Goal: Task Accomplishment & Management: Manage account settings

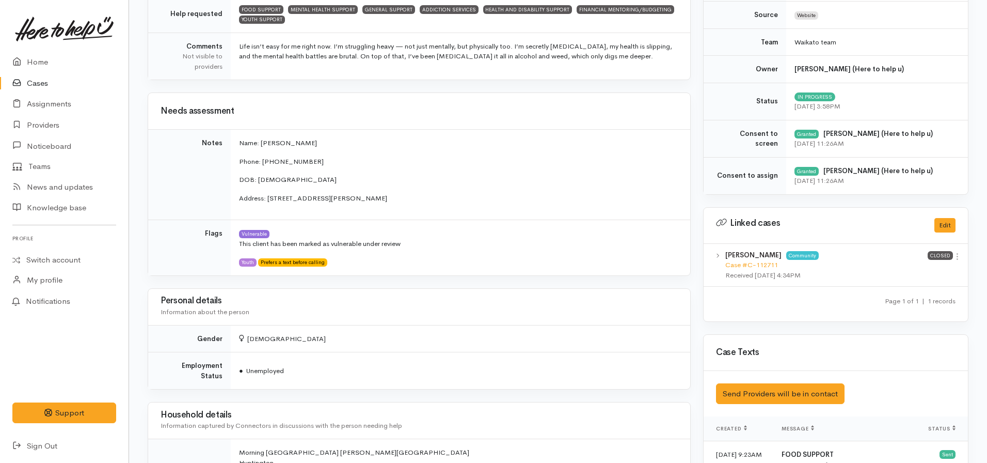
scroll to position [4, 0]
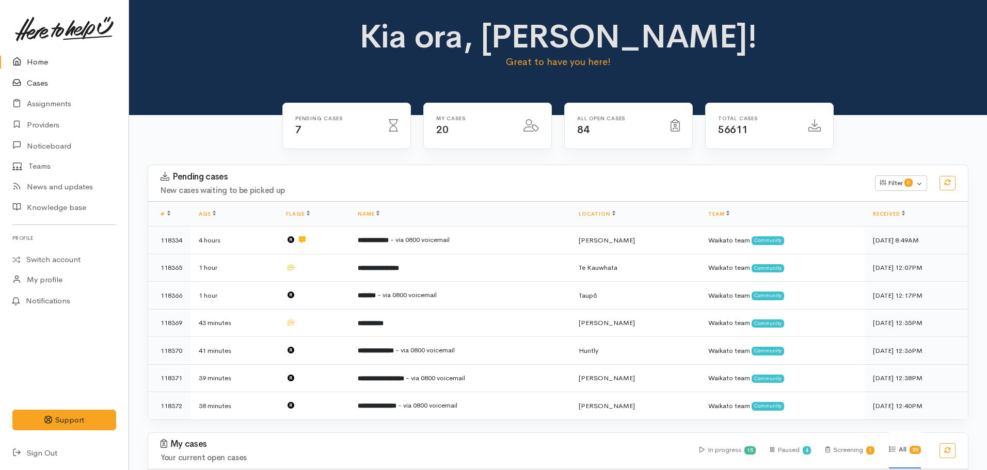
click at [39, 81] on link "Cases" at bounding box center [64, 83] width 129 height 21
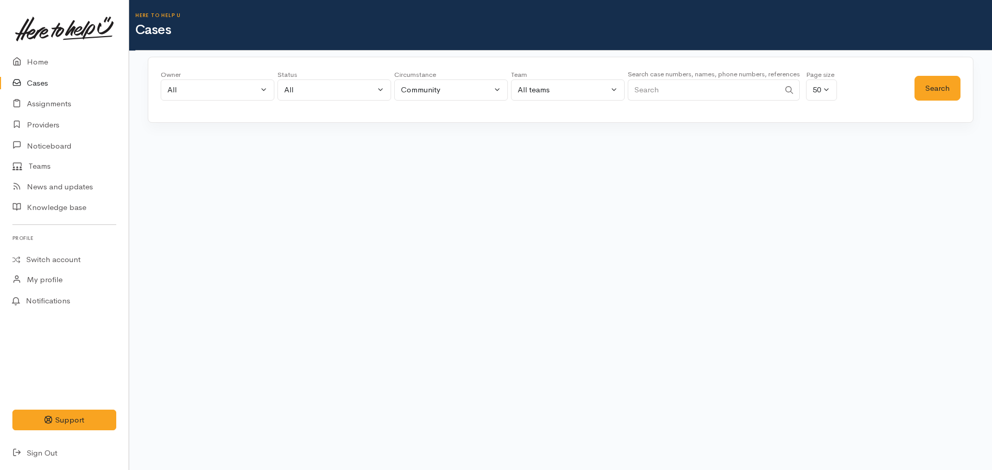
click at [690, 93] on input "Search" at bounding box center [703, 90] width 152 height 21
paste input "+64221915359"
type input "+64221915359"
click at [939, 97] on button "Search" at bounding box center [937, 88] width 46 height 25
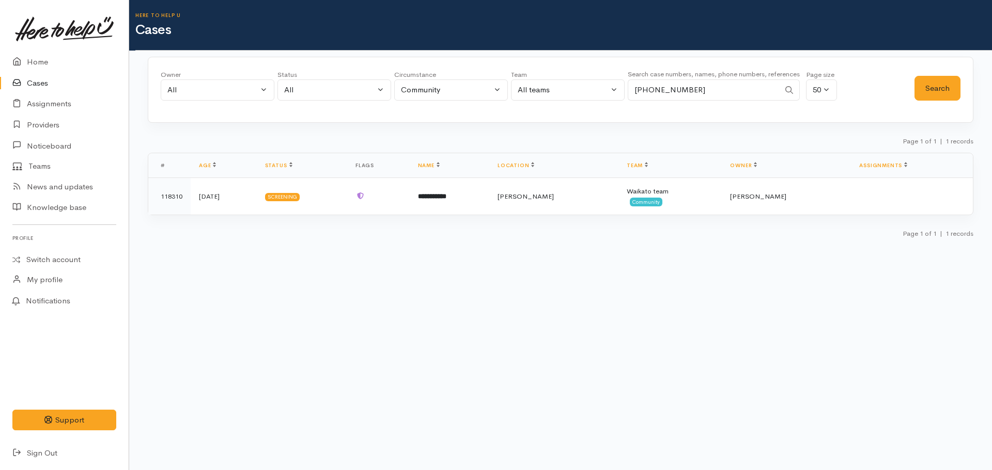
click at [549, 306] on body "Support Feedback I've got something to say" at bounding box center [496, 235] width 992 height 470
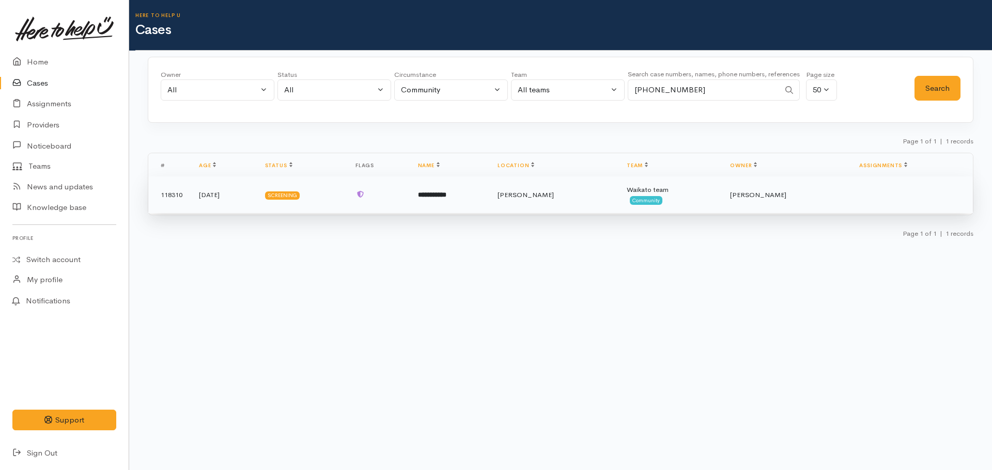
click at [410, 190] on td at bounding box center [378, 195] width 62 height 37
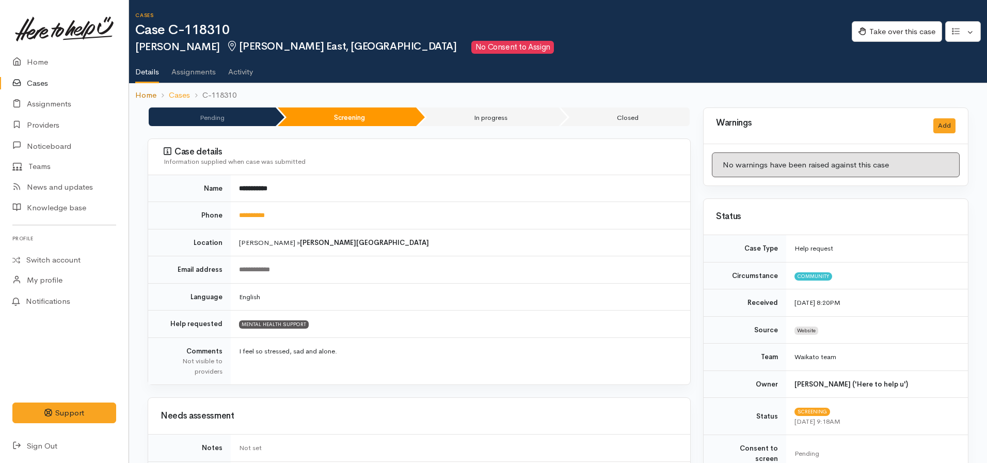
click at [148, 90] on link "Home" at bounding box center [145, 95] width 21 height 12
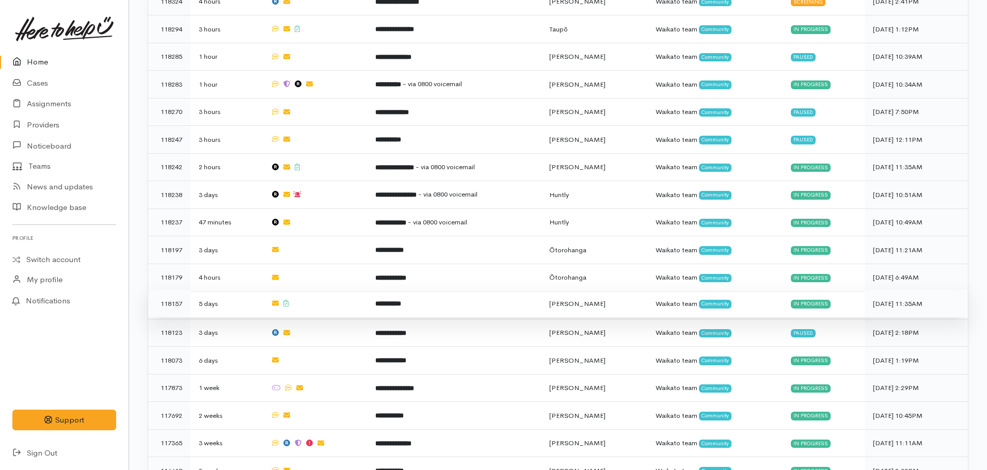
scroll to position [516, 0]
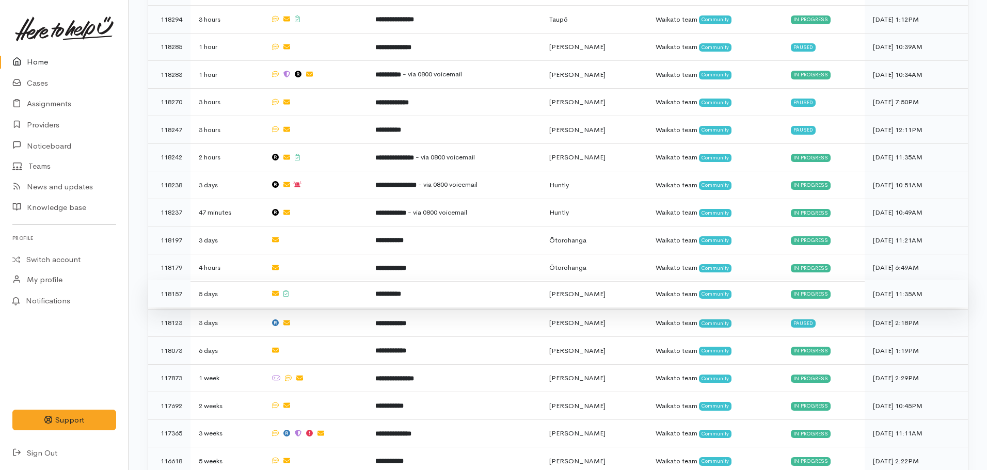
click at [367, 282] on td at bounding box center [314, 294] width 105 height 28
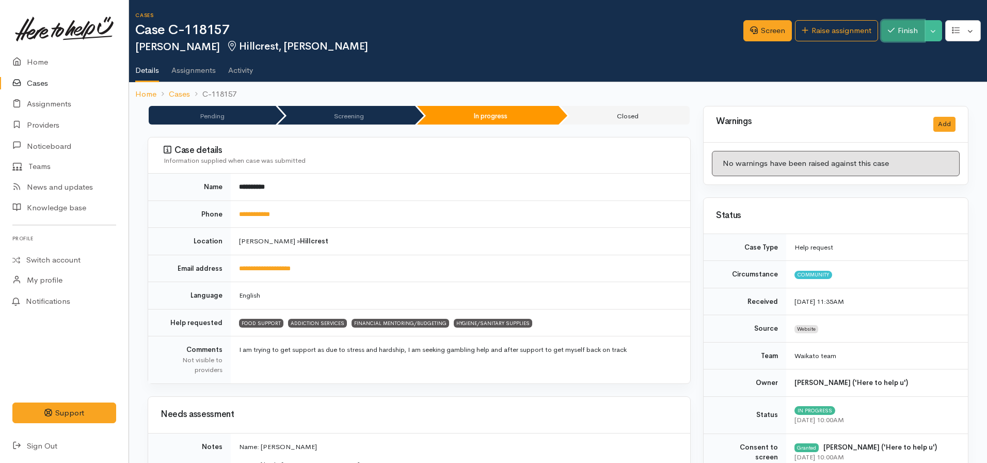
click at [896, 26] on button "Finish" at bounding box center [903, 30] width 43 height 21
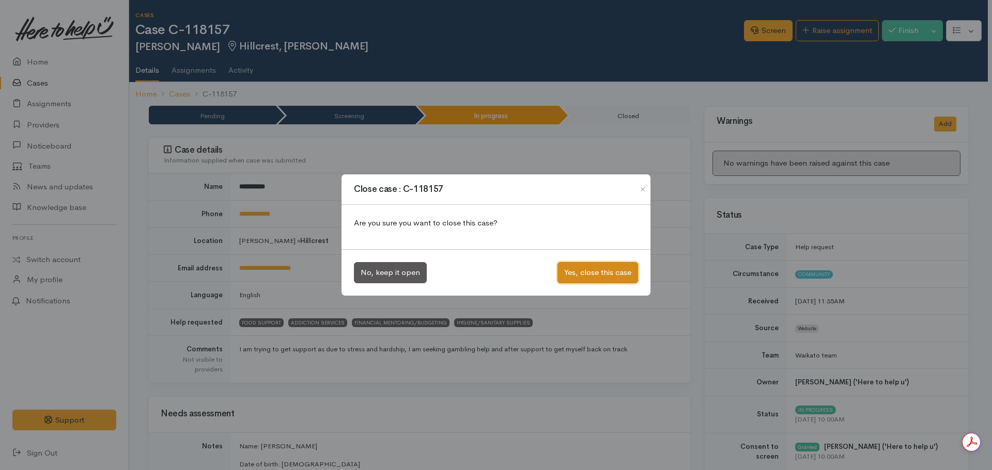
click at [599, 274] on button "Yes, close this case" at bounding box center [597, 272] width 81 height 21
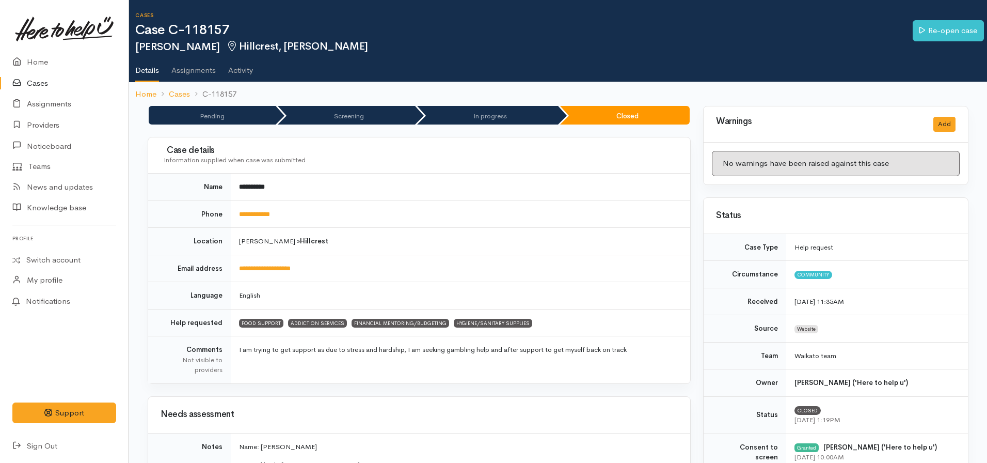
drag, startPoint x: 0, startPoint y: 0, endPoint x: 134, endPoint y: 95, distance: 164.1
click at [134, 95] on nav "Home Cases C-118157" at bounding box center [558, 94] width 858 height 24
click at [149, 93] on link "Home" at bounding box center [145, 94] width 21 height 12
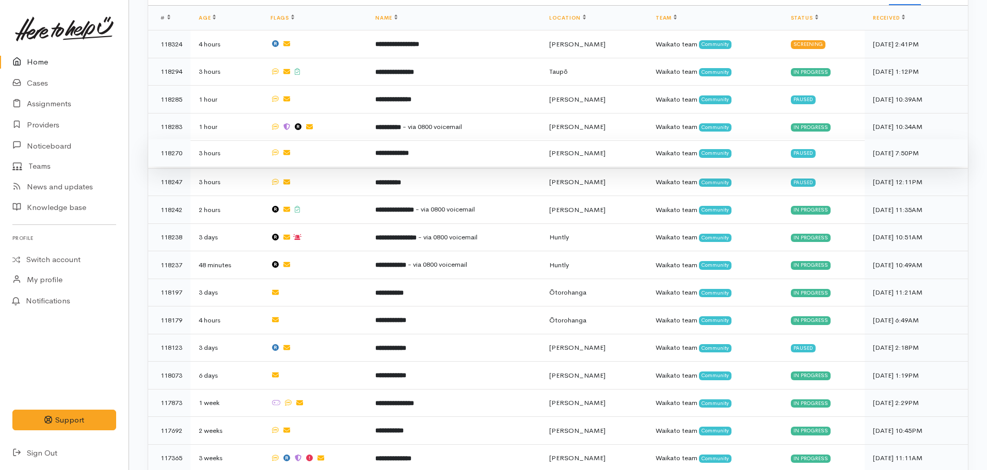
scroll to position [413, 0]
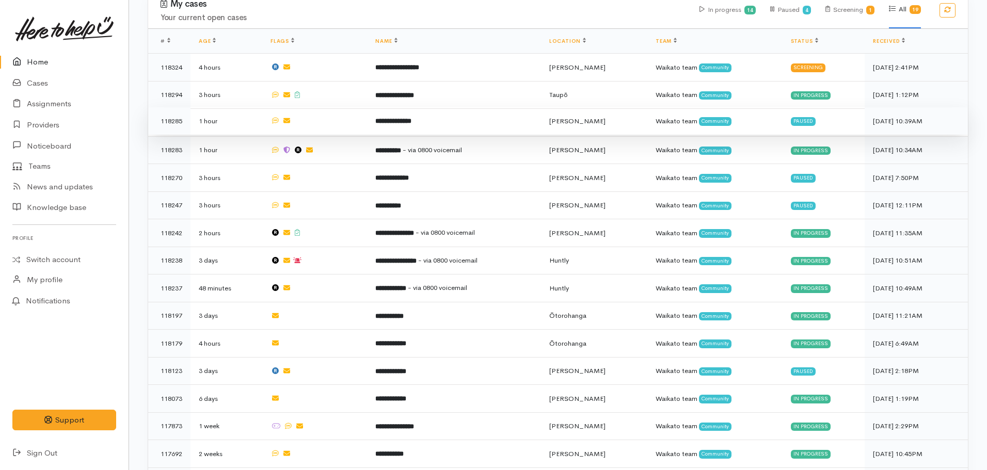
click at [407, 118] on b "**********" at bounding box center [393, 121] width 36 height 7
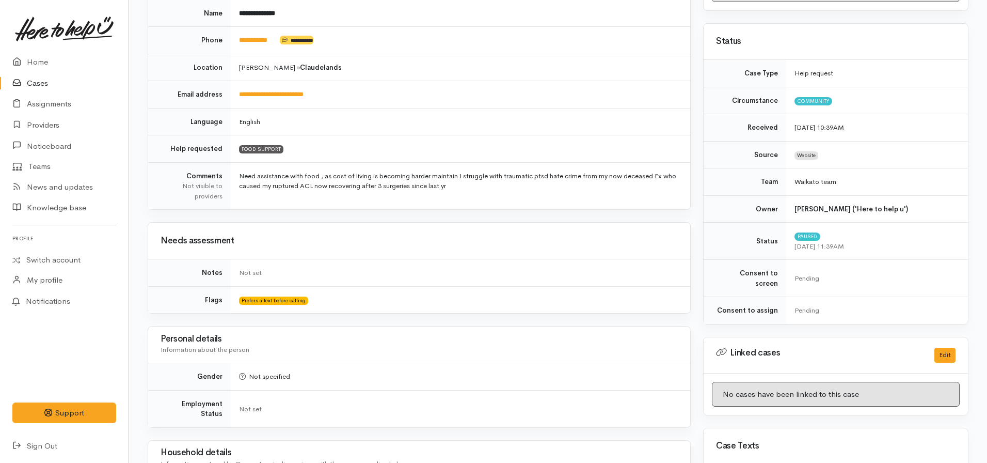
scroll to position [413, 0]
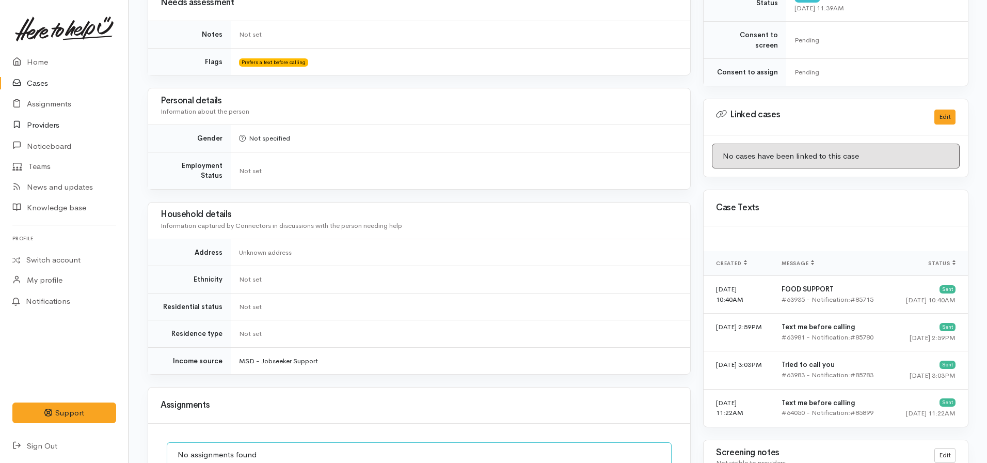
click at [43, 128] on link "Providers" at bounding box center [64, 125] width 129 height 21
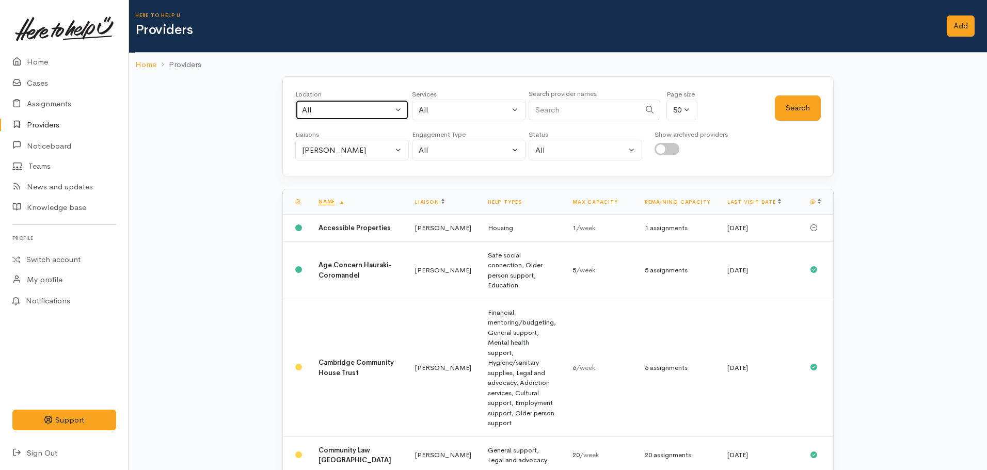
click at [331, 105] on div "All" at bounding box center [347, 110] width 91 height 12
type input "Matamata"
click at [344, 178] on span "Matamata" at bounding box center [330, 178] width 35 height 12
select select "22"
click at [800, 101] on button "Search" at bounding box center [798, 108] width 46 height 25
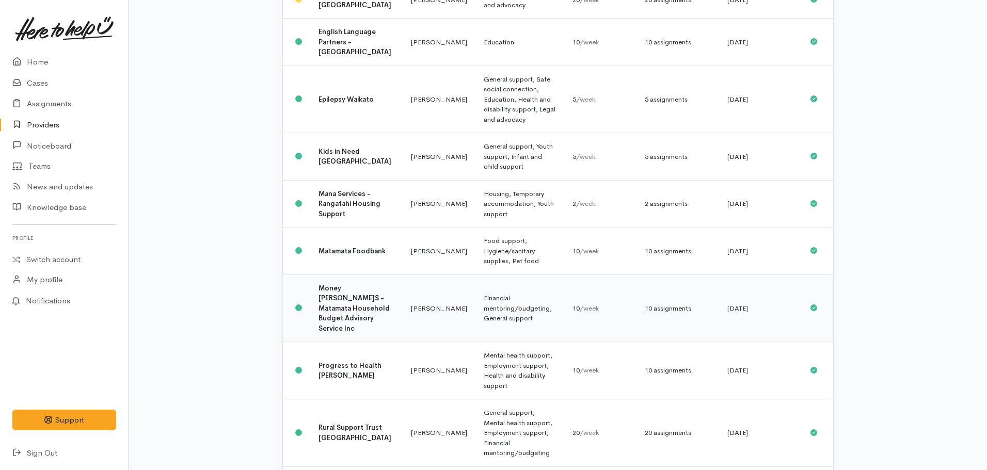
scroll to position [237, 0]
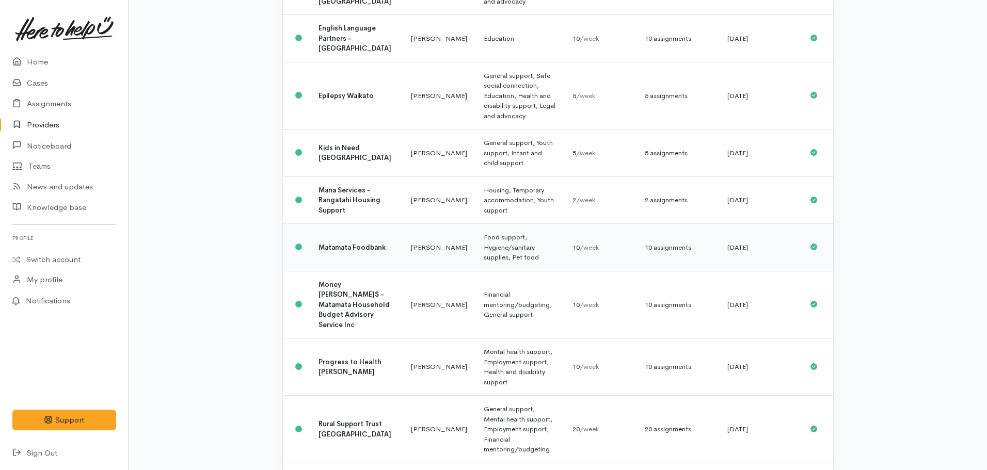
click at [335, 243] on b "Matamata Foodbank" at bounding box center [352, 247] width 67 height 9
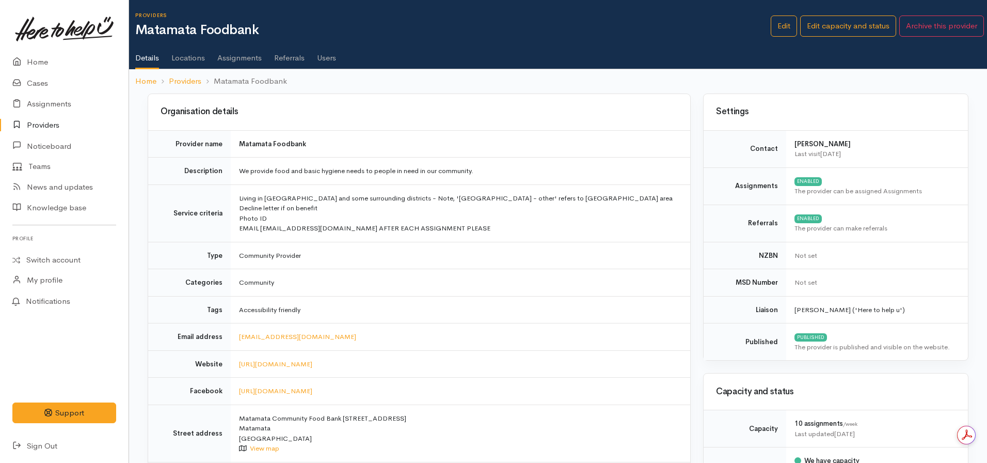
click at [244, 55] on link "Assignments" at bounding box center [239, 54] width 44 height 29
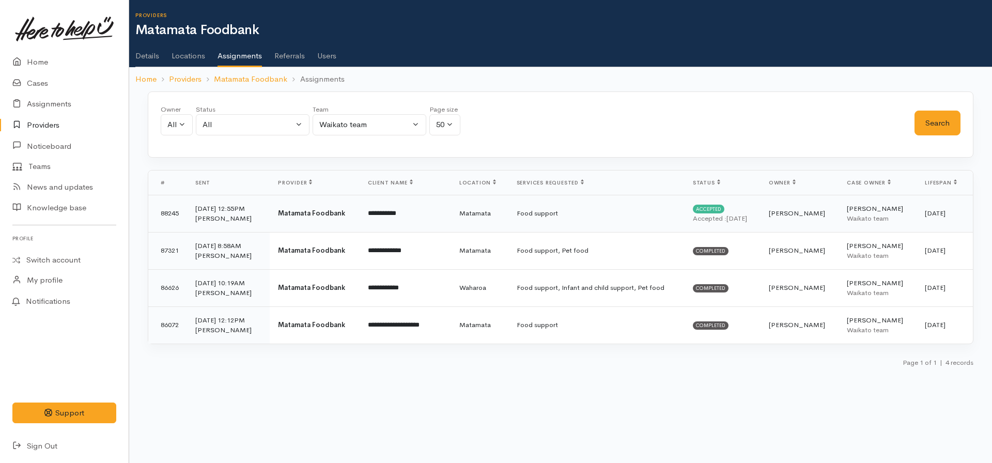
click at [499, 214] on td "Matamata" at bounding box center [479, 213] width 57 height 37
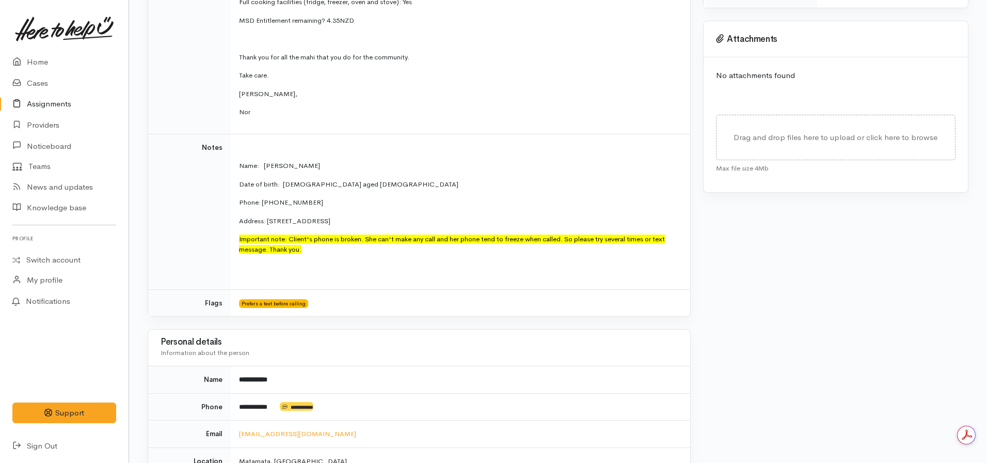
scroll to position [397, 0]
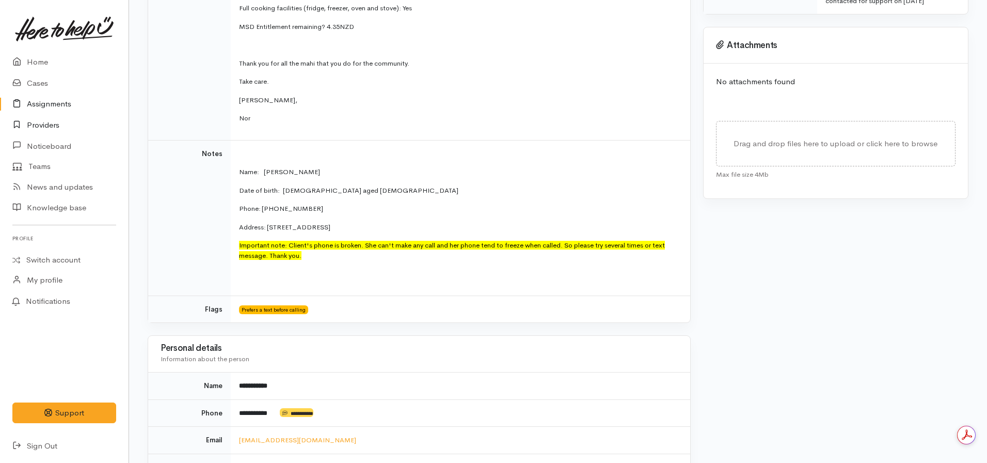
click at [45, 128] on link "Providers" at bounding box center [64, 125] width 129 height 21
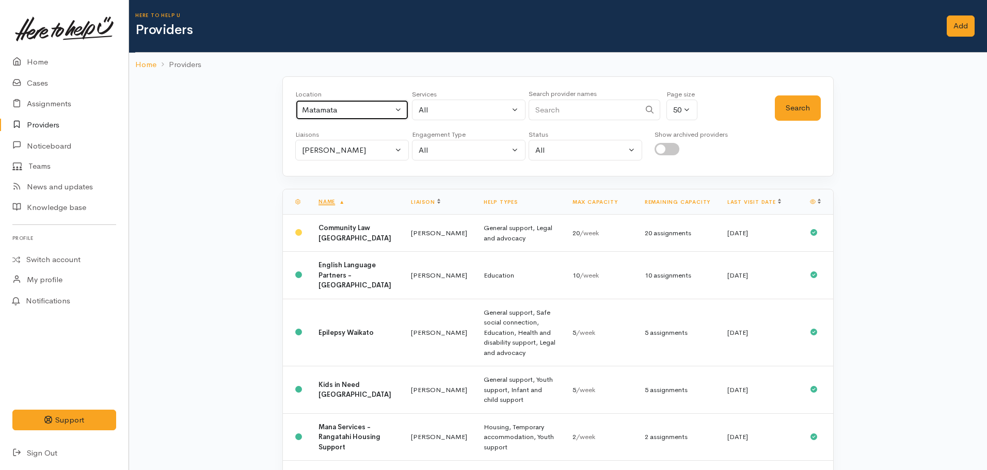
click at [354, 102] on button "Matamata" at bounding box center [352, 110] width 114 height 21
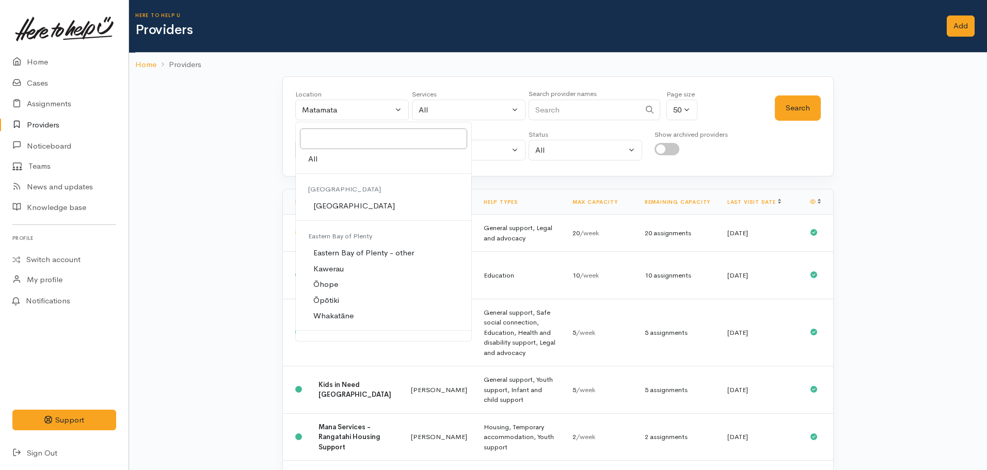
click at [240, 152] on div "Location All Tauranga Eastern Bay of Plenty - other Kawerau Ōhope Ōpōtiki Whaka…" at bounding box center [558, 427] width 858 height 702
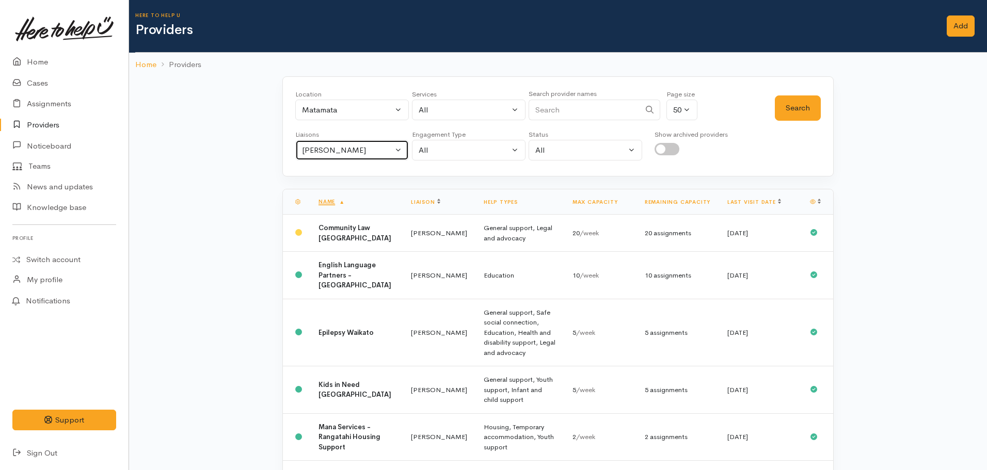
drag, startPoint x: 339, startPoint y: 147, endPoint x: 340, endPoint y: 168, distance: 20.7
click at [340, 147] on div "Nicole Rusk" at bounding box center [347, 151] width 91 height 12
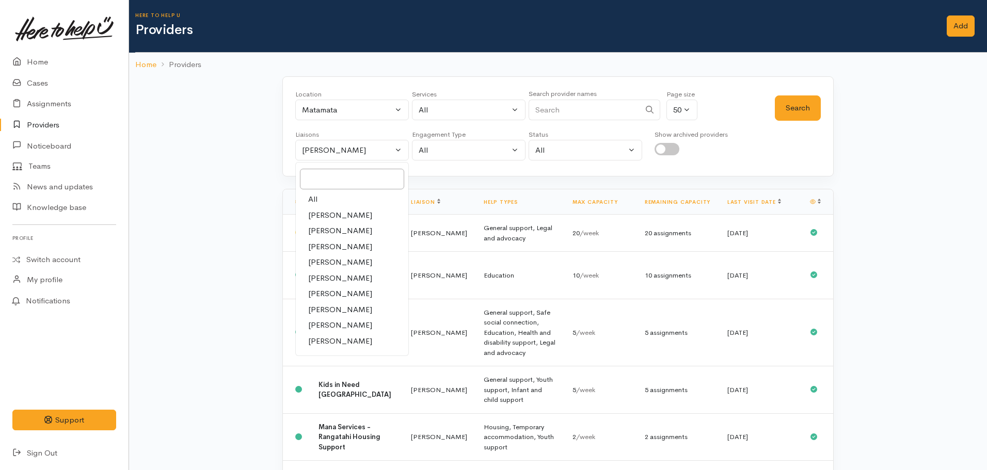
click at [332, 198] on link "All" at bounding box center [352, 200] width 113 height 16
select select "null"
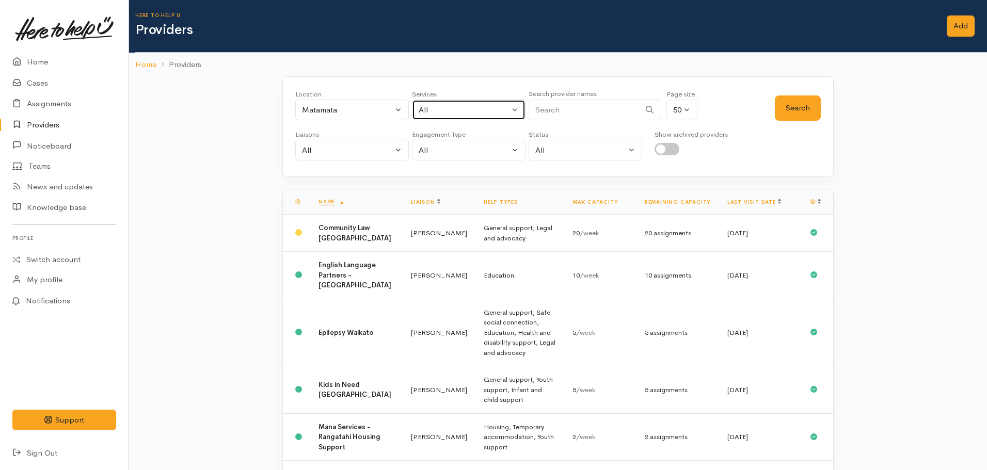
click at [457, 113] on div "All" at bounding box center [464, 110] width 91 height 12
type input "food"
select select "3"
click at [799, 98] on button "Search" at bounding box center [798, 108] width 46 height 25
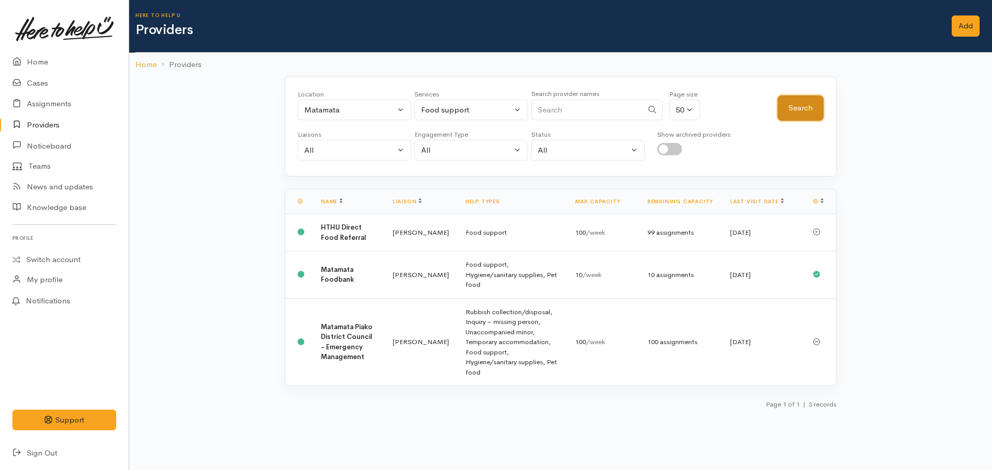
click at [800, 108] on button "Search" at bounding box center [800, 108] width 46 height 25
click at [324, 277] on b "Matamata Foodbank" at bounding box center [337, 274] width 33 height 19
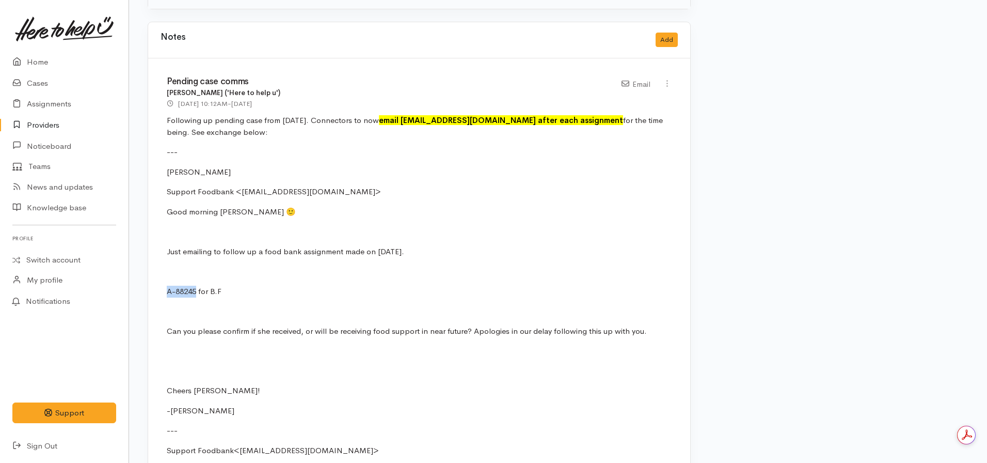
drag, startPoint x: 198, startPoint y: 290, endPoint x: 168, endPoint y: 285, distance: 30.3
click at [168, 286] on p "A-88245 for B.F" at bounding box center [419, 292] width 505 height 12
copy p "A-88245"
click at [311, 250] on p "Just emailing to follow up a food bank assignment made on 01.09.2025." at bounding box center [419, 252] width 505 height 12
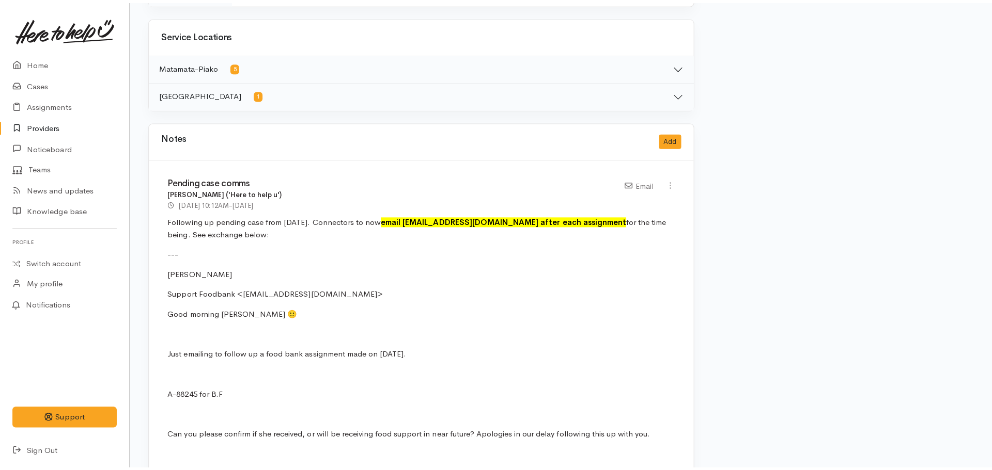
scroll to position [671, 0]
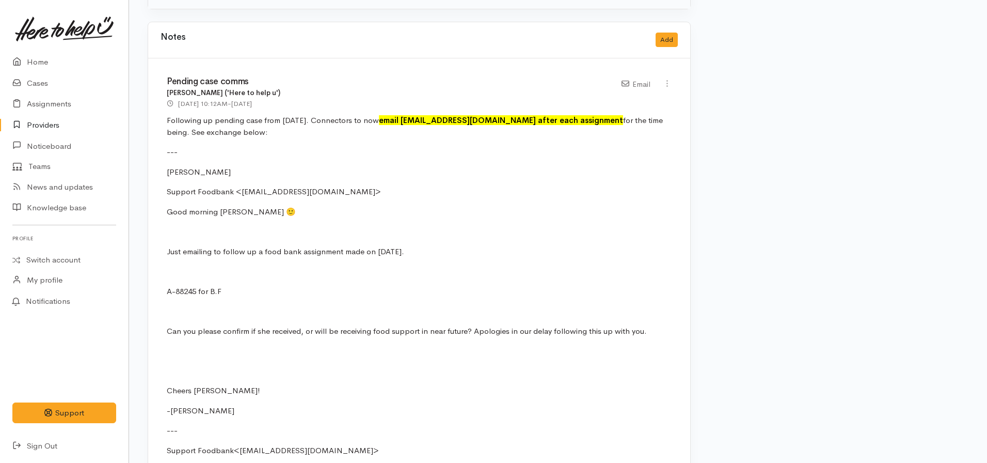
click at [653, 35] on div "Notes Add" at bounding box center [419, 39] width 517 height 21
click at [658, 36] on button "Add" at bounding box center [667, 40] width 22 height 15
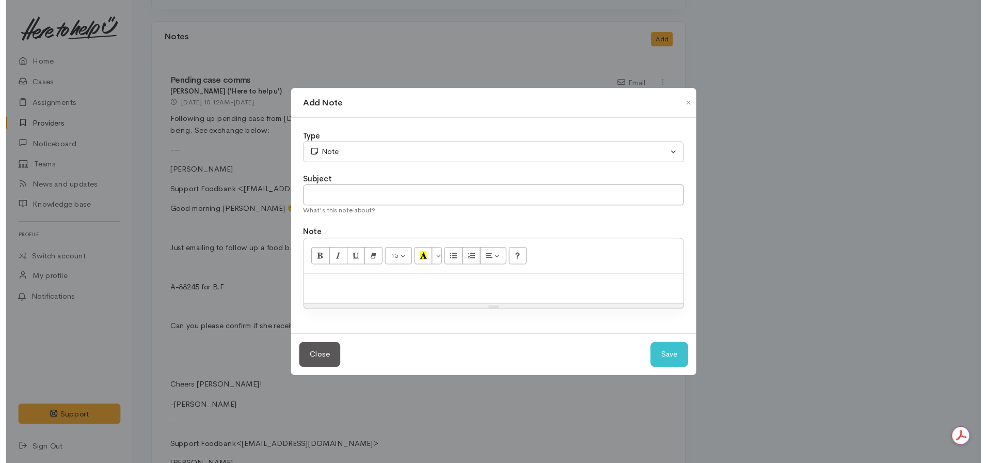
scroll to position [0, 0]
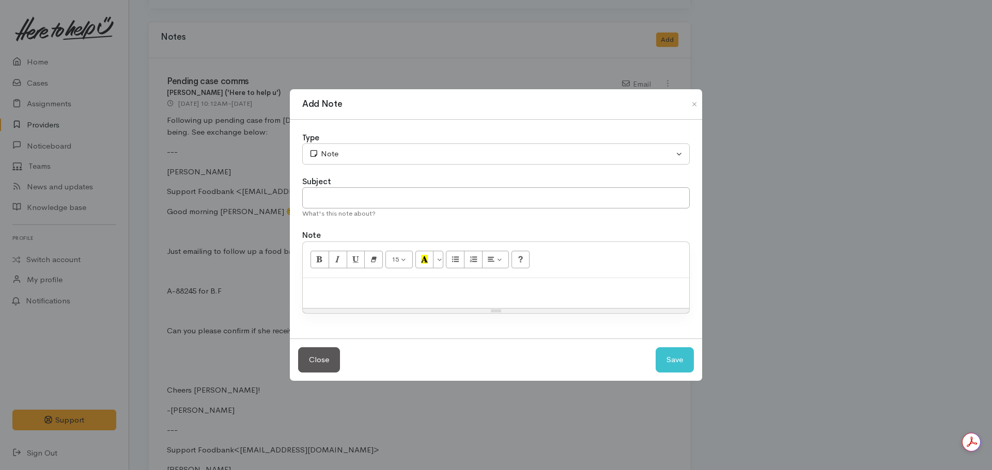
click at [349, 290] on p at bounding box center [496, 290] width 376 height 12
click at [344, 201] on input "text" at bounding box center [495, 197] width 387 height 21
type input "Query case completion"
paste div
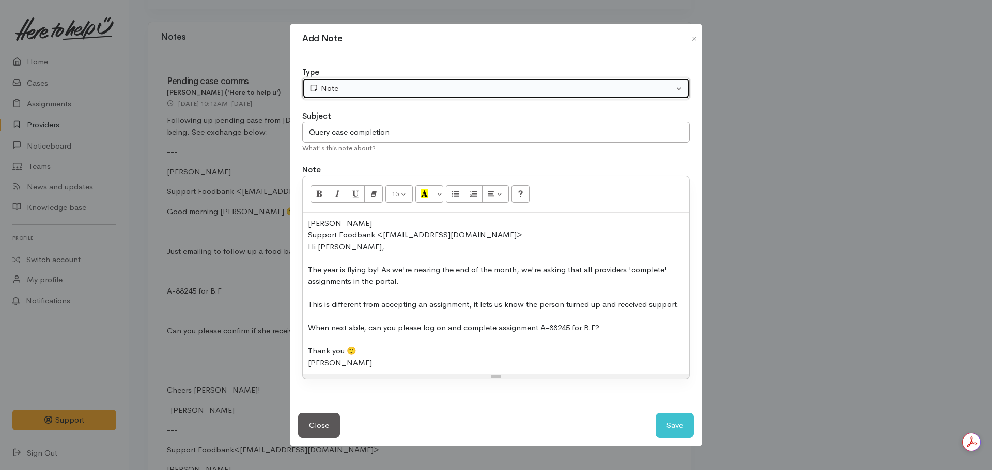
click at [344, 84] on div "Note" at bounding box center [491, 89] width 365 height 12
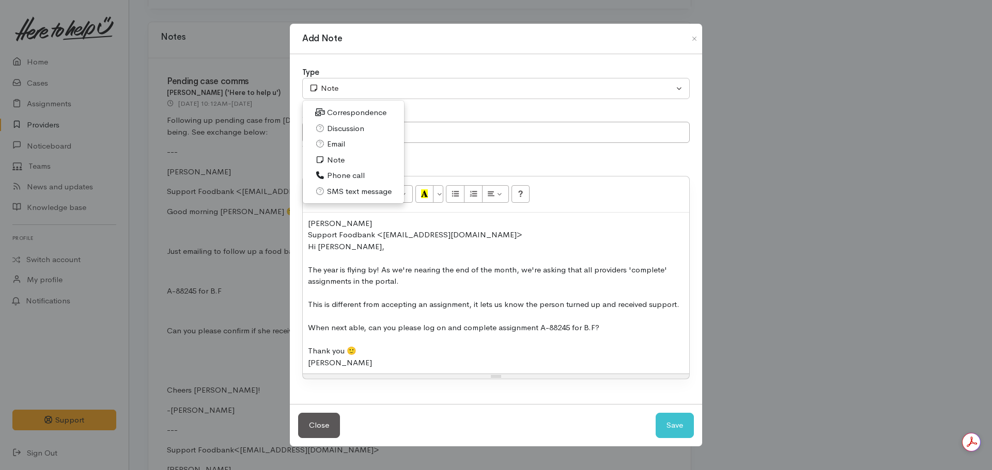
click at [335, 145] on span "Email" at bounding box center [336, 144] width 18 height 12
select select "2"
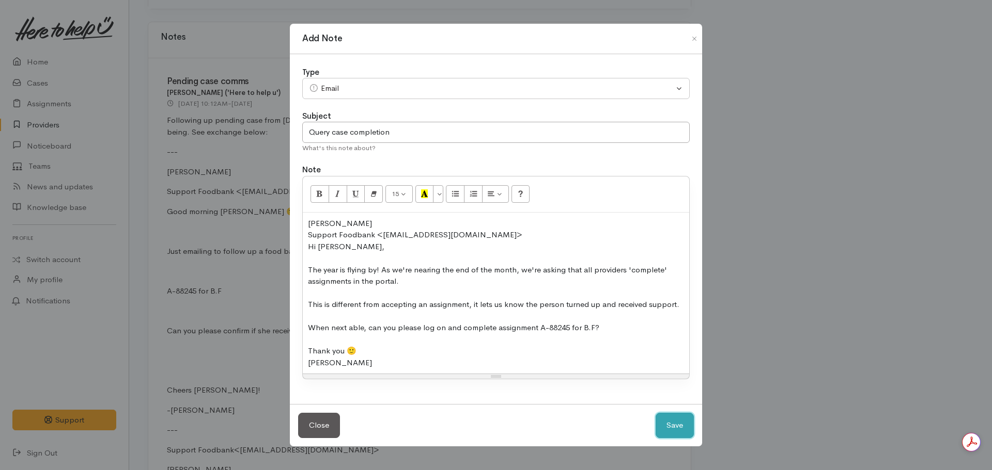
click at [670, 419] on button "Save" at bounding box center [674, 425] width 38 height 25
select select "1"
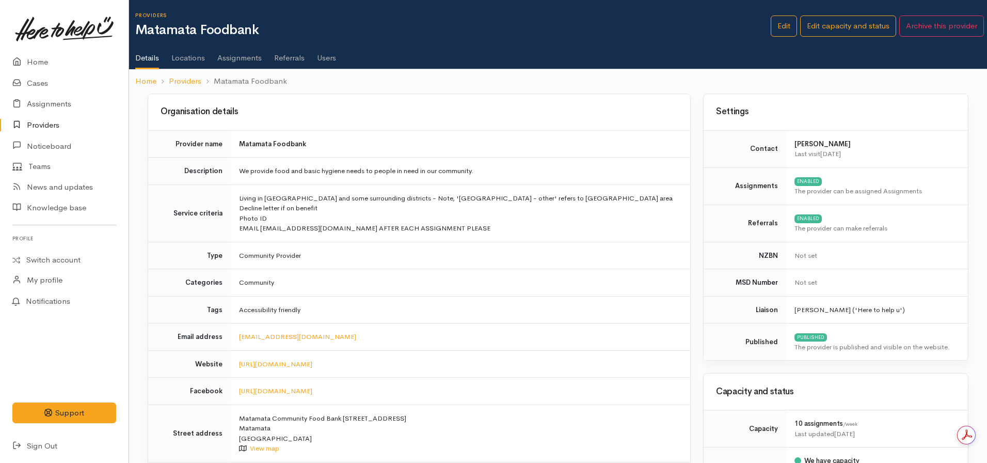
click at [234, 55] on link "Assignments" at bounding box center [239, 54] width 44 height 29
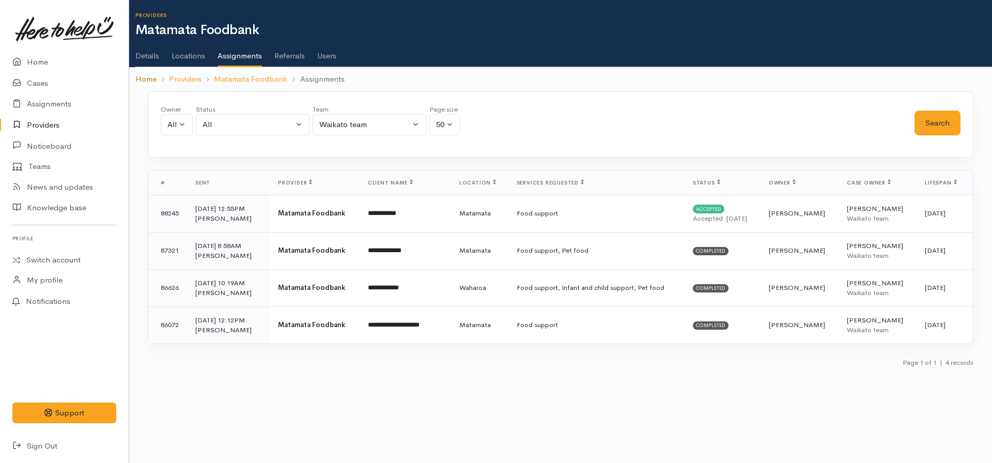
click at [143, 79] on link "Home" at bounding box center [145, 79] width 21 height 12
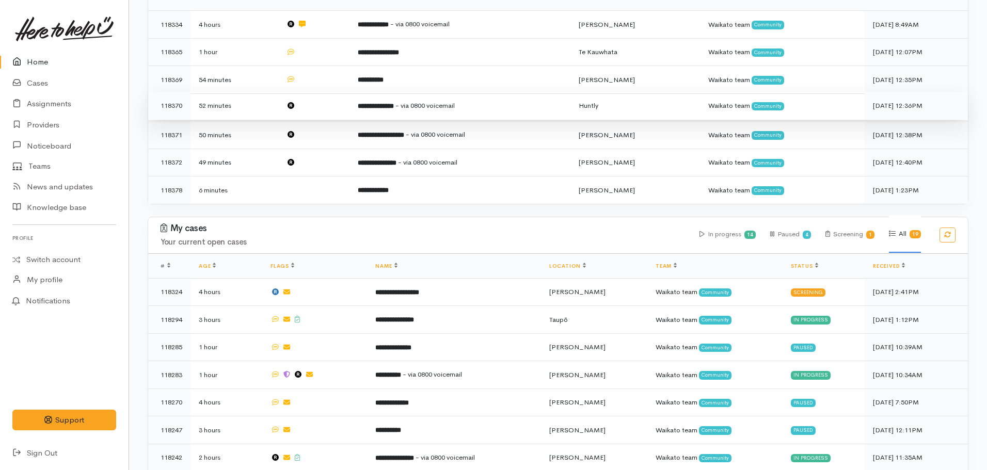
scroll to position [310, 0]
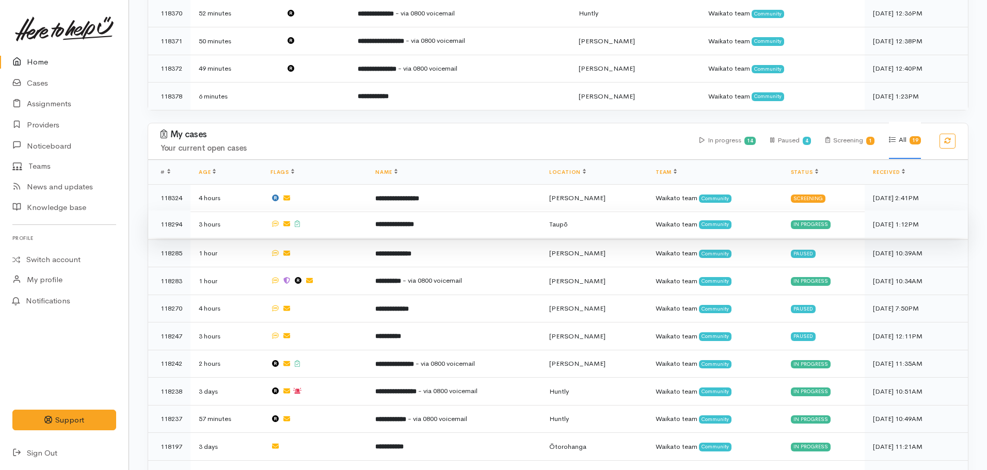
click at [443, 216] on td "**********" at bounding box center [454, 225] width 174 height 28
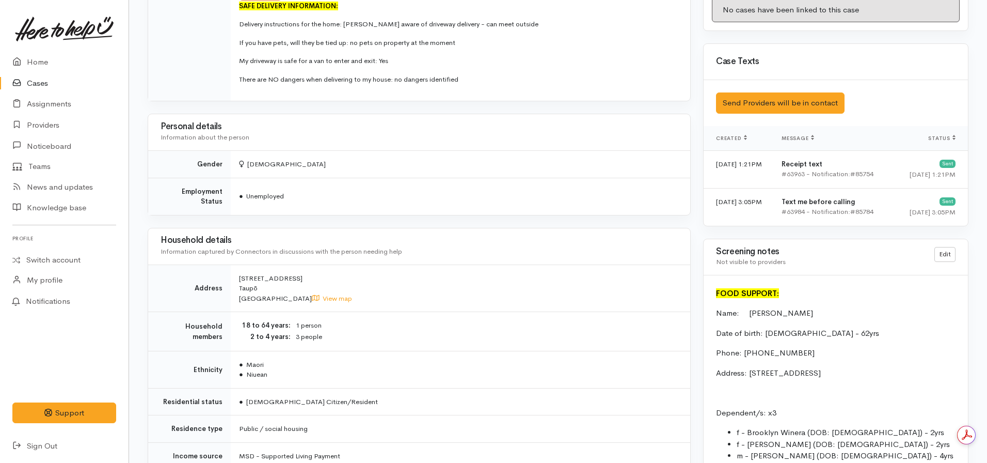
scroll to position [465, 0]
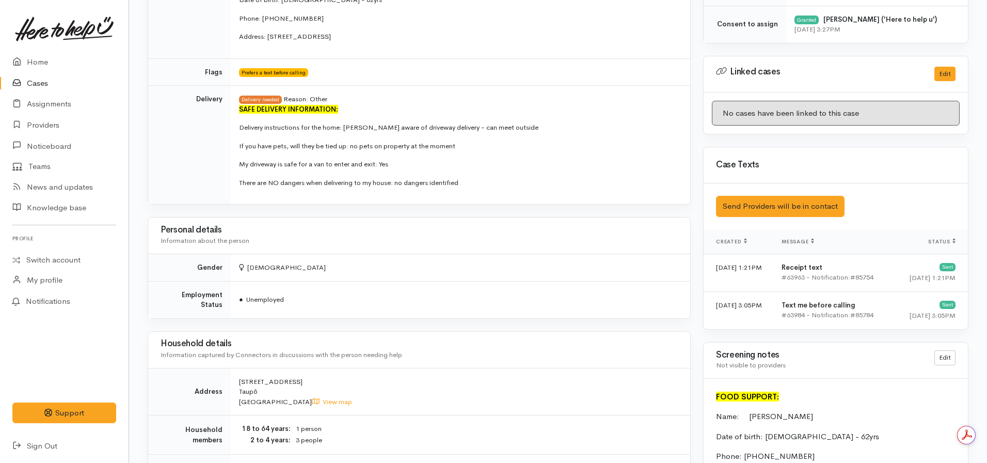
click at [31, 87] on link "Cases" at bounding box center [64, 83] width 129 height 21
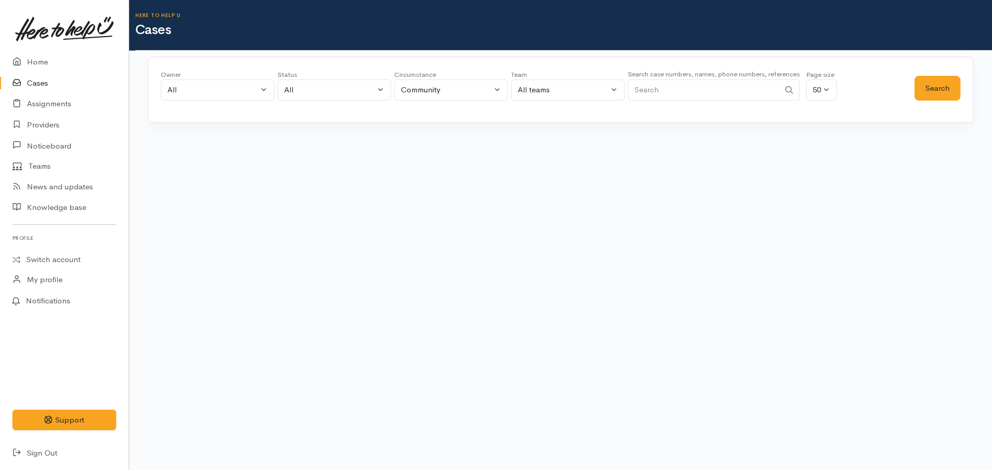
click at [673, 92] on input "Search" at bounding box center [703, 90] width 152 height 21
paste input "+64221915359"
type input "+64221915359"
click at [944, 85] on button "Search" at bounding box center [937, 88] width 46 height 25
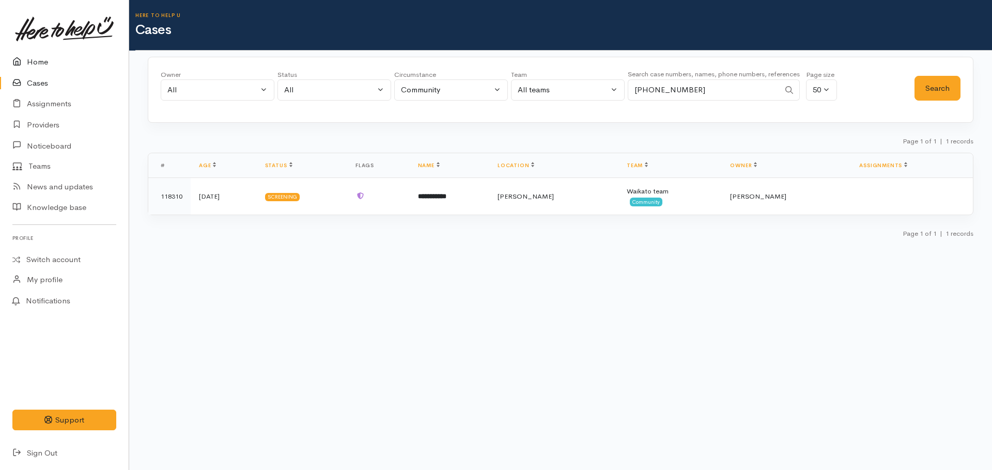
click at [13, 62] on icon at bounding box center [19, 62] width 14 height 13
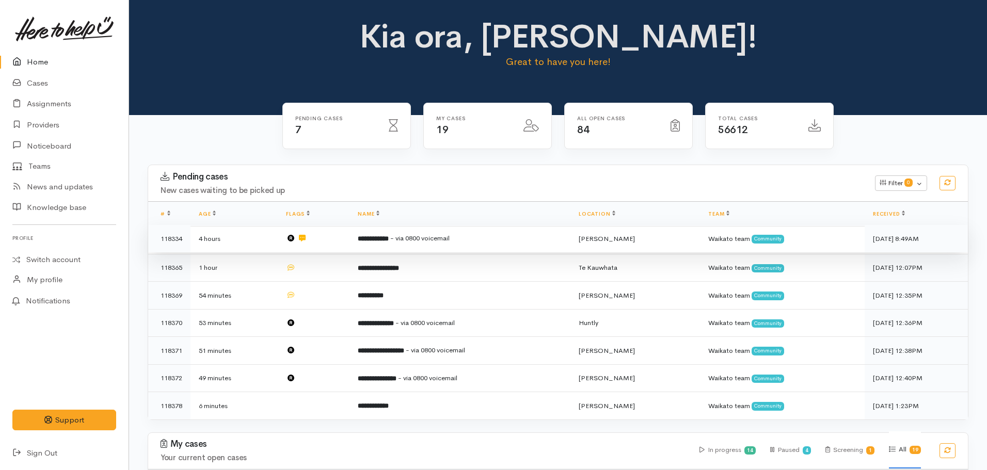
click at [385, 235] on b "**********" at bounding box center [373, 238] width 31 height 7
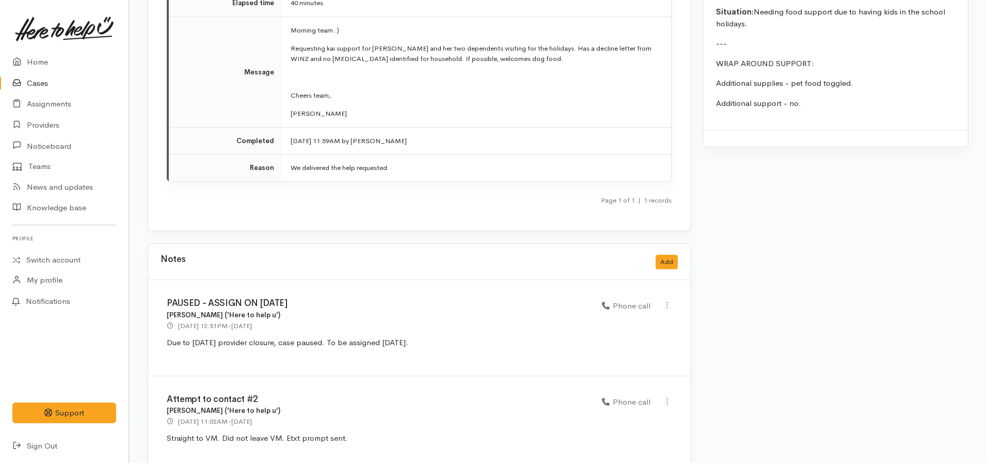
scroll to position [1549, 0]
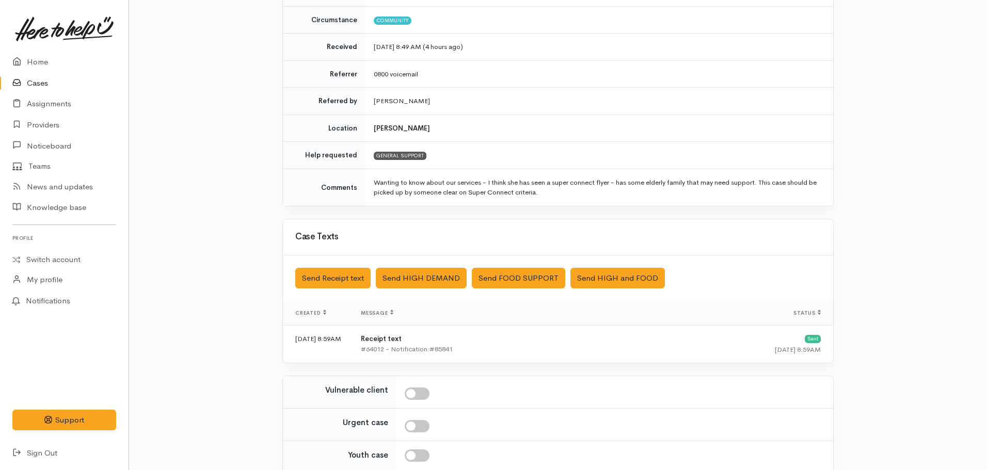
scroll to position [243, 0]
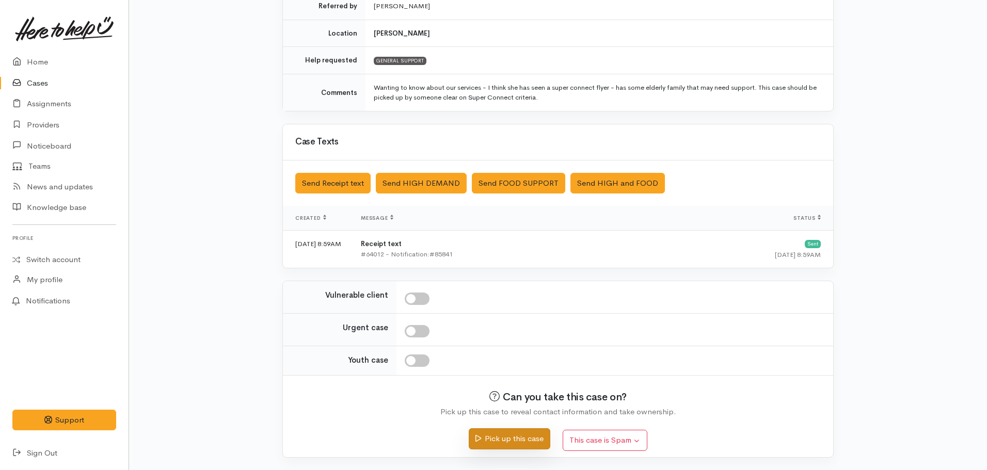
click at [508, 434] on button "Pick up this case" at bounding box center [509, 439] width 81 height 21
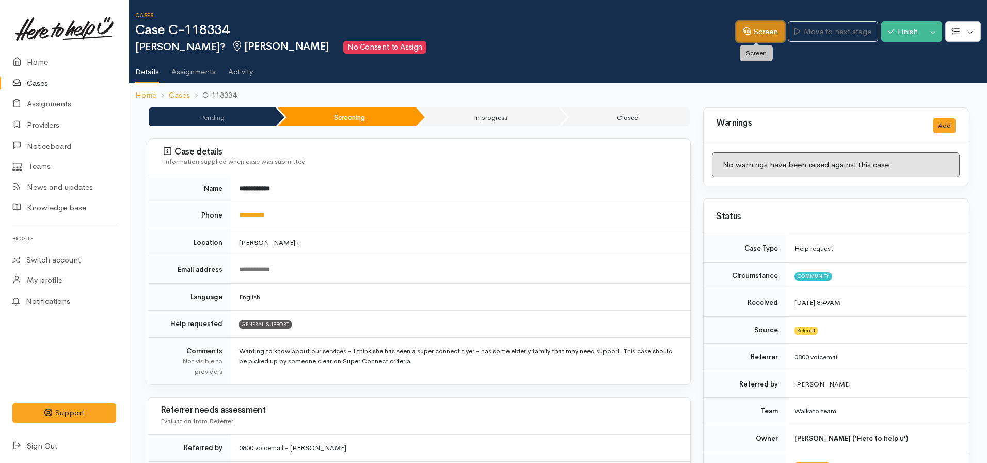
click at [758, 32] on link "Screen" at bounding box center [760, 31] width 49 height 21
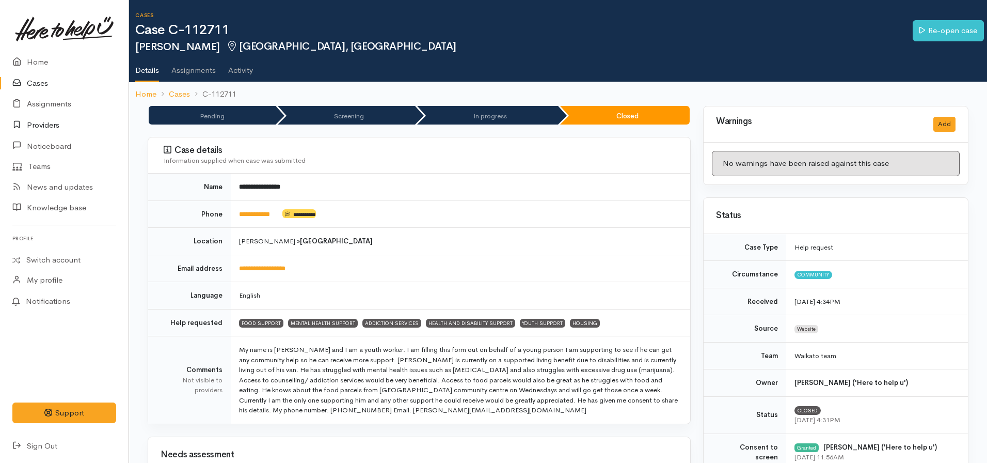
click at [45, 126] on link "Providers" at bounding box center [64, 125] width 129 height 21
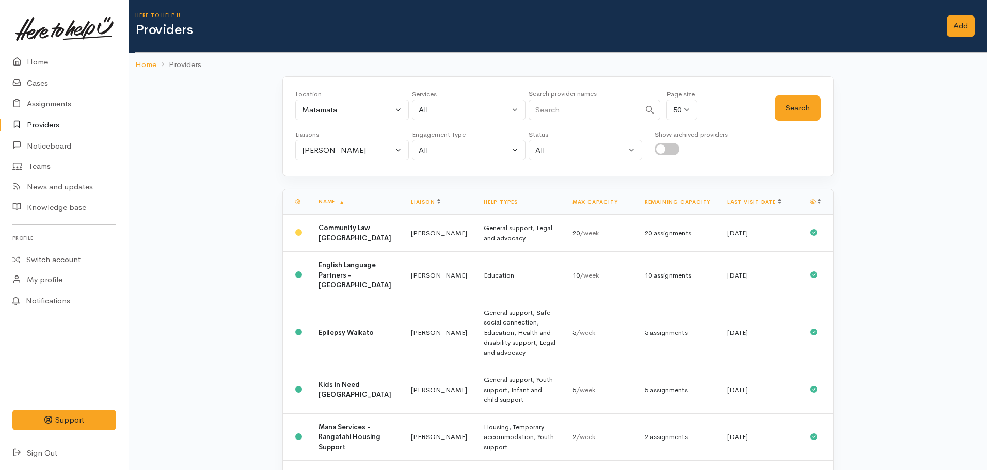
drag, startPoint x: 353, startPoint y: 97, endPoint x: 352, endPoint y: 104, distance: 6.8
click at [354, 100] on div "Location All Tauranga Eastern Bay of Plenty - other Kawerau Ōhope Ōpōtiki Whaka…" at bounding box center [352, 107] width 114 height 37
click at [351, 107] on div "Matamata" at bounding box center [347, 110] width 91 height 12
type input "[PERSON_NAME]"
click at [328, 182] on link "[PERSON_NAME]" at bounding box center [352, 178] width 113 height 16
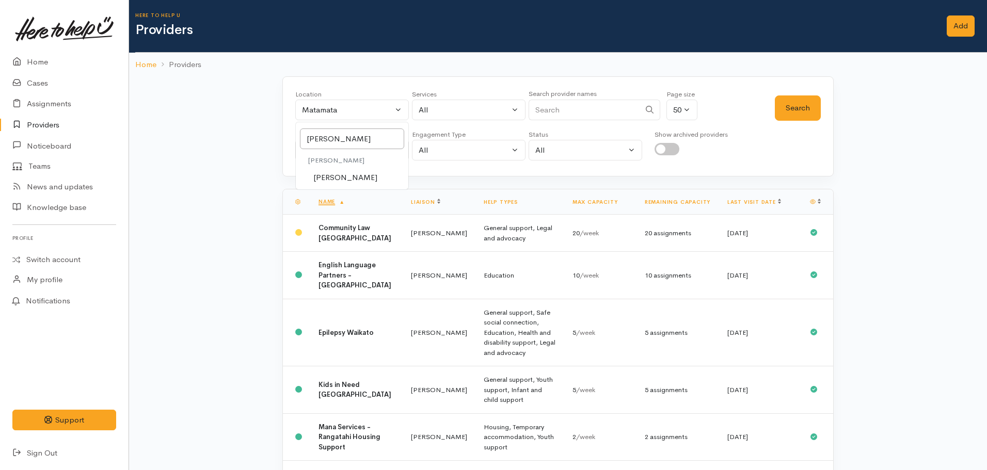
select select "1"
click at [331, 181] on div "Location All Tauranga Eastern Bay of Plenty - other Kawerau Ōhope Ōpōtiki Whaka…" at bounding box center [558, 427] width 589 height 702
click at [341, 143] on button "Nicole Rusk" at bounding box center [352, 150] width 114 height 21
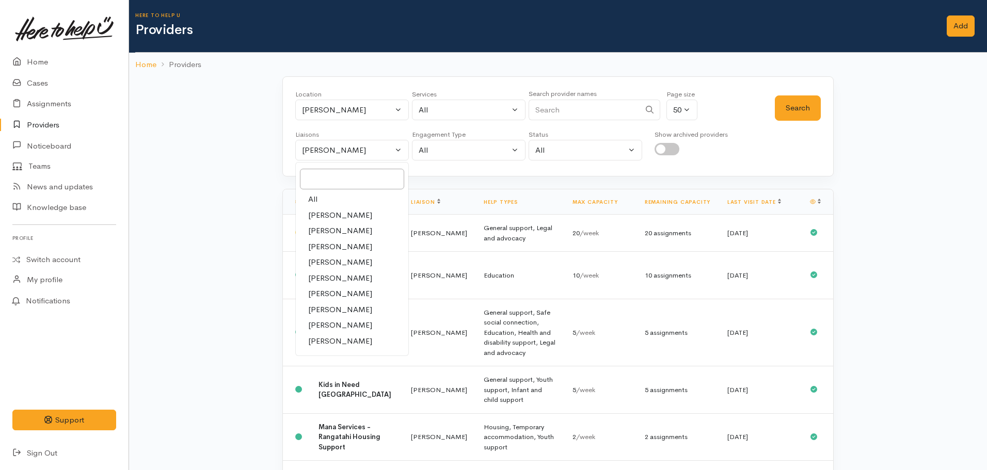
click at [324, 195] on link "All" at bounding box center [352, 200] width 113 height 16
select select "null"
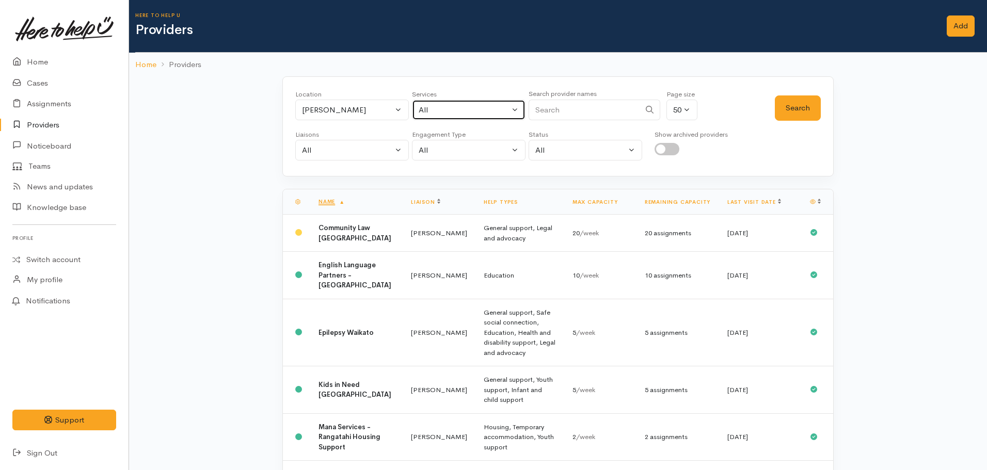
click at [480, 104] on div "All" at bounding box center [464, 110] width 91 height 12
type input "Food"
click at [466, 181] on span "Food support" at bounding box center [454, 178] width 48 height 12
select select "3"
click at [811, 101] on button "Search" at bounding box center [798, 108] width 46 height 25
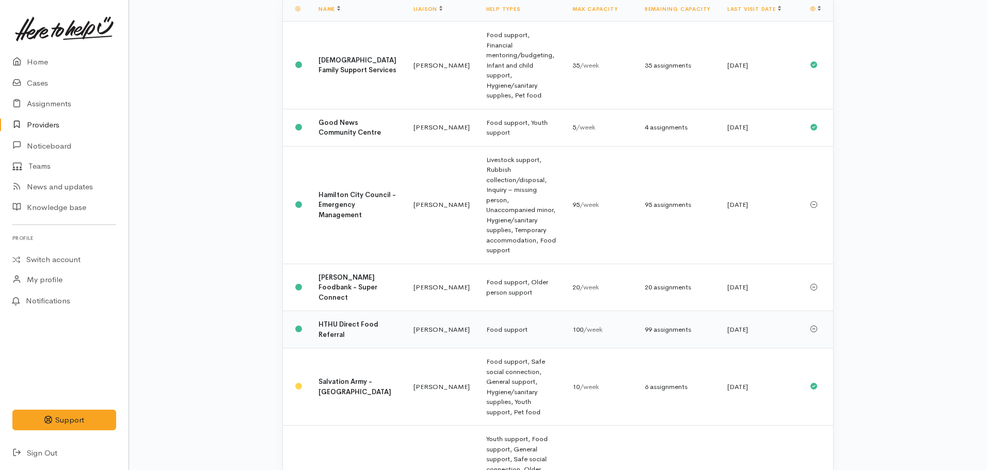
scroll to position [207, 0]
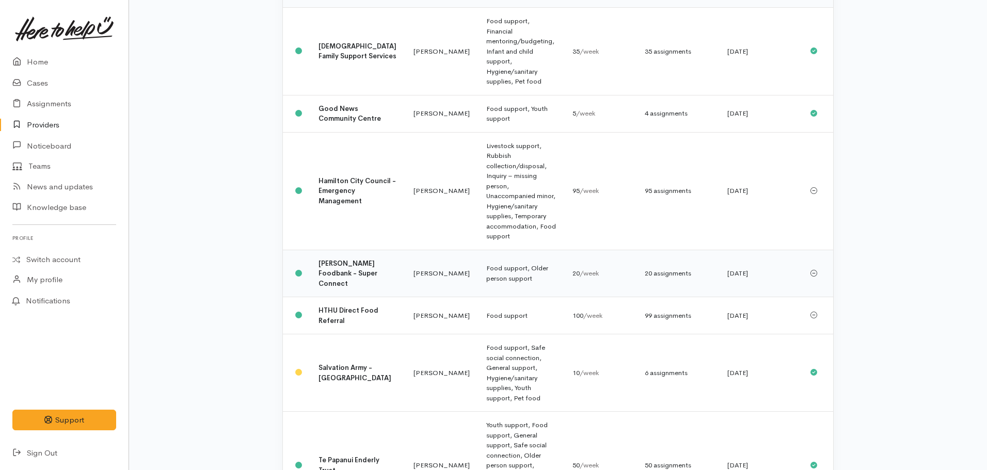
click at [376, 250] on td "Hamilton Foodbank - Super Connect" at bounding box center [357, 274] width 95 height 48
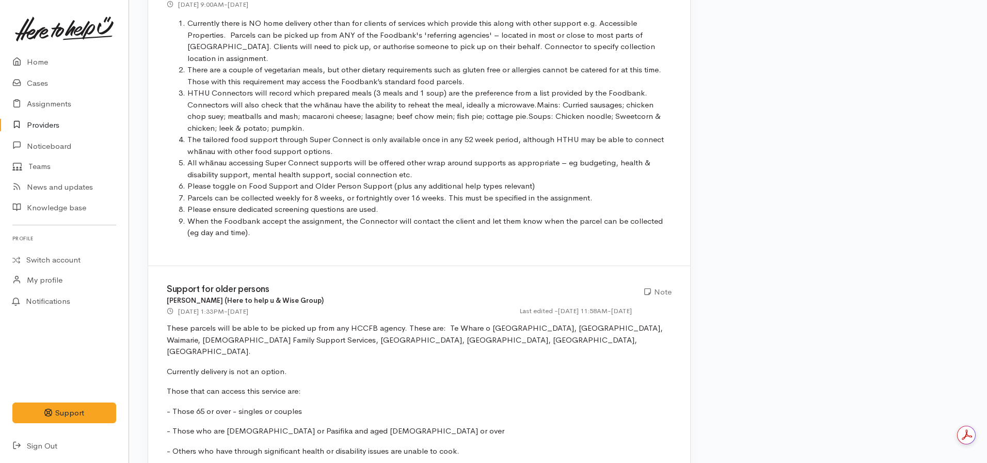
drag, startPoint x: 257, startPoint y: 171, endPoint x: 592, endPoint y: 194, distance: 335.4
click at [592, 194] on ol "Currently there is NO home delivery other than for clients of services which pr…" at bounding box center [419, 128] width 505 height 221
click at [597, 203] on li "Please ensure dedicated screening questions are used." at bounding box center [429, 209] width 484 height 12
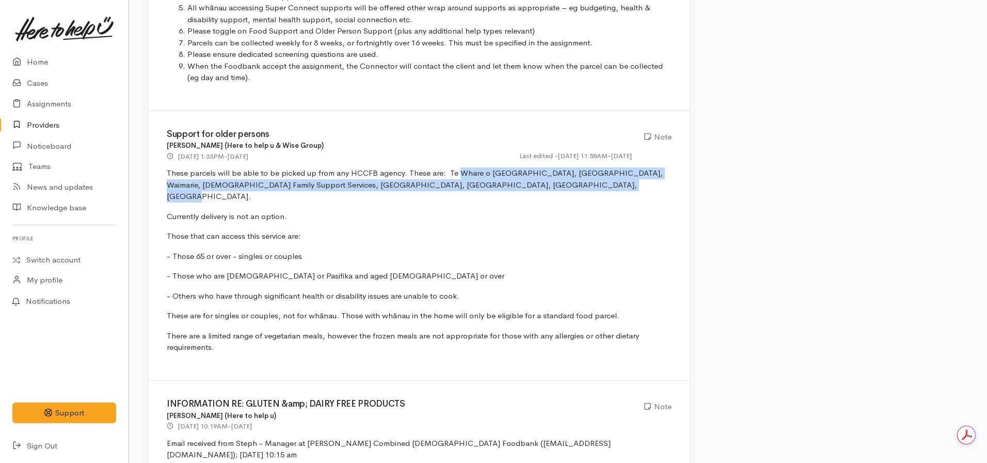
drag, startPoint x: 569, startPoint y: 185, endPoint x: 453, endPoint y: 177, distance: 116.5
click at [453, 177] on p "These parcels will be able to be picked up from any HCCFB agency. These are: Te…" at bounding box center [419, 184] width 505 height 35
drag, startPoint x: 580, startPoint y: 191, endPoint x: 439, endPoint y: 172, distance: 142.2
click at [439, 172] on p "These parcels will be able to be picked up from any HCCFB agency. These are: Te…" at bounding box center [419, 184] width 505 height 35
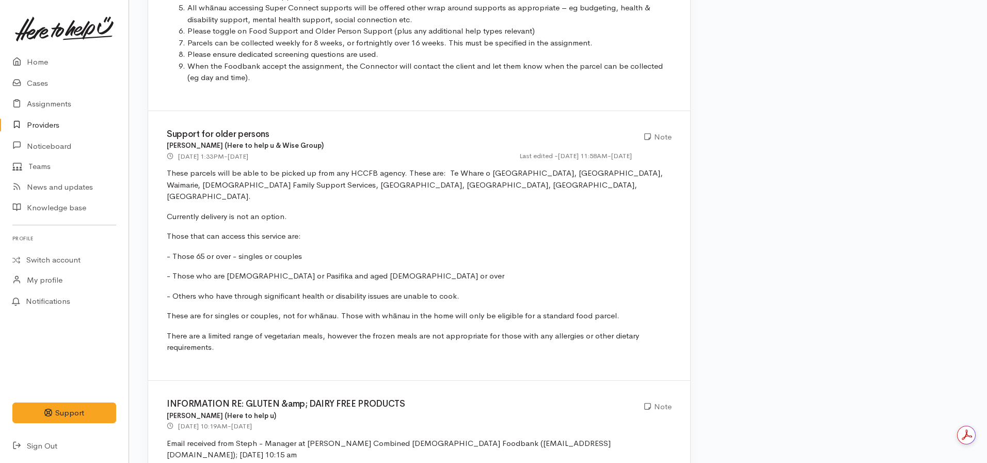
click at [547, 211] on p "Currently delivery is not an option." at bounding box center [419, 217] width 505 height 12
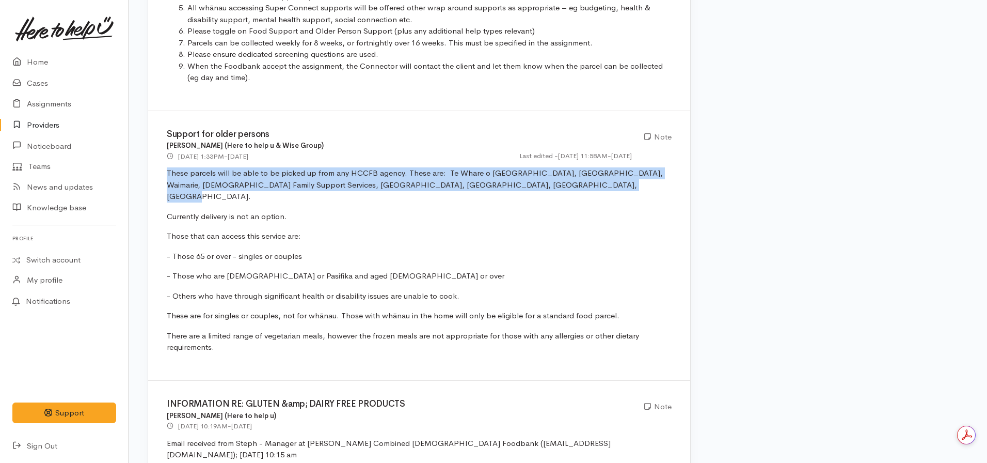
drag, startPoint x: 536, startPoint y: 177, endPoint x: 140, endPoint y: 174, distance: 395.6
click at [140, 174] on div "Organisation details Provider name Hamilton Foodbank - Super Connect Descriptio…" at bounding box center [558, 445] width 858 height 2458
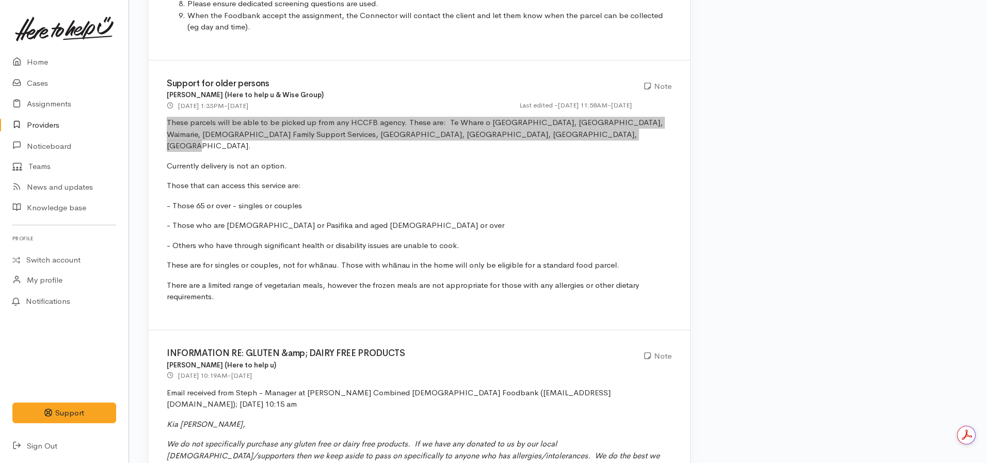
scroll to position [930, 0]
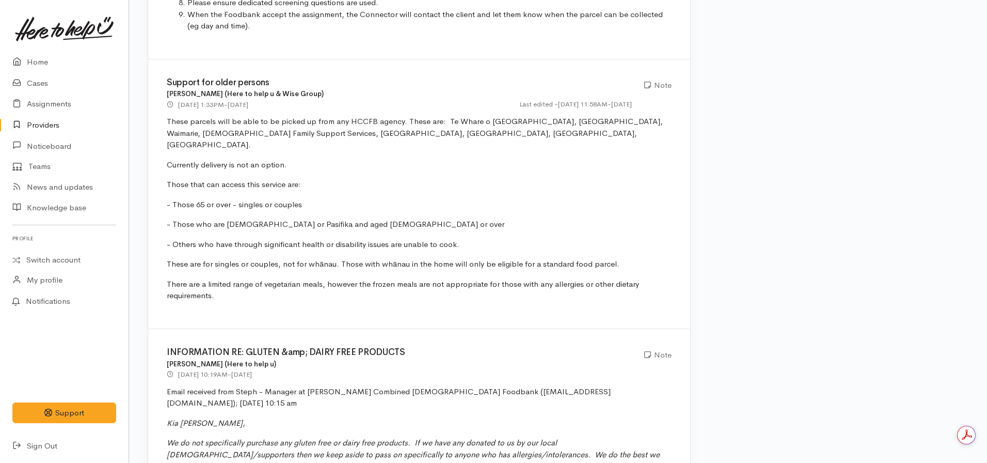
click at [291, 244] on div "Support for older persons Heather Moore (Here to help u & Wise Group) 12 Aug 20…" at bounding box center [419, 194] width 542 height 270
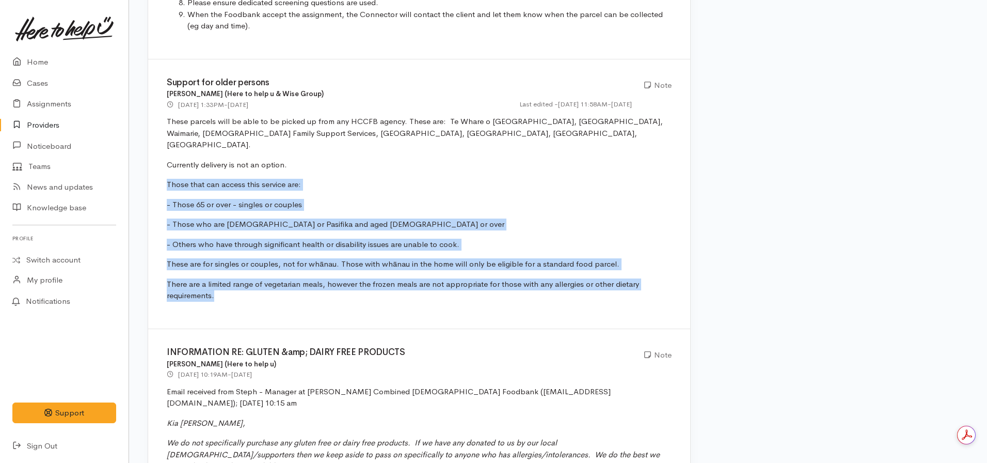
drag, startPoint x: 164, startPoint y: 175, endPoint x: 561, endPoint y: 289, distance: 413.2
click at [611, 287] on div "Support for older persons Heather Moore (Here to help u & Wise Group) 12 Aug 20…" at bounding box center [419, 194] width 542 height 270
copy div "Those that can access this service are: - Those 65 or over - singles or couples…"
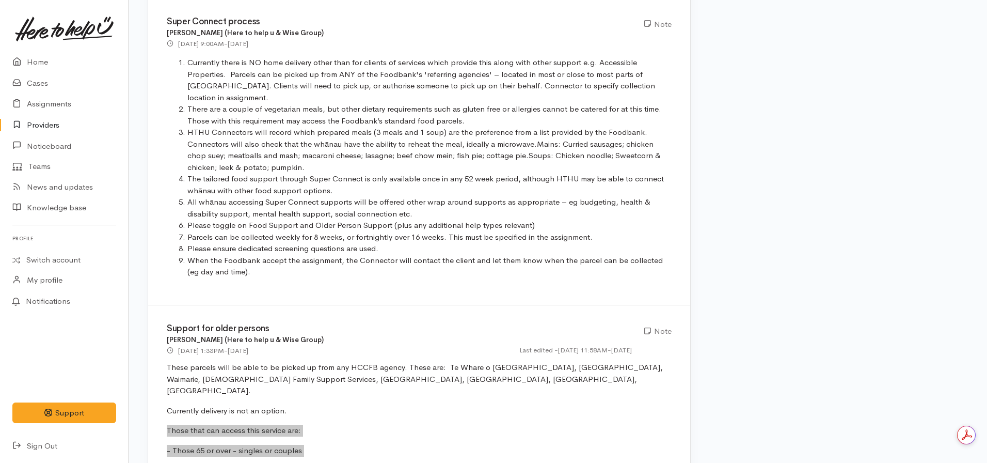
scroll to position [671, 0]
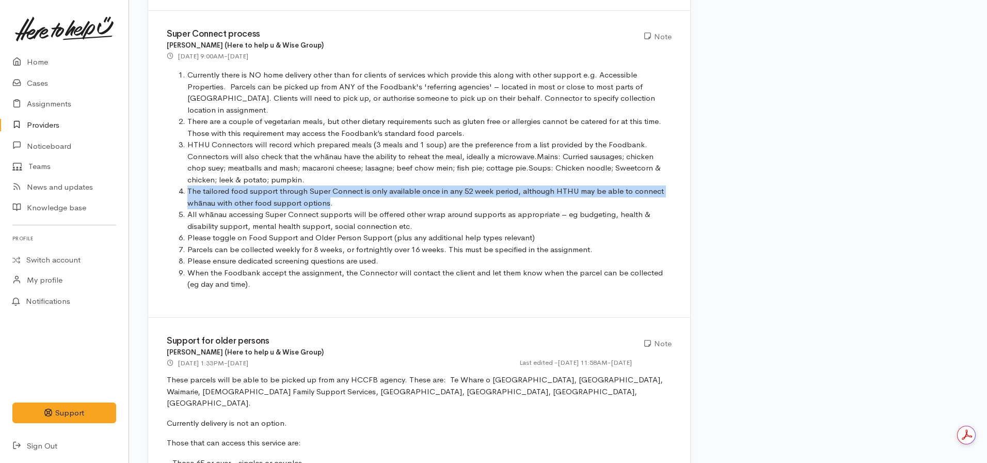
drag, startPoint x: 328, startPoint y: 205, endPoint x: 174, endPoint y: 191, distance: 155.1
click at [174, 191] on ol "Currently there is NO home delivery other than for clients of services which pr…" at bounding box center [419, 179] width 505 height 221
copy li "The tailored food support through Super Connect is only available once in any 5…"
drag, startPoint x: 594, startPoint y: 250, endPoint x: 170, endPoint y: 247, distance: 424.0
click at [170, 247] on ol "Currently there is NO home delivery other than for clients of services which pr…" at bounding box center [419, 179] width 505 height 221
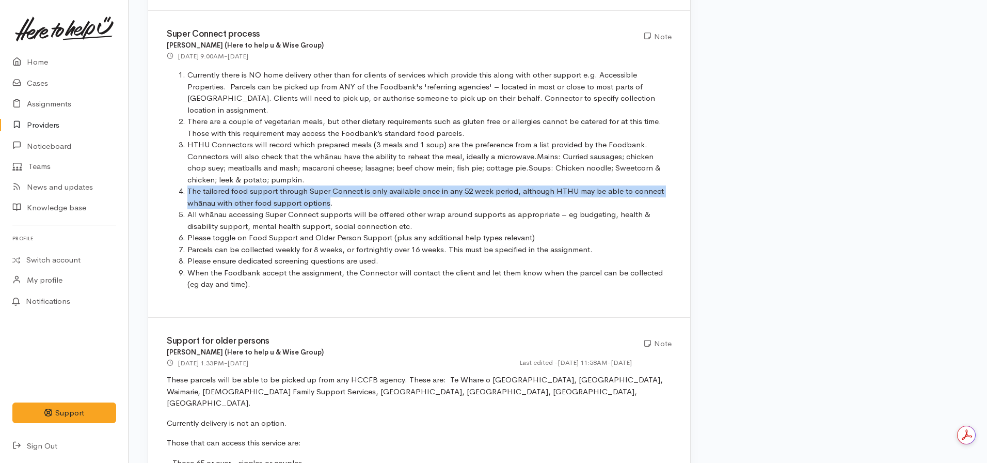
copy li "Parcels can be collected weekly for 8 weeks, or fortnightly over 16 weeks. This…"
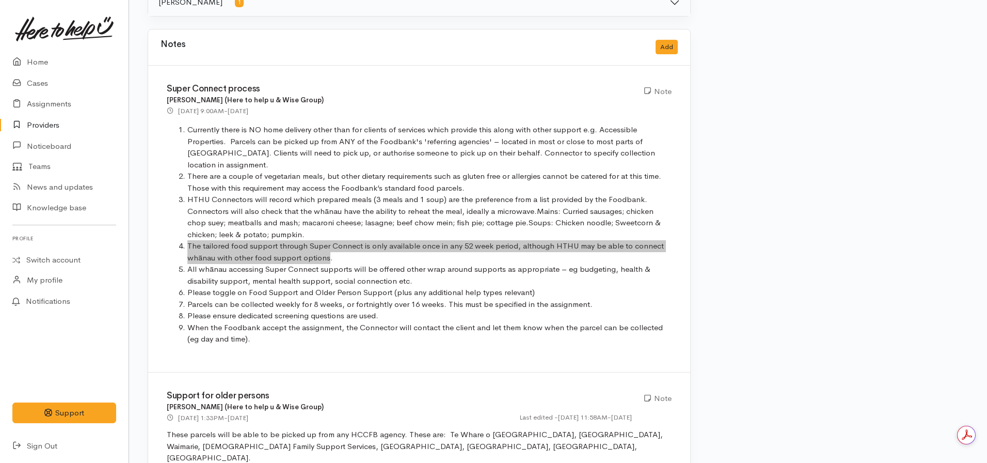
scroll to position [0, 0]
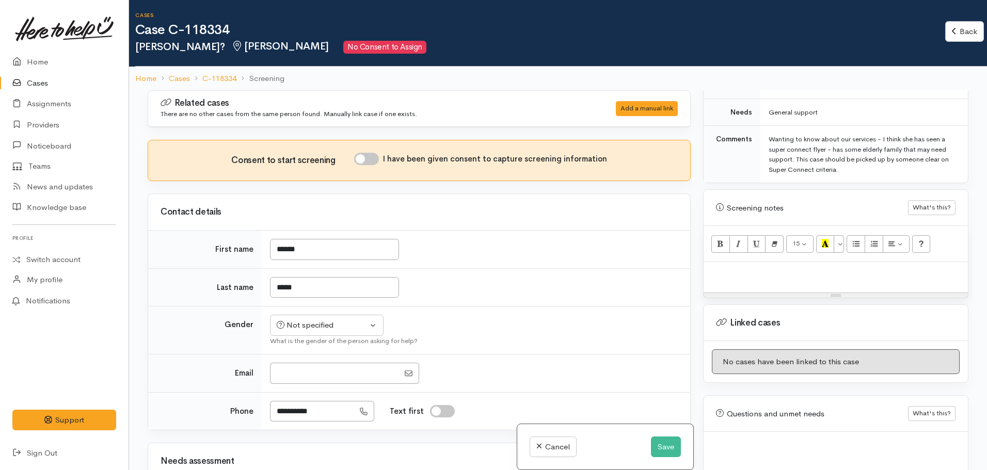
scroll to position [585, 0]
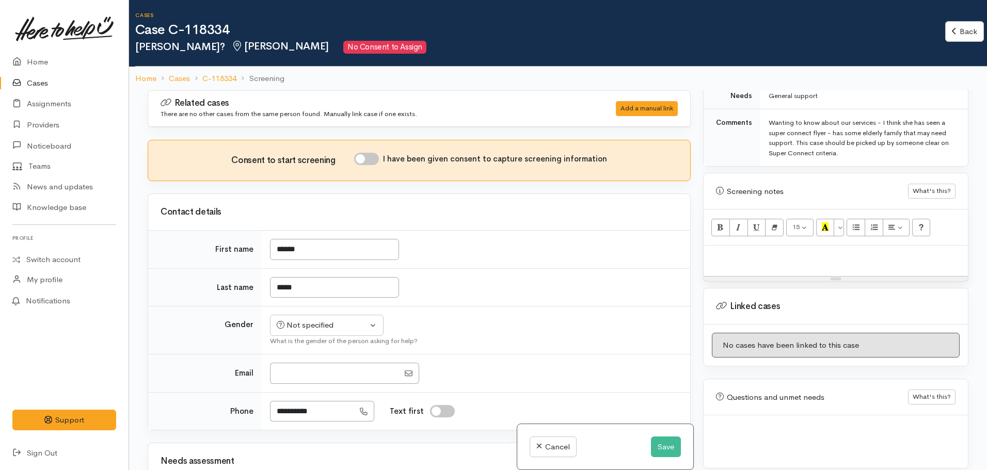
click at [765, 260] on div at bounding box center [836, 261] width 264 height 30
click at [743, 246] on div at bounding box center [836, 261] width 264 height 30
paste div
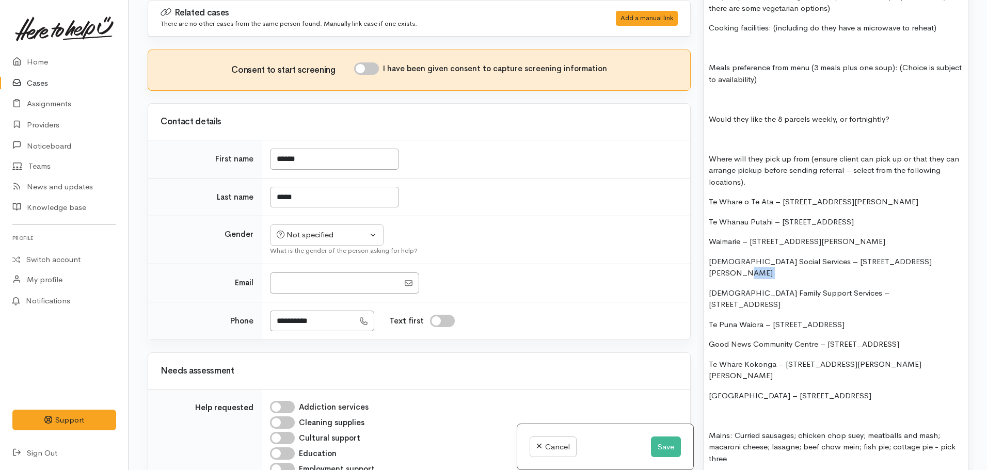
drag, startPoint x: 938, startPoint y: 252, endPoint x: 688, endPoint y: 258, distance: 250.6
click at [688, 258] on div "Related cases There are no other cases from the same person found. Manually lin…" at bounding box center [559, 235] width 834 height 470
click at [932, 256] on p "Methodist Social Services – 62 London Street, Hamilton Central" at bounding box center [836, 267] width 254 height 23
drag, startPoint x: 933, startPoint y: 249, endPoint x: 692, endPoint y: 252, distance: 241.2
click at [692, 252] on div "Related cases There are no other cases from the same person found. Manually lin…" at bounding box center [559, 235] width 834 height 470
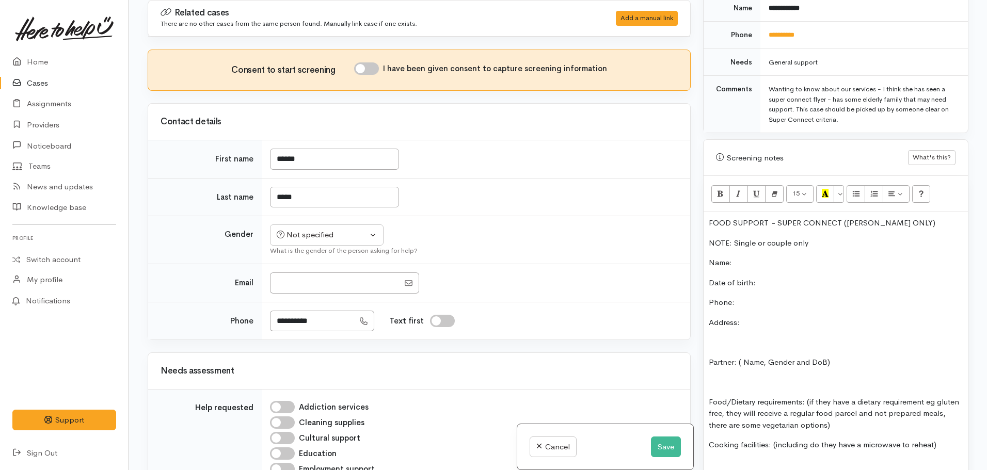
scroll to position [429, 0]
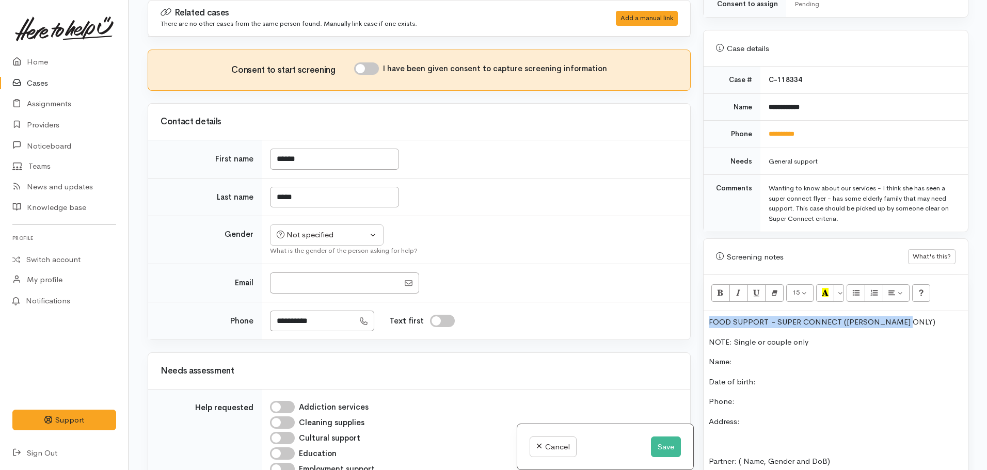
drag, startPoint x: 925, startPoint y: 310, endPoint x: 734, endPoint y: 294, distance: 191.2
click at [690, 312] on div "Related cases There are no other cases from the same person found. Manually lin…" at bounding box center [559, 235] width 834 height 470
click at [722, 288] on icon "Bold (CTRL+B)" at bounding box center [720, 292] width 7 height 9
click at [820, 285] on button "Recent Color" at bounding box center [825, 294] width 19 height 18
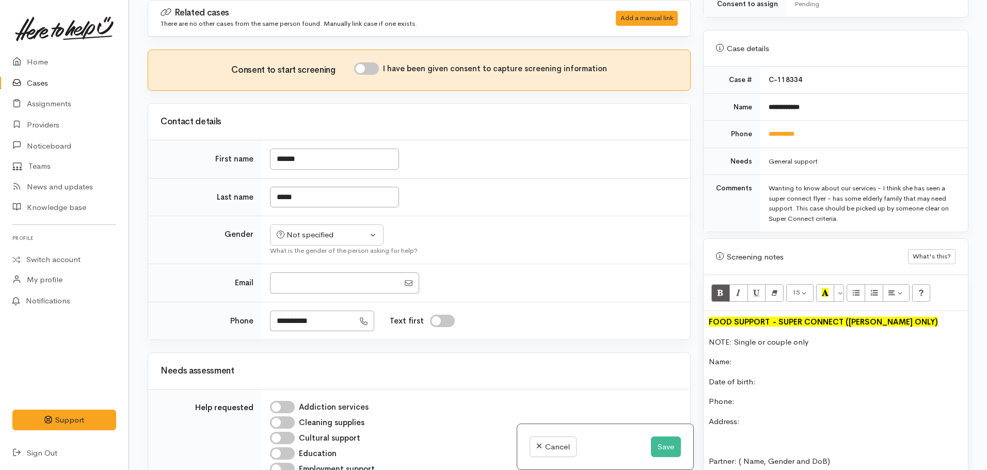
click at [766, 356] on p "Name:" at bounding box center [836, 362] width 254 height 12
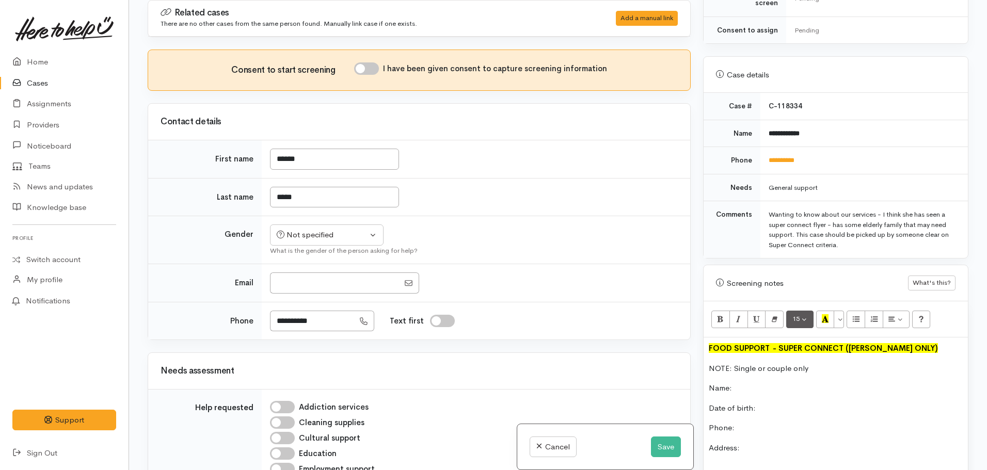
scroll to position [377, 0]
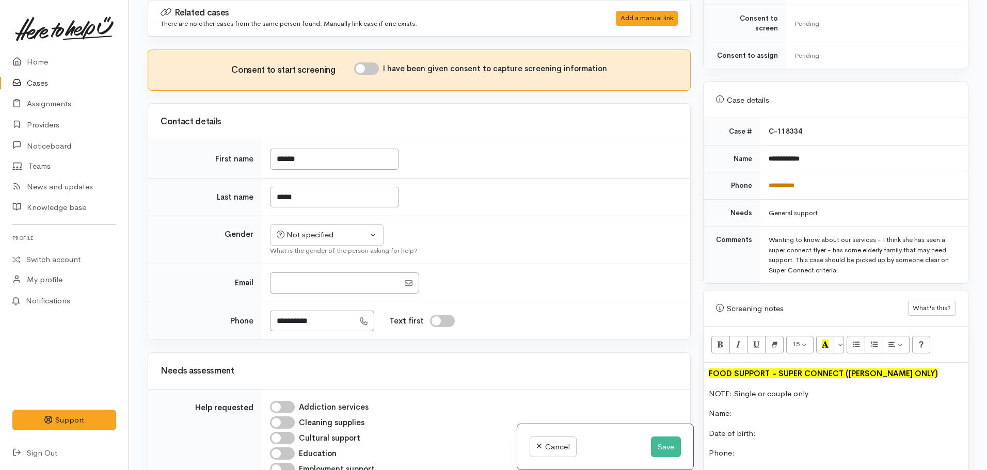
click at [789, 182] on link "**********" at bounding box center [782, 185] width 26 height 7
click at [657, 446] on button "Save" at bounding box center [666, 447] width 30 height 21
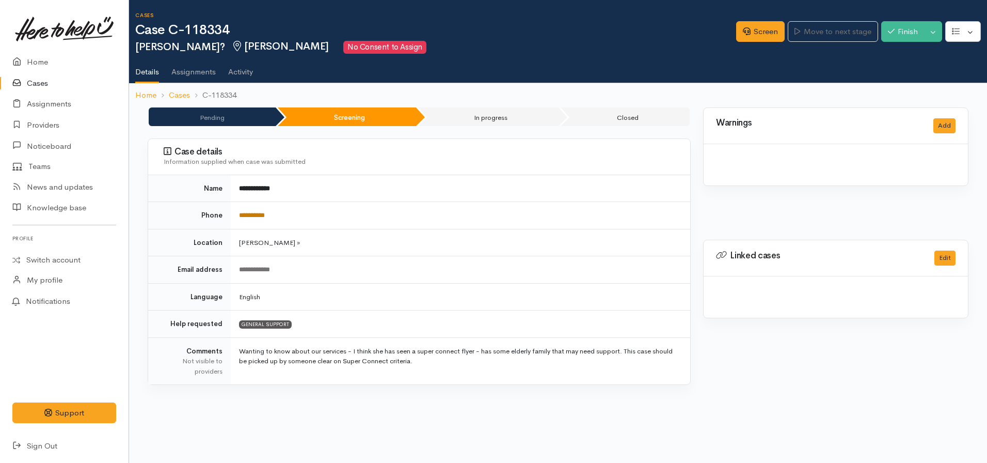
click at [252, 212] on link "**********" at bounding box center [252, 215] width 26 height 7
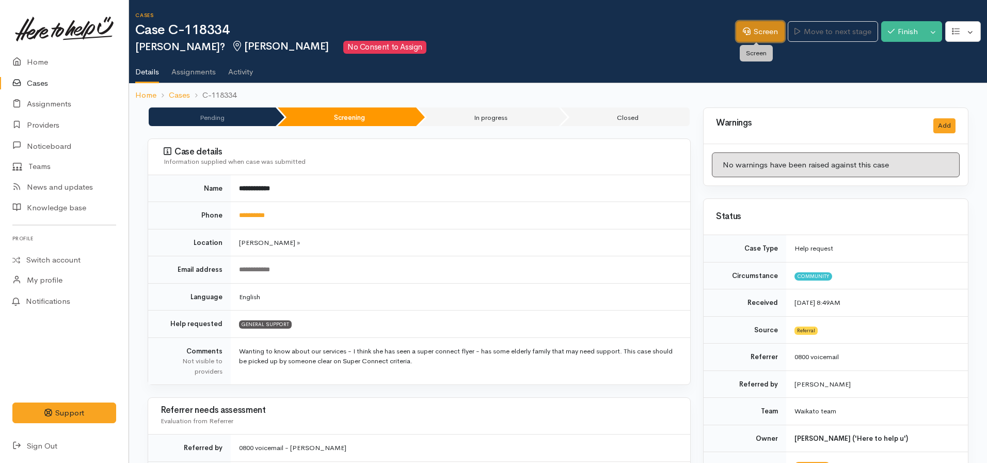
click at [747, 29] on link "Screen" at bounding box center [760, 31] width 49 height 21
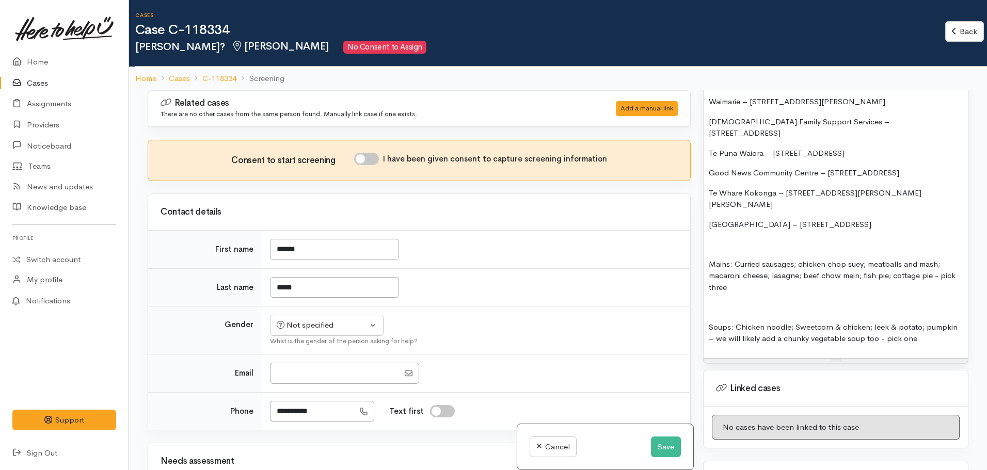
scroll to position [1188, 0]
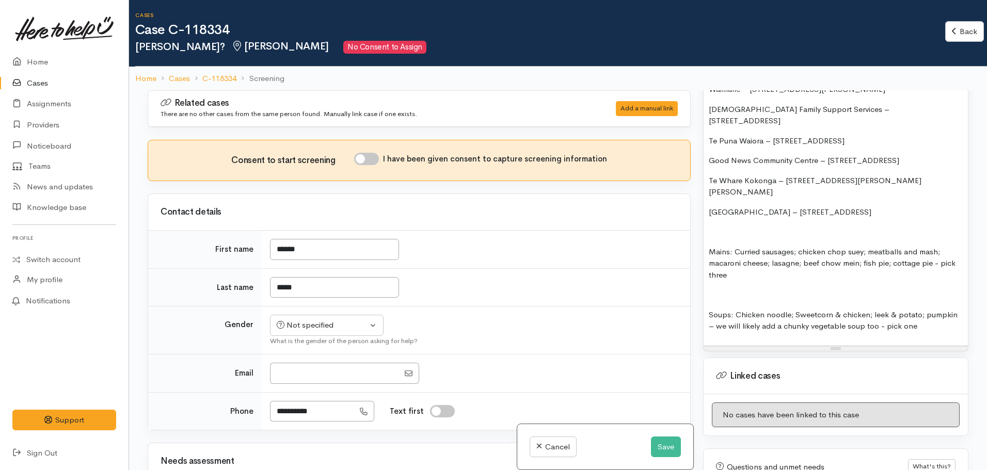
click at [946, 309] on p "Soups: Chicken noodle; Sweetcorn & chicken; leek & potato; pumpkin – we will li…" at bounding box center [836, 320] width 254 height 23
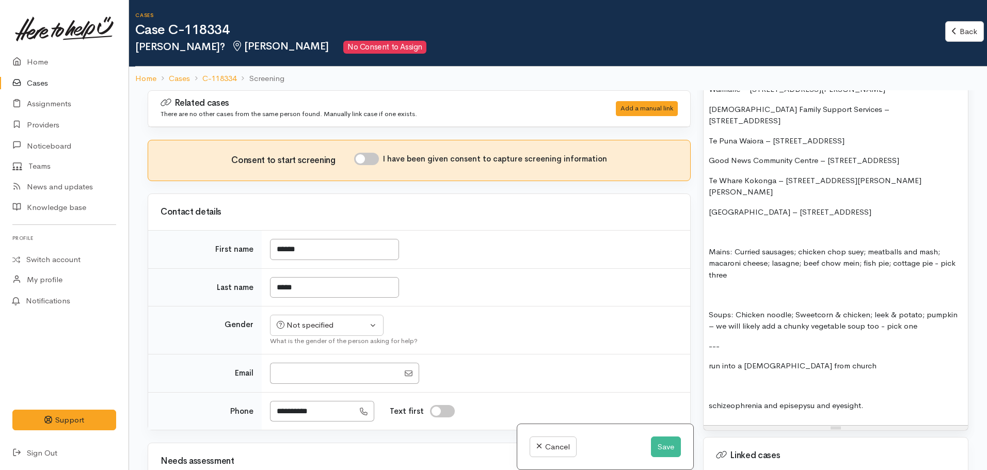
click at [875, 400] on p "schizeophrenia and episepysu and eyesight." at bounding box center [836, 406] width 254 height 12
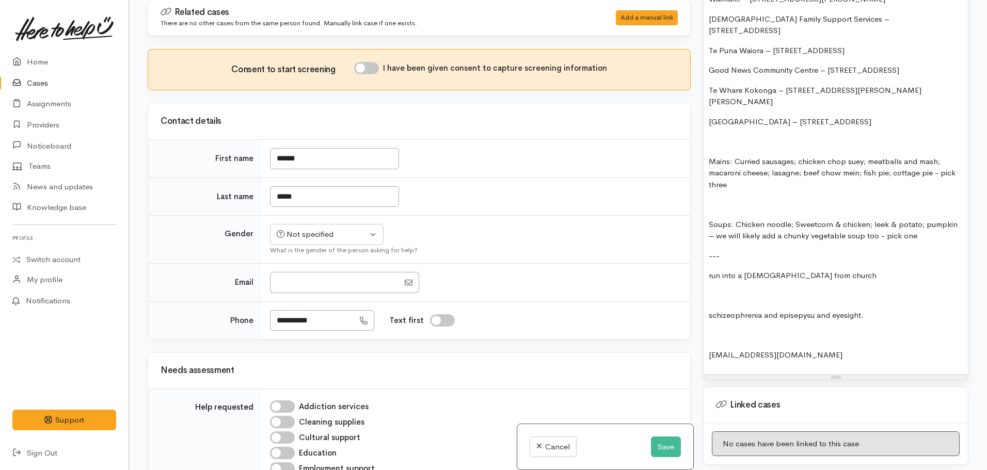
scroll to position [0, 0]
click at [666, 446] on button "Save" at bounding box center [666, 447] width 30 height 21
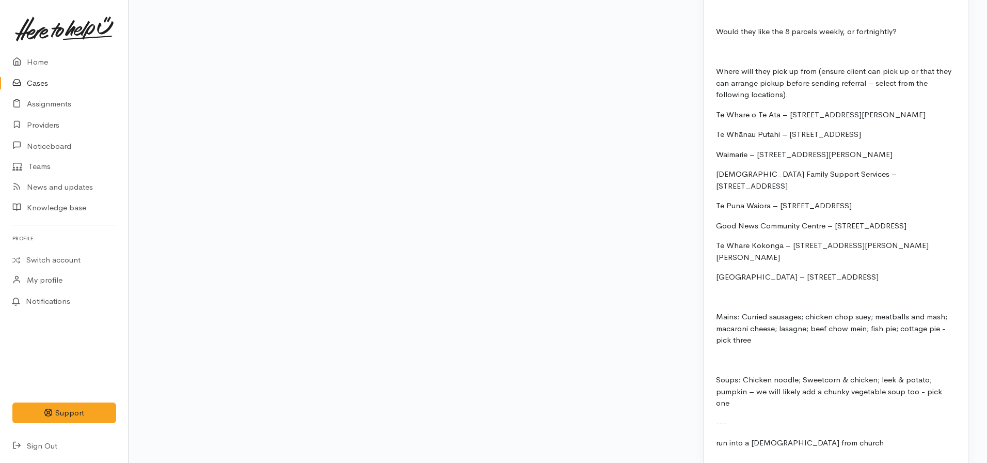
scroll to position [1222, 0]
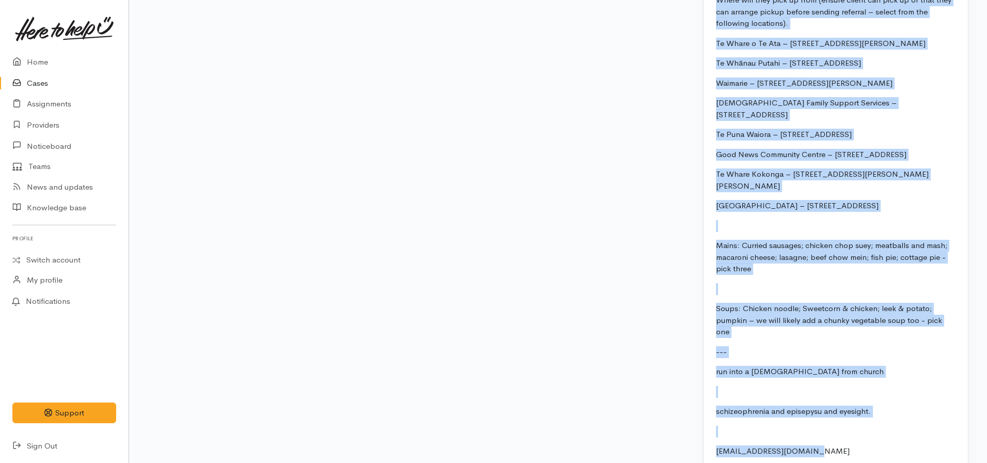
drag, startPoint x: 831, startPoint y: 404, endPoint x: 696, endPoint y: 405, distance: 134.8
click at [818, 395] on div "FOOD SUPPORT  - SUPER CONNECT (HAMILTON ONLY) NOTE: Single or couple only Name:…" at bounding box center [836, 53] width 264 height 849
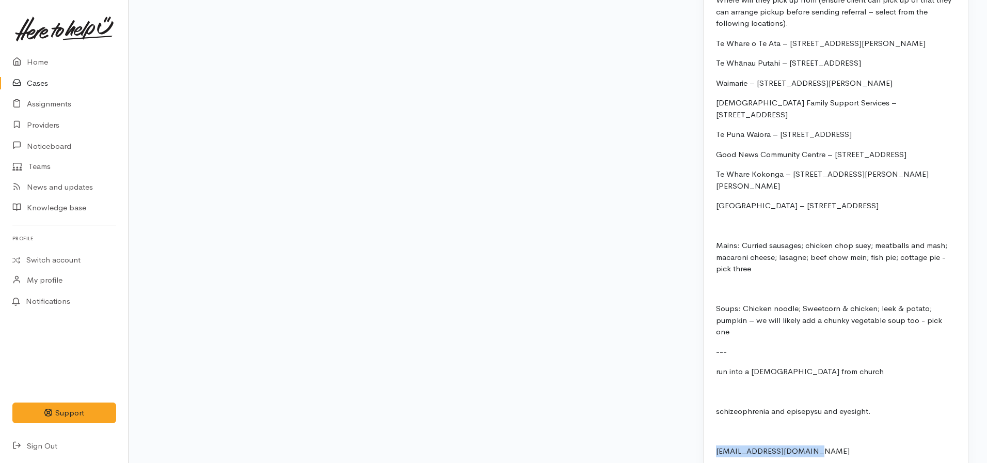
drag, startPoint x: 798, startPoint y: 409, endPoint x: 723, endPoint y: 410, distance: 75.9
click at [706, 416] on div "FOOD SUPPORT  - SUPER CONNECT (HAMILTON ONLY) NOTE: Single or couple only Name:…" at bounding box center [836, 53] width 264 height 849
copy p "[EMAIL_ADDRESS][DOMAIN_NAME]"
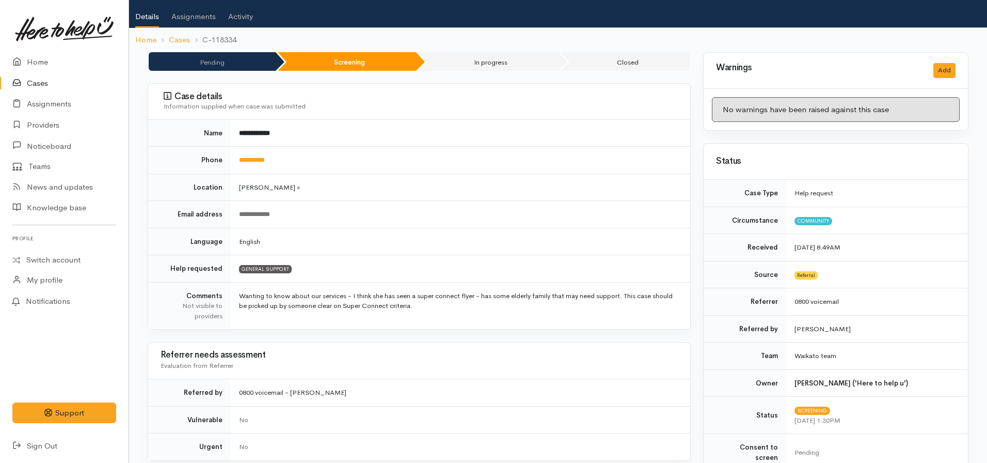
scroll to position [0, 0]
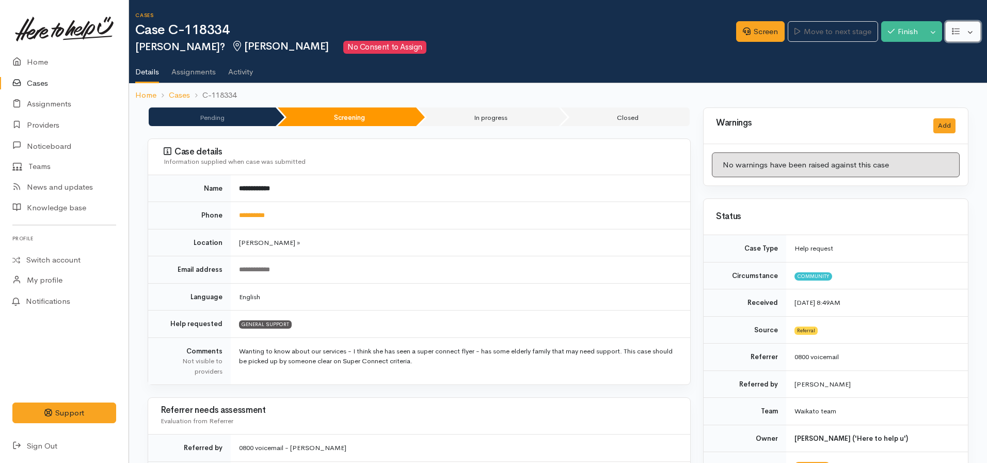
click at [959, 35] on icon "button" at bounding box center [956, 31] width 8 height 8
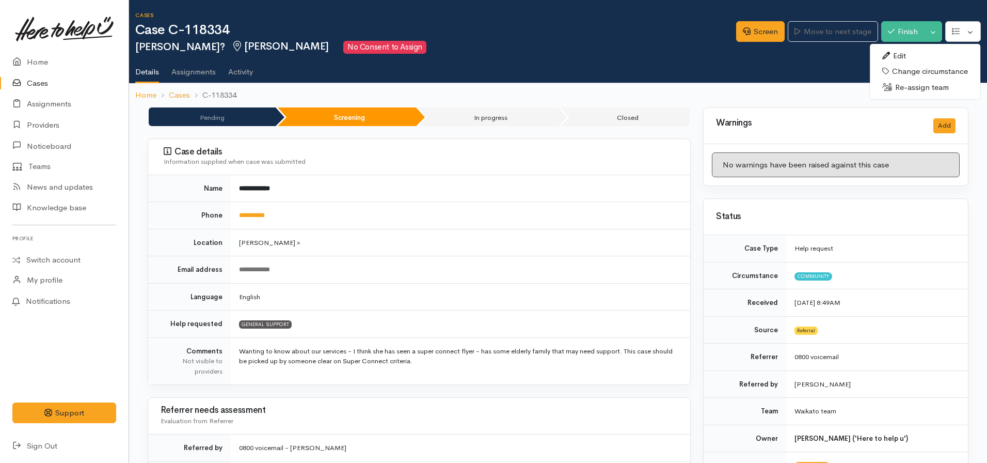
click at [910, 56] on link "Edit" at bounding box center [925, 56] width 111 height 16
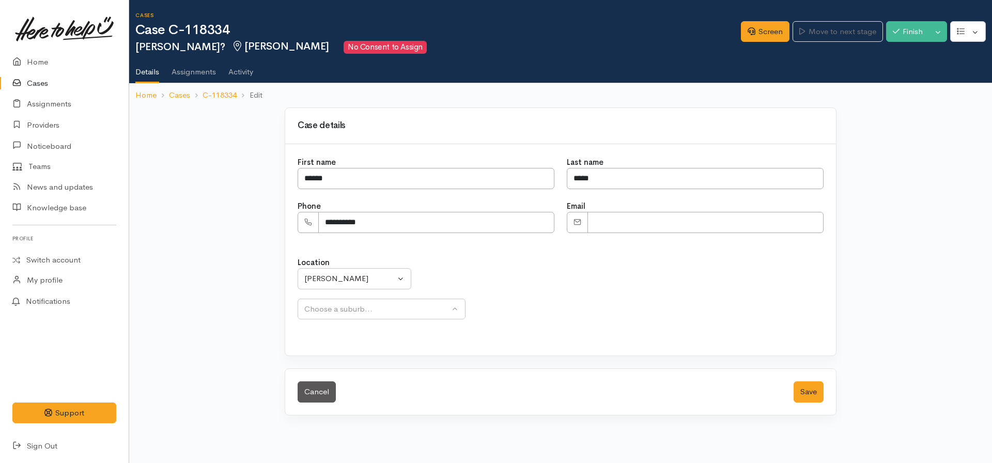
select select
click at [634, 225] on input "Email" at bounding box center [705, 222] width 236 height 21
paste input "**********"
type input "**********"
drag, startPoint x: 608, startPoint y: 175, endPoint x: 568, endPoint y: 176, distance: 40.8
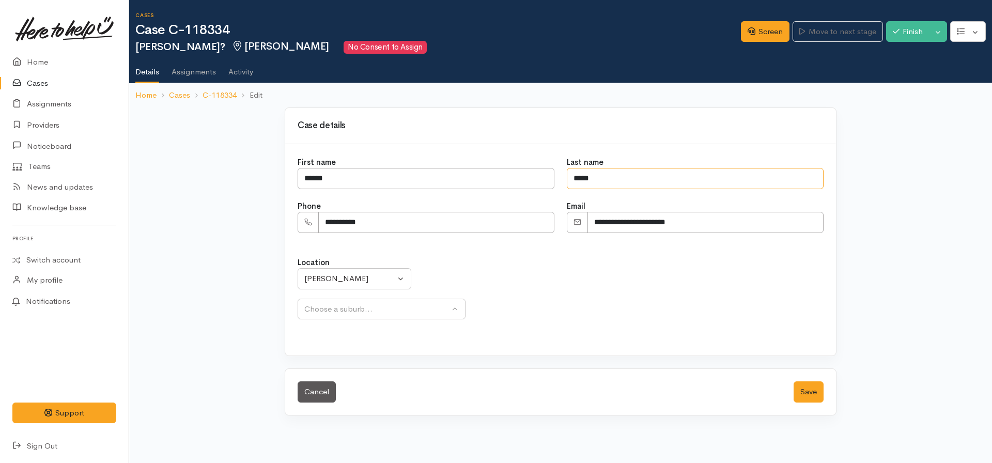
click at [568, 176] on input "*****" at bounding box center [695, 178] width 257 height 21
type input "*****"
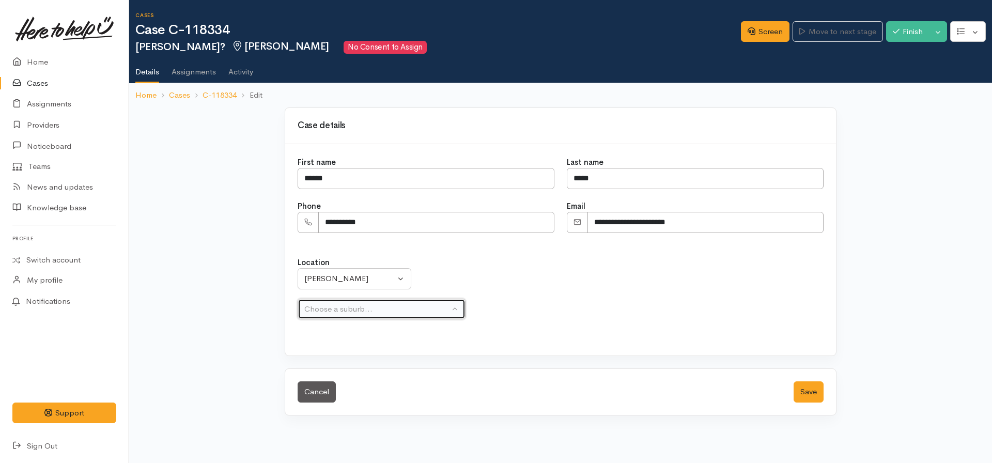
click at [357, 312] on div "Choose a suburb..." at bounding box center [376, 309] width 145 height 12
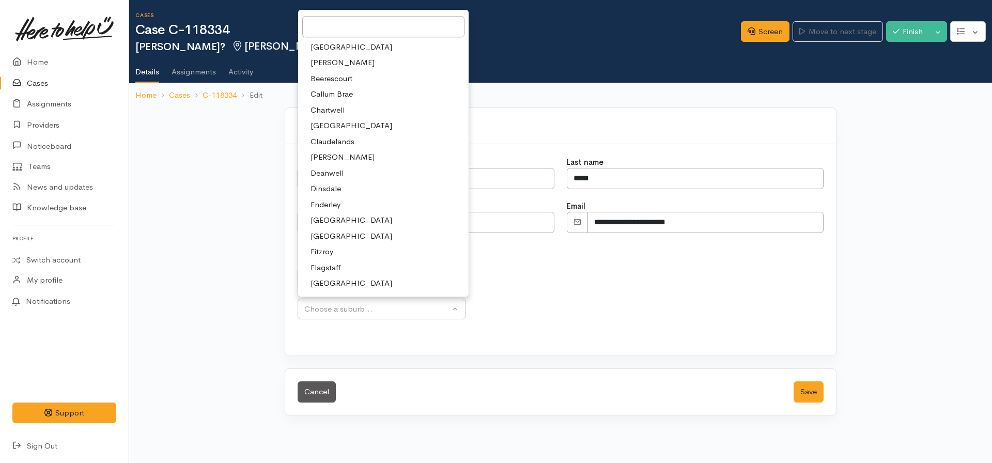
drag, startPoint x: 573, startPoint y: 331, endPoint x: 635, endPoint y: 352, distance: 65.5
click at [574, 331] on div "Location Aongatete Athenree Bowentown Eastern Bay of Plenty - other Kaimai Kati…" at bounding box center [560, 293] width 538 height 99
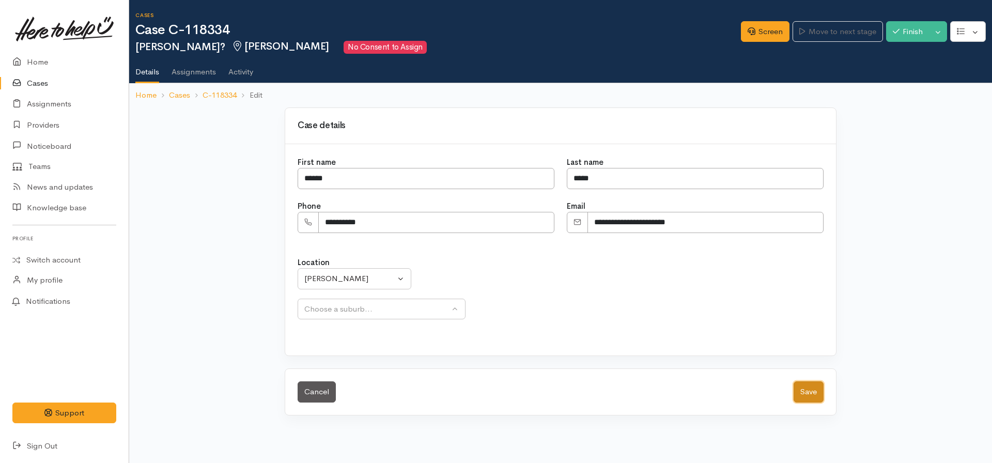
click at [808, 399] on button "Save" at bounding box center [808, 391] width 30 height 21
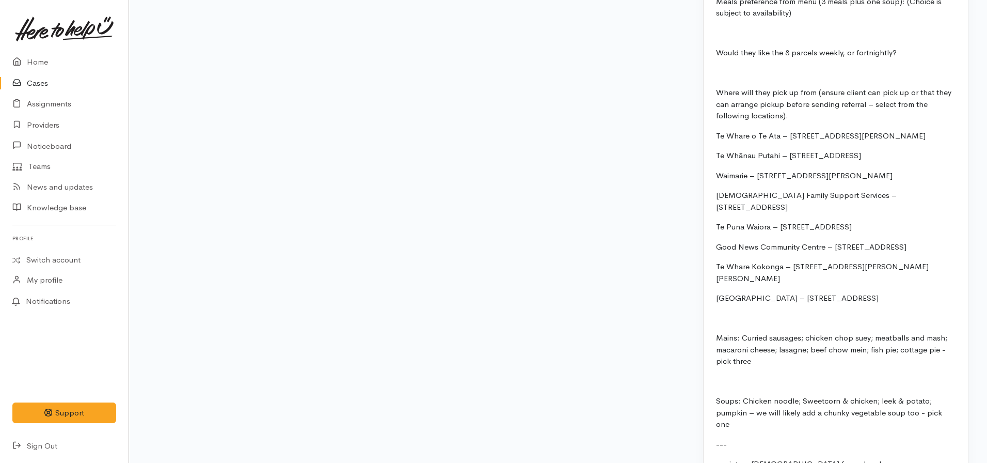
scroll to position [1119, 0]
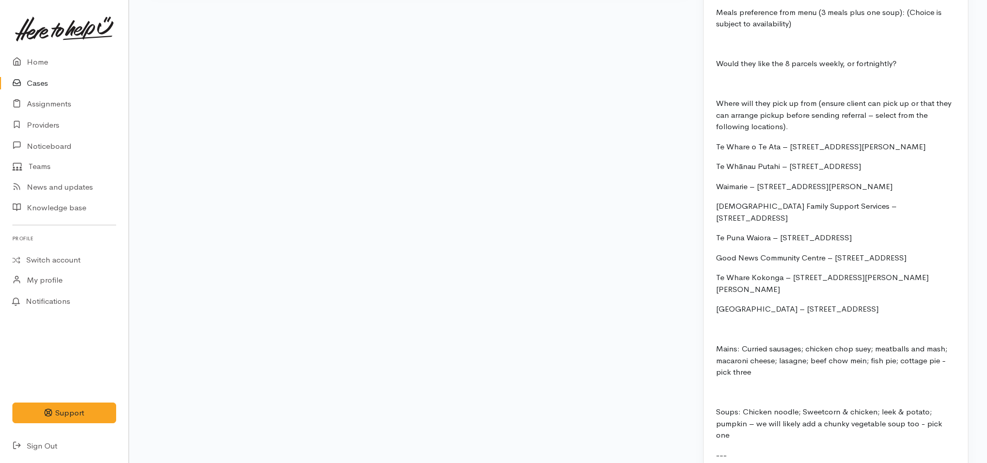
drag, startPoint x: 875, startPoint y: 255, endPoint x: 713, endPoint y: 129, distance: 205.0
click at [713, 129] on div "FOOD SUPPORT  - SUPER CONNECT (HAMILTON ONLY) NOTE: Single or couple only Name:…" at bounding box center [836, 156] width 264 height 849
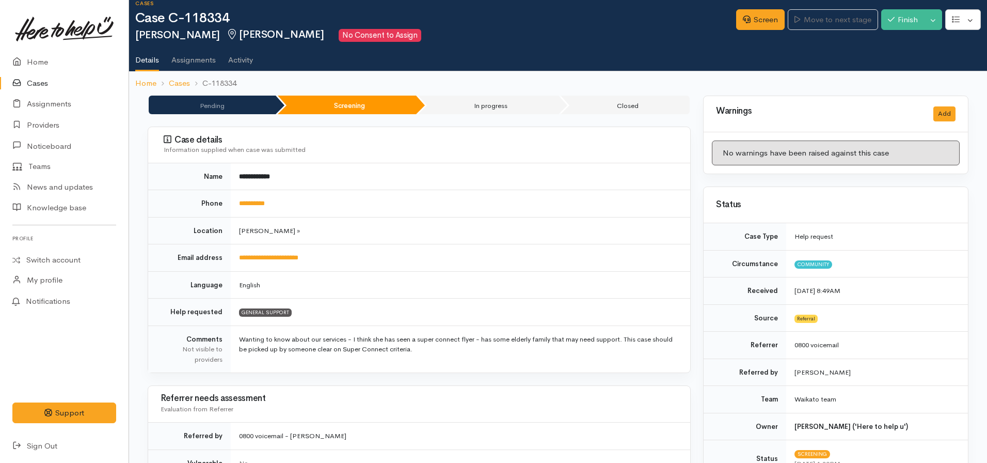
scroll to position [0, 0]
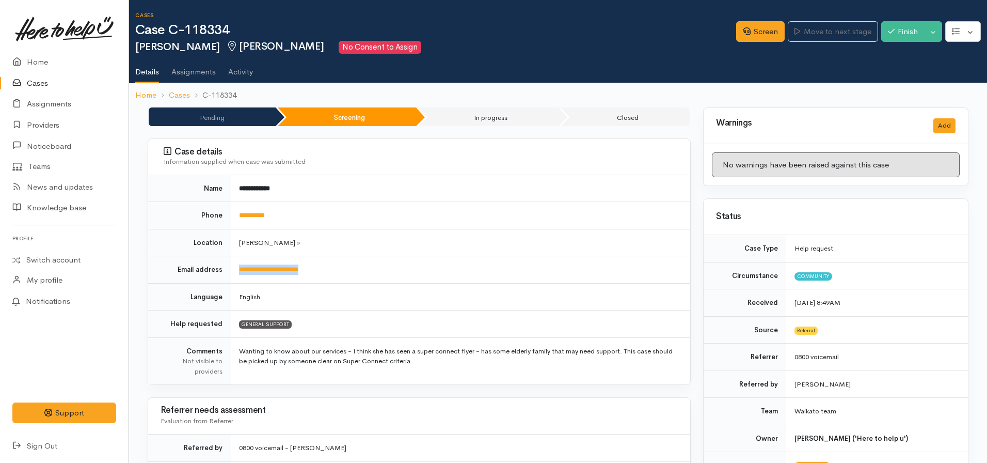
drag, startPoint x: 336, startPoint y: 265, endPoint x: 261, endPoint y: 260, distance: 75.1
click at [232, 258] on td "**********" at bounding box center [461, 269] width 460 height 27
copy link "**********"
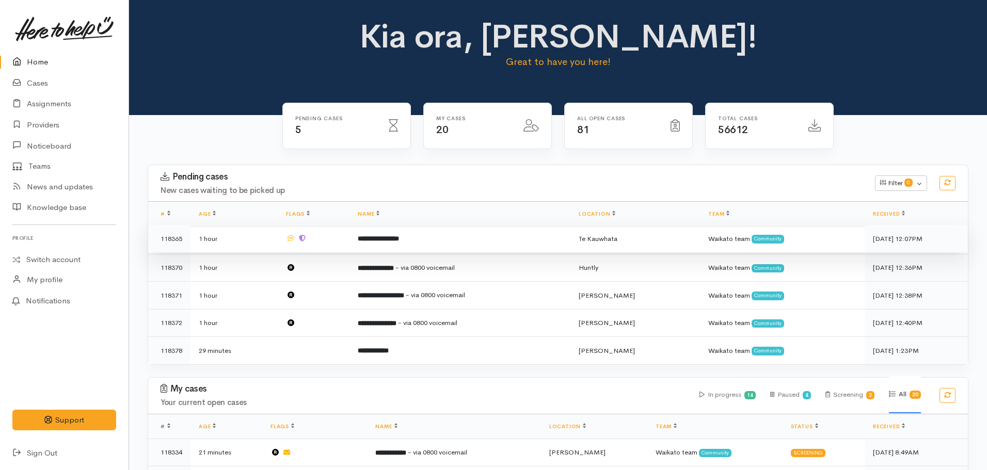
click at [399, 241] on b "**********" at bounding box center [378, 238] width 41 height 7
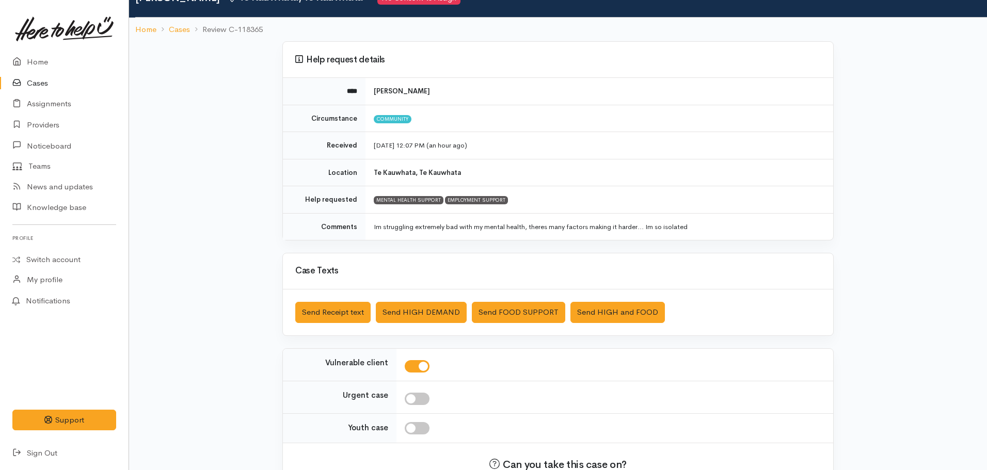
scroll to position [116, 0]
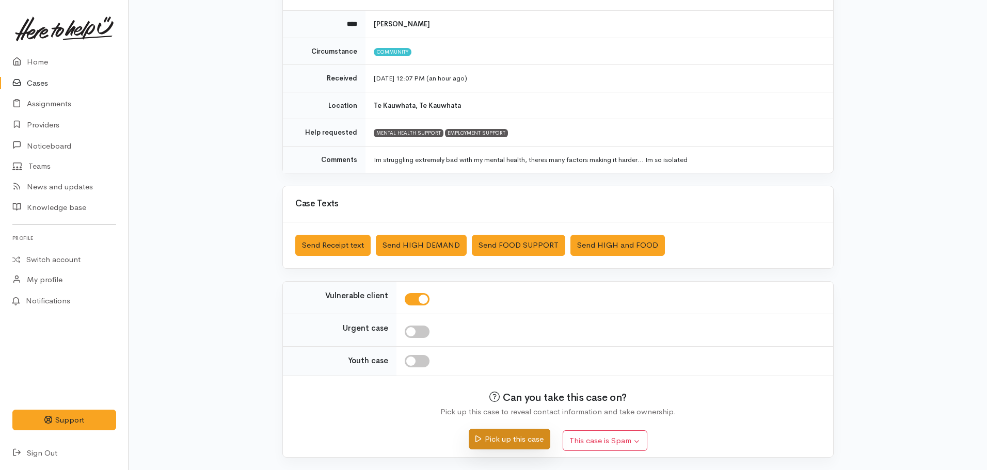
click at [501, 437] on button "Pick up this case" at bounding box center [509, 439] width 81 height 21
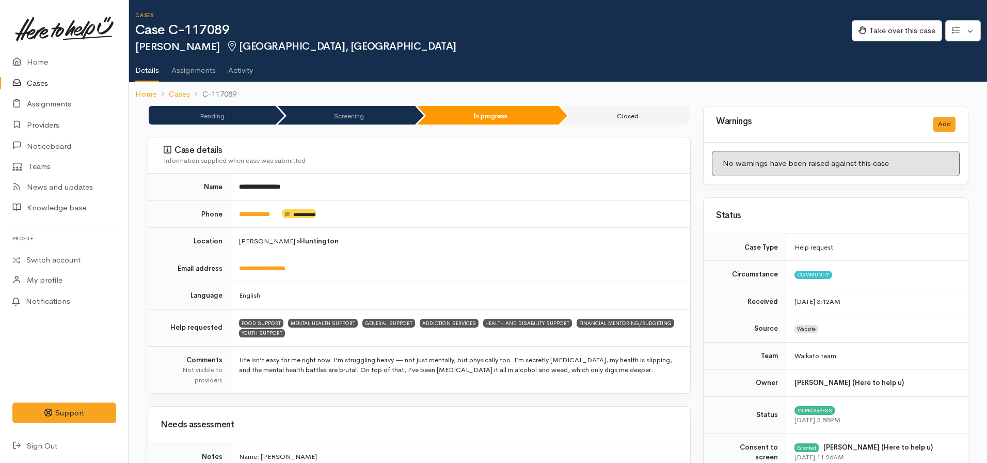
scroll to position [4, 0]
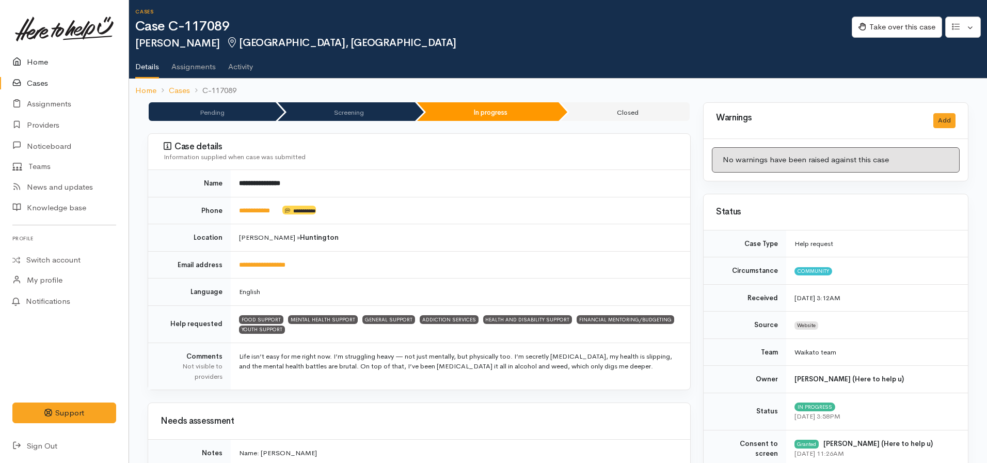
click at [39, 58] on link "Home" at bounding box center [64, 62] width 129 height 21
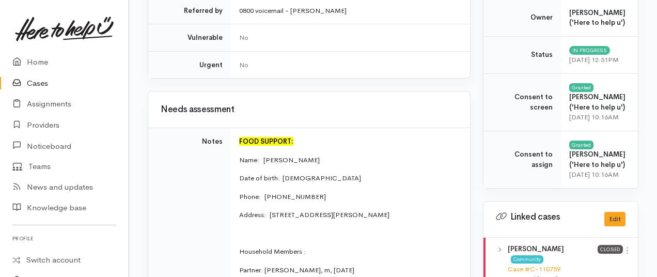
scroll to position [351, 0]
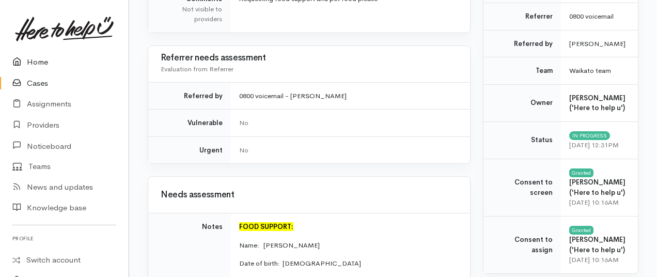
click at [45, 62] on link "Home" at bounding box center [64, 62] width 129 height 21
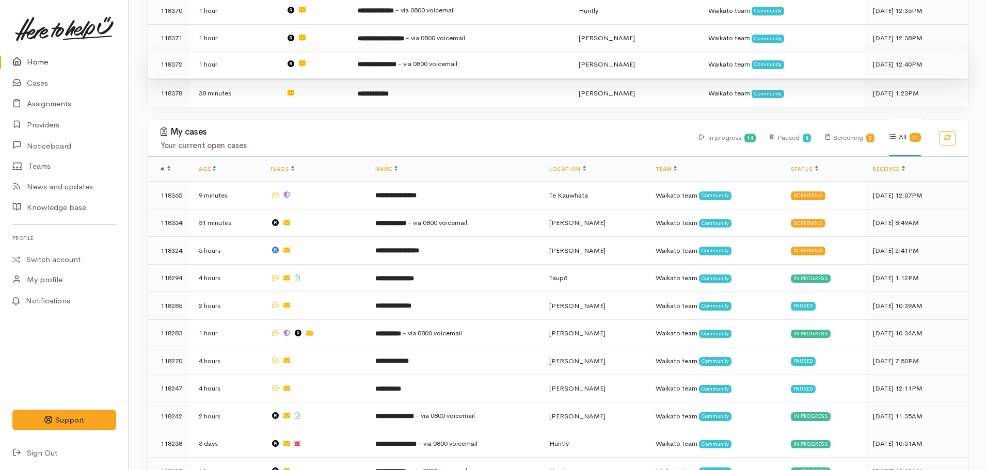
scroll to position [258, 0]
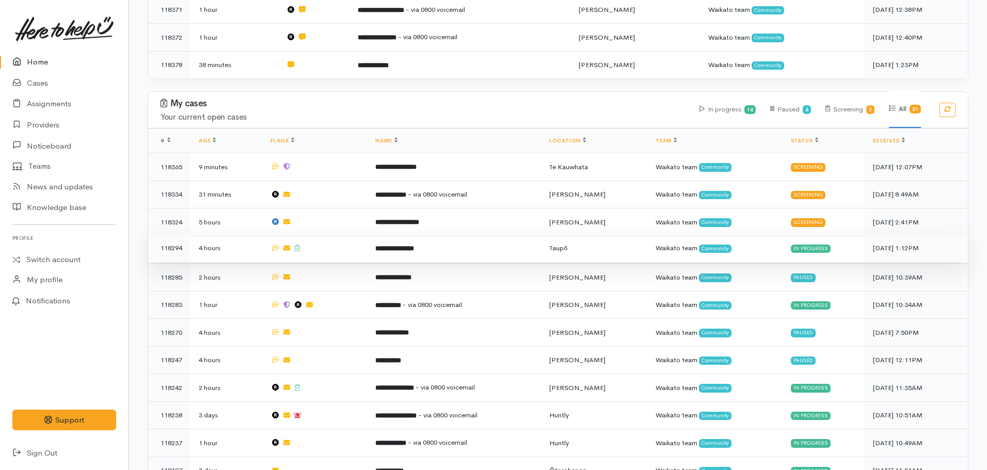
click at [402, 245] on b "**********" at bounding box center [394, 248] width 39 height 7
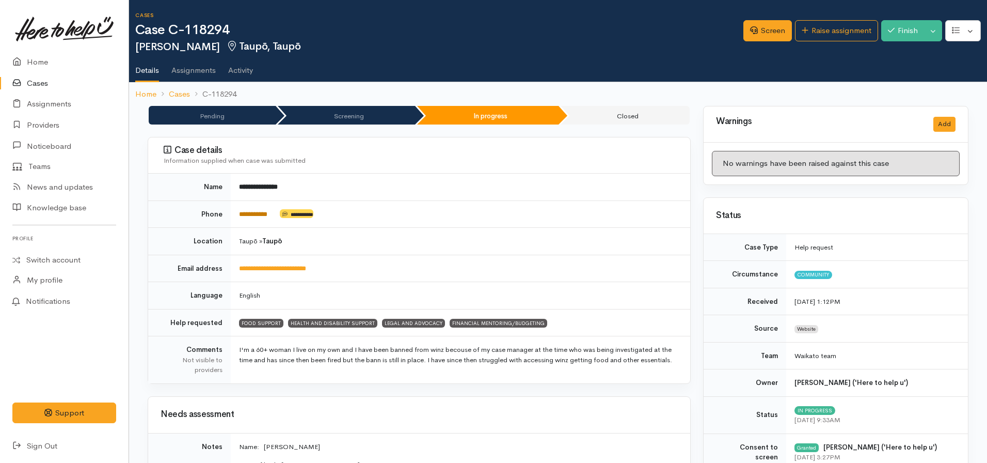
click at [250, 216] on link "**********" at bounding box center [253, 214] width 28 height 7
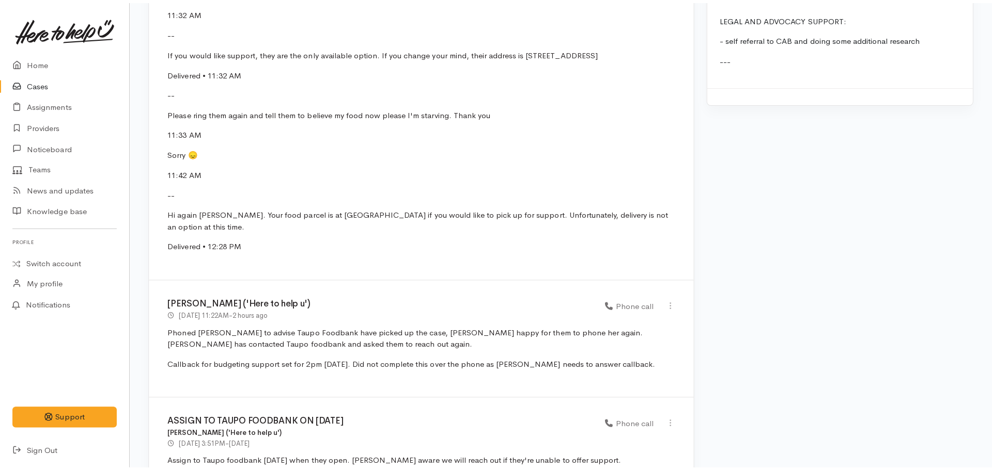
scroll to position [1756, 0]
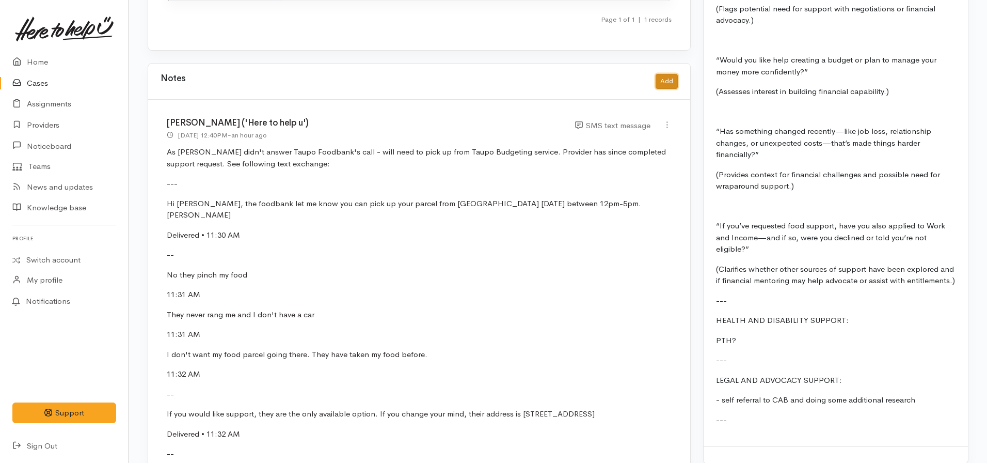
click at [663, 78] on button "Add" at bounding box center [667, 81] width 22 height 15
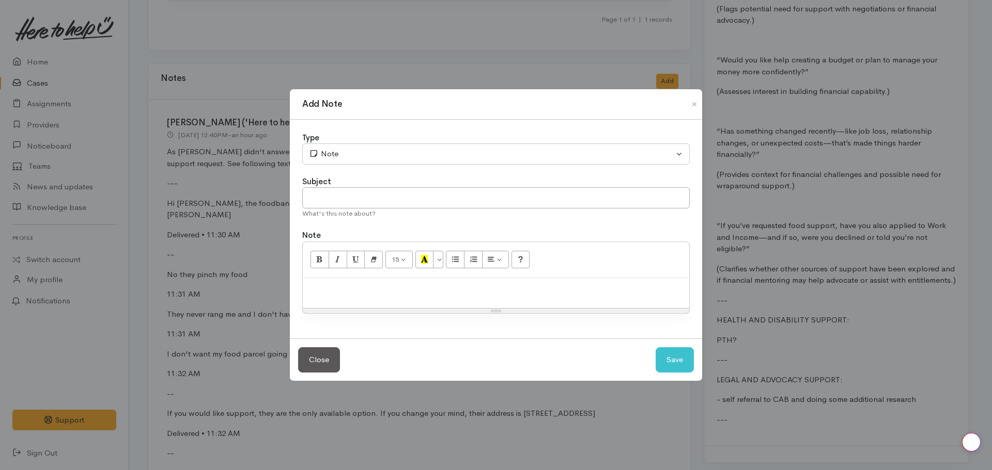
click at [344, 288] on p at bounding box center [496, 290] width 376 height 12
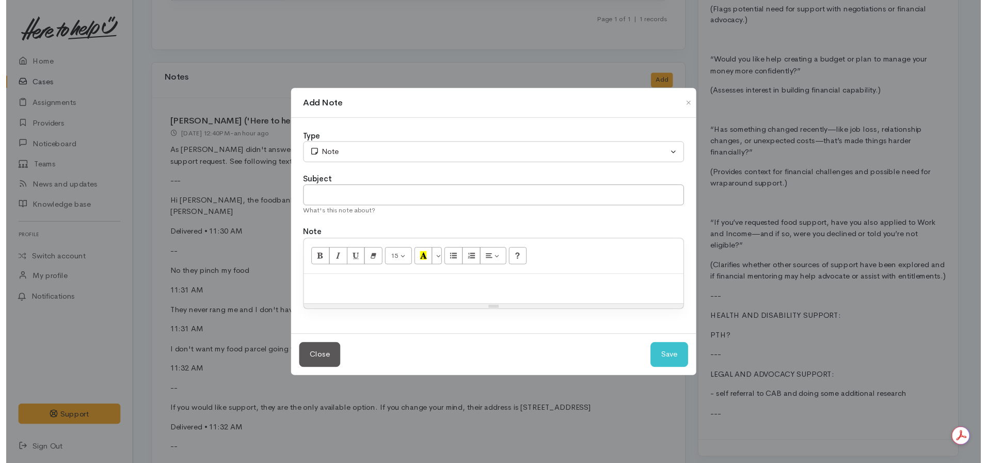
scroll to position [0, 0]
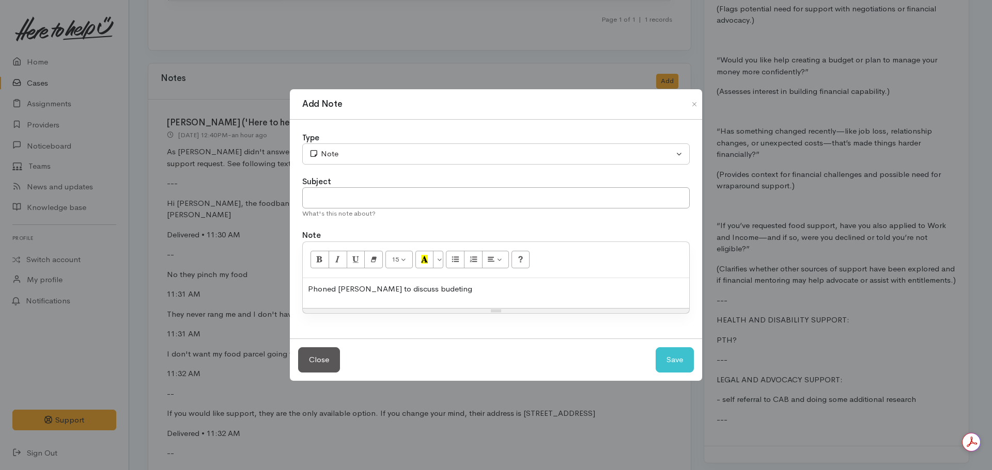
click at [420, 288] on p "Phoned Michelle to discuss budeting" at bounding box center [496, 290] width 376 height 12
click at [469, 286] on p "Phoned Michelle to discuss budgeting" at bounding box center [496, 290] width 376 height 12
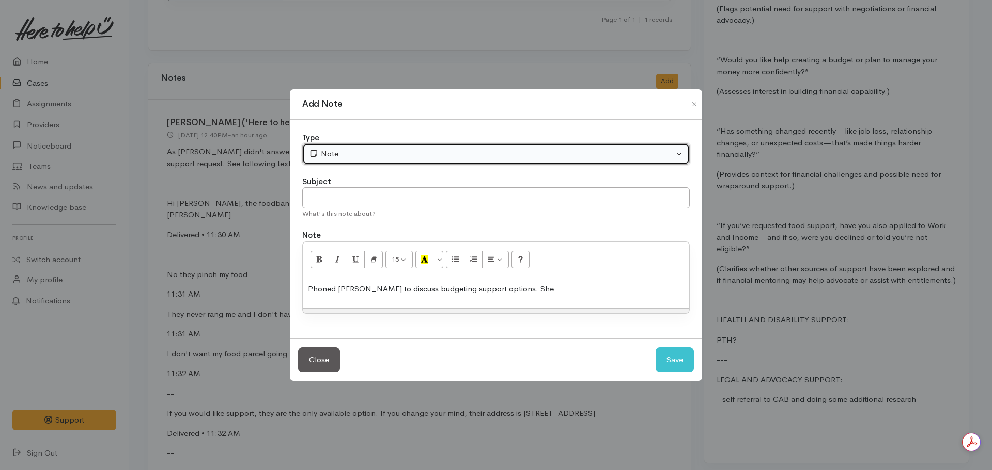
click at [329, 155] on div "Note" at bounding box center [491, 154] width 365 height 12
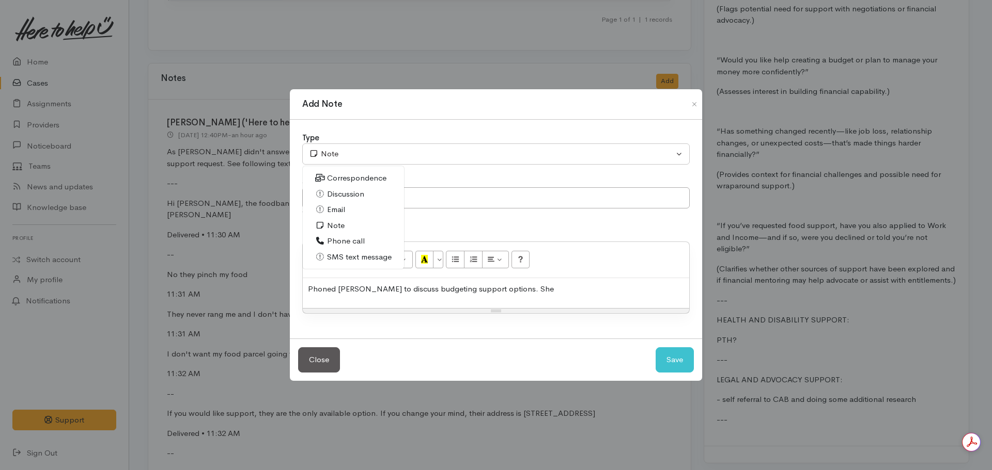
click at [334, 240] on span "Phone call" at bounding box center [346, 241] width 38 height 12
select select "3"
click at [532, 292] on p "Phoned Michelle to discuss budgeting support options. She" at bounding box center [496, 290] width 376 height 12
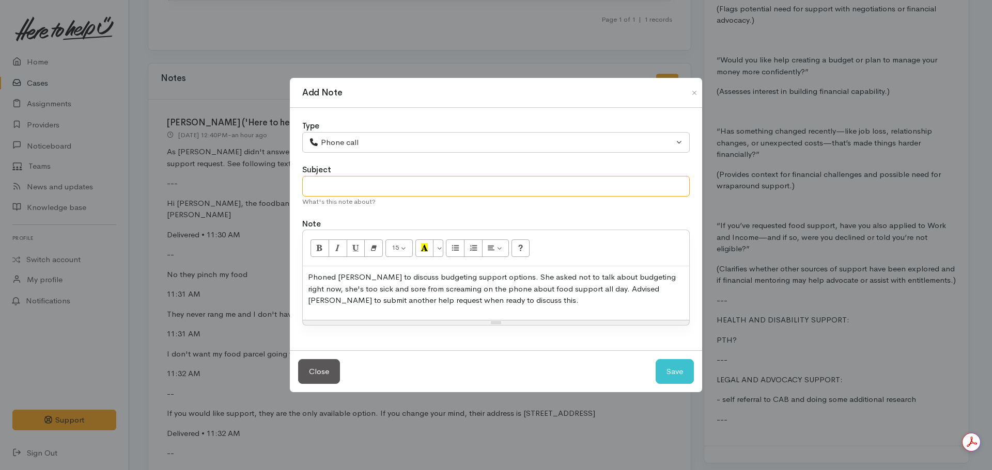
drag, startPoint x: 381, startPoint y: 180, endPoint x: 380, endPoint y: 185, distance: 5.2
click at [380, 185] on input "text" at bounding box center [495, 186] width 387 height 21
type input "W"
type input "Budgeting support call - opted not to go forward with this."
click at [674, 367] on button "Save" at bounding box center [674, 371] width 38 height 25
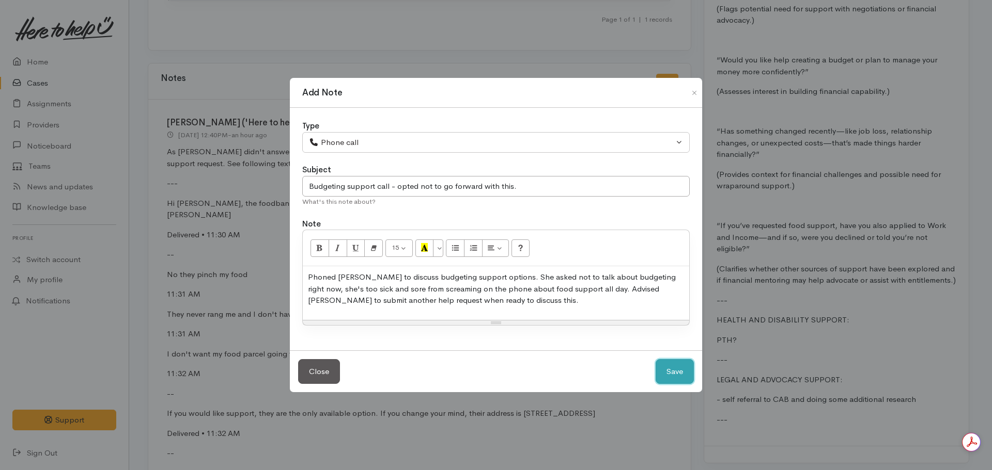
select select "1"
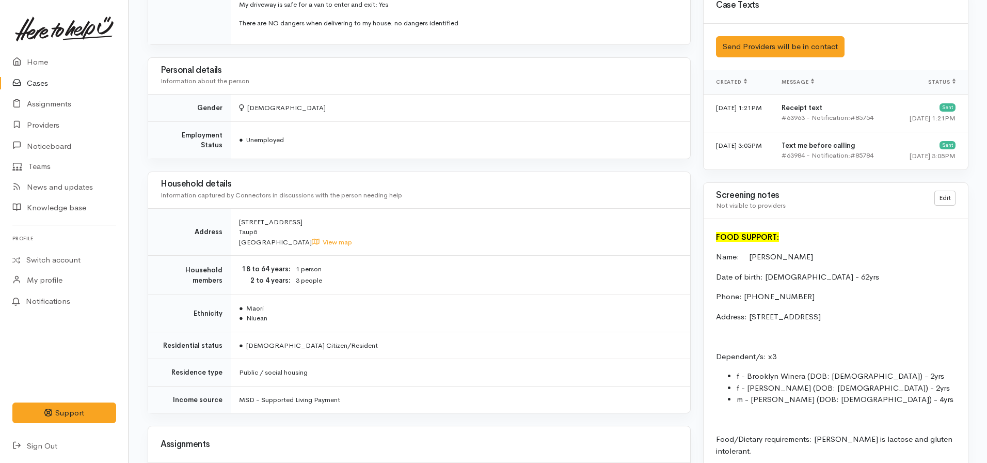
scroll to position [516, 0]
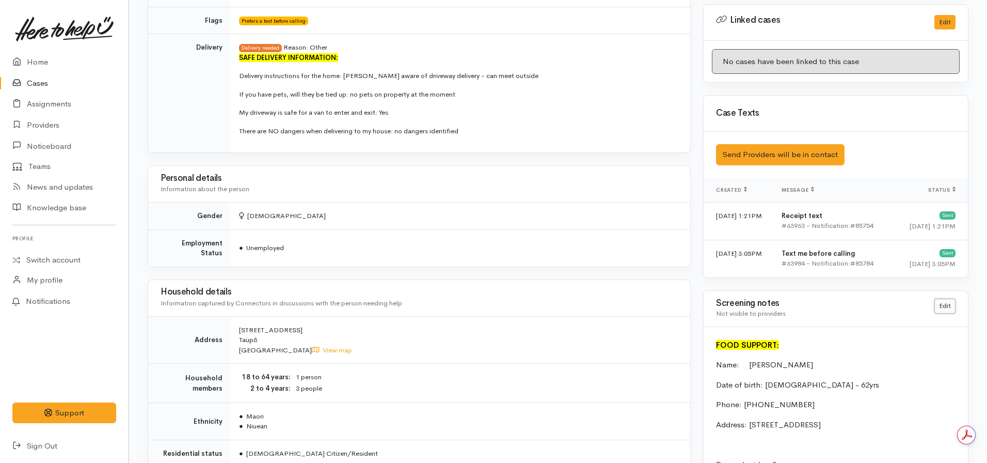
click at [943, 303] on link "Edit" at bounding box center [945, 306] width 21 height 15
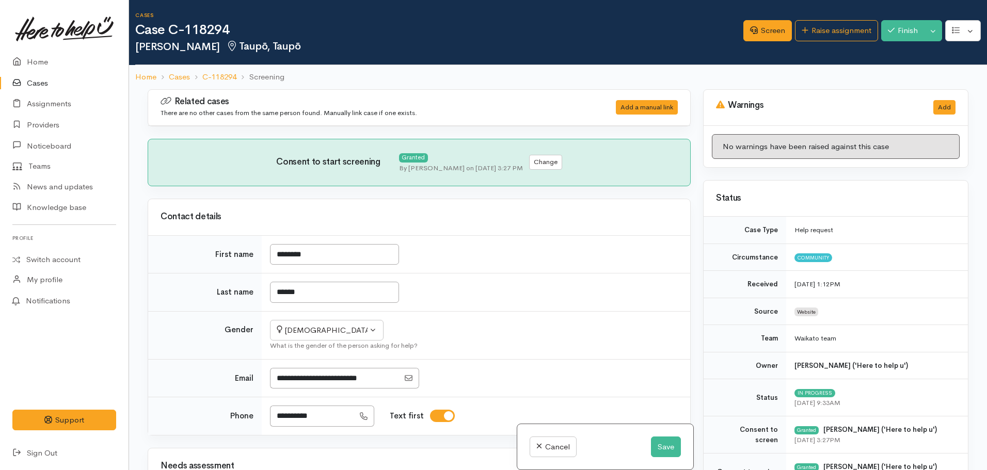
select select "7"
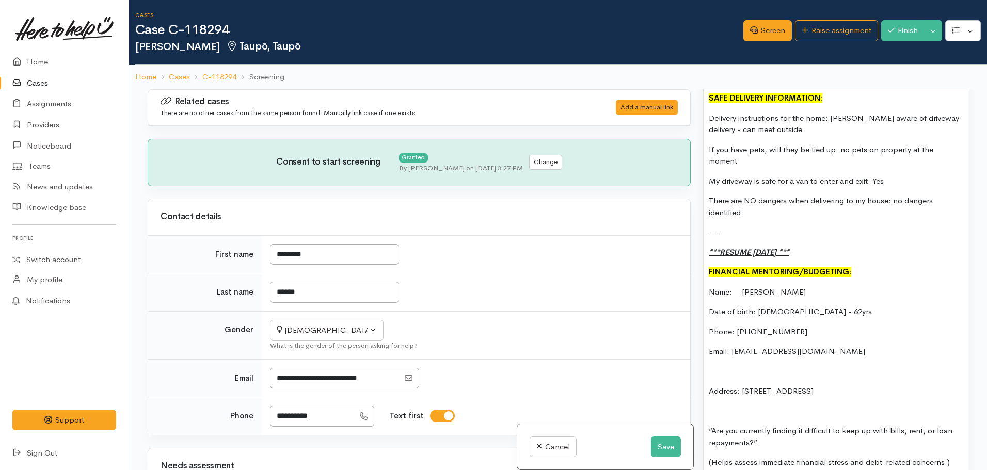
scroll to position [1239, 0]
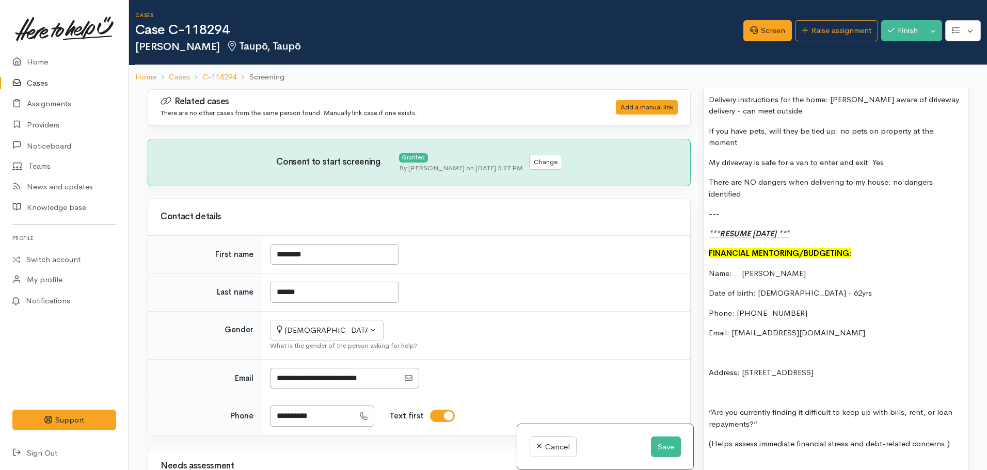
click at [841, 228] on p "***RESUME ON MONDAY ***" at bounding box center [836, 234] width 254 height 12
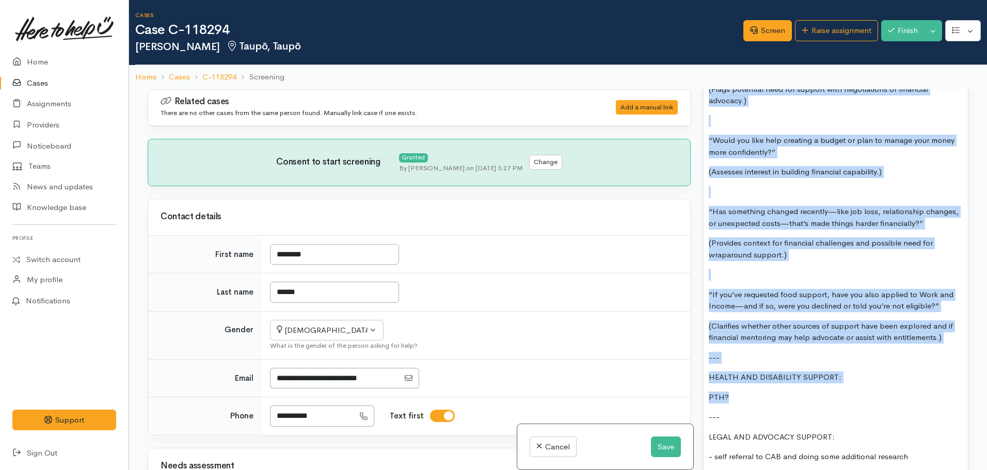
scroll to position [1704, 0]
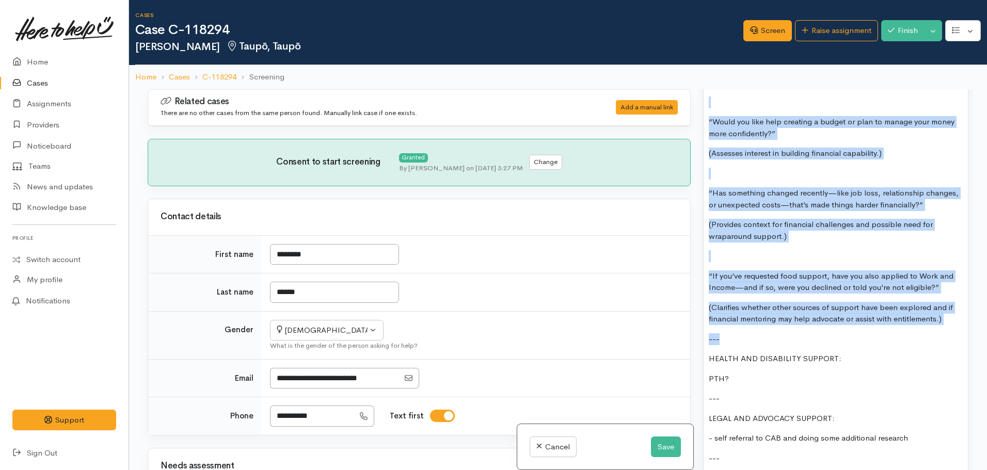
drag, startPoint x: 711, startPoint y: 265, endPoint x: 922, endPoint y: 318, distance: 217.3
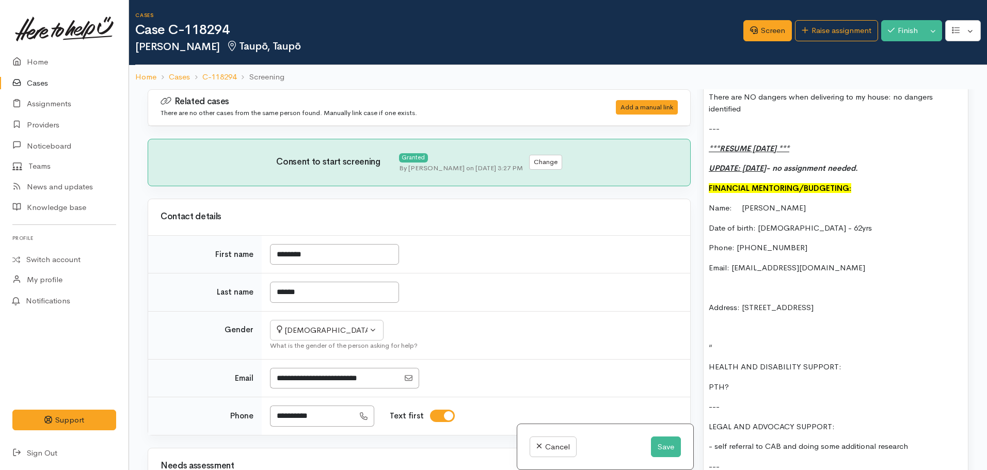
scroll to position [1276, 0]
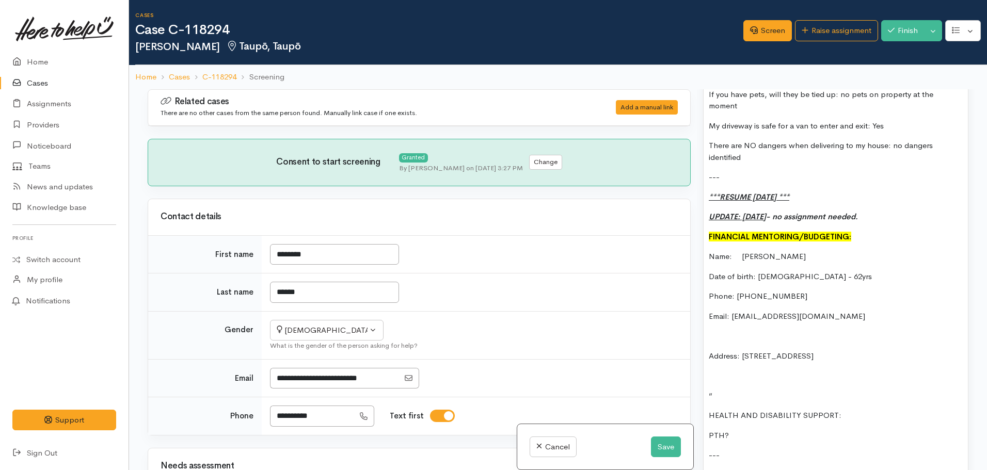
drag, startPoint x: 914, startPoint y: 205, endPoint x: 702, endPoint y: 181, distance: 212.6
click at [702, 181] on div "Warnings Add No warnings have been raised against this case Add Warning Title ●…" at bounding box center [836, 324] width 278 height 470
copy div "***RESUME ON MONDAY *** UPDATE: MON 29.09.2025 - no assignment needed."
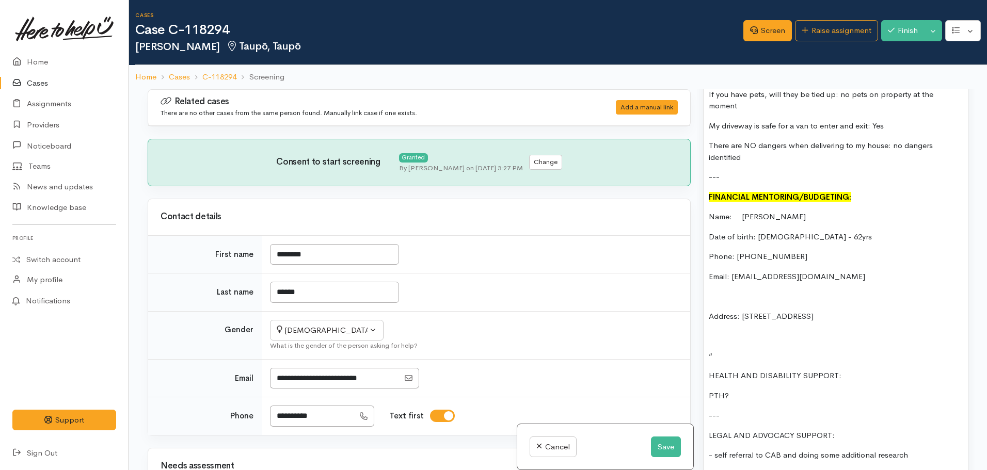
click at [705, 209] on div "FOOD SUPPORT: Name: Michelle Falaoa Date of birth: 07.02.1963 - 62yrs Phone: 02…" at bounding box center [836, 36] width 264 height 919
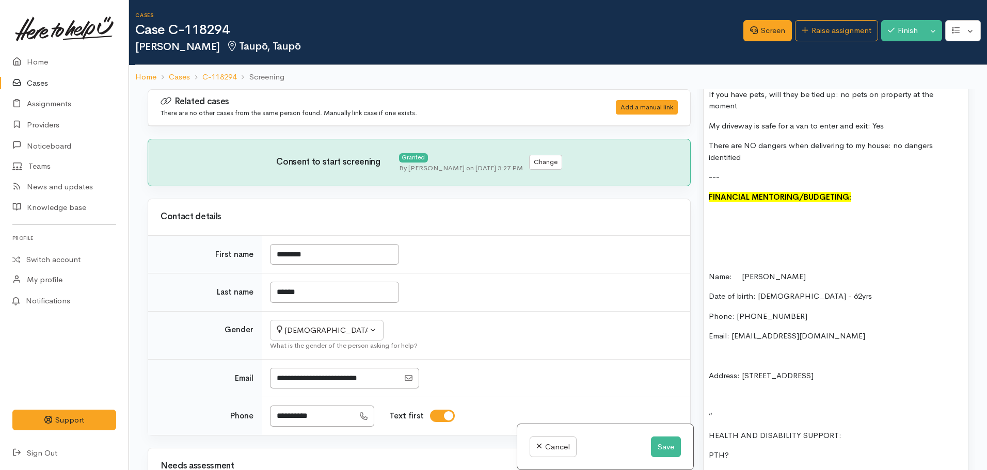
click at [711, 211] on p at bounding box center [836, 217] width 254 height 12
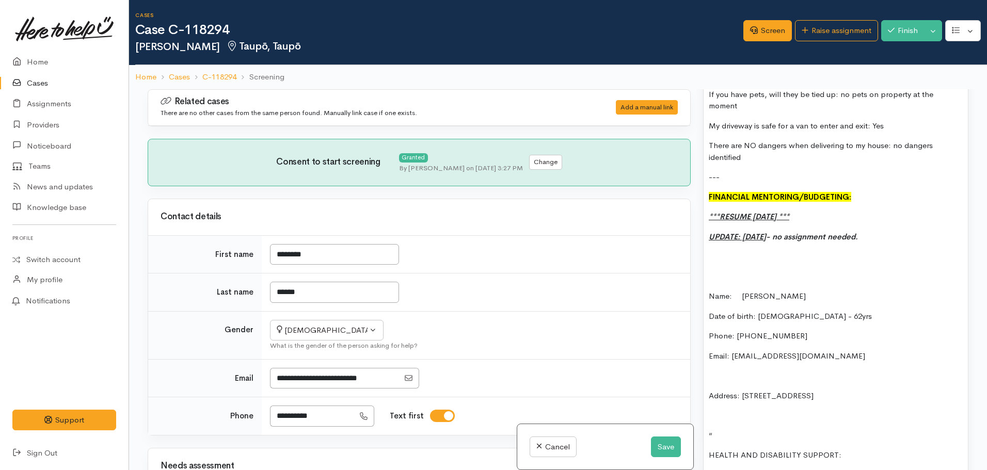
click at [733, 254] on div "FOOD SUPPORT: Name: Michelle Falaoa Date of birth: 07.02.1963 - 62yrs Phone: 02…" at bounding box center [836, 76] width 264 height 998
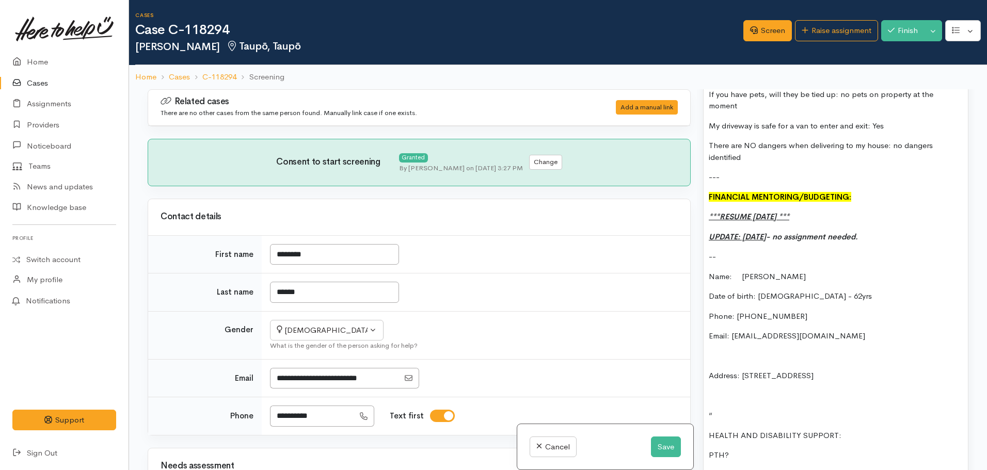
click at [915, 231] on p "UPDATE: MON 29.09.2025 - no assignment needed." at bounding box center [836, 237] width 254 height 12
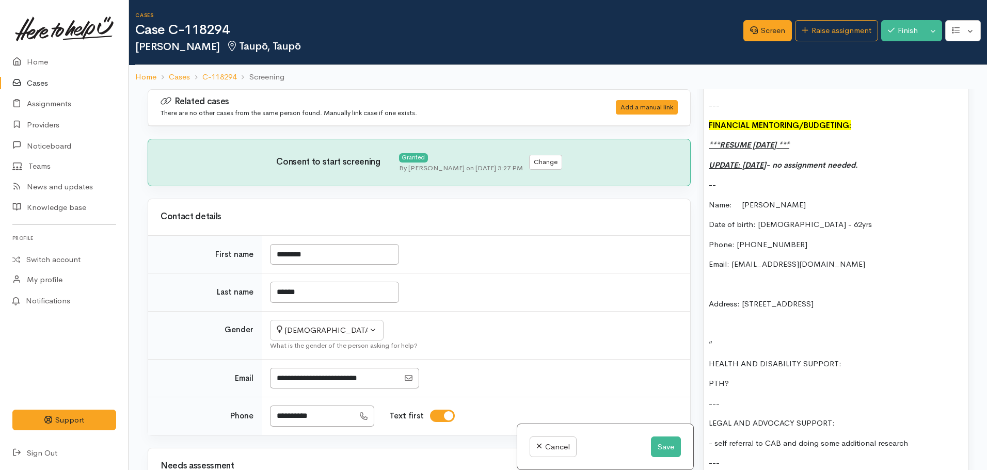
scroll to position [1347, 0]
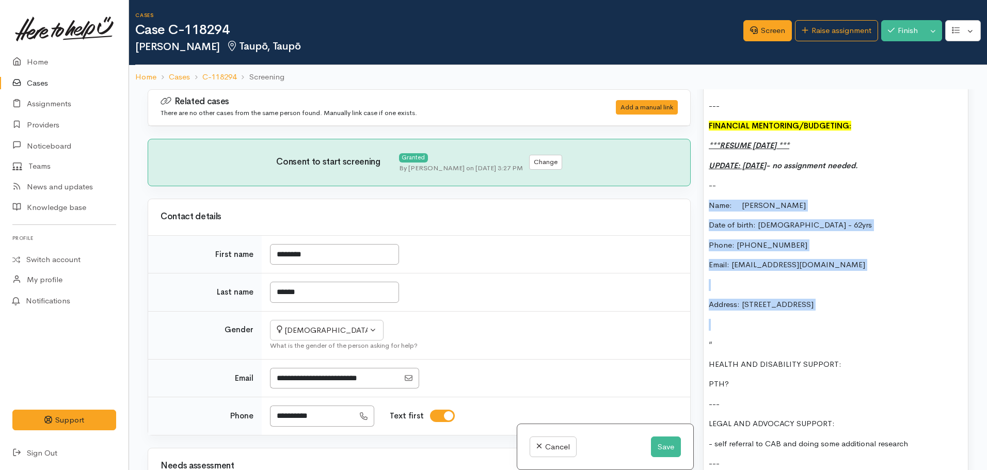
drag, startPoint x: 759, startPoint y: 203, endPoint x: 704, endPoint y: 186, distance: 57.5
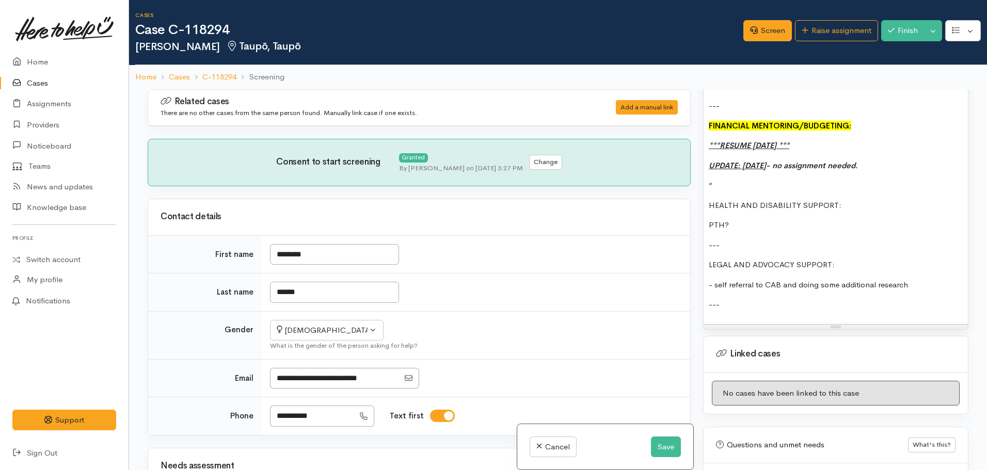
click at [724, 180] on p "“" at bounding box center [836, 186] width 254 height 12
drag, startPoint x: 729, startPoint y: 213, endPoint x: 686, endPoint y: 211, distance: 42.4
click at [686, 211] on div "Related cases There are no other cases from the same person found. Manually lin…" at bounding box center [559, 324] width 834 height 470
drag, startPoint x: 924, startPoint y: 274, endPoint x: 684, endPoint y: 272, distance: 240.2
click at [684, 272] on div "Related cases There are no other cases from the same person found. Manually lin…" at bounding box center [559, 324] width 834 height 470
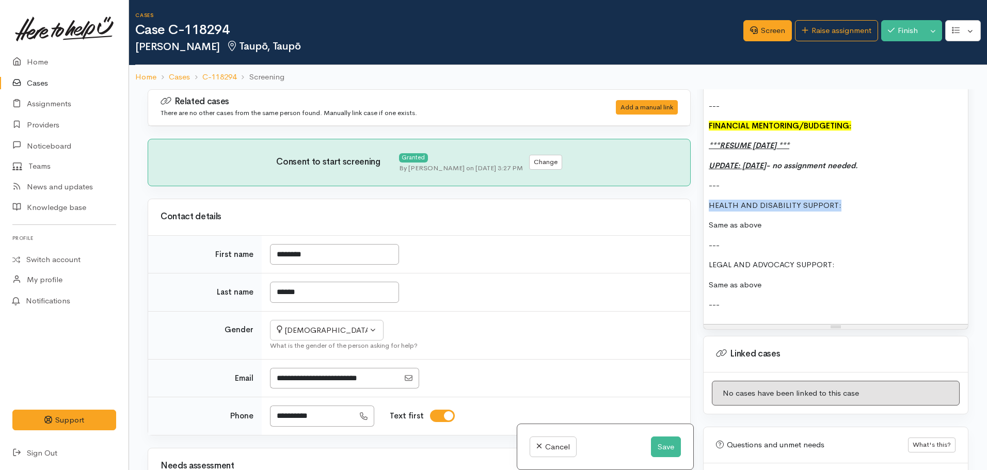
drag, startPoint x: 858, startPoint y: 188, endPoint x: 700, endPoint y: 182, distance: 157.6
click at [700, 182] on div "Warnings Add No warnings have been raised against this case Add Warning Title ●…" at bounding box center [836, 324] width 278 height 470
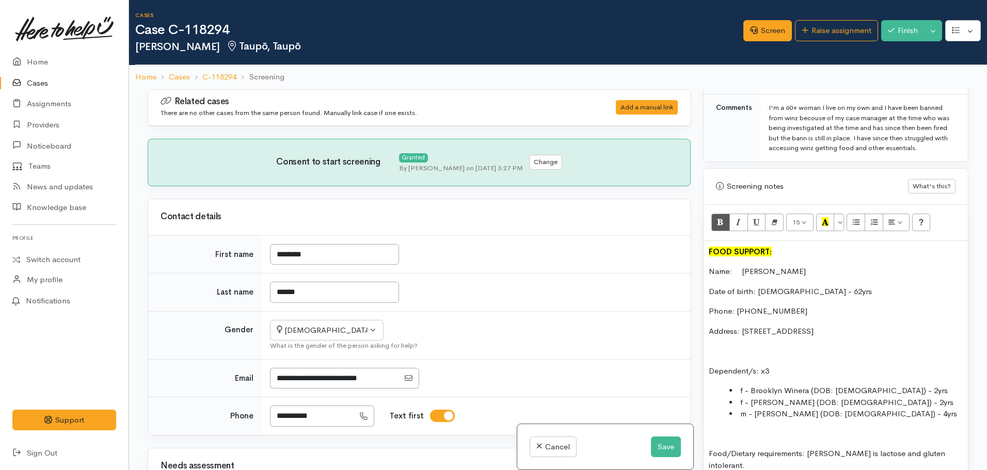
scroll to position [573, 0]
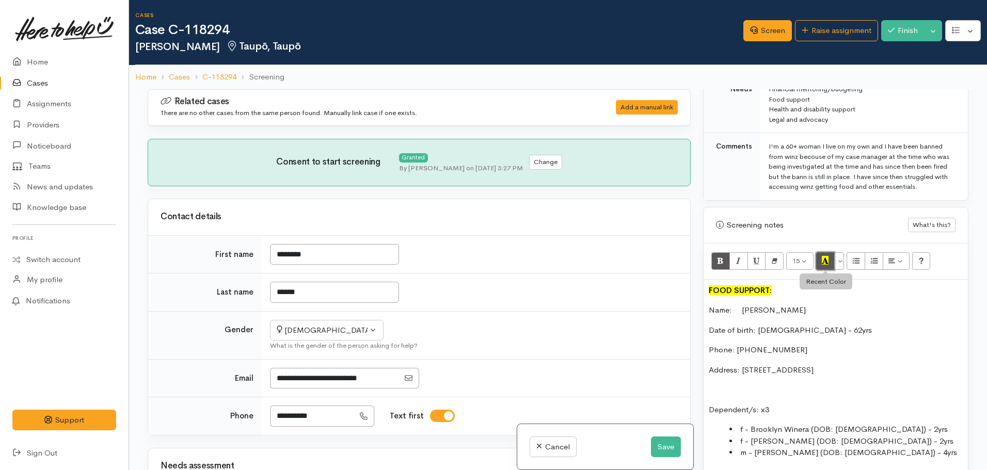
click at [825, 258] on icon "Recent Color" at bounding box center [825, 260] width 7 height 9
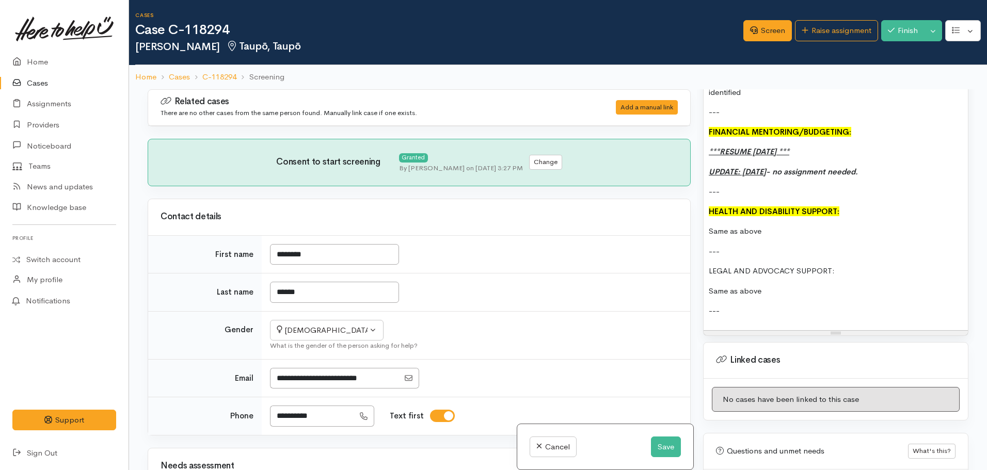
scroll to position [1395, 0]
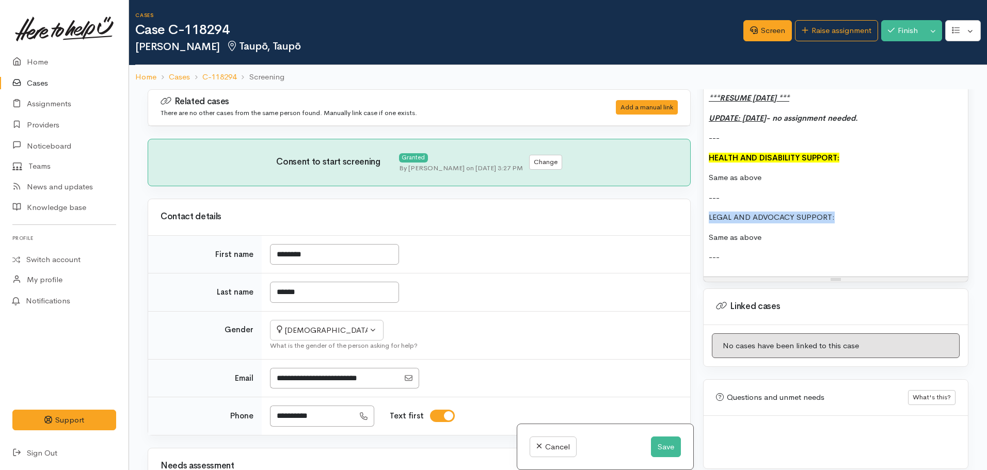
drag, startPoint x: 843, startPoint y: 205, endPoint x: 678, endPoint y: 205, distance: 165.8
click at [678, 205] on div "Related cases There are no other cases from the same person found. Manually lin…" at bounding box center [559, 324] width 834 height 470
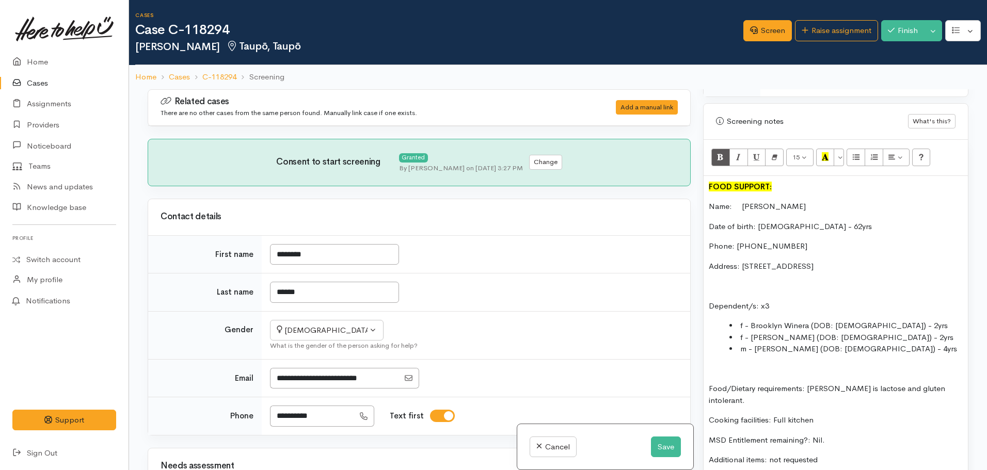
scroll to position [569, 0]
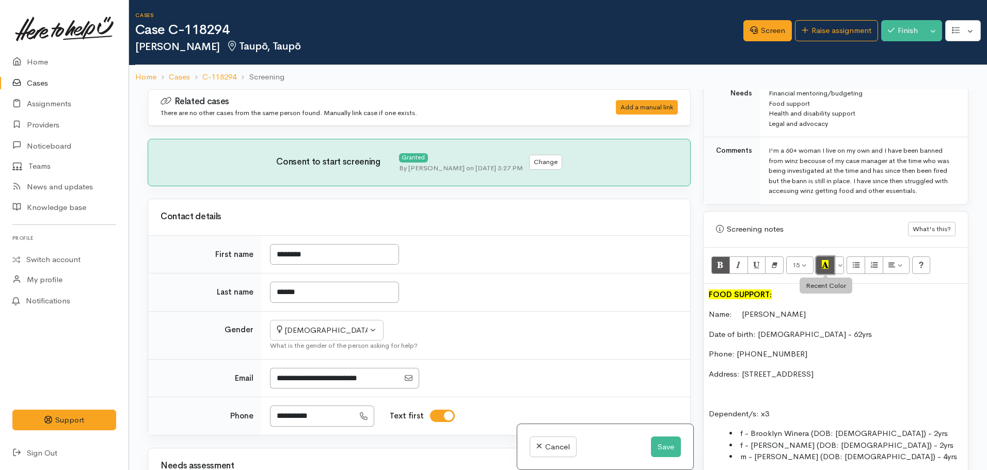
click at [824, 269] on icon "Recent Color" at bounding box center [825, 264] width 7 height 9
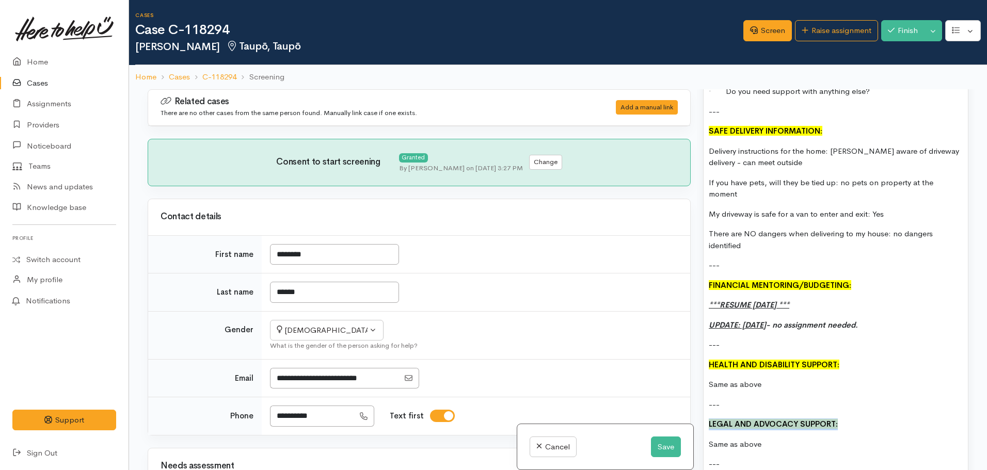
scroll to position [1188, 0]
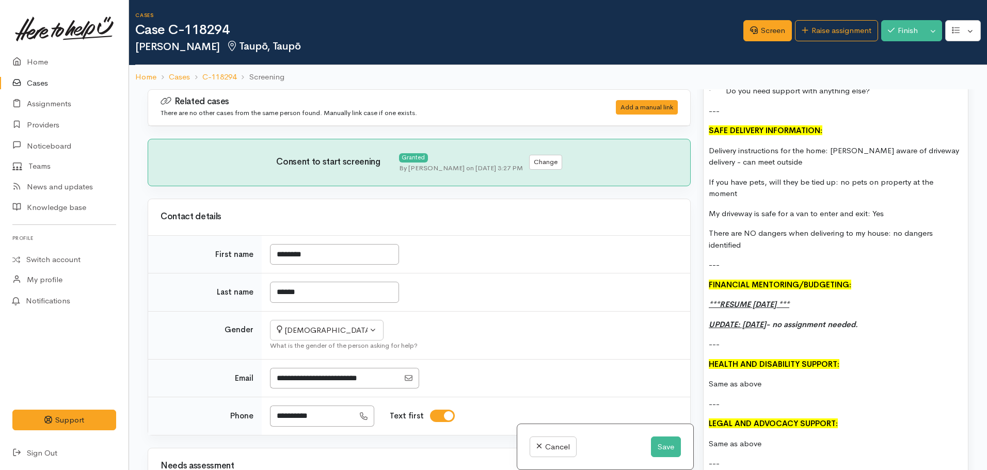
click at [922, 319] on p "UPDATE: MON 29.09.2025 - no assignment needed." at bounding box center [836, 325] width 254 height 12
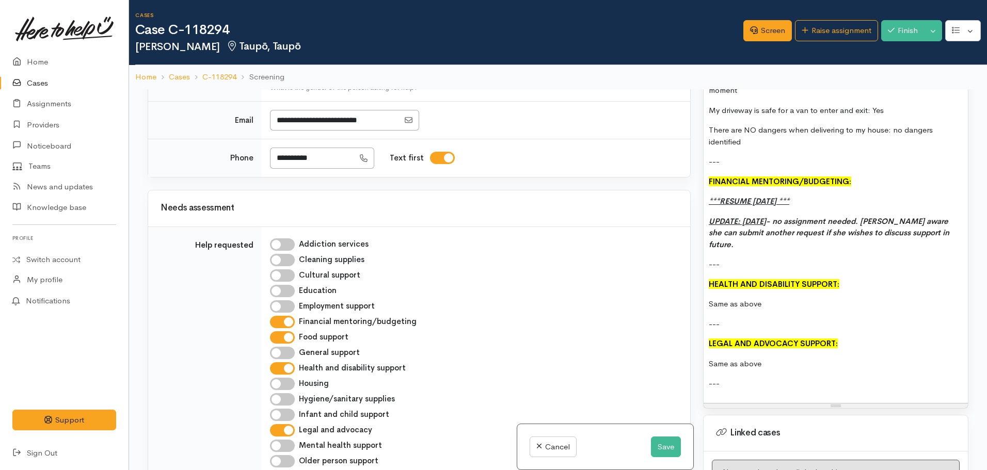
scroll to position [1263, 0]
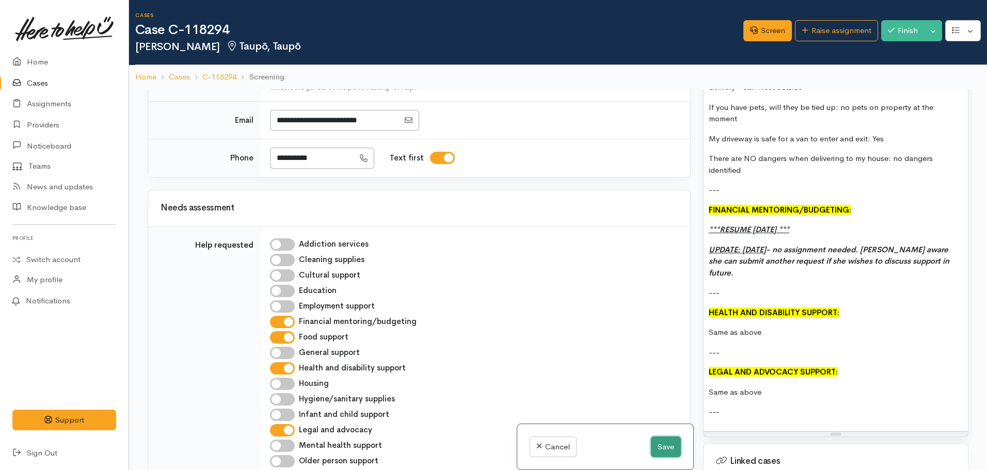
click at [665, 447] on button "Save" at bounding box center [666, 447] width 30 height 21
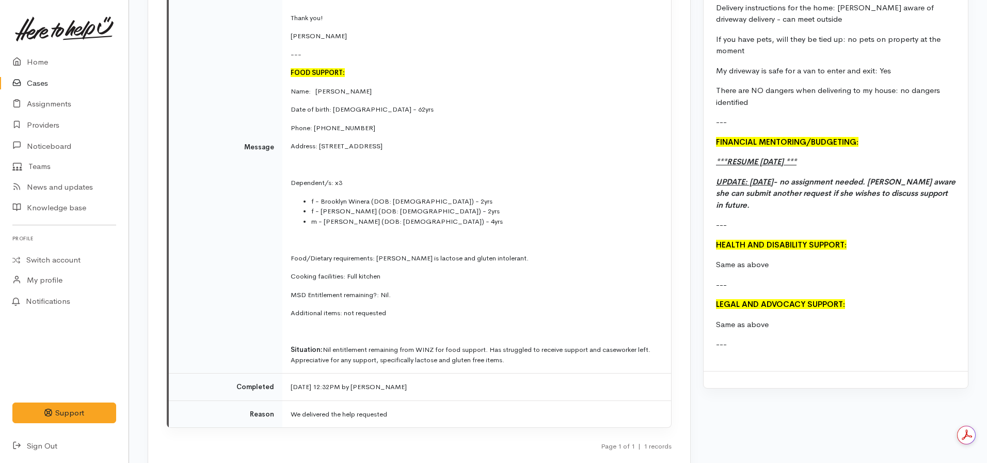
scroll to position [1549, 0]
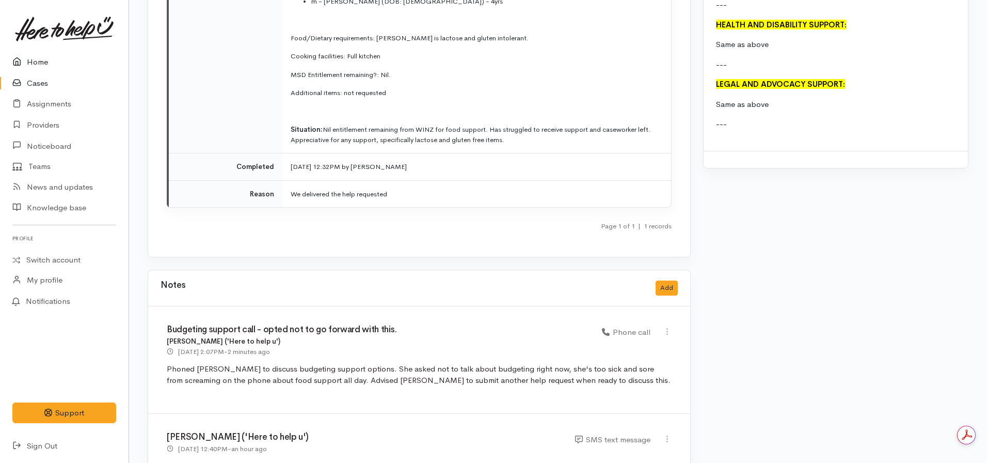
click at [45, 58] on link "Home" at bounding box center [64, 62] width 129 height 21
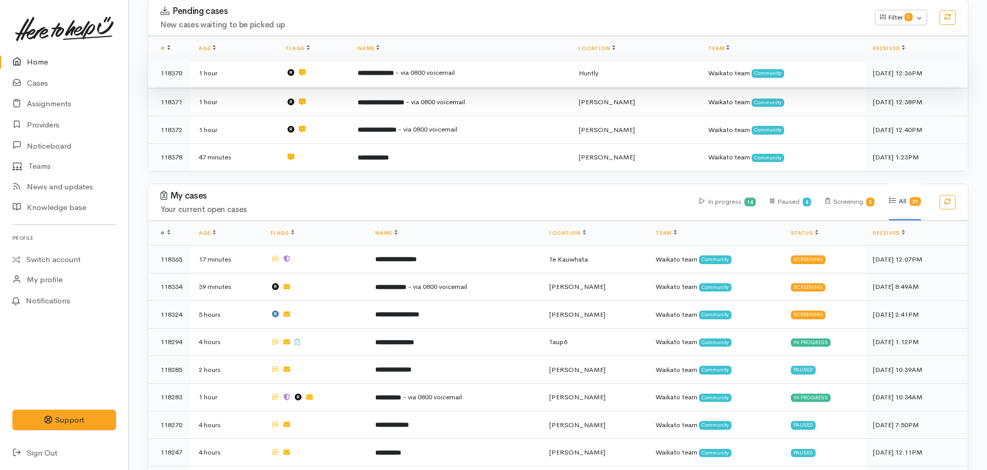
scroll to position [258, 0]
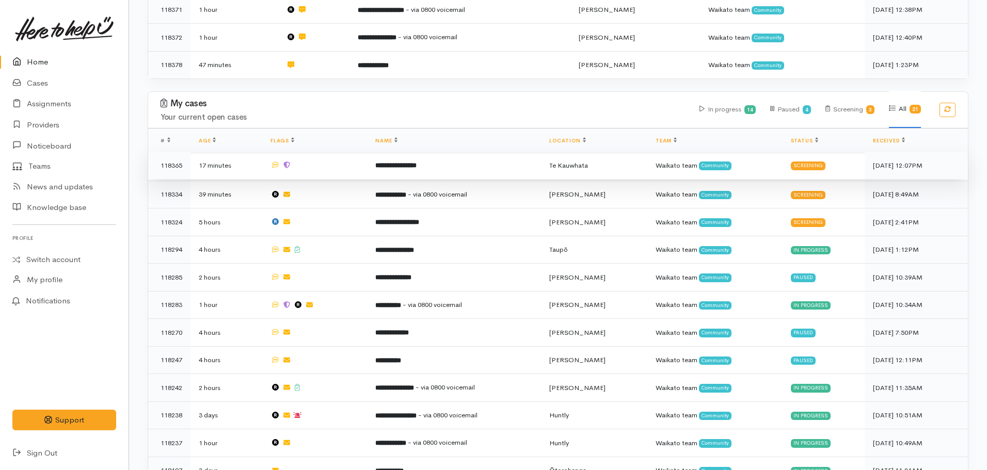
click at [418, 169] on td "**********" at bounding box center [454, 166] width 174 height 28
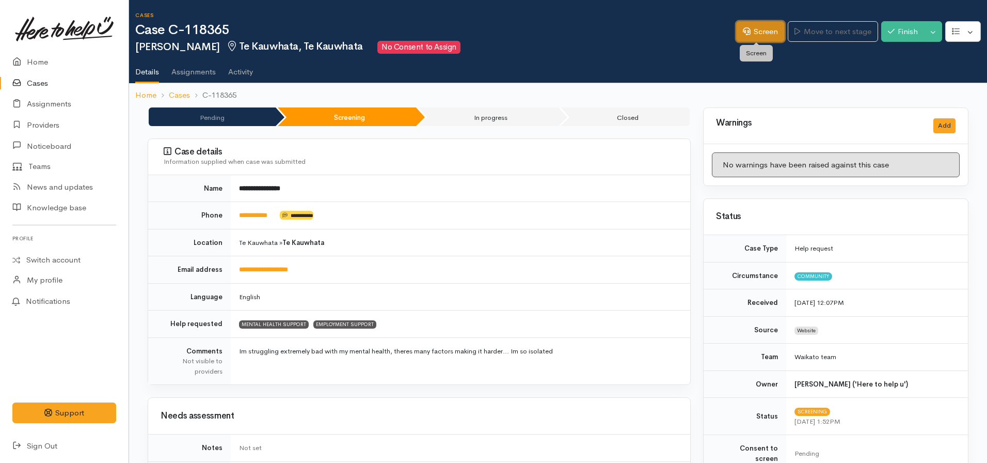
click at [743, 28] on icon at bounding box center [747, 31] width 8 height 8
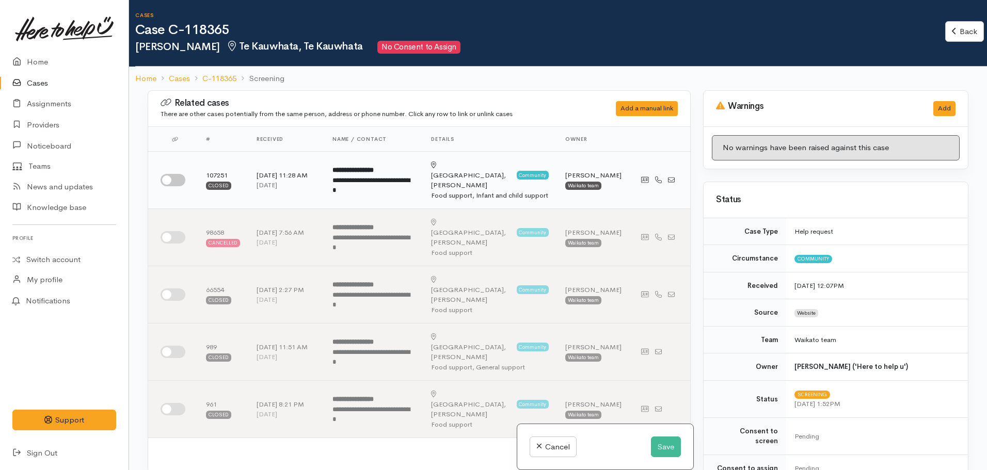
click at [170, 174] on input "checkbox" at bounding box center [173, 180] width 25 height 12
checkbox input "true"
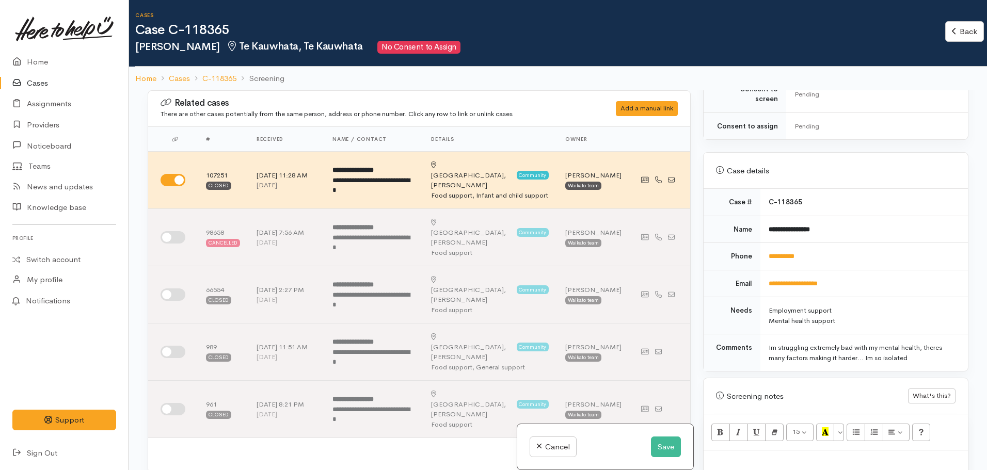
scroll to position [465, 0]
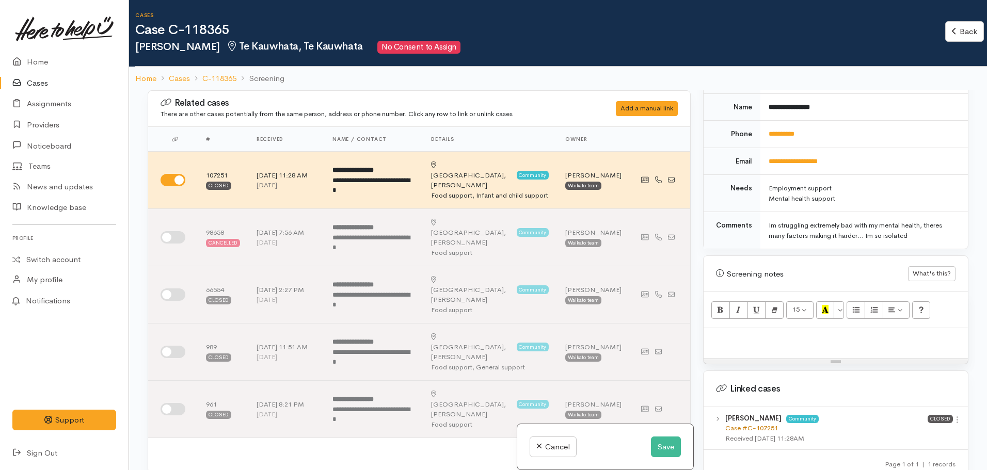
click at [759, 424] on link "Case #C-107251" at bounding box center [752, 428] width 53 height 9
click at [742, 335] on p at bounding box center [836, 340] width 254 height 12
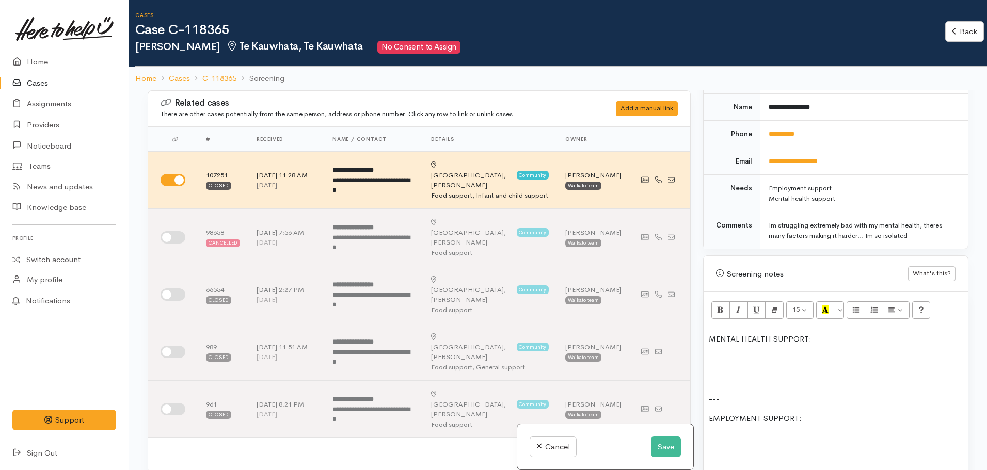
scroll to position [3, 0]
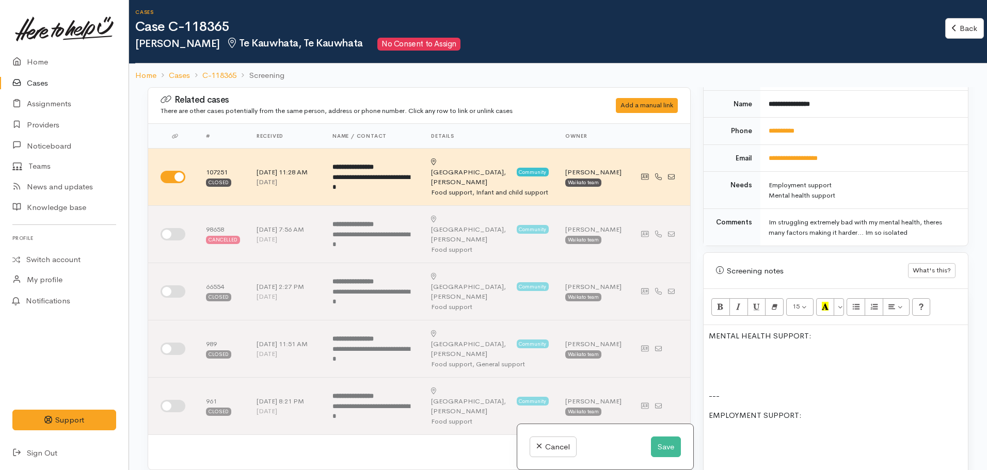
click at [729, 430] on p at bounding box center [836, 436] width 254 height 12
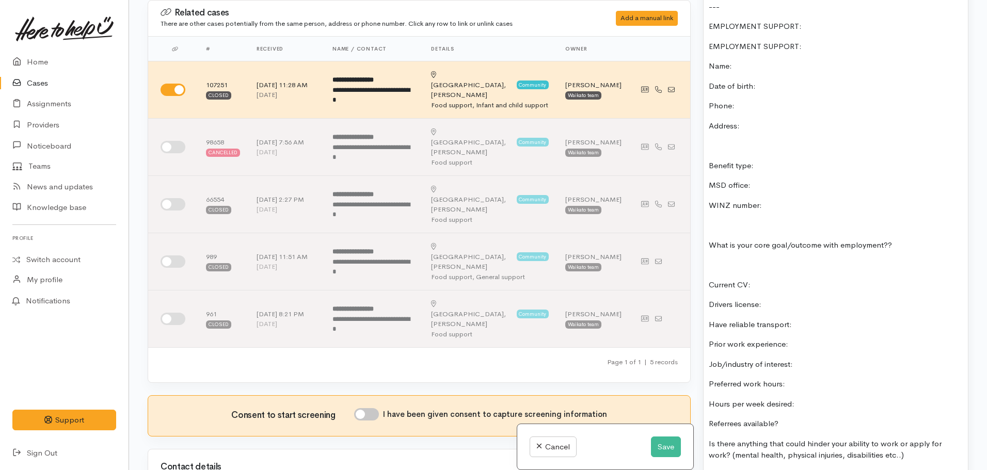
scroll to position [612, 0]
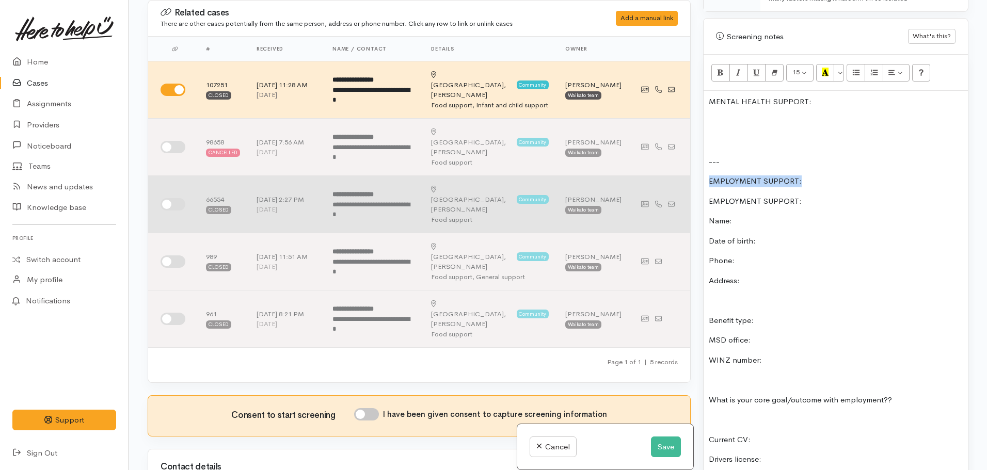
drag, startPoint x: 813, startPoint y: 171, endPoint x: 683, endPoint y: 171, distance: 130.1
click at [683, 171] on div "Related cases There are other cases potentially from the same person, address o…" at bounding box center [559, 235] width 834 height 470
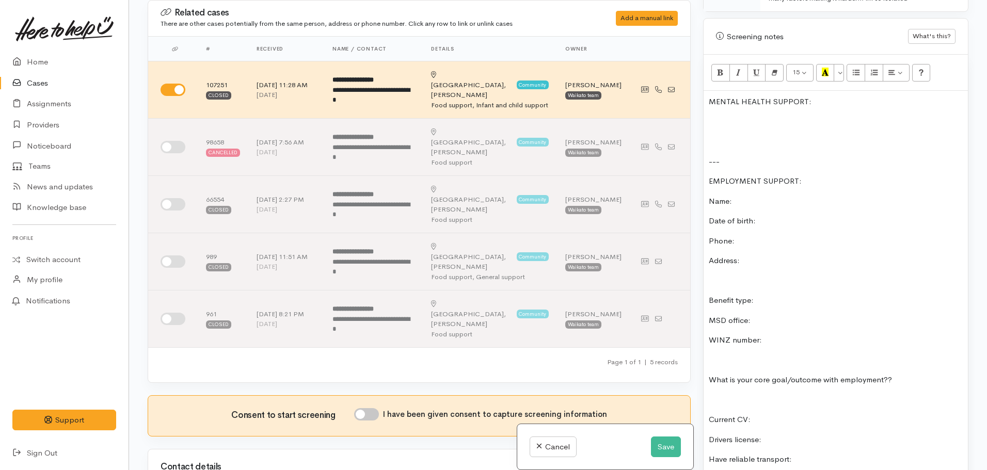
click at [729, 116] on p at bounding box center [836, 122] width 254 height 12
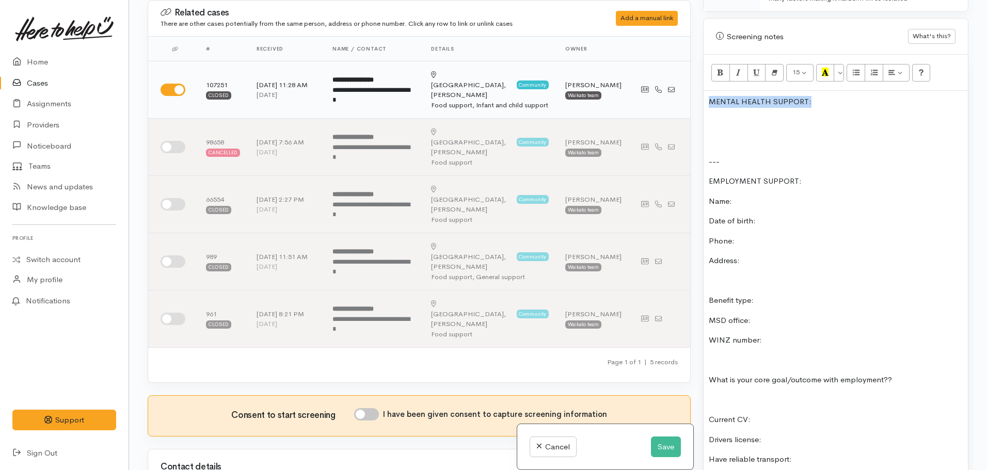
drag, startPoint x: 814, startPoint y: 89, endPoint x: 686, endPoint y: 95, distance: 128.2
click at [686, 95] on div "Related cases There are other cases potentially from the same person, address o…" at bounding box center [559, 235] width 834 height 470
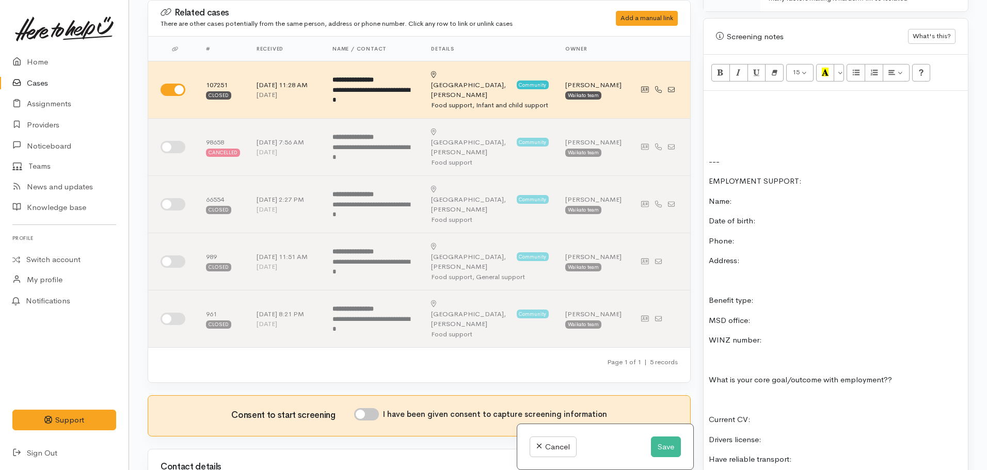
scroll to position [639, 0]
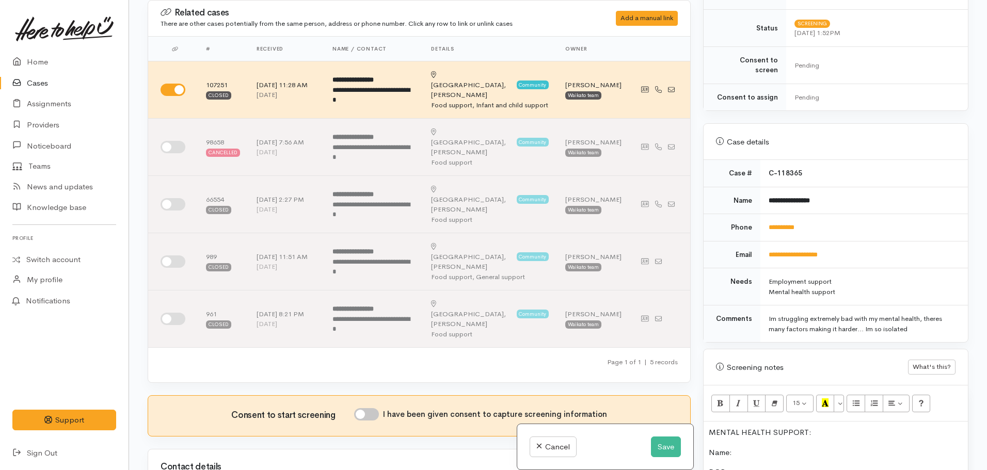
scroll to position [278, 0]
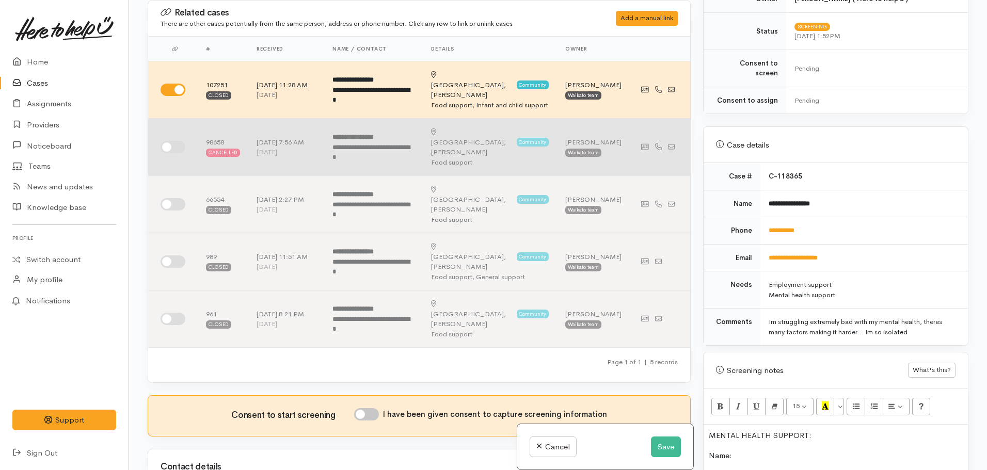
click at [169, 141] on input "checkbox" at bounding box center [173, 147] width 25 height 12
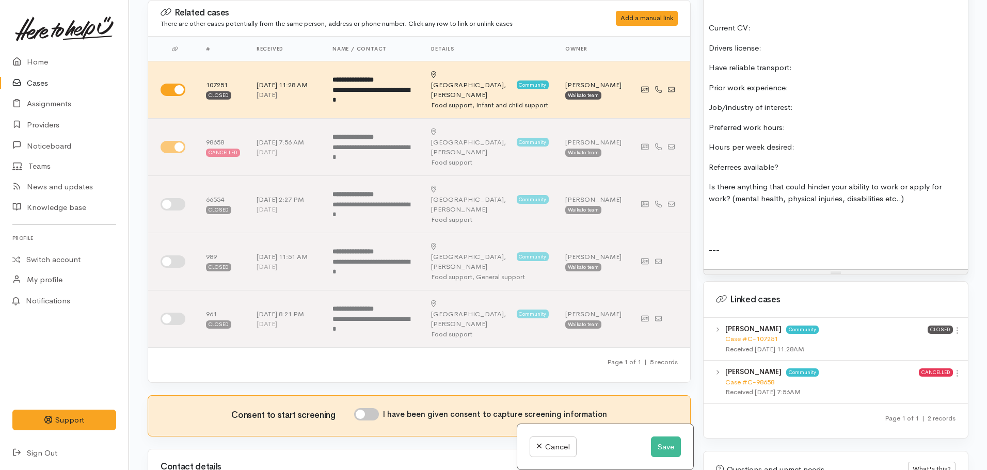
scroll to position [1414, 0]
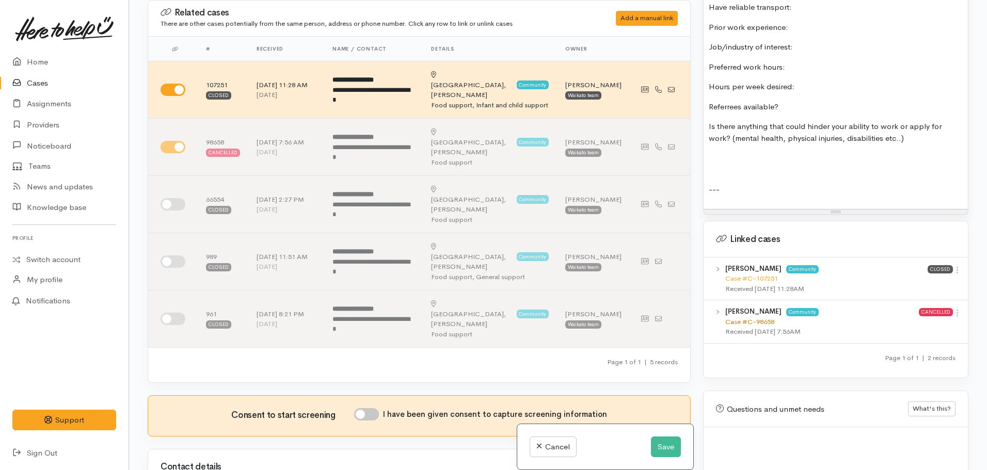
click at [757, 323] on link "Case #C-98658" at bounding box center [750, 322] width 49 height 9
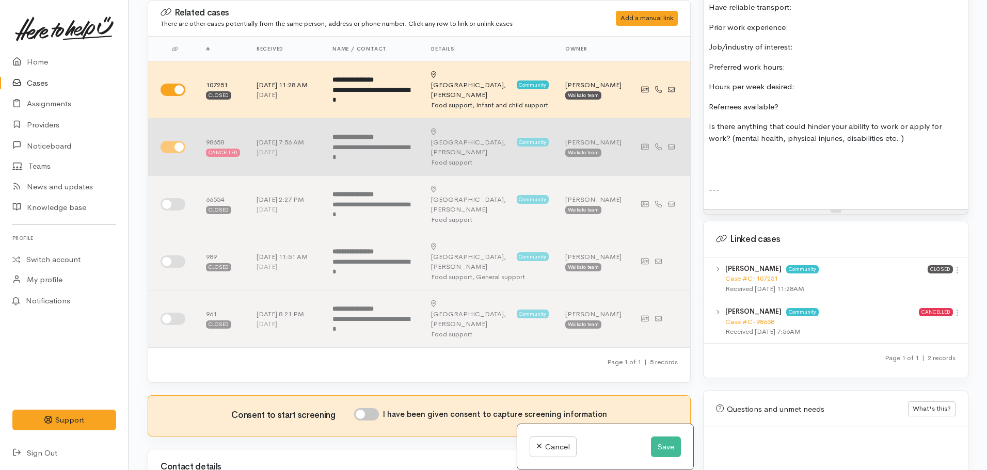
click at [176, 141] on input "checkbox" at bounding box center [173, 147] width 25 height 12
checkbox input "false"
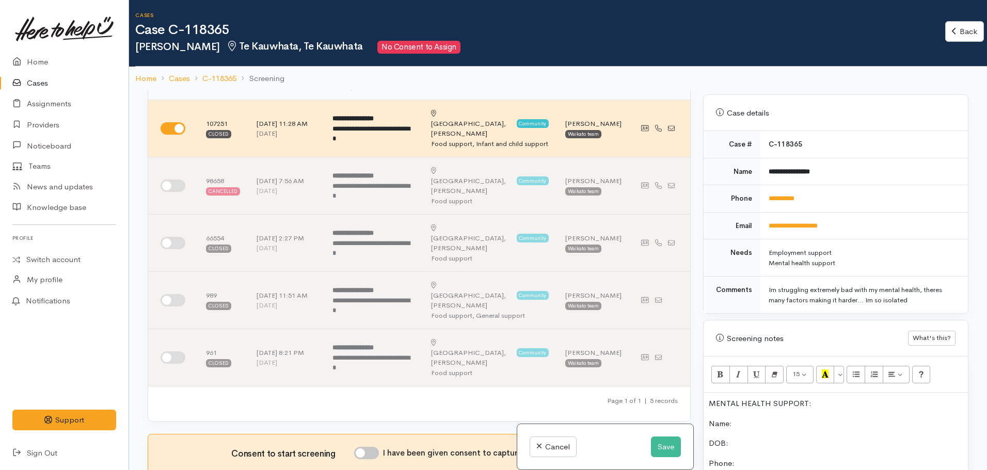
scroll to position [504, 0]
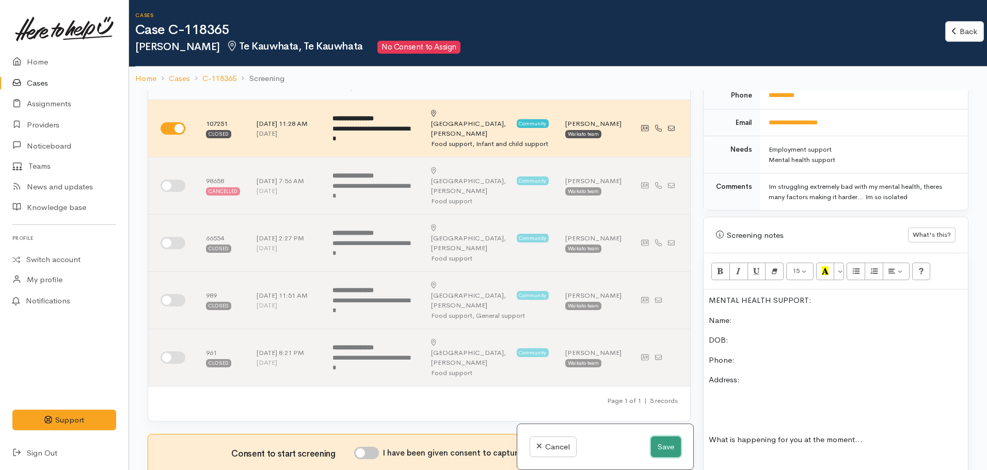
click at [662, 445] on button "Save" at bounding box center [666, 447] width 30 height 21
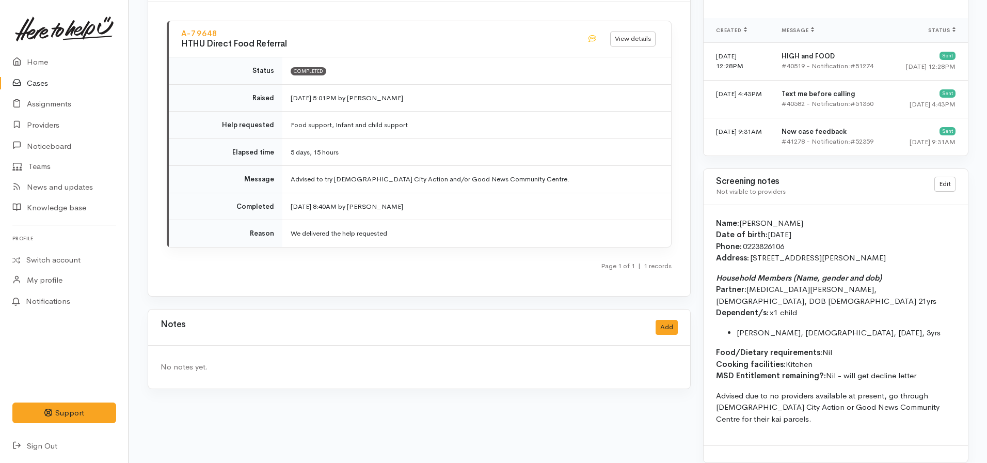
scroll to position [865, 0]
click at [57, 125] on link "Providers" at bounding box center [64, 125] width 129 height 21
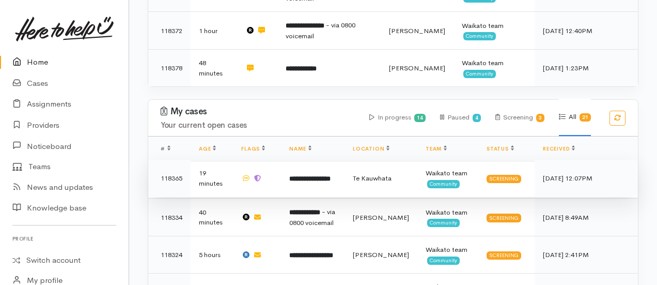
scroll to position [310, 0]
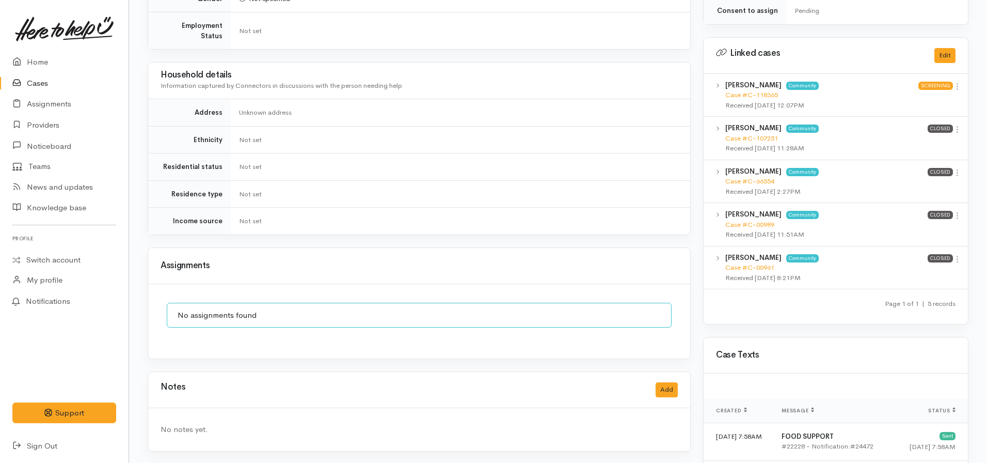
scroll to position [378, 0]
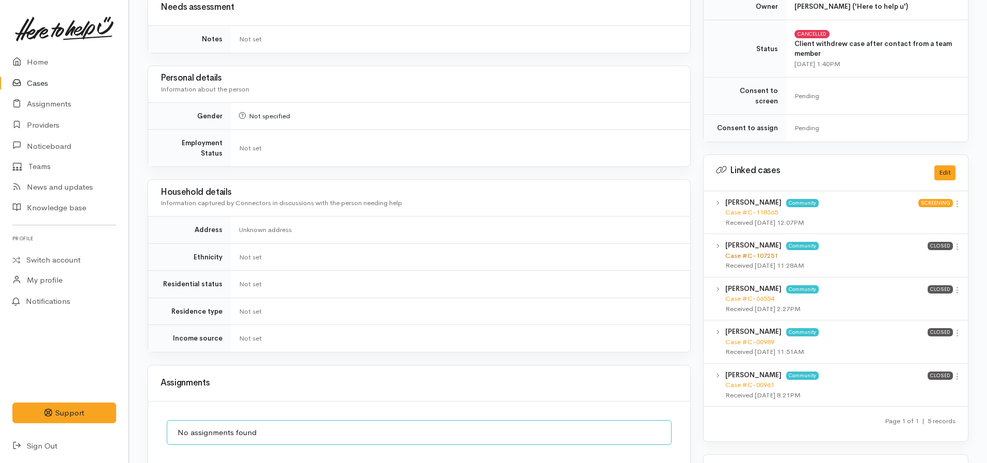
click at [741, 251] on link "Case #C-107251" at bounding box center [752, 255] width 53 height 9
click at [753, 380] on link "Case #C-00961" at bounding box center [750, 384] width 49 height 9
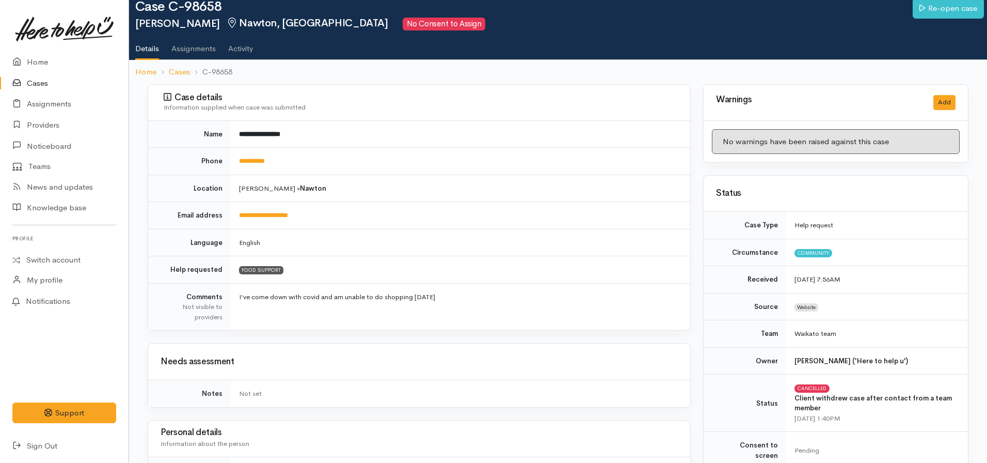
scroll to position [0, 0]
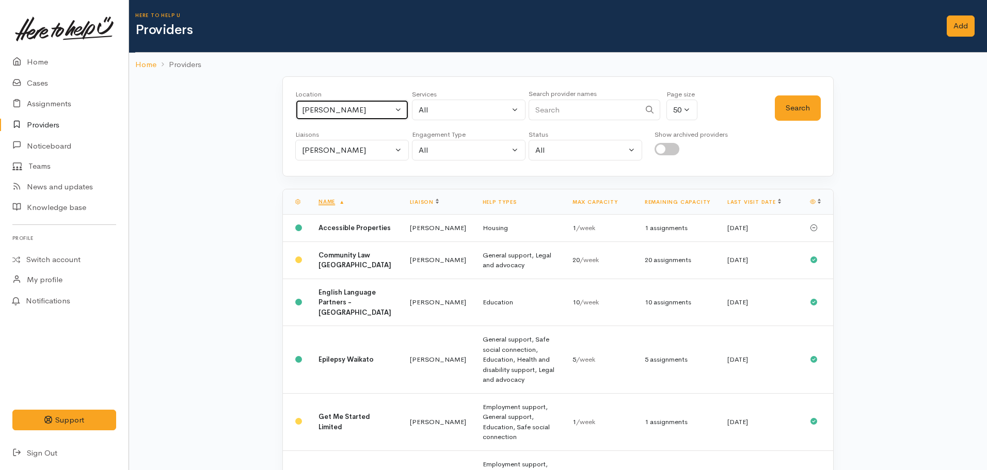
click at [339, 108] on div "[PERSON_NAME]" at bounding box center [347, 110] width 91 height 12
type input "te kauw"
drag, startPoint x: 338, startPoint y: 175, endPoint x: 420, endPoint y: 154, distance: 85.2
click at [339, 175] on span "Te Kauwhata" at bounding box center [335, 178] width 45 height 12
select select "130"
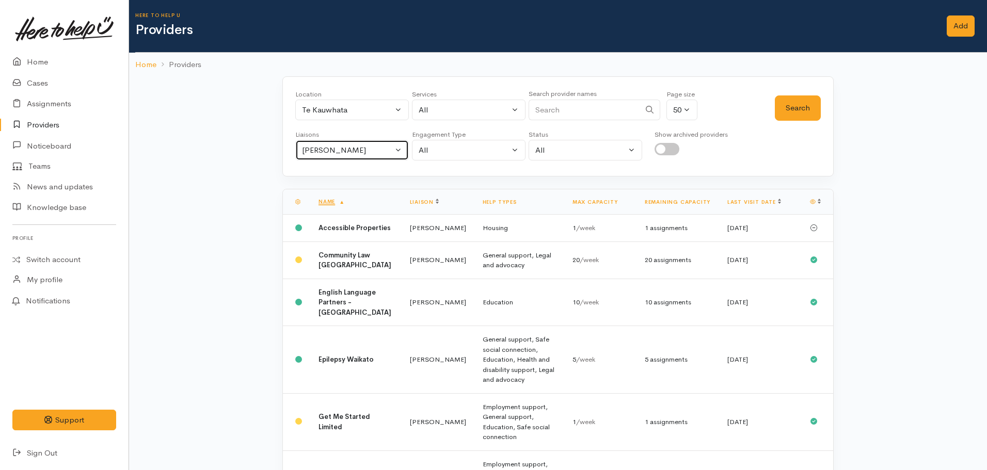
click at [380, 146] on div "[PERSON_NAME]" at bounding box center [347, 151] width 91 height 12
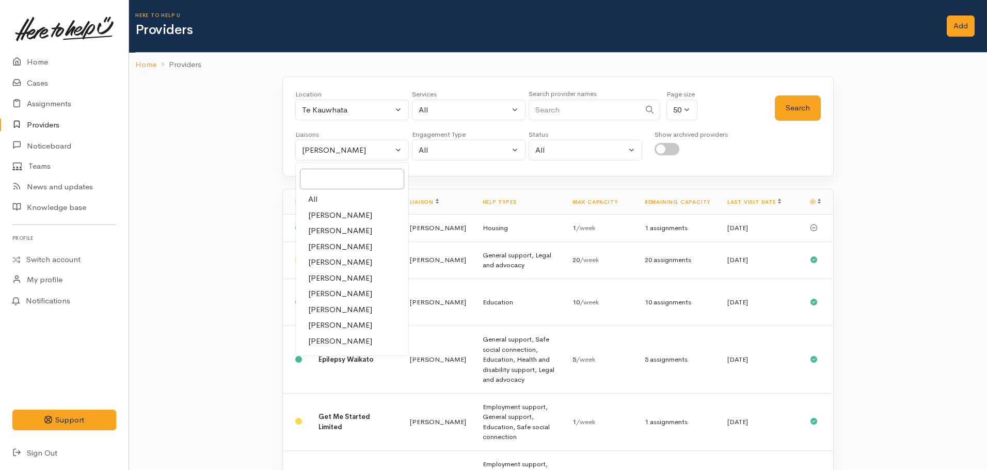
click at [333, 196] on link "All" at bounding box center [352, 200] width 113 height 16
select select "null"
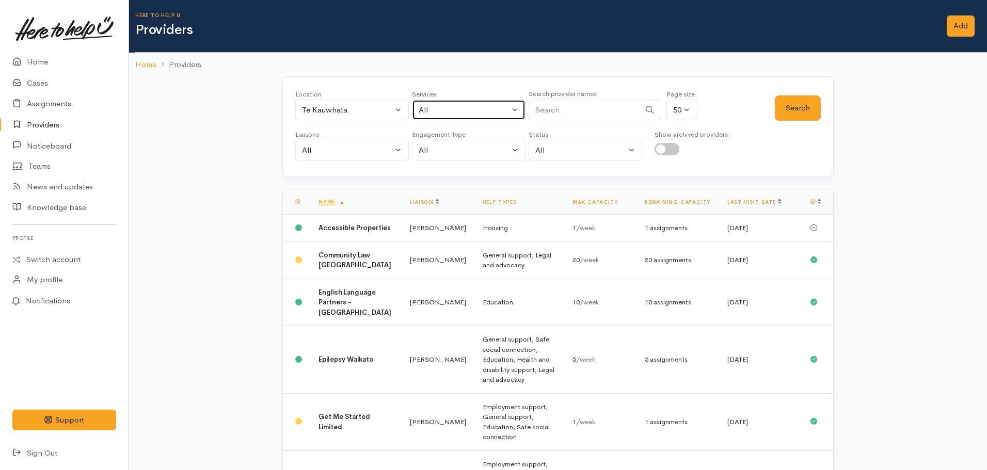
click at [461, 114] on div "All" at bounding box center [464, 110] width 91 height 12
type input "emplo"
click at [469, 179] on span "Employment support" at bounding box center [466, 178] width 73 height 12
select select "10"
click at [782, 111] on button "Search" at bounding box center [798, 108] width 46 height 25
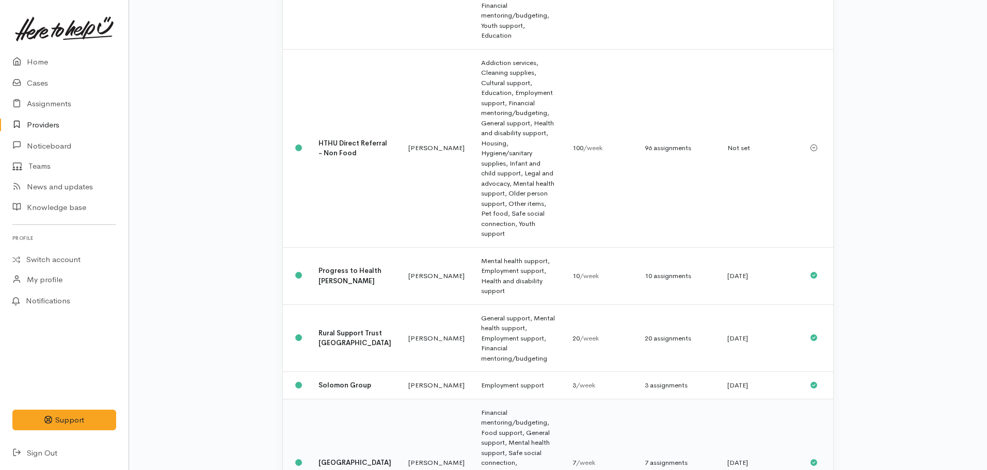
scroll to position [334, 0]
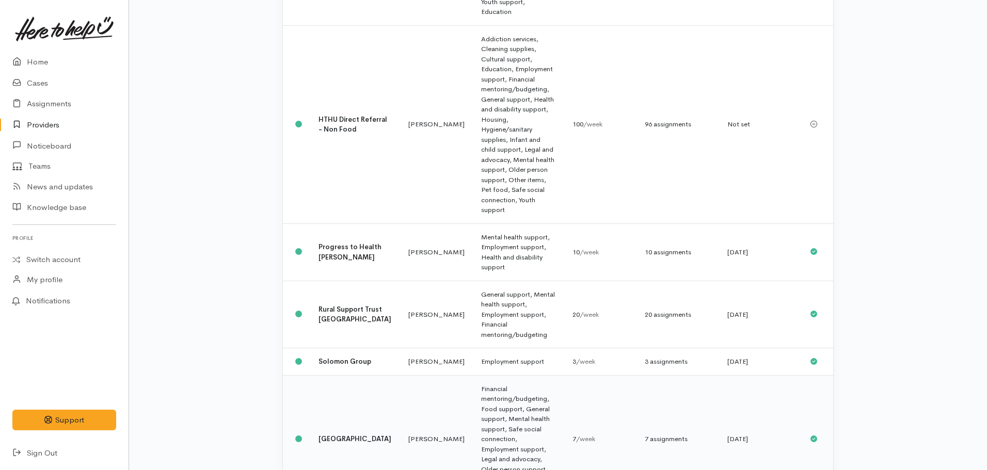
click at [418, 375] on td "[PERSON_NAME]" at bounding box center [436, 439] width 73 height 128
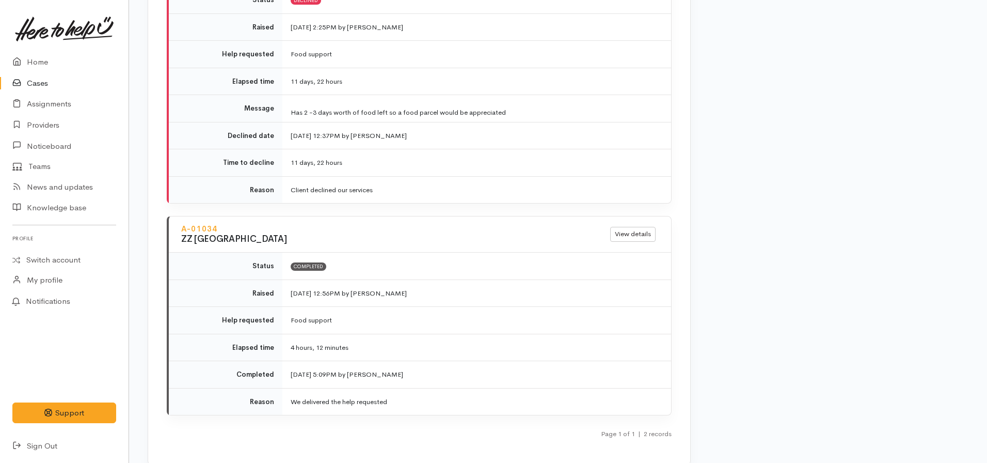
scroll to position [741, 0]
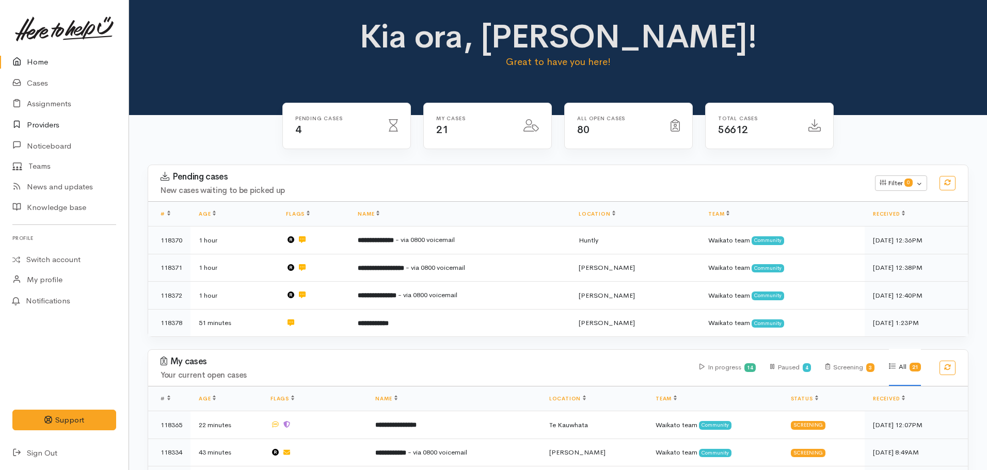
click at [54, 125] on link "Providers" at bounding box center [64, 125] width 129 height 21
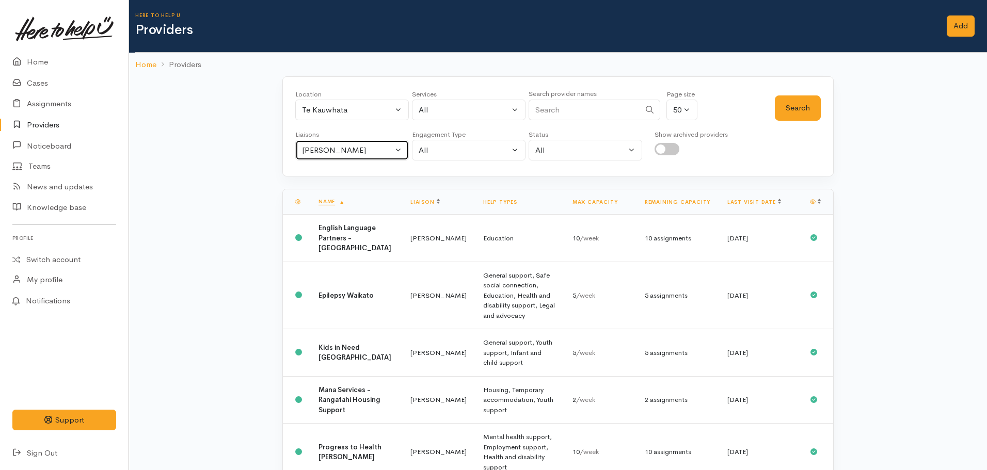
click at [358, 145] on div "[PERSON_NAME]" at bounding box center [347, 151] width 91 height 12
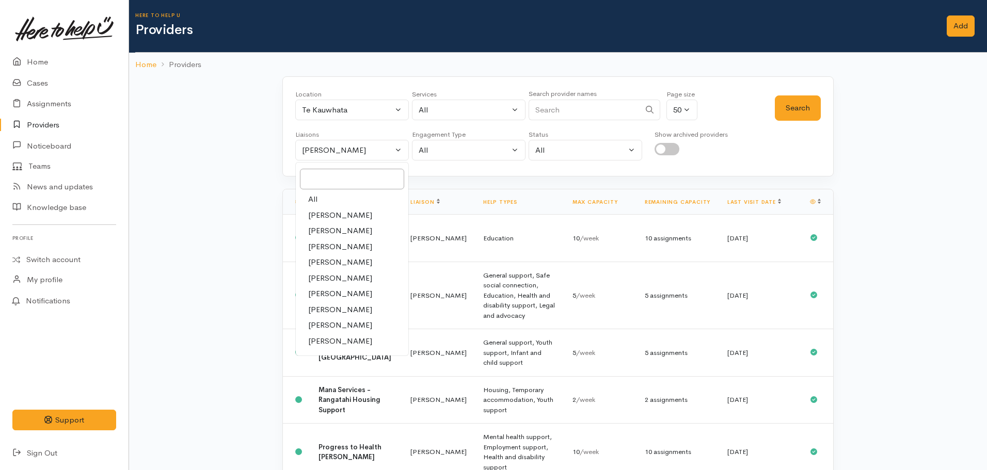
click at [326, 197] on link "All" at bounding box center [352, 200] width 113 height 16
select select "null"
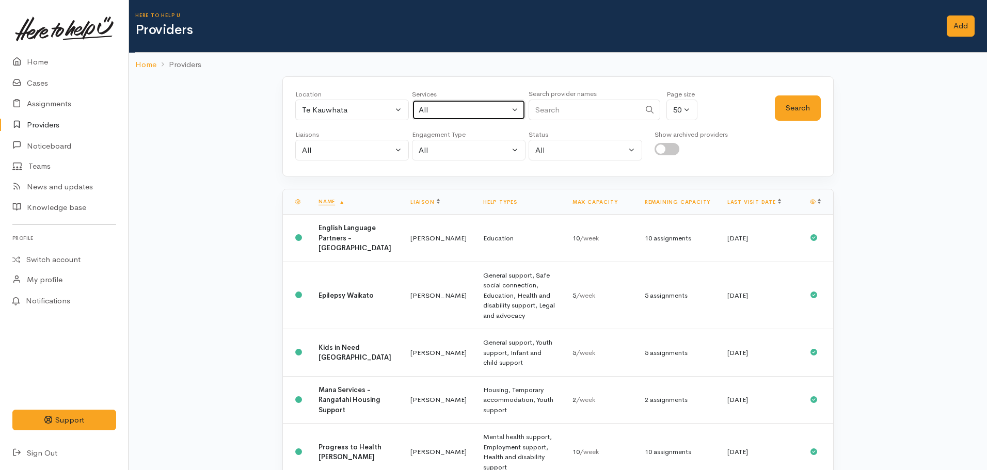
click at [446, 112] on div "All" at bounding box center [464, 110] width 91 height 12
type input "emplo"
click at [448, 172] on span "Employment support" at bounding box center [466, 178] width 73 height 12
select select "10"
click at [794, 115] on button "Search" at bounding box center [798, 108] width 46 height 25
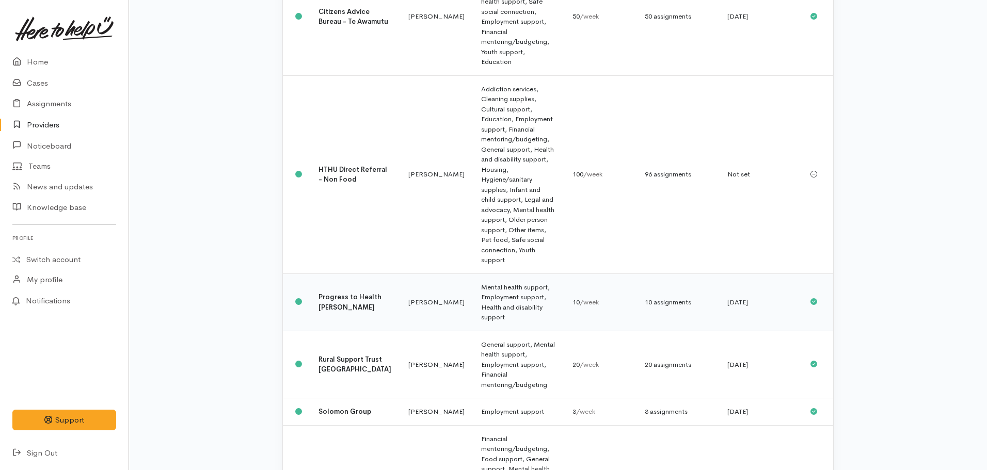
scroll to position [334, 0]
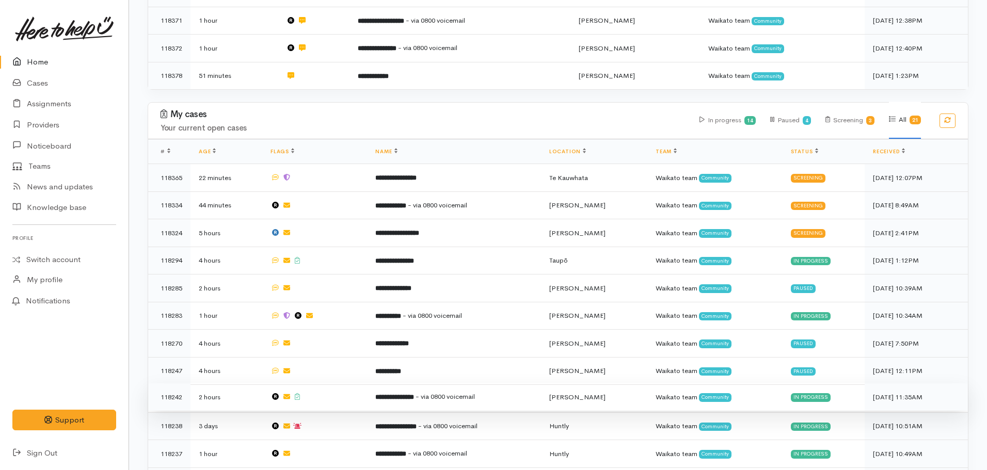
scroll to position [258, 0]
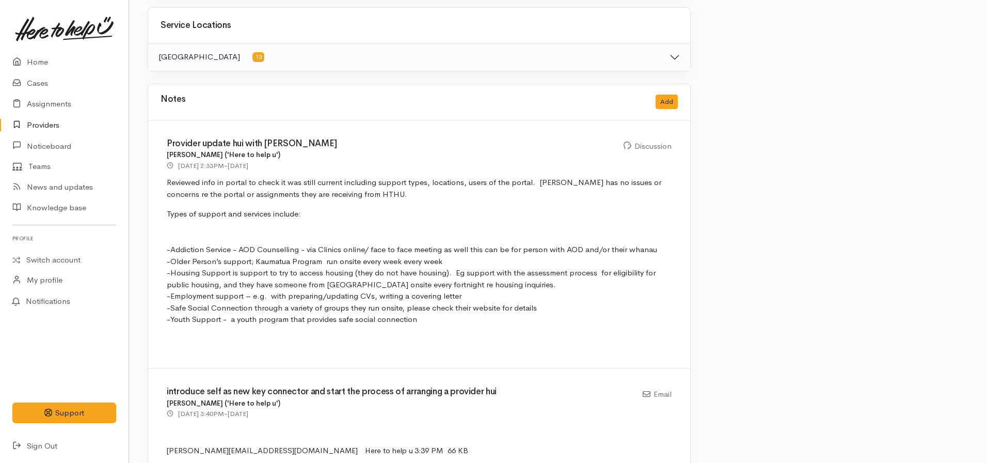
scroll to position [516, 0]
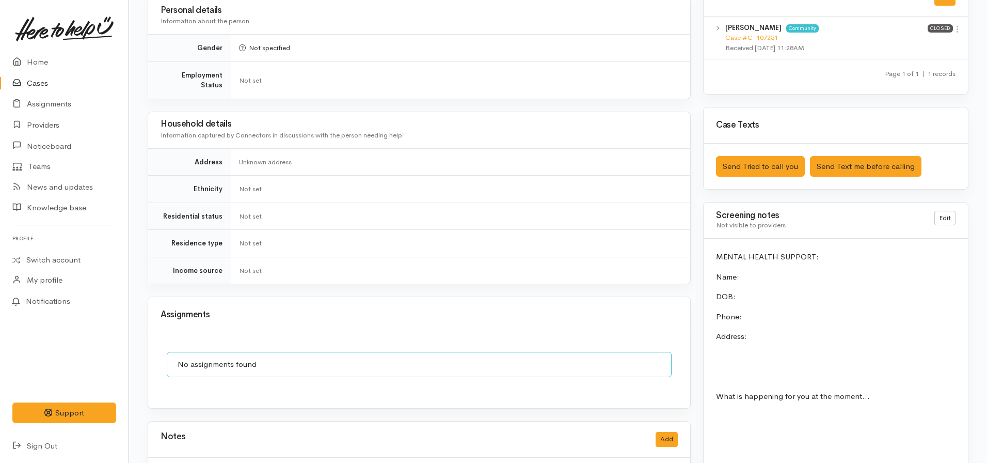
scroll to position [465, 0]
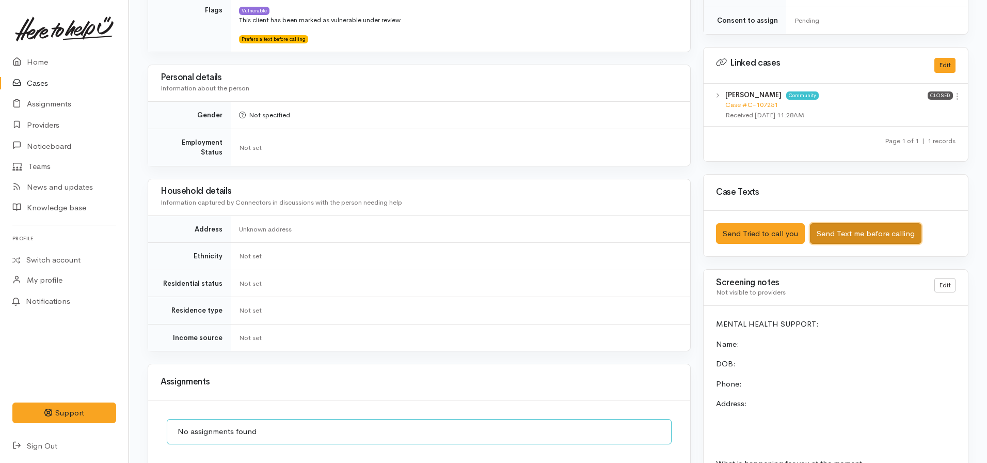
click at [852, 228] on button "Send Text me before calling" at bounding box center [866, 233] width 112 height 21
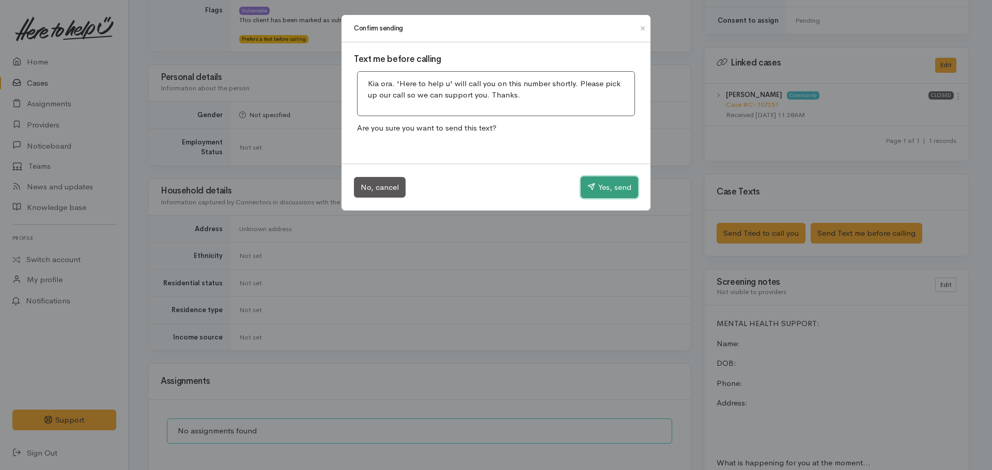
click at [601, 185] on button "Yes, send" at bounding box center [608, 188] width 57 height 22
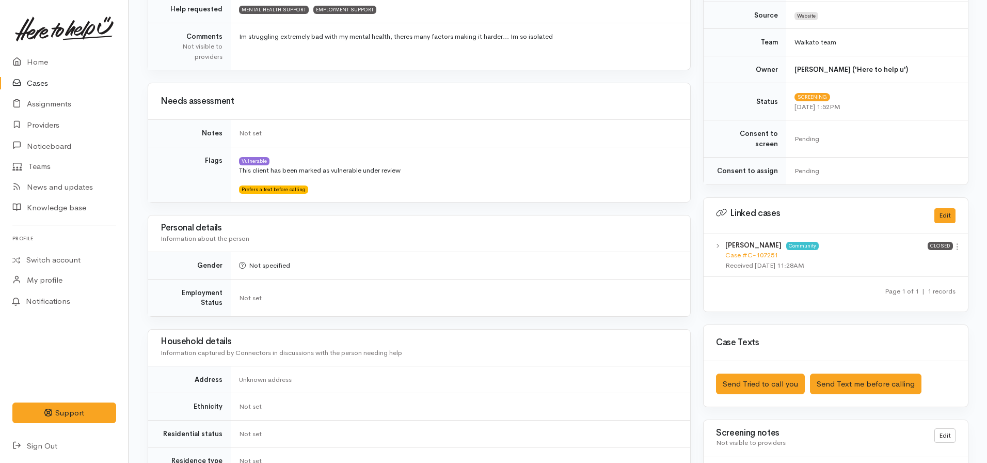
scroll to position [413, 0]
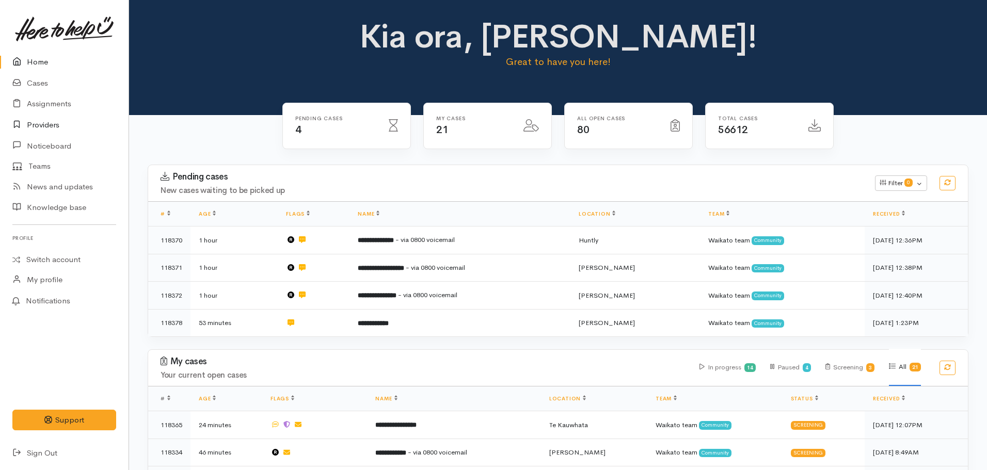
click at [43, 125] on link "Providers" at bounding box center [64, 125] width 129 height 21
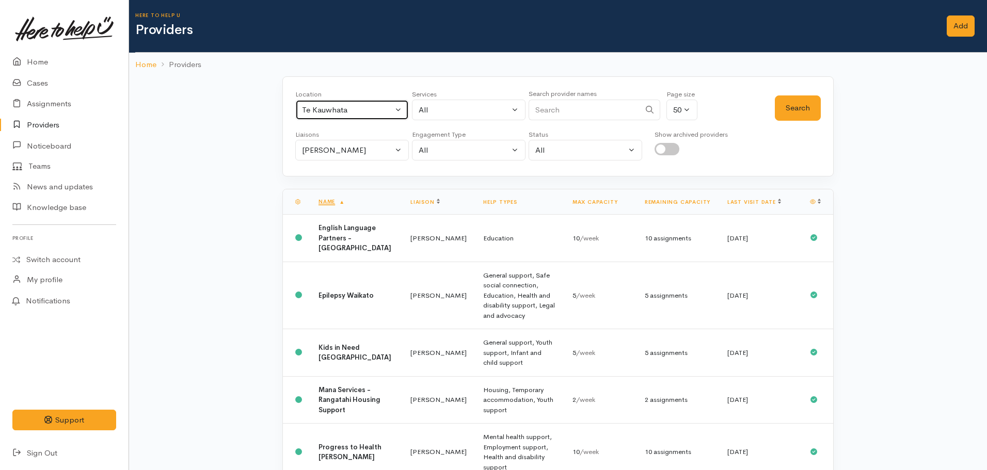
click at [313, 118] on button "Te Kauwhata" at bounding box center [352, 110] width 114 height 21
type input "tokor"
click at [337, 175] on span "Tokoroa" at bounding box center [327, 178] width 29 height 12
select select "3"
click at [337, 149] on div "Nicole Rusk" at bounding box center [347, 151] width 91 height 12
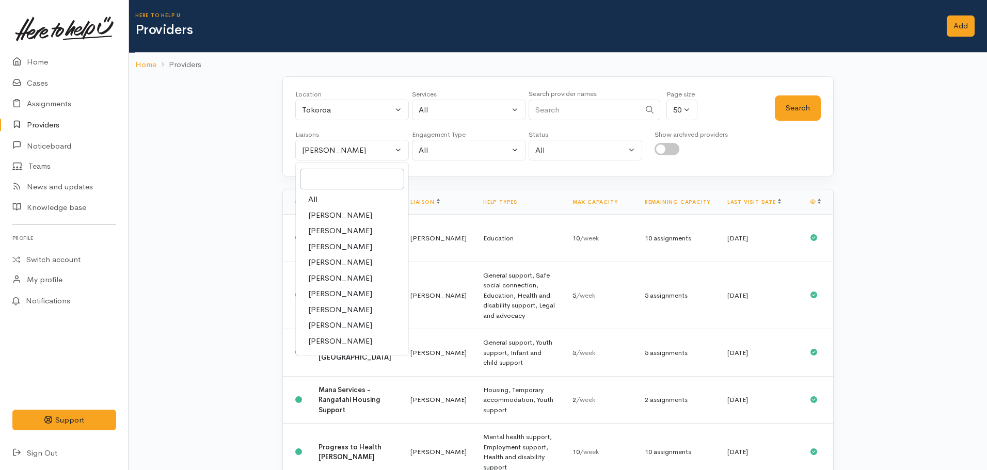
drag, startPoint x: 326, startPoint y: 199, endPoint x: 389, endPoint y: 169, distance: 70.0
click at [326, 198] on link "All" at bounding box center [352, 200] width 113 height 16
select select "null"
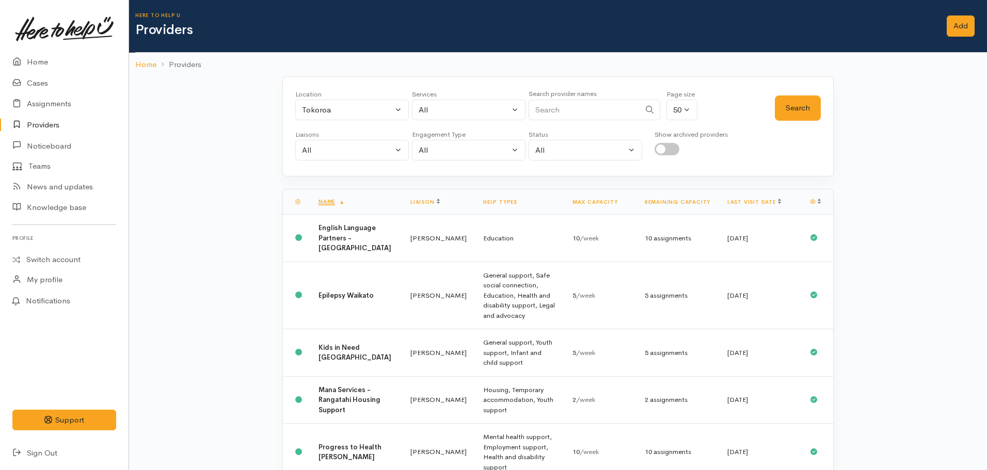
click at [788, 93] on div "Search" at bounding box center [798, 107] width 46 height 37
click at [790, 107] on button "Search" at bounding box center [798, 108] width 46 height 25
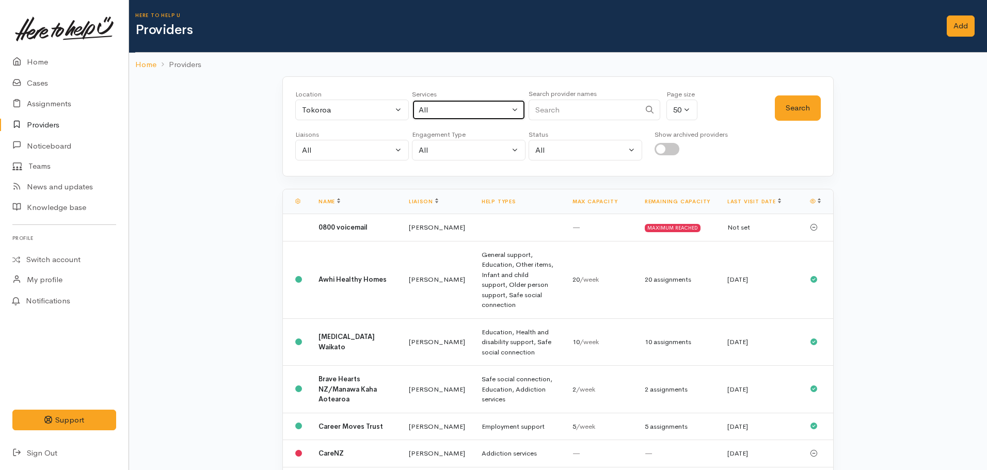
click at [449, 108] on div "All" at bounding box center [464, 110] width 91 height 12
type input "food"
drag, startPoint x: 453, startPoint y: 179, endPoint x: 485, endPoint y: 165, distance: 34.5
click at [455, 177] on span "Food support" at bounding box center [454, 178] width 48 height 12
select select "3"
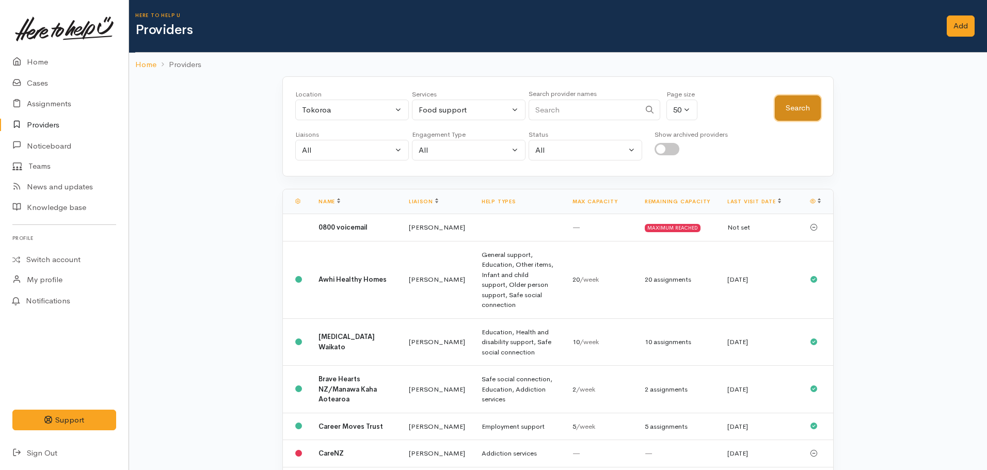
click at [813, 107] on button "Search" at bounding box center [798, 108] width 46 height 25
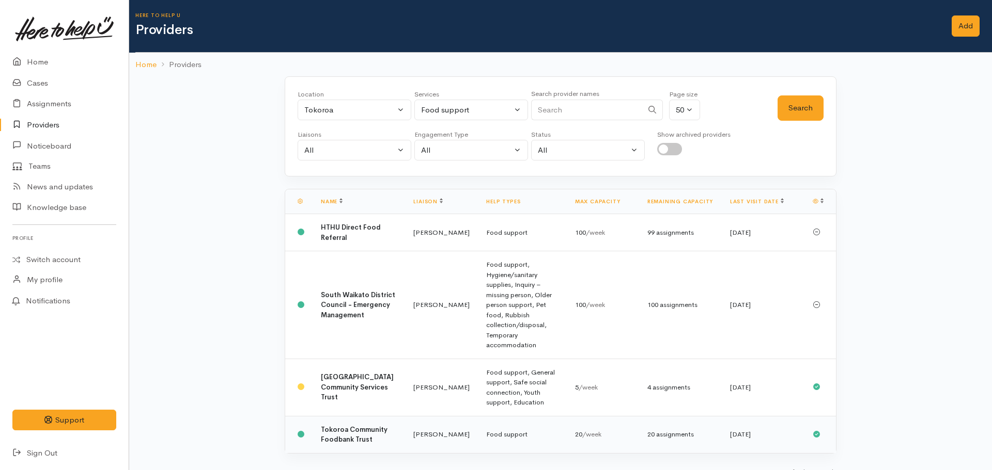
click at [490, 416] on td "Food support" at bounding box center [522, 434] width 88 height 37
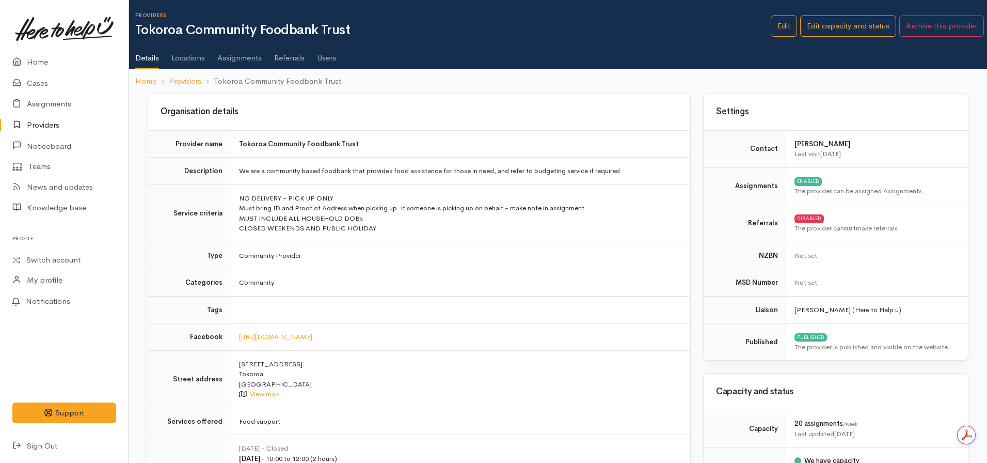
click at [229, 58] on link "Assignments" at bounding box center [239, 54] width 44 height 29
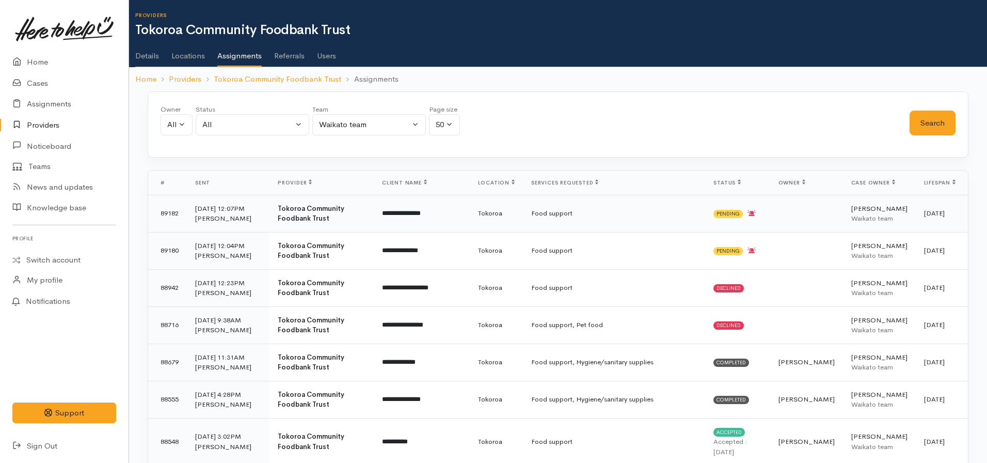
click at [723, 206] on td "Pending" at bounding box center [737, 213] width 65 height 37
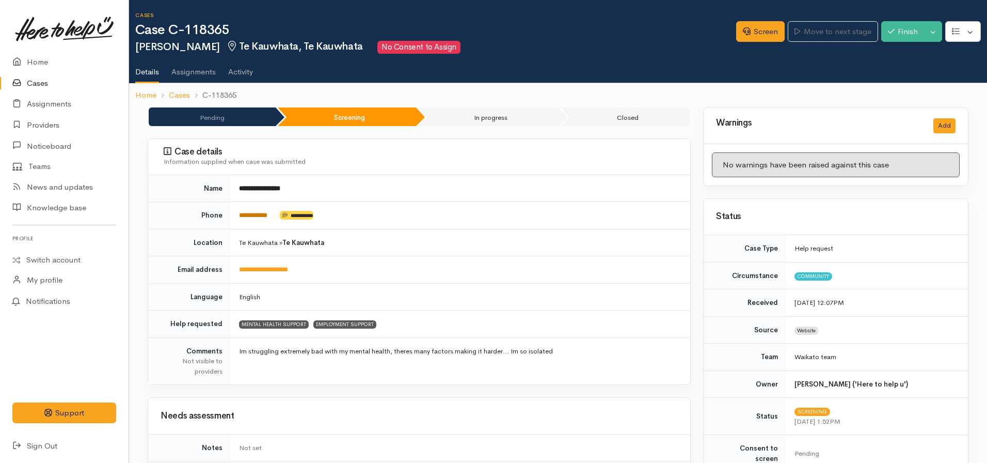
click at [256, 216] on link "**********" at bounding box center [253, 215] width 28 height 7
click at [252, 217] on link "**********" at bounding box center [253, 215] width 28 height 7
click at [715, 321] on td "Source" at bounding box center [745, 329] width 83 height 27
click at [750, 25] on link "Screen" at bounding box center [760, 31] width 49 height 21
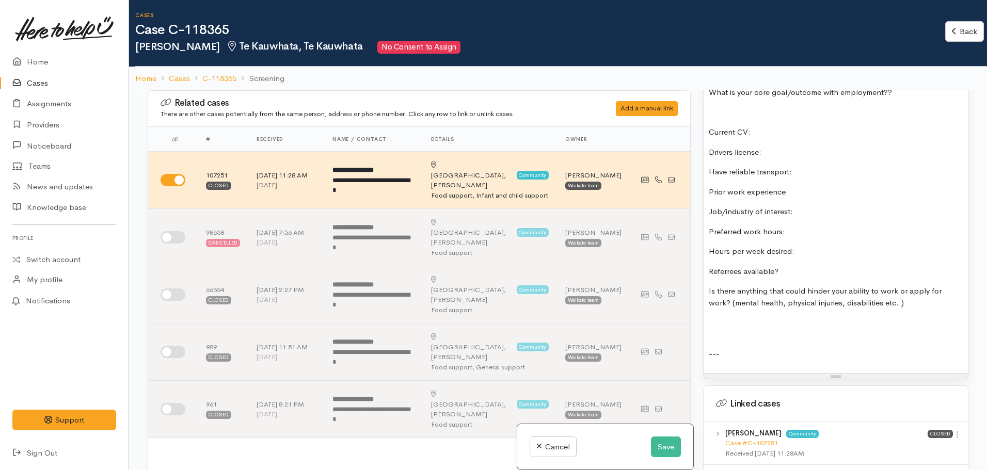
scroll to position [1343, 0]
click at [733, 323] on div at bounding box center [836, 320] width 254 height 12
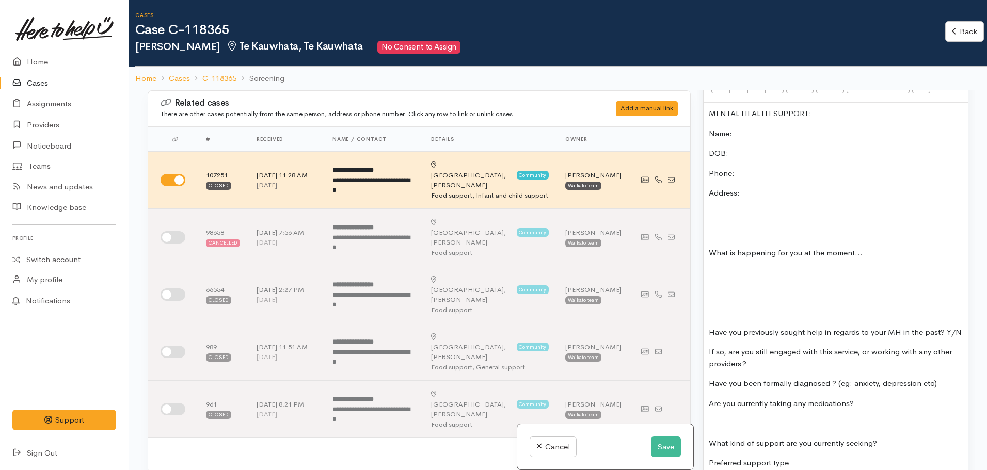
scroll to position [723, 0]
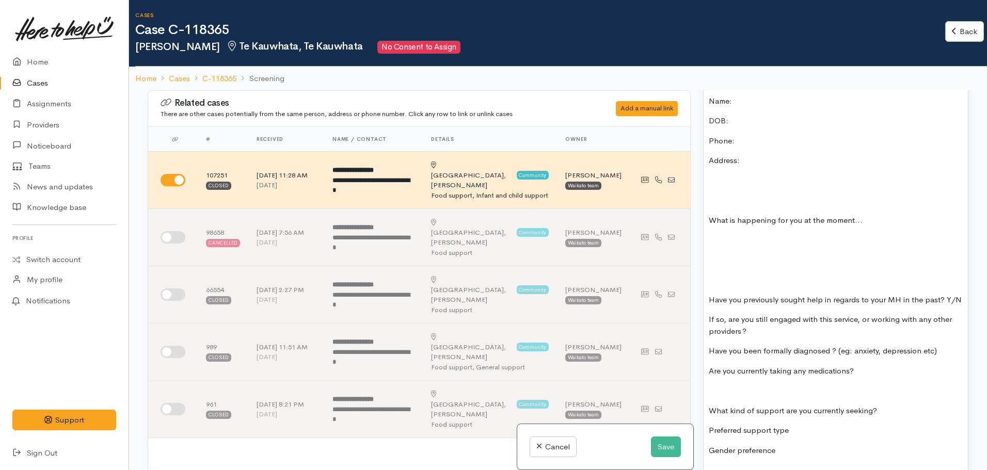
click at [727, 255] on p at bounding box center [836, 261] width 254 height 12
click at [766, 255] on p "definitely." at bounding box center [836, 261] width 254 height 12
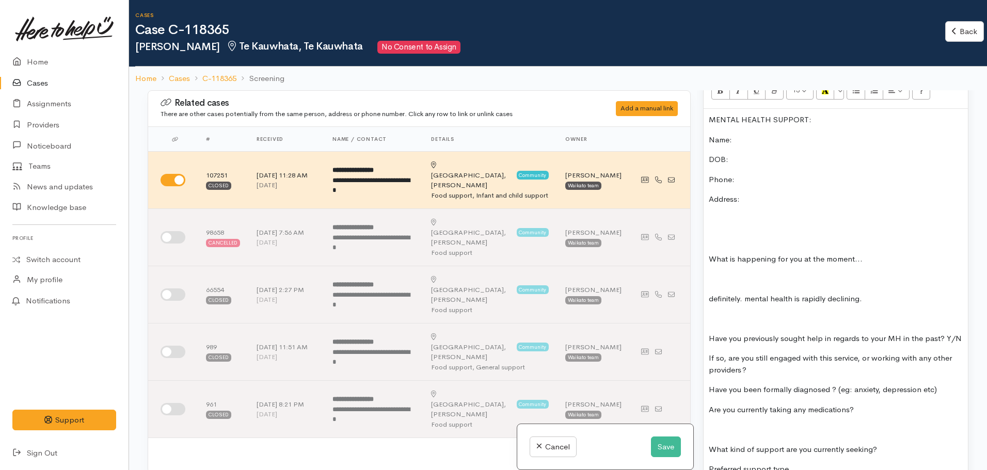
scroll to position [568, 0]
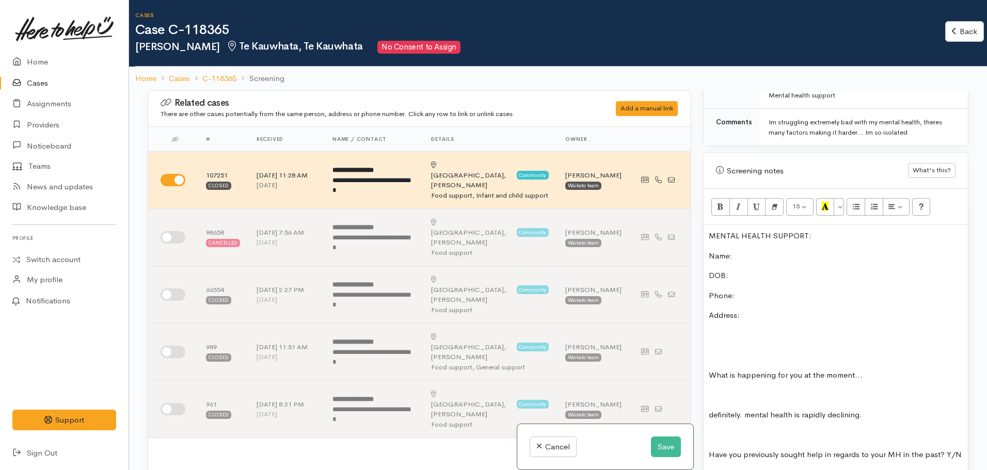
drag, startPoint x: 894, startPoint y: 404, endPoint x: 746, endPoint y: 403, distance: 148.2
click at [746, 410] on p "definitely. mental health is rapidly declining." at bounding box center [836, 416] width 254 height 12
click at [869, 410] on p "definitely. mental health is rapidly declining." at bounding box center [836, 416] width 254 height 12
click at [867, 410] on p "definitely. mental health is rapidly declining." at bounding box center [836, 416] width 254 height 12
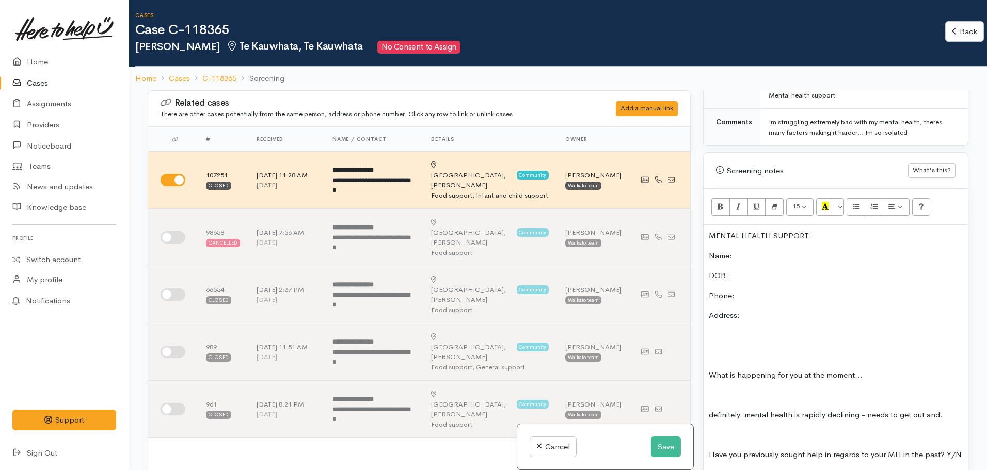
click at [773, 310] on p "Address:" at bounding box center [836, 316] width 254 height 12
click at [955, 410] on p "definitely. mental health is rapidly declining - needs to get out and." at bounding box center [836, 416] width 254 height 12
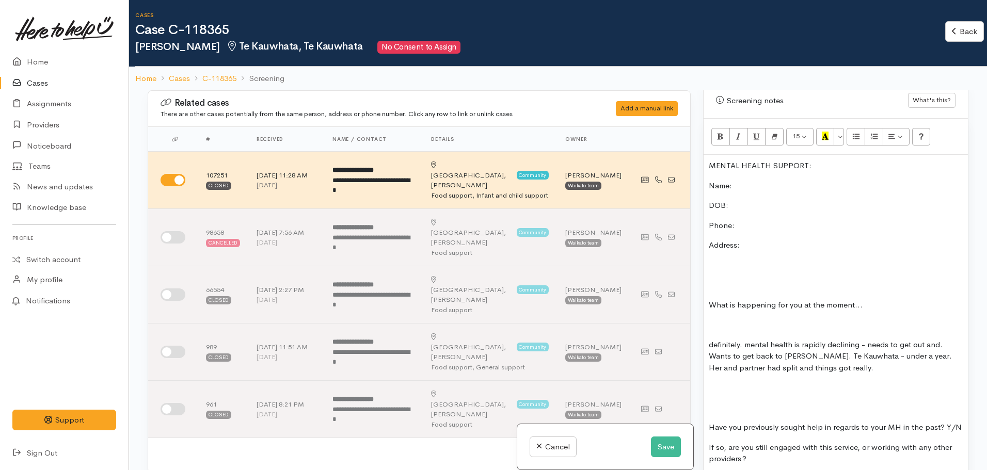
scroll to position [775, 0]
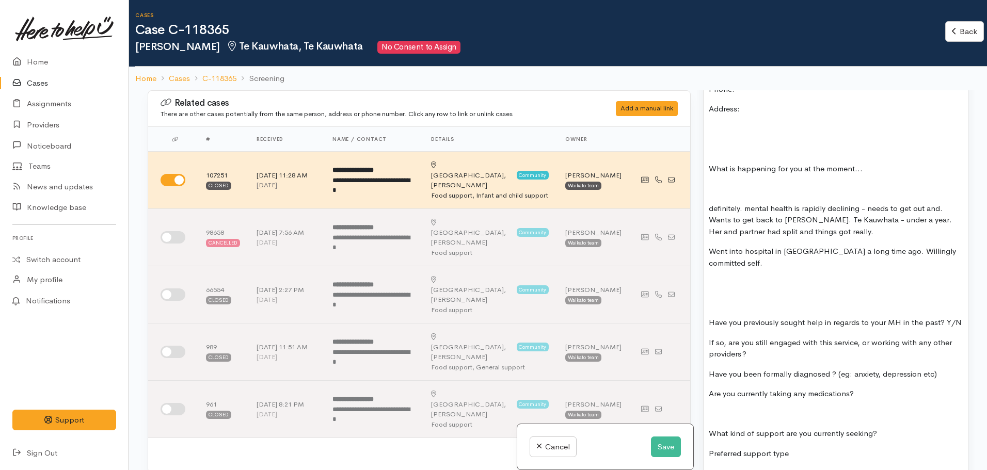
click at [714, 203] on p "definitely. mental health is rapidly declining - needs to get out and. Wants to…" at bounding box center [836, 220] width 254 height 35
click at [746, 203] on p "Definitely. mental health is rapidly declining - needs to get out and. Wants to…" at bounding box center [836, 220] width 254 height 35
click at [751, 203] on p "Definitely. mental health is rapidly declining - needs to get out and. Wants to…" at bounding box center [836, 220] width 254 height 35
click at [859, 222] on p "Definitely. Mental health is rapidly declining - needs to get out and. Wants to…" at bounding box center [836, 220] width 254 height 35
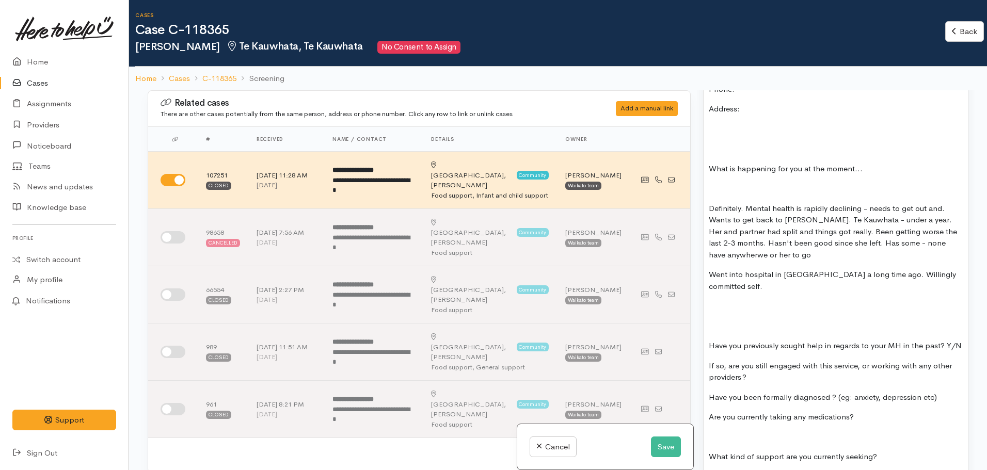
click at [743, 246] on p "Definitely. Mental health is rapidly declining - needs to get out and. Wants to…" at bounding box center [836, 232] width 254 height 58
drag, startPoint x: 830, startPoint y: 214, endPoint x: 850, endPoint y: 201, distance: 23.6
click at [850, 203] on p "Definitely. Mental health is rapidly declining - needs to get out and. Wants to…" at bounding box center [836, 232] width 254 height 58
drag, startPoint x: 850, startPoint y: 206, endPoint x: 824, endPoint y: 227, distance: 33.4
click at [819, 229] on p "Definitely. Mental health is rapidly declining - needs to get out and. Wants to…" at bounding box center [836, 232] width 254 height 58
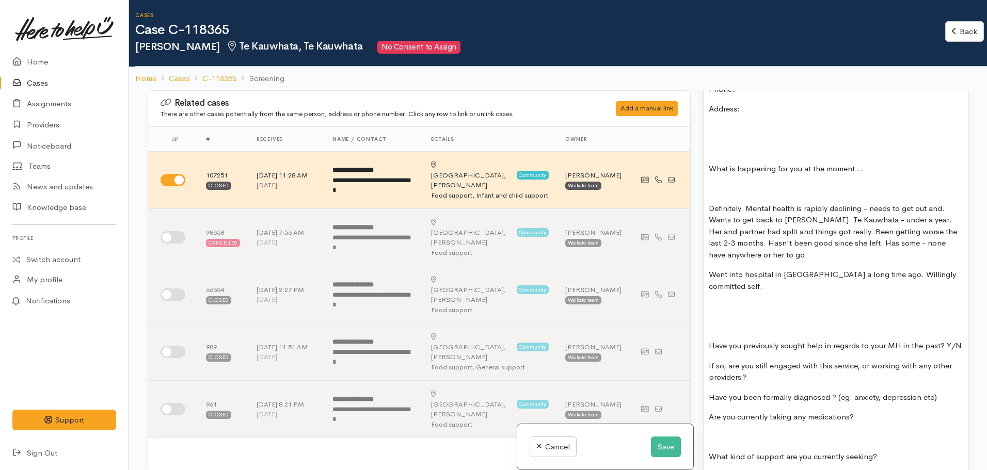
click at [810, 243] on p "Definitely. Mental health is rapidly declining - needs to get out and. Wants to…" at bounding box center [836, 232] width 254 height 58
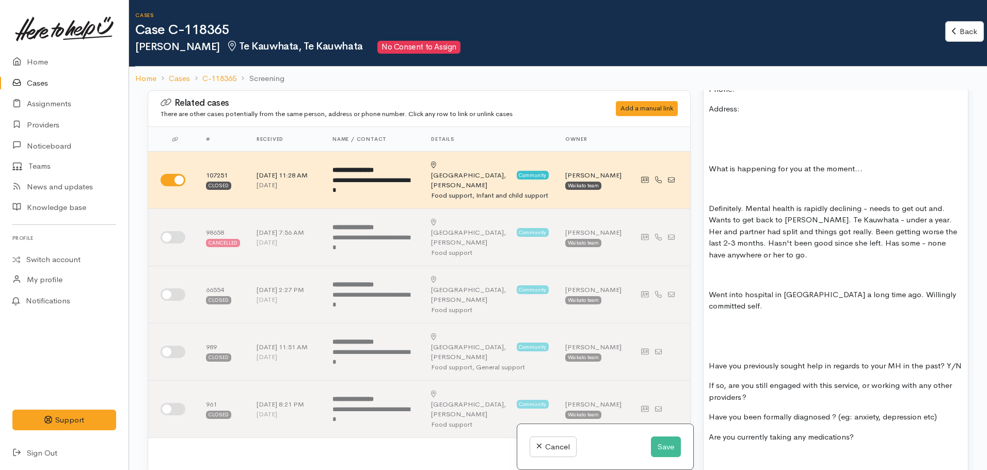
click at [808, 245] on p "Definitely. Mental health is rapidly declining - needs to get out and. Wants to…" at bounding box center [836, 232] width 254 height 58
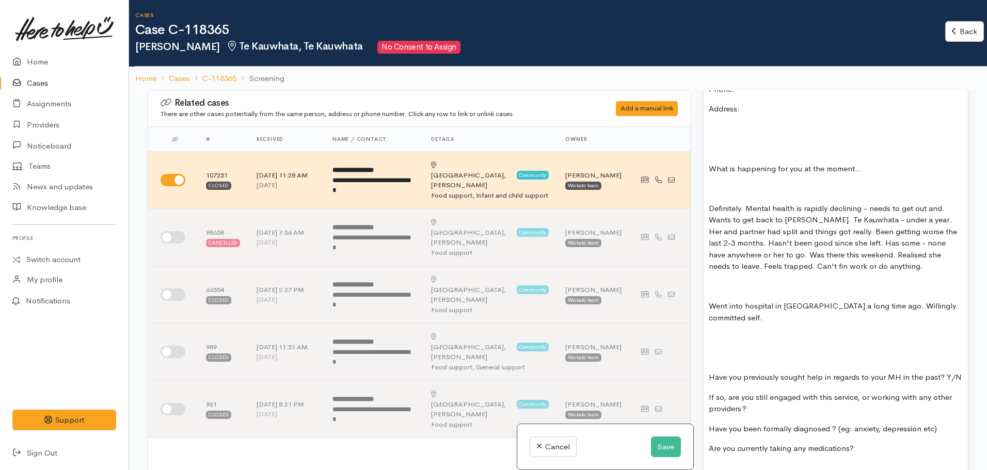
drag, startPoint x: 886, startPoint y: 243, endPoint x: 813, endPoint y: 255, distance: 73.2
click at [813, 255] on p "Definitely. Mental health is rapidly declining - needs to get out and. Wants to…" at bounding box center [836, 238] width 254 height 70
click at [910, 257] on p "Definitely. Mental health is rapidly declining - needs to get out and. Wants to…" at bounding box center [836, 238] width 254 height 70
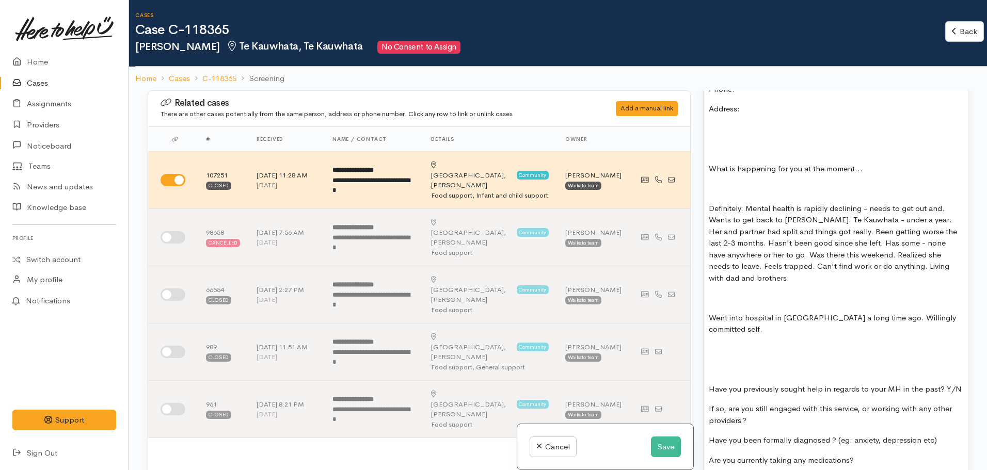
click at [763, 273] on p "Definitely. Mental health is rapidly declining - needs to get out and. Wants to…" at bounding box center [836, 244] width 254 height 82
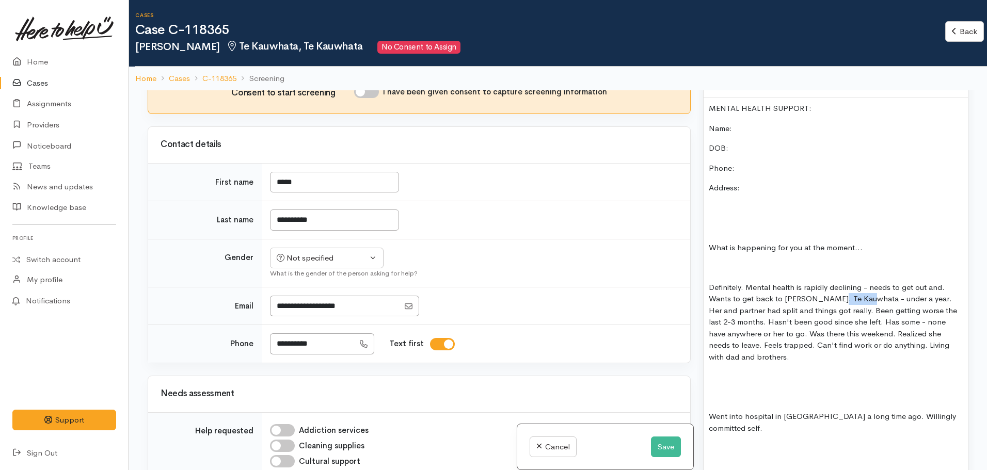
scroll to position [671, 0]
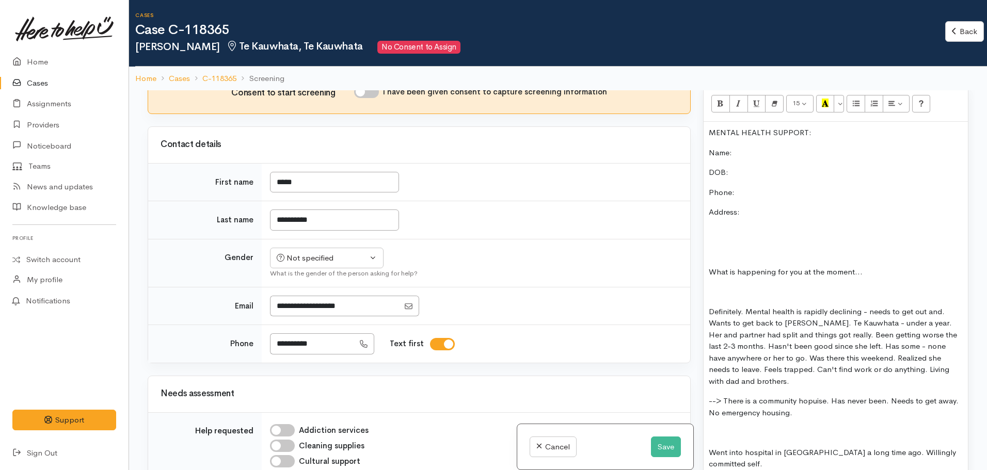
click at [818, 396] on p "--> There is a community hopuise. Has never been. Needs to get away. No emergen…" at bounding box center [836, 407] width 254 height 23
click at [809, 404] on p "--> There is a community hopice. Has never been. Needs to get away. No emergenc…" at bounding box center [836, 407] width 254 height 23
click at [806, 406] on p "--> There is a community hospice. Has never been. Needs to get away. No emergen…" at bounding box center [836, 407] width 254 height 23
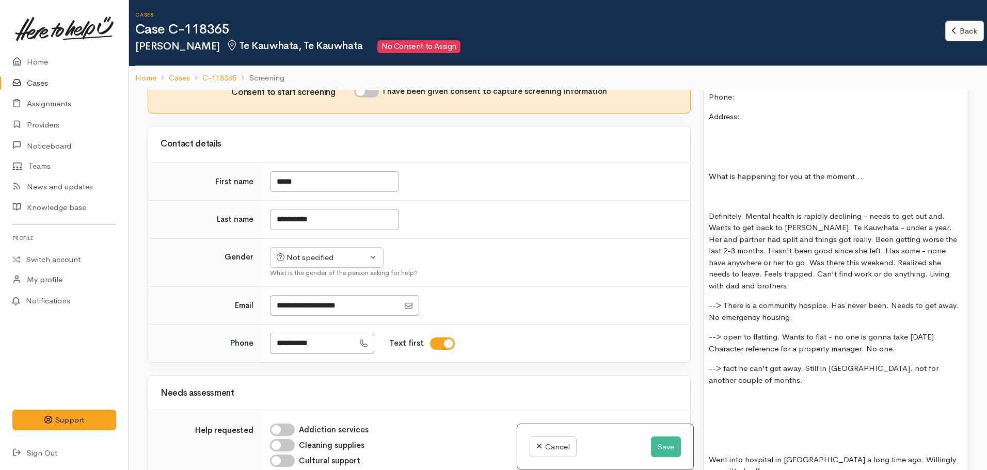
scroll to position [775, 0]
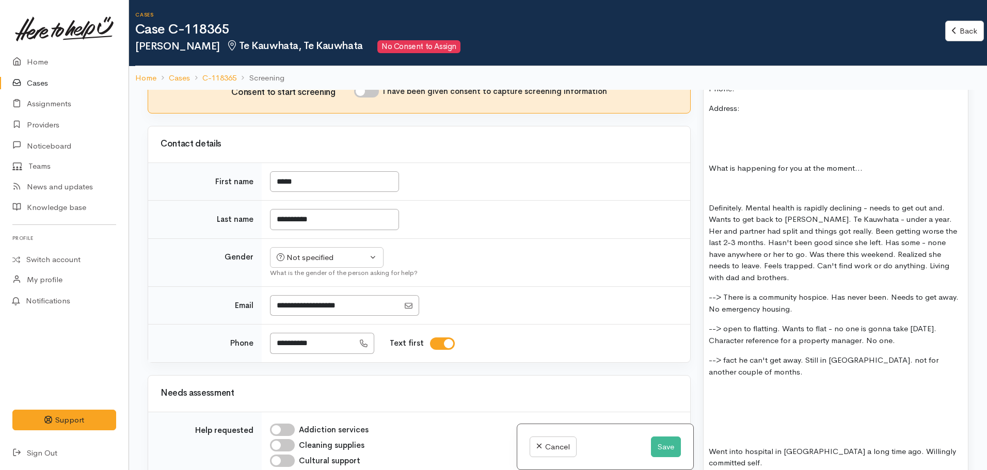
click at [724, 386] on p at bounding box center [836, 392] width 254 height 12
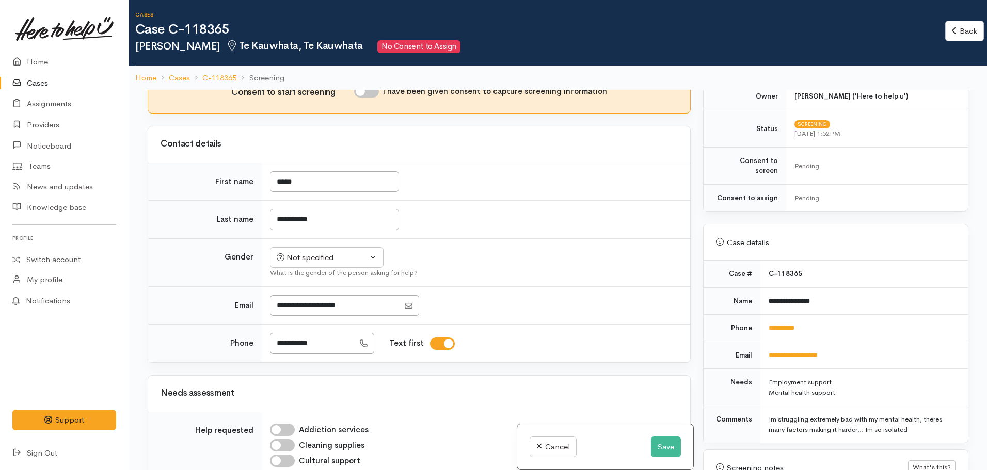
scroll to position [258, 0]
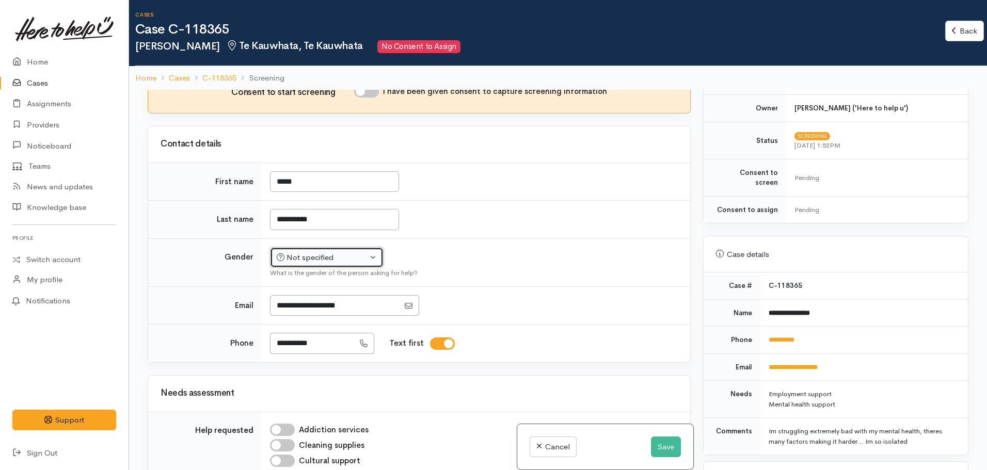
click at [295, 252] on div "Not specified" at bounding box center [322, 258] width 91 height 12
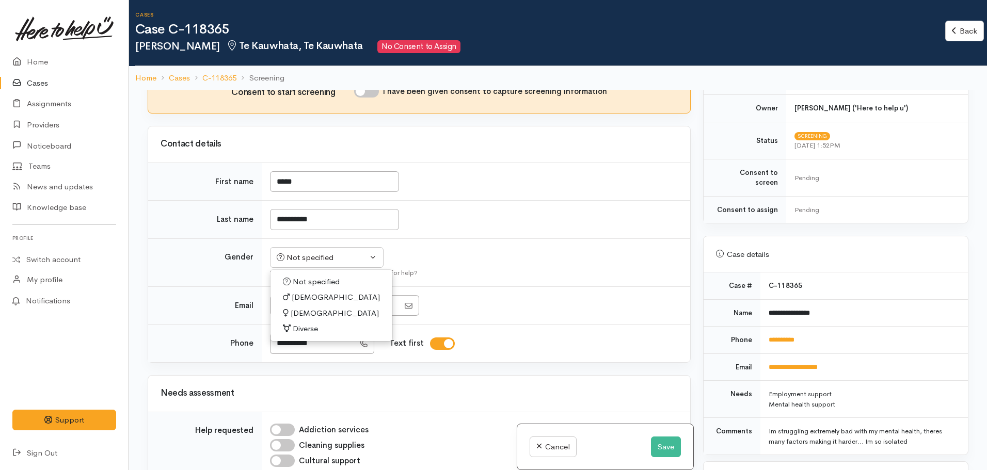
click at [310, 290] on link "[DEMOGRAPHIC_DATA]" at bounding box center [332, 298] width 122 height 16
select select "Male"
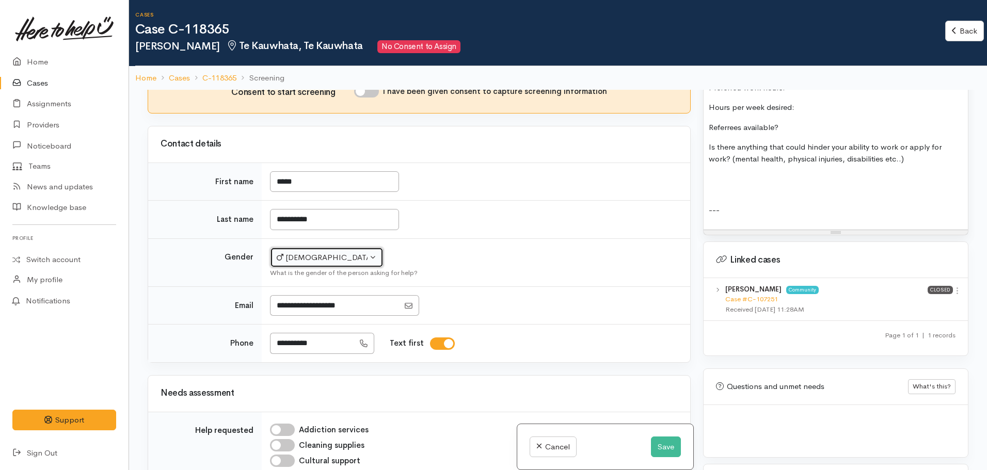
scroll to position [1760, 0]
click at [753, 294] on div "Raven Kennington Community Case #C-107251 Received 17 Dec 2024 11:28AM" at bounding box center [827, 300] width 202 height 30
click at [754, 296] on link "Case #C-107251" at bounding box center [752, 299] width 53 height 9
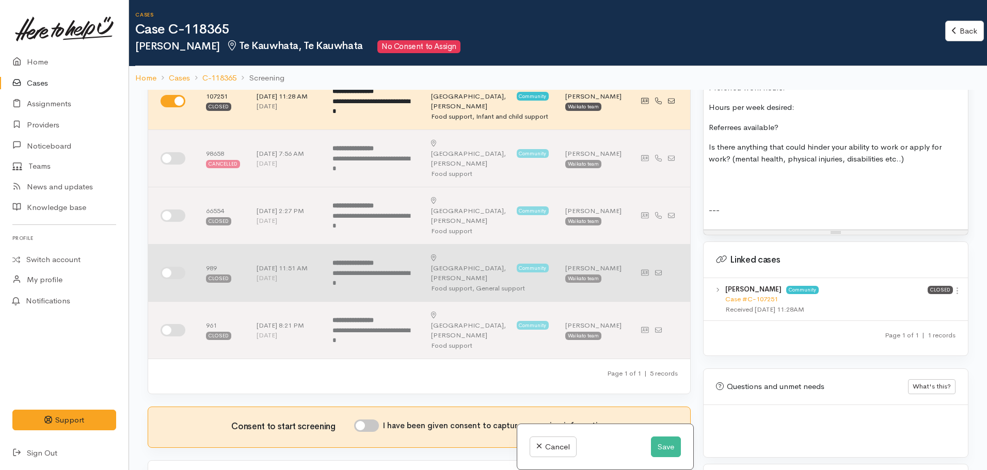
scroll to position [0, 0]
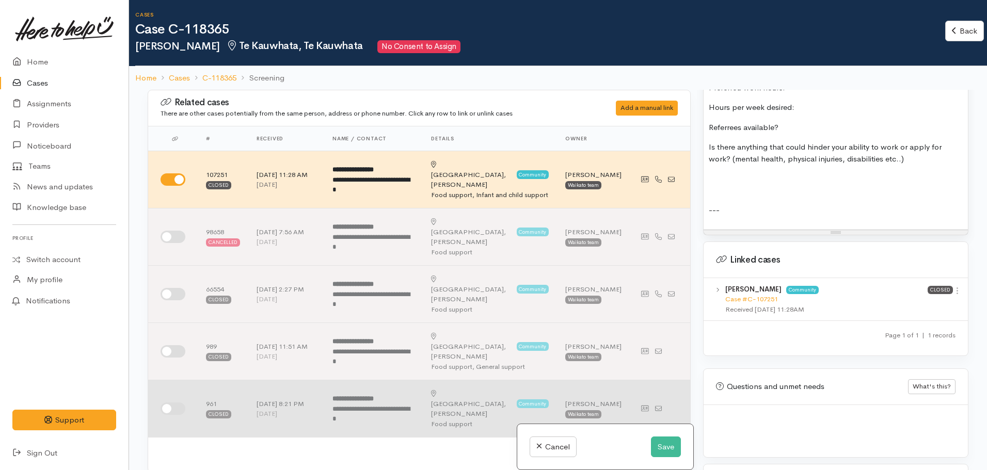
click at [175, 381] on td at bounding box center [173, 409] width 50 height 57
click at [174, 403] on input "checkbox" at bounding box center [173, 409] width 25 height 12
checkbox input "true"
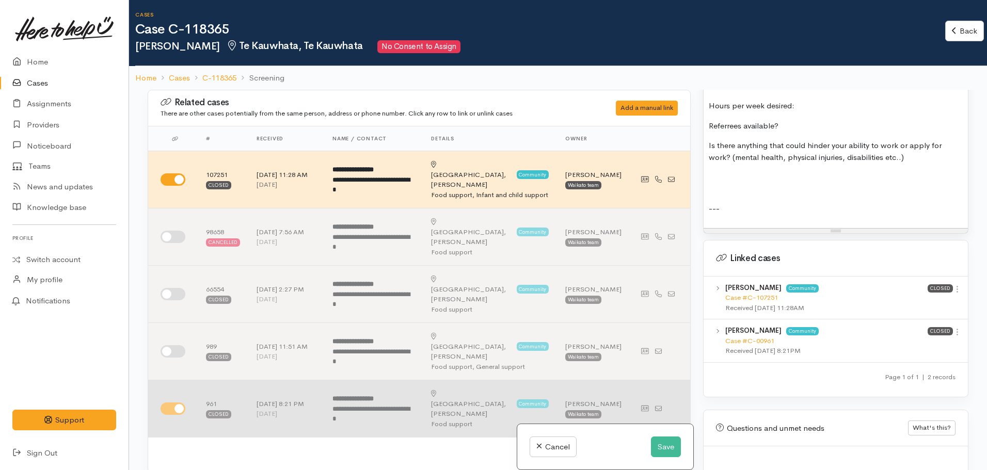
scroll to position [1760, 0]
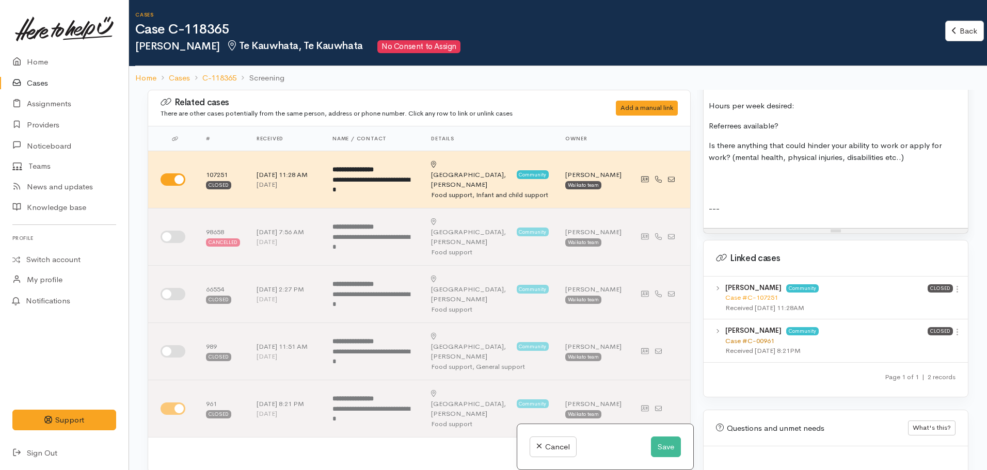
click at [747, 341] on link "Case #C-00961" at bounding box center [750, 341] width 49 height 9
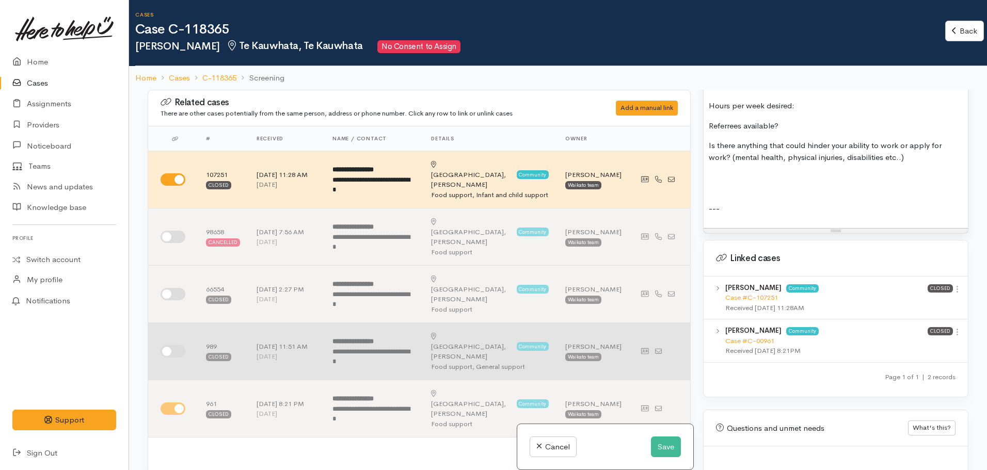
click at [176, 346] on input "checkbox" at bounding box center [173, 352] width 25 height 12
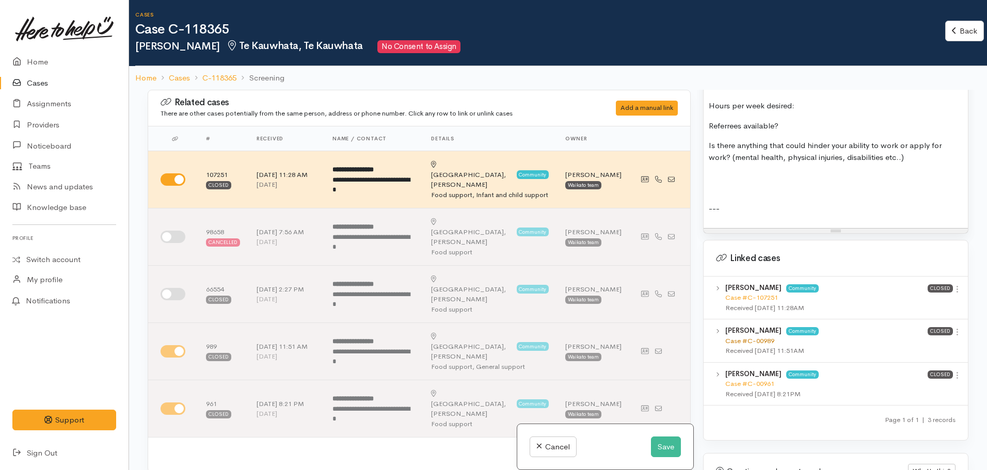
click at [752, 342] on link "Case #C-00989" at bounding box center [750, 341] width 49 height 9
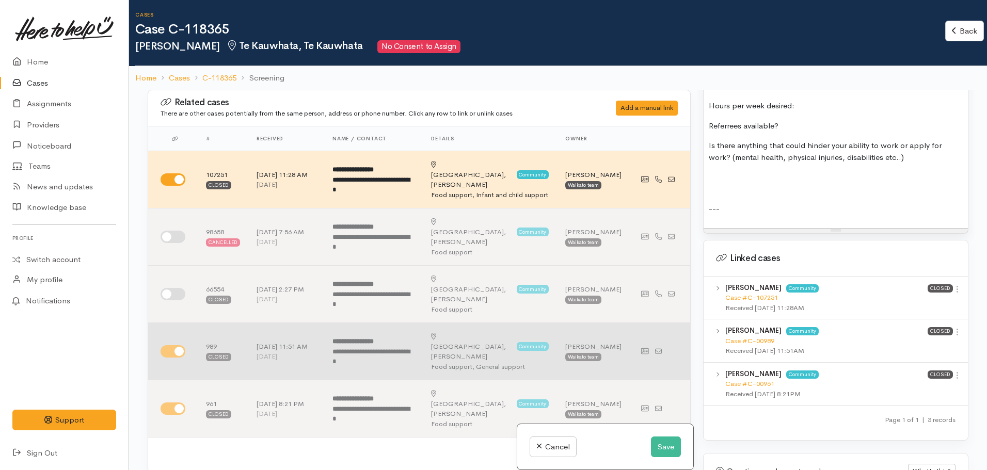
click at [172, 346] on input "checkbox" at bounding box center [173, 352] width 25 height 12
checkbox input "false"
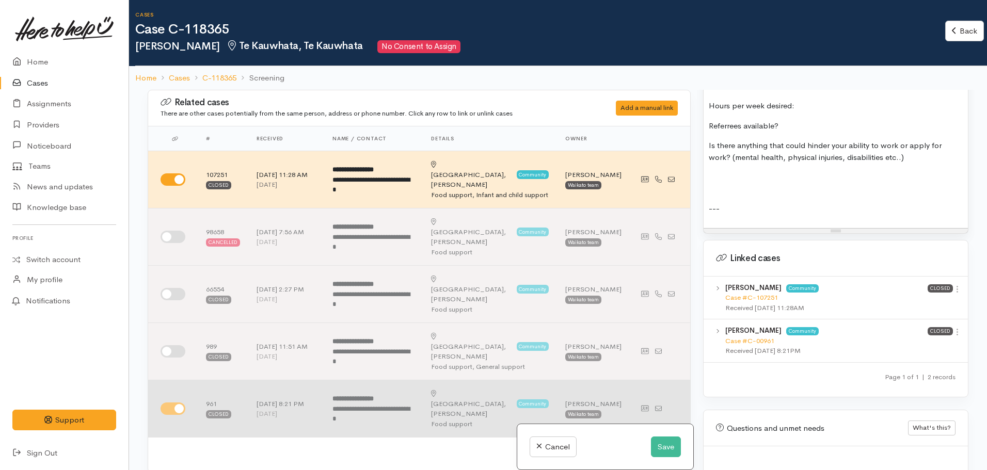
click at [177, 403] on input "checkbox" at bounding box center [173, 409] width 25 height 12
checkbox input "false"
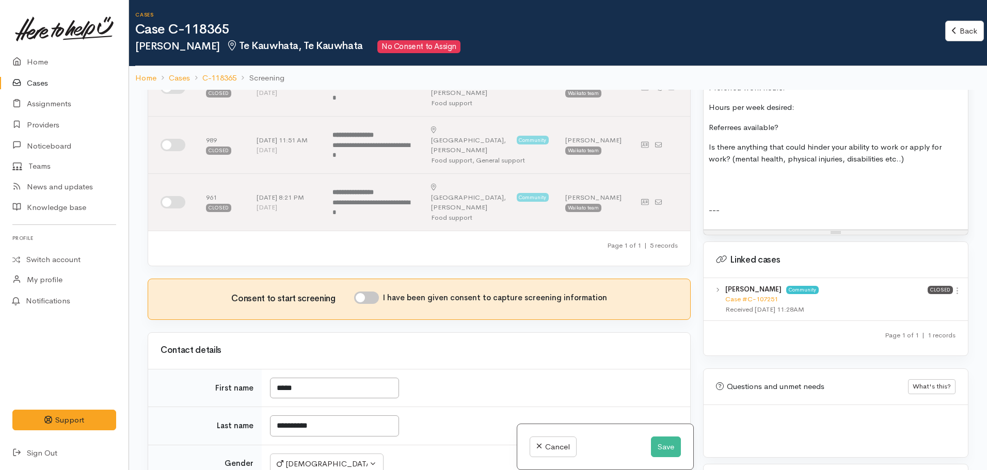
click at [361, 292] on input "I have been given consent to capture screening information" at bounding box center [366, 298] width 25 height 12
checkbox input "true"
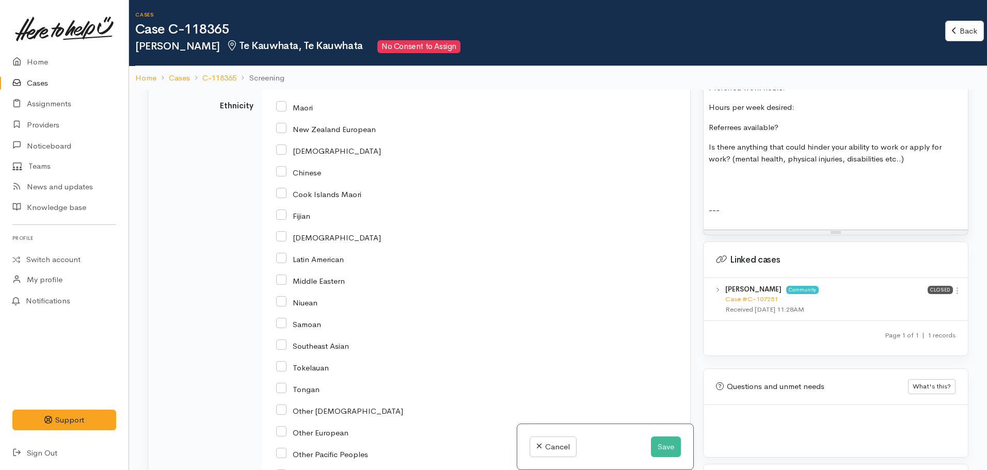
scroll to position [1394, 0]
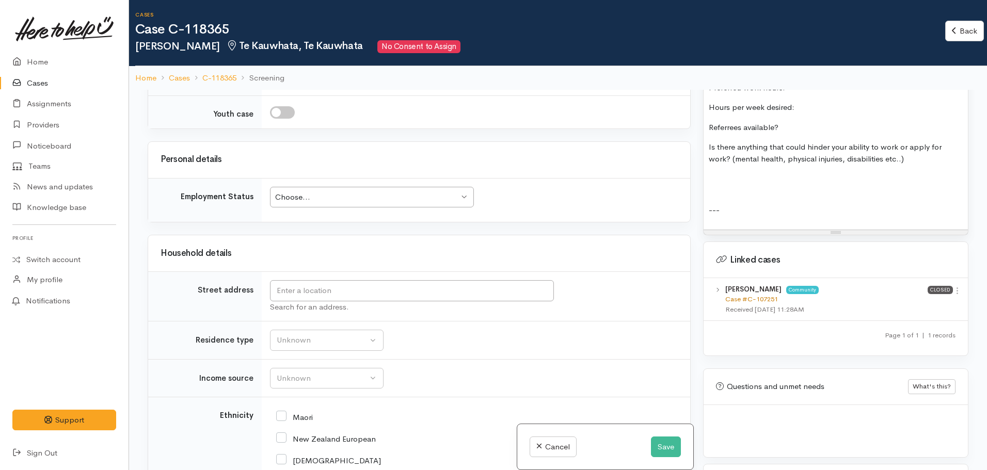
click at [756, 300] on link "Case #C-107251" at bounding box center [752, 299] width 53 height 9
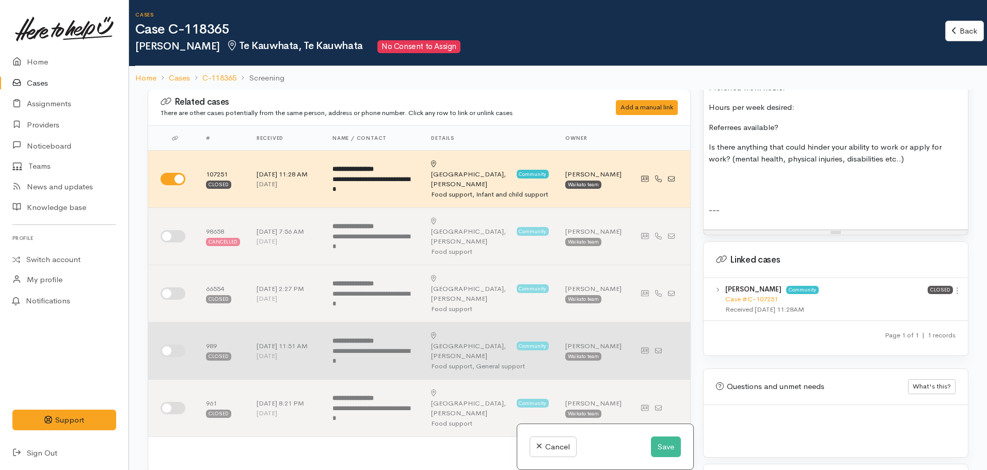
scroll to position [0, 0]
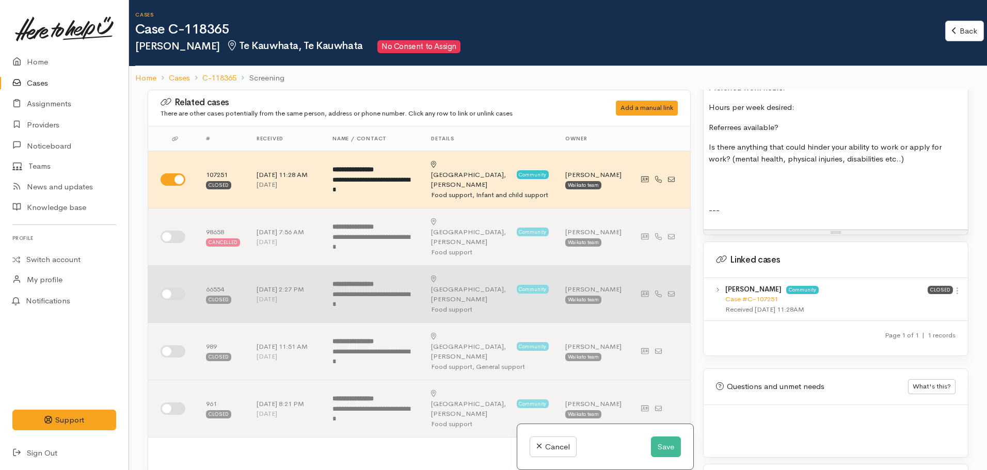
click at [169, 288] on input "checkbox" at bounding box center [173, 294] width 25 height 12
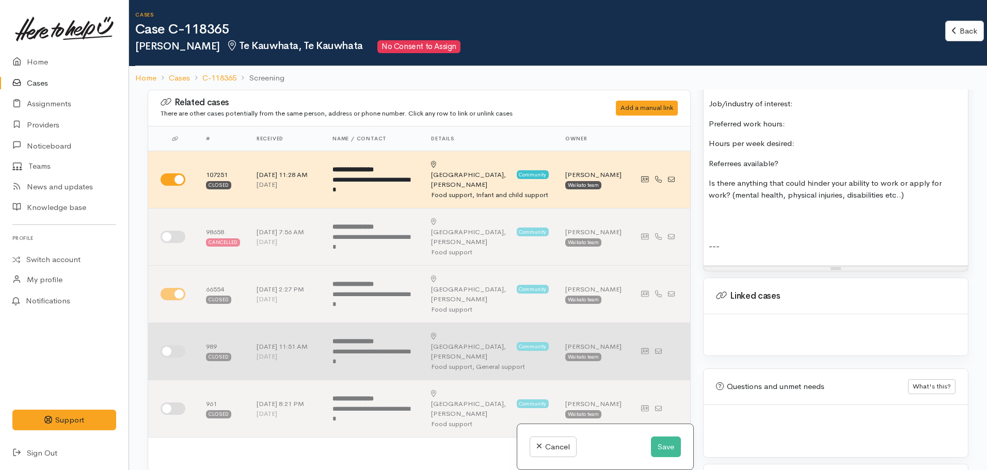
scroll to position [1760, 0]
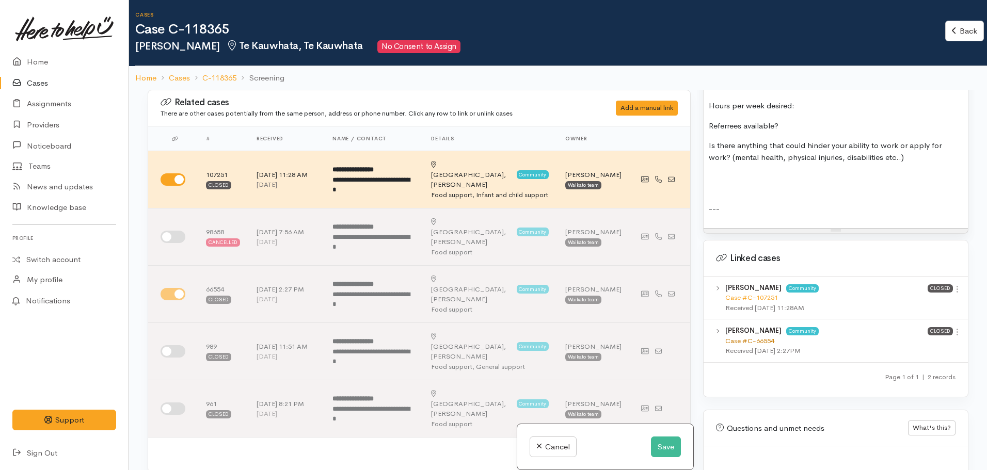
click at [756, 339] on link "Case #C-66554" at bounding box center [750, 341] width 49 height 9
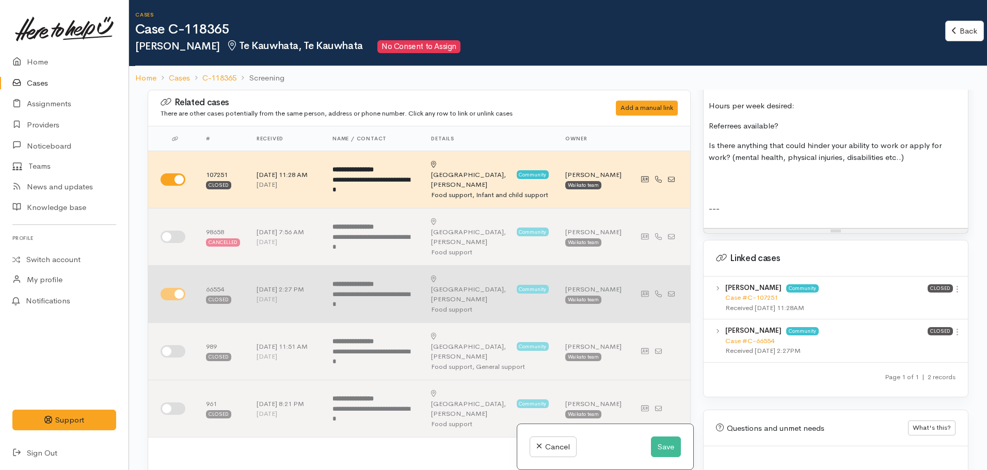
click at [171, 288] on input "checkbox" at bounding box center [173, 294] width 25 height 12
checkbox input "false"
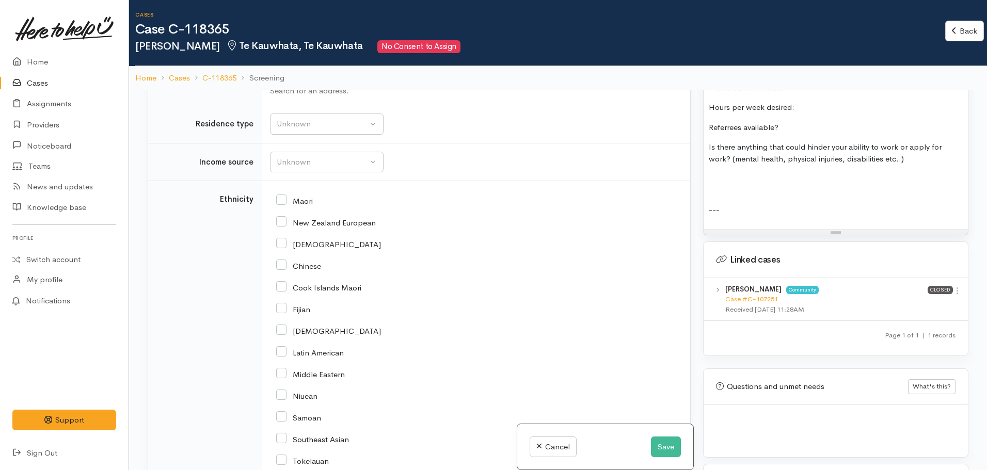
scroll to position [1653, 0]
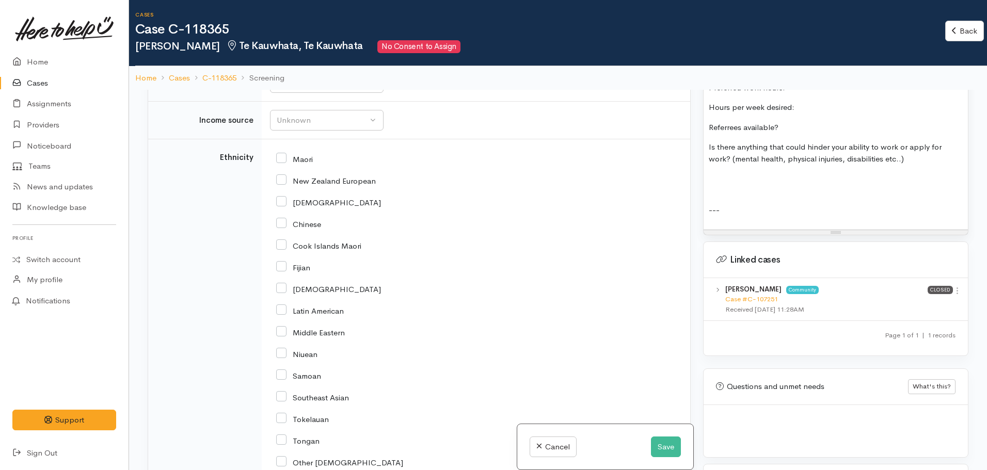
click at [284, 176] on input "New Zealand European" at bounding box center [326, 180] width 100 height 9
checkbox input "true"
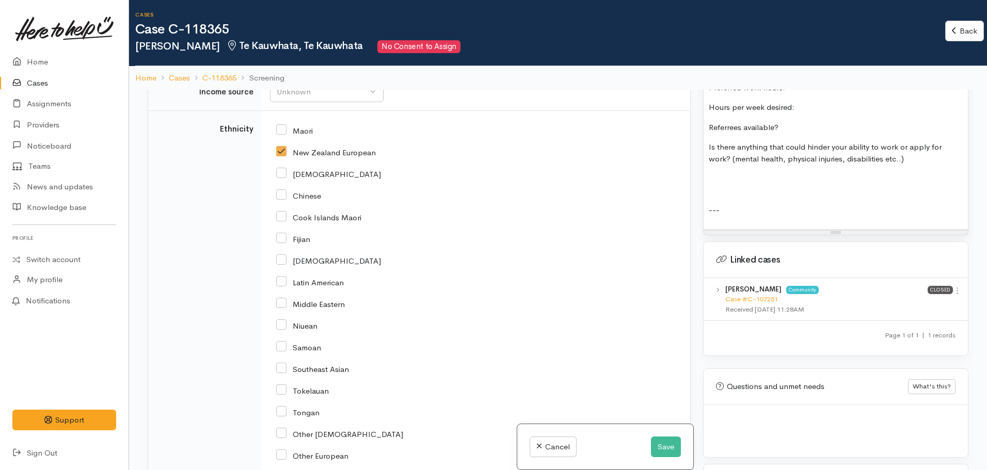
scroll to position [1911, 0]
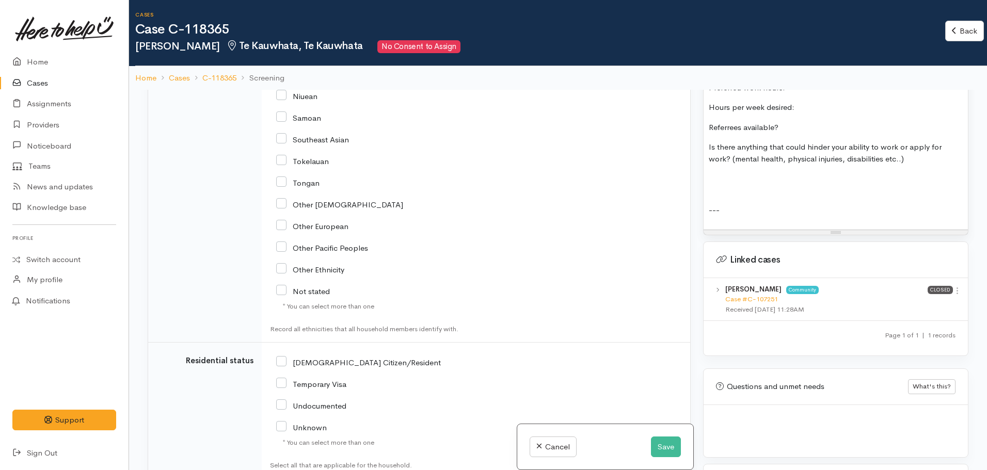
click at [279, 357] on input "[DEMOGRAPHIC_DATA] Citizen/Resident" at bounding box center [358, 361] width 165 height 9
checkbox input "true"
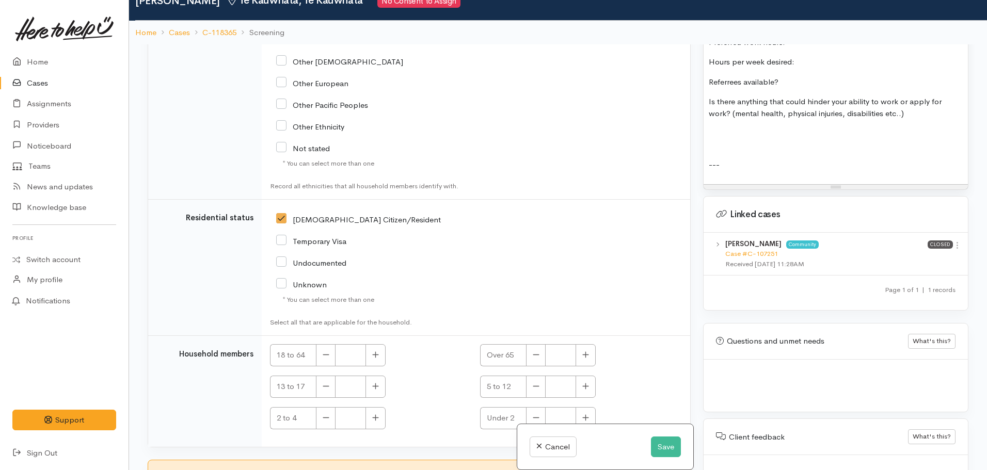
scroll to position [90, 0]
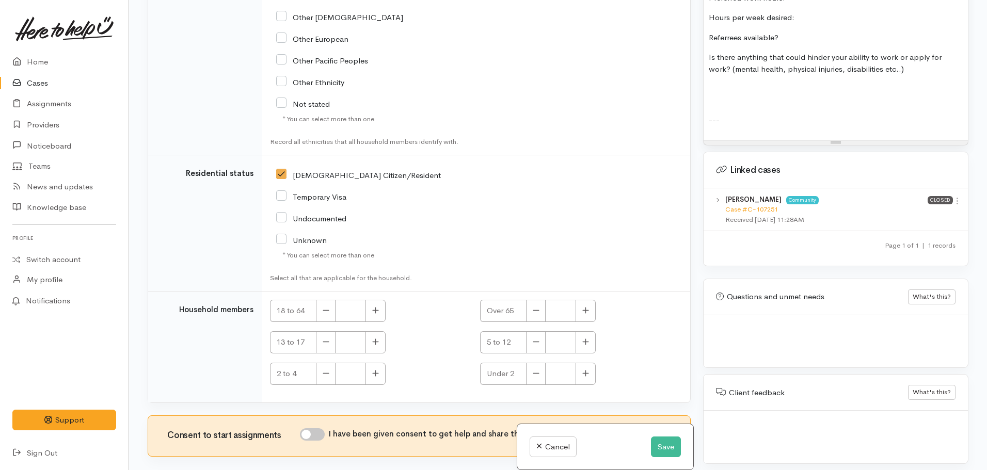
click at [326, 416] on div "Consent to start assignments I have been given consent to get help and share th…" at bounding box center [419, 436] width 542 height 40
click at [322, 429] on input "I have been given consent to get help and share this information with appropria…" at bounding box center [312, 435] width 25 height 12
checkbox input "true"
drag, startPoint x: 645, startPoint y: 453, endPoint x: 657, endPoint y: 450, distance: 12.8
click at [652, 451] on div "Cancel Save" at bounding box center [605, 448] width 176 height 46
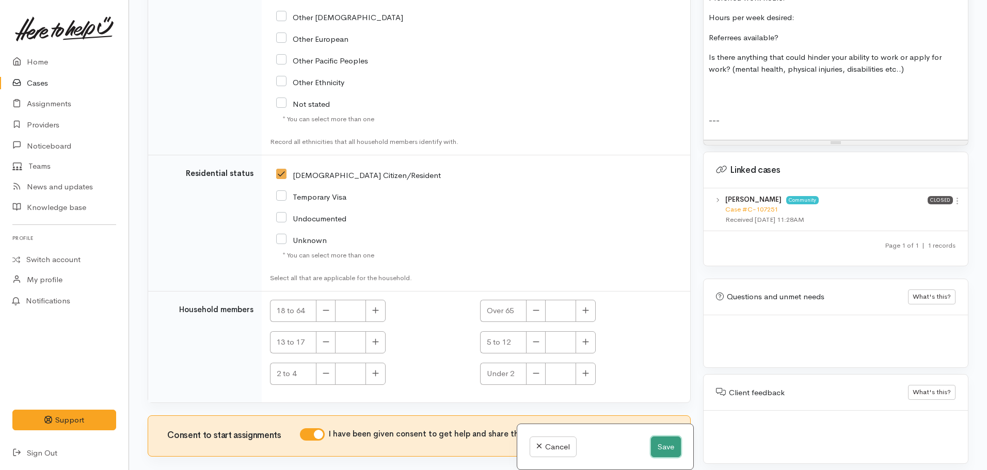
click at [658, 450] on button "Save" at bounding box center [666, 447] width 30 height 21
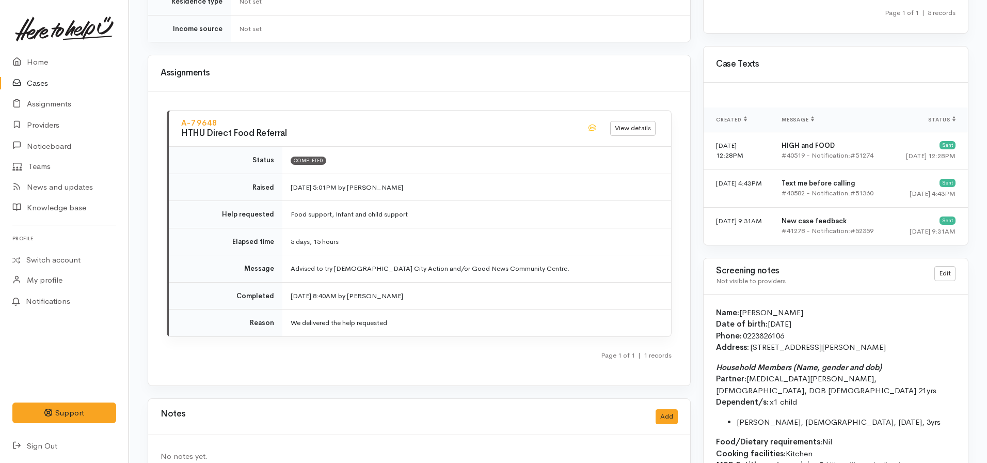
scroll to position [775, 0]
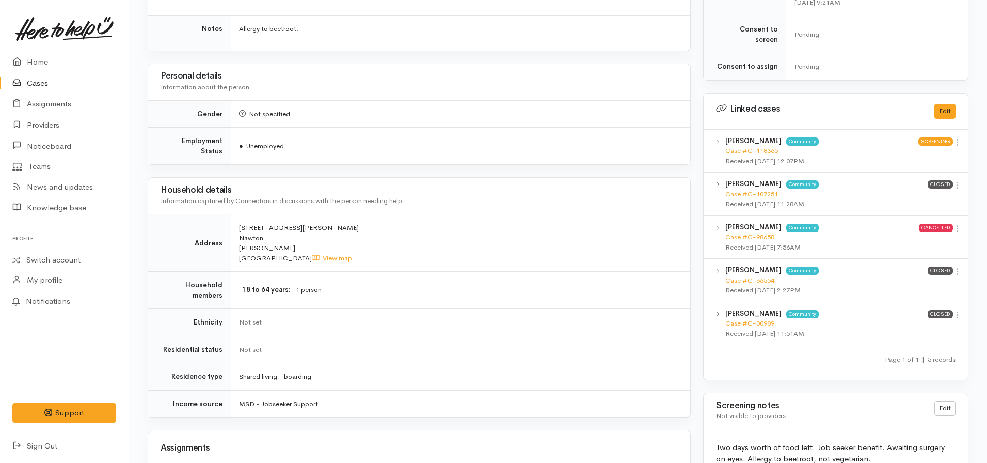
scroll to position [362, 0]
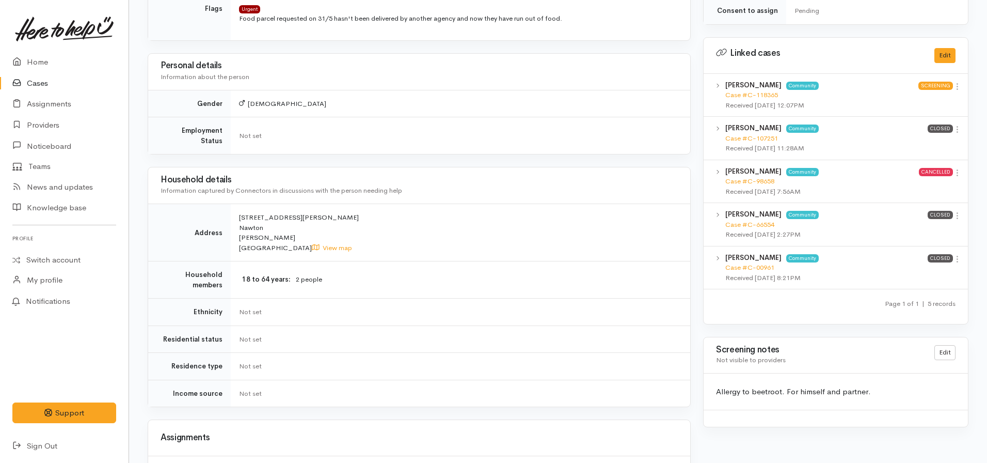
scroll to position [465, 0]
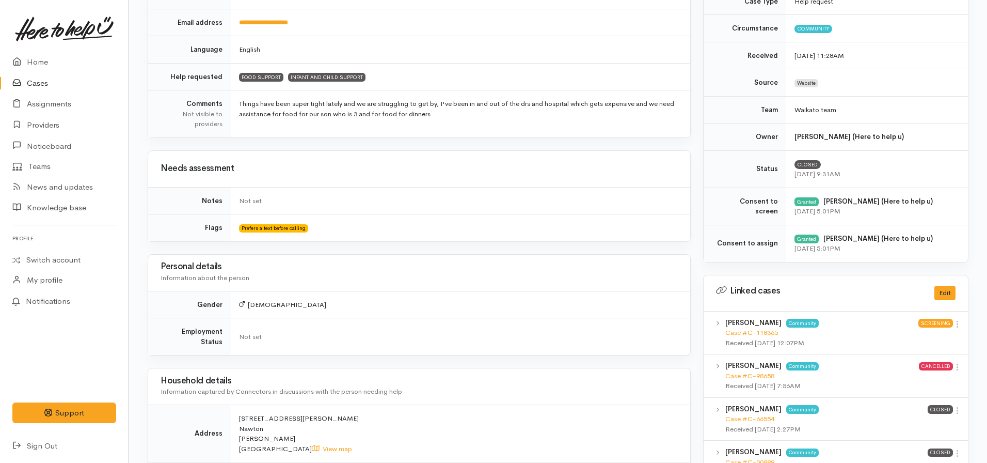
scroll to position [245, 0]
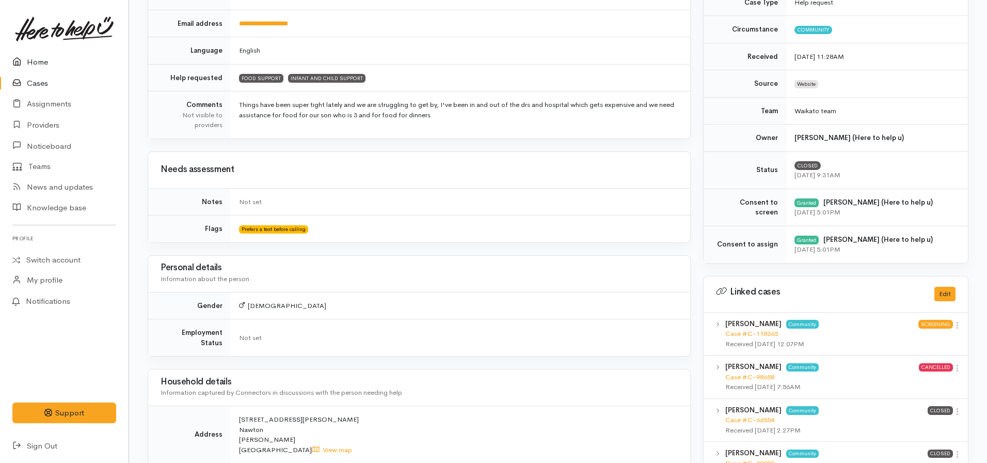
click at [26, 58] on icon at bounding box center [19, 62] width 14 height 13
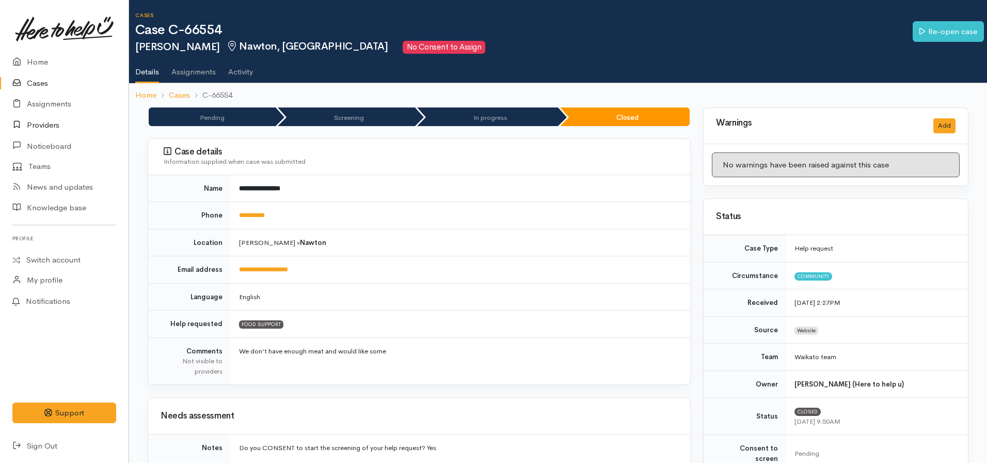
click at [60, 122] on link "Providers" at bounding box center [64, 125] width 129 height 21
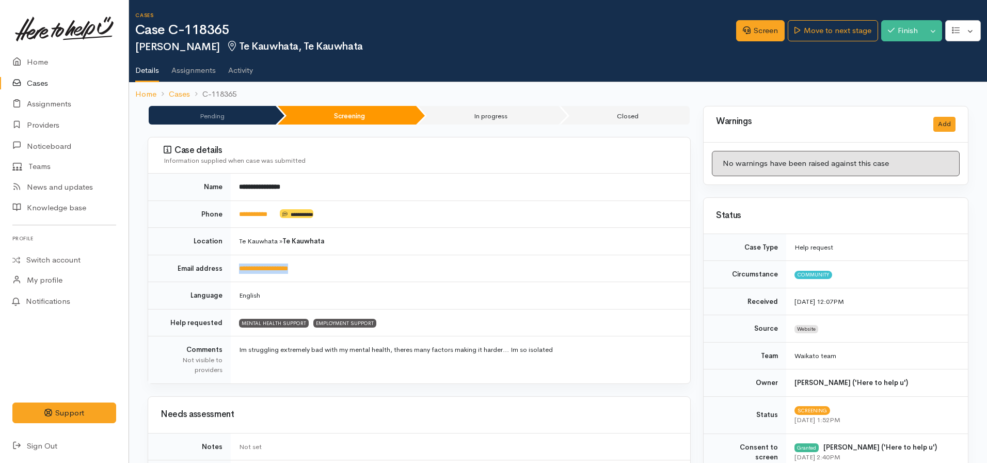
drag, startPoint x: 318, startPoint y: 266, endPoint x: 229, endPoint y: 267, distance: 88.3
click at [229, 267] on tr "**********" at bounding box center [419, 268] width 542 height 27
copy tr "**********"
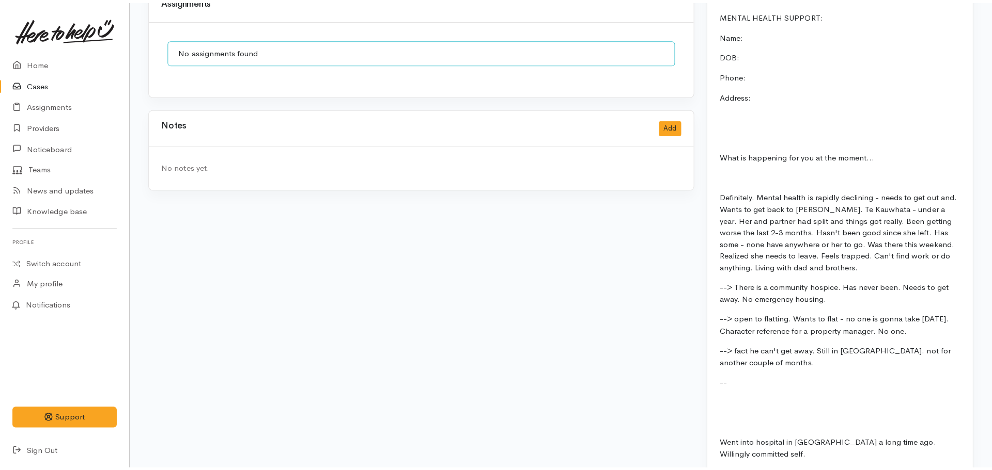
scroll to position [878, 0]
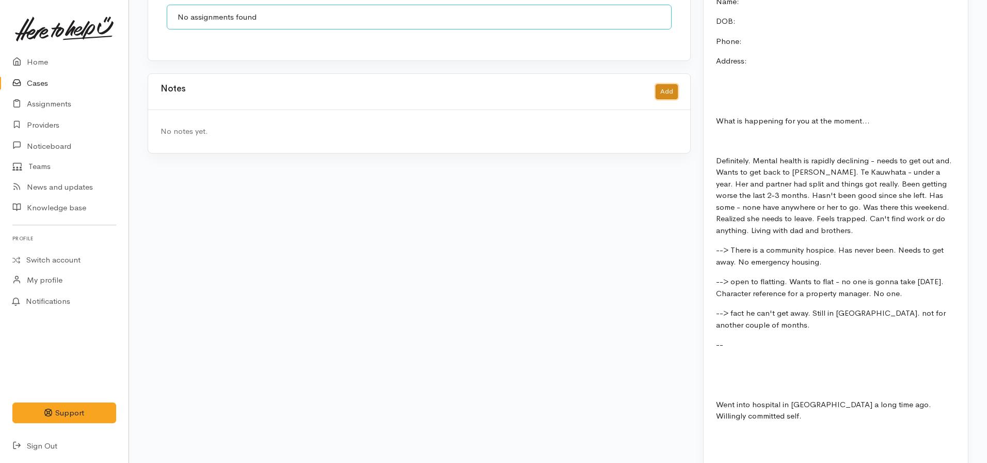
click at [673, 84] on button "Add" at bounding box center [667, 91] width 22 height 15
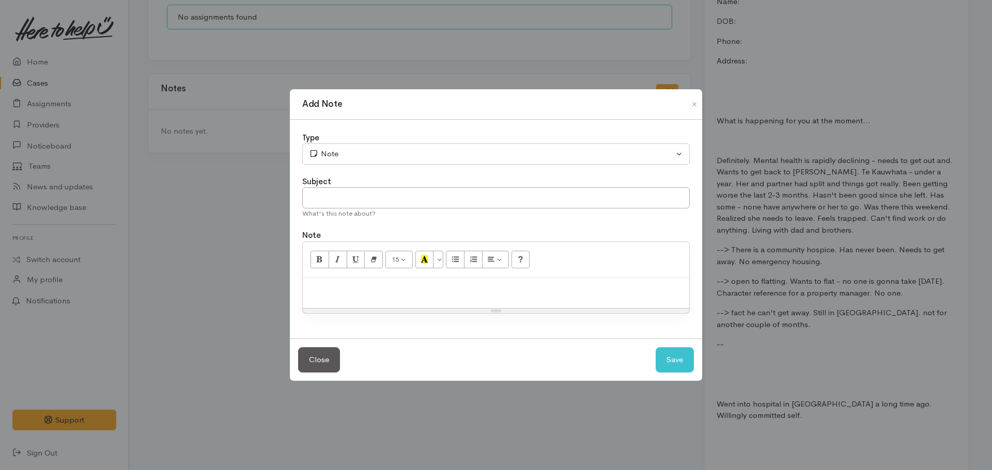
click at [372, 280] on div at bounding box center [496, 293] width 386 height 30
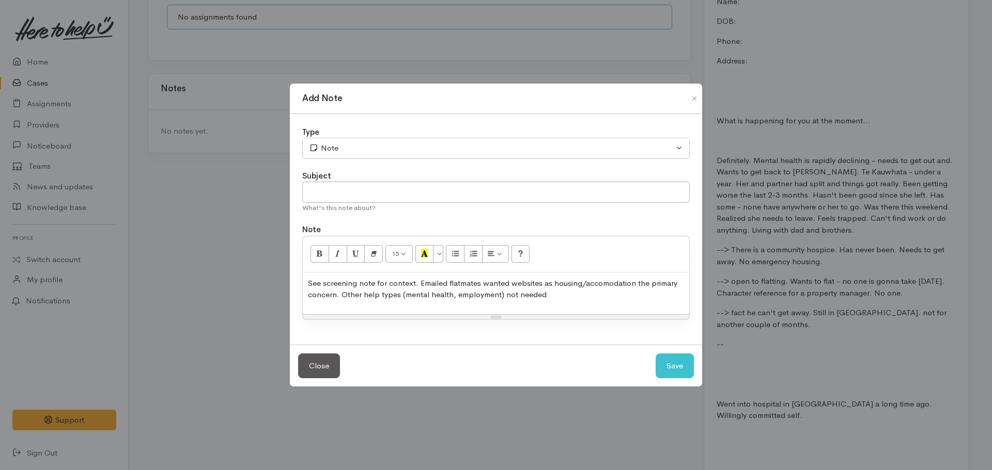
click at [460, 281] on p "See screening note for context. Emailed flatmates wanted websites as housing/ac…" at bounding box center [496, 289] width 376 height 23
click at [606, 313] on div "See screening note for context. Emailed flat mates wanted websites as housing/a…" at bounding box center [496, 294] width 386 height 42
click at [589, 293] on p "See screening note for context. Emailed flat mates wanted websites as housing/a…" at bounding box center [496, 289] width 376 height 23
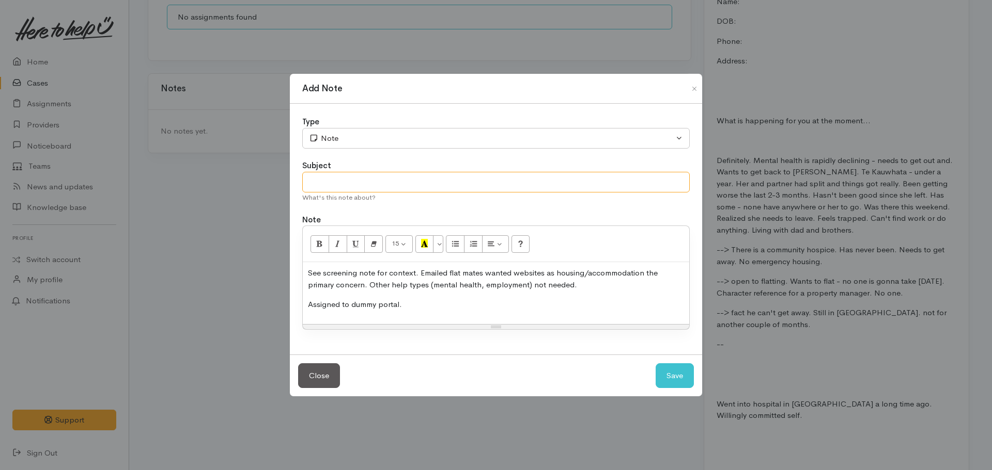
click at [427, 183] on input "text" at bounding box center [495, 182] width 387 height 21
type input "Information shared"
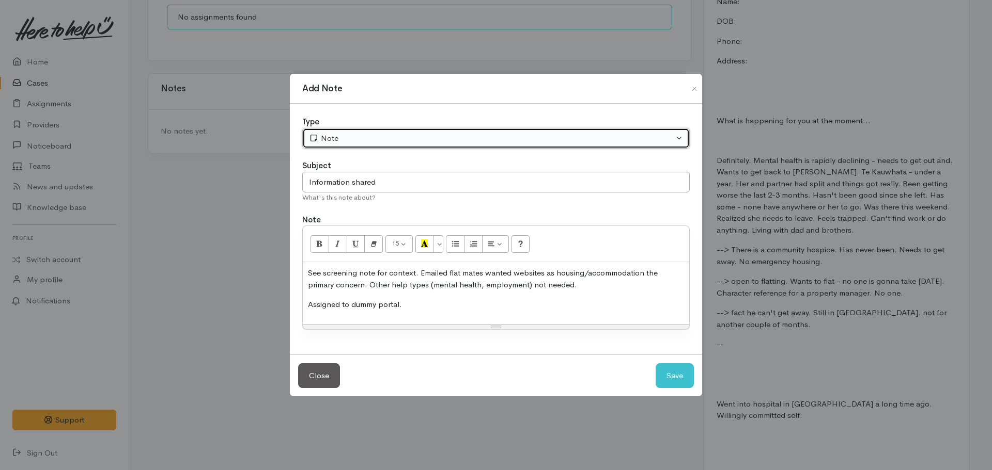
click at [421, 143] on div "Note" at bounding box center [491, 139] width 365 height 12
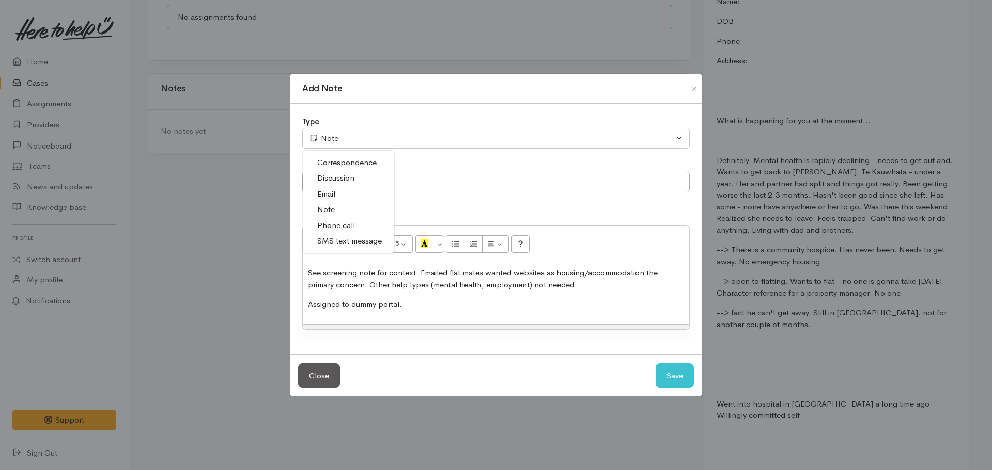
click at [346, 195] on link "Email" at bounding box center [348, 194] width 91 height 16
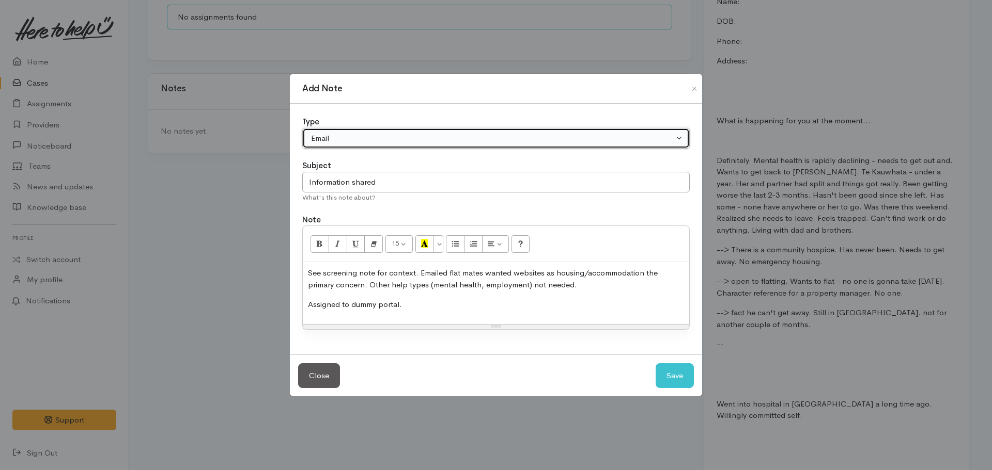
click at [401, 128] on button "Email" at bounding box center [495, 138] width 387 height 21
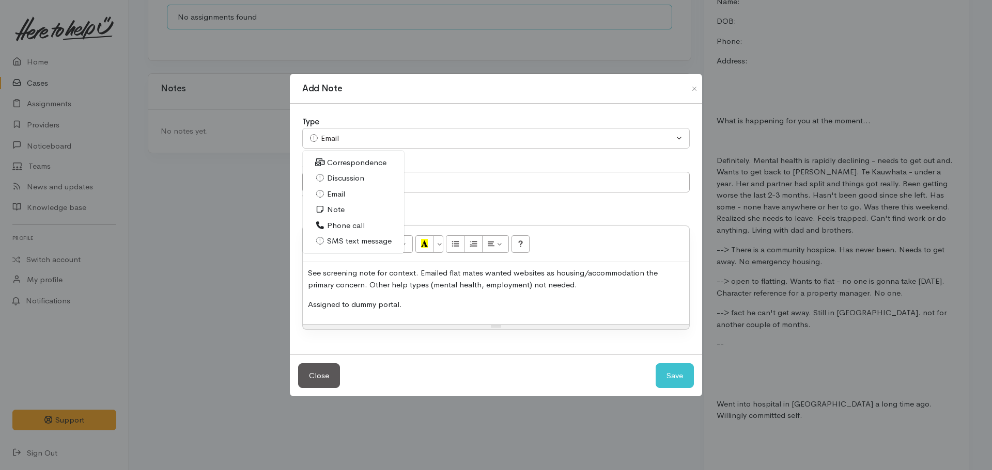
click at [351, 226] on span "Phone call" at bounding box center [346, 226] width 38 height 12
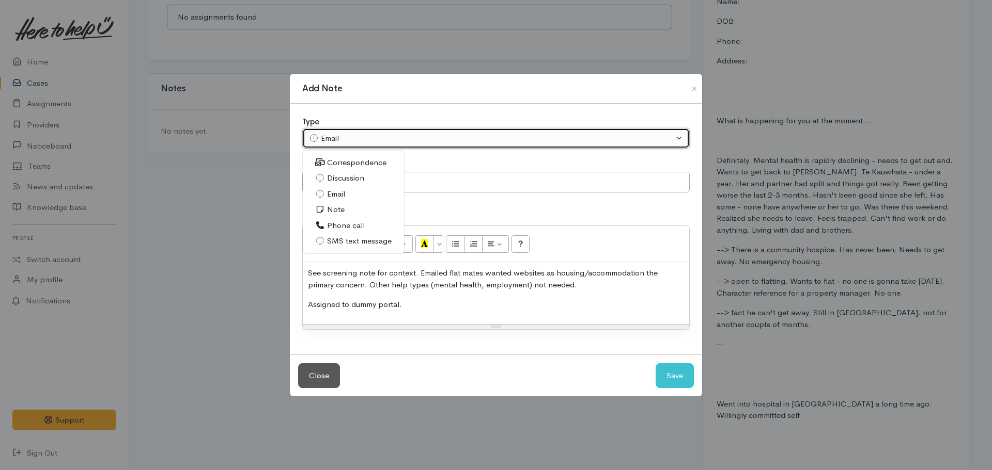
select select "3"
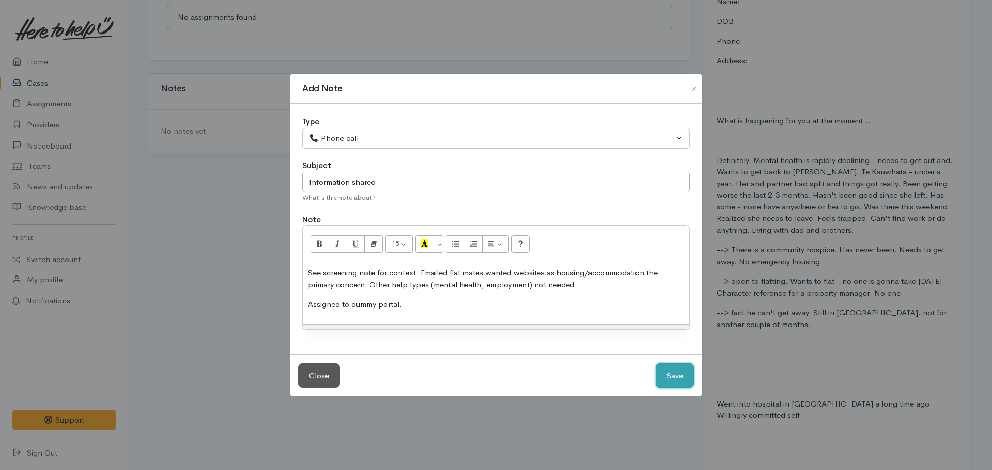
click at [680, 383] on button "Save" at bounding box center [674, 376] width 38 height 25
select select "1"
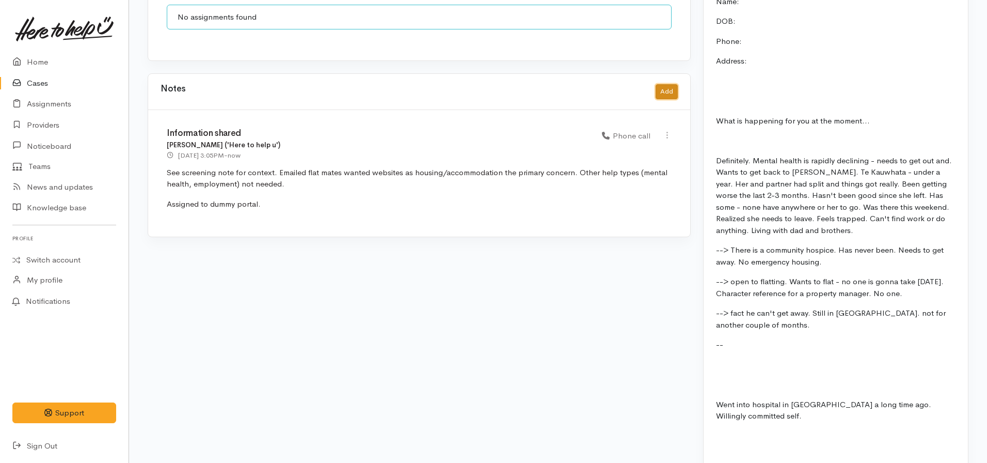
click at [666, 84] on button "Add" at bounding box center [667, 91] width 22 height 15
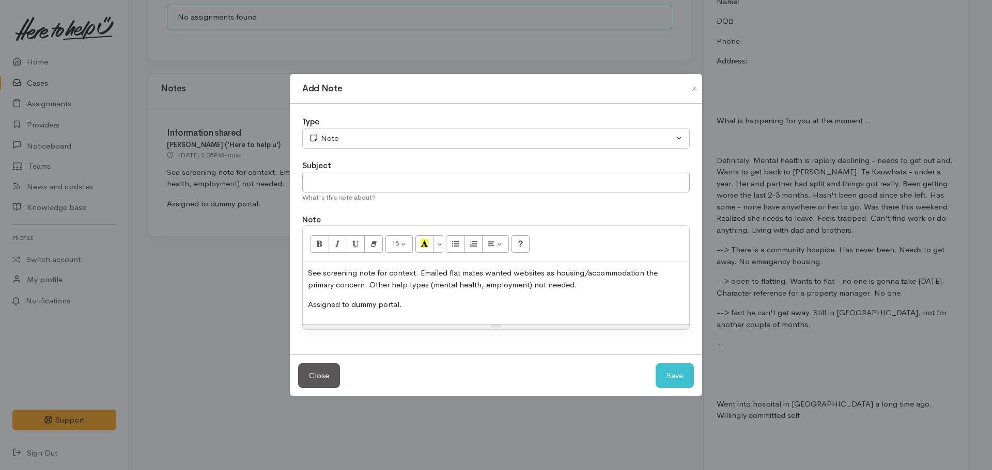
click at [360, 296] on div "See screening note for context. Emailed flat mates wanted websites as housing/a…" at bounding box center [496, 293] width 386 height 62
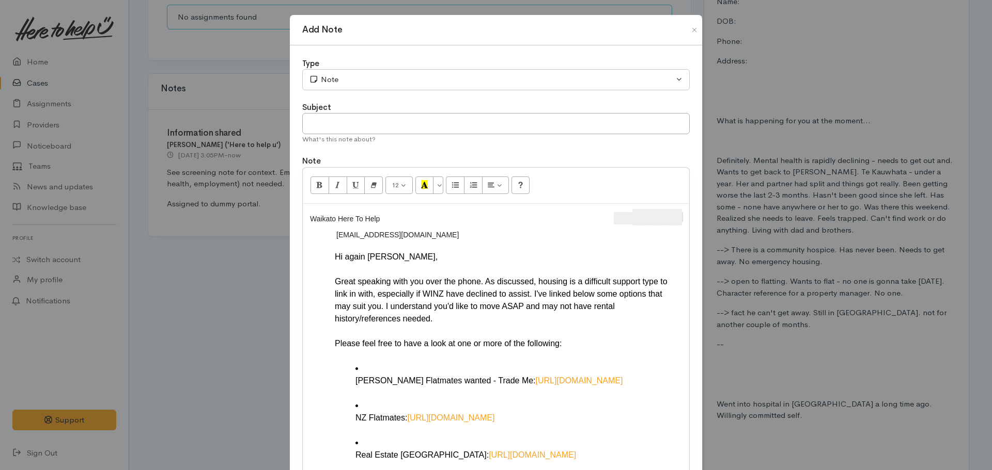
scroll to position [101, 0]
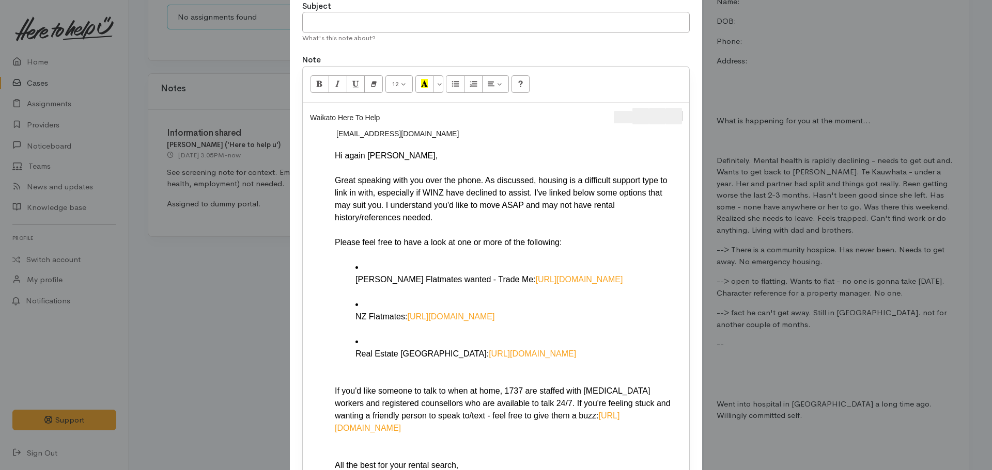
click at [682, 114] on span "Message actions" at bounding box center [682, 116] width 1 height 10
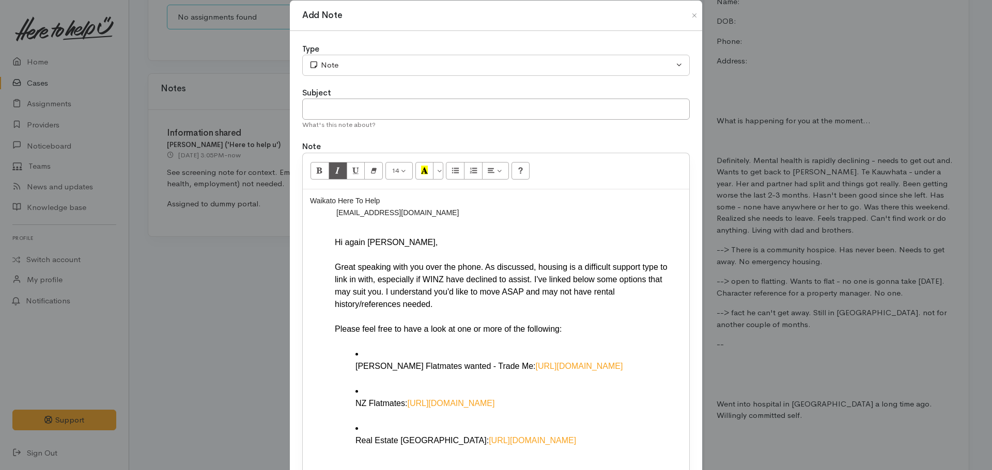
click at [385, 46] on div "Type" at bounding box center [495, 49] width 387 height 12
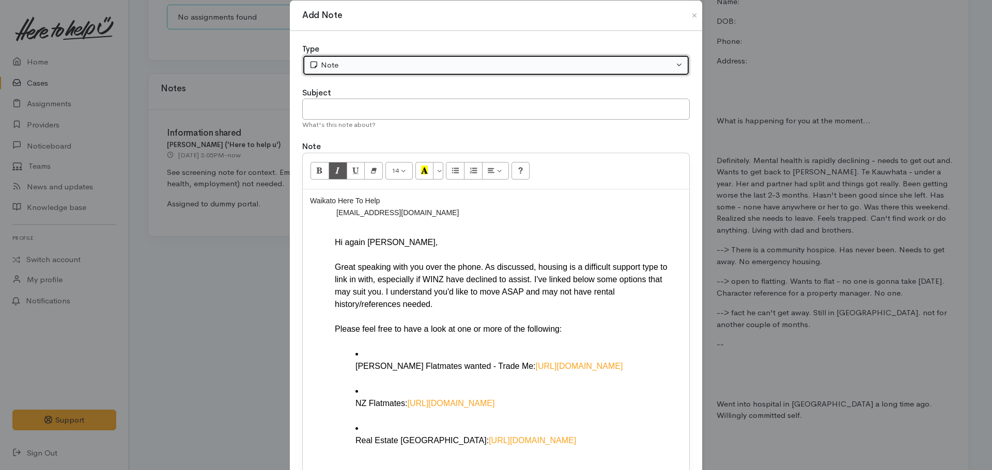
drag, startPoint x: 380, startPoint y: 58, endPoint x: 375, endPoint y: 68, distance: 10.6
click at [380, 59] on button "Note" at bounding box center [495, 65] width 387 height 21
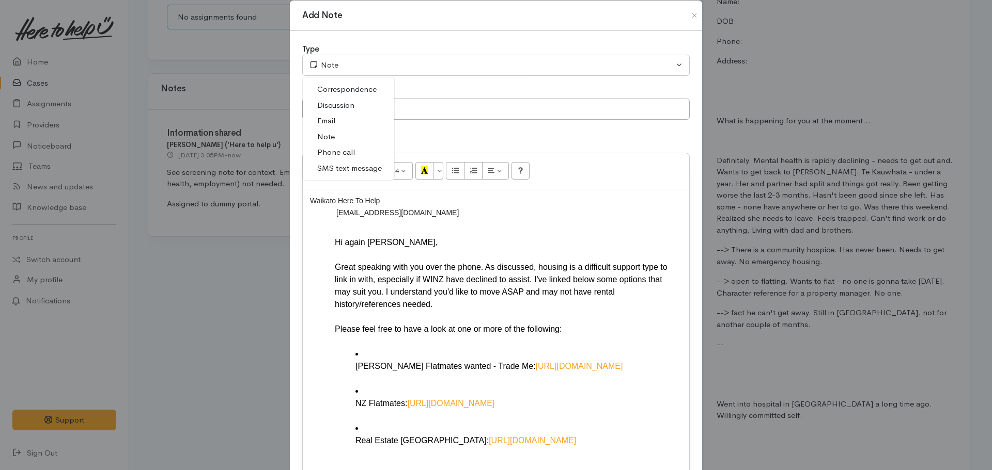
click at [317, 125] on span "Email" at bounding box center [326, 121] width 18 height 12
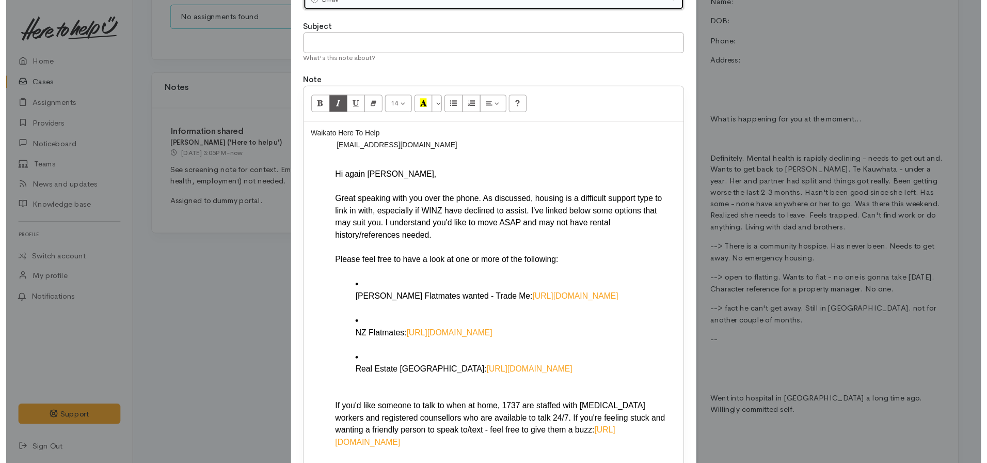
scroll to position [196, 0]
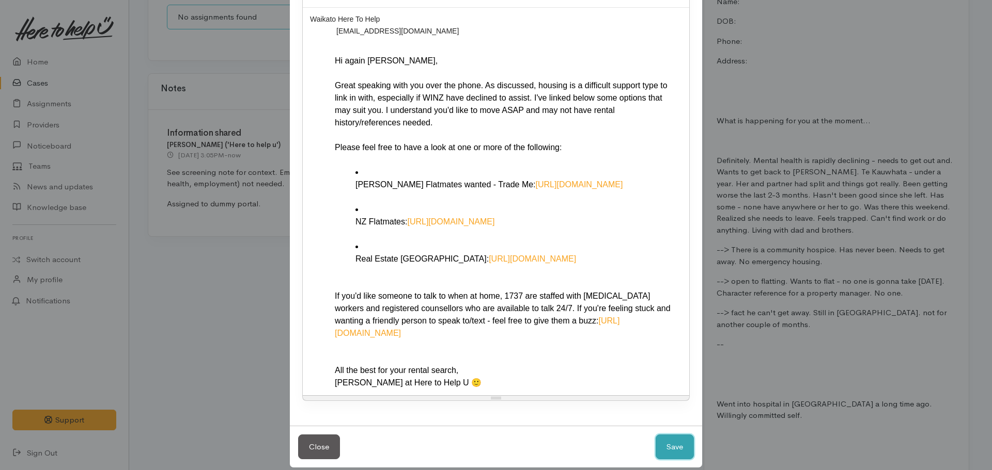
click at [666, 441] on button "Save" at bounding box center [674, 447] width 38 height 25
select select "1"
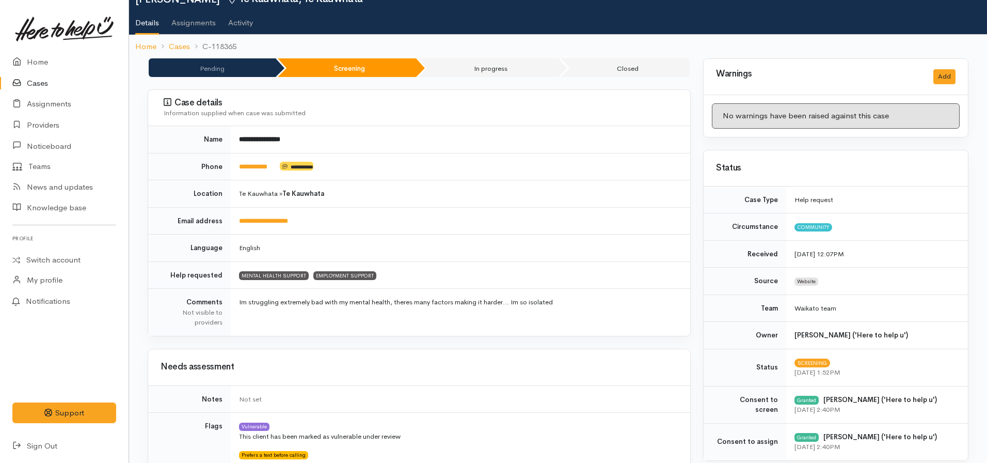
scroll to position [0, 0]
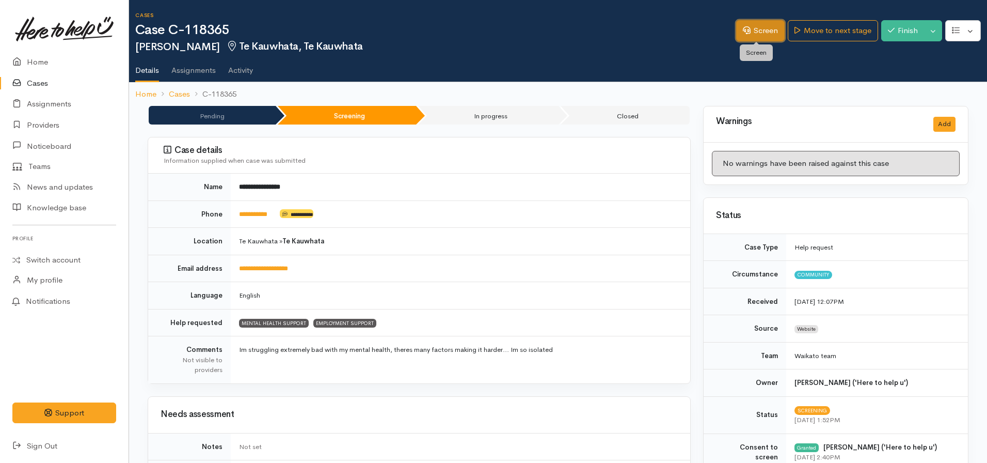
click at [758, 29] on link "Screen" at bounding box center [760, 30] width 49 height 21
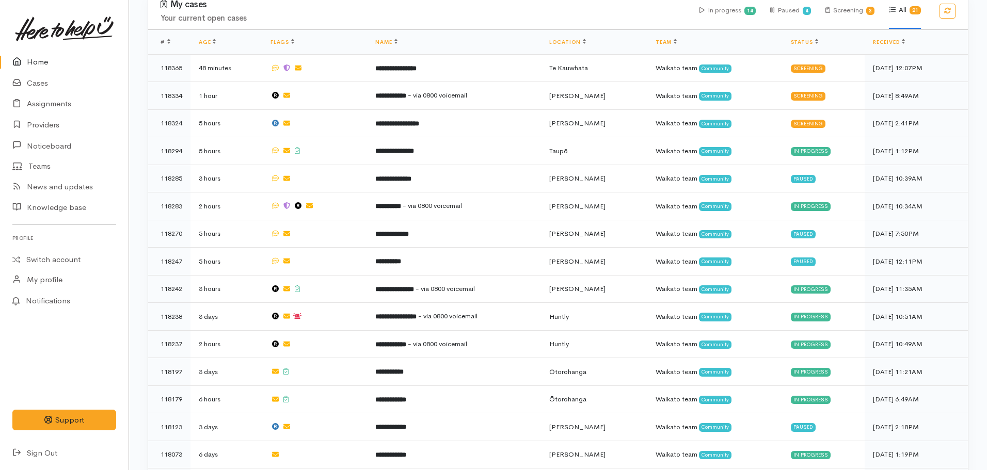
scroll to position [516, 0]
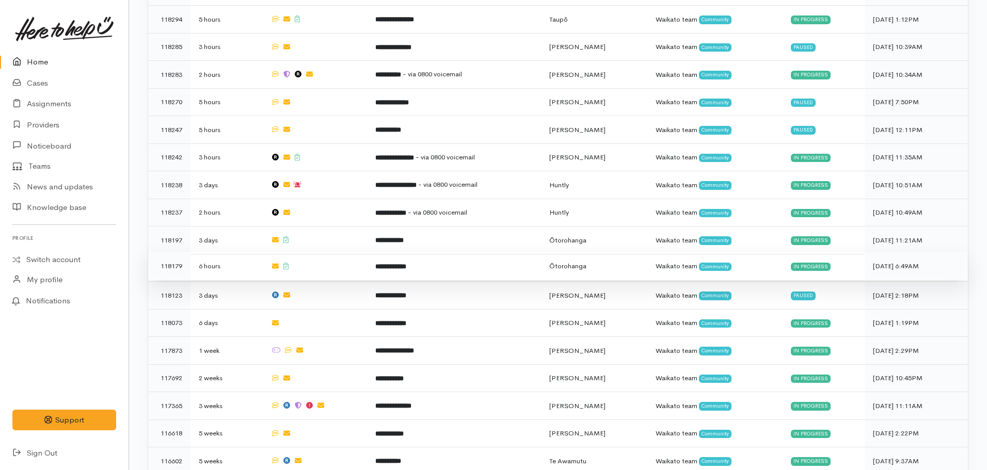
click at [398, 263] on b "**********" at bounding box center [390, 266] width 31 height 7
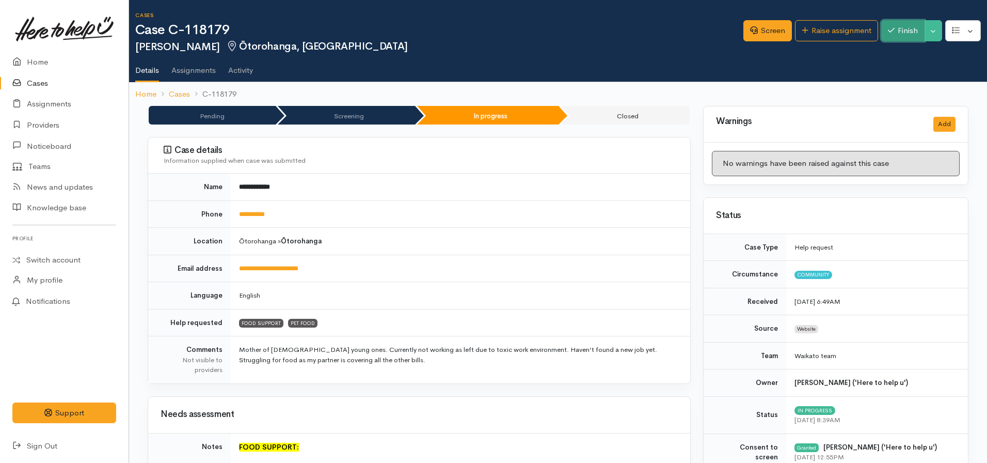
click at [897, 26] on button "Finish" at bounding box center [903, 30] width 43 height 21
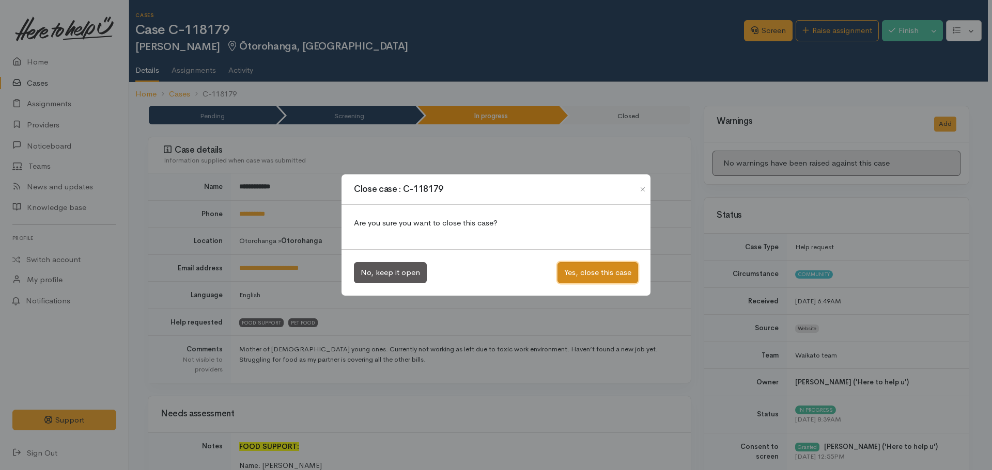
click at [590, 276] on button "Yes, close this case" at bounding box center [597, 272] width 81 height 21
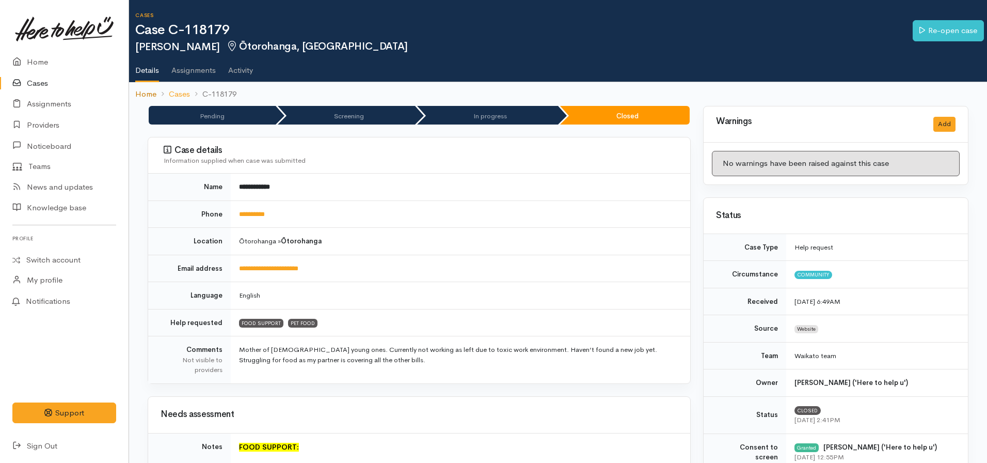
click at [145, 92] on link "Home" at bounding box center [145, 94] width 21 height 12
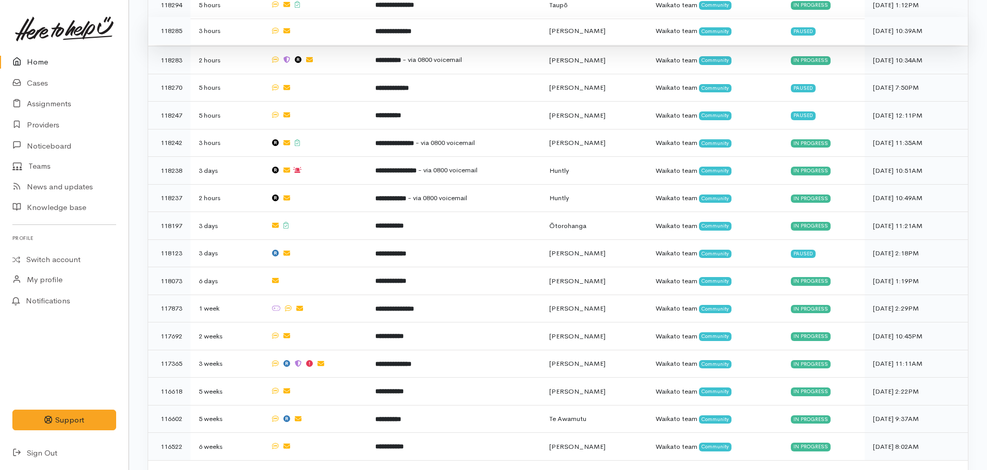
scroll to position [547, 0]
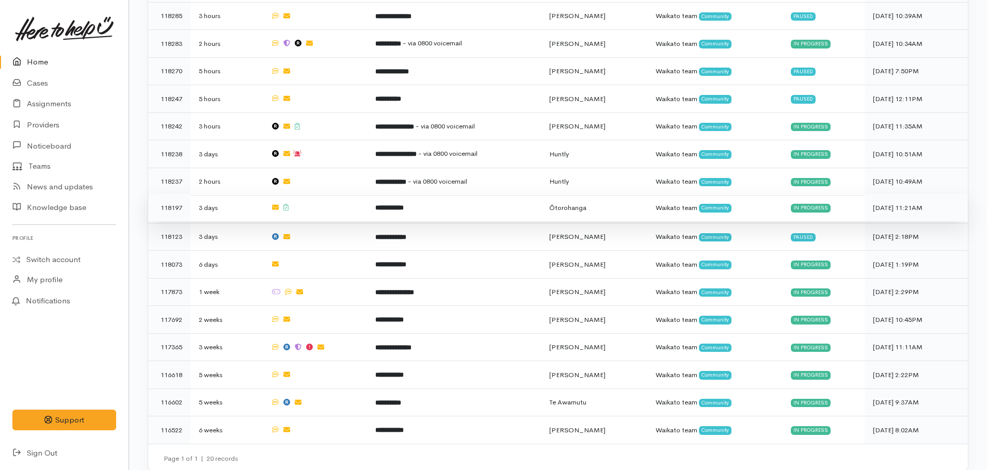
click at [437, 202] on td "**********" at bounding box center [454, 208] width 174 height 28
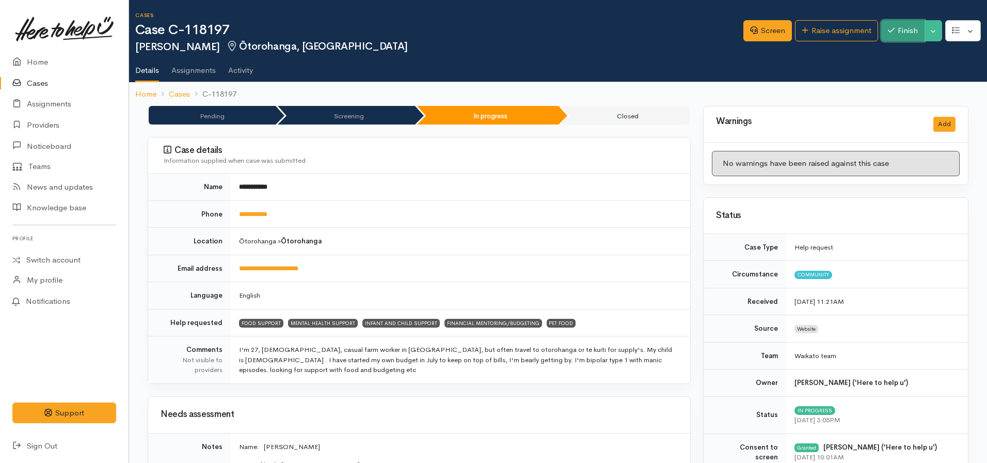
click at [890, 28] on icon "button" at bounding box center [891, 30] width 7 height 8
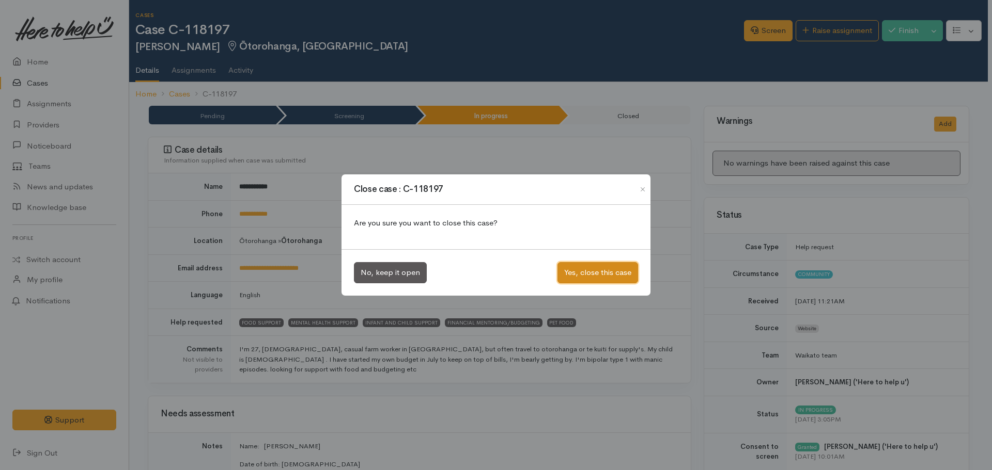
click at [599, 271] on button "Yes, close this case" at bounding box center [597, 272] width 81 height 21
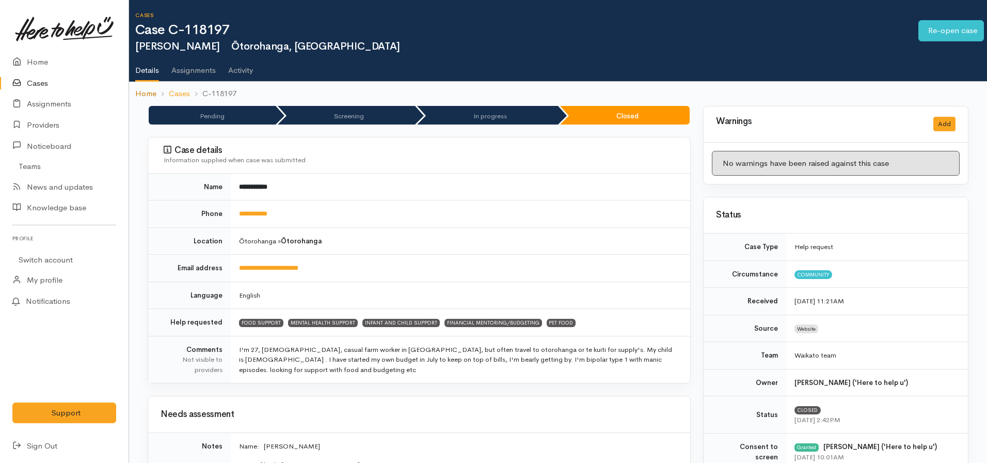
click at [142, 91] on link "Home" at bounding box center [145, 94] width 21 height 12
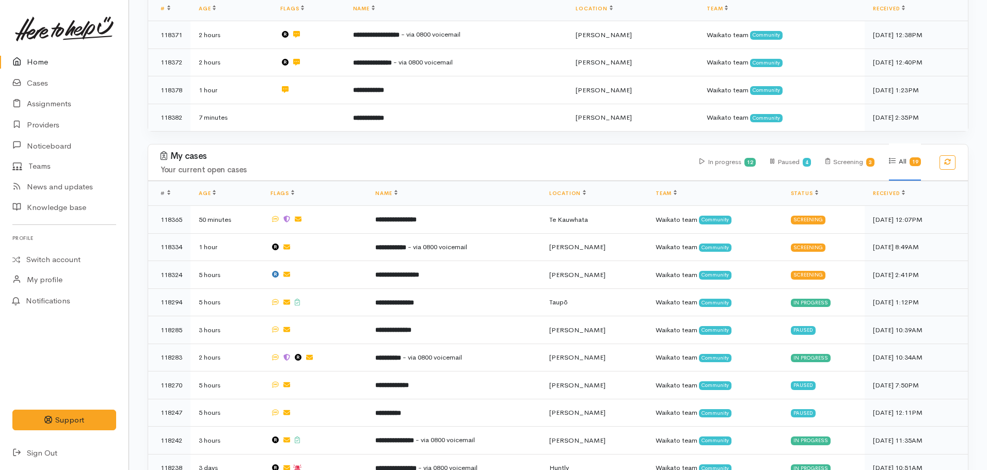
scroll to position [362, 0]
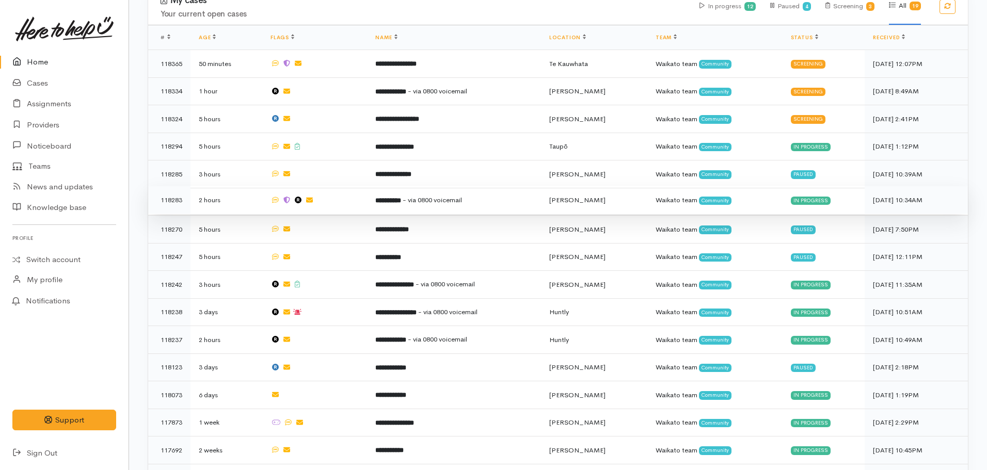
click at [399, 197] on b "**********" at bounding box center [388, 200] width 26 height 7
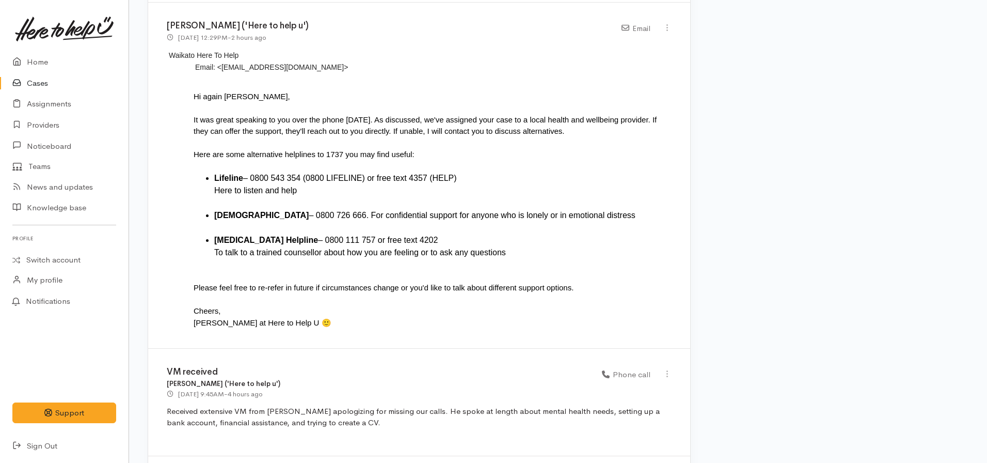
scroll to position [1754, 0]
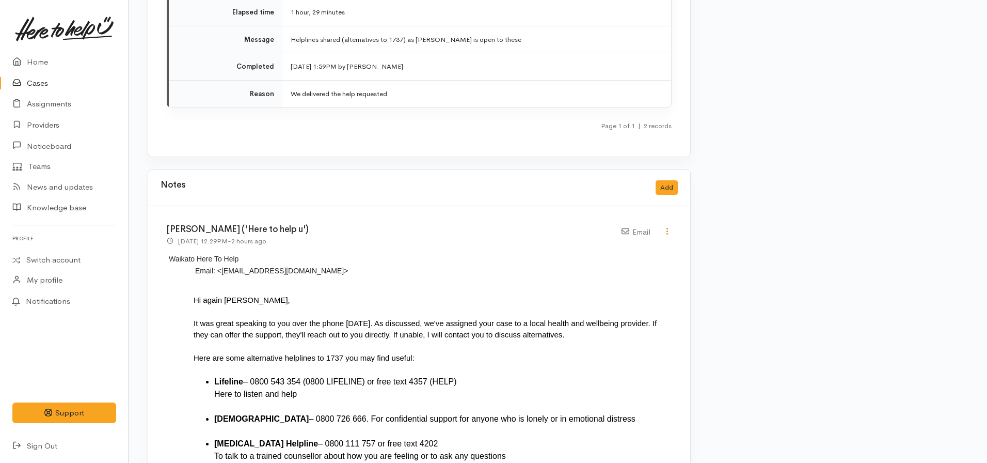
click at [667, 227] on link at bounding box center [667, 232] width 9 height 11
click at [618, 243] on link "Edit" at bounding box center [631, 251] width 82 height 16
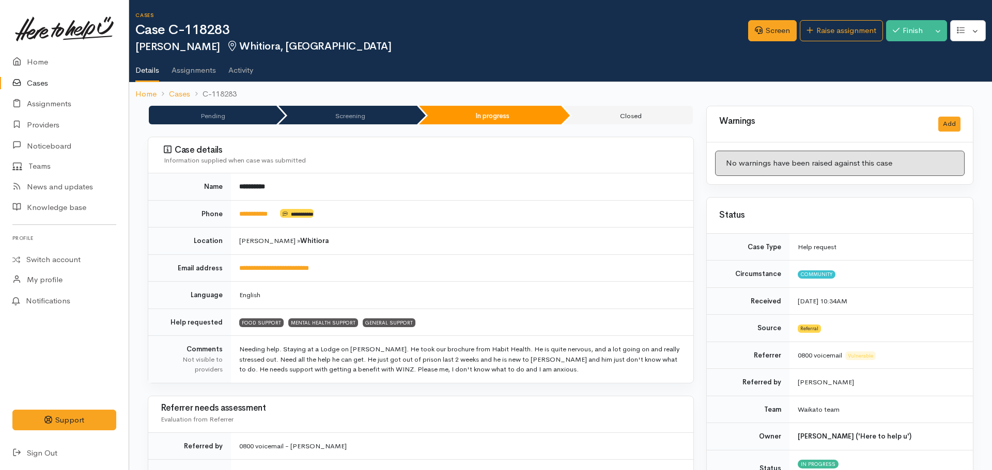
select select "2"
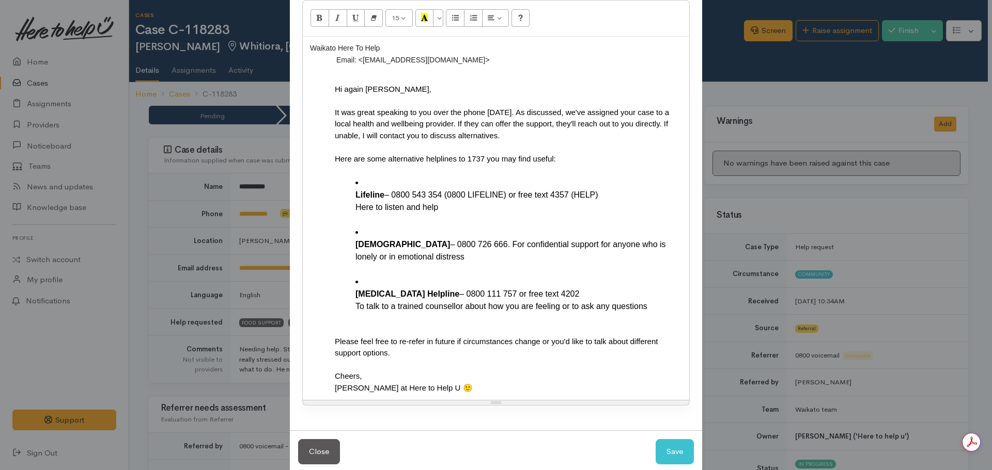
scroll to position [185, 0]
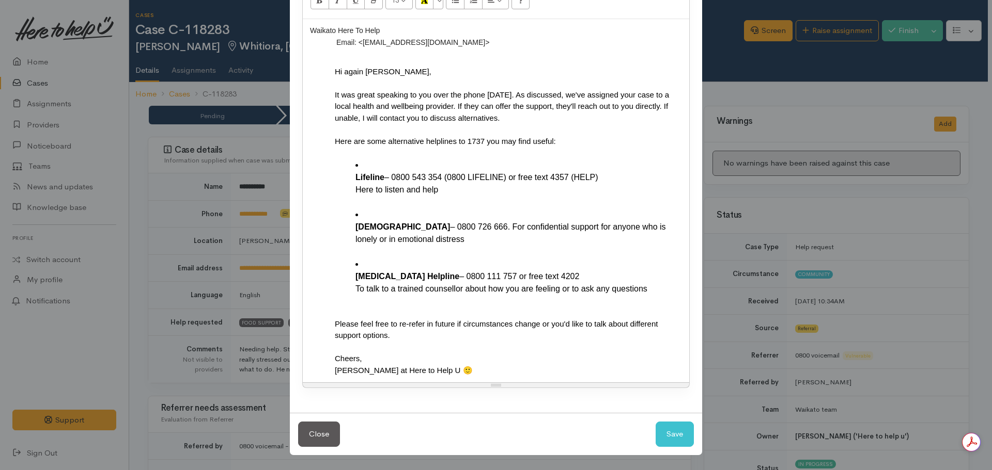
click at [447, 372] on div "Nicole at Here to Help U 🙂" at bounding box center [505, 371] width 341 height 12
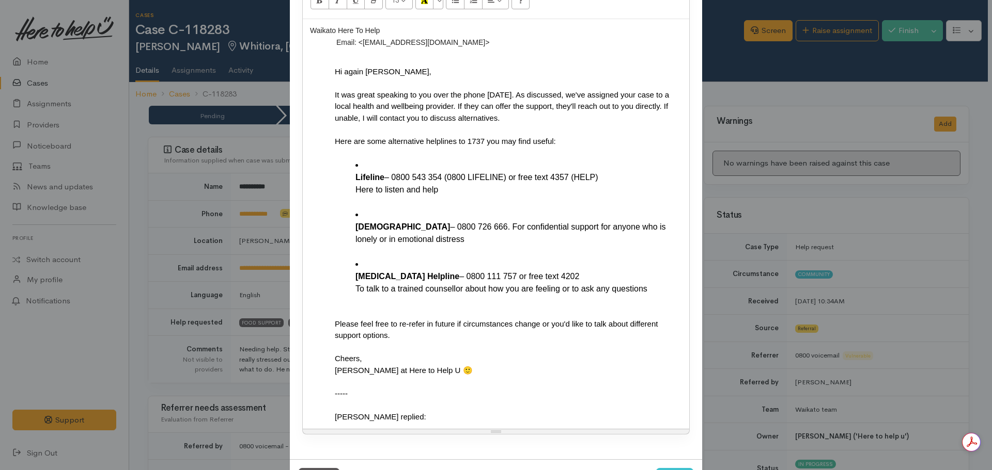
click at [407, 412] on div "Mike replied:" at bounding box center [505, 418] width 341 height 12
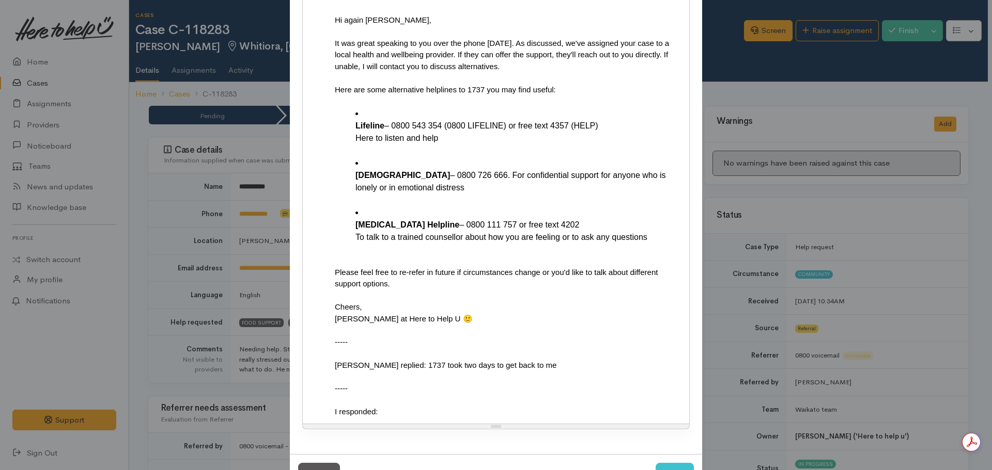
click at [396, 411] on div "I responded:" at bounding box center [505, 412] width 341 height 12
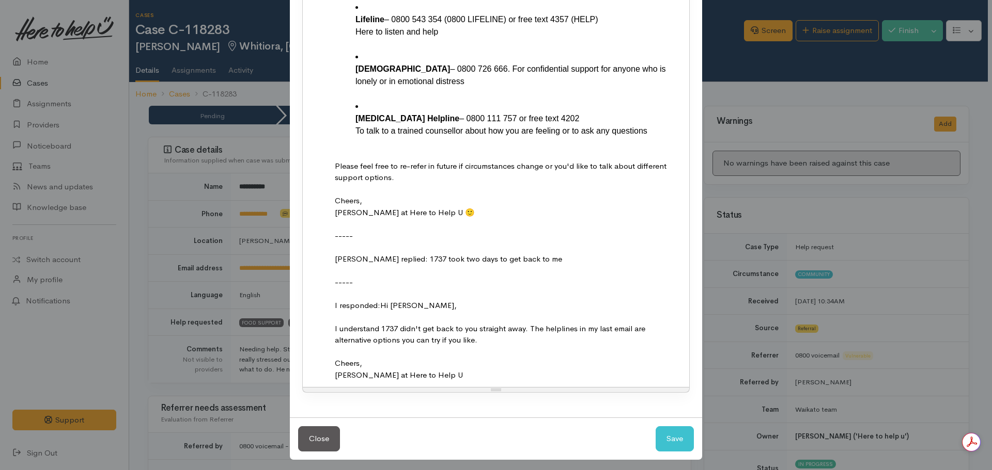
scroll to position [348, 0]
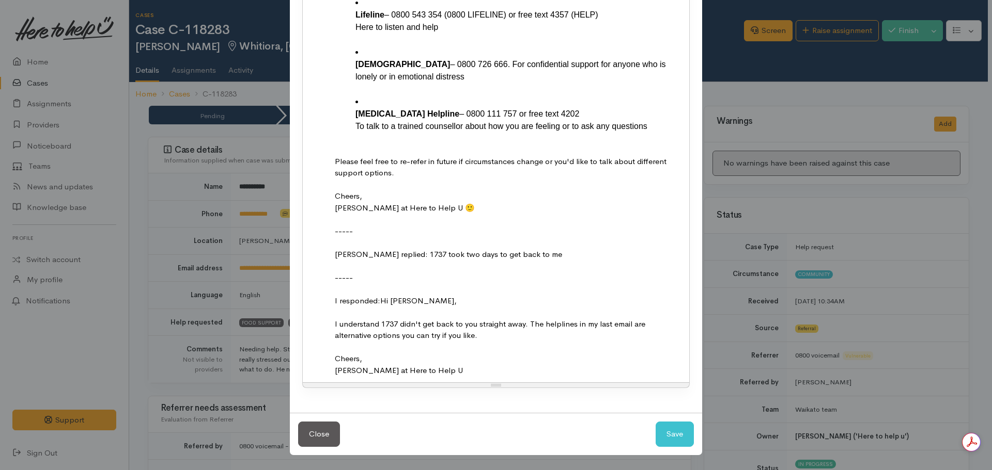
click at [379, 299] on span "I responded:" at bounding box center [357, 301] width 45 height 10
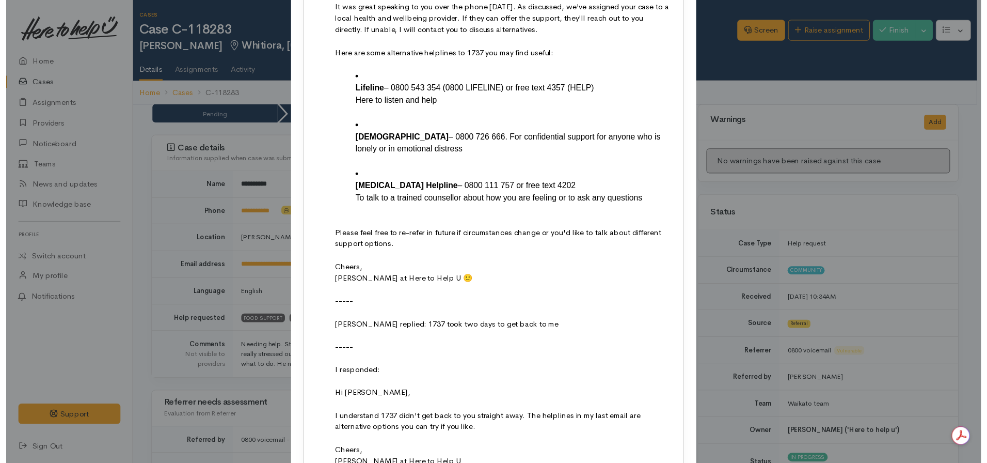
scroll to position [371, 0]
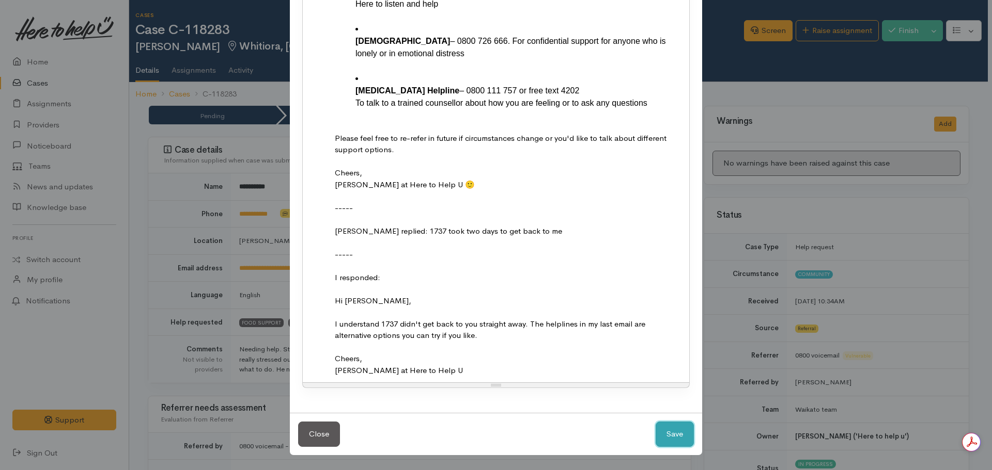
click at [677, 437] on button "Save" at bounding box center [674, 434] width 38 height 25
select select "1"
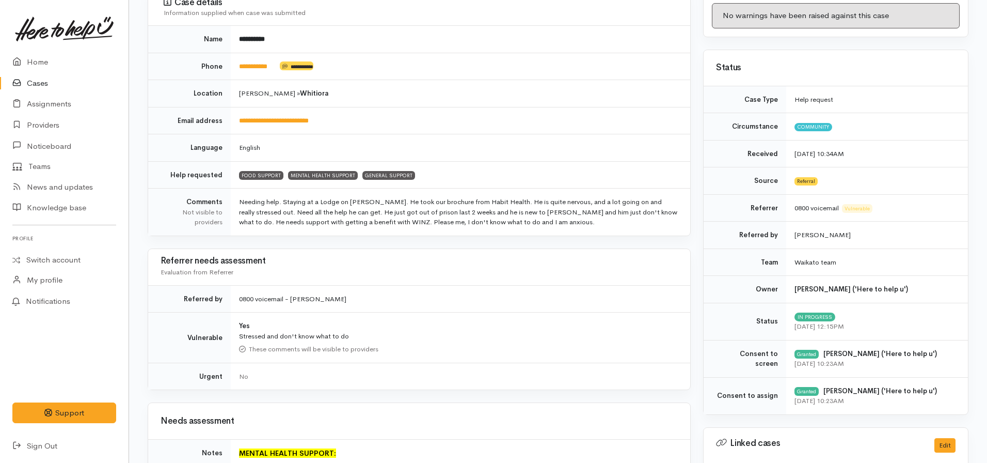
scroll to position [0, 0]
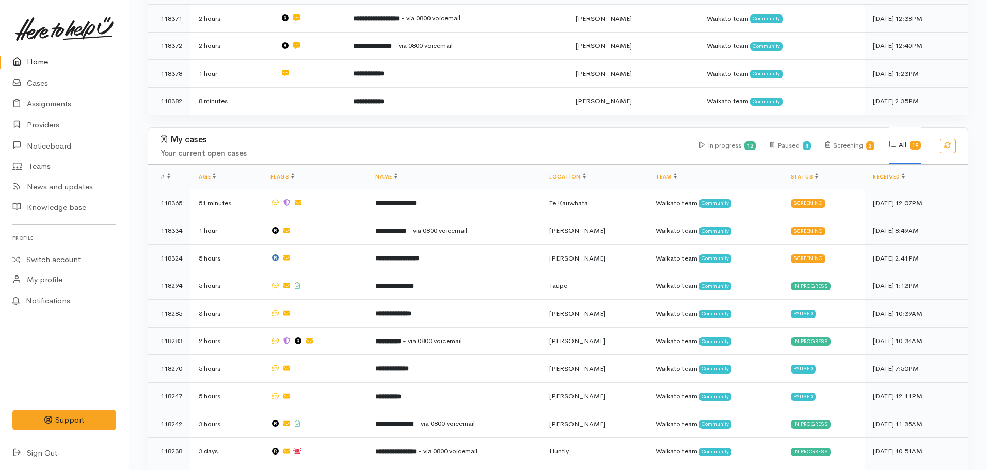
scroll to position [258, 0]
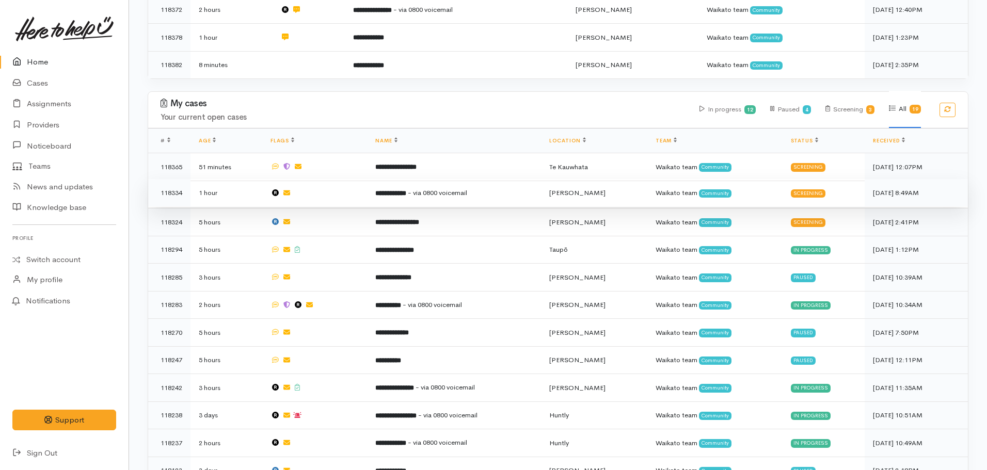
click at [398, 193] on b "**********" at bounding box center [390, 193] width 31 height 7
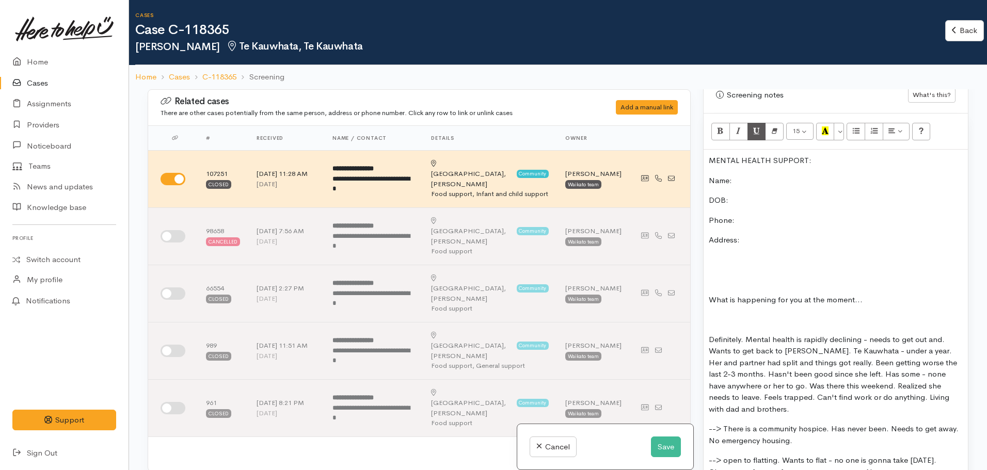
scroll to position [592, 0]
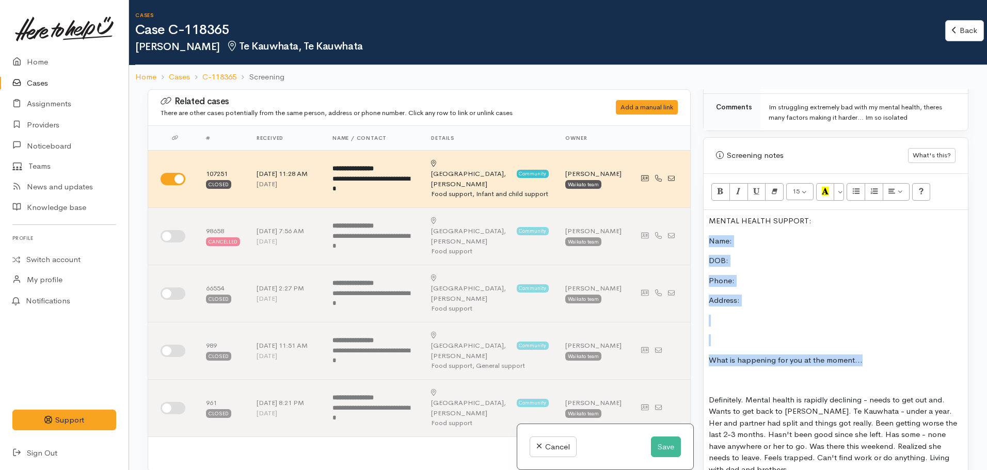
drag, startPoint x: 710, startPoint y: 233, endPoint x: 892, endPoint y: 351, distance: 217.0
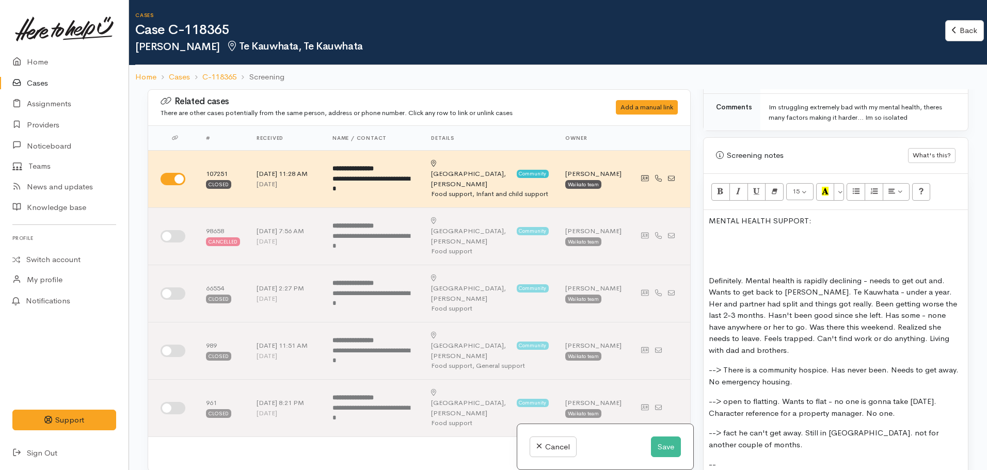
click at [829, 223] on p "MENTAL HEALTH SUPPORT:" at bounding box center [836, 221] width 254 height 12
drag, startPoint x: 810, startPoint y: 219, endPoint x: 771, endPoint y: 222, distance: 39.3
click at [771, 222] on p "MENTAL HEALTH SUPPORT & EMPLOYMENT SUPPORT" at bounding box center [836, 221] width 254 height 12
click at [875, 217] on p "MENTAL HEALTH & EMPLOYMENT SUPPORT" at bounding box center [836, 221] width 254 height 12
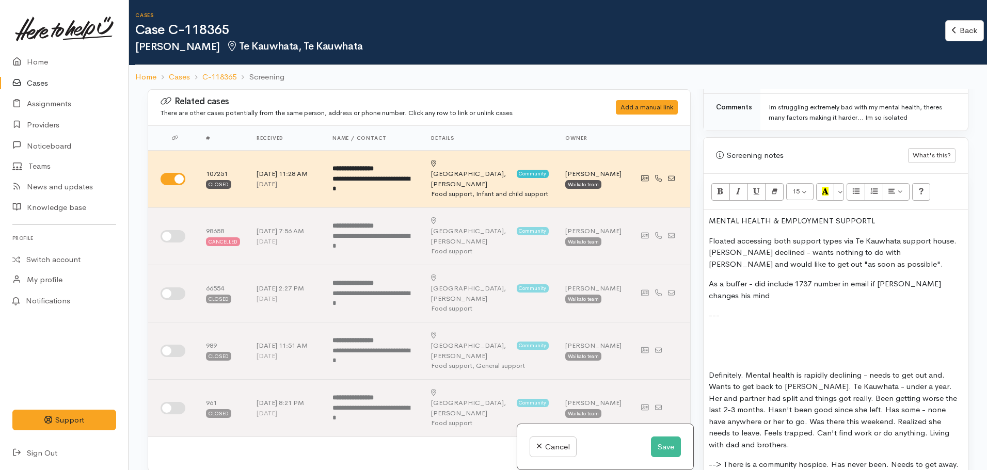
click at [768, 293] on p "As a buffer - did include 1737 number in email if Raven changes his mind" at bounding box center [836, 289] width 254 height 23
click at [896, 219] on p "MENTAL HEALTH & EMPLOYMENT SUPPORTL" at bounding box center [836, 221] width 254 height 12
drag, startPoint x: 873, startPoint y: 221, endPoint x: 722, endPoint y: 205, distance: 152.2
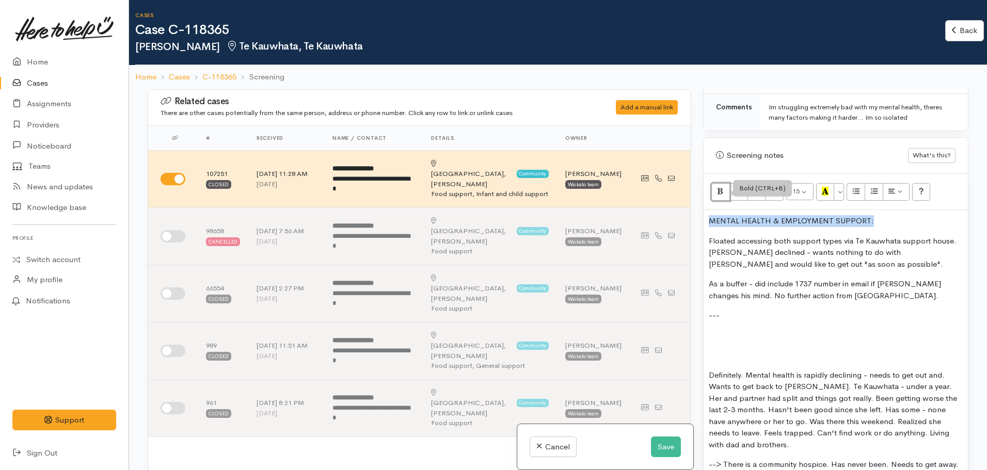
drag, startPoint x: 720, startPoint y: 195, endPoint x: 787, endPoint y: 192, distance: 66.7
click at [720, 193] on icon "Bold (CTRL+B)" at bounding box center [720, 191] width 7 height 9
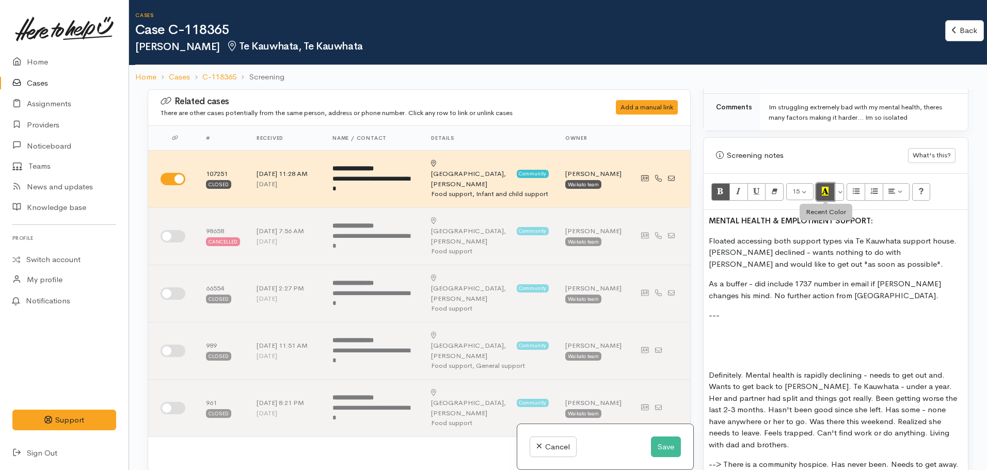
click at [823, 192] on icon "Recent Color" at bounding box center [825, 191] width 7 height 9
click at [767, 332] on p at bounding box center [836, 336] width 254 height 12
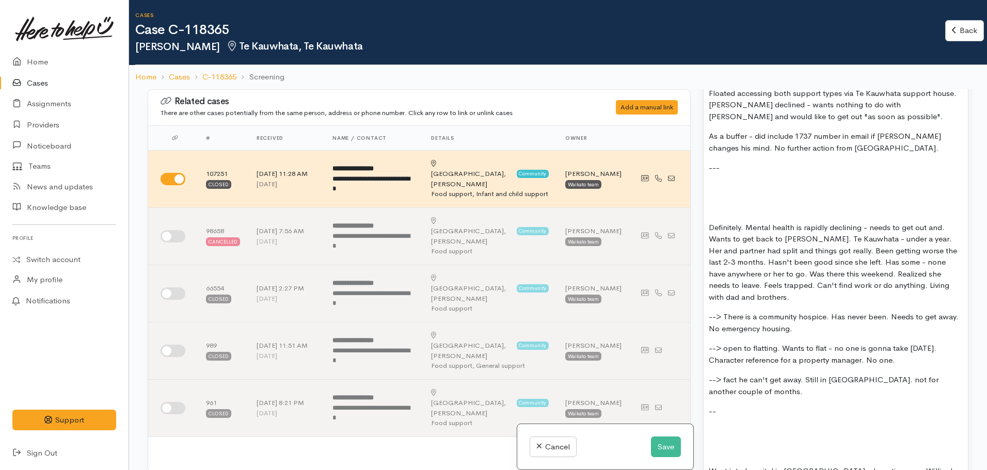
scroll to position [798, 0]
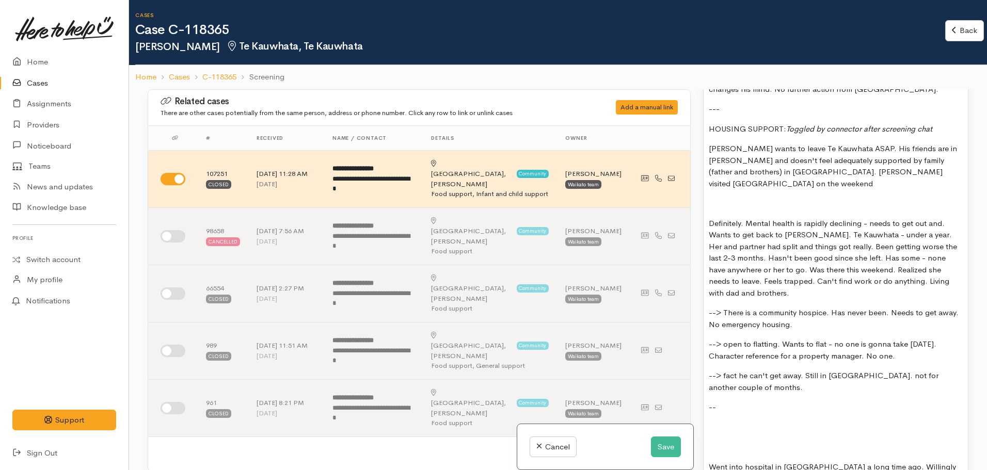
drag, startPoint x: 788, startPoint y: 128, endPoint x: 707, endPoint y: 127, distance: 81.1
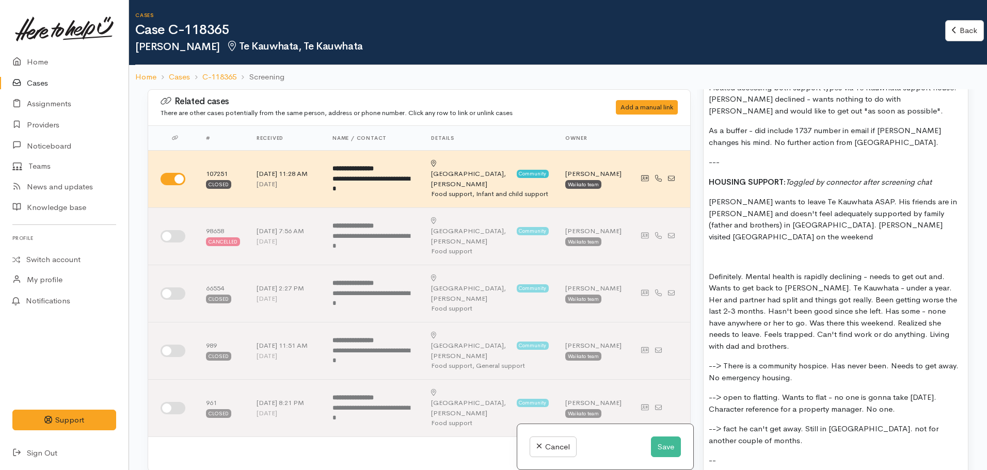
scroll to position [540, 0]
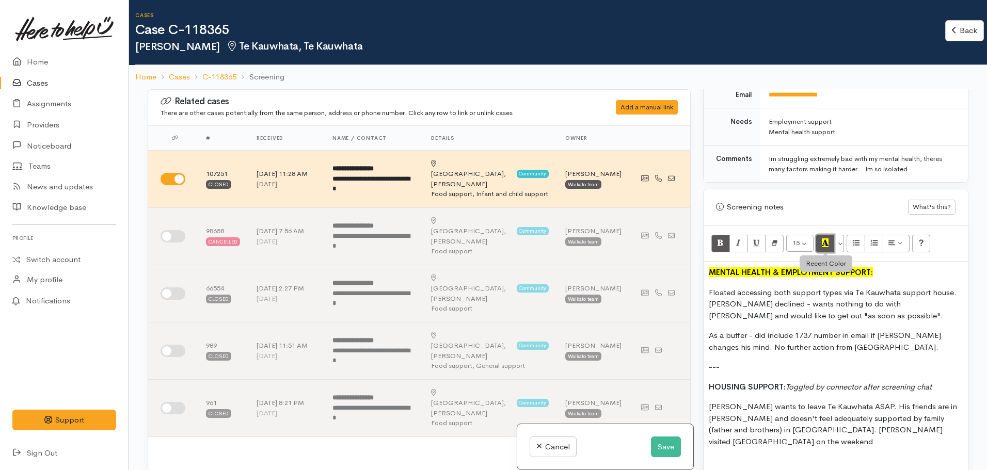
drag, startPoint x: 828, startPoint y: 239, endPoint x: 755, endPoint y: 252, distance: 74.5
click at [827, 239] on icon "Recent Color" at bounding box center [825, 243] width 7 height 9
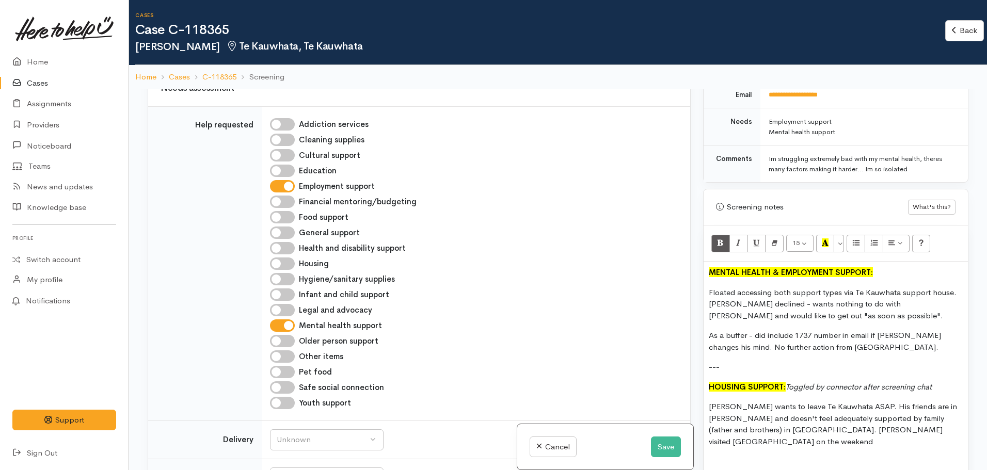
scroll to position [723, 0]
click at [275, 259] on div "Housing" at bounding box center [474, 265] width 408 height 12
click at [283, 259] on input "Housing" at bounding box center [282, 265] width 25 height 12
checkbox input "true"
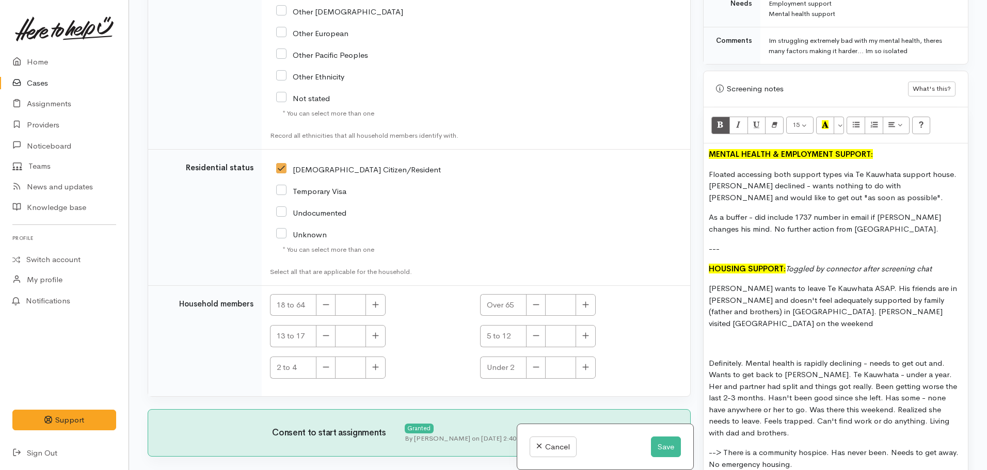
scroll to position [592, 0]
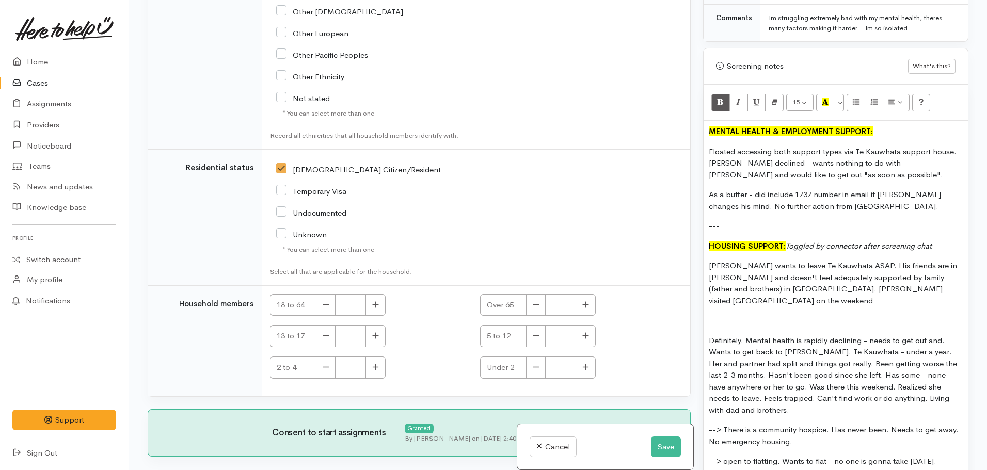
click at [928, 290] on p "Raven wants to leave Te Kauwhata ASAP. His friends are in Hamilton and doesn't …" at bounding box center [836, 283] width 254 height 46
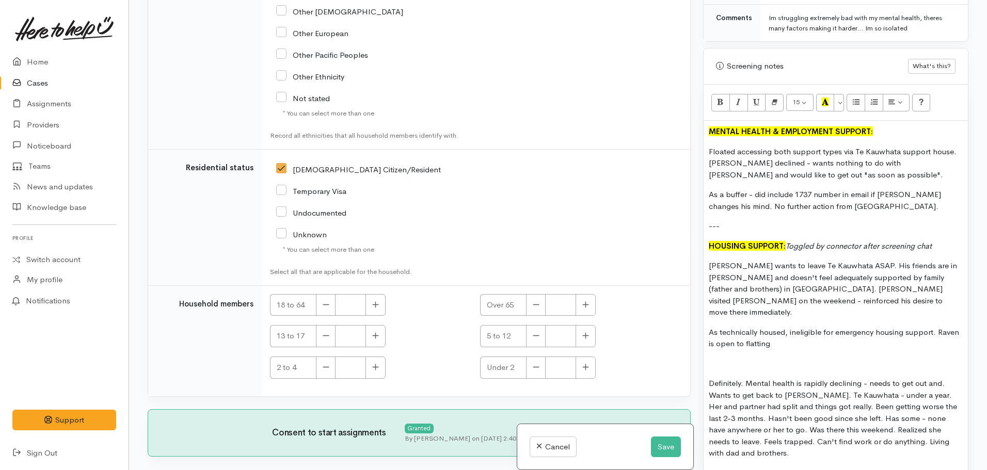
click at [796, 336] on p "As technically housed, ineligible for emergency housing support. Raven is open …" at bounding box center [836, 338] width 254 height 23
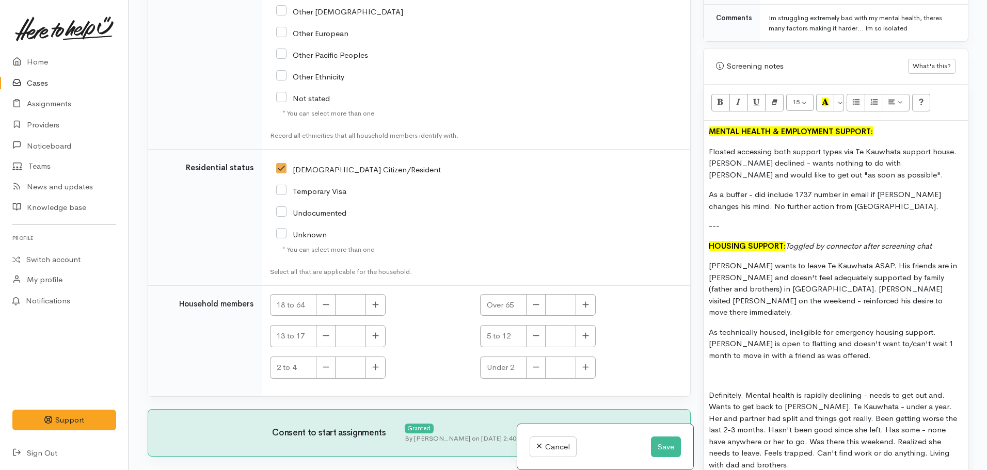
click at [836, 177] on p "Floated accessing both support types via Te Kauwhata support house. Raven decli…" at bounding box center [836, 163] width 254 height 35
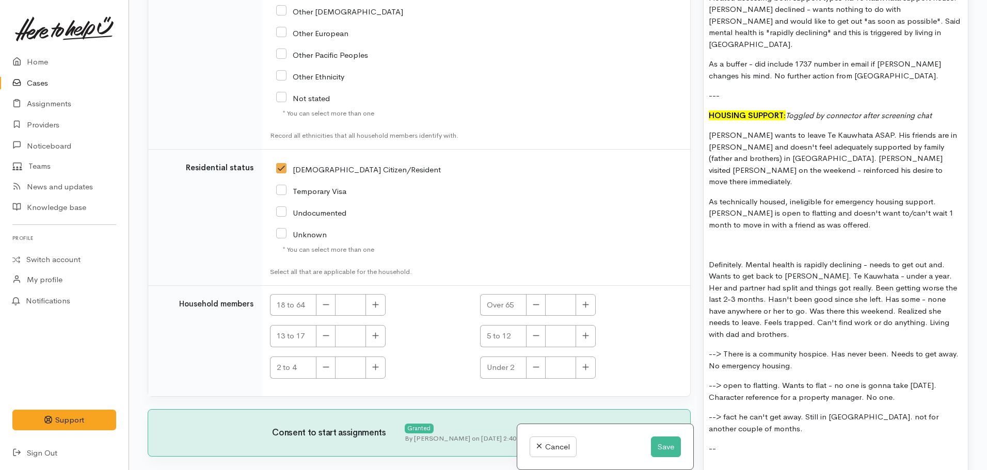
scroll to position [747, 0]
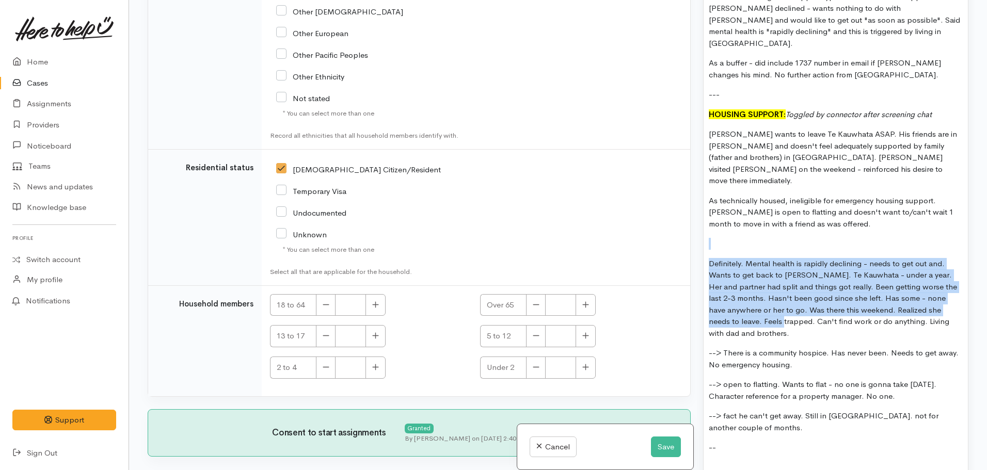
drag, startPoint x: 711, startPoint y: 217, endPoint x: 773, endPoint y: 302, distance: 104.9
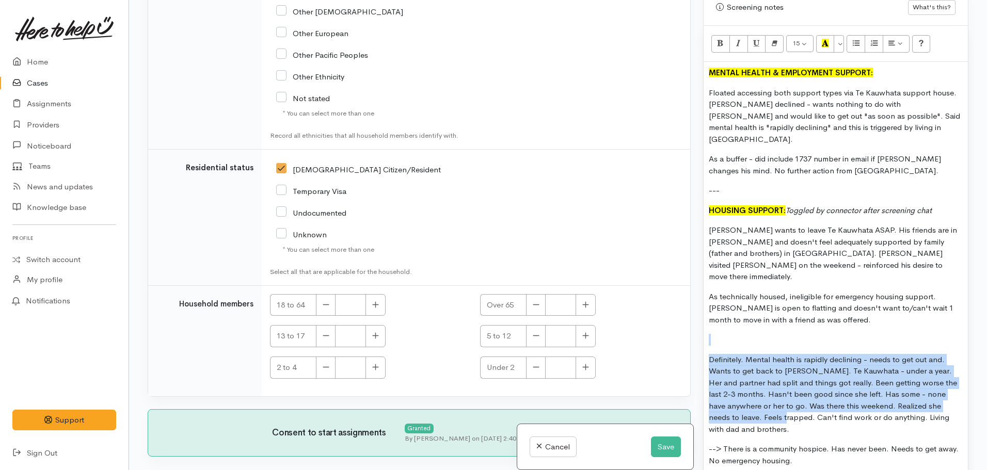
scroll to position [643, 0]
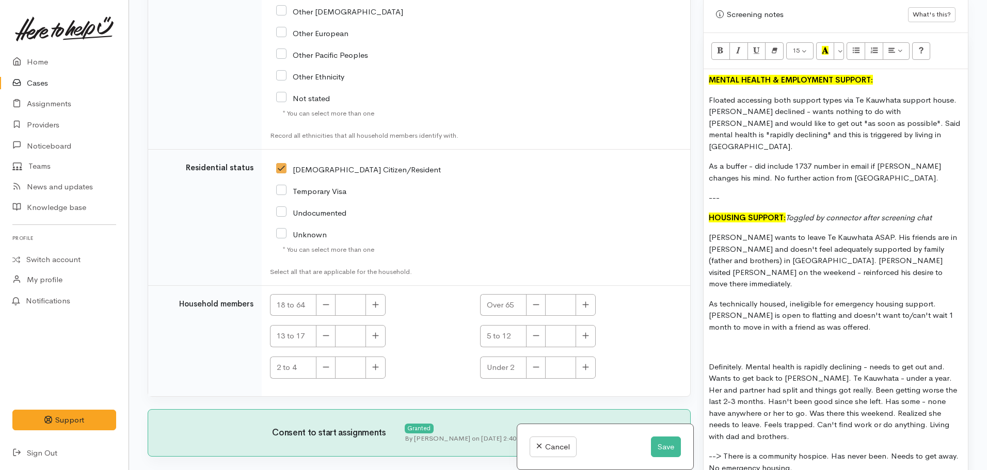
click at [917, 137] on p "Floated accessing both support types via Te Kauwhata support house. Raven decli…" at bounding box center [836, 124] width 254 height 58
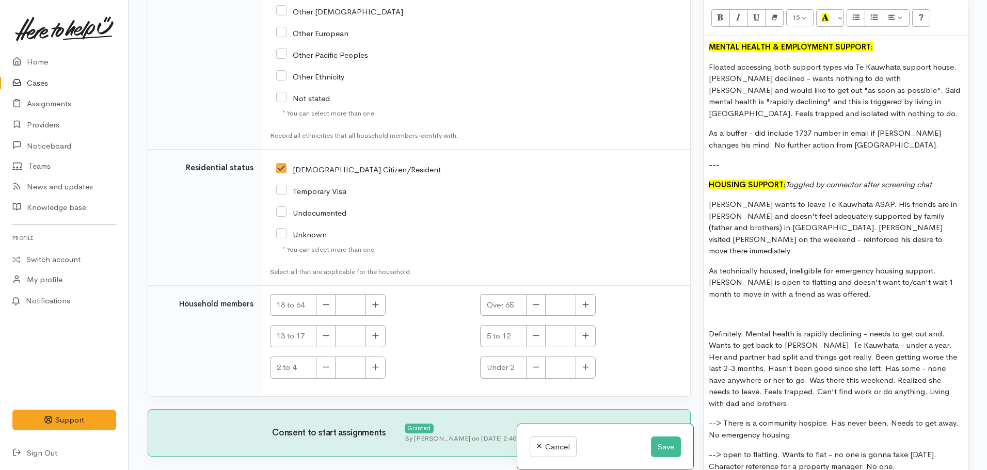
scroll to position [695, 0]
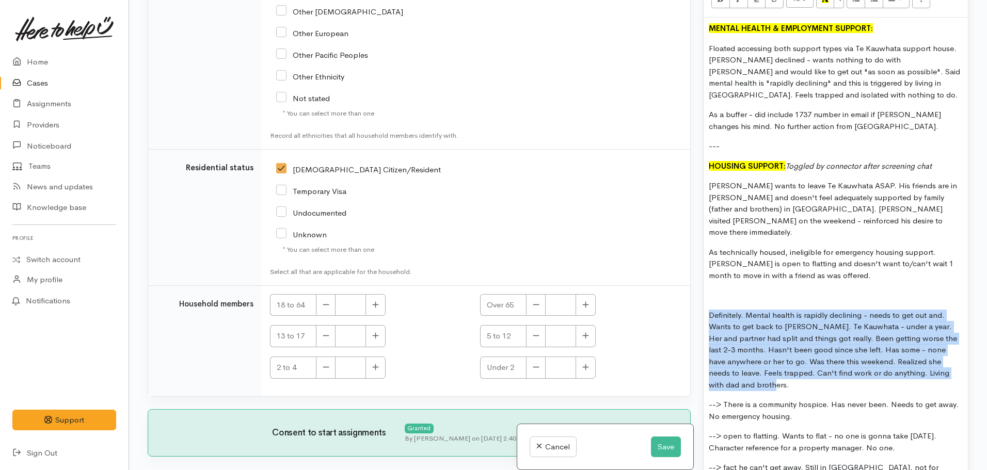
drag, startPoint x: 775, startPoint y: 376, endPoint x: 693, endPoint y: 307, distance: 107.3
click at [693, 307] on div "Related cases There are other cases potentially from the same person, address o…" at bounding box center [559, 235] width 834 height 470
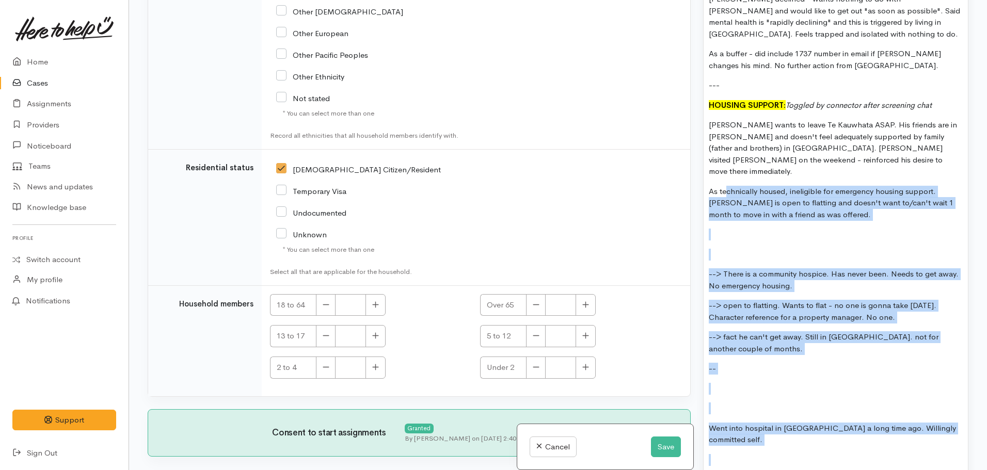
scroll to position [747, 0]
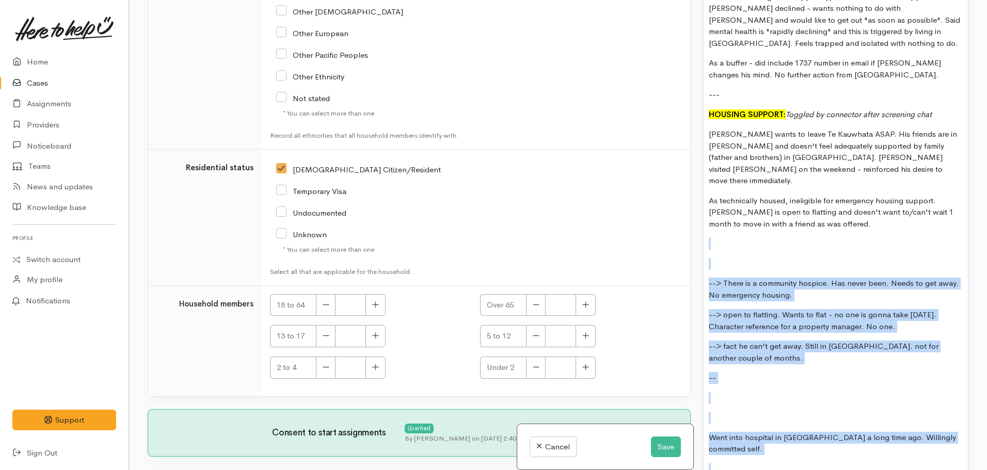
drag, startPoint x: 760, startPoint y: 200, endPoint x: 706, endPoint y: 237, distance: 65.2
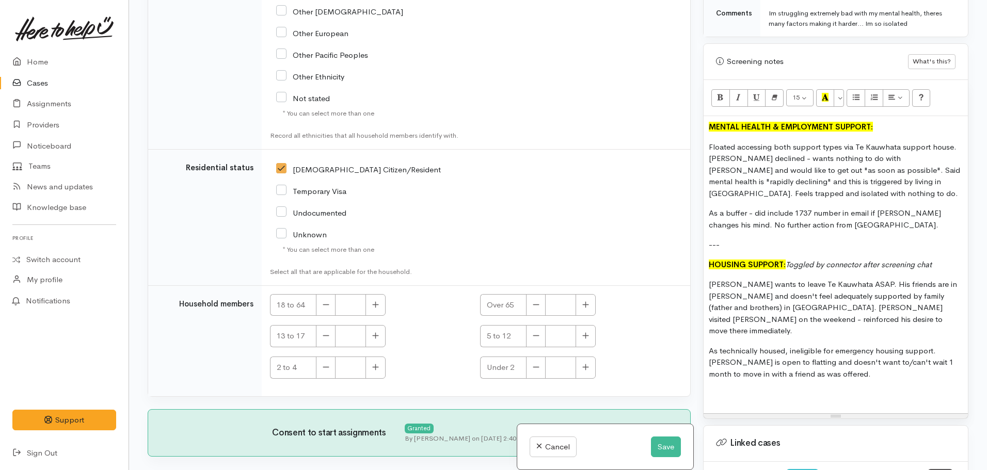
scroll to position [592, 0]
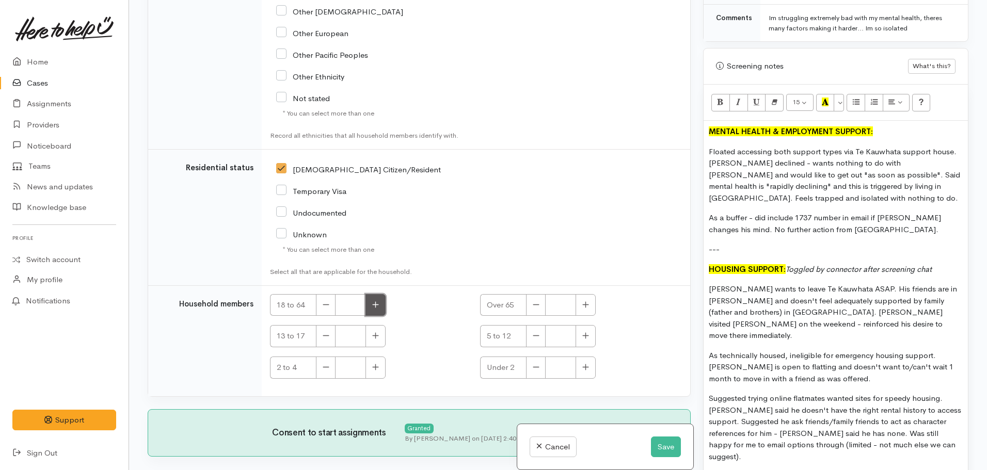
click at [371, 294] on button "button" at bounding box center [376, 305] width 20 height 22
type input "1"
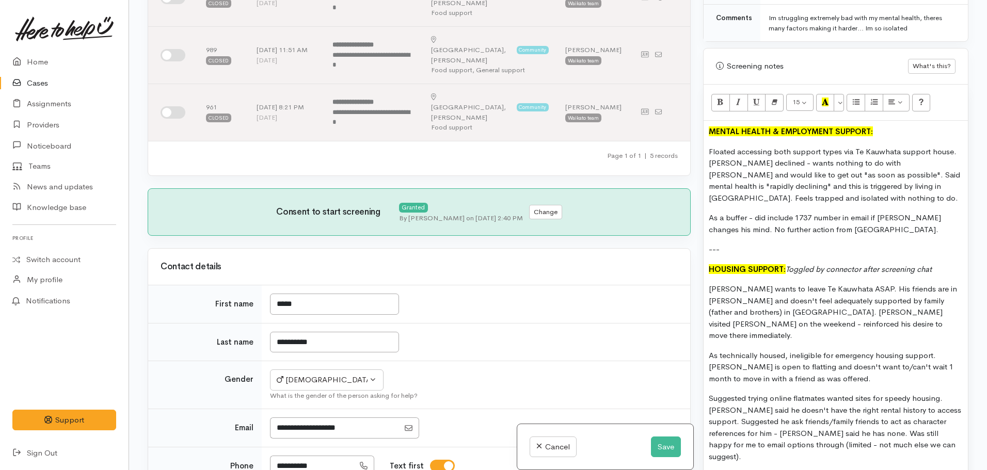
scroll to position [0, 0]
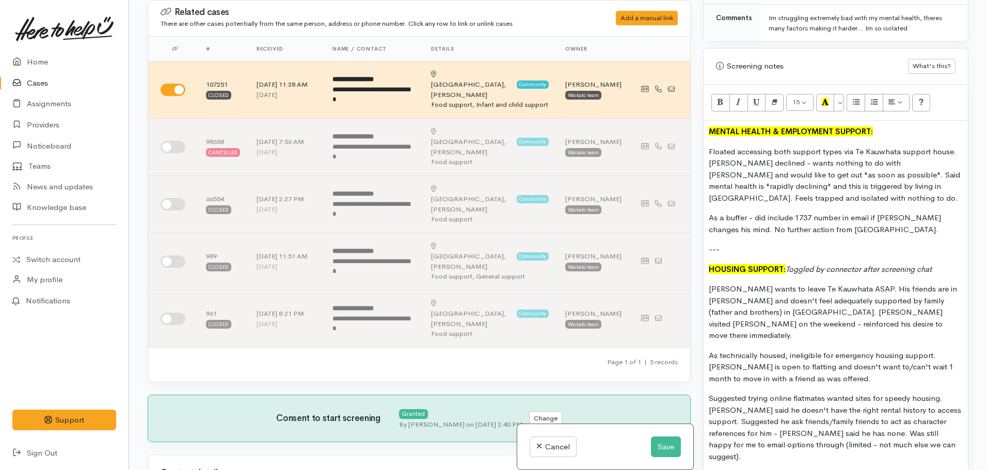
click at [933, 439] on p "Suggested trying online flatmates wanted sites for speedy housing. Raven said h…" at bounding box center [836, 428] width 254 height 70
click at [714, 470] on p "Asisgned to dummy portal." at bounding box center [836, 477] width 254 height 12
click at [831, 197] on p "Floated accessing both support types via Te Kauwhata support house. Raven decli…" at bounding box center [836, 175] width 254 height 58
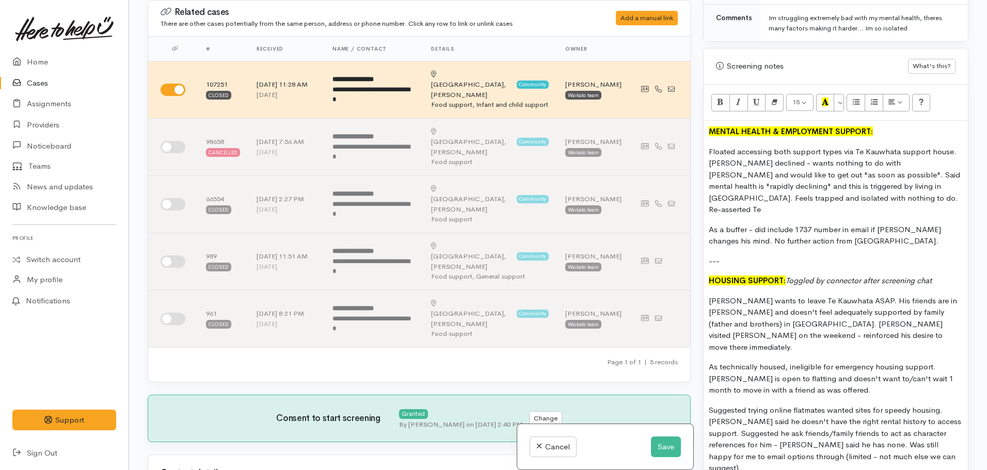
click at [900, 156] on p "Floated accessing both support types via Te Kauwhata support house. Raven decli…" at bounding box center [836, 181] width 254 height 70
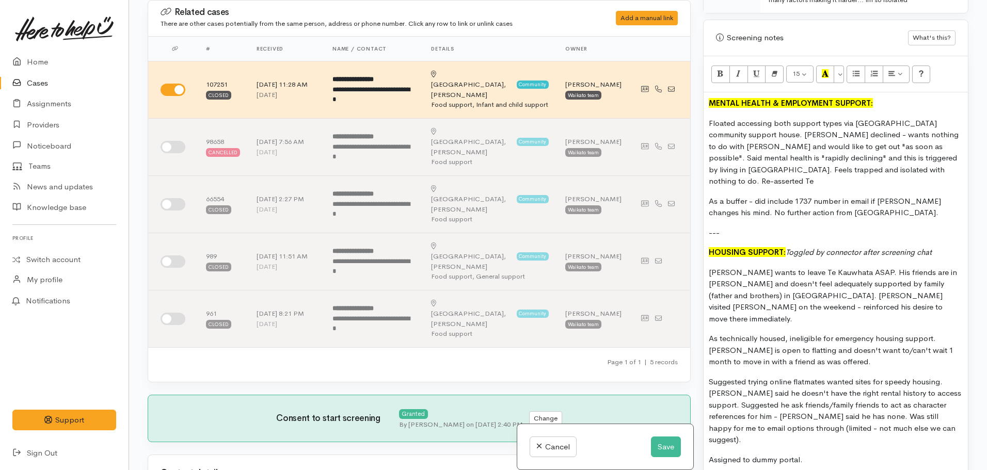
scroll to position [643, 0]
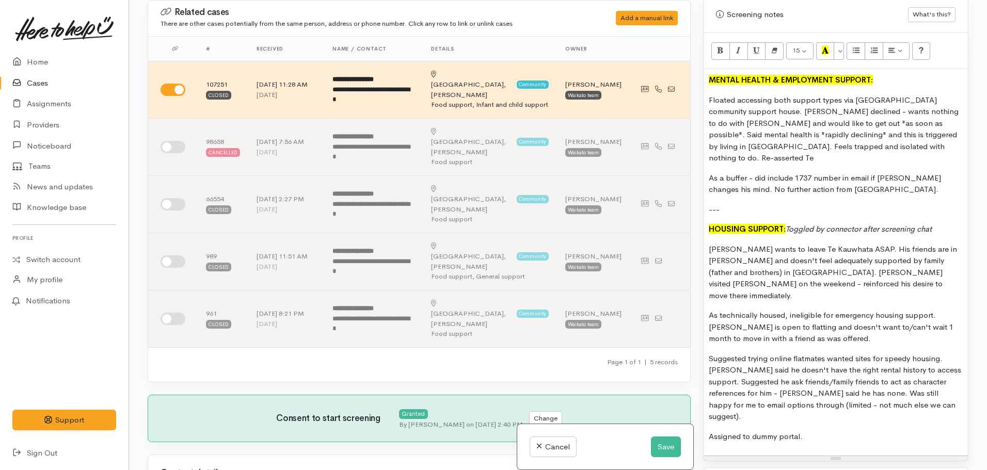
click at [914, 150] on p "Floated accessing both support types via Te Kauwhata community support house. R…" at bounding box center [836, 130] width 254 height 70
drag, startPoint x: 950, startPoint y: 100, endPoint x: 900, endPoint y: 98, distance: 50.6
click at [900, 98] on p "Floated accessing both support types via Te Kauwhata community support house. R…" at bounding box center [836, 130] width 254 height 70
drag, startPoint x: 931, startPoint y: 100, endPoint x: 900, endPoint y: 103, distance: 31.1
click at [900, 103] on p "Floated accessing both support types via Te Kauwhata support house. Raven decli…" at bounding box center [836, 130] width 254 height 70
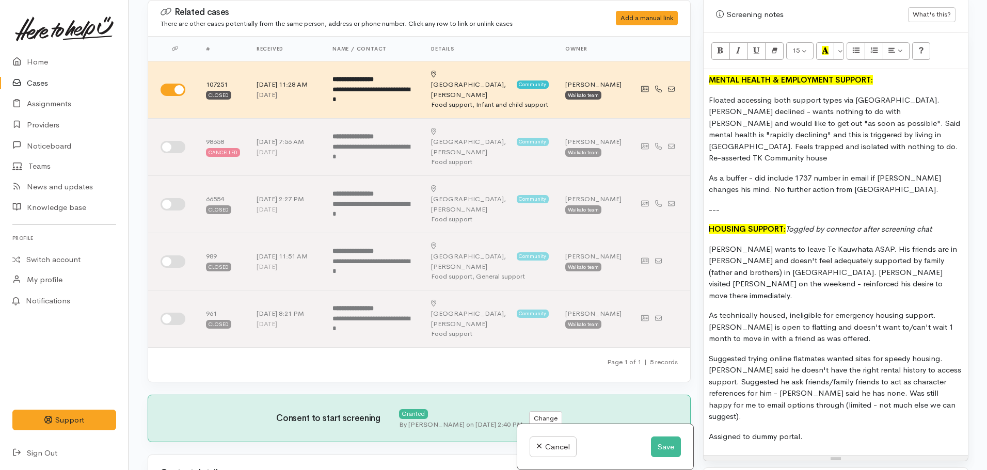
click at [712, 106] on p "Floated accessing both support types via Te Kauwhata Community house. Raven dec…" at bounding box center [836, 130] width 254 height 70
click at [712, 162] on p "Floated accessing both support types via Te Kauwhata Community House. Raven dec…" at bounding box center [836, 130] width 254 height 70
click at [736, 159] on p "Floated accessing both support types via Te Kauwhata Community House. Raven dec…" at bounding box center [836, 130] width 254 height 70
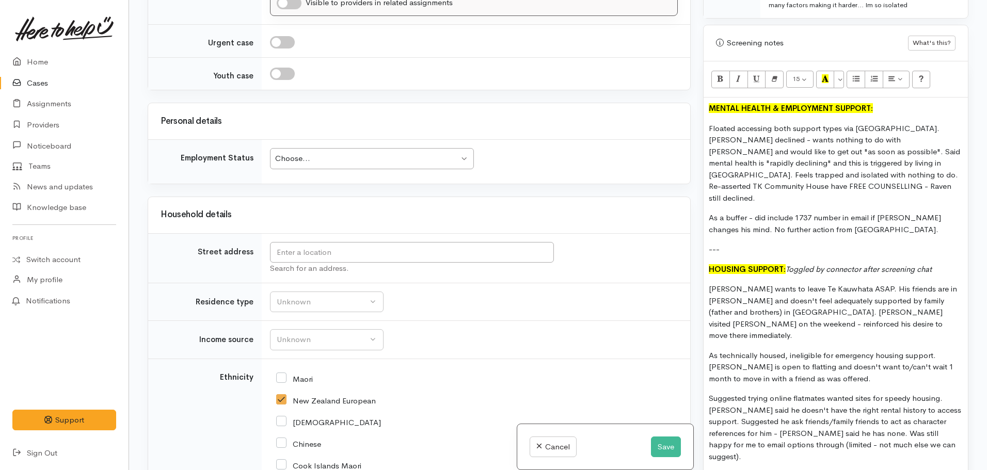
scroll to position [592, 0]
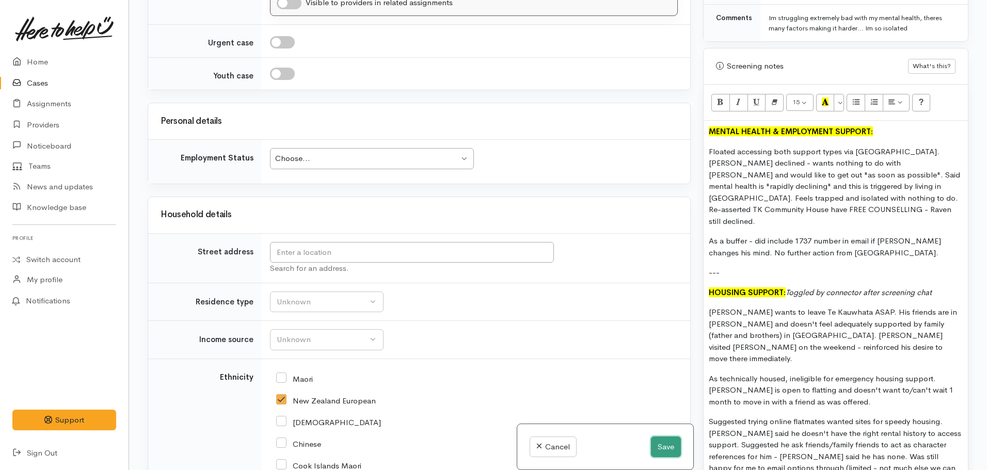
click at [671, 439] on button "Save" at bounding box center [666, 447] width 30 height 21
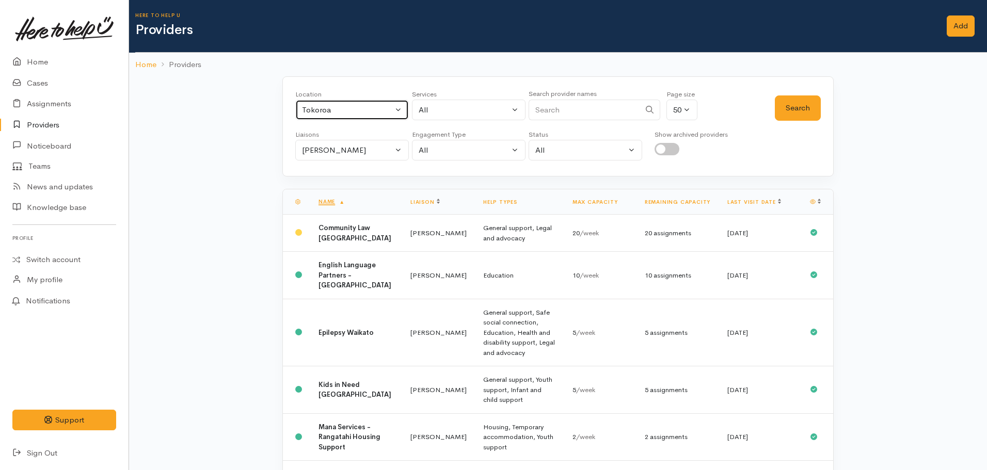
click at [361, 112] on div "Tokoroa" at bounding box center [347, 110] width 91 height 12
type input "te kauwha"
click at [328, 171] on link "Te Kauwhata" at bounding box center [352, 178] width 113 height 16
select select "130"
click at [334, 150] on div "[PERSON_NAME]" at bounding box center [347, 151] width 91 height 12
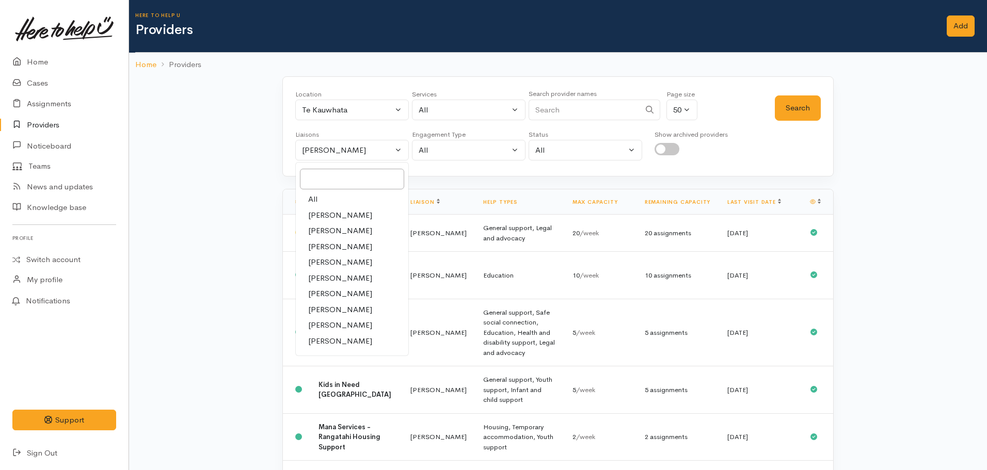
click at [320, 195] on link "All" at bounding box center [352, 200] width 113 height 16
select select "null"
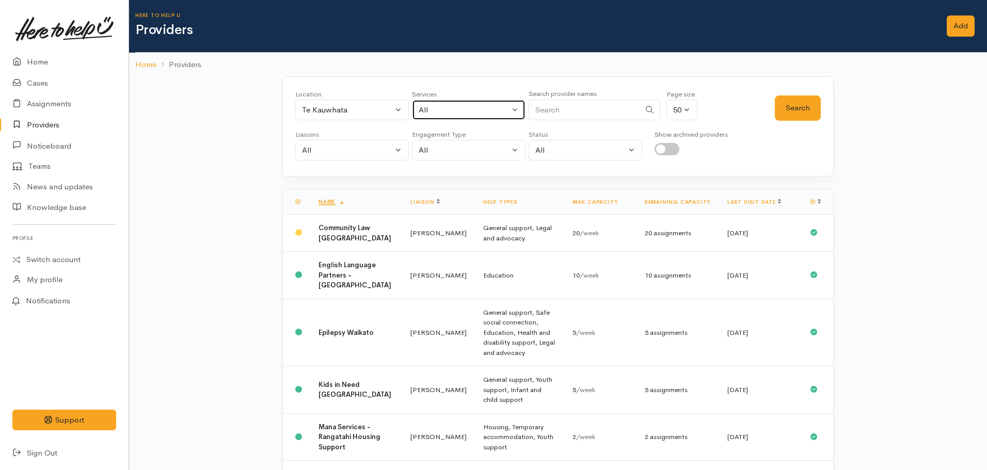
click at [489, 119] on button "All" at bounding box center [469, 110] width 114 height 21
type input "mental"
click at [491, 174] on span "Mental health support" at bounding box center [469, 178] width 79 height 12
select select "5"
drag, startPoint x: 804, startPoint y: 112, endPoint x: 804, endPoint y: 103, distance: 9.3
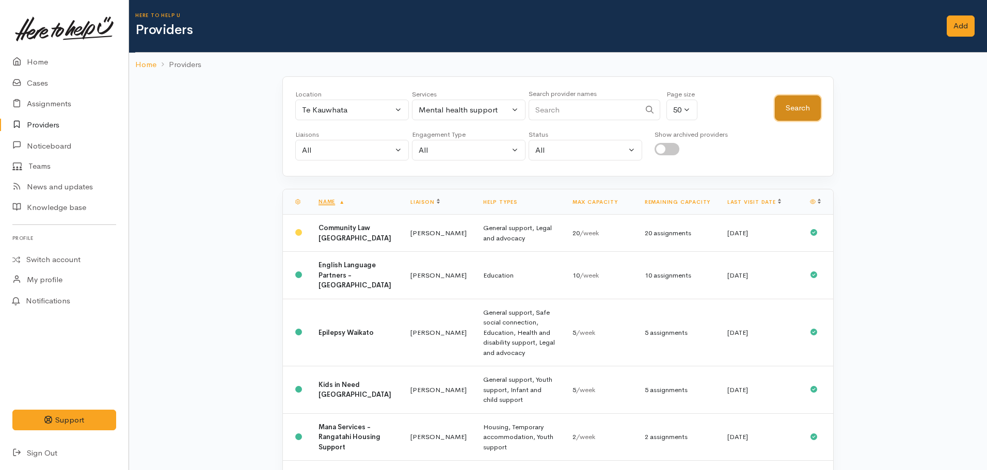
click at [804, 112] on button "Search" at bounding box center [798, 108] width 46 height 25
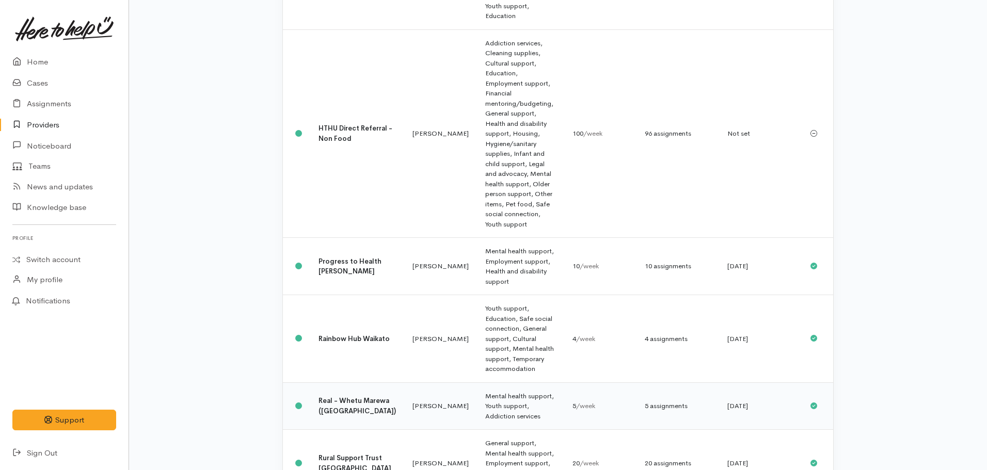
scroll to position [313, 0]
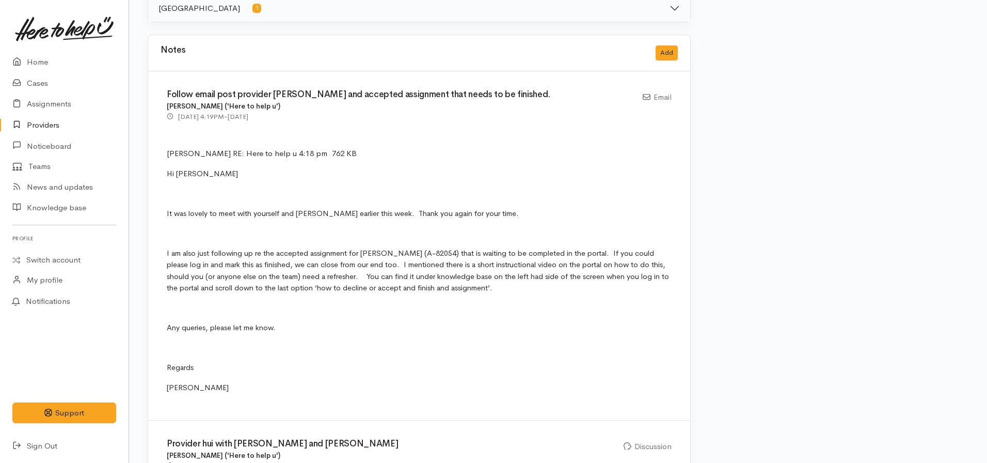
scroll to position [516, 0]
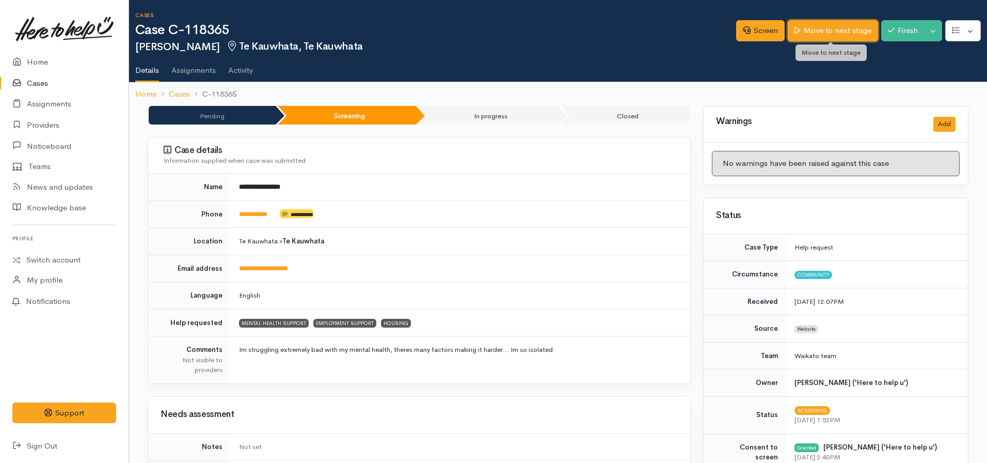
click at [828, 26] on link "Move to next stage" at bounding box center [833, 30] width 90 height 21
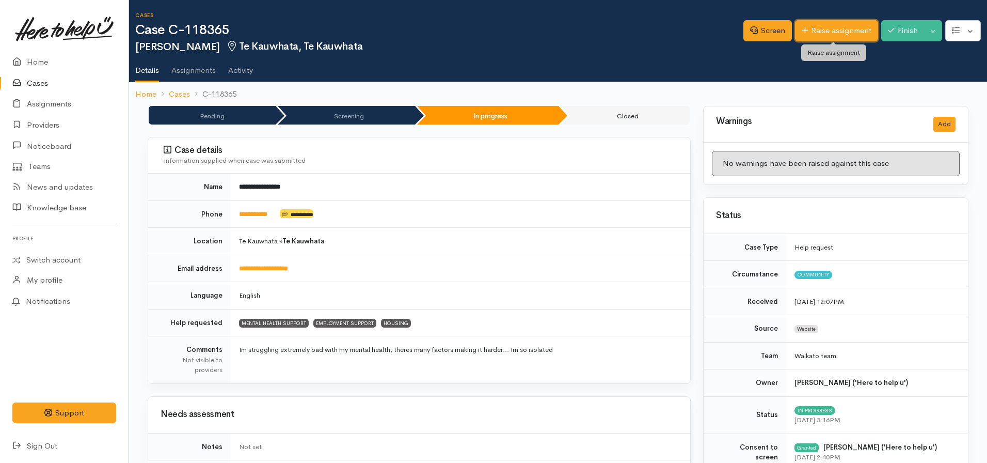
click at [828, 34] on link "Raise assignment" at bounding box center [836, 30] width 83 height 21
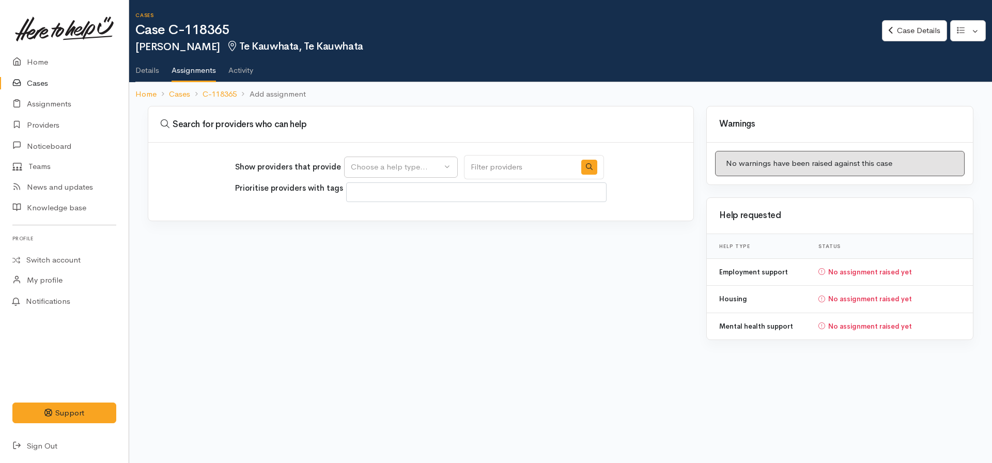
select select
click at [390, 162] on div "Choose a help type..." at bounding box center [396, 167] width 91 height 12
click at [378, 248] on span "Housing" at bounding box center [371, 248] width 29 height 12
select select "11"
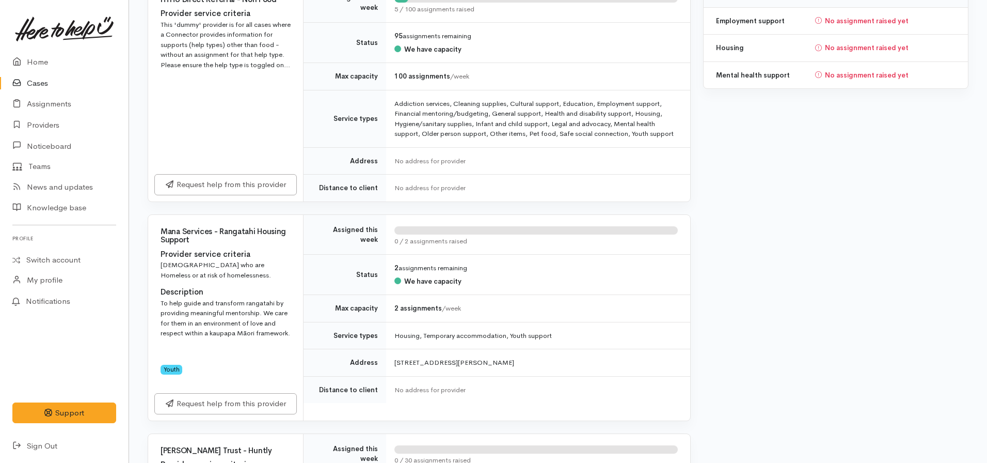
scroll to position [155, 0]
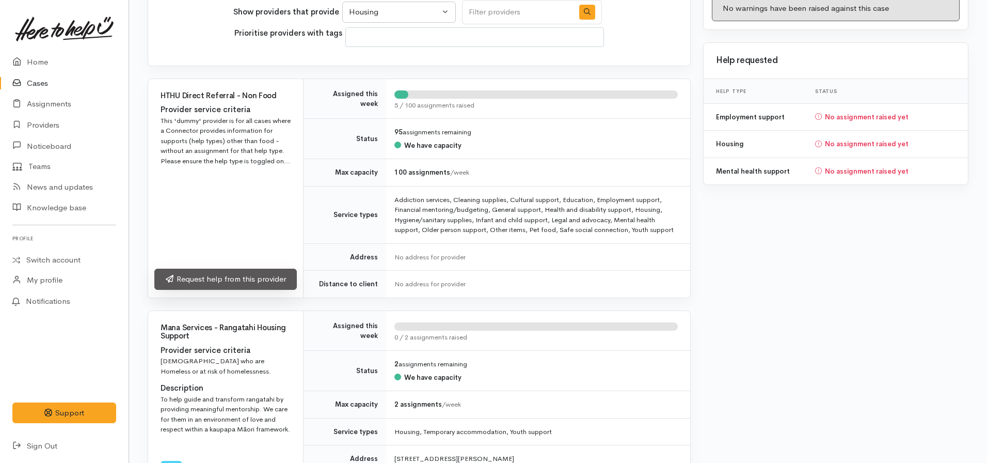
click at [178, 281] on link "Request help from this provider" at bounding box center [225, 279] width 143 height 21
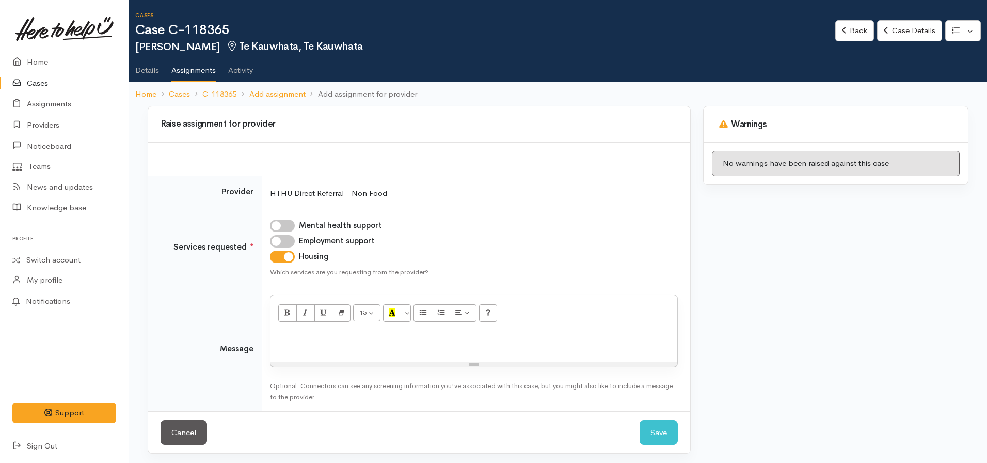
drag, startPoint x: 312, startPoint y: 348, endPoint x: 337, endPoint y: 345, distance: 25.0
click at [330, 345] on div at bounding box center [474, 346] width 407 height 30
click button "Save" at bounding box center [659, 432] width 38 height 25
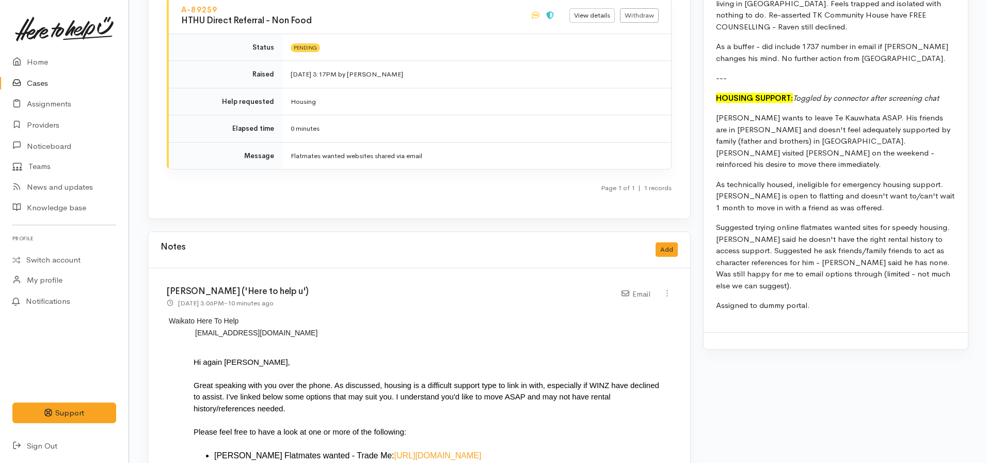
scroll to position [1136, 0]
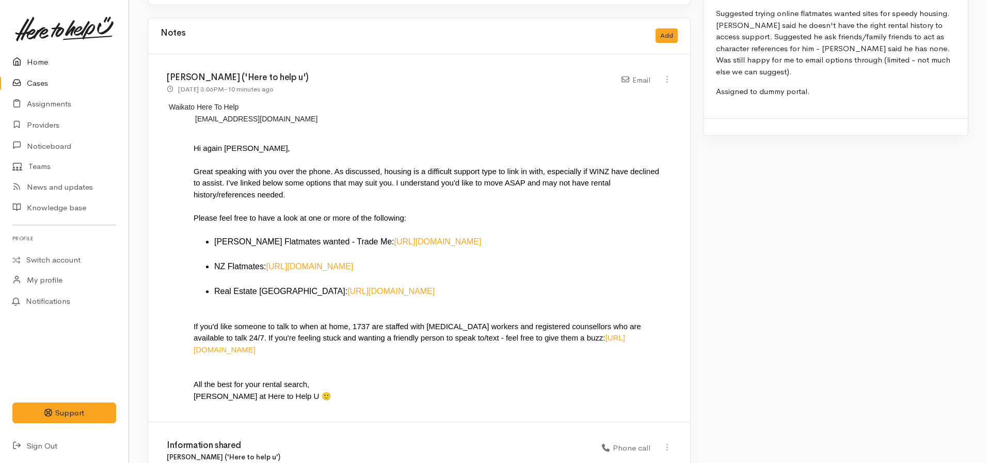
click at [35, 59] on link "Home" at bounding box center [64, 62] width 129 height 21
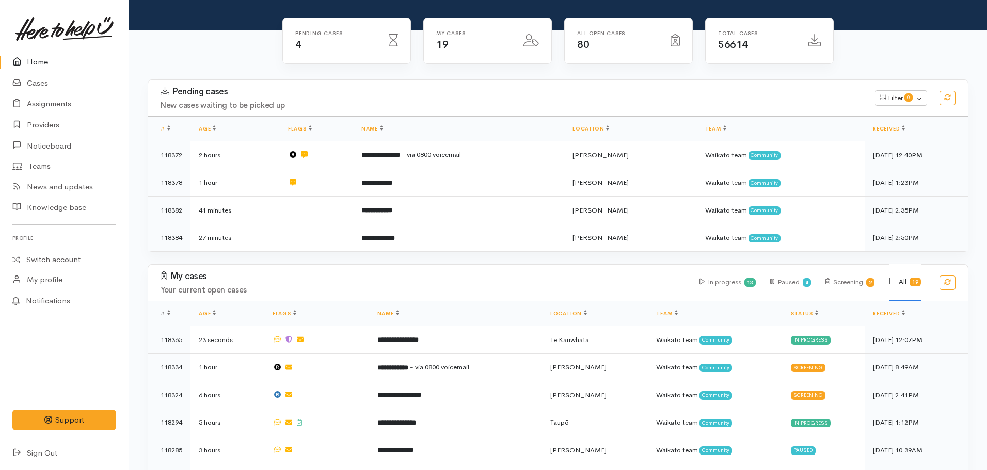
scroll to position [362, 0]
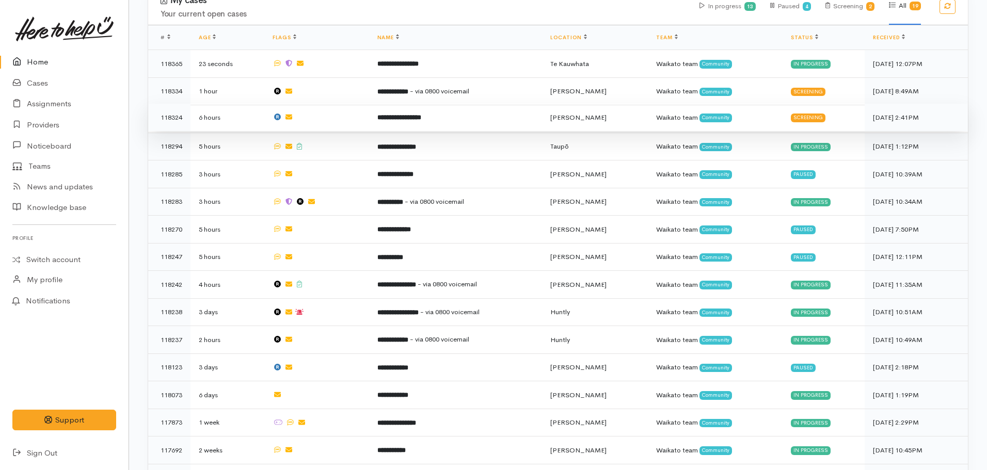
click at [386, 116] on b "**********" at bounding box center [400, 117] width 44 height 7
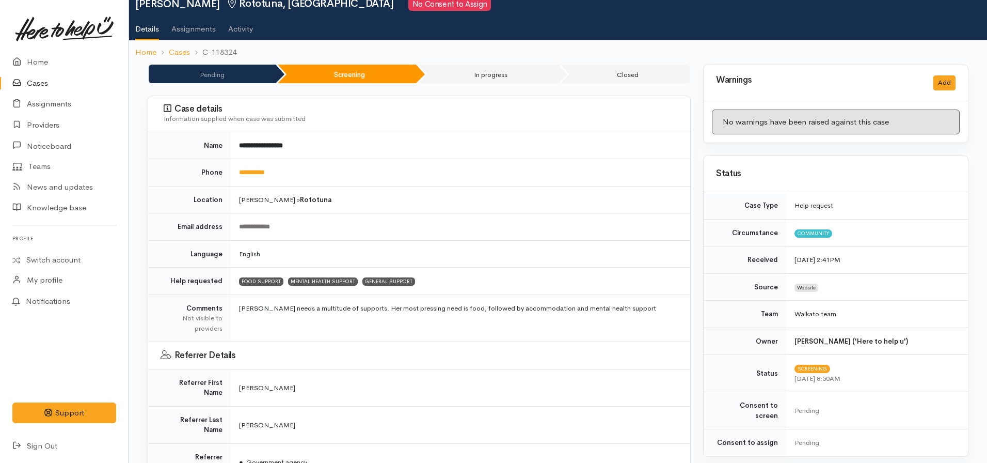
scroll to position [42, 0]
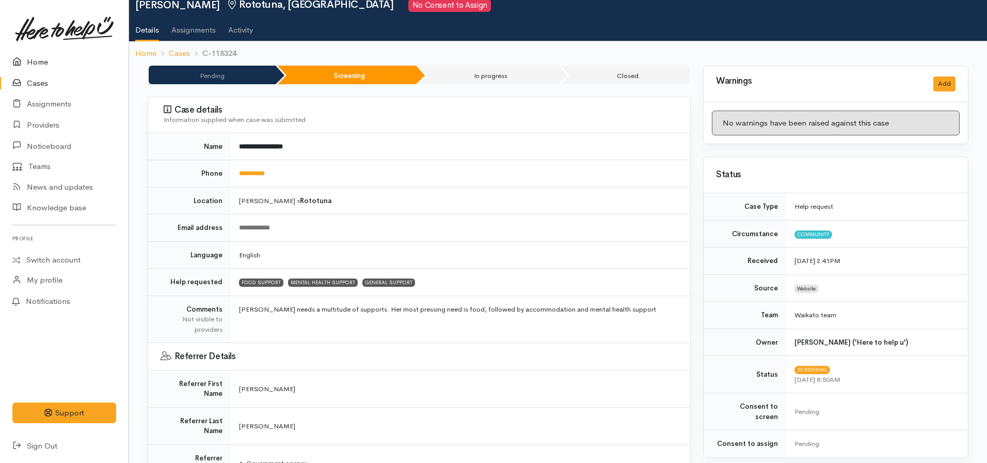
click at [24, 60] on icon at bounding box center [19, 62] width 14 height 13
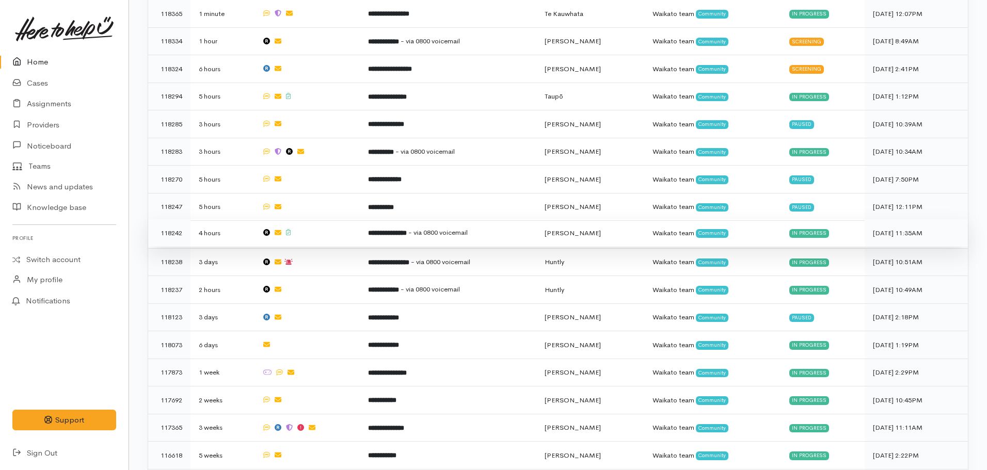
scroll to position [465, 0]
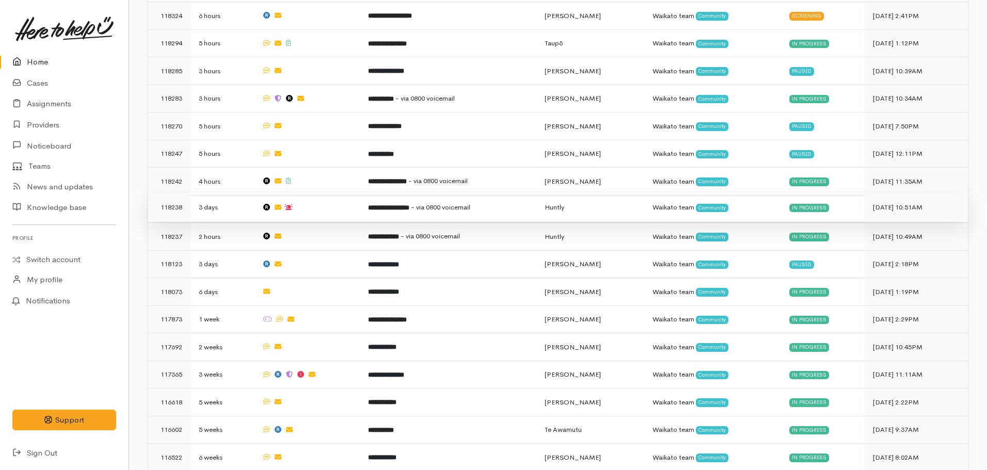
click at [370, 203] on td "**********" at bounding box center [448, 208] width 176 height 28
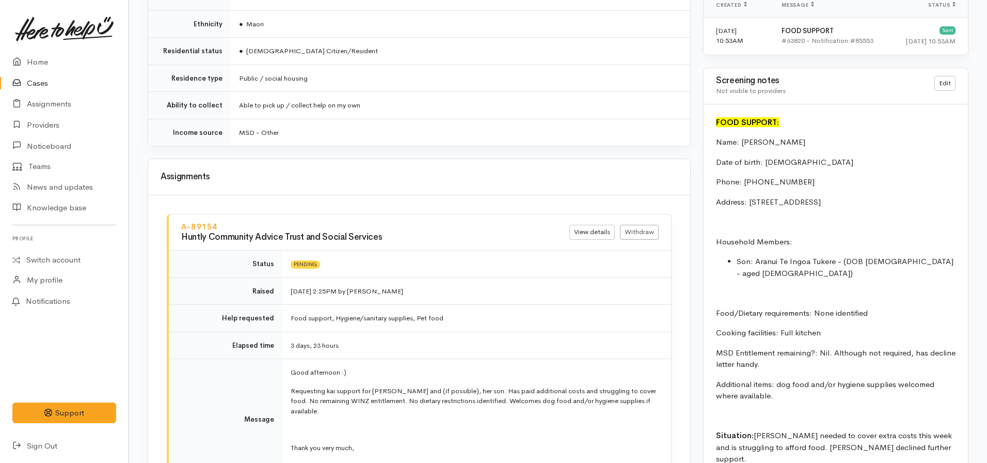
scroll to position [1188, 0]
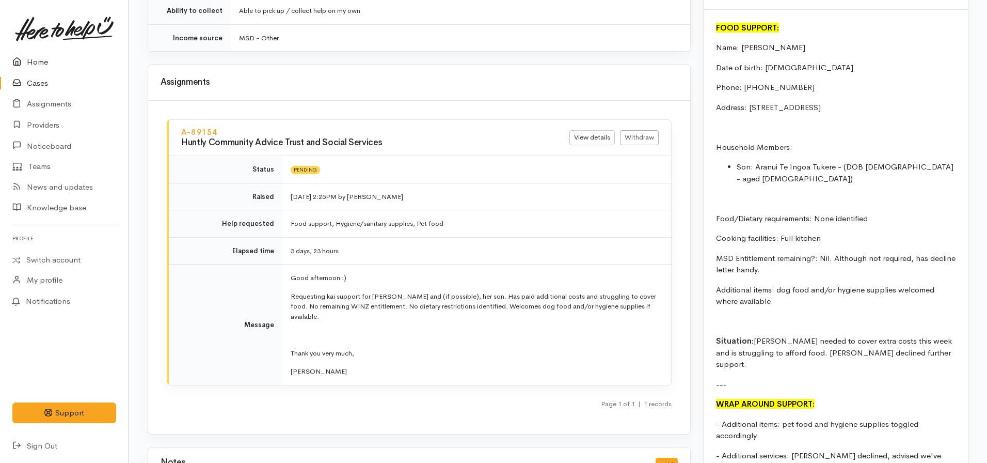
click at [55, 61] on link "Home" at bounding box center [64, 62] width 129 height 21
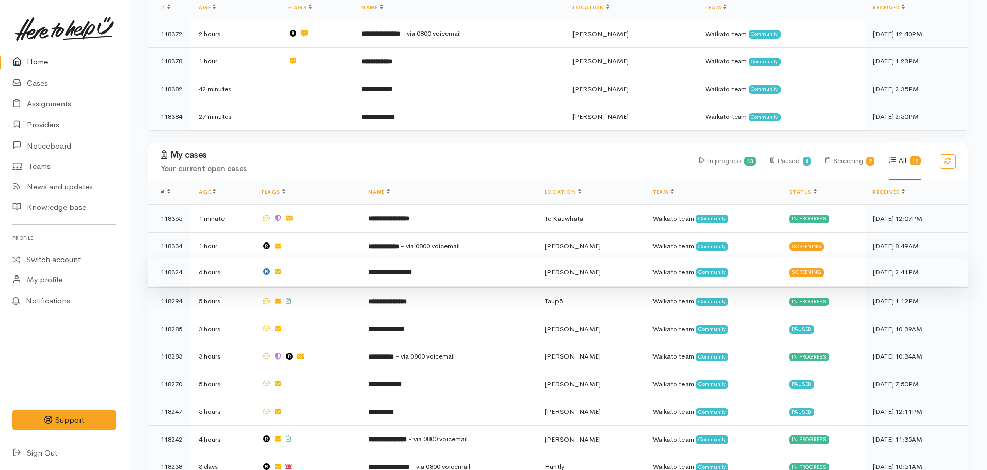
scroll to position [258, 0]
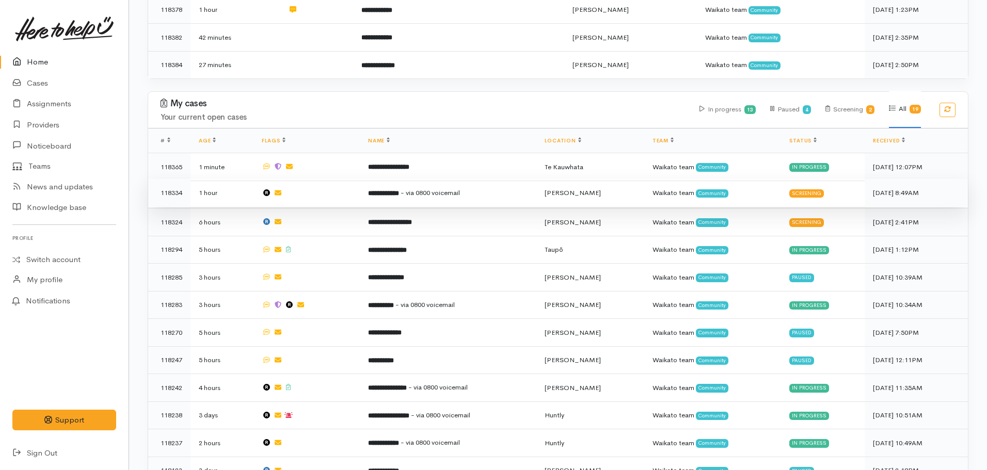
click at [399, 191] on b "**********" at bounding box center [383, 193] width 31 height 7
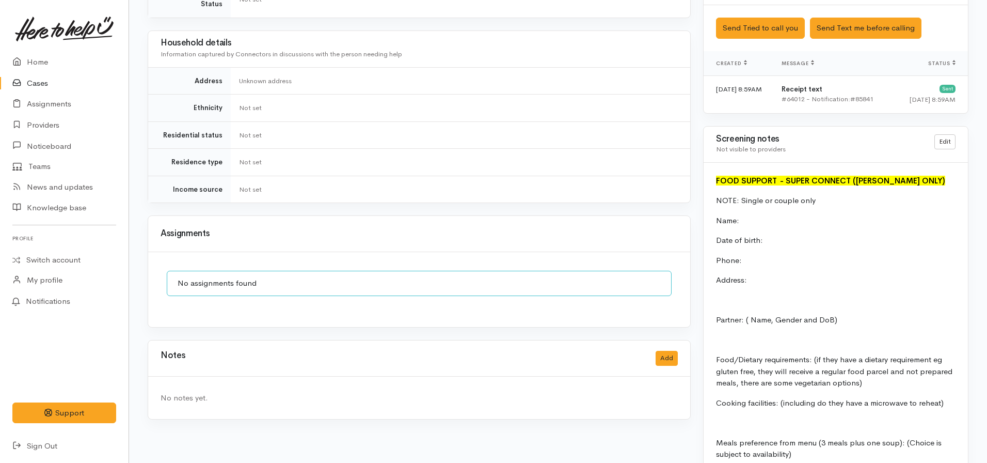
scroll to position [602, 0]
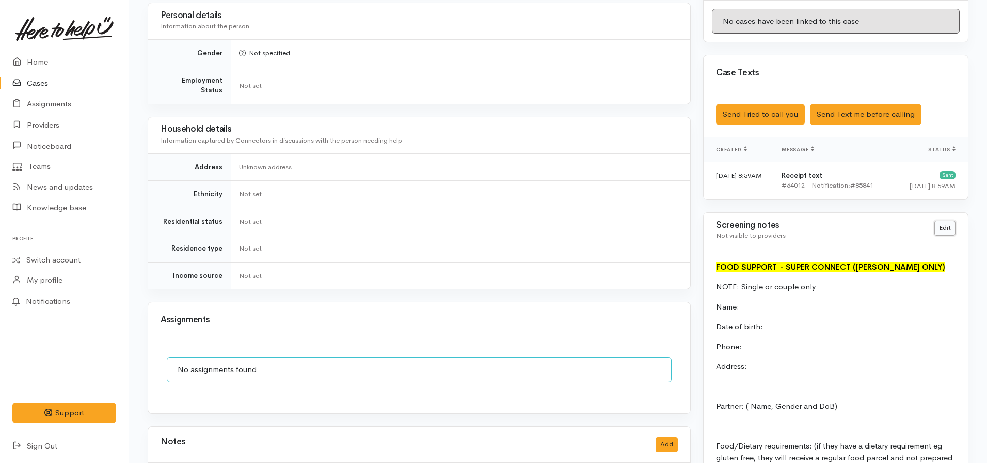
click at [940, 222] on link "Edit" at bounding box center [945, 228] width 21 height 15
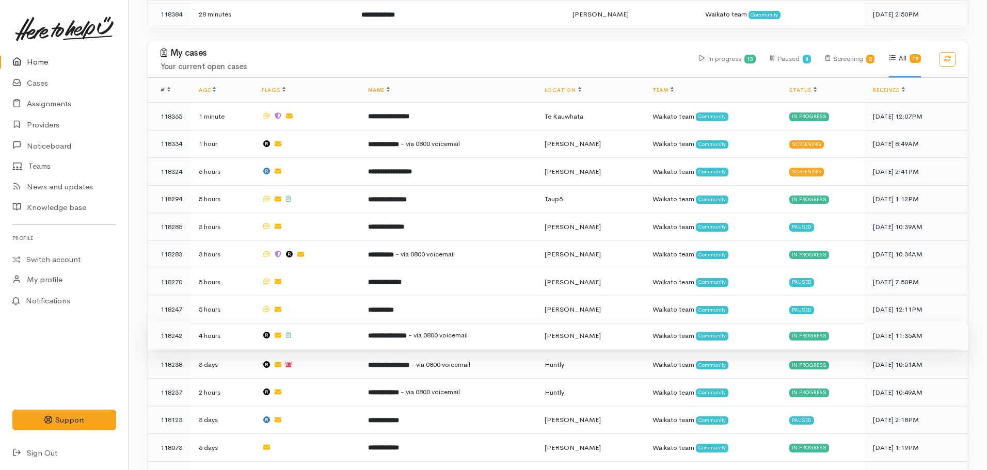
scroll to position [310, 0]
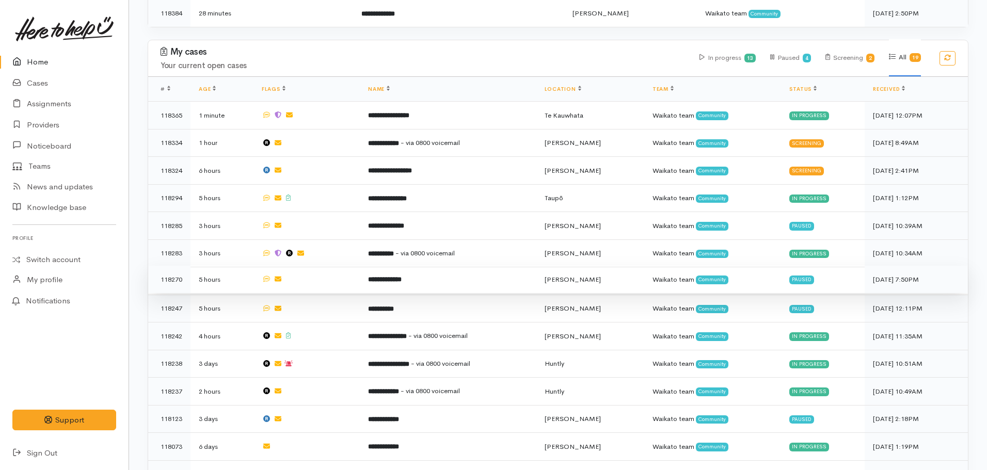
click at [381, 268] on td "**********" at bounding box center [448, 280] width 176 height 28
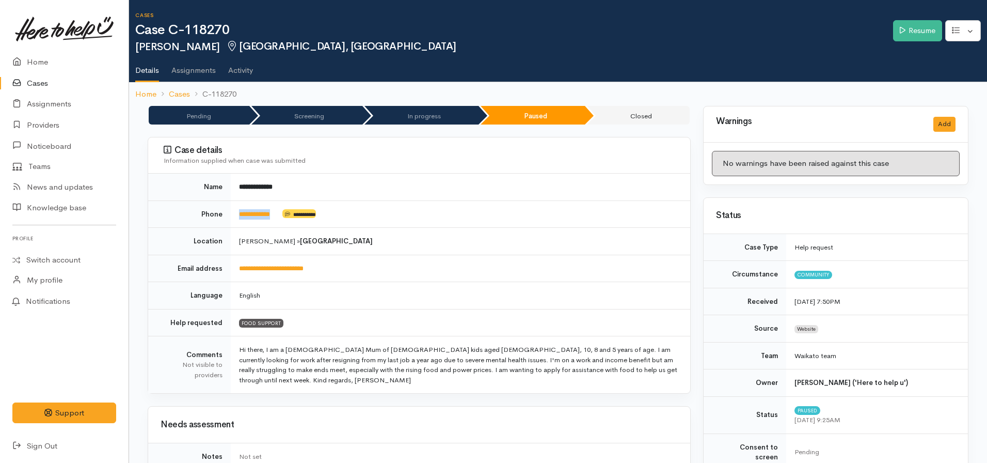
drag, startPoint x: 288, startPoint y: 214, endPoint x: 238, endPoint y: 217, distance: 49.7
click at [238, 217] on td "**********" at bounding box center [461, 213] width 460 height 27
copy td "**********"
click at [396, 246] on td "Hamilton » Silverdale" at bounding box center [461, 241] width 460 height 27
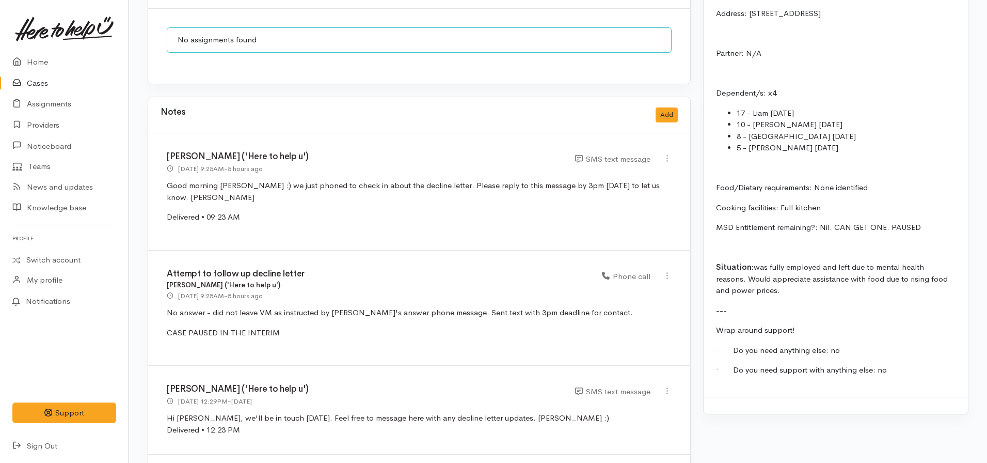
scroll to position [797, 0]
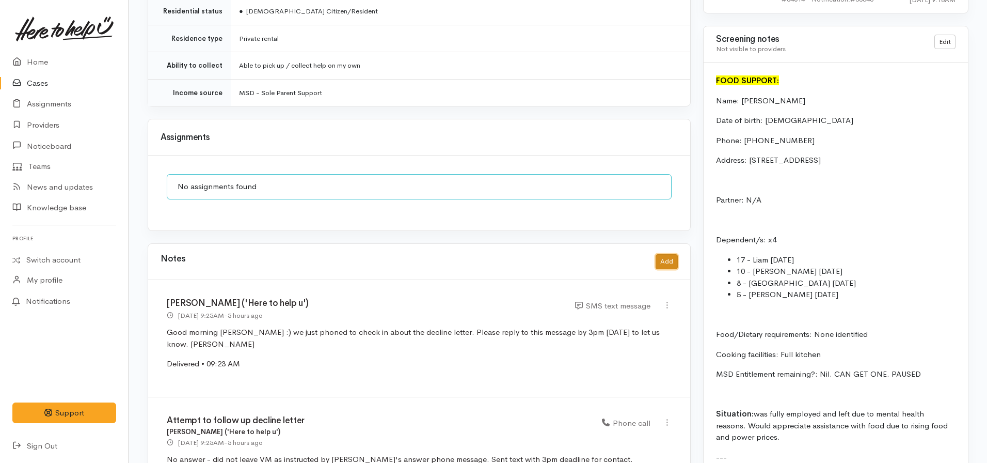
click at [666, 254] on button "Add" at bounding box center [667, 261] width 22 height 15
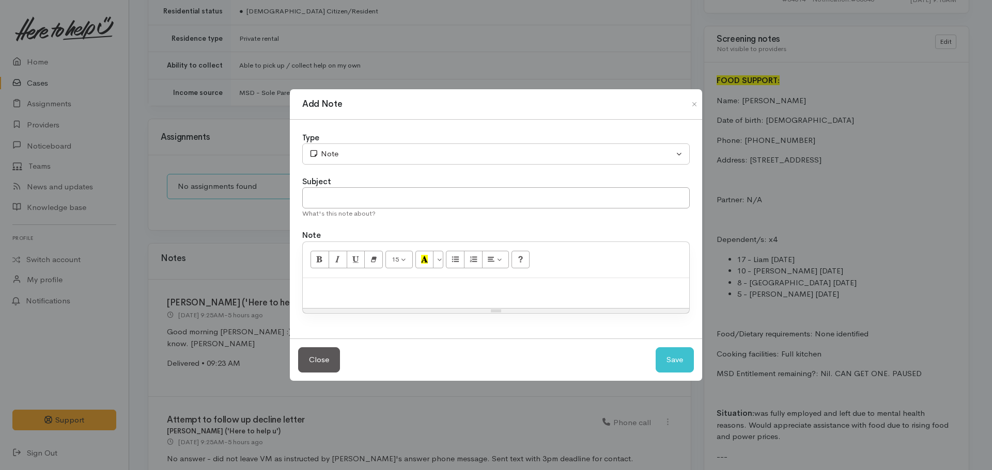
click at [366, 304] on div at bounding box center [496, 293] width 386 height 30
paste div
click at [382, 209] on div "What's this note about?" at bounding box center [495, 214] width 387 height 10
drag, startPoint x: 381, startPoint y: 201, endPoint x: 390, endPoint y: 203, distance: 9.6
click at [386, 201] on input "text" at bounding box center [495, 197] width 387 height 21
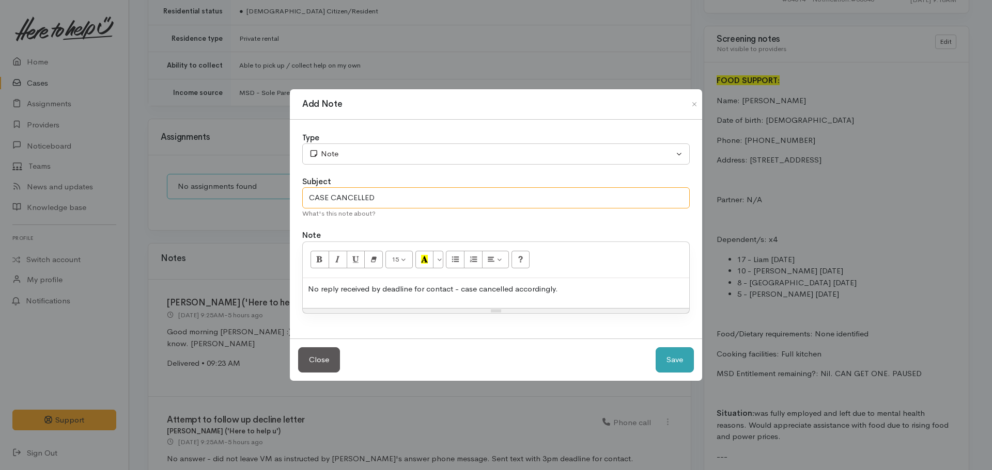
type input "CASE CANCELLED"
click at [669, 356] on button "Save" at bounding box center [674, 360] width 38 height 25
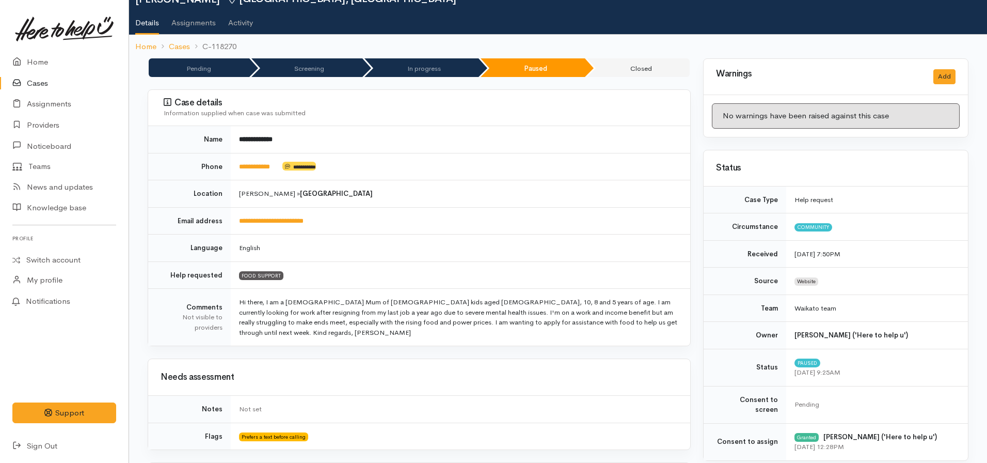
scroll to position [0, 0]
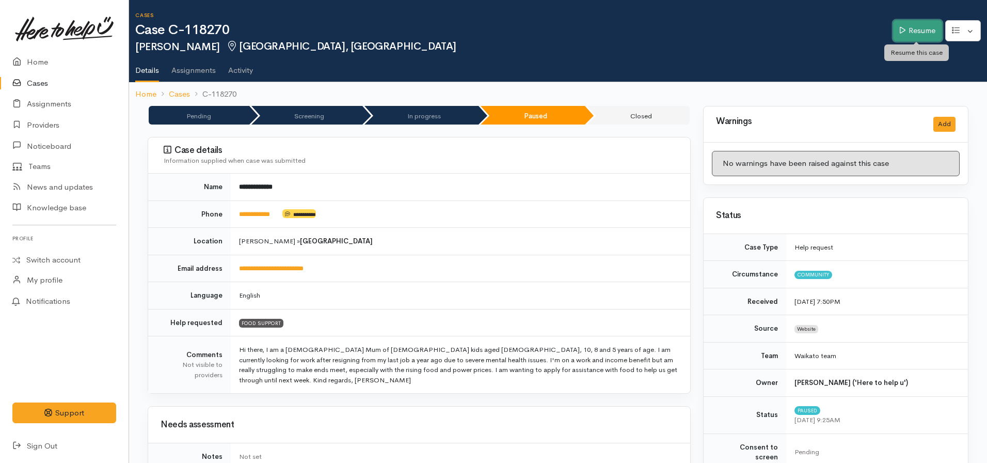
click at [902, 38] on link "Resume" at bounding box center [917, 30] width 49 height 21
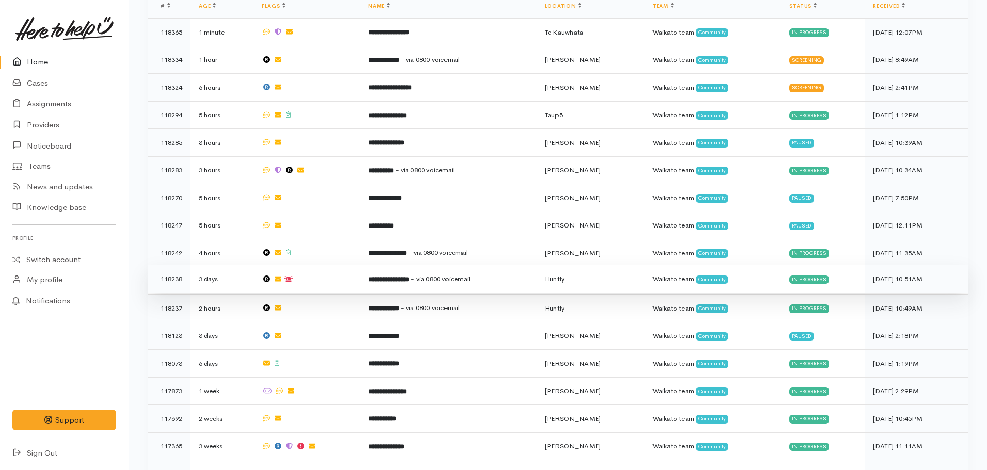
scroll to position [413, 0]
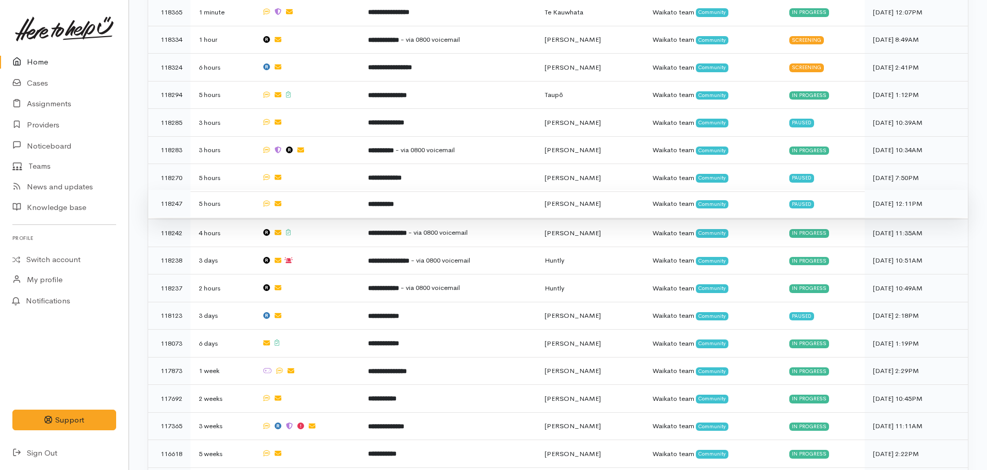
click at [406, 205] on td "**********" at bounding box center [448, 204] width 176 height 28
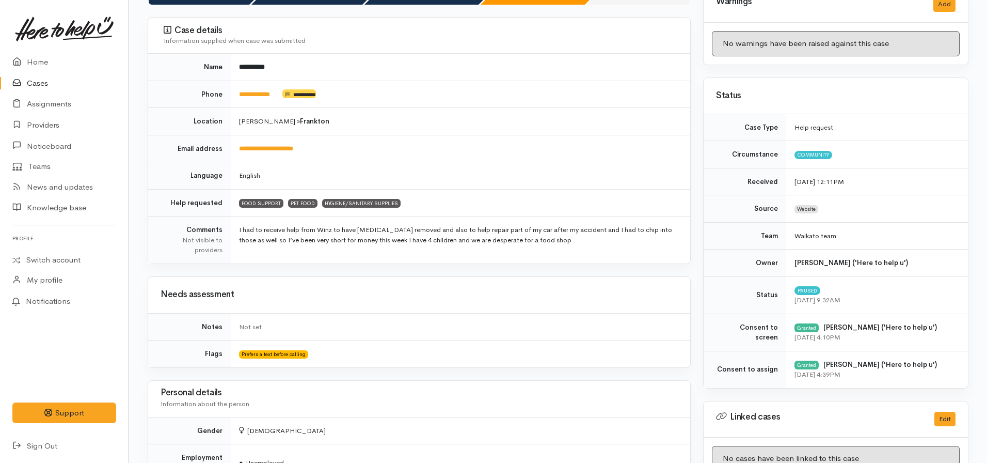
scroll to position [52, 0]
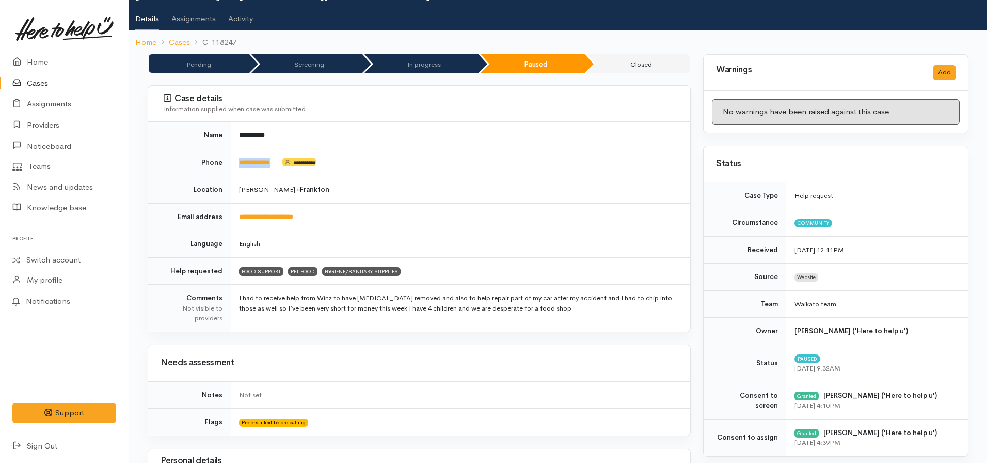
drag, startPoint x: 285, startPoint y: 164, endPoint x: 235, endPoint y: 169, distance: 49.8
click at [235, 169] on td "**********" at bounding box center [461, 162] width 460 height 27
copy td "**********"
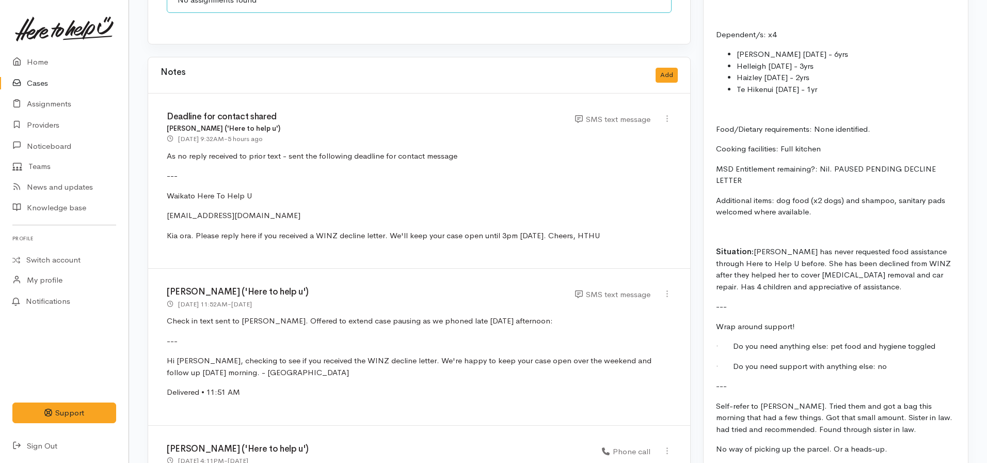
scroll to position [883, 0]
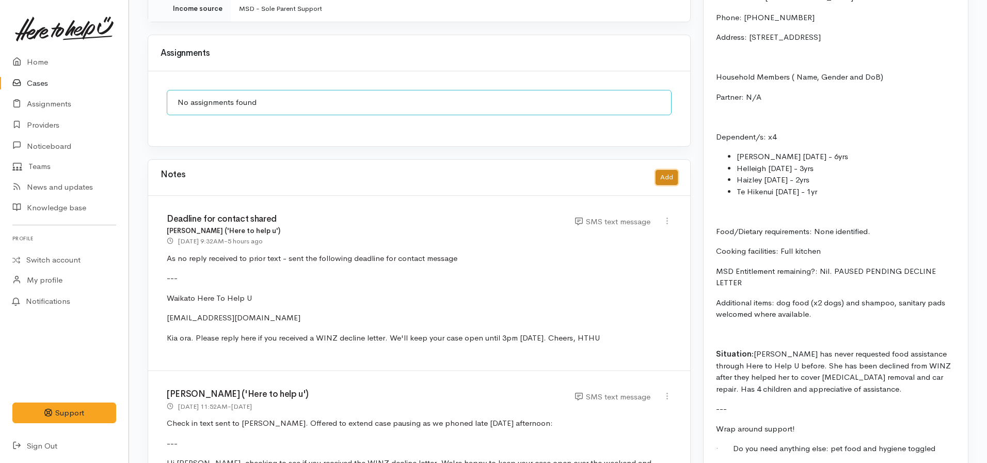
click at [656, 170] on button "Add" at bounding box center [667, 177] width 22 height 15
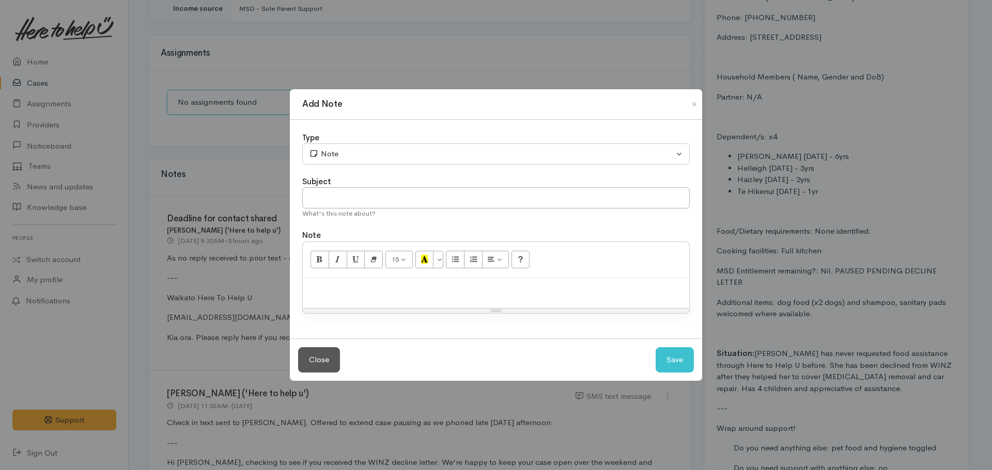
click at [311, 284] on p at bounding box center [496, 290] width 376 height 12
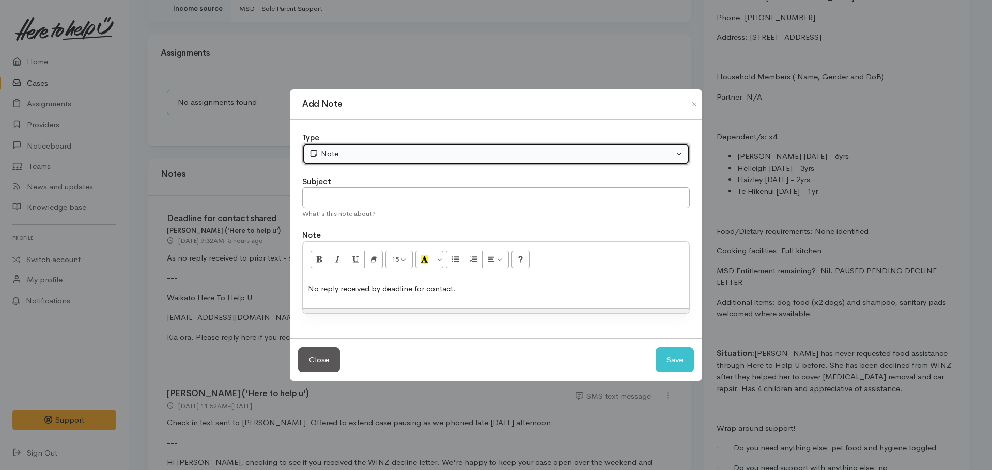
click at [375, 151] on div "Note" at bounding box center [491, 154] width 365 height 12
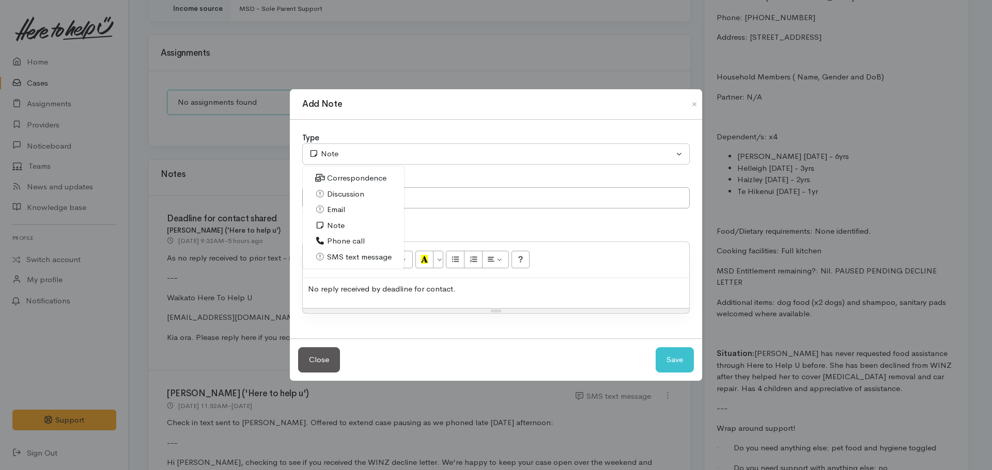
click at [478, 293] on p "No reply received by deadline for contact." at bounding box center [496, 290] width 376 height 12
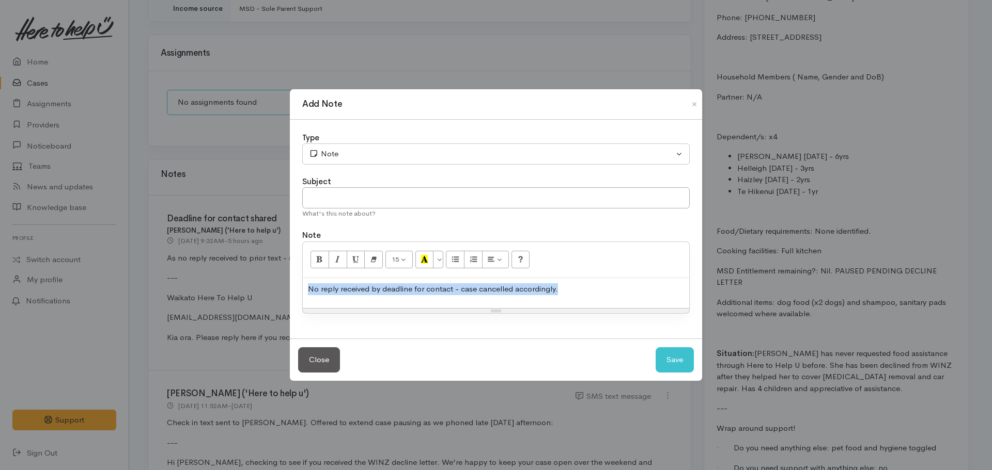
copy p "No reply received by deadline for contact - case cancelled accordingly."
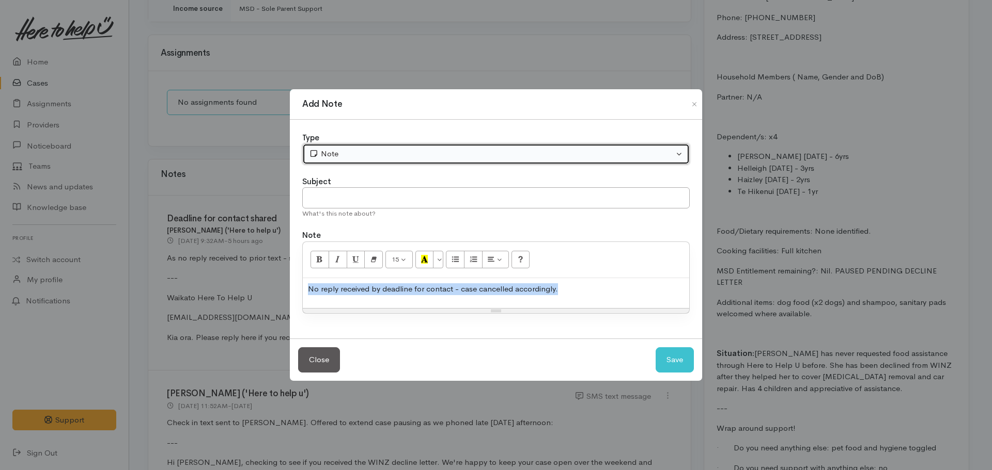
click at [342, 160] on div "Note" at bounding box center [491, 154] width 365 height 12
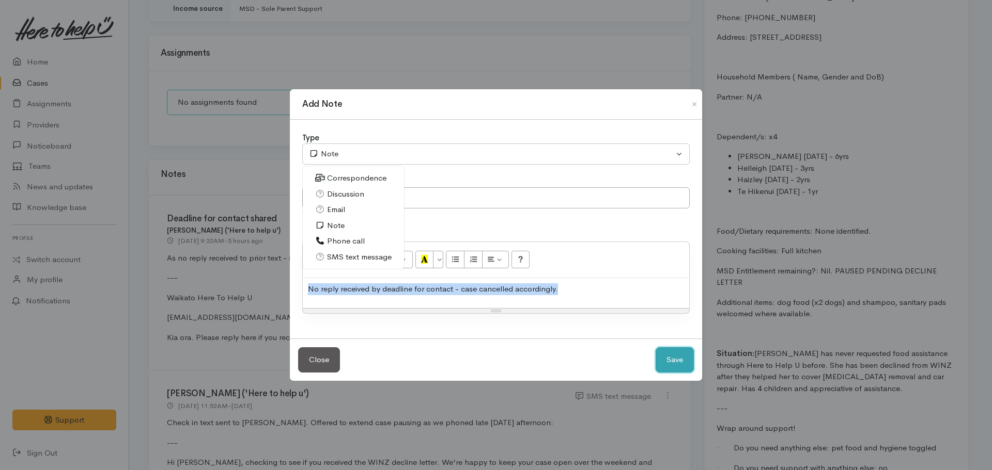
click at [673, 363] on button "Save" at bounding box center [674, 360] width 38 height 25
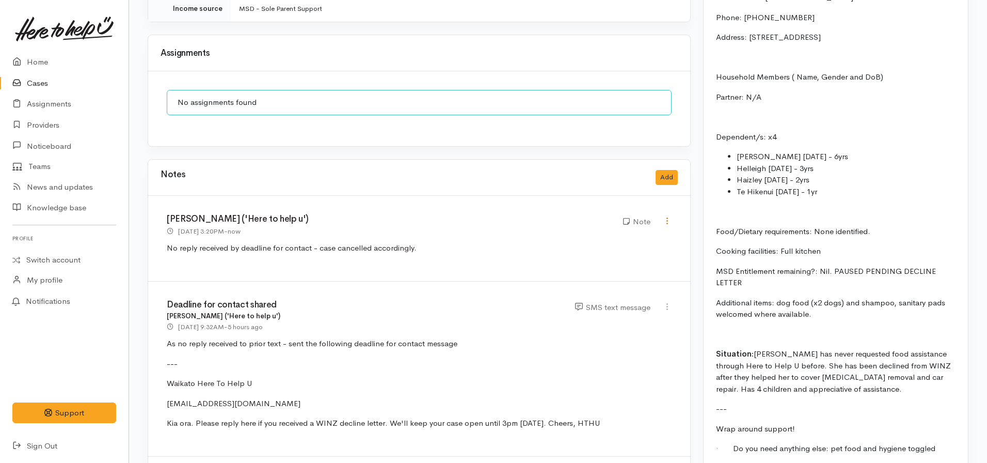
click at [669, 216] on icon at bounding box center [667, 220] width 9 height 9
click at [607, 233] on link "Edit" at bounding box center [631, 241] width 82 height 16
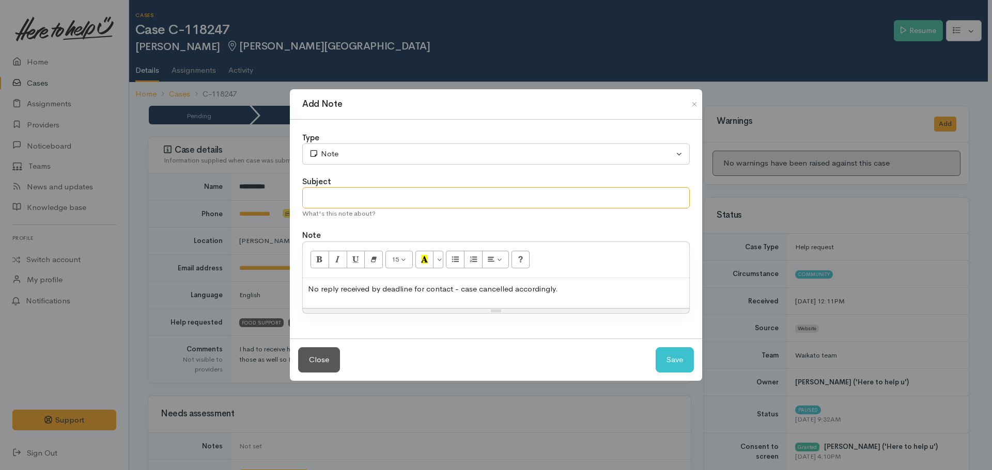
click at [364, 198] on input "text" at bounding box center [495, 197] width 387 height 21
type input "CASE CANCELLED"
click at [655, 348] on button "Save" at bounding box center [674, 360] width 38 height 25
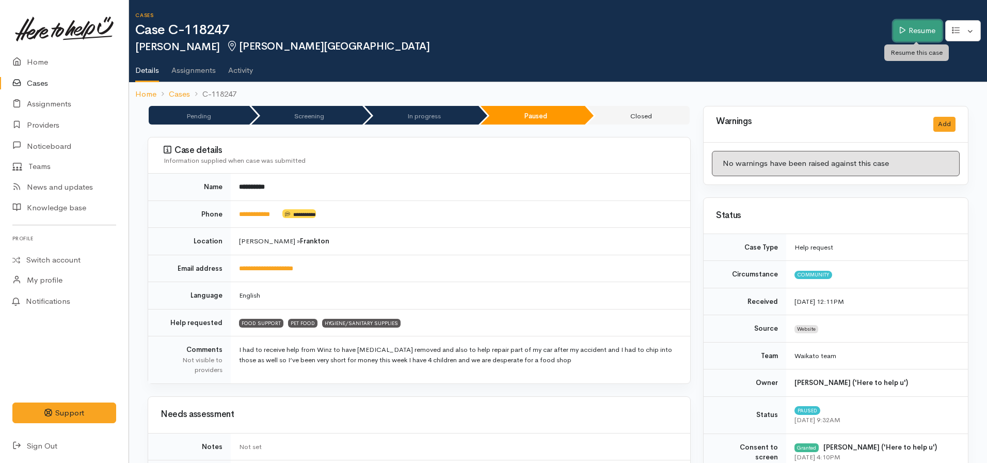
click at [900, 28] on icon at bounding box center [903, 30] width 6 height 8
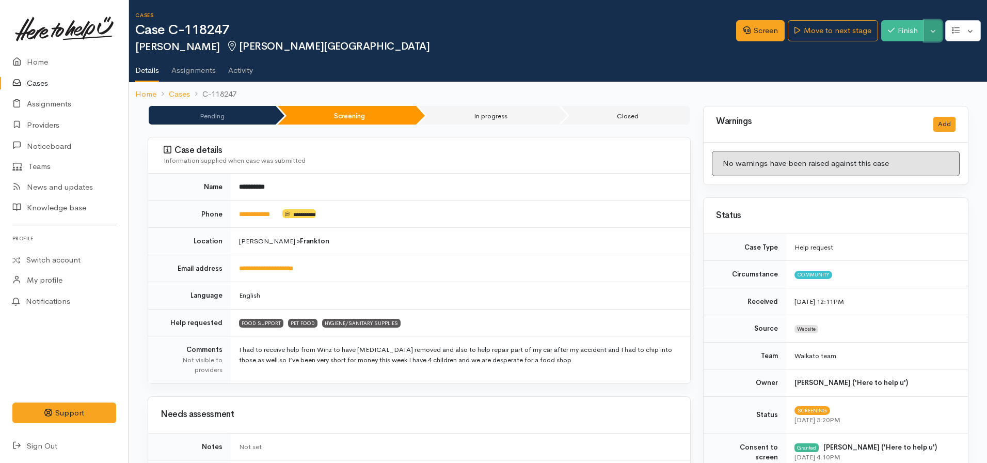
click at [937, 30] on button "Toggle Dropdown" at bounding box center [933, 30] width 18 height 21
click at [897, 69] on link "Cancel" at bounding box center [901, 71] width 82 height 16
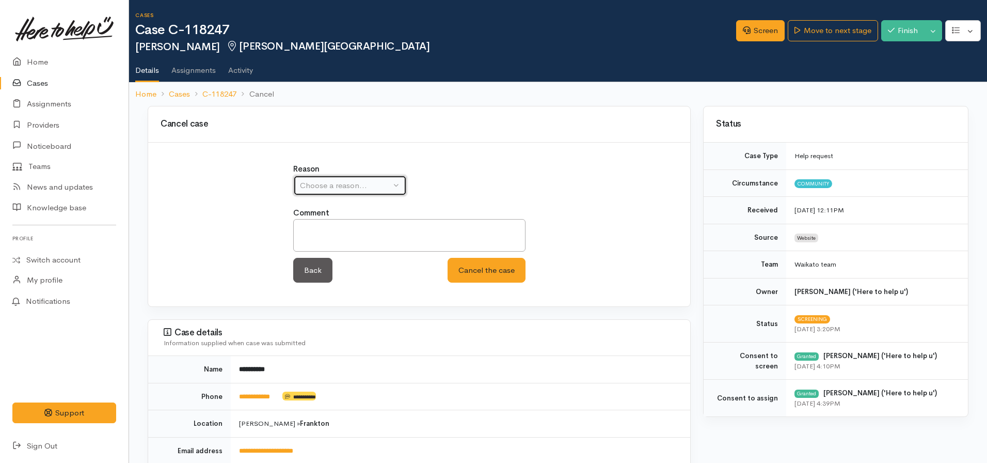
click at [370, 177] on button "Choose a reason..." at bounding box center [350, 185] width 114 height 21
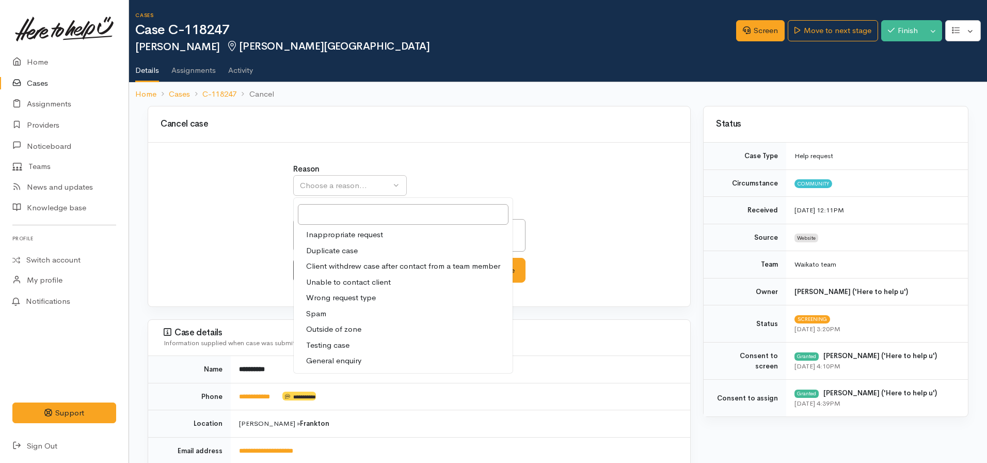
click at [341, 266] on span "Client withdrew case after contact from a team member" at bounding box center [403, 266] width 194 height 12
select select "3"
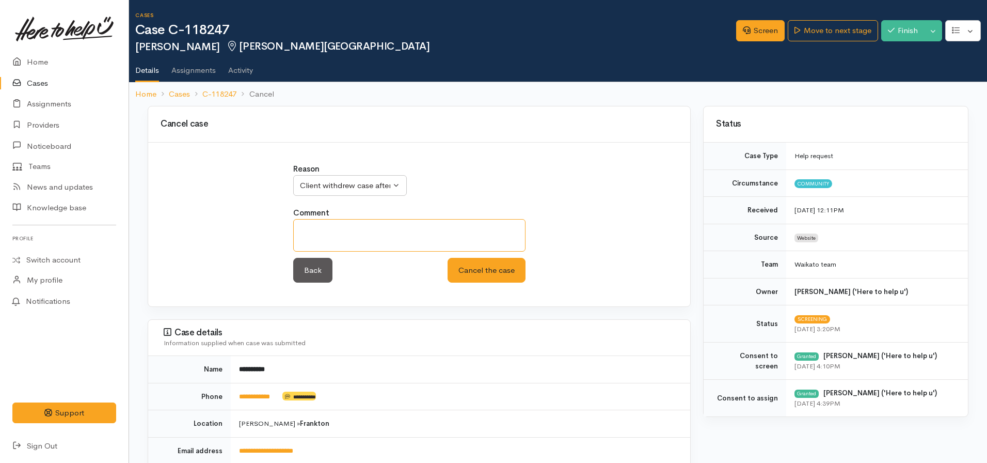
click at [347, 248] on textarea at bounding box center [409, 235] width 232 height 33
type textarea "u"
type textarea "Unable to re-establish contact"
click at [448, 258] on button "Cancel the case" at bounding box center [487, 270] width 78 height 25
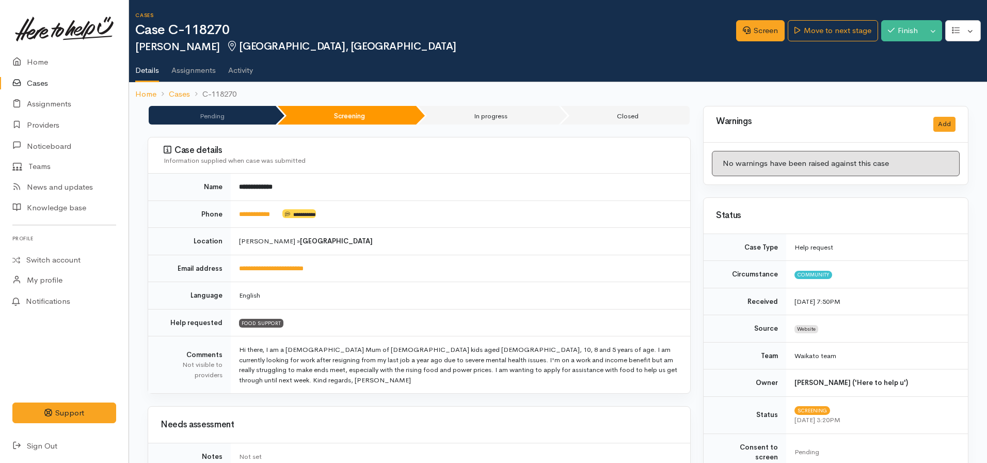
click at [934, 34] on button "Toggle Dropdown" at bounding box center [933, 30] width 18 height 21
click at [899, 72] on link "Cancel" at bounding box center [901, 71] width 82 height 16
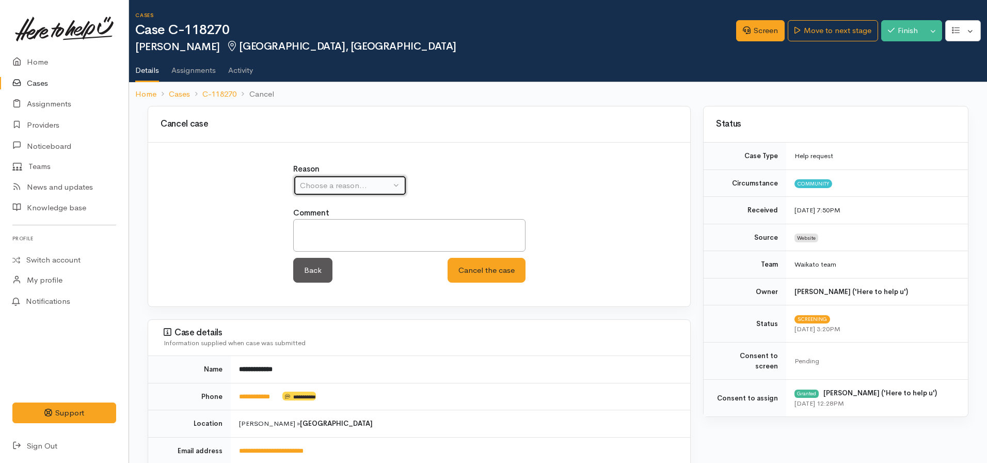
click at [316, 185] on div "Choose a reason..." at bounding box center [345, 186] width 91 height 12
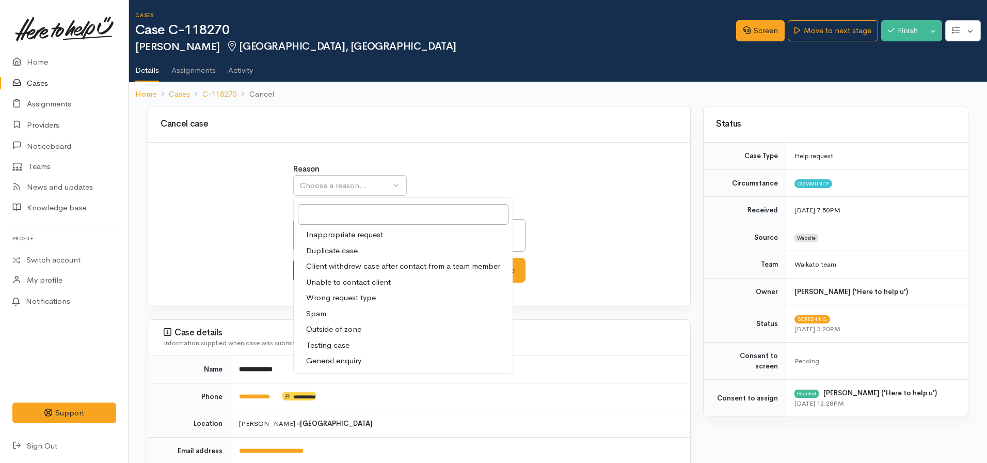
click at [324, 282] on span "Unable to contact client" at bounding box center [348, 282] width 85 height 12
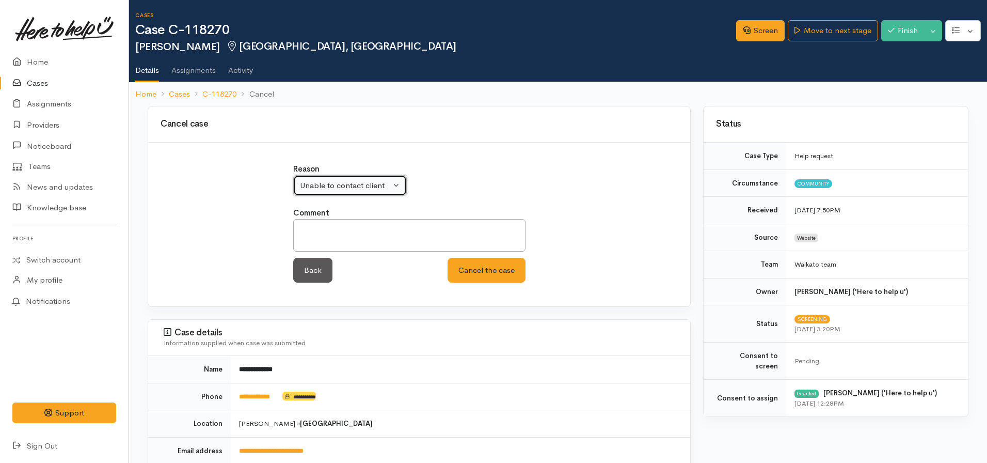
click at [359, 192] on button "Unable to contact client" at bounding box center [350, 185] width 114 height 21
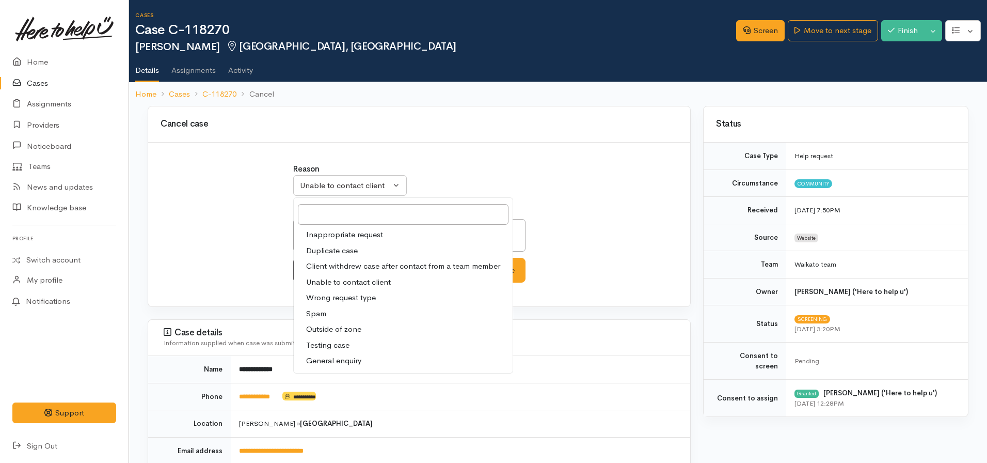
click at [342, 266] on span "Client withdrew case after contact from a team member" at bounding box center [403, 266] width 194 height 12
select select "3"
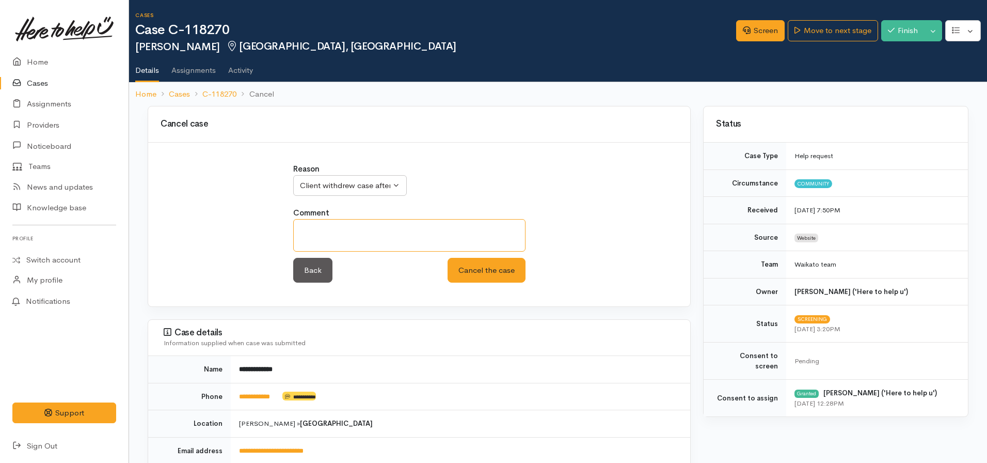
click at [366, 247] on textarea at bounding box center [409, 235] width 232 height 33
type textarea "Unable to re-establish contact"
click at [486, 275] on button "Cancel the case" at bounding box center [487, 270] width 78 height 25
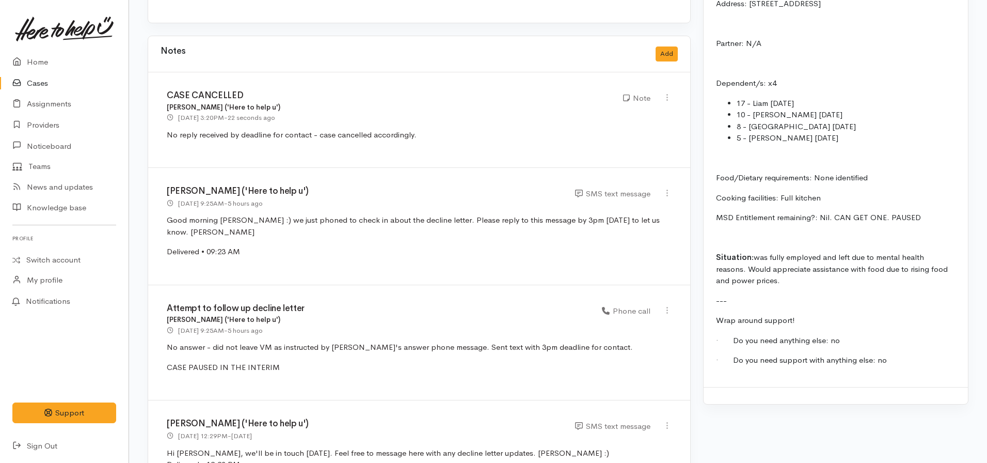
scroll to position [826, 0]
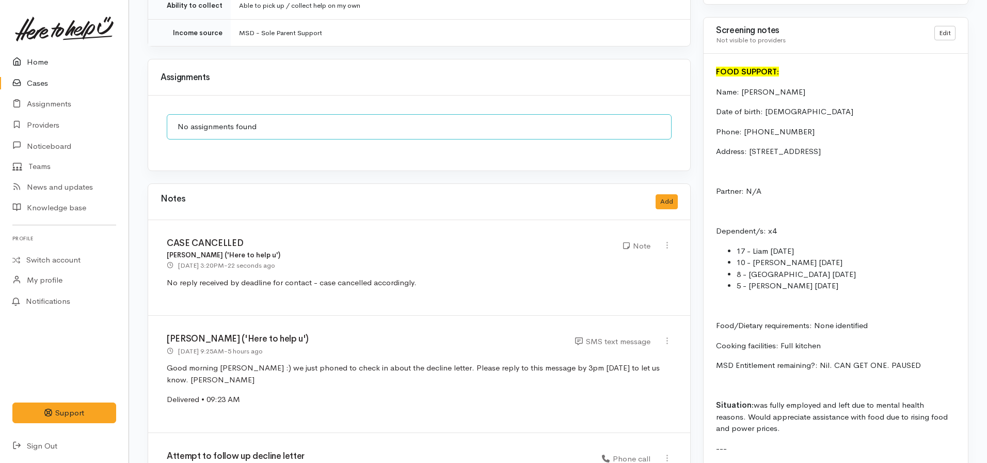
click at [43, 59] on link "Home" at bounding box center [64, 62] width 129 height 21
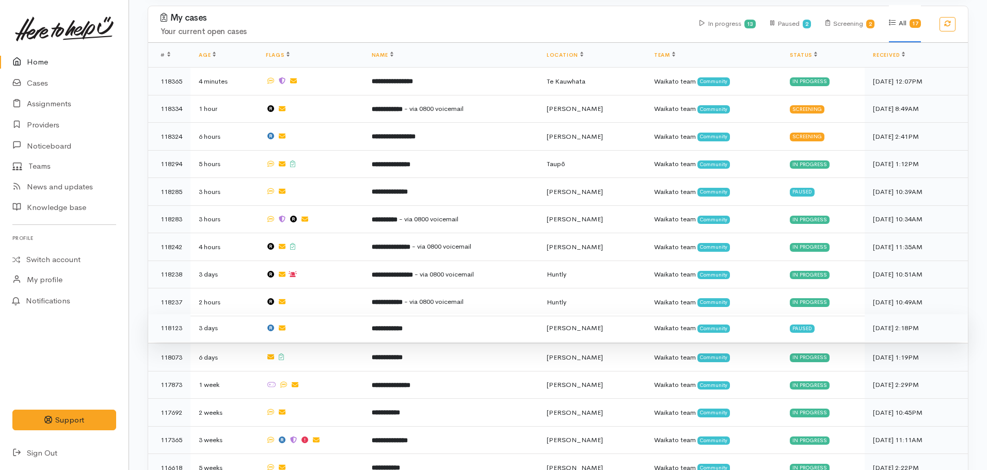
scroll to position [336, 0]
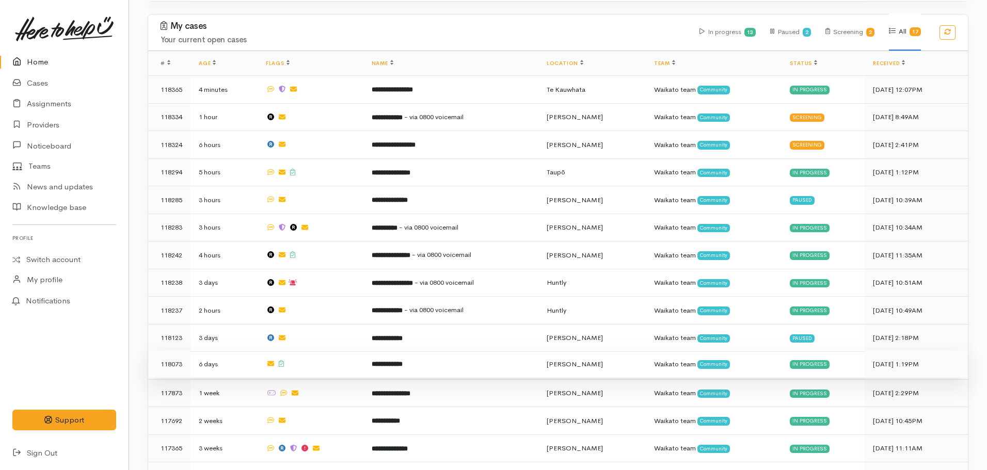
click at [372, 358] on td "**********" at bounding box center [451, 365] width 175 height 28
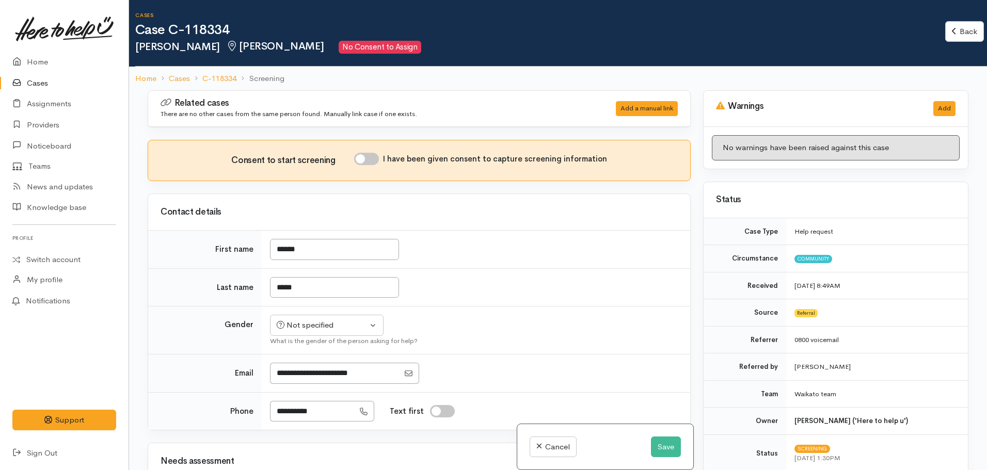
drag, startPoint x: 375, startPoint y: 161, endPoint x: 363, endPoint y: 161, distance: 12.4
click at [373, 161] on input "I have been given consent to capture screening information" at bounding box center [366, 159] width 25 height 12
checkbox input "true"
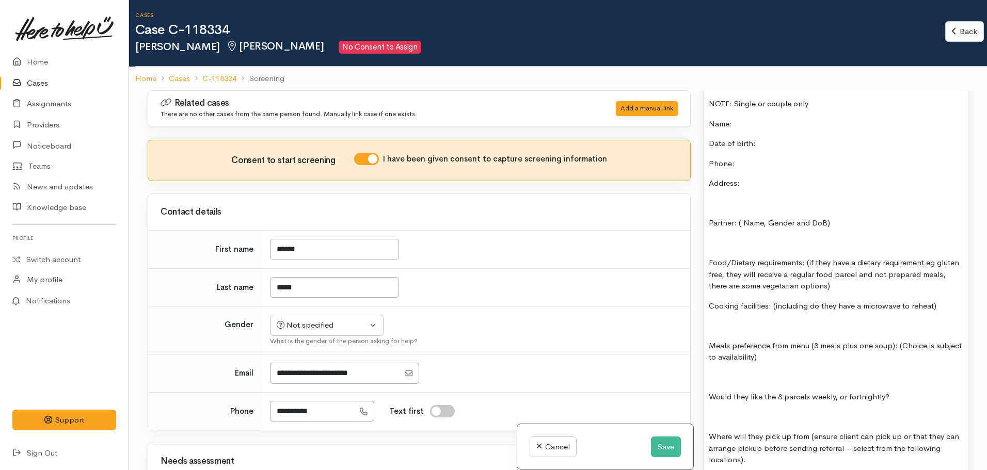
scroll to position [930, 0]
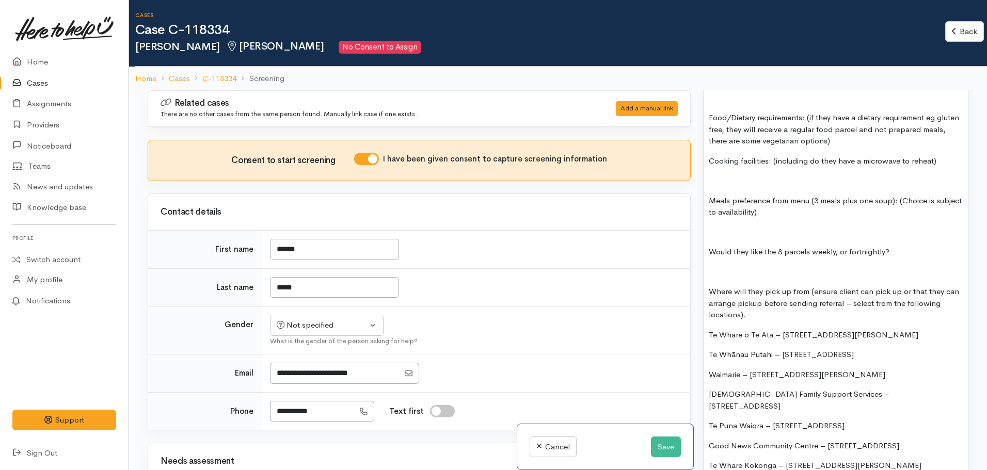
click at [792, 227] on p at bounding box center [836, 233] width 254 height 12
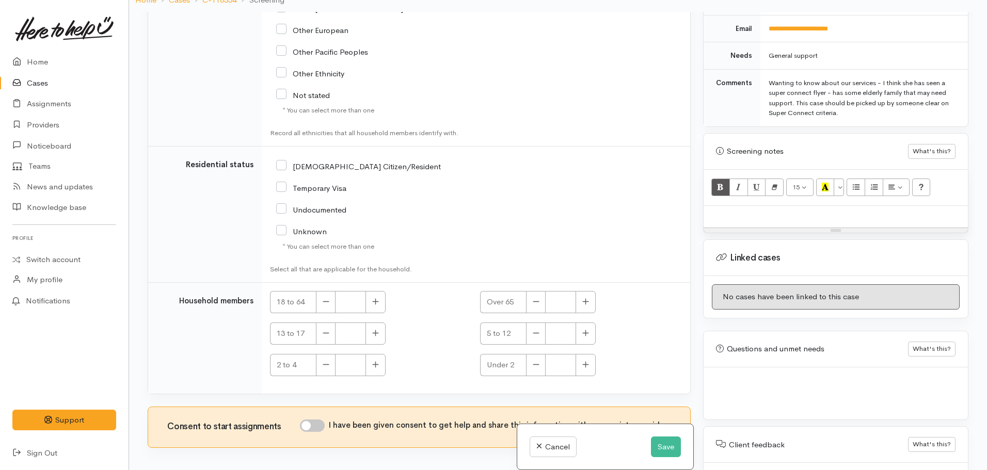
scroll to position [1616, 0]
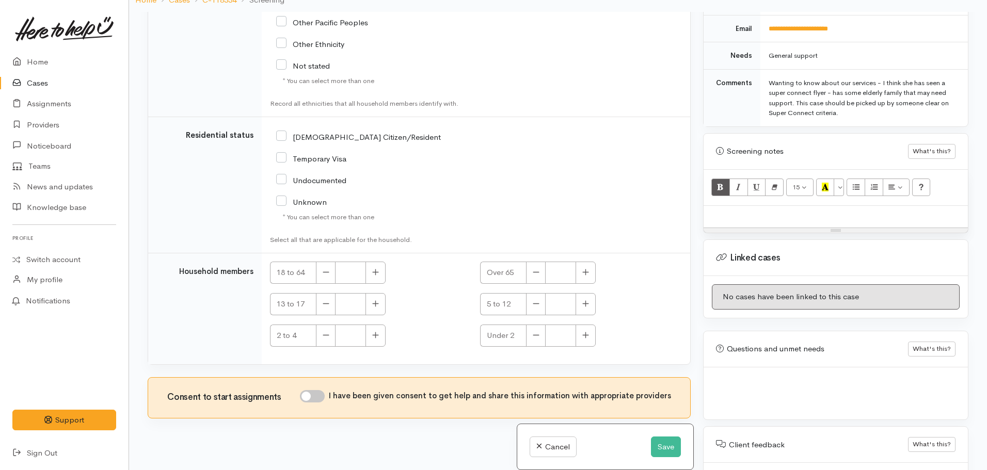
click at [316, 395] on input "I have been given consent to get help and share this information with appropria…" at bounding box center [312, 396] width 25 height 12
checkbox input "true"
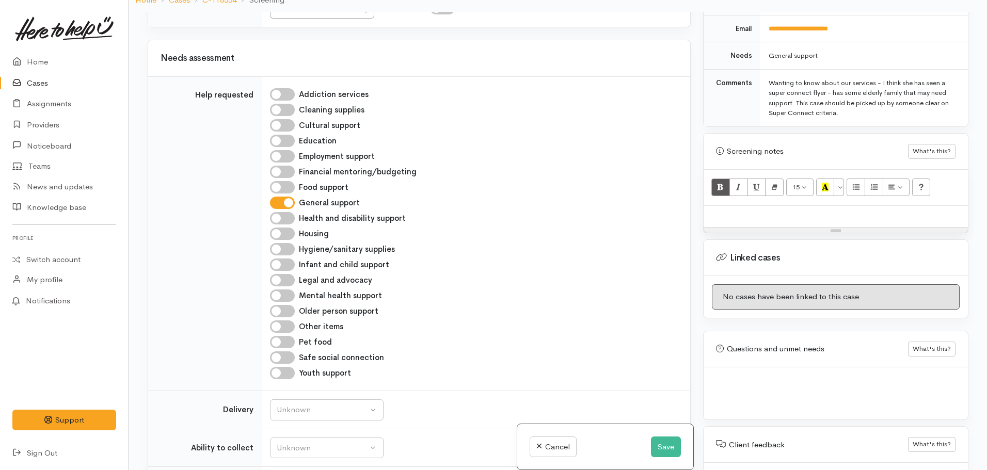
scroll to position [0, 0]
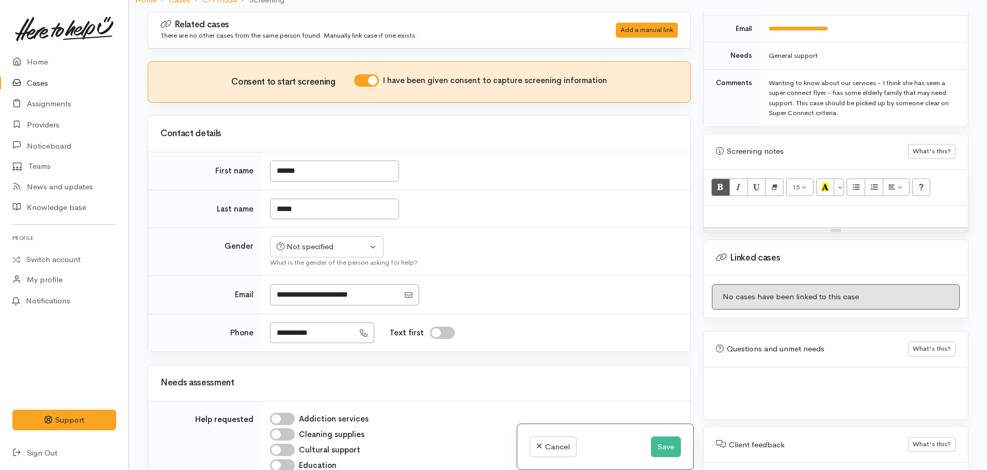
click at [743, 189] on div "15 8 9 10 11 12 14 18 24 36 Background Color Transparent Select #ffff00 Text Co…" at bounding box center [836, 188] width 264 height 36
drag, startPoint x: 735, startPoint y: 217, endPoint x: 744, endPoint y: 197, distance: 22.0
click at [735, 217] on div at bounding box center [836, 217] width 264 height 22
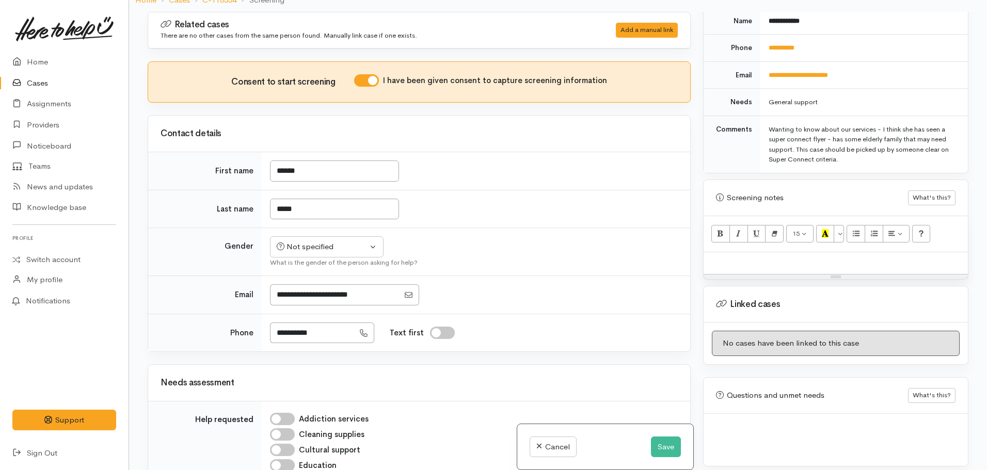
scroll to position [315, 0]
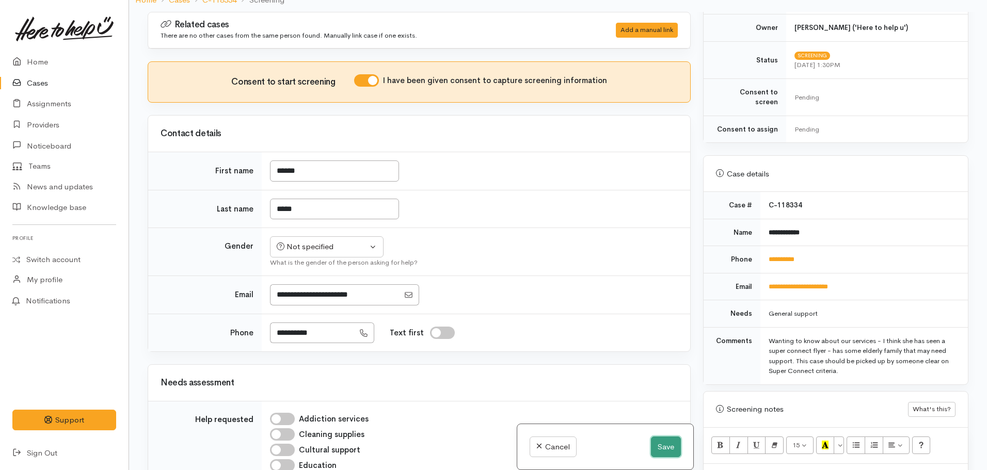
click at [666, 442] on button "Save" at bounding box center [666, 447] width 30 height 21
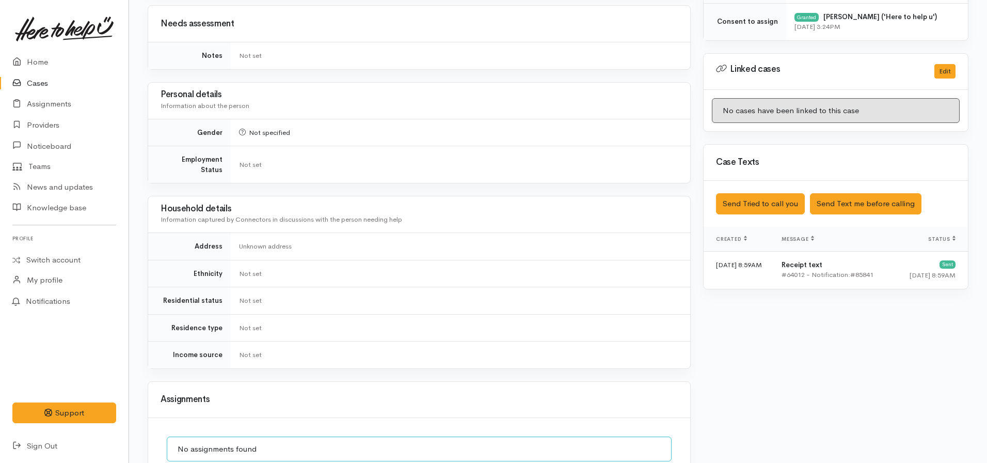
scroll to position [646, 0]
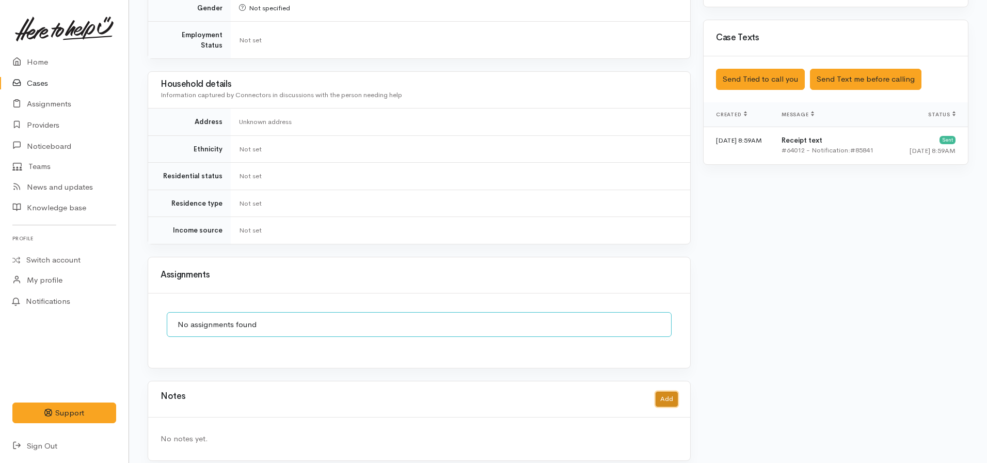
click at [669, 391] on button "Add" at bounding box center [667, 398] width 22 height 15
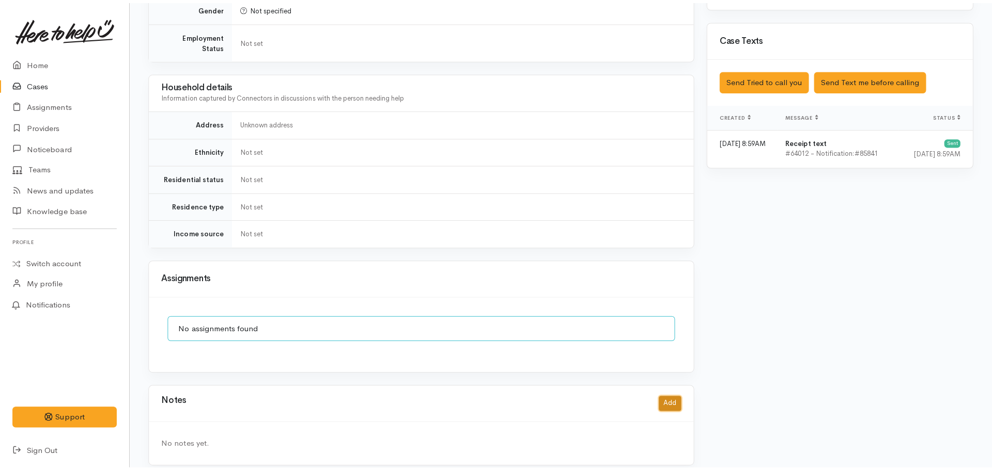
scroll to position [638, 0]
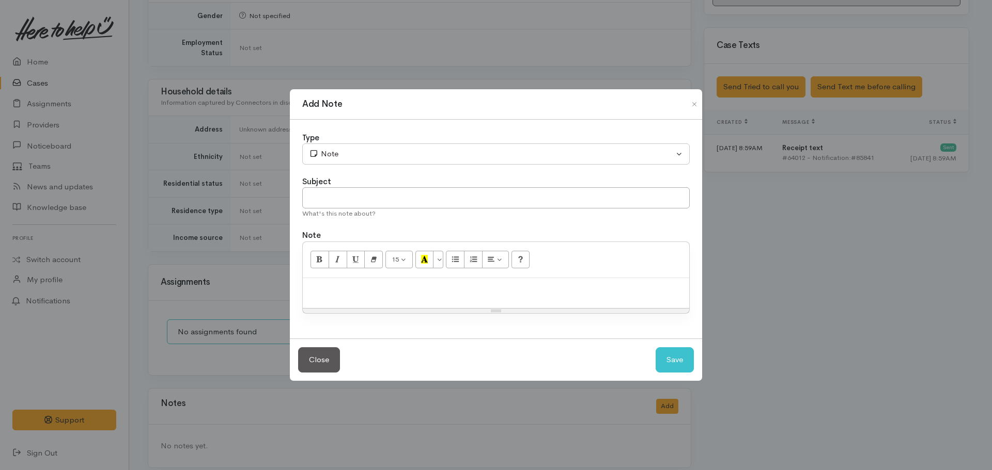
click at [417, 295] on p at bounding box center [496, 290] width 376 height 12
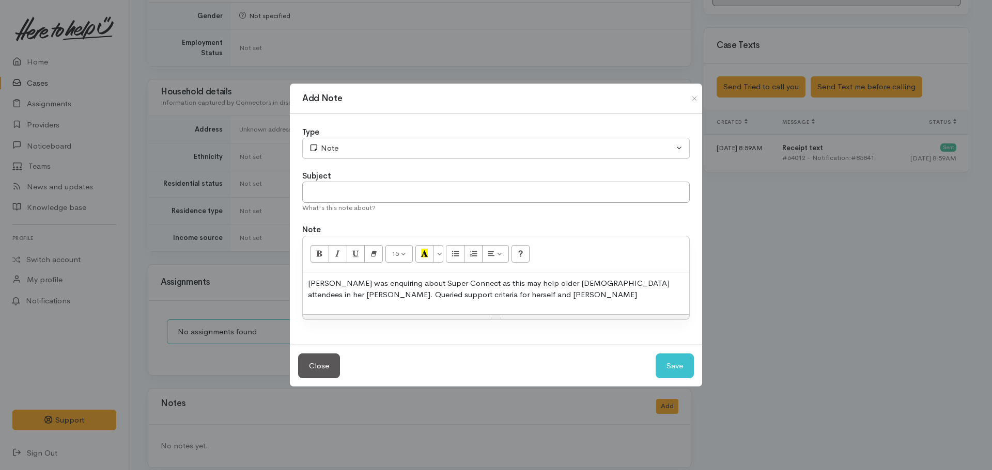
click at [456, 301] on div "Rachel was enquiring about Super Connect as this may help older church attendee…" at bounding box center [496, 294] width 386 height 42
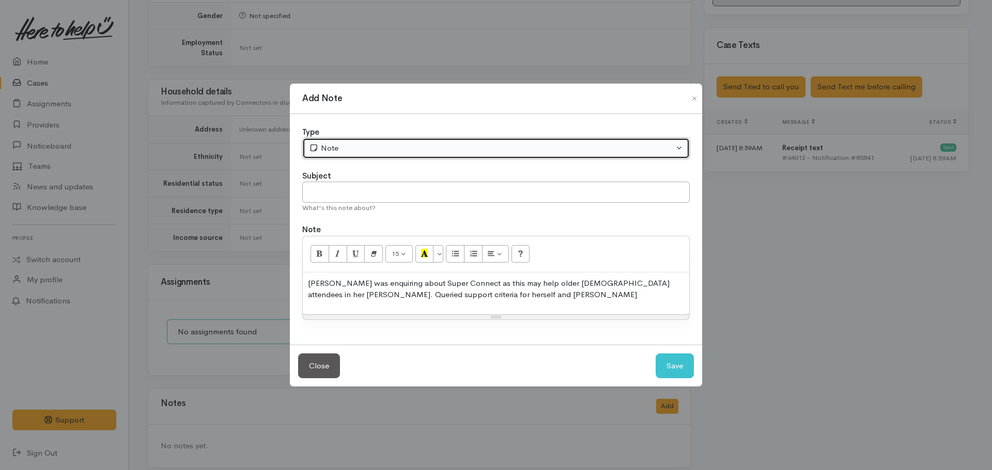
click at [388, 145] on div "Note" at bounding box center [491, 149] width 365 height 12
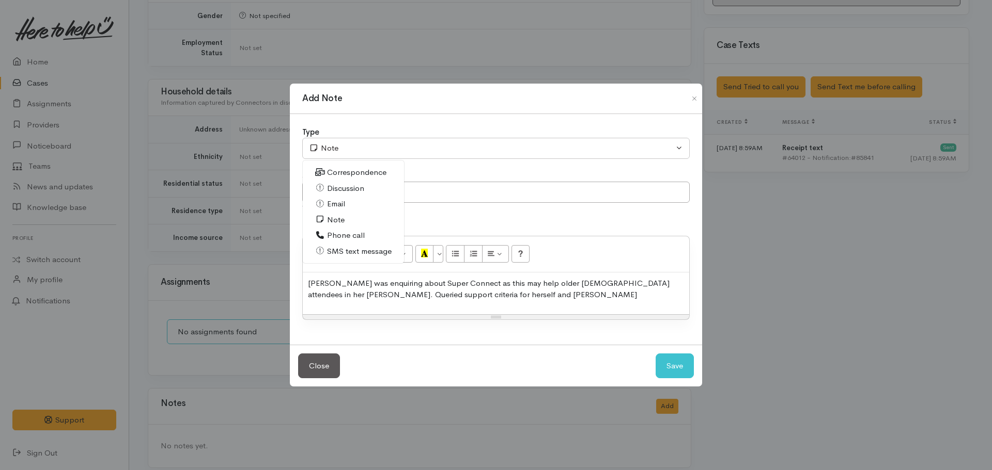
click at [366, 235] on link "Phone call" at bounding box center [353, 236] width 101 height 16
click at [469, 304] on div "Rachel was enquiring about Super Connect as this may help older church attendee…" at bounding box center [496, 294] width 386 height 42
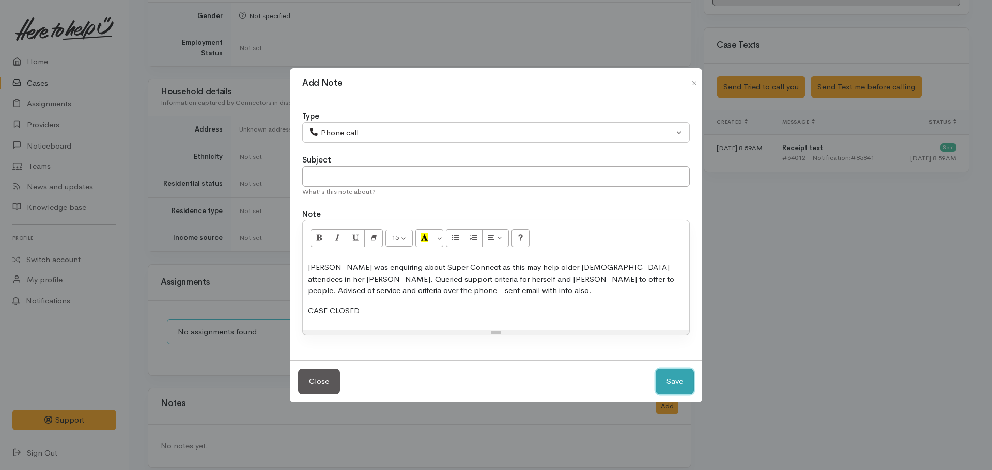
click at [667, 386] on button "Save" at bounding box center [674, 381] width 38 height 25
select select "1"
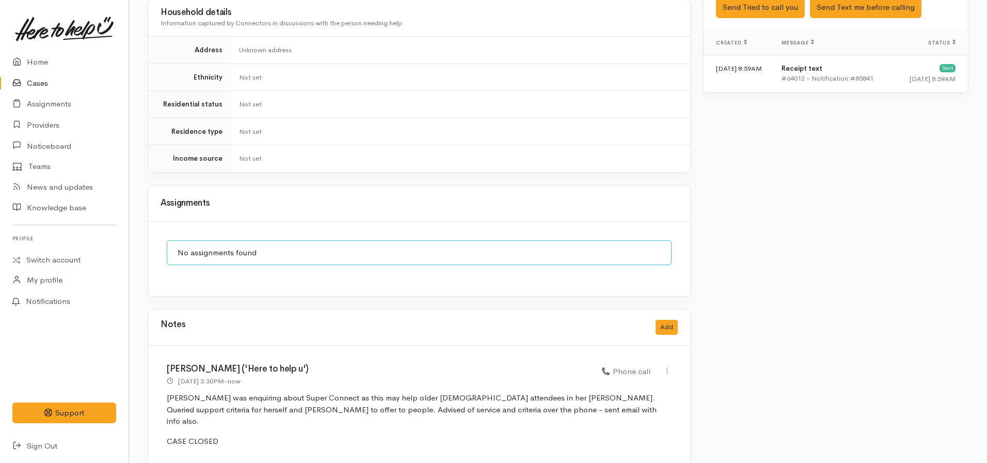
scroll to position [720, 0]
click at [668, 320] on button "Add" at bounding box center [667, 325] width 22 height 15
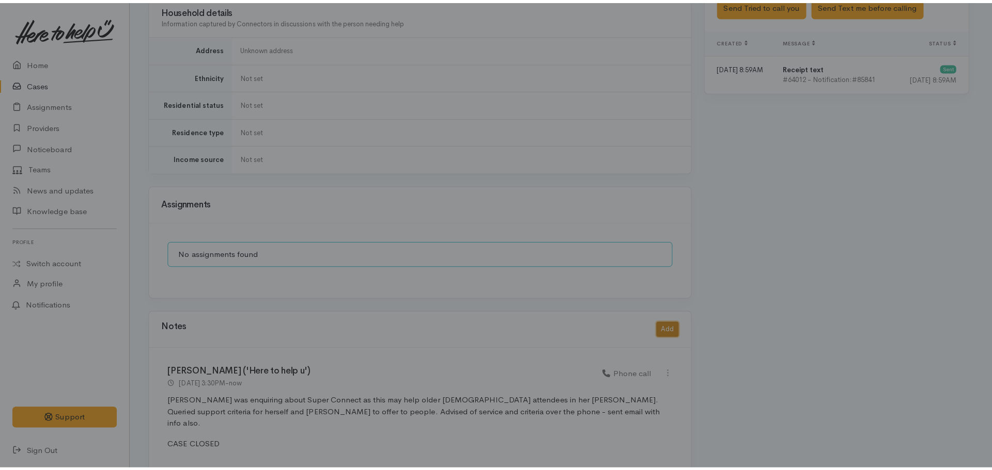
scroll to position [712, 0]
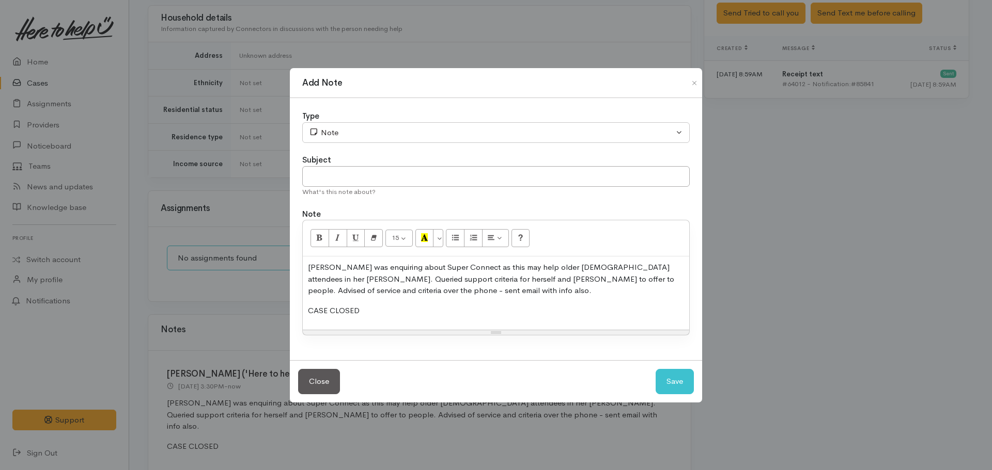
click at [421, 302] on div "Rachel was enquiring about Super Connect as this may help older church attendee…" at bounding box center [496, 293] width 386 height 73
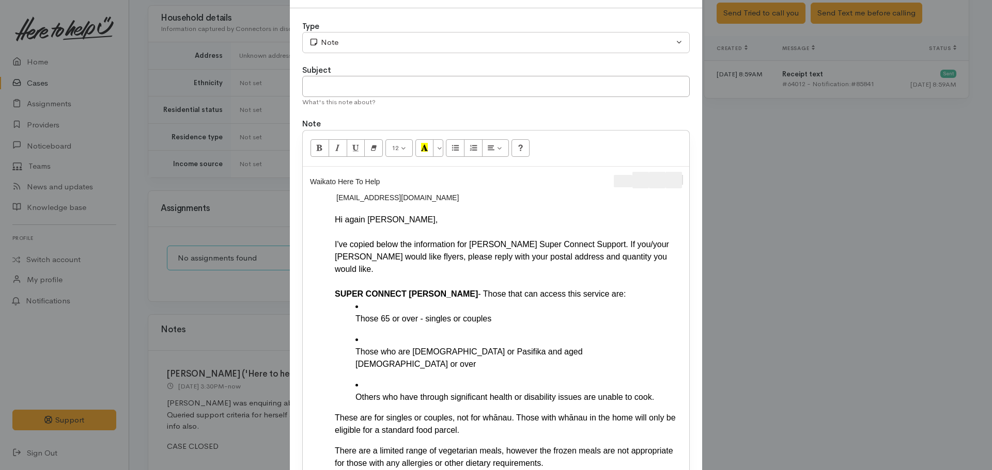
scroll to position [0, 0]
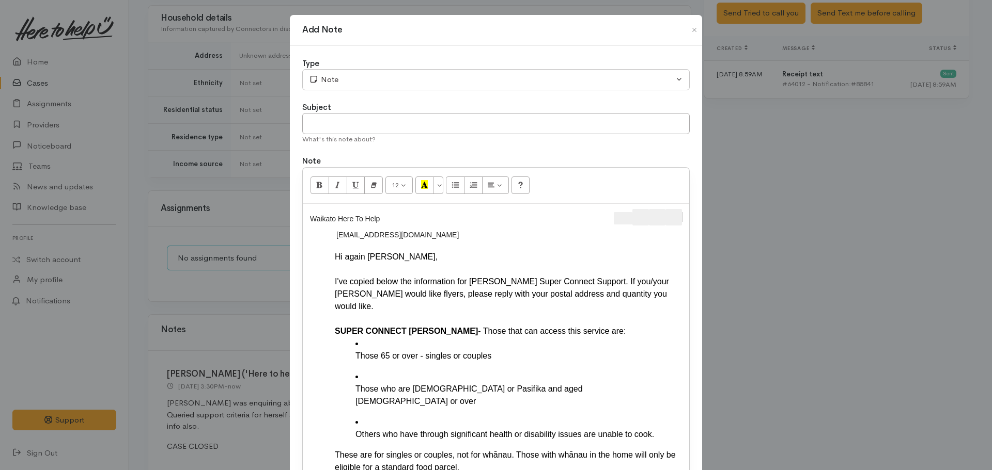
click at [681, 218] on div at bounding box center [596, 219] width 175 height 20
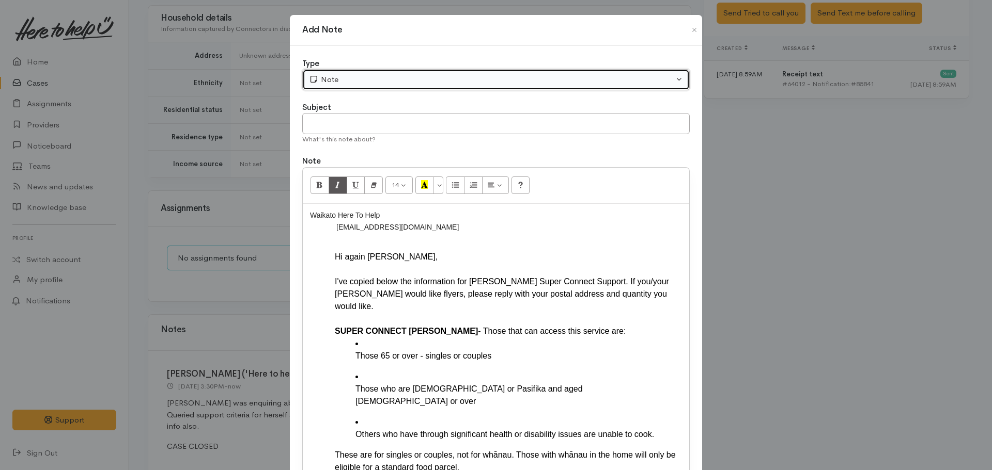
click at [388, 86] on button "Note" at bounding box center [495, 79] width 387 height 21
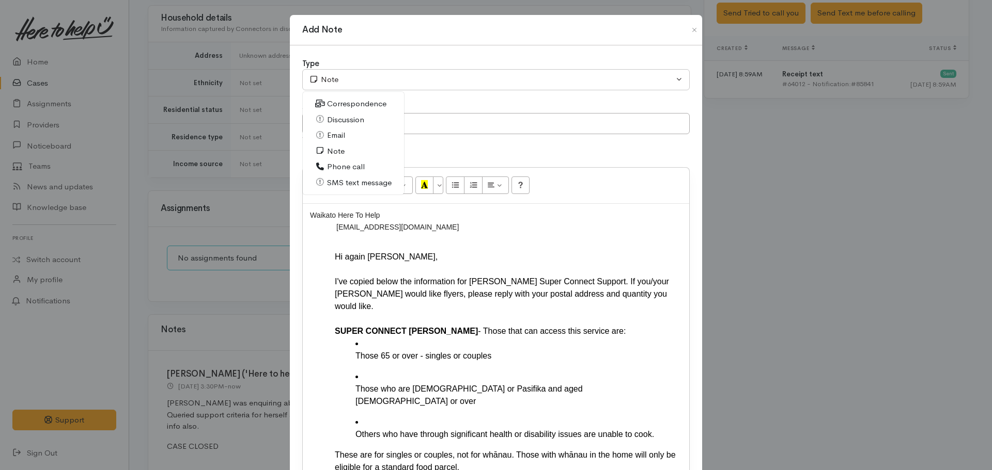
drag, startPoint x: 345, startPoint y: 137, endPoint x: 346, endPoint y: 142, distance: 5.3
click at [346, 142] on link "Email" at bounding box center [353, 136] width 101 height 16
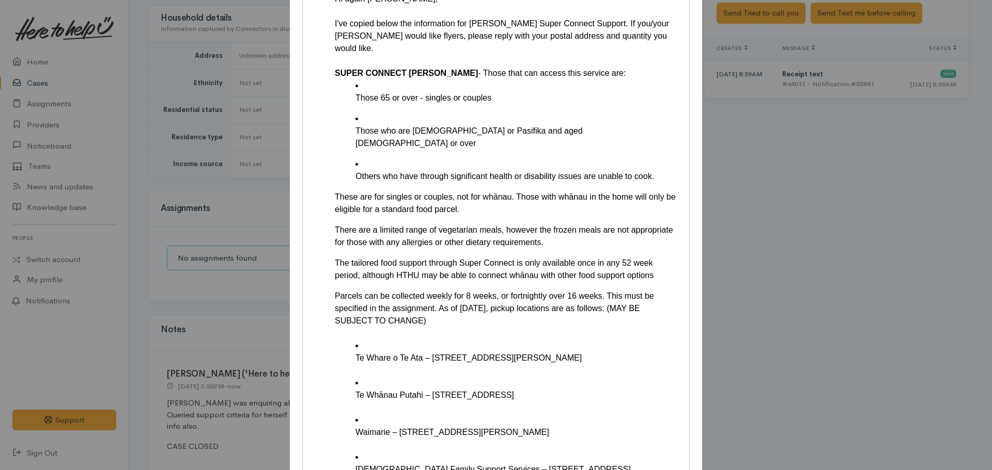
scroll to position [580, 0]
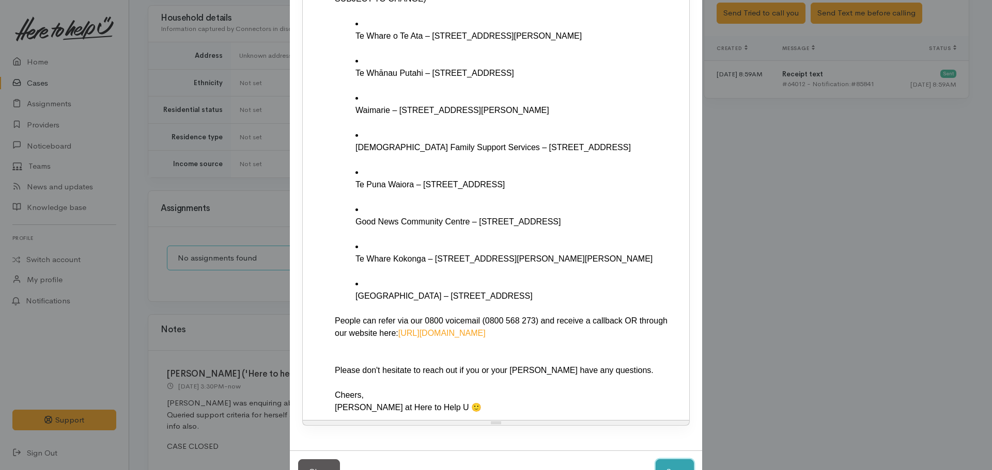
click at [662, 460] on button "Save" at bounding box center [674, 472] width 38 height 25
select select "1"
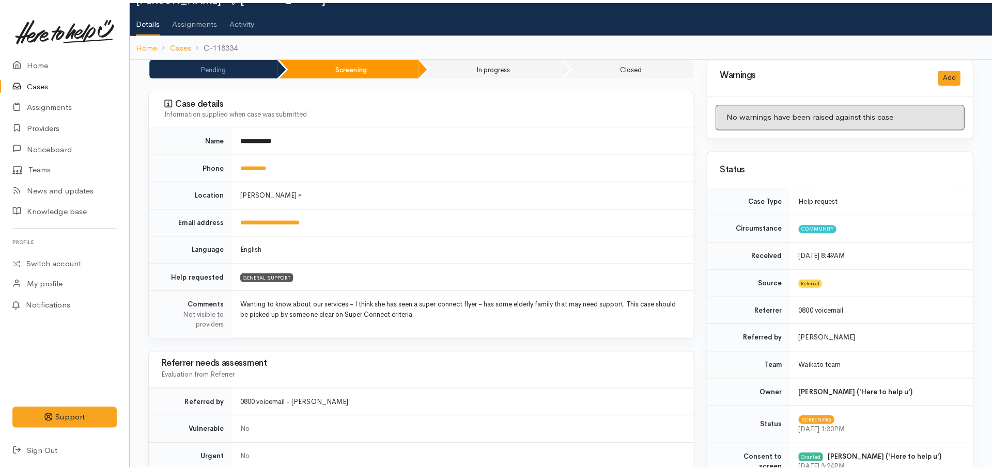
scroll to position [0, 0]
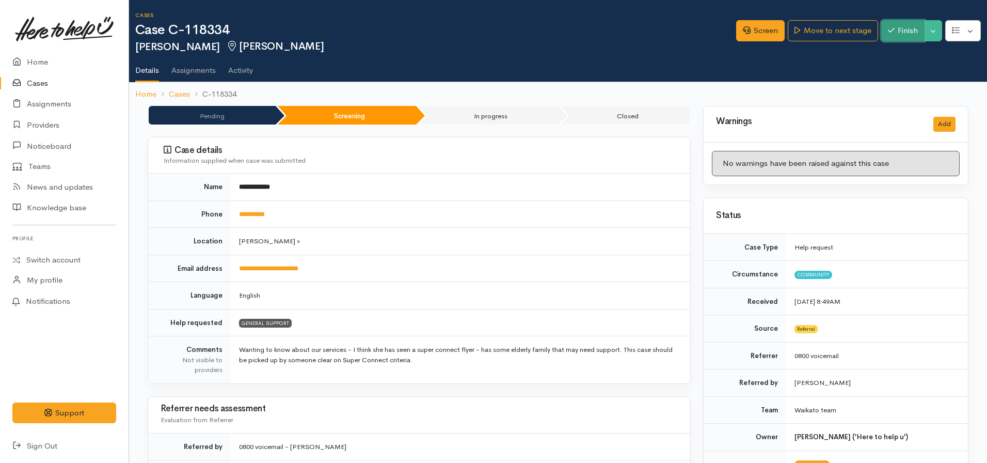
click at [908, 26] on button "Finish" at bounding box center [903, 30] width 43 height 21
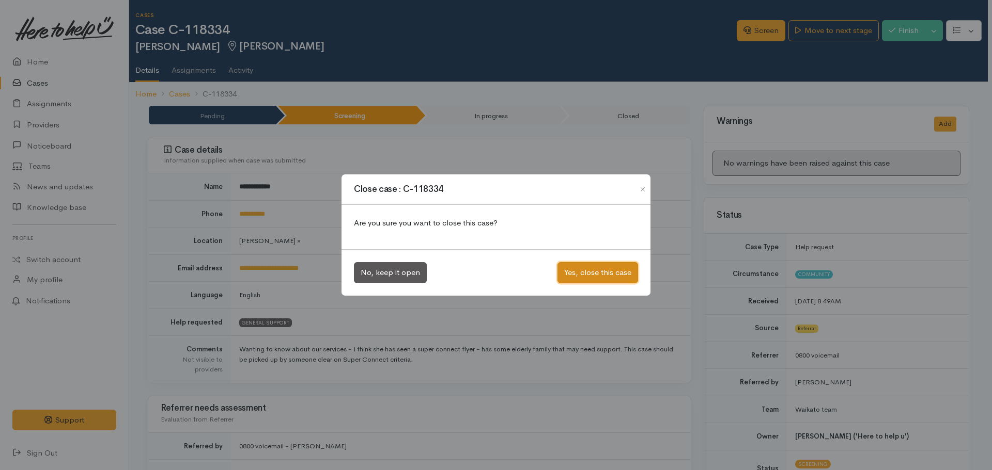
click at [578, 270] on button "Yes, close this case" at bounding box center [597, 272] width 81 height 21
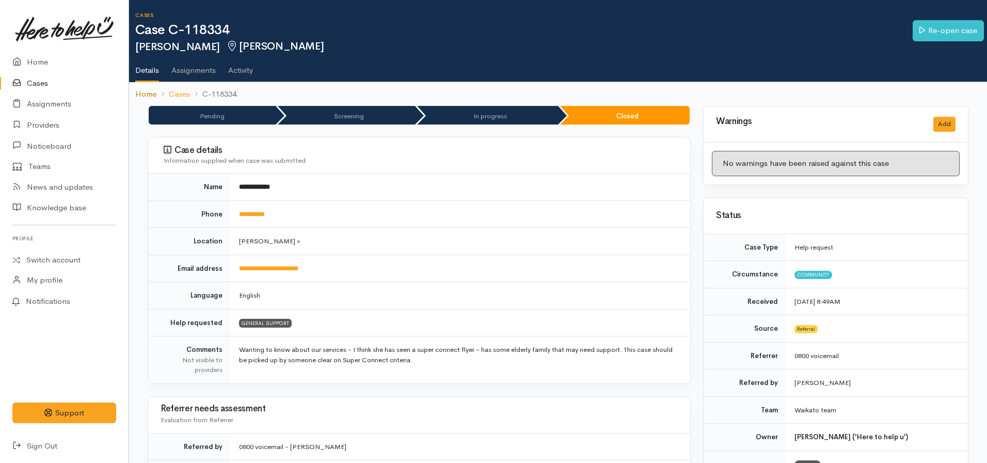
click at [148, 96] on link "Home" at bounding box center [145, 94] width 21 height 12
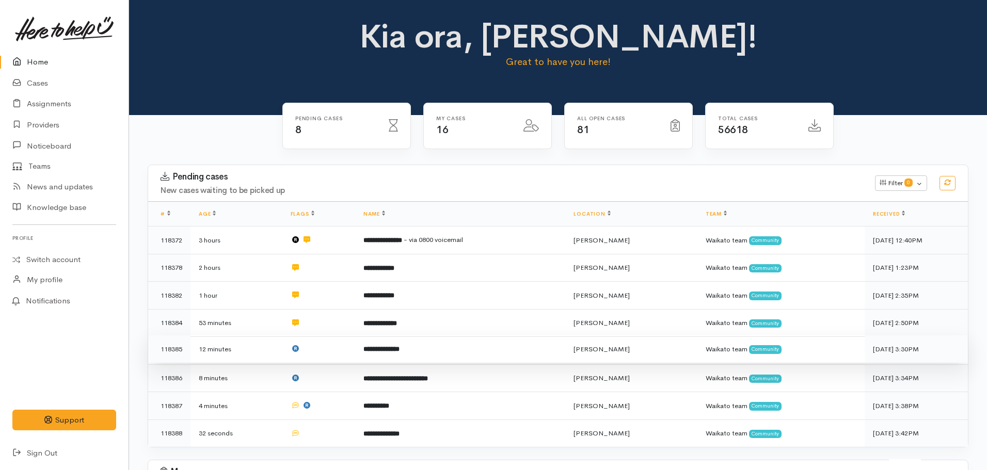
click at [419, 346] on td "**********" at bounding box center [460, 350] width 211 height 28
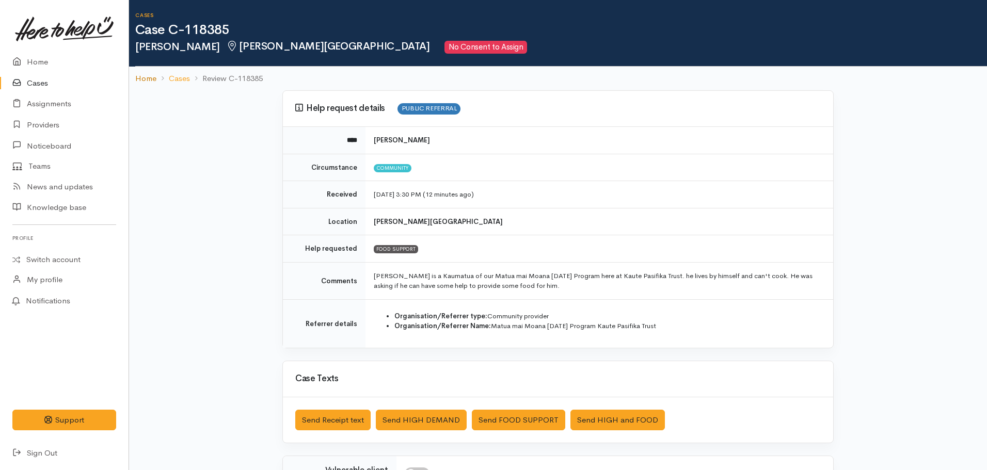
click at [146, 78] on link "Home" at bounding box center [145, 79] width 21 height 12
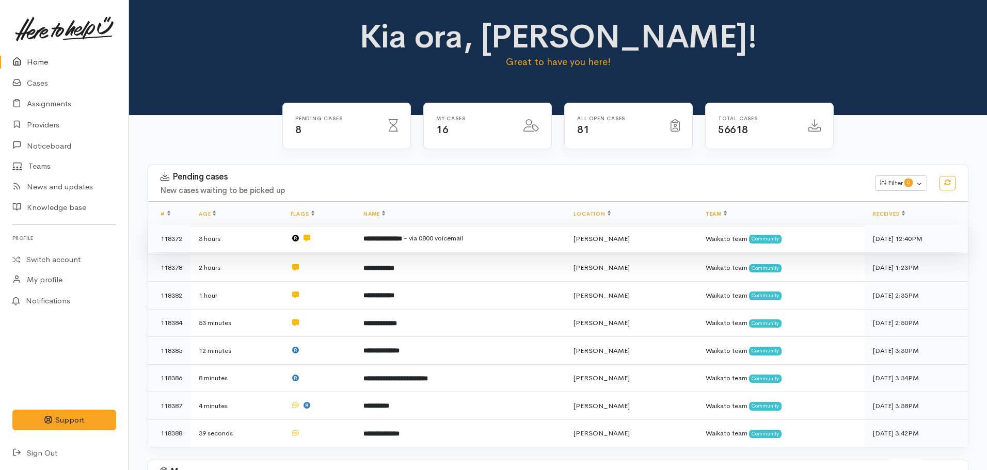
click at [420, 243] on td "**********" at bounding box center [460, 239] width 211 height 28
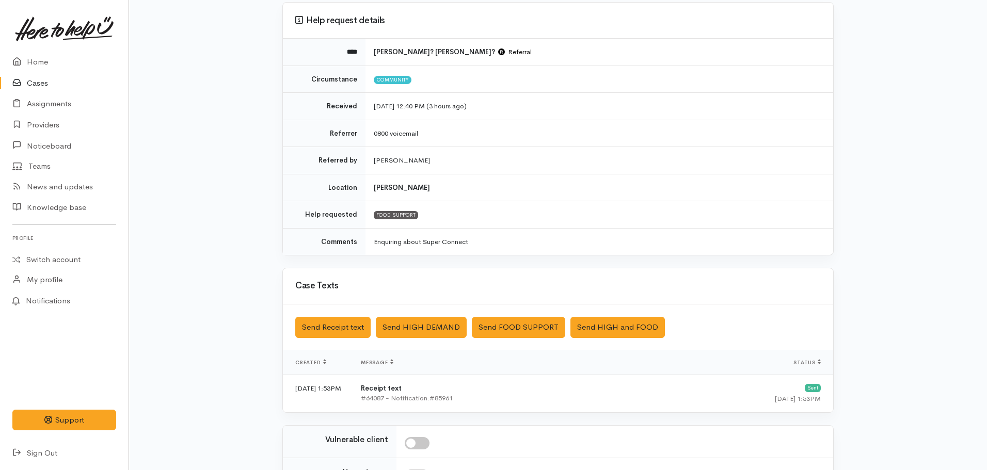
scroll to position [232, 0]
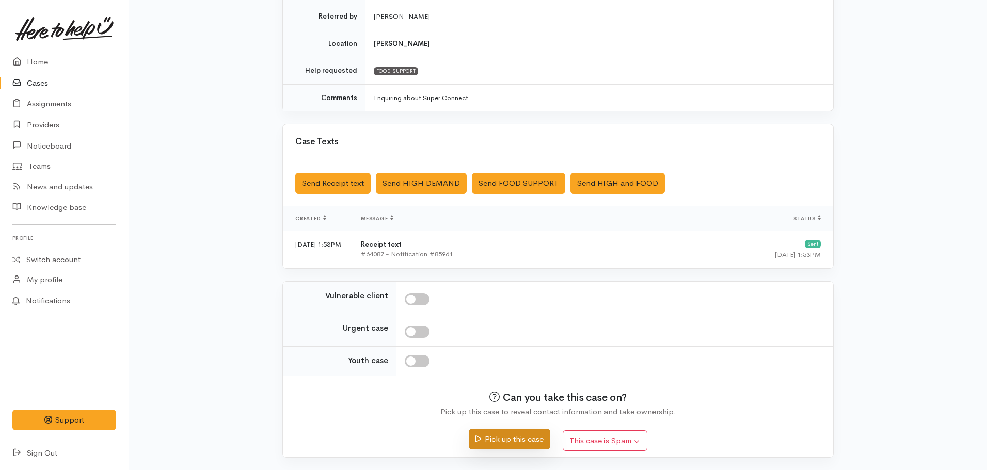
click at [495, 430] on button "Pick up this case" at bounding box center [509, 439] width 81 height 21
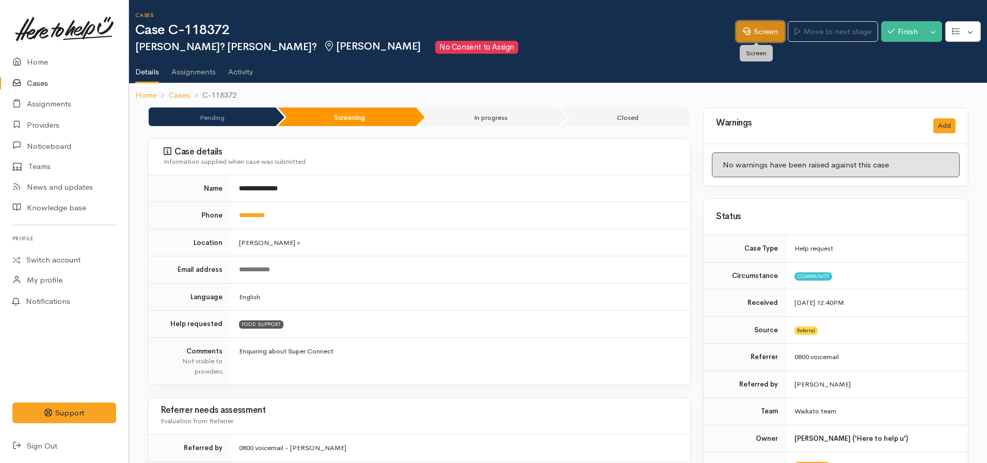
click at [748, 25] on link "Screen" at bounding box center [760, 31] width 49 height 21
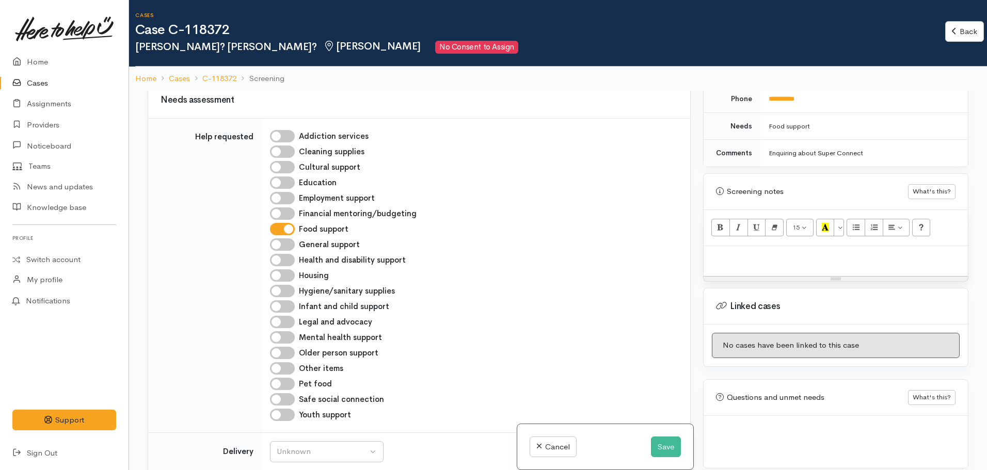
scroll to position [90, 0]
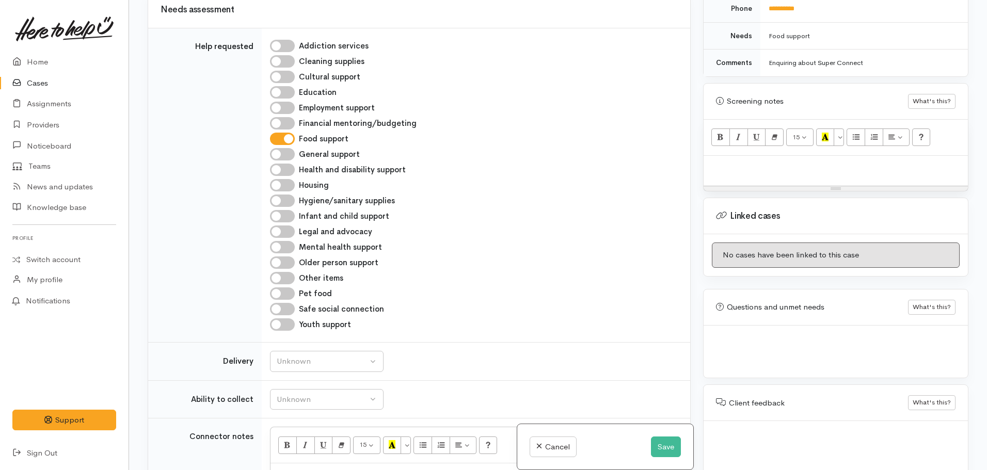
click at [721, 144] on div "15 8 9 10 11 12 14 18 24 36 Background Color Transparent Select #ffff00 Text Co…" at bounding box center [836, 138] width 264 height 36
click at [728, 163] on div at bounding box center [836, 171] width 264 height 30
paste div
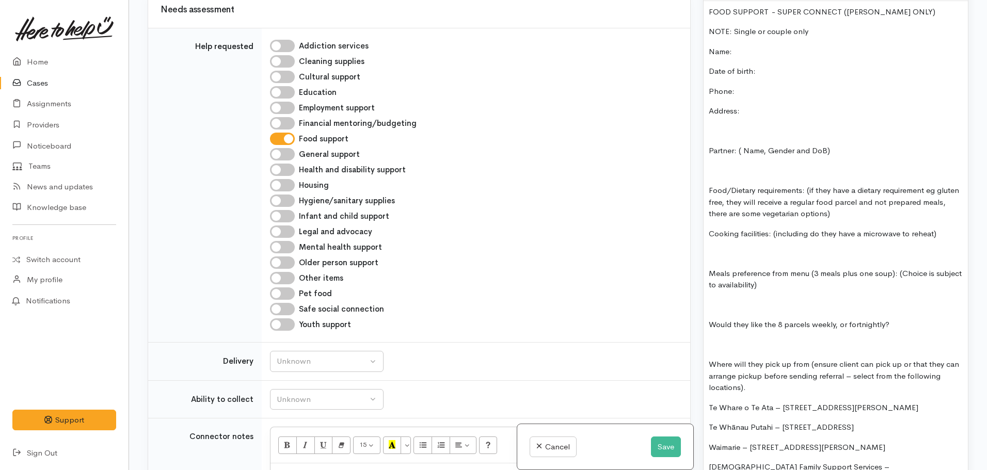
scroll to position [585, 0]
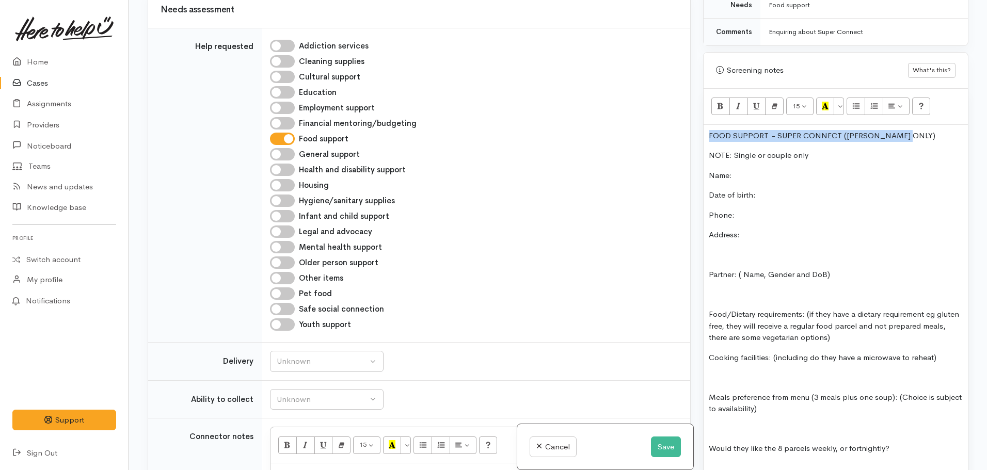
drag, startPoint x: 919, startPoint y: 120, endPoint x: 686, endPoint y: 123, distance: 232.4
click at [686, 123] on div "Related cases There are no other cases from the same person found. Manually lin…" at bounding box center [559, 235] width 834 height 470
click at [723, 102] on icon "Bold (CTRL+B)" at bounding box center [720, 106] width 7 height 9
click at [827, 102] on icon "Recent Color" at bounding box center [825, 106] width 7 height 9
click at [781, 175] on div "FOOD SUPPORT  - SUPER CONNECT (HAMILTON ONLY) NOTE: Single or couple only Name:…" at bounding box center [836, 476] width 264 height 703
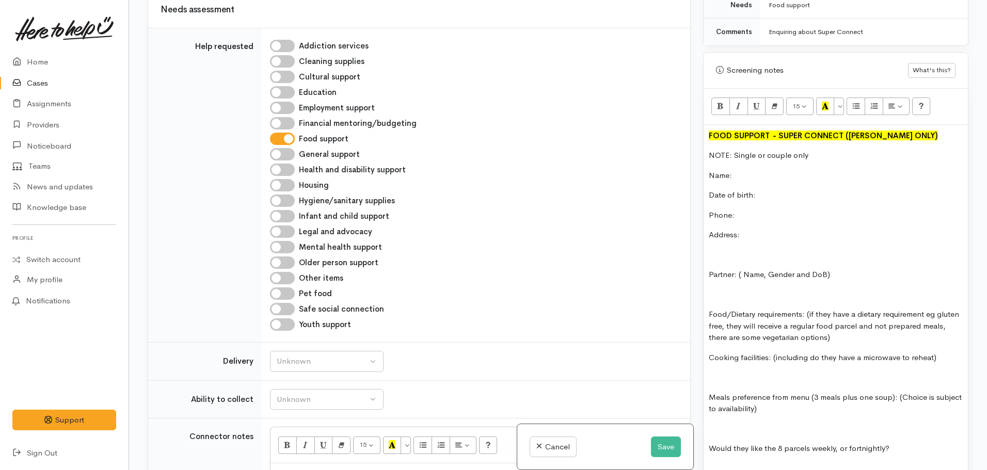
click at [768, 158] on div "FOOD SUPPORT  - SUPER CONNECT (HAMILTON ONLY) NOTE: Single or couple only Name:…" at bounding box center [836, 476] width 264 height 703
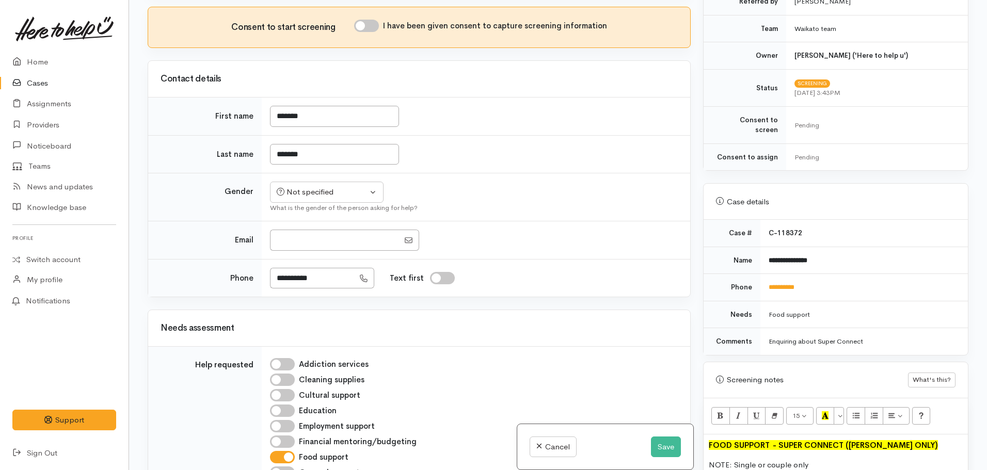
scroll to position [0, 0]
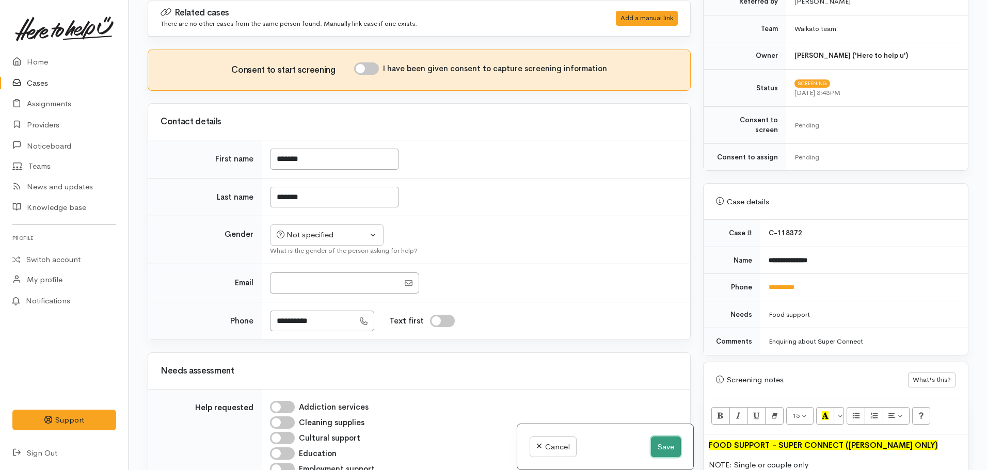
click at [662, 446] on button "Save" at bounding box center [666, 447] width 30 height 21
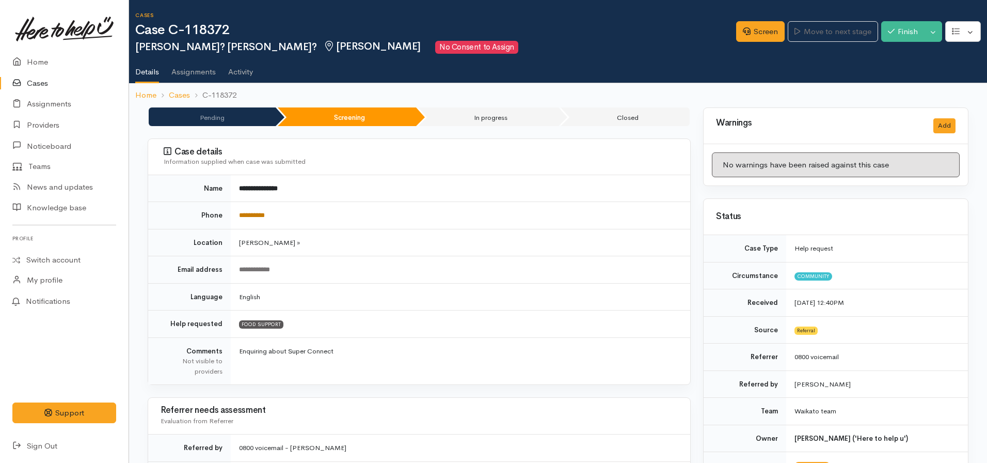
click at [263, 215] on link "**********" at bounding box center [252, 215] width 26 height 7
click at [749, 27] on link "Screen" at bounding box center [760, 31] width 49 height 21
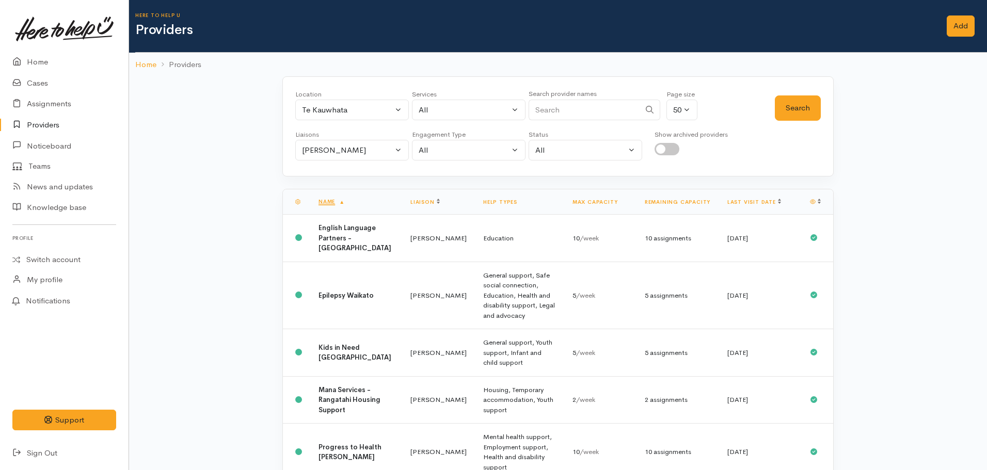
select select "5"
select select "null"
click at [334, 105] on div "Te Kauwhata" at bounding box center [347, 110] width 91 height 12
type input "[PERSON_NAME]"
click at [342, 177] on span "[PERSON_NAME]" at bounding box center [345, 178] width 64 height 12
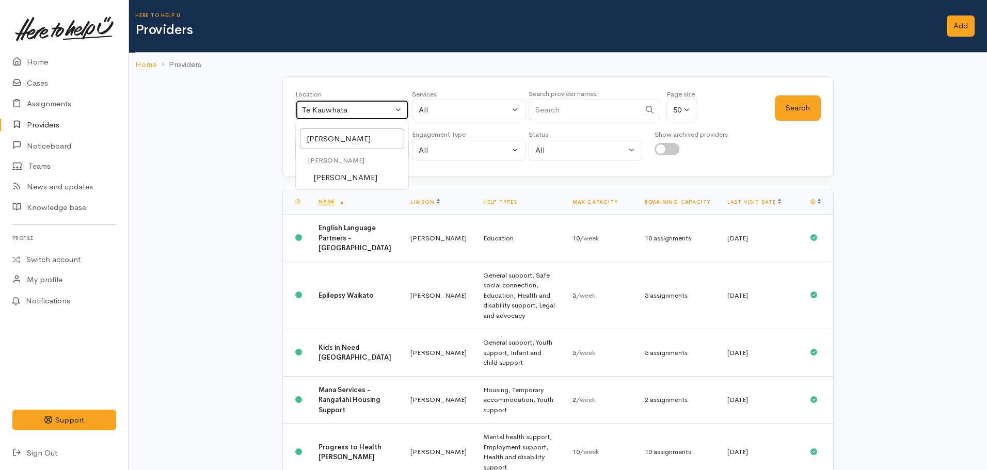
select select "1"
click at [474, 97] on div "Services" at bounding box center [469, 94] width 114 height 10
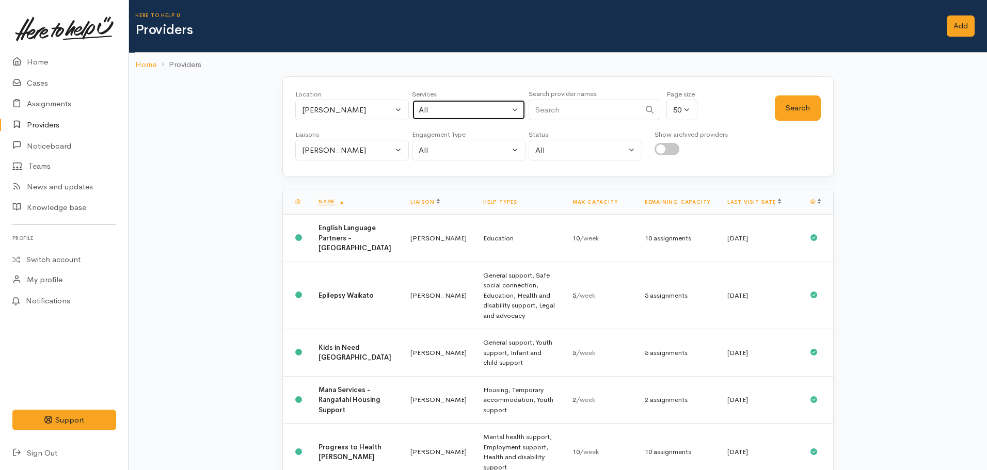
click at [473, 104] on button "All" at bounding box center [469, 110] width 114 height 21
select select "-1"
type input "food"
drag, startPoint x: 442, startPoint y: 181, endPoint x: 430, endPoint y: 172, distance: 14.8
click at [442, 180] on span "Food support" at bounding box center [454, 178] width 48 height 12
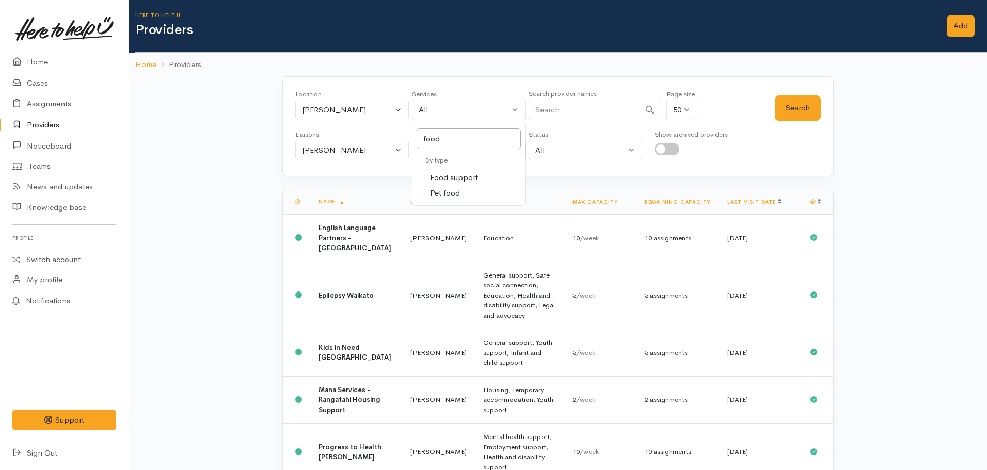
select select "3"
click at [364, 148] on div "Nicole Rusk" at bounding box center [347, 151] width 91 height 12
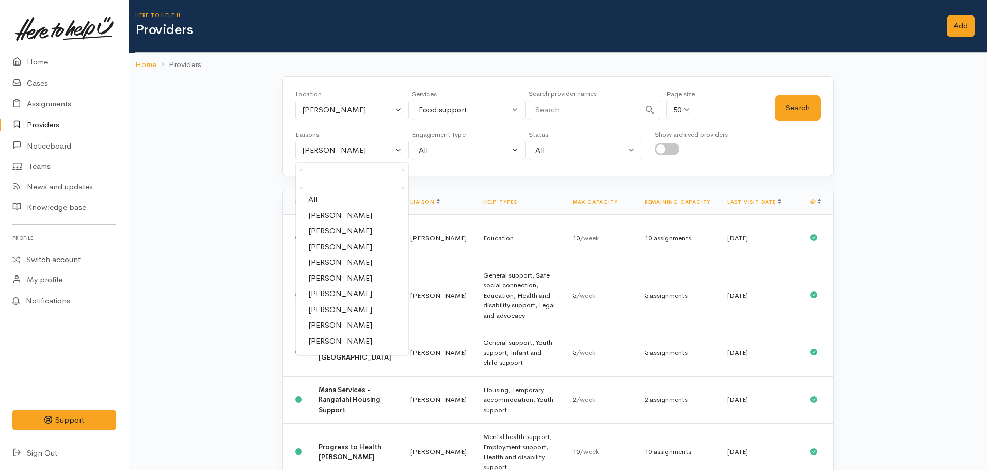
click at [324, 200] on link "All" at bounding box center [352, 200] width 113 height 16
select select "null"
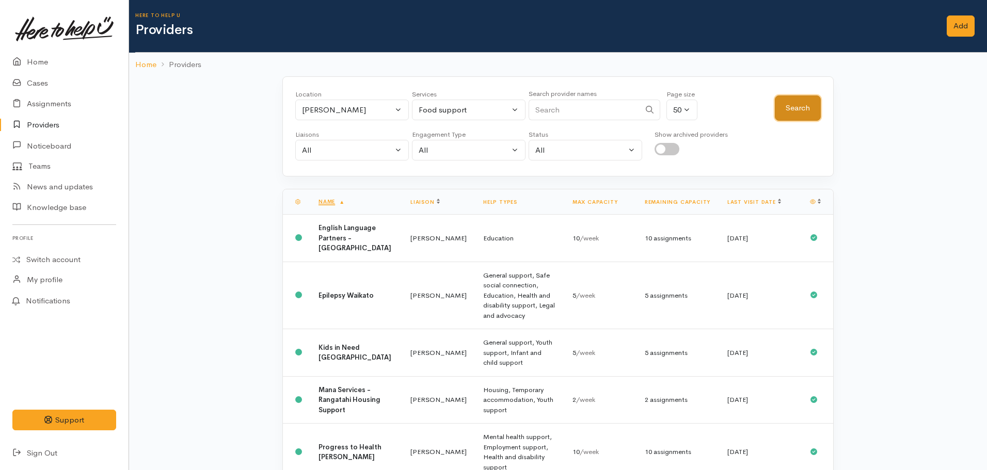
click at [796, 109] on button "Search" at bounding box center [798, 108] width 46 height 25
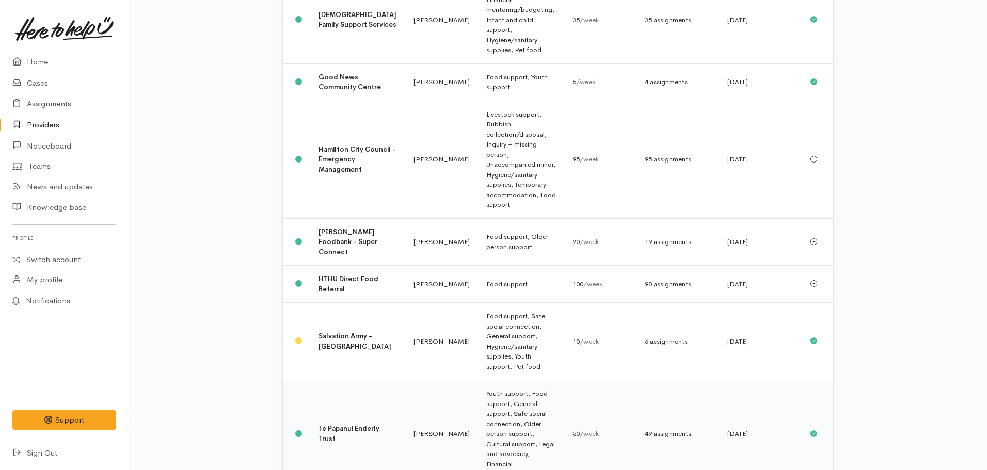
scroll to position [258, 0]
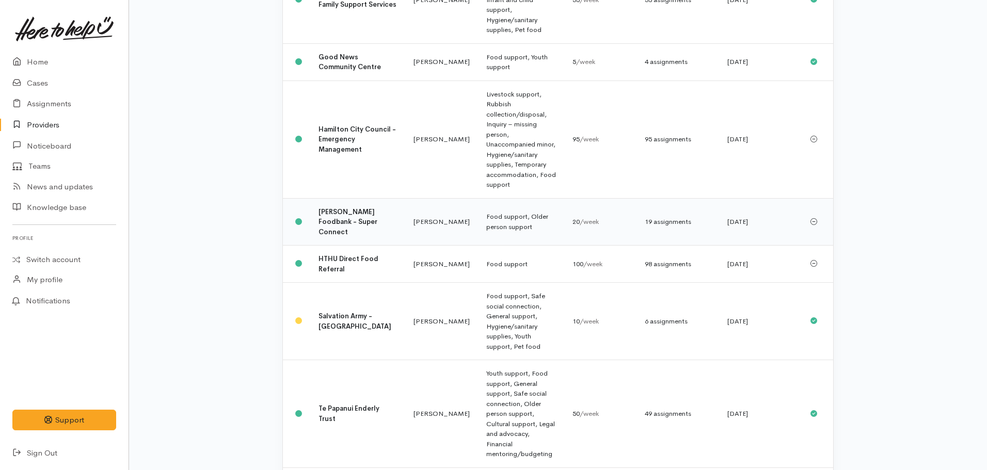
drag, startPoint x: 352, startPoint y: 152, endPoint x: 338, endPoint y: 158, distance: 14.6
click at [347, 198] on td "Hamilton Foodbank - Super Connect" at bounding box center [357, 222] width 95 height 48
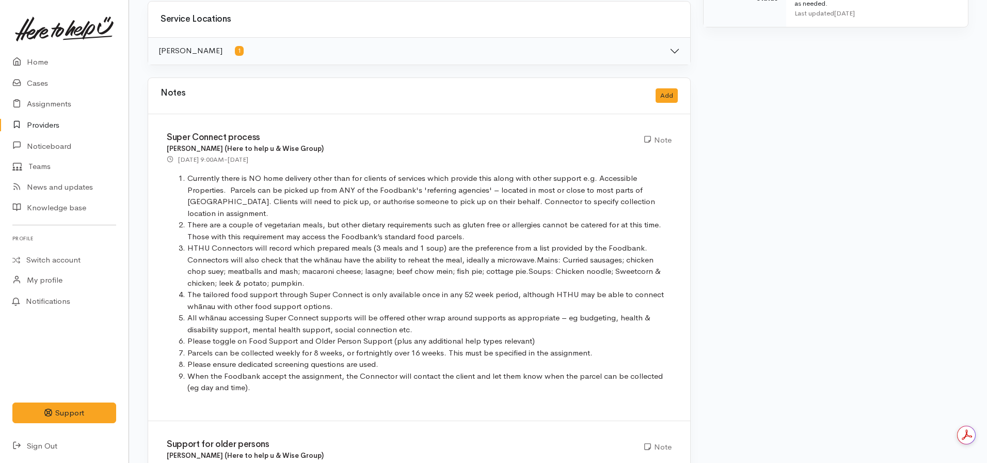
scroll to position [620, 0]
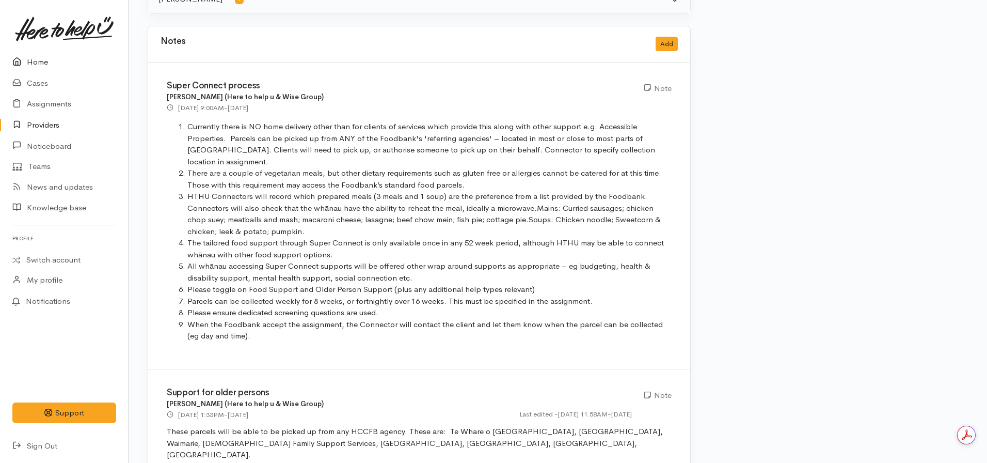
click at [40, 57] on link "Home" at bounding box center [64, 62] width 129 height 21
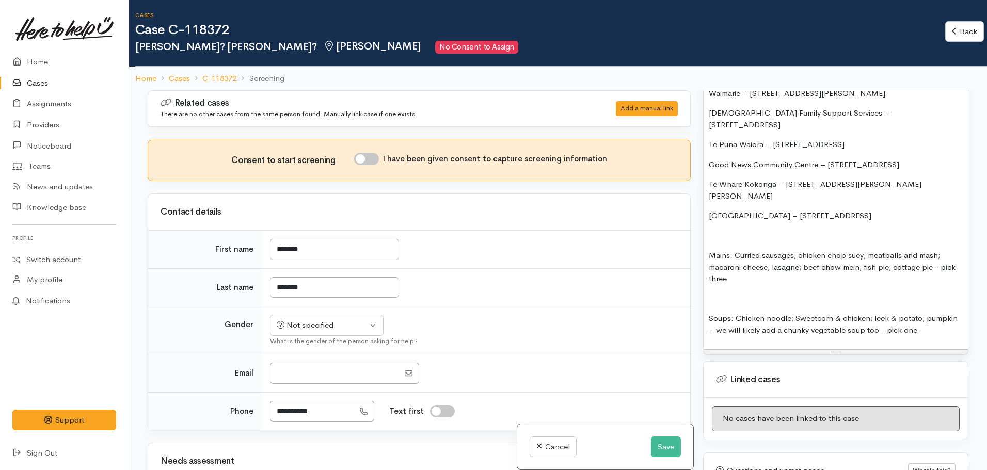
scroll to position [1188, 0]
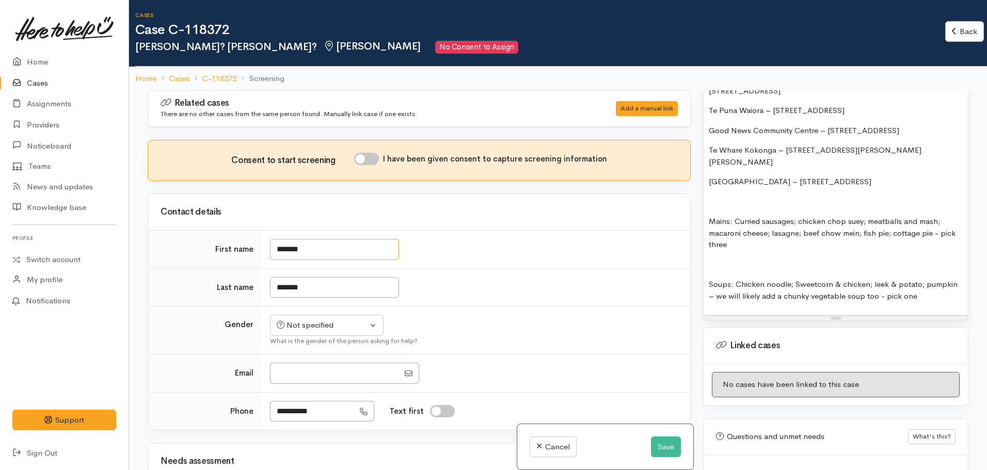
click at [351, 248] on input "*******" at bounding box center [334, 249] width 129 height 21
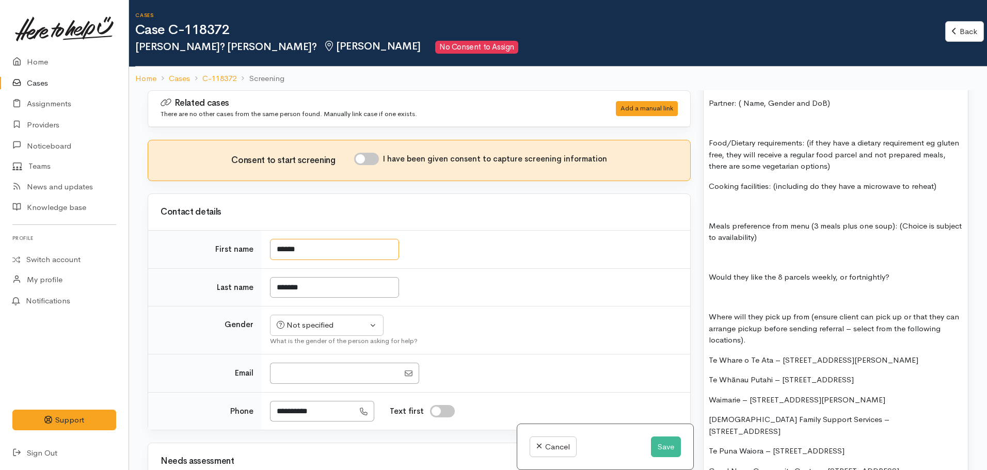
scroll to position [878, 0]
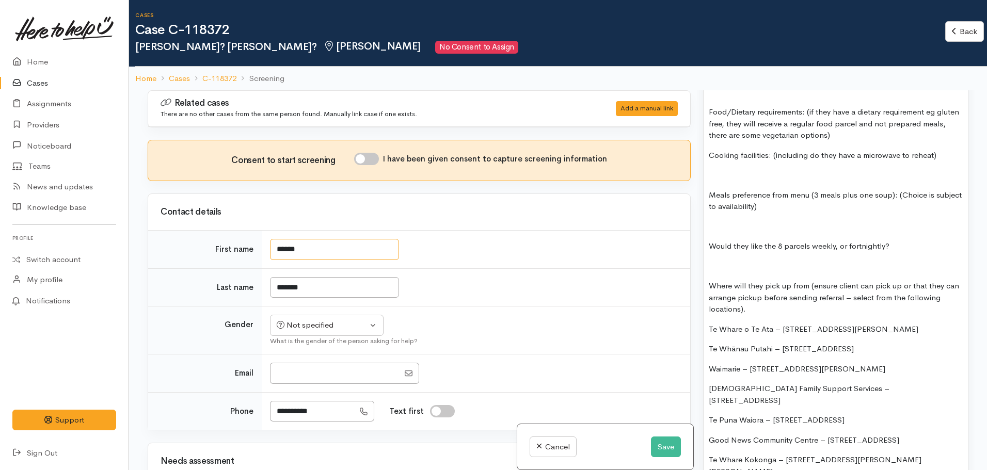
type input "******"
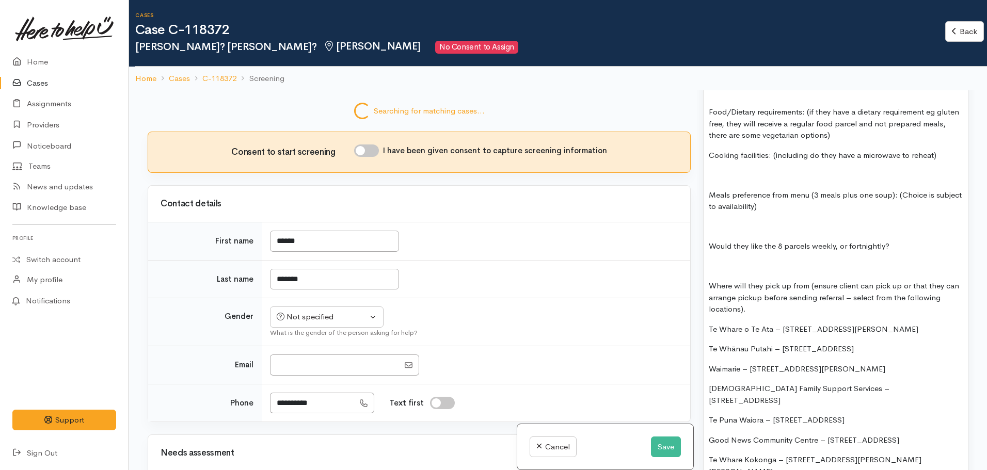
click at [864, 266] on div "FOOD SUPPORT  - SUPER CONNECT (HAMILTON ONLY) NOTE: Single or couple only Name:…" at bounding box center [836, 274] width 264 height 703
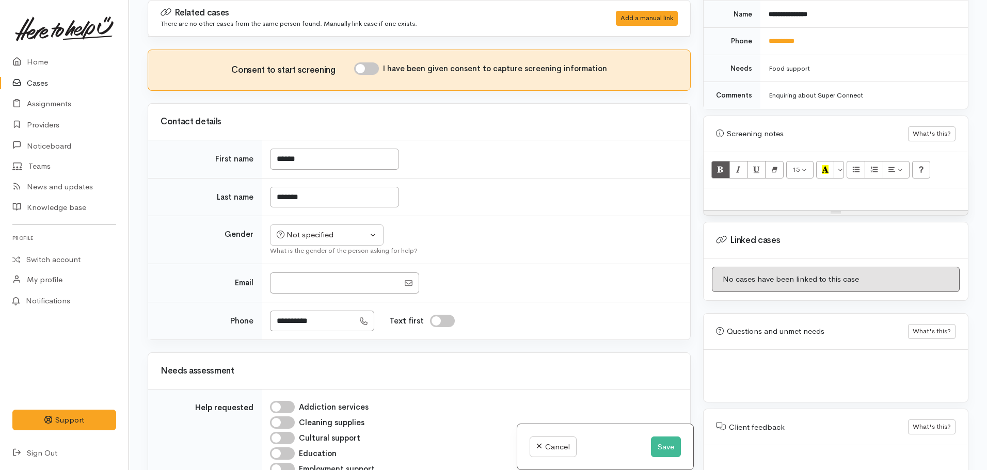
scroll to position [546, 0]
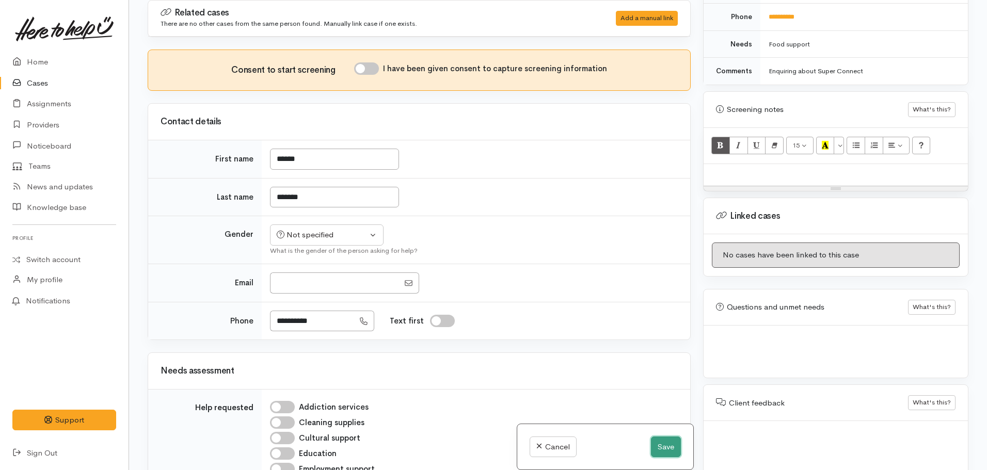
click at [653, 446] on button "Save" at bounding box center [666, 447] width 30 height 21
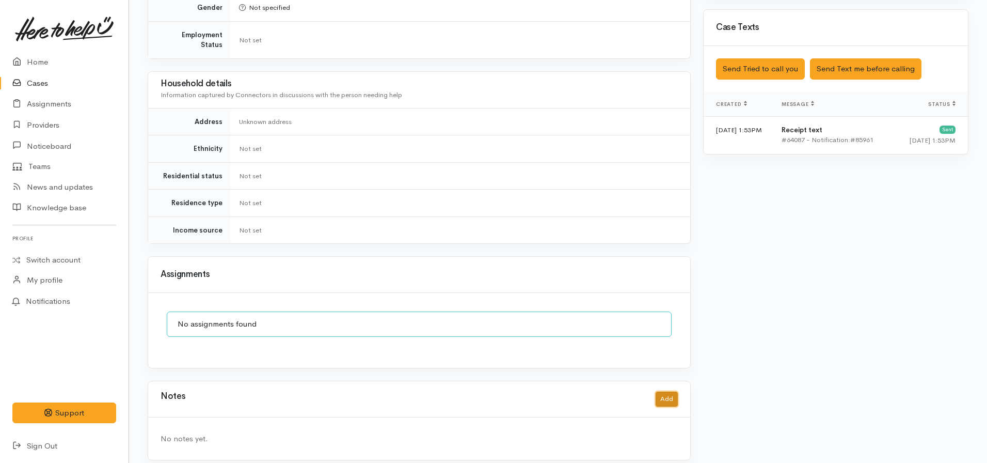
click at [659, 391] on button "Add" at bounding box center [667, 398] width 22 height 15
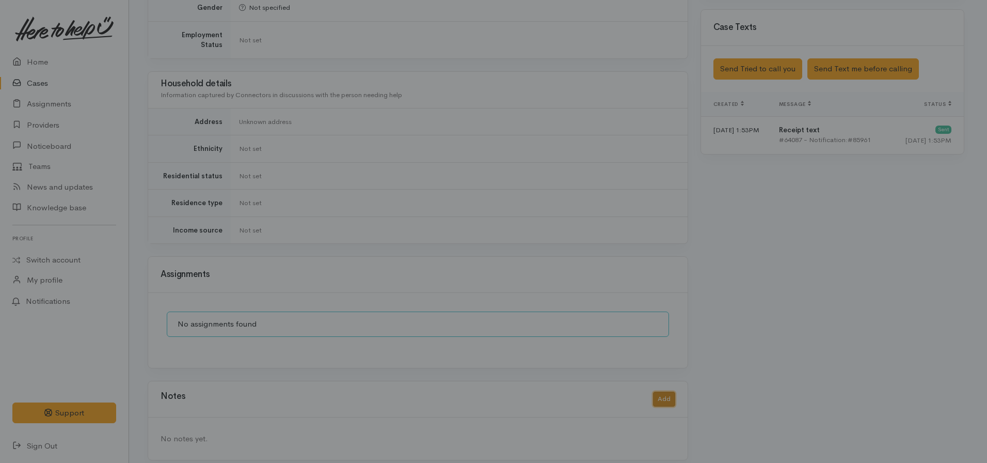
scroll to position [640, 0]
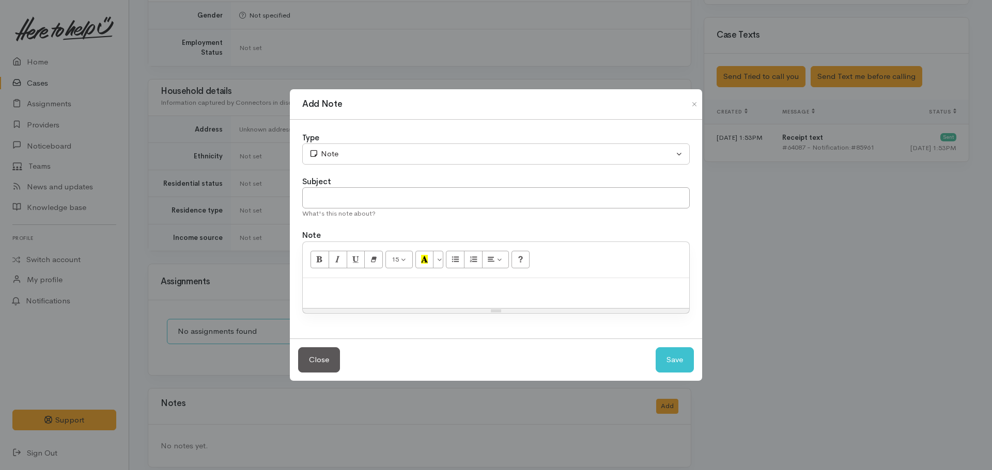
click at [314, 301] on div at bounding box center [496, 293] width 386 height 30
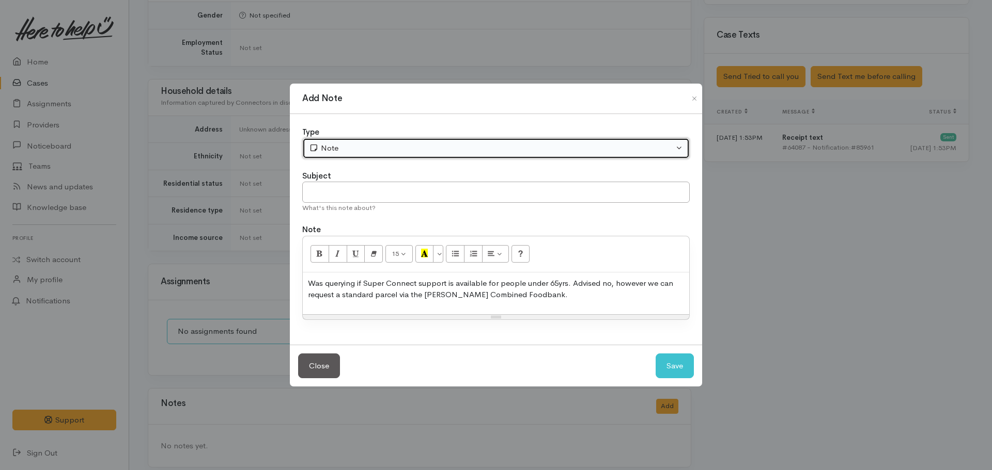
click at [367, 142] on button "Note" at bounding box center [495, 148] width 387 height 21
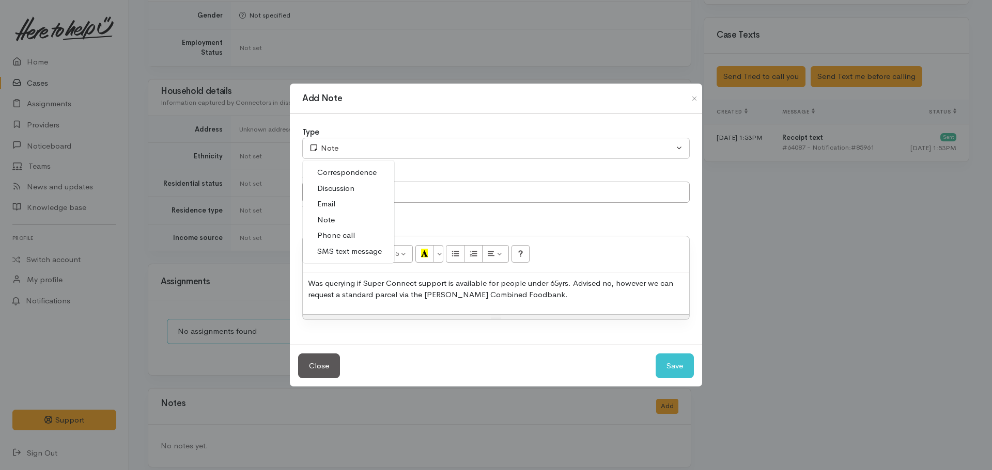
click at [347, 232] on span "Phone call" at bounding box center [336, 236] width 38 height 12
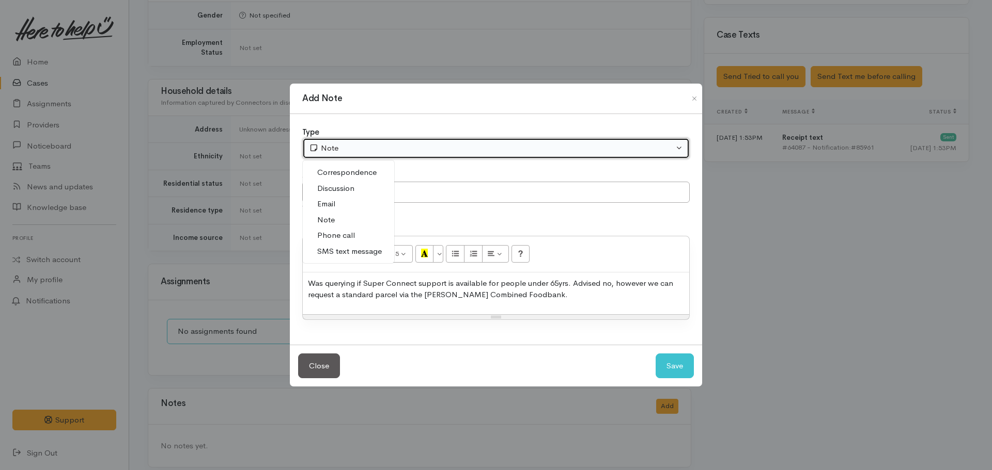
select select "3"
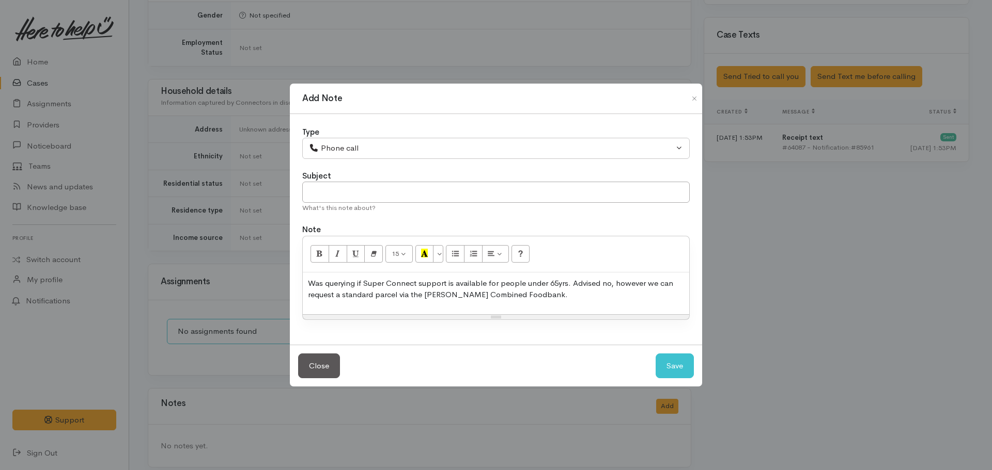
click at [591, 297] on p "Was querying if Super Connect support is available for people under 65yrs. Advi…" at bounding box center [496, 289] width 376 height 23
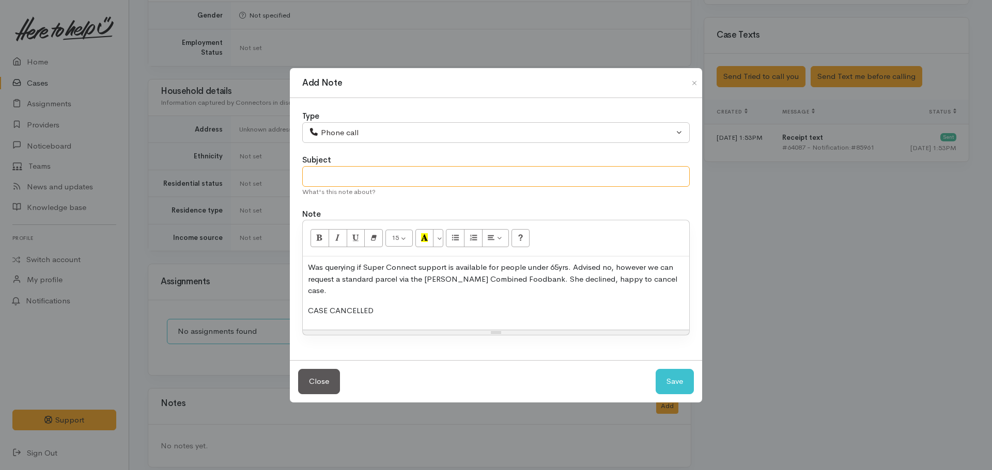
click at [366, 184] on input "text" at bounding box center [495, 176] width 387 height 21
type input "CASE CANCELLED"
click at [655, 369] on button "Save" at bounding box center [674, 381] width 38 height 25
select select "1"
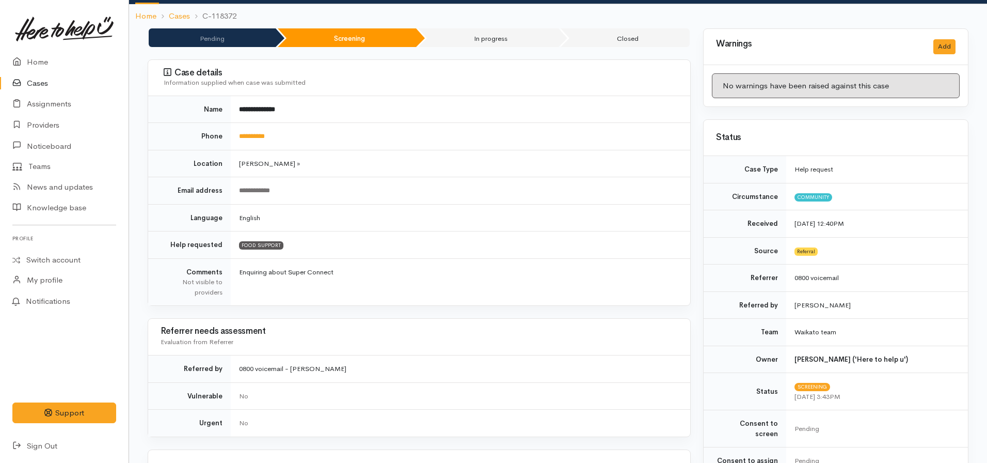
scroll to position [0, 0]
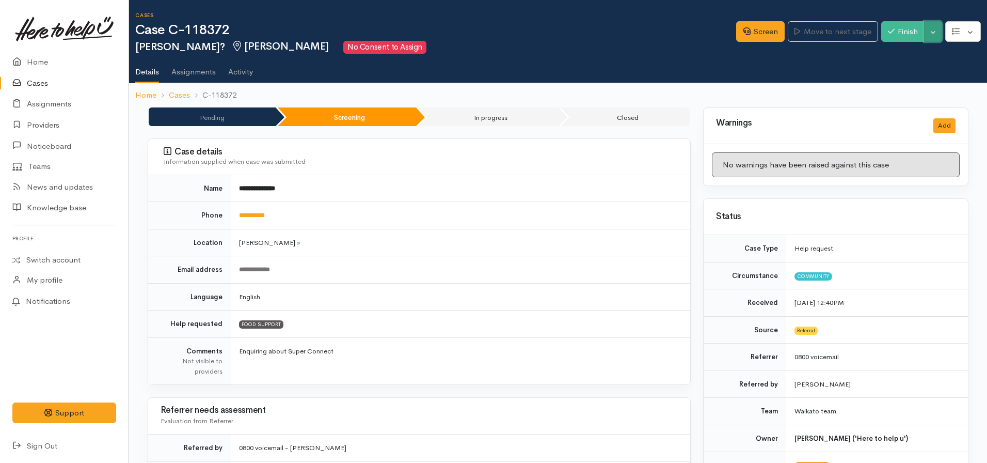
click at [935, 28] on button "Toggle Dropdown" at bounding box center [933, 31] width 18 height 21
click at [900, 70] on link "Cancel" at bounding box center [901, 72] width 82 height 16
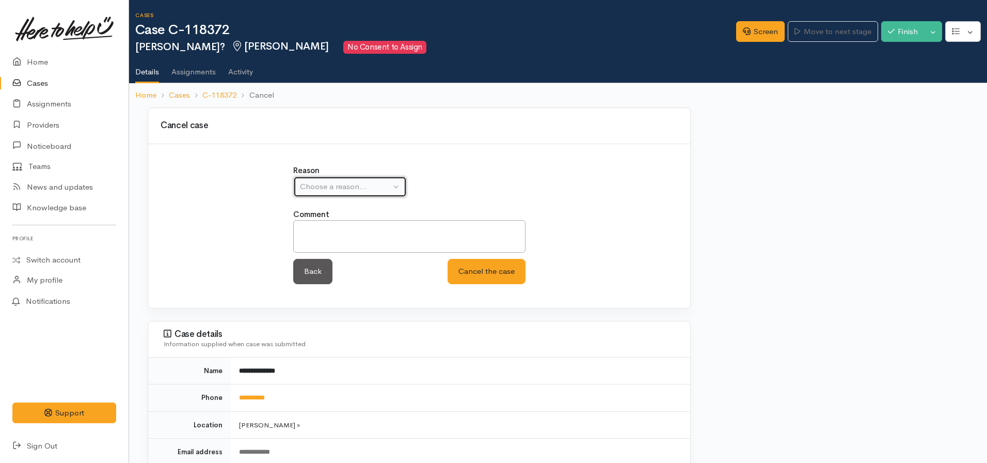
click at [359, 184] on div "Choose a reason..." at bounding box center [345, 187] width 91 height 12
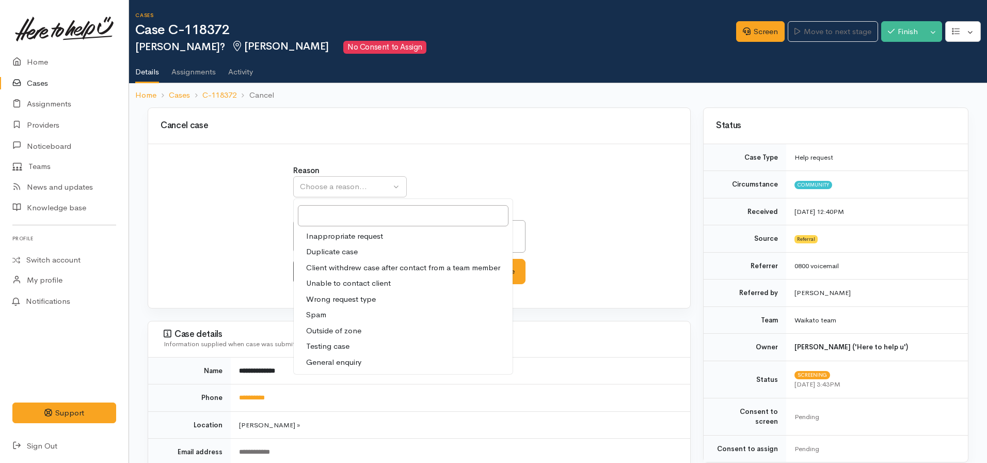
drag, startPoint x: 350, startPoint y: 268, endPoint x: 465, endPoint y: 266, distance: 115.2
click at [350, 268] on span "Client withdrew case after contact from a team member" at bounding box center [403, 268] width 194 height 12
select select "3"
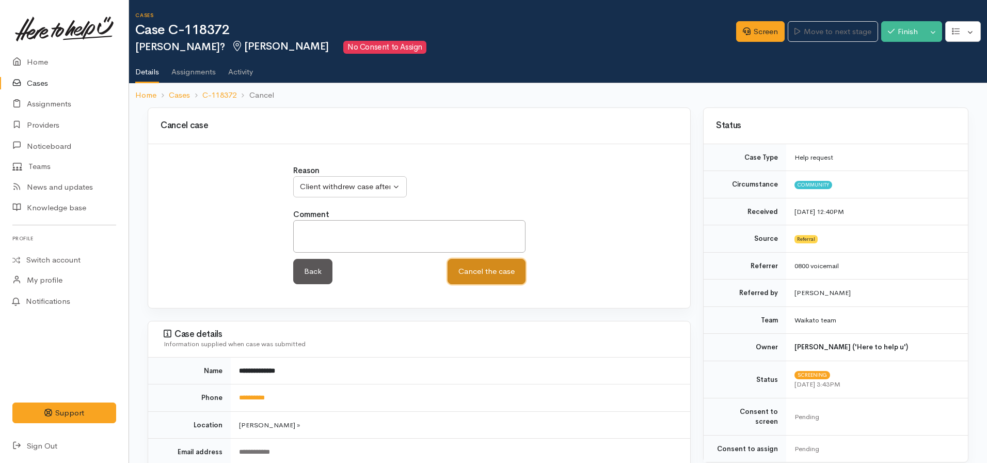
click at [477, 270] on button "Cancel the case" at bounding box center [487, 271] width 78 height 25
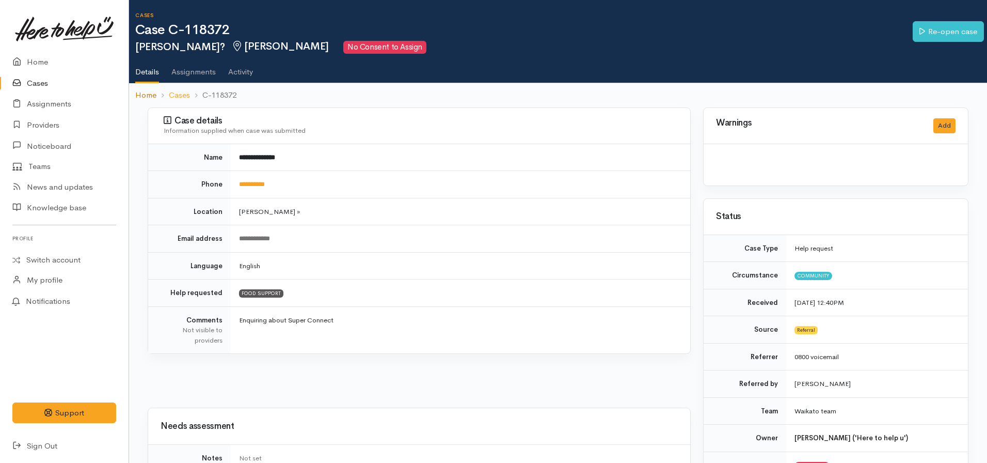
click at [145, 90] on link "Home" at bounding box center [145, 95] width 21 height 12
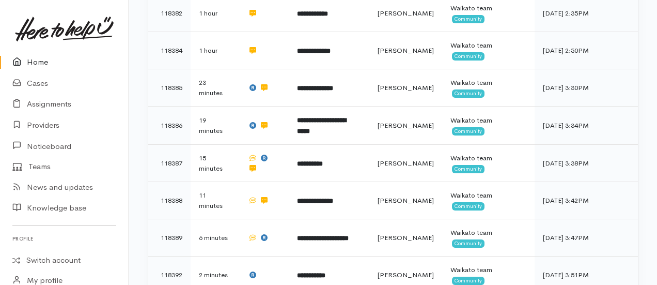
scroll to position [336, 0]
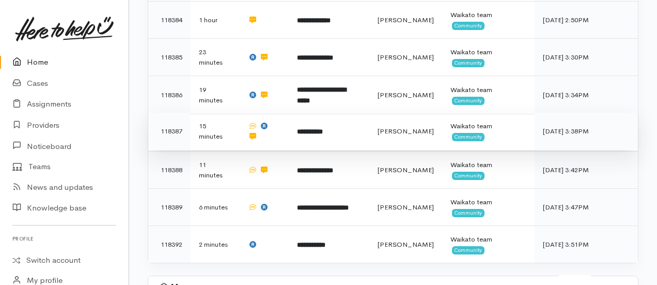
click at [298, 128] on b "**********" at bounding box center [310, 131] width 26 height 7
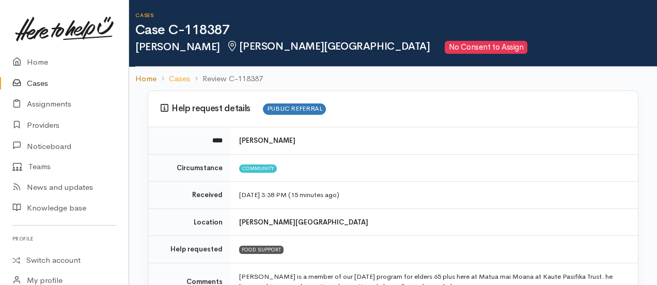
click at [149, 73] on link "Home" at bounding box center [145, 79] width 21 height 12
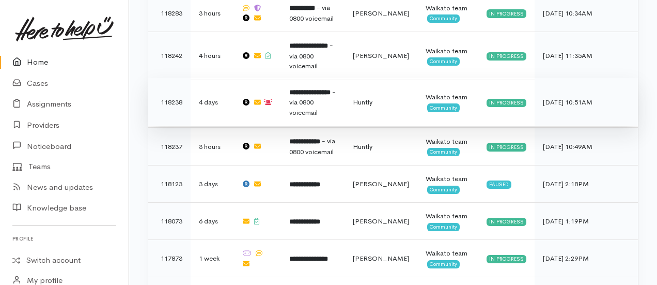
scroll to position [828, 0]
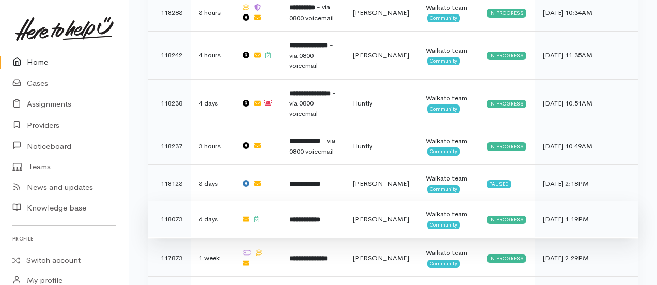
click at [339, 200] on td "**********" at bounding box center [313, 218] width 64 height 37
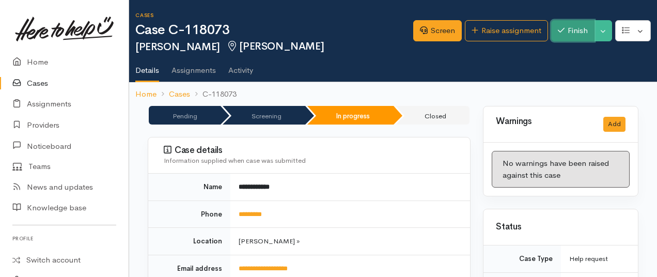
click at [565, 27] on button "Finish" at bounding box center [572, 30] width 43 height 21
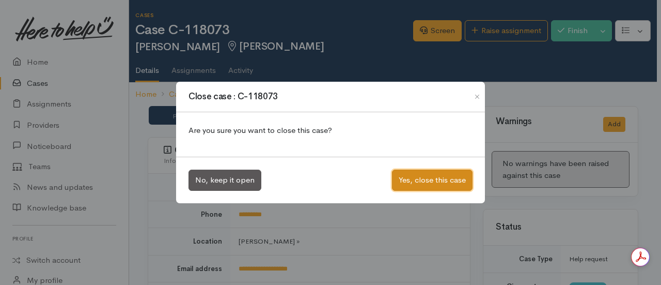
click at [418, 175] on button "Yes, close this case" at bounding box center [432, 179] width 81 height 21
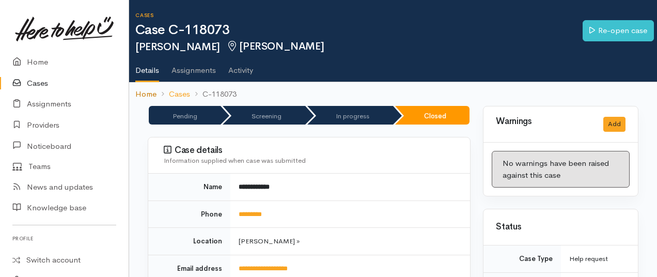
click at [136, 94] on link "Home" at bounding box center [145, 94] width 21 height 12
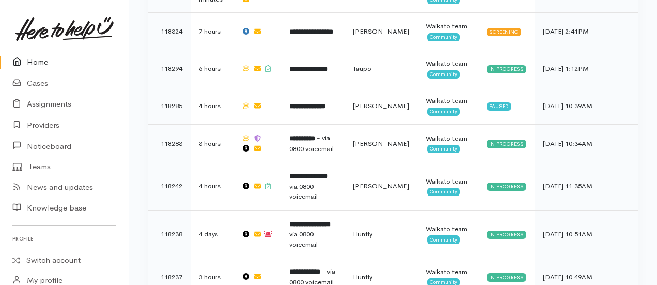
scroll to position [697, 0]
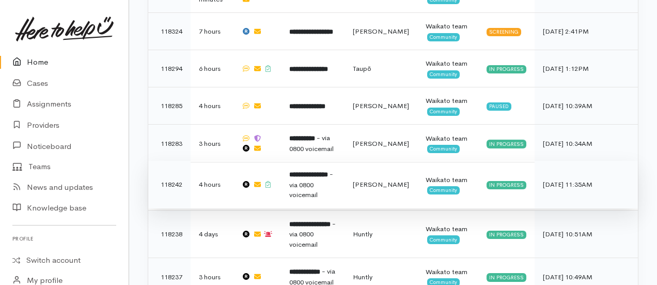
click at [310, 171] on b "**********" at bounding box center [308, 174] width 39 height 7
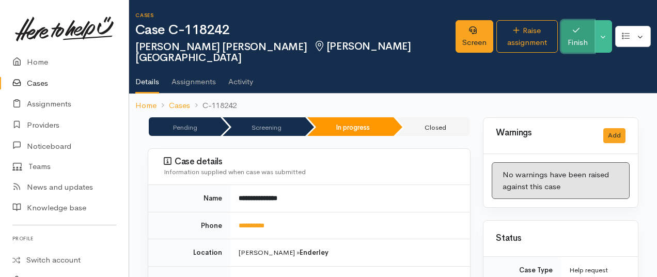
click at [570, 32] on button "Finish" at bounding box center [578, 36] width 34 height 33
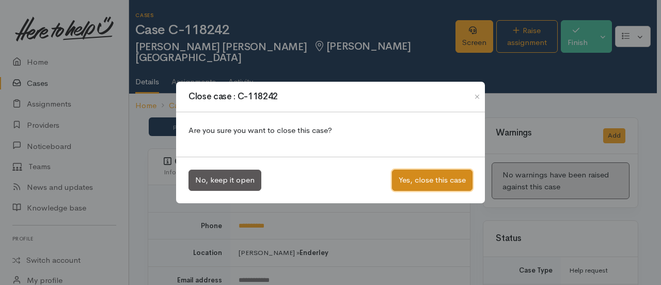
click at [421, 169] on button "Yes, close this case" at bounding box center [432, 179] width 81 height 21
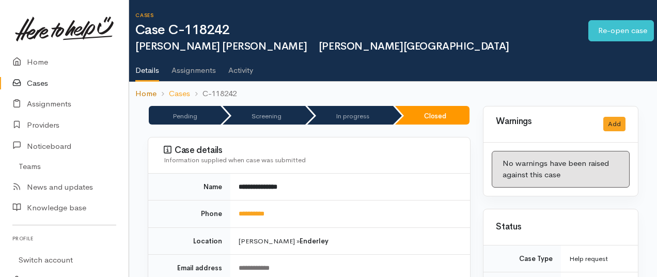
click at [145, 96] on link "Home" at bounding box center [145, 94] width 21 height 12
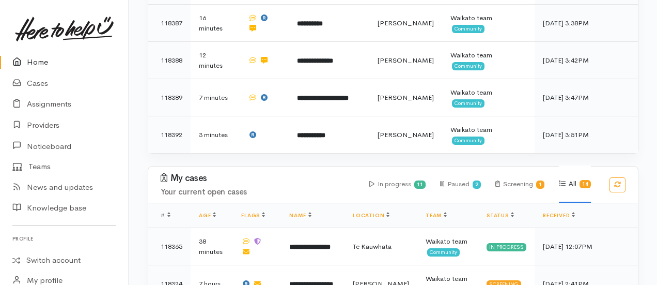
scroll to position [445, 0]
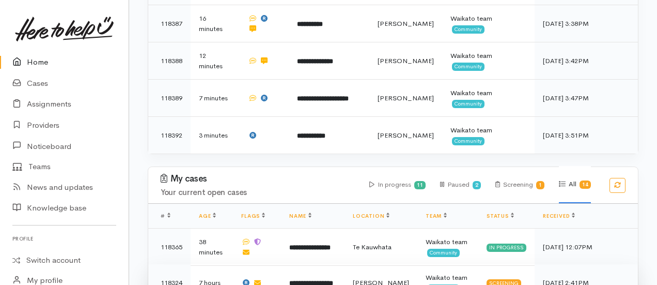
click at [314, 279] on b "**********" at bounding box center [311, 282] width 44 height 7
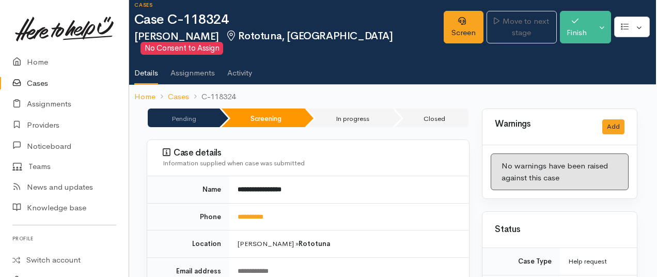
scroll to position [10, 1]
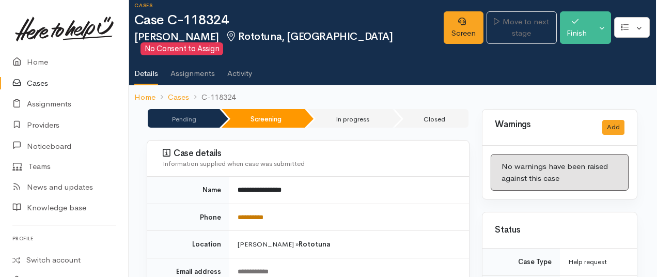
click at [250, 214] on link "**********" at bounding box center [251, 217] width 26 height 7
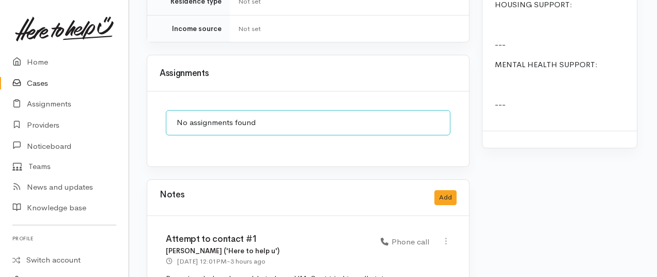
scroll to position [1007, 0]
click at [450, 190] on button "Add" at bounding box center [446, 197] width 22 height 15
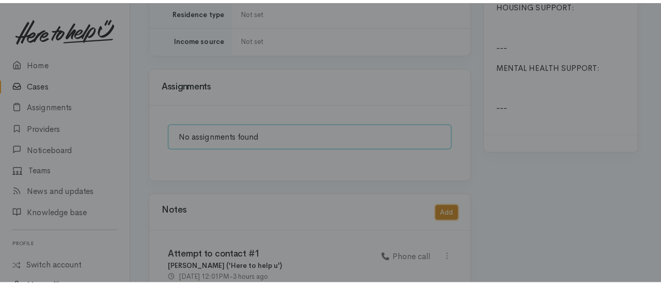
scroll to position [999, 0]
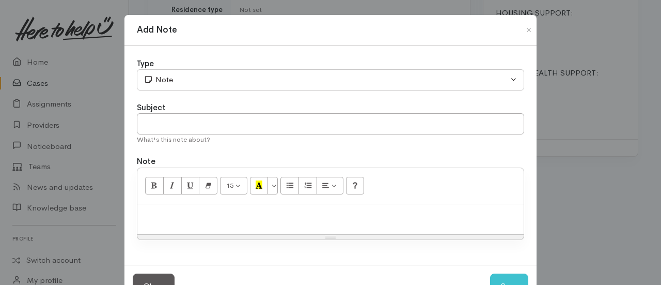
click at [190, 215] on p at bounding box center [331, 215] width 376 height 12
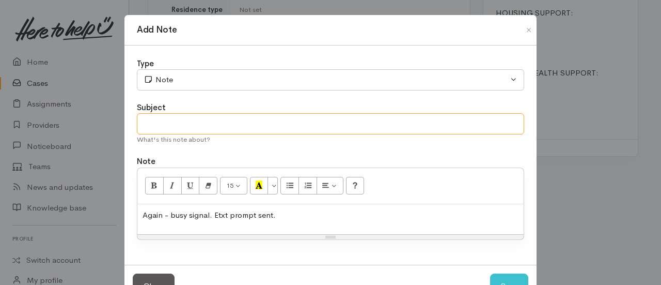
click at [154, 114] on input "text" at bounding box center [330, 123] width 387 height 21
type input "Attempt to contact #2"
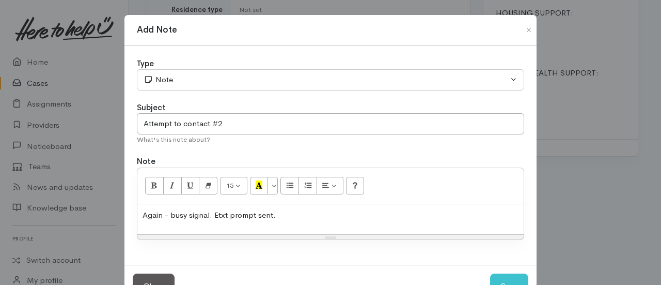
click at [166, 89] on div "Type Correspondence Discussion Email Note Phone call SMS text message Note Subj…" at bounding box center [330, 154] width 412 height 219
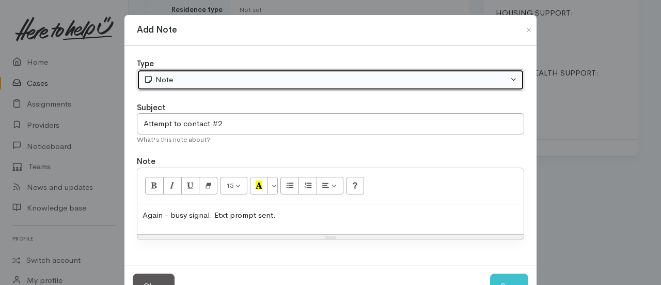
click at [163, 80] on div "Note" at bounding box center [326, 80] width 365 height 12
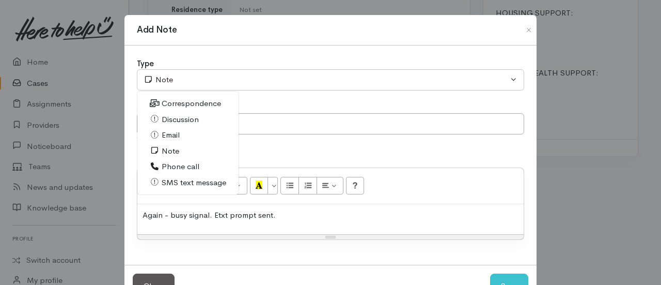
click at [171, 167] on span "Phone call" at bounding box center [181, 167] width 38 height 12
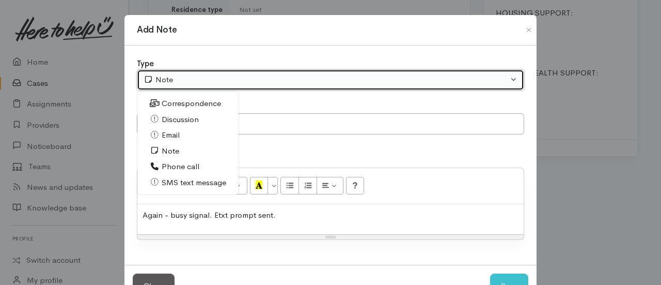
select select "3"
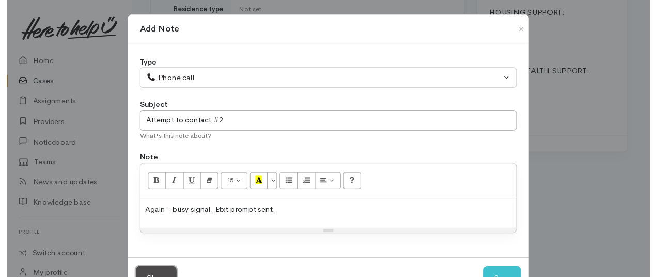
scroll to position [11, 0]
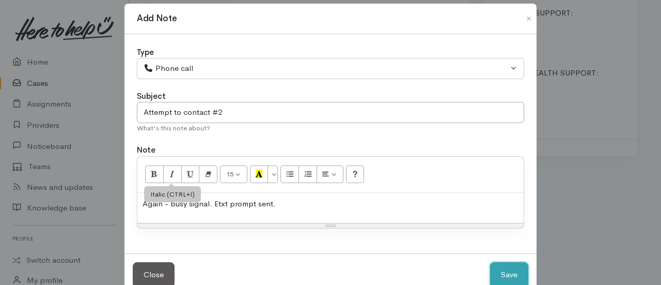
click at [490, 262] on button "Save" at bounding box center [509, 274] width 38 height 25
select select "1"
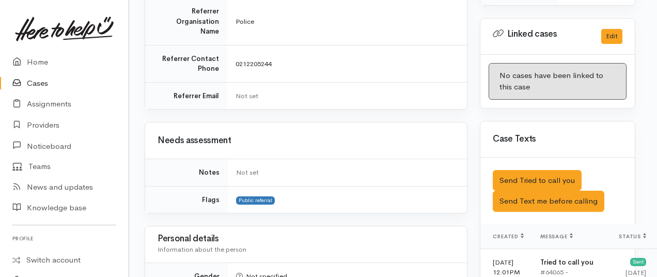
scroll to position [536, 3]
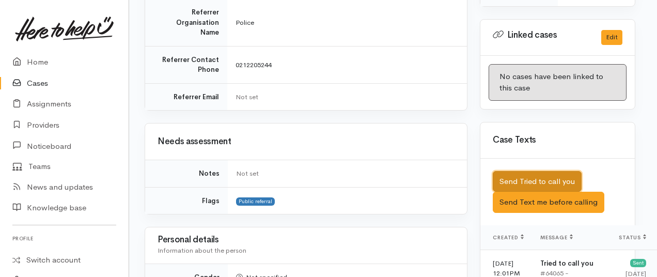
click at [511, 183] on button "Send Tried to call you" at bounding box center [537, 181] width 89 height 21
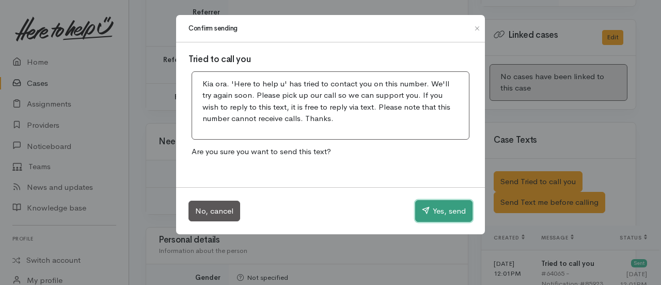
click at [431, 209] on button "Yes, send" at bounding box center [443, 211] width 57 height 22
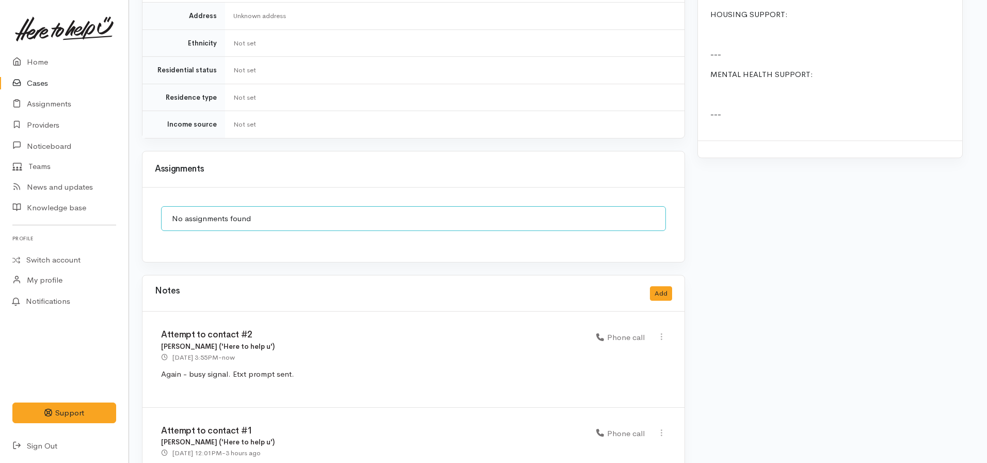
scroll to position [912, 6]
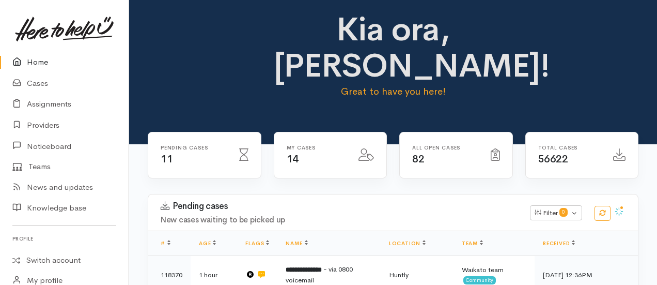
scroll to position [8, 0]
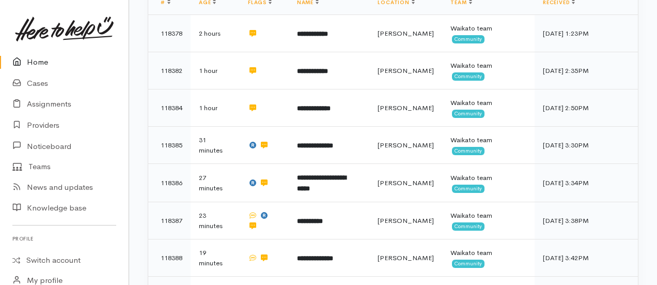
scroll to position [249, 0]
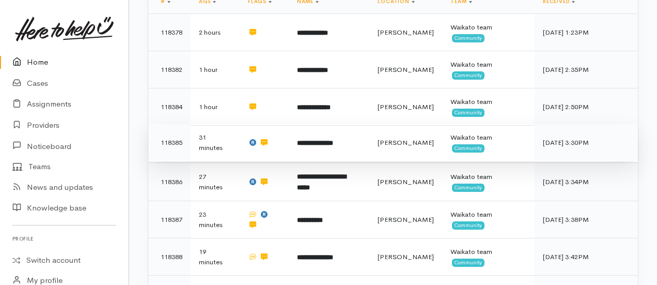
click at [351, 124] on td "**********" at bounding box center [329, 142] width 81 height 37
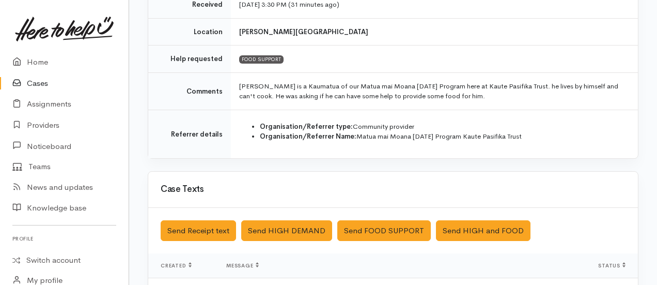
scroll to position [251, 0]
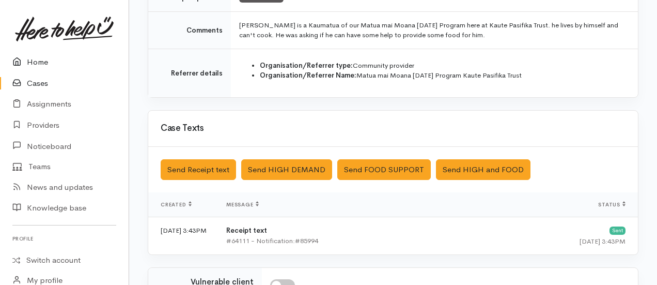
click at [44, 59] on link "Home" at bounding box center [64, 62] width 129 height 21
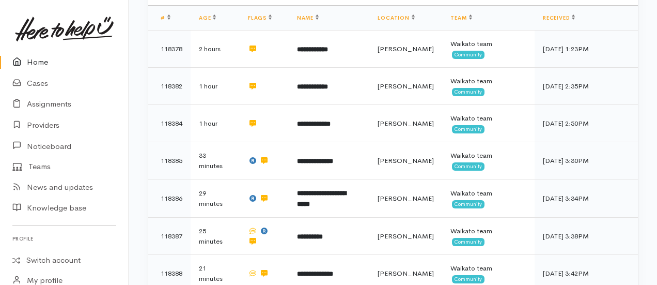
scroll to position [235, 0]
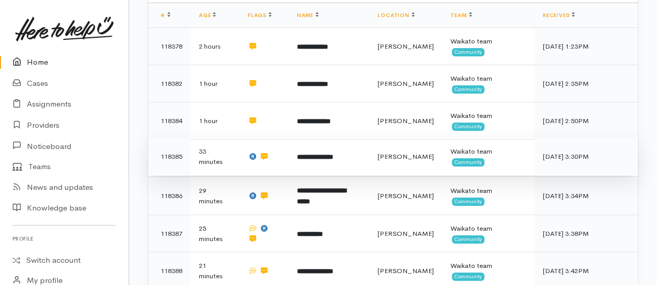
click at [356, 138] on td "**********" at bounding box center [329, 156] width 81 height 37
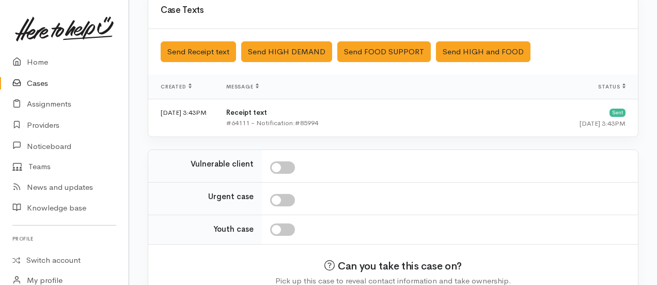
scroll to position [383, 0]
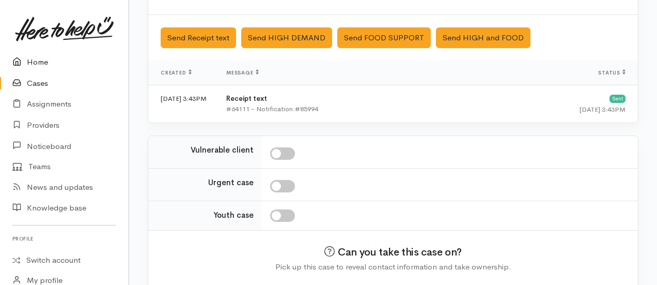
click at [35, 62] on link "Home" at bounding box center [64, 62] width 129 height 21
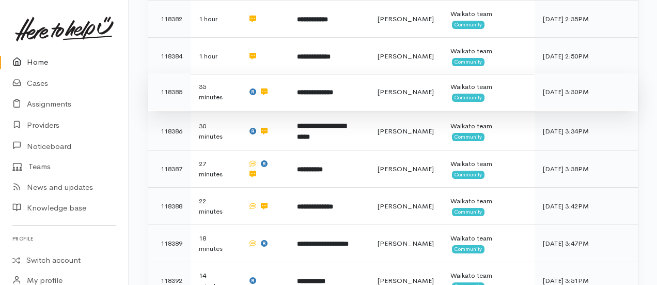
scroll to position [316, 0]
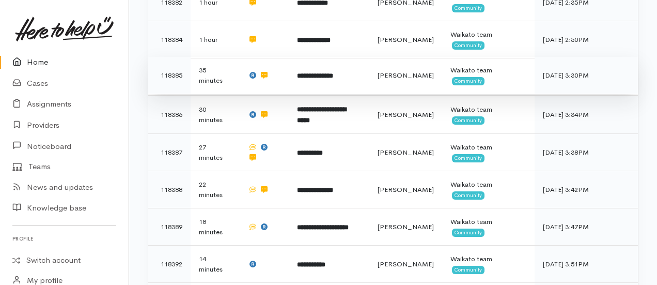
click at [320, 72] on b "**********" at bounding box center [315, 75] width 36 height 7
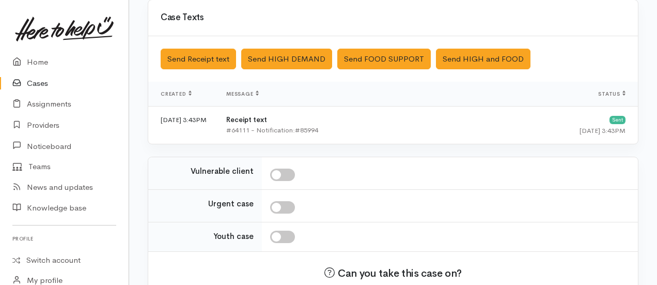
scroll to position [419, 0]
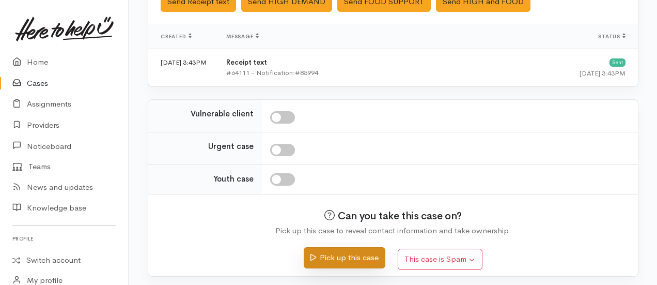
click at [348, 255] on button "Pick up this case" at bounding box center [344, 257] width 81 height 21
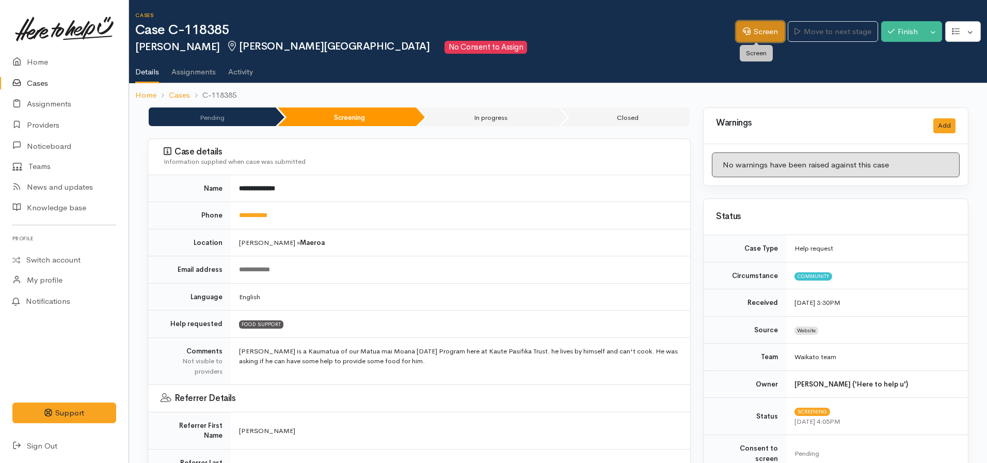
click at [656, 35] on icon at bounding box center [747, 31] width 8 height 8
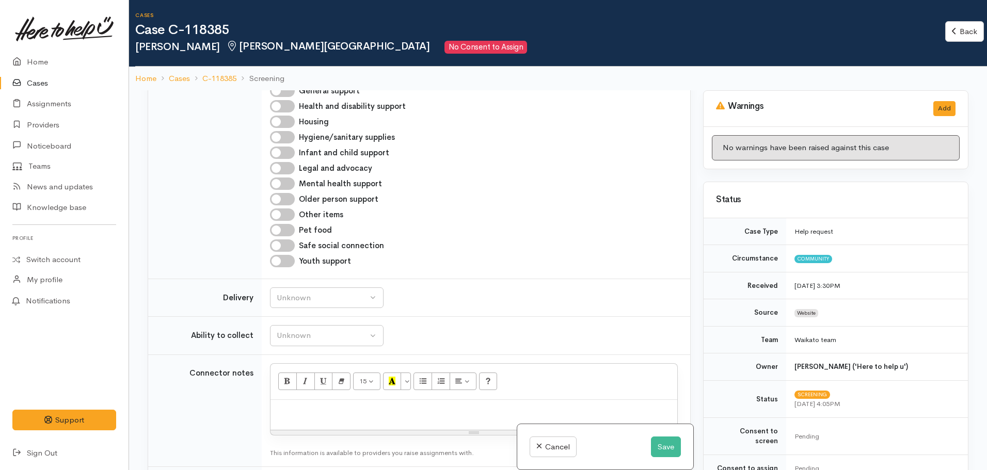
scroll to position [723, 0]
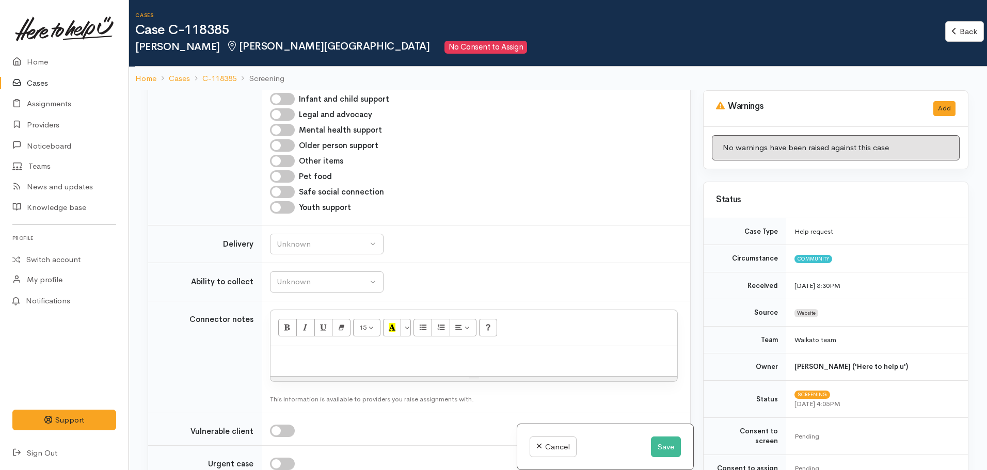
click at [291, 352] on p at bounding box center [474, 358] width 397 height 12
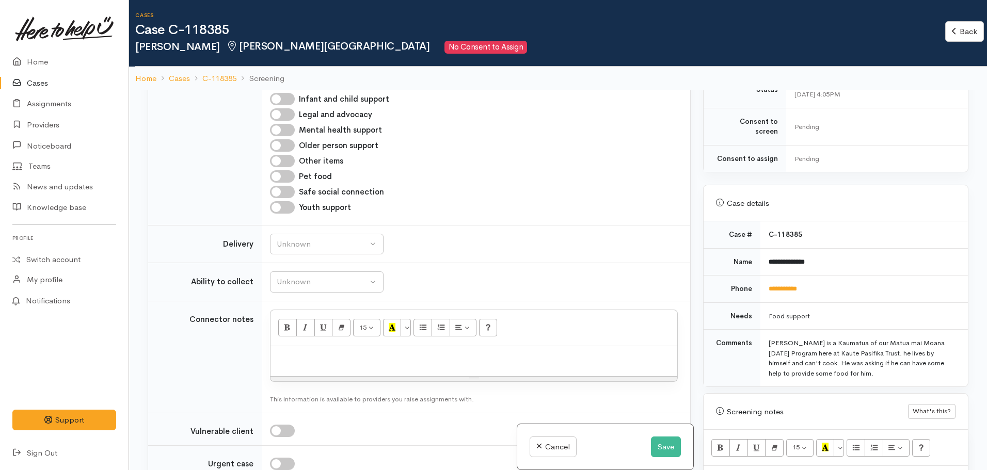
scroll to position [530, 0]
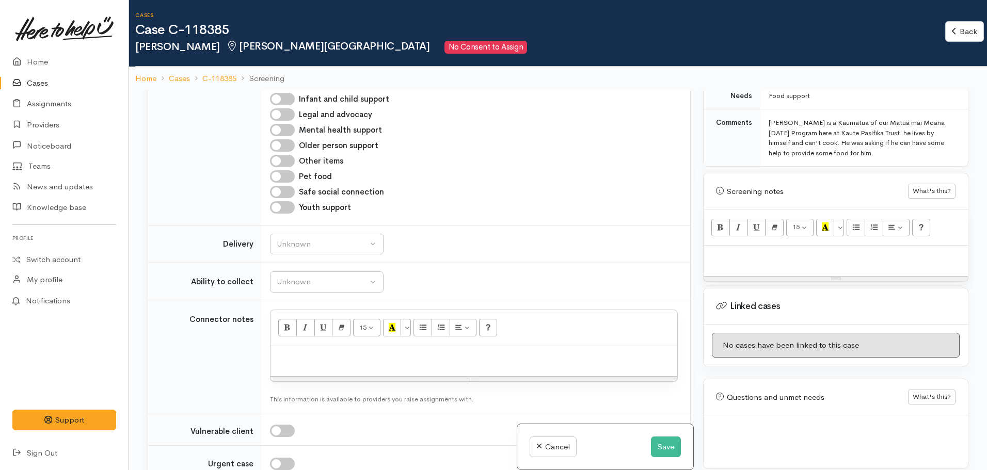
paste div
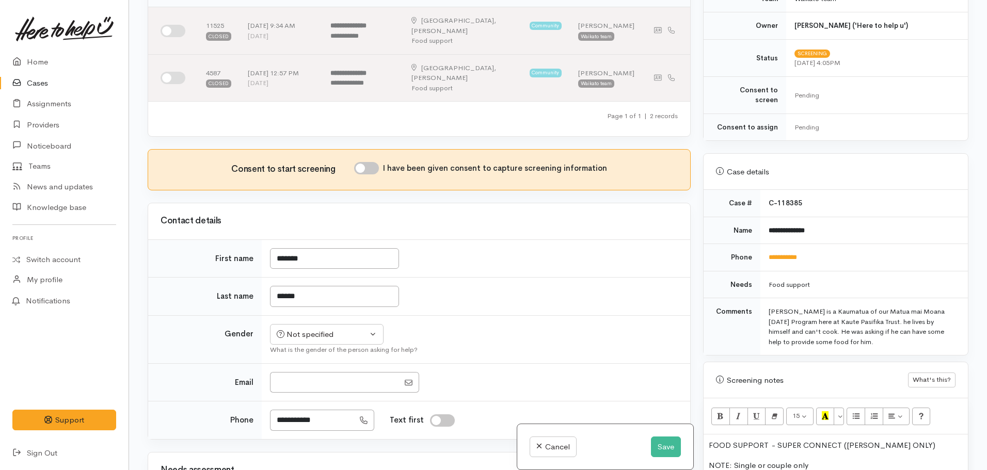
scroll to position [0, 0]
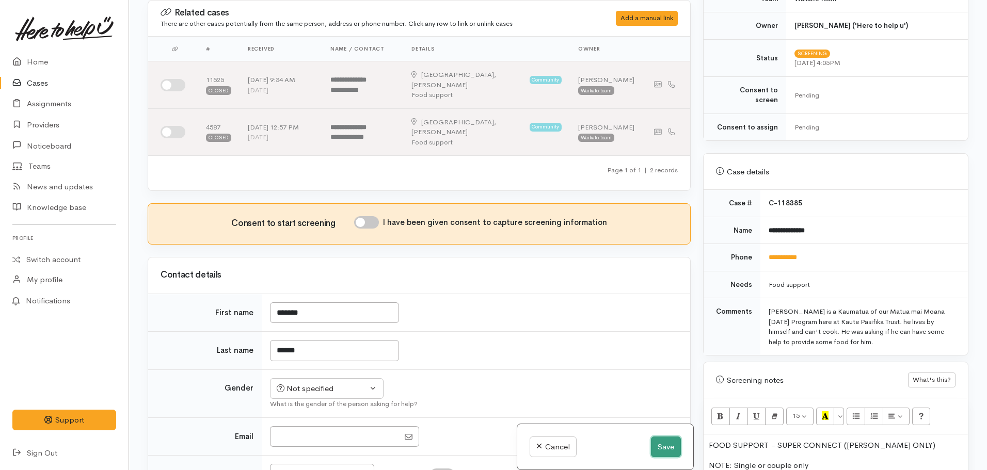
click at [656, 443] on button "Save" at bounding box center [666, 447] width 30 height 21
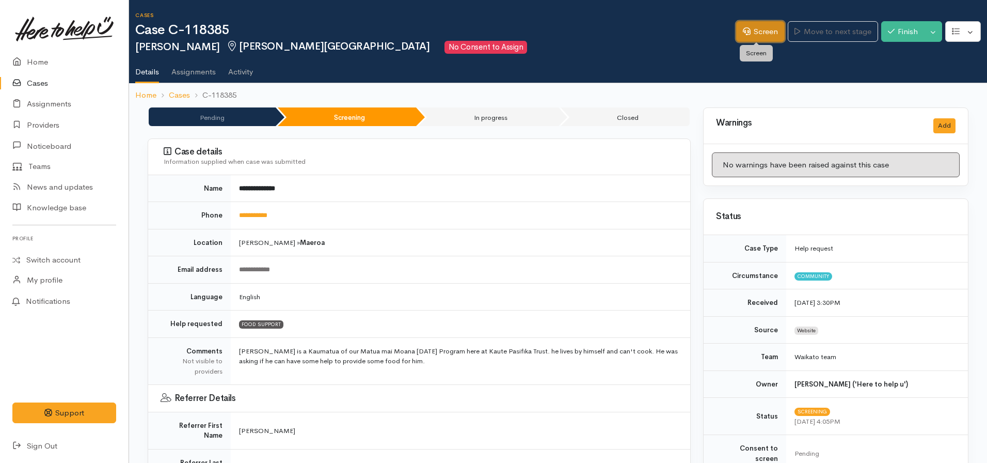
click at [745, 33] on icon at bounding box center [747, 31] width 8 height 8
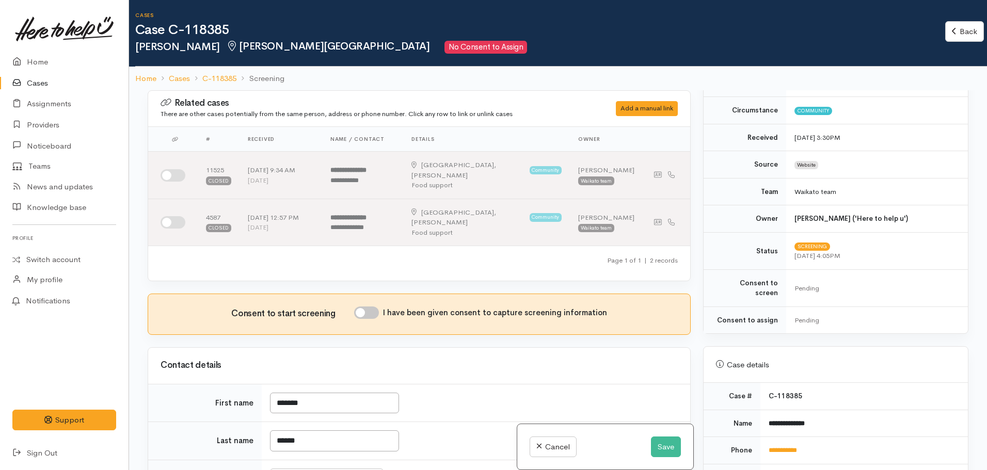
scroll to position [310, 0]
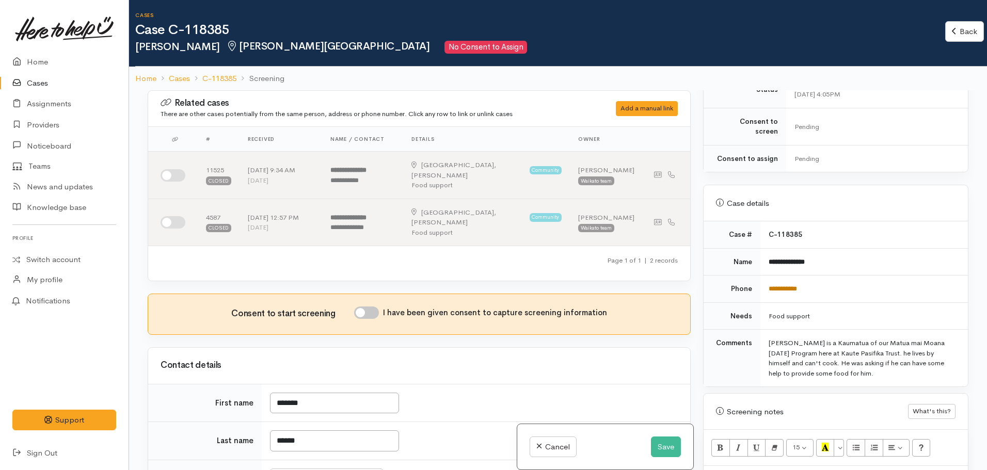
click at [777, 286] on link "**********" at bounding box center [783, 289] width 28 height 7
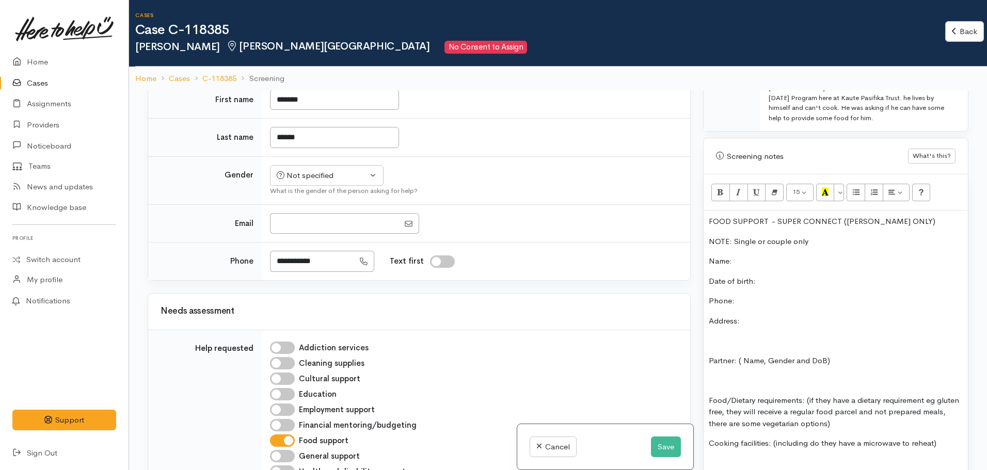
scroll to position [568, 0]
drag, startPoint x: 926, startPoint y: 207, endPoint x: 682, endPoint y: 192, distance: 244.2
click at [682, 192] on div "Related cases There are other cases potentially from the same person, address o…" at bounding box center [559, 325] width 834 height 470
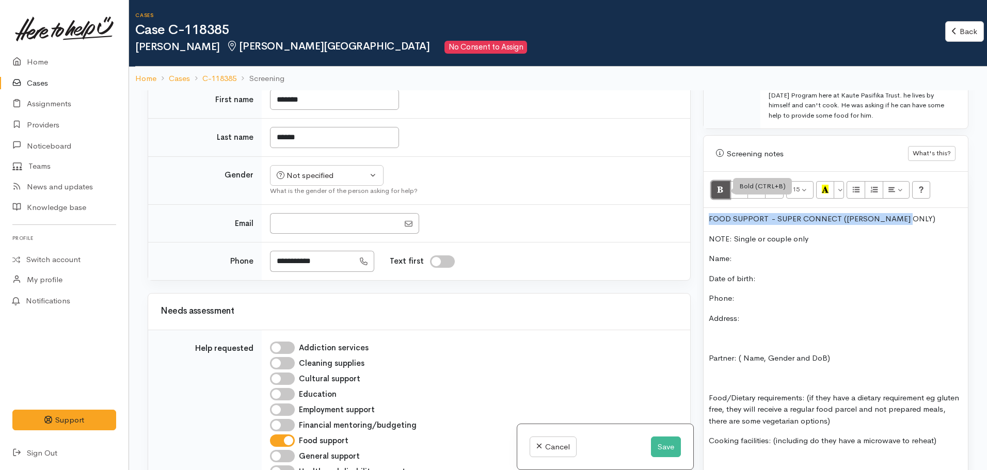
click at [720, 185] on icon "Bold (CTRL+B)" at bounding box center [720, 189] width 7 height 9
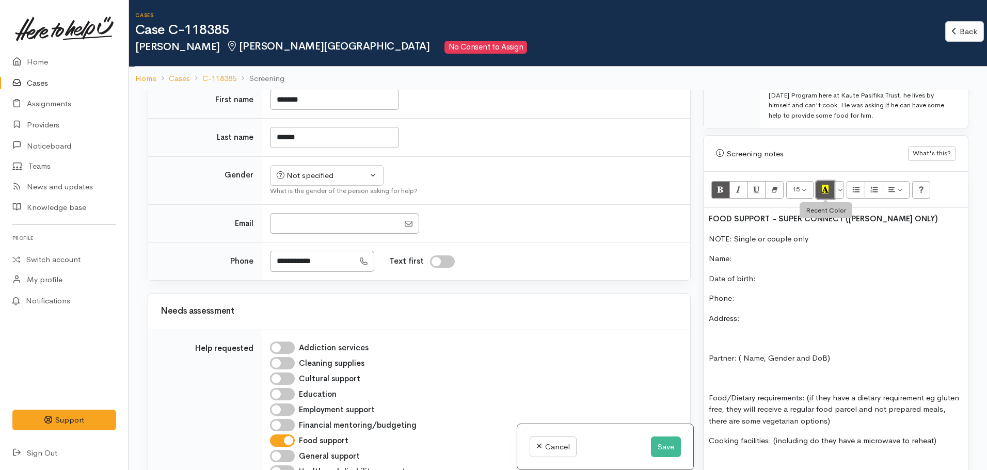
click at [821, 181] on button "Recent Color" at bounding box center [825, 190] width 19 height 18
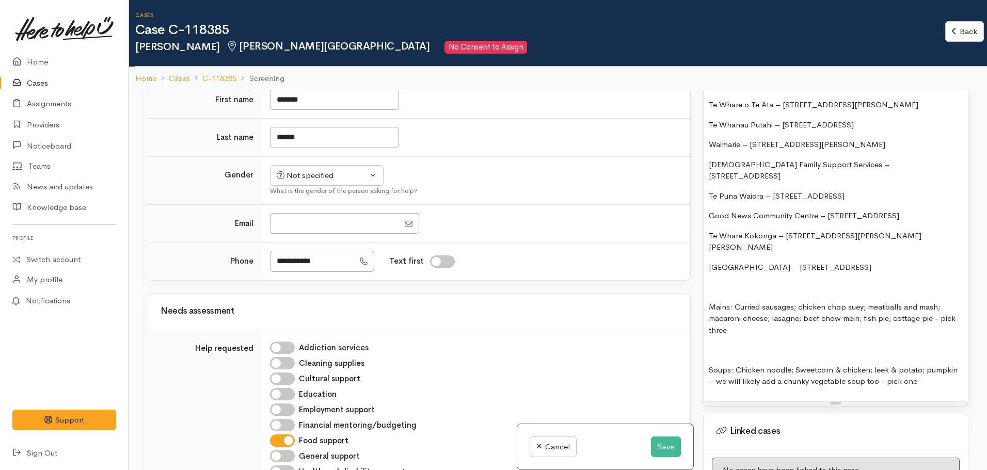
scroll to position [1085, 0]
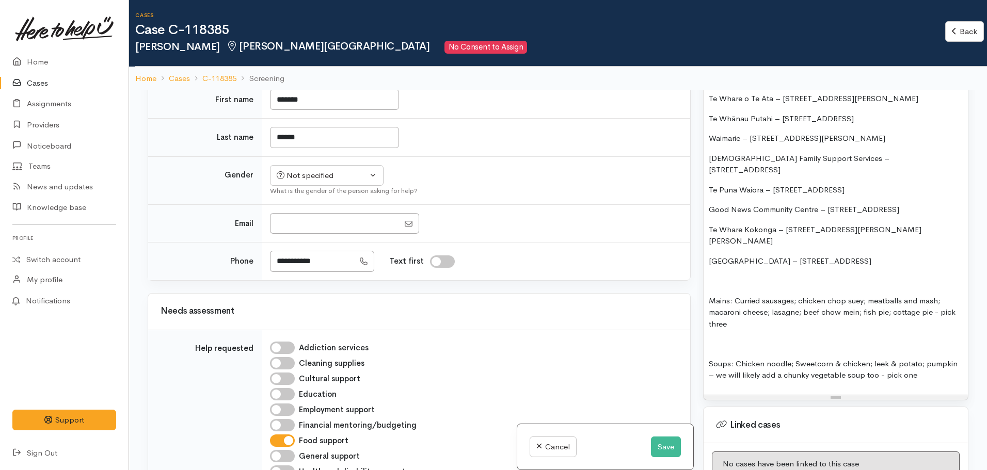
click at [930, 358] on p "Soups: Chicken noodle; Sweetcorn & chicken; leek & potato; pumpkin – we will li…" at bounding box center [836, 369] width 254 height 23
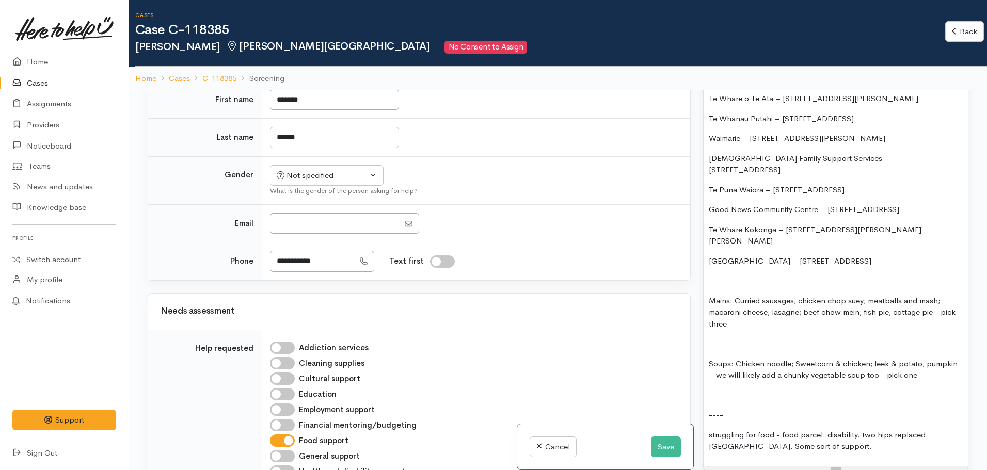
click at [830, 430] on p "struggling for food - food parcel. disability. two hips replaced. Triple bypass…" at bounding box center [836, 441] width 254 height 23
click at [347, 170] on div "Not specified" at bounding box center [322, 176] width 91 height 12
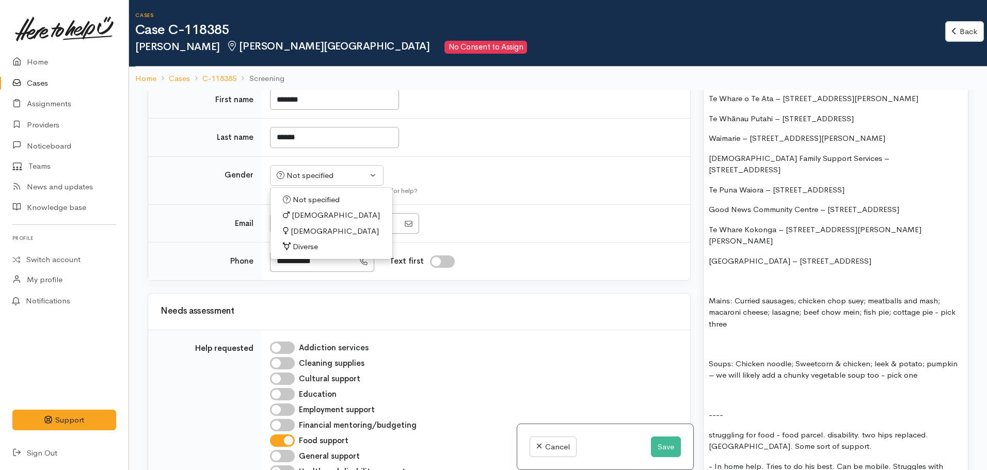
click at [300, 210] on span "Male" at bounding box center [336, 216] width 88 height 12
select select "Male"
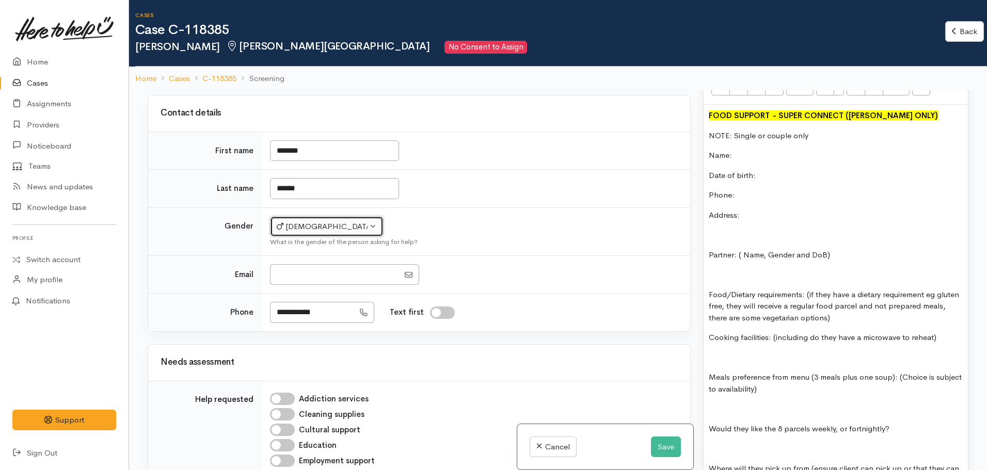
scroll to position [45, 0]
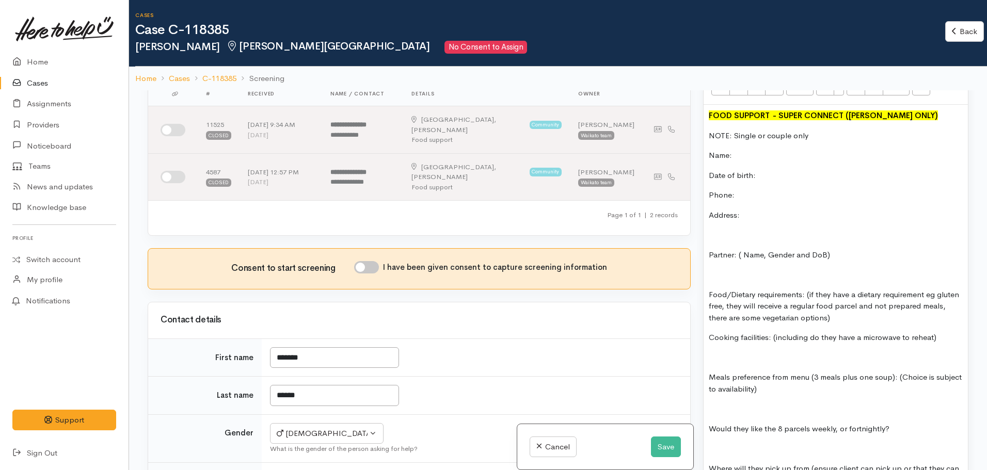
click at [768, 150] on p "Name:" at bounding box center [836, 156] width 254 height 12
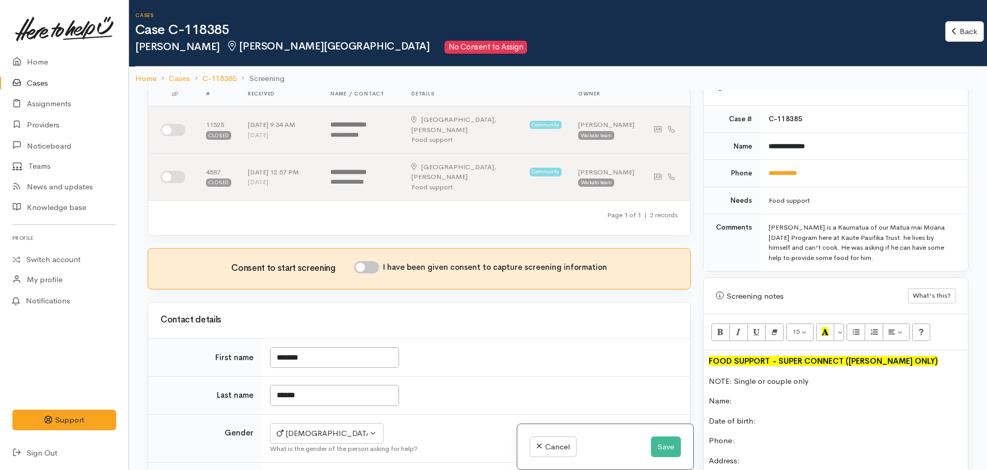
scroll to position [413, 0]
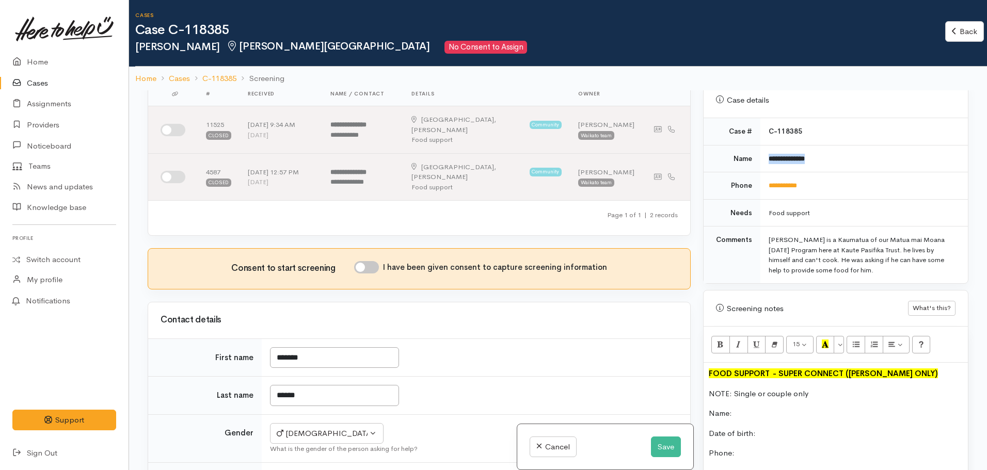
drag, startPoint x: 822, startPoint y: 144, endPoint x: 758, endPoint y: 148, distance: 64.2
click at [758, 148] on tr "**********" at bounding box center [836, 158] width 264 height 27
copy tr "**********"
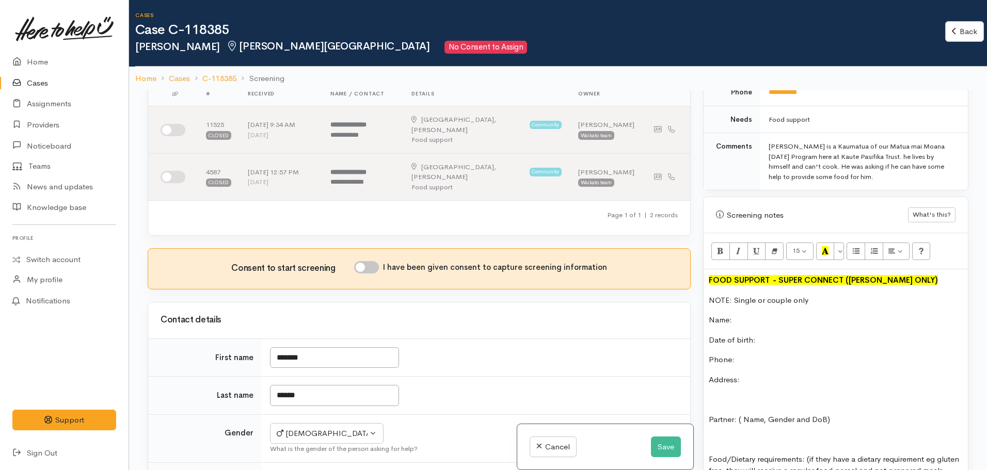
scroll to position [516, 0]
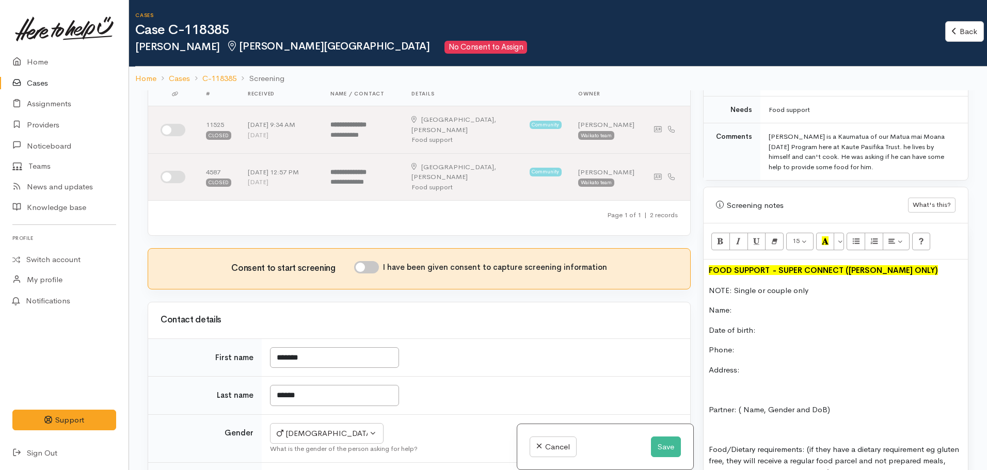
click at [768, 305] on p "Name:" at bounding box center [836, 311] width 254 height 12
click at [752, 344] on p "Phone:" at bounding box center [836, 350] width 254 height 12
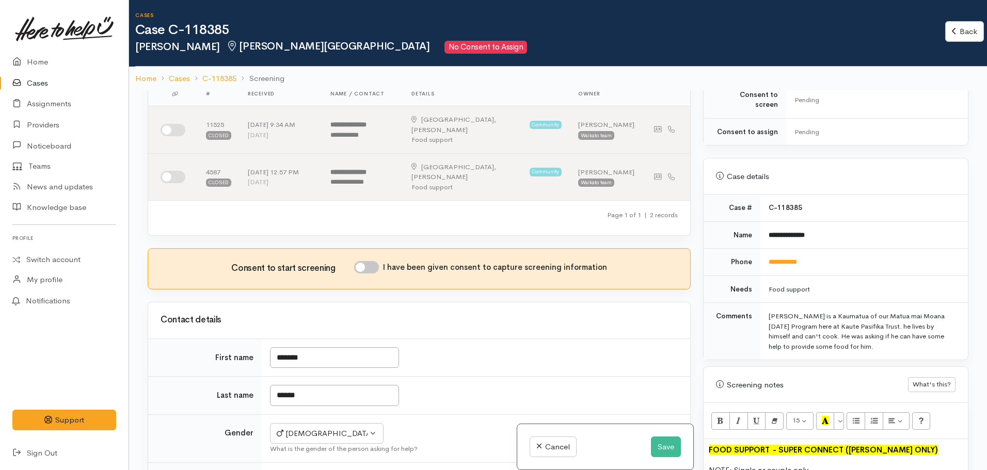
scroll to position [310, 0]
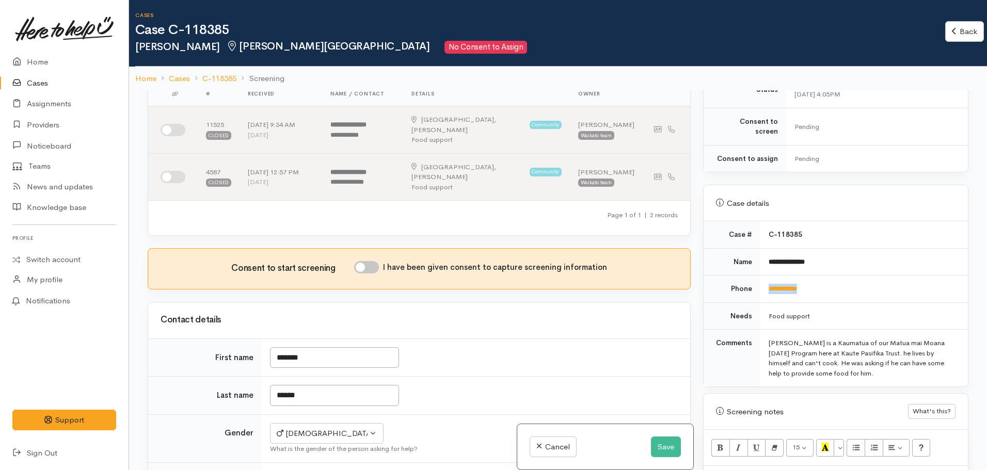
drag, startPoint x: 819, startPoint y: 276, endPoint x: 766, endPoint y: 276, distance: 52.7
click at [762, 276] on td "**********" at bounding box center [865, 289] width 208 height 27
click at [811, 198] on div "Case details" at bounding box center [836, 204] width 240 height 12
click at [827, 259] on td "**********" at bounding box center [865, 261] width 208 height 27
drag, startPoint x: 817, startPoint y: 275, endPoint x: 764, endPoint y: 277, distance: 52.7
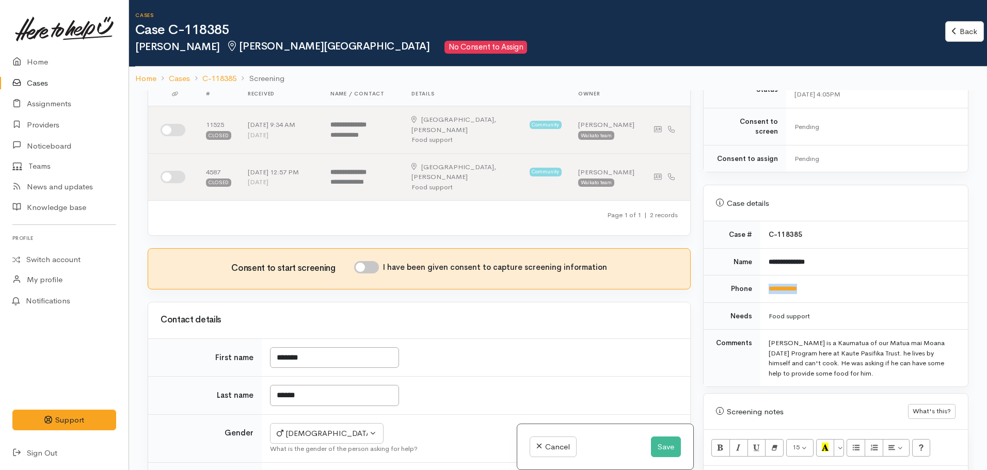
click at [764, 277] on td "**********" at bounding box center [865, 289] width 208 height 27
copy link "**********"
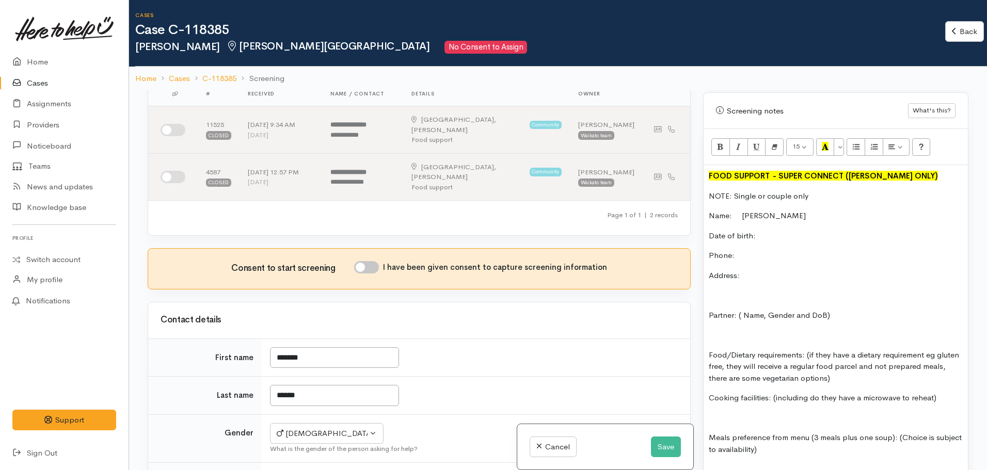
scroll to position [620, 0]
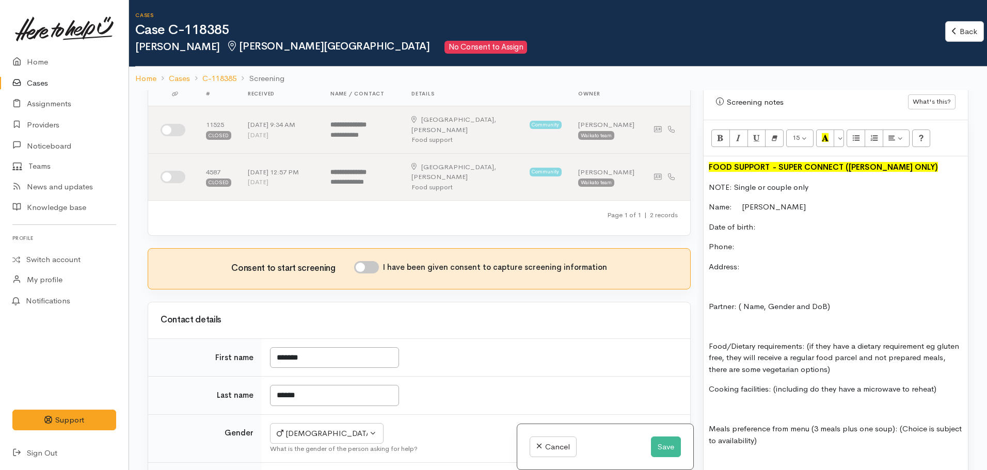
click at [757, 241] on p "Phone:" at bounding box center [836, 247] width 254 height 12
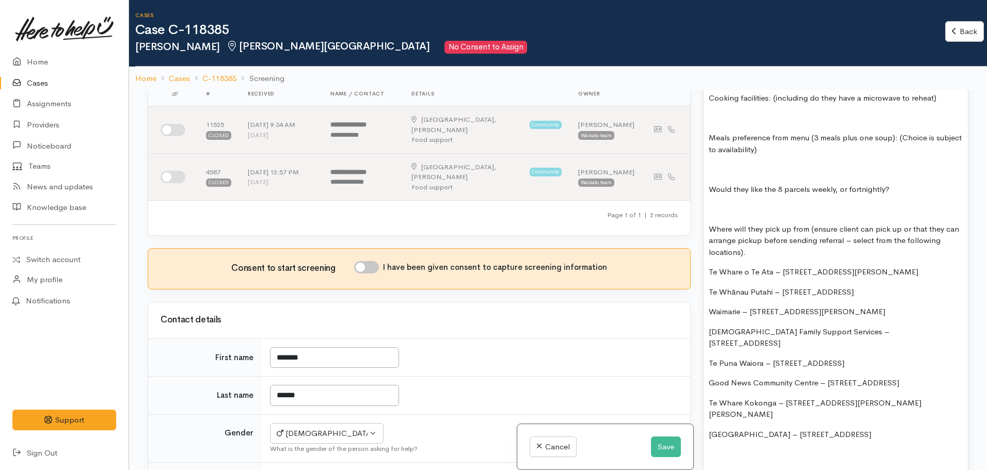
scroll to position [930, 0]
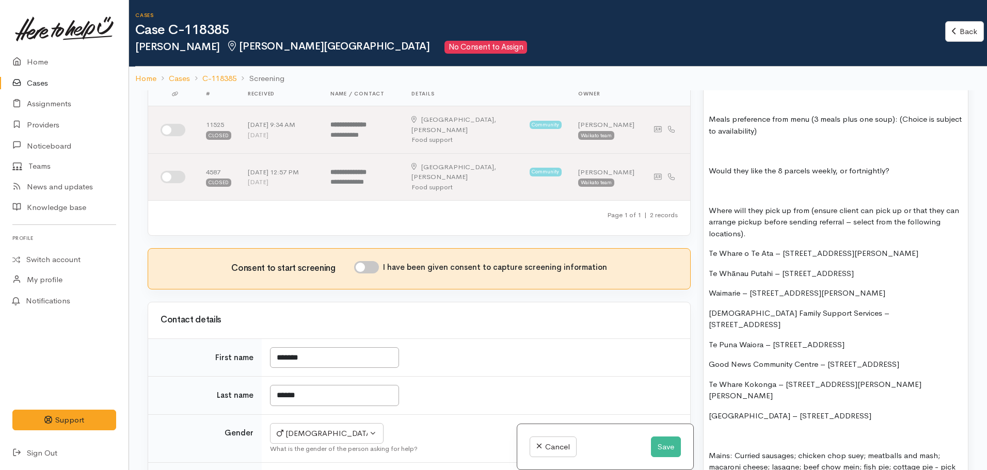
click at [911, 411] on p "Pukete Community Centre – 44 Church Road, Pukete" at bounding box center [836, 417] width 254 height 12
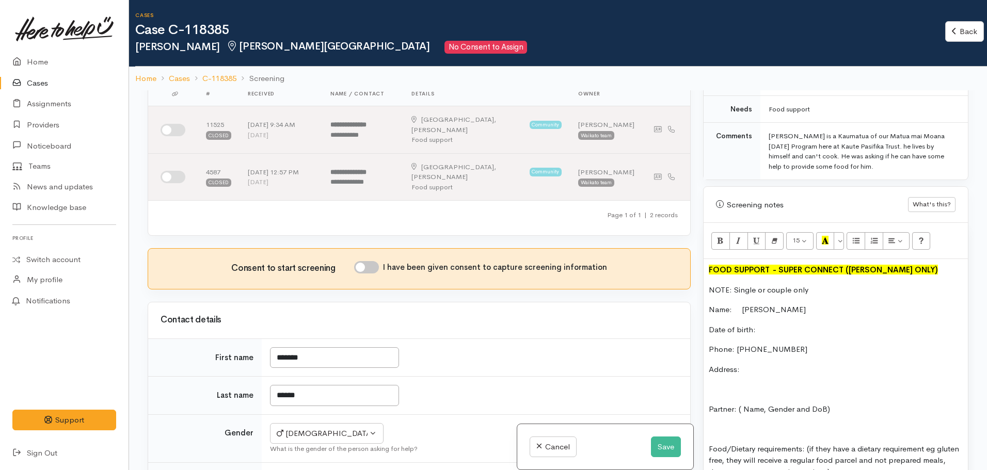
scroll to position [516, 0]
click at [763, 365] on p "Address:" at bounding box center [836, 371] width 254 height 12
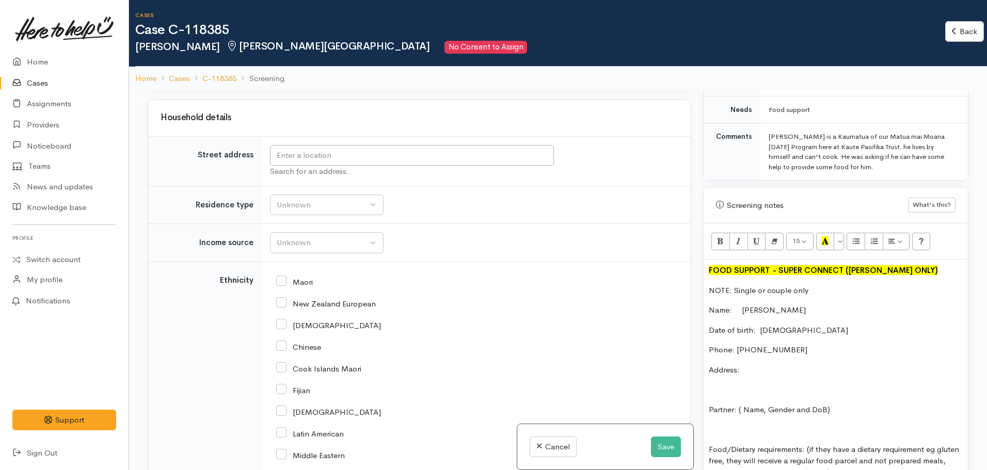
scroll to position [1182, 0]
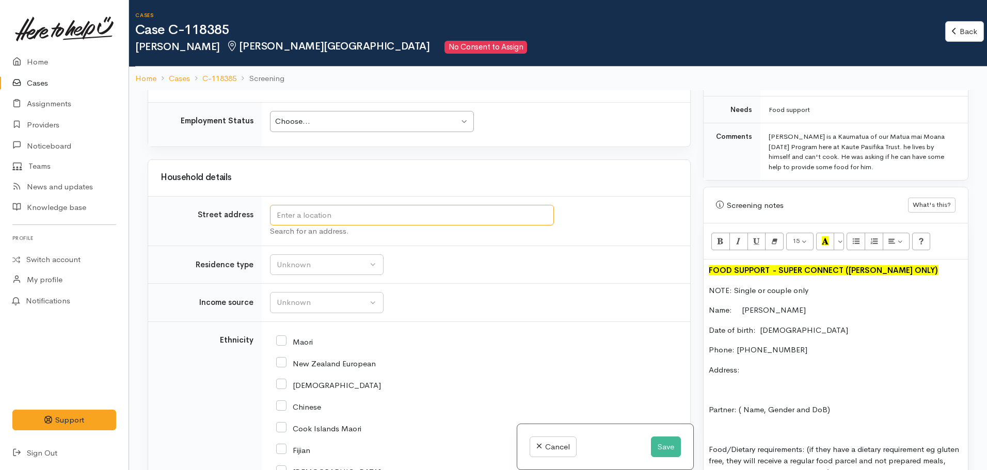
click at [362, 205] on input "text" at bounding box center [412, 215] width 284 height 21
click at [796, 305] on p "Name: Charles Potini" at bounding box center [836, 311] width 254 height 12
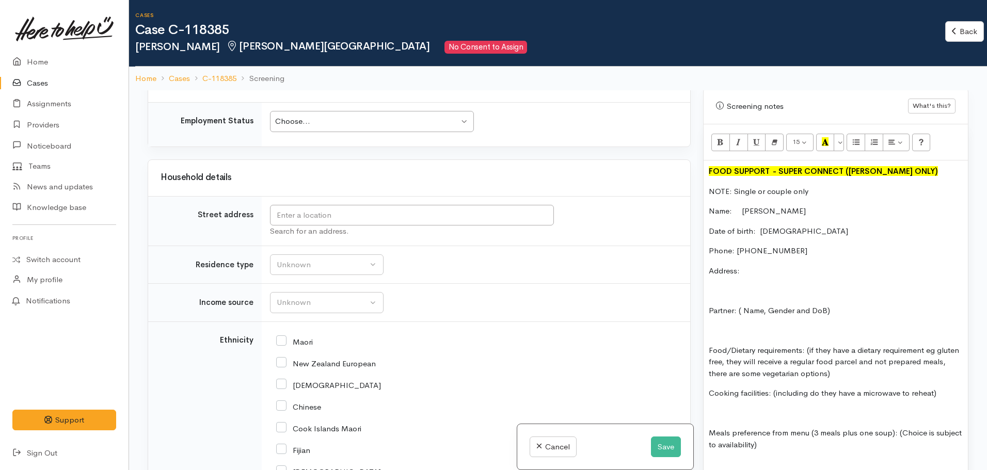
scroll to position [620, 0]
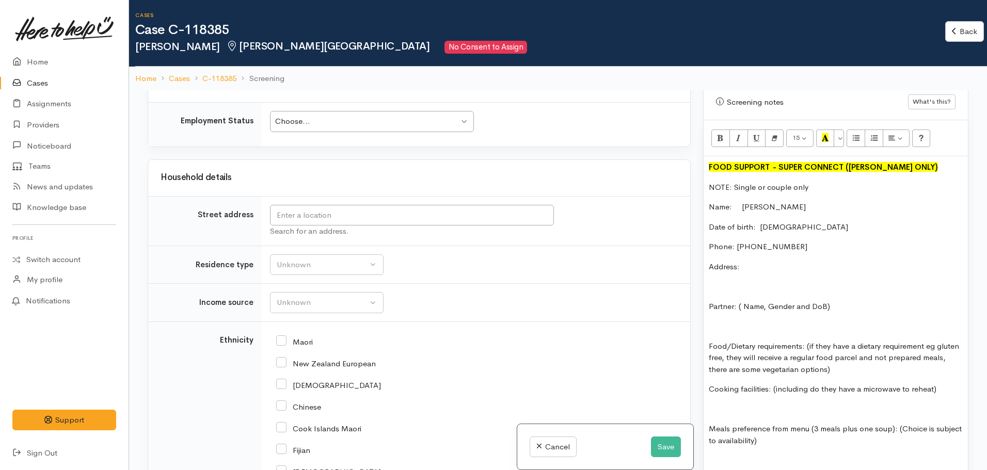
drag, startPoint x: 853, startPoint y: 298, endPoint x: 696, endPoint y: 288, distance: 157.8
click at [696, 288] on div "Related cases There are other cases potentially from the same person, address o…" at bounding box center [559, 325] width 834 height 470
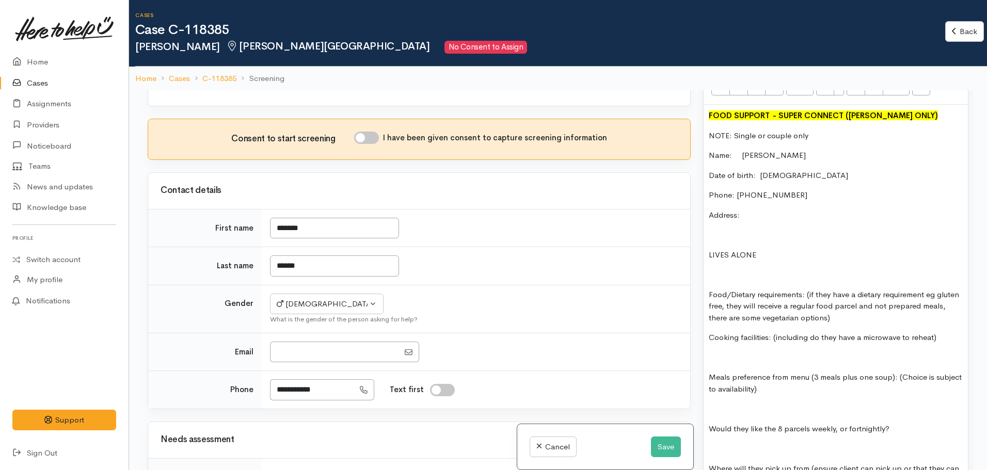
scroll to position [149, 0]
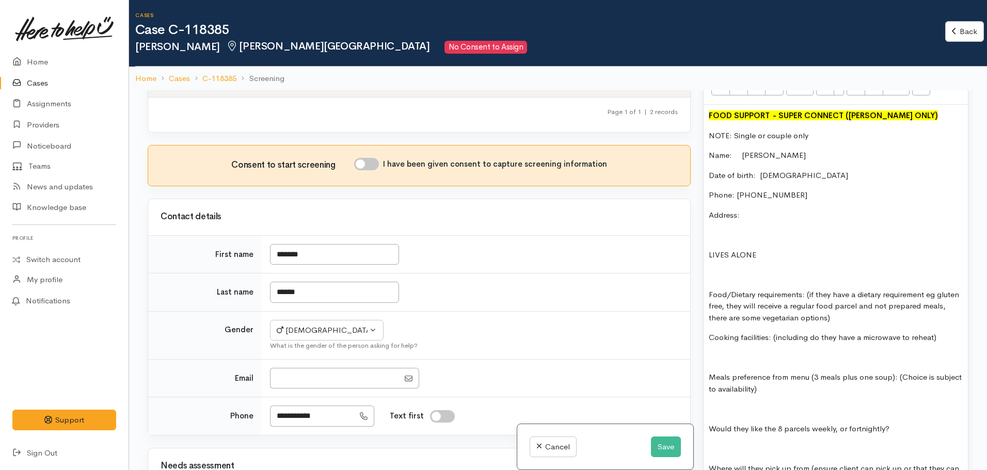
click at [363, 158] on input "I have been given consent to capture screening information" at bounding box center [366, 164] width 25 height 12
checkbox input "true"
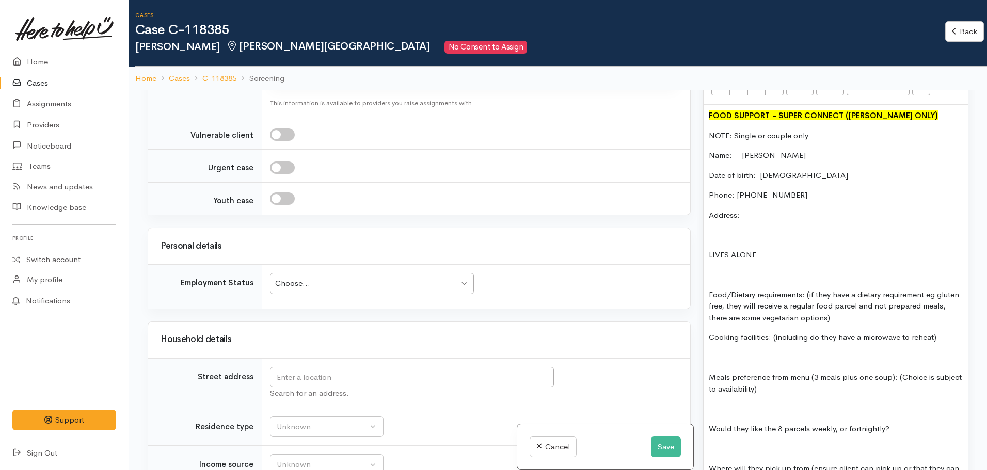
scroll to position [1130, 0]
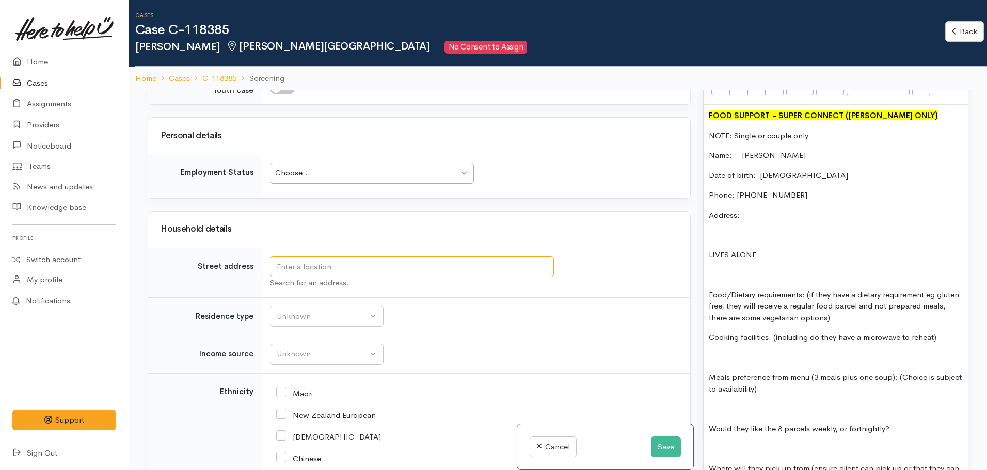
click at [328, 257] on input "text" at bounding box center [412, 267] width 284 height 21
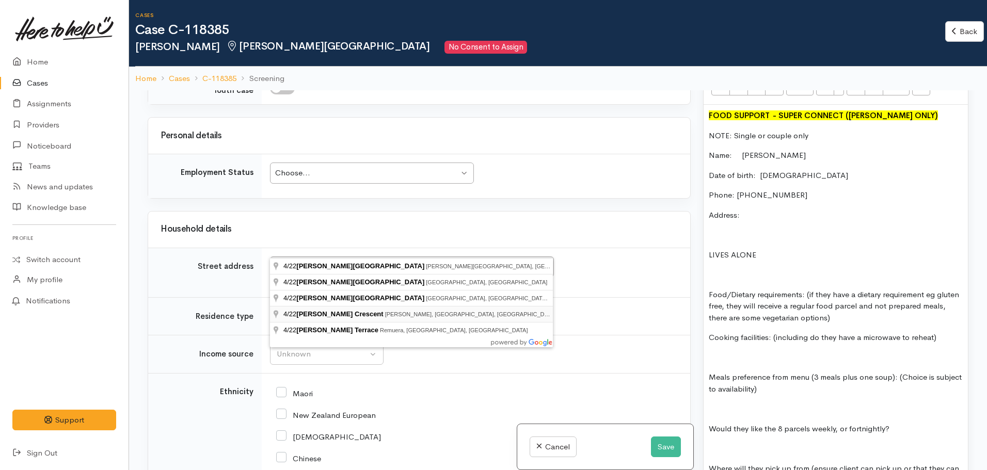
type input "4/22 Stokes Crescent, Maeroa, Hamilton, New Zealand"
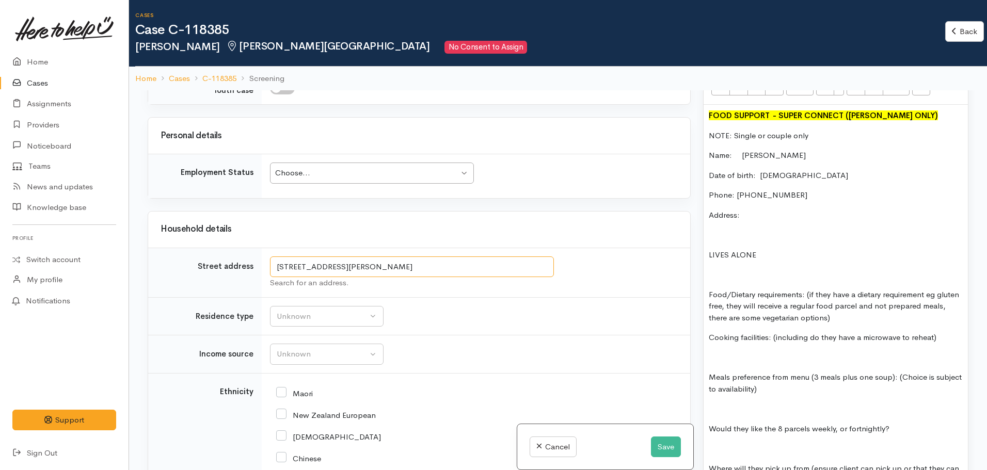
drag, startPoint x: 500, startPoint y: 247, endPoint x: 277, endPoint y: 249, distance: 222.6
click at [277, 257] on input "4/22 Stokes Crescent, Maeroa, Hamilton, New Zealand" at bounding box center [412, 267] width 284 height 21
click at [759, 210] on p "Address:" at bounding box center [836, 216] width 254 height 12
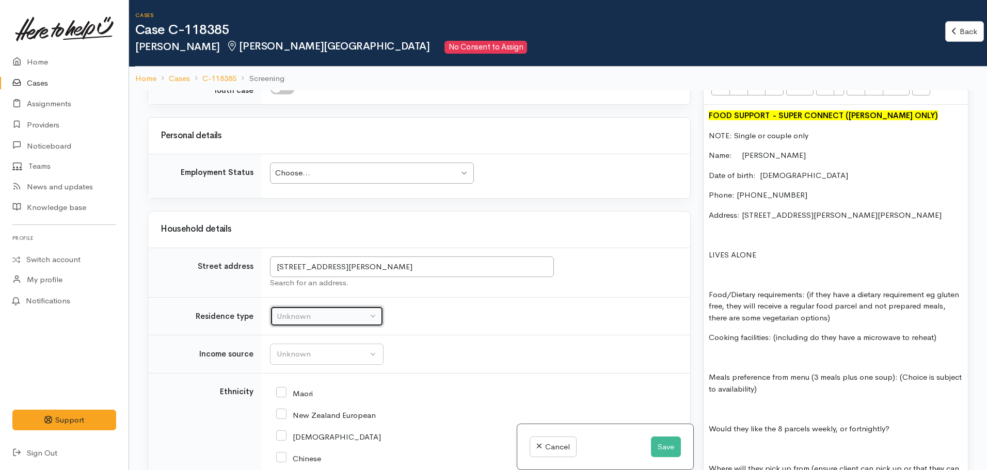
click at [356, 311] on div "Unknown" at bounding box center [322, 317] width 91 height 12
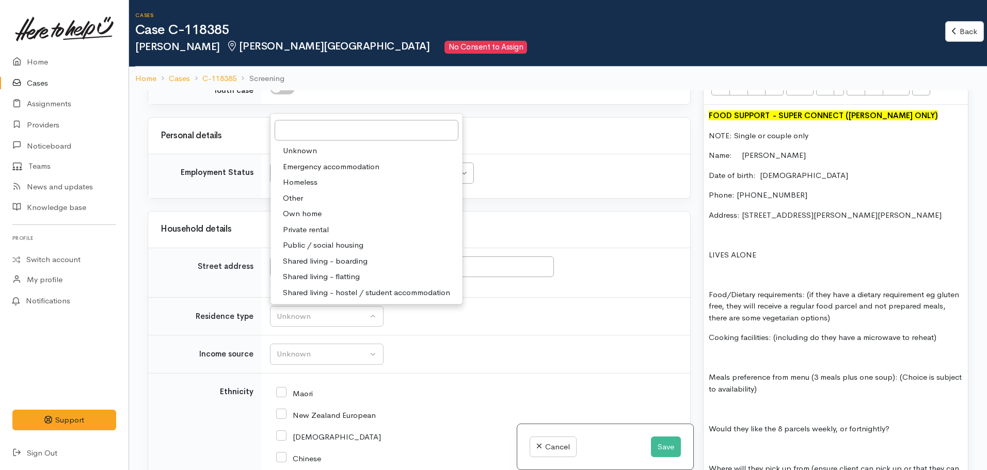
click at [325, 224] on span "Private rental" at bounding box center [306, 230] width 46 height 12
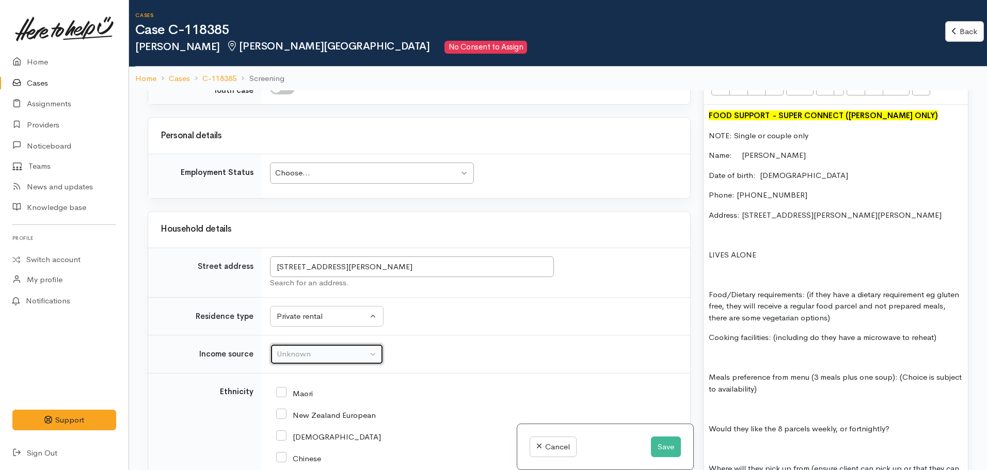
click at [343, 349] on div "Unknown" at bounding box center [322, 355] width 91 height 12
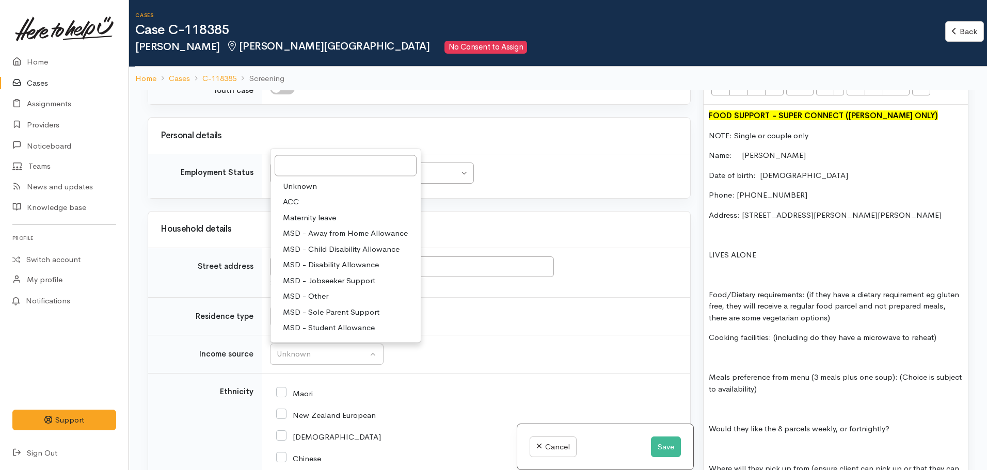
drag, startPoint x: 480, startPoint y: 300, endPoint x: 411, endPoint y: 302, distance: 69.7
click at [481, 300] on td "Unknown Emergency accommodation Homeless Other Own home Private rental Public /…" at bounding box center [476, 316] width 429 height 38
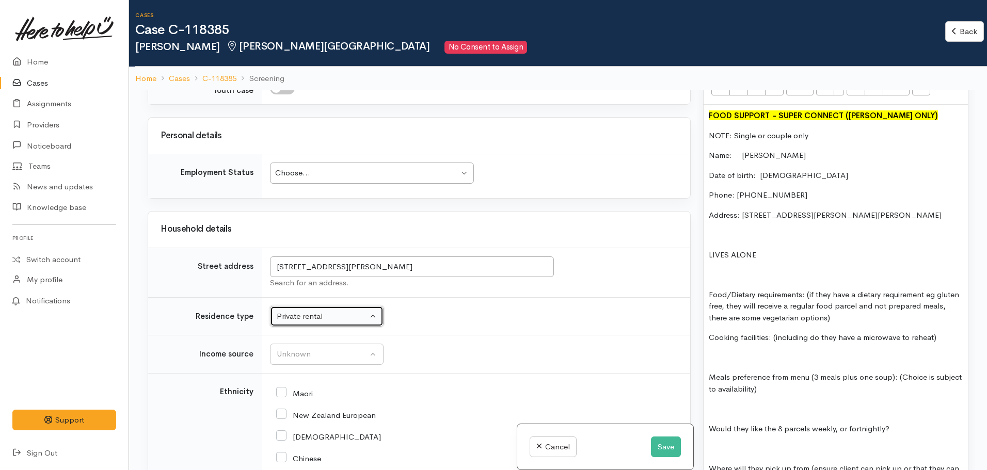
click at [326, 311] on div "Private rental" at bounding box center [322, 317] width 91 height 12
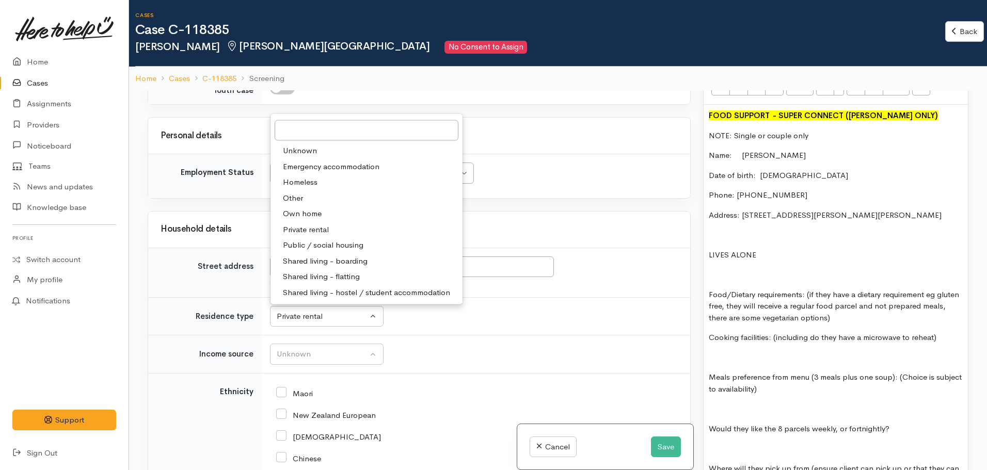
click at [336, 240] on span "Public / social housing" at bounding box center [323, 246] width 81 height 12
select select "3"
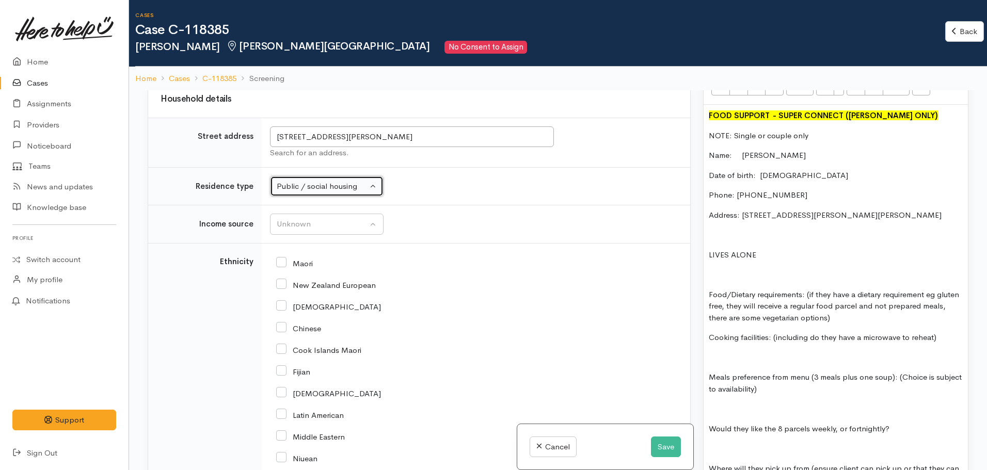
scroll to position [1285, 0]
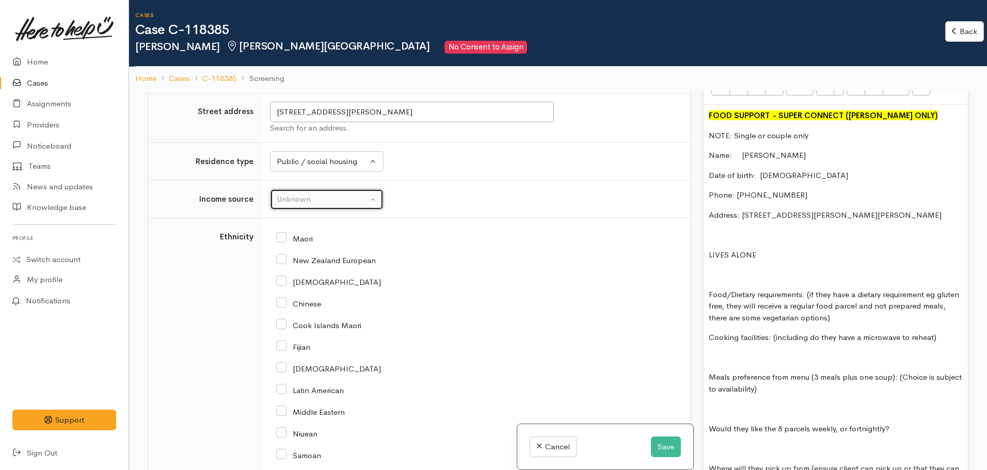
click at [331, 189] on button "Unknown" at bounding box center [327, 199] width 114 height 21
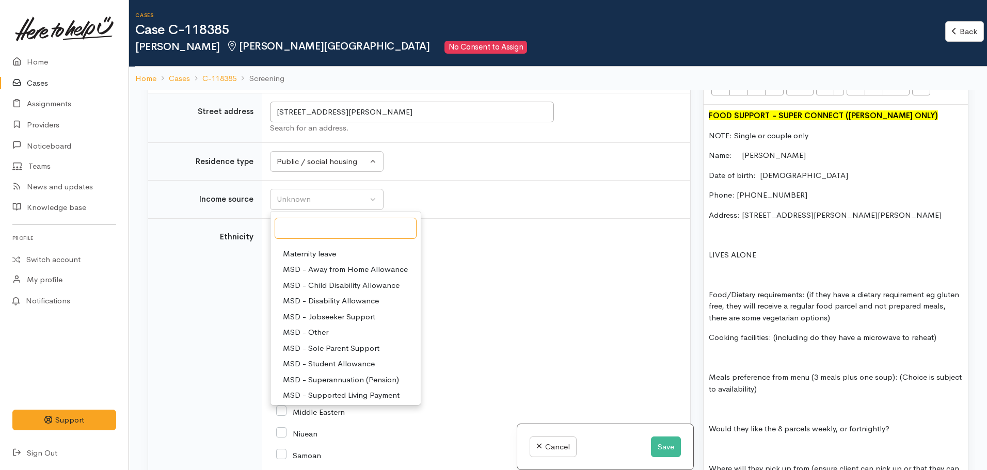
scroll to position [52, 0]
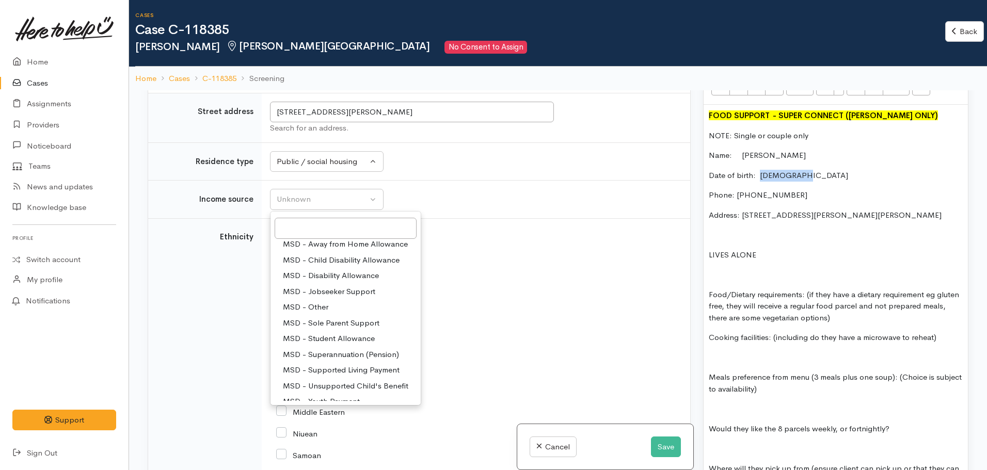
drag, startPoint x: 810, startPoint y: 162, endPoint x: 759, endPoint y: 167, distance: 52.0
click at [759, 170] on p "Date of birth: 29.09.1951" at bounding box center [836, 176] width 254 height 12
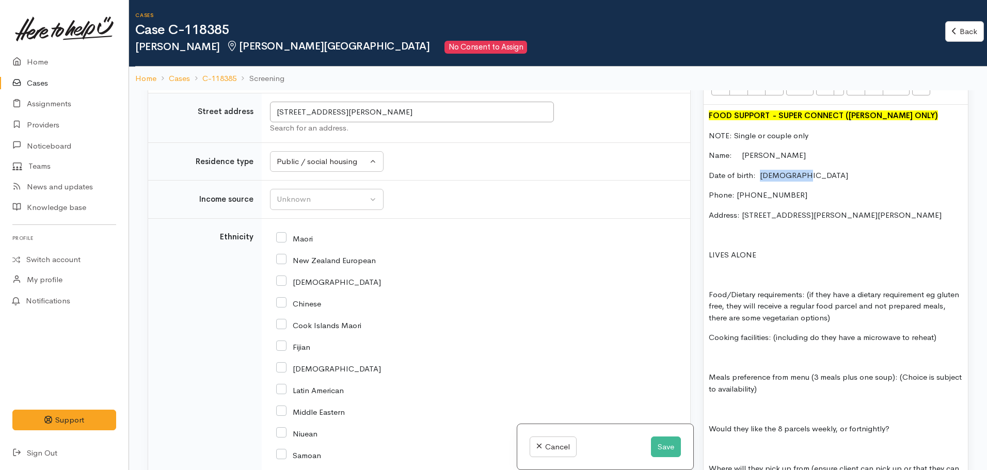
copy p "29.09.1951"
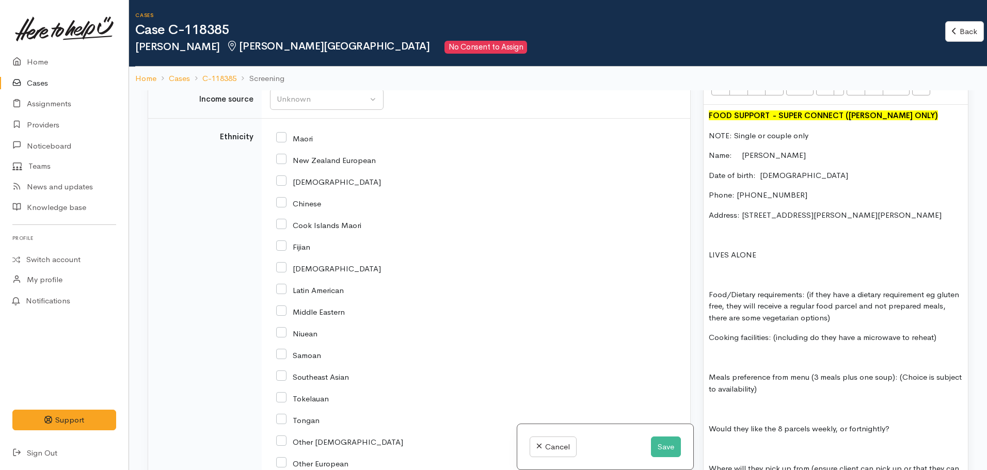
scroll to position [1337, 0]
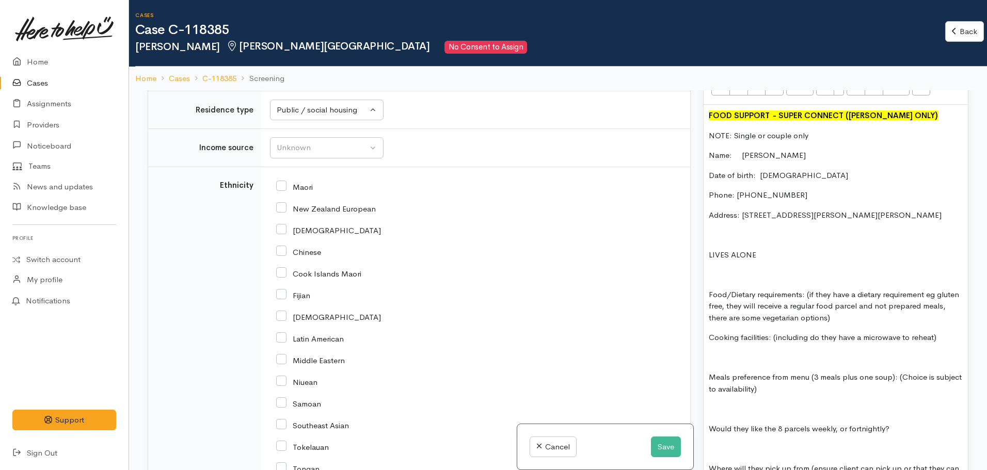
click at [284, 182] on input "Maori" at bounding box center [294, 186] width 37 height 9
checkbox input "true"
click at [333, 142] on div "Unknown" at bounding box center [322, 148] width 91 height 12
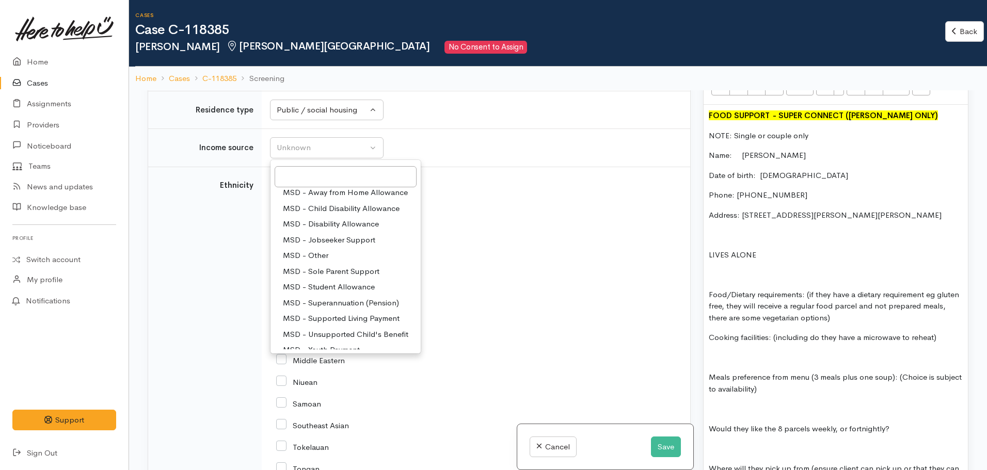
click at [344, 297] on span "MSD - Superannuation (Pension)" at bounding box center [341, 303] width 116 height 12
select select "2"
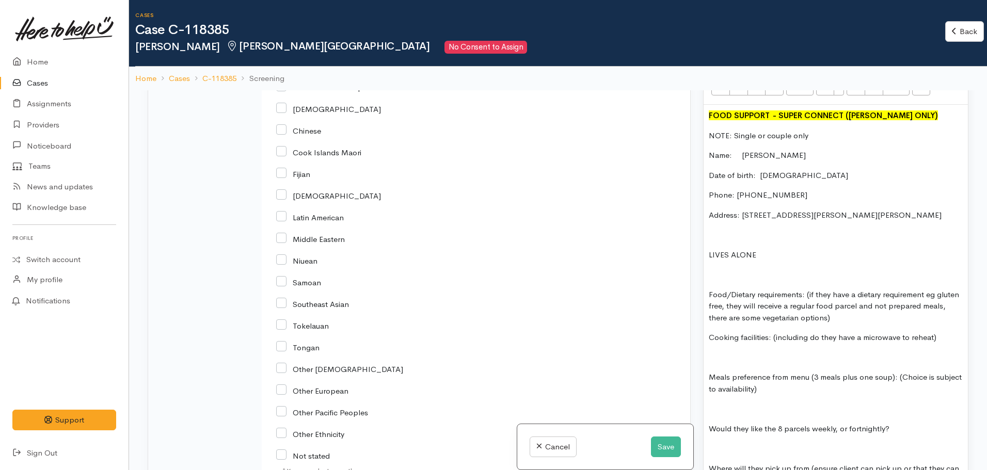
scroll to position [1698, 0]
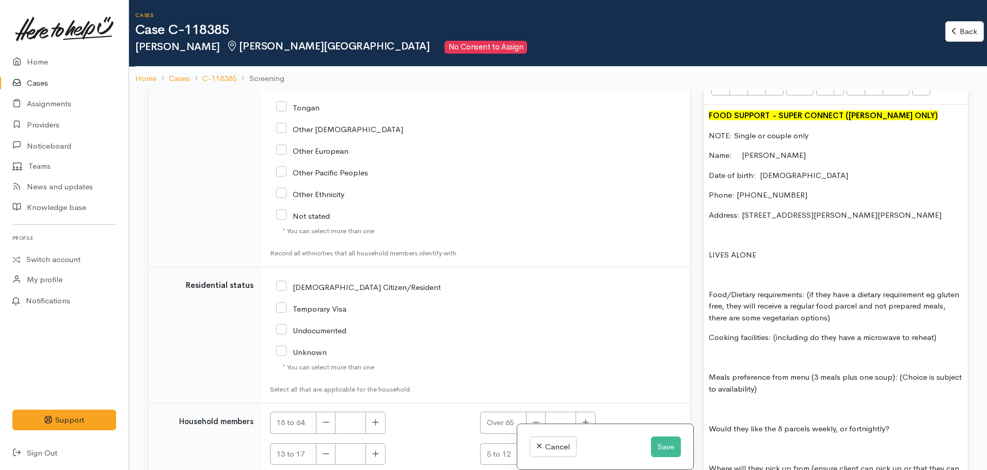
drag, startPoint x: 281, startPoint y: 264, endPoint x: 346, endPoint y: 297, distance: 72.3
click at [282, 282] on input "NZ Citizen/Resident" at bounding box center [358, 286] width 165 height 9
checkbox input "true"
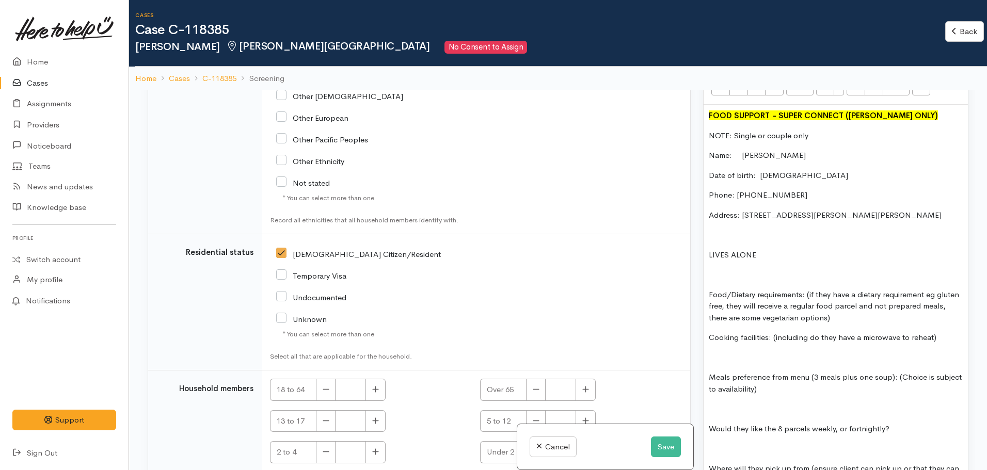
scroll to position [1750, 0]
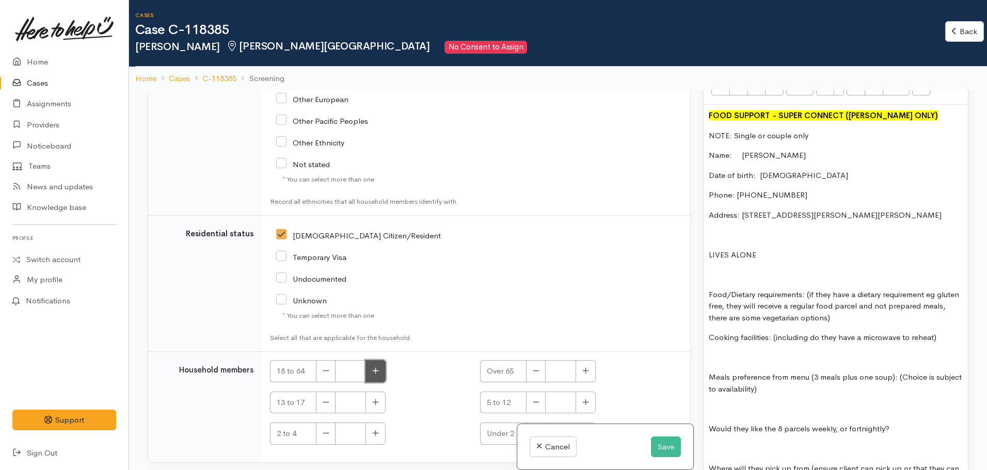
click at [380, 360] on button "button" at bounding box center [376, 371] width 20 height 22
type input "1"
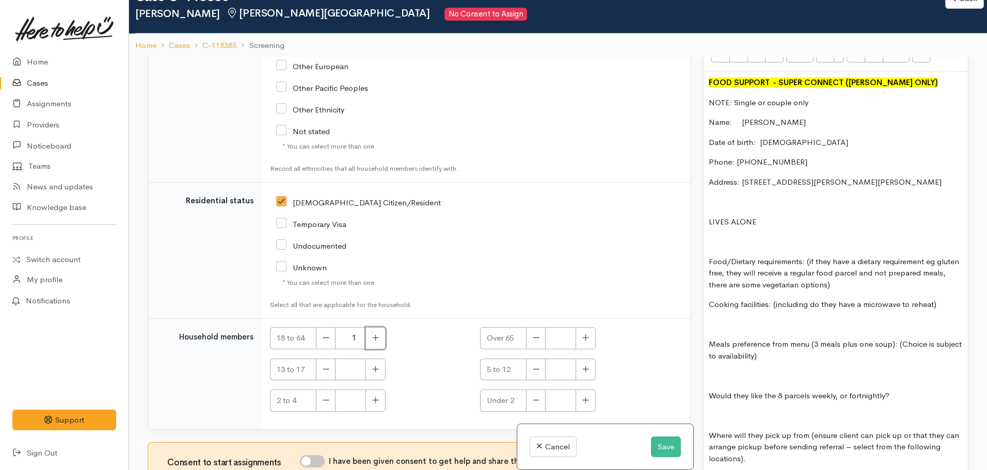
scroll to position [90, 0]
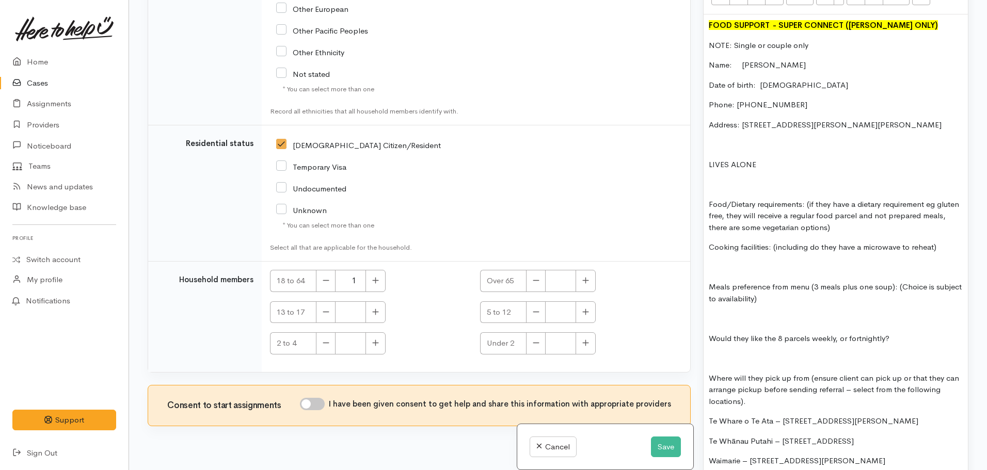
click at [320, 386] on div "Consent to start assignments I have been given consent to get help and share th…" at bounding box center [419, 406] width 542 height 40
click at [317, 398] on input "I have been given consent to get help and share this information with appropria…" at bounding box center [312, 404] width 25 height 12
checkbox input "true"
click at [875, 211] on p "Food/Dietary requirements: (if they have a dietary requirement eg gluten free, …" at bounding box center [836, 216] width 254 height 35
click at [856, 217] on p "Food/Dietary requirements: (if they have a dietary requirement eg gluten free, …" at bounding box center [836, 216] width 254 height 35
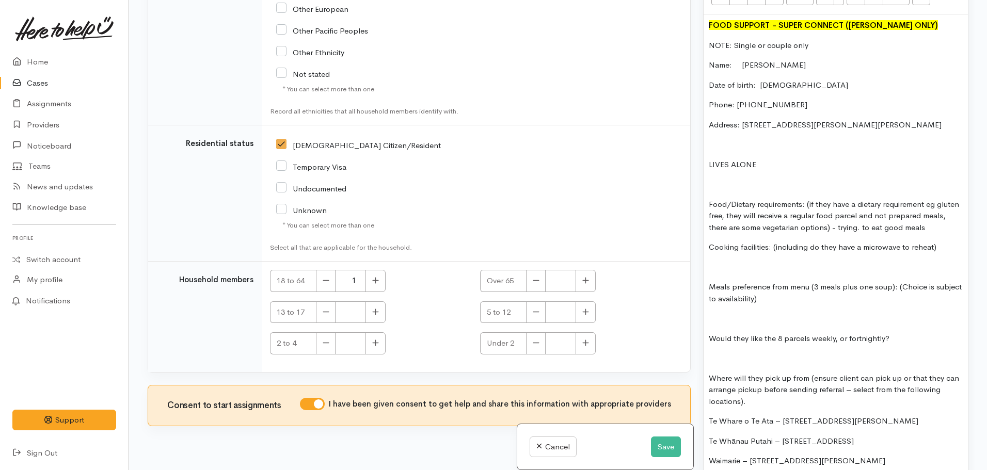
click at [940, 229] on div "FOOD SUPPORT  - SUPER CONNECT (HAMILTON ONLY) NOTE: Single or couple only Name:…" at bounding box center [836, 427] width 264 height 826
click at [724, 267] on p at bounding box center [836, 268] width 254 height 12
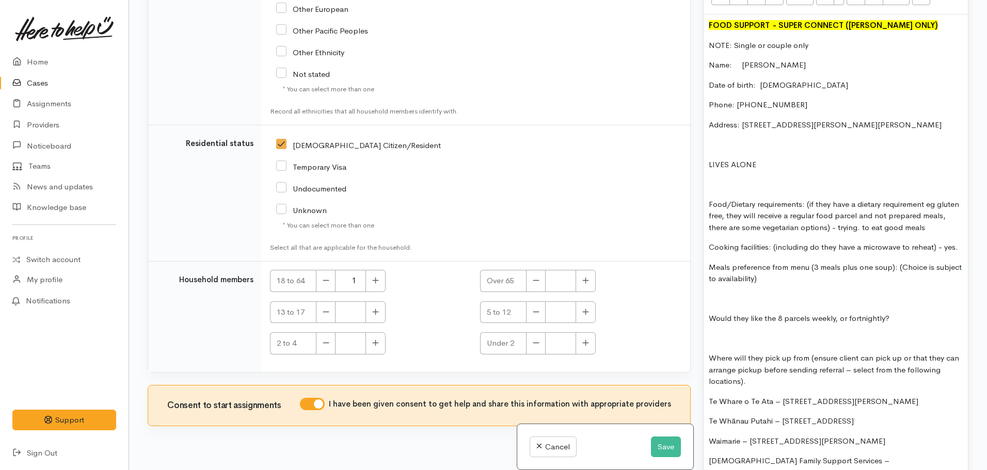
click at [714, 296] on p at bounding box center [836, 299] width 254 height 12
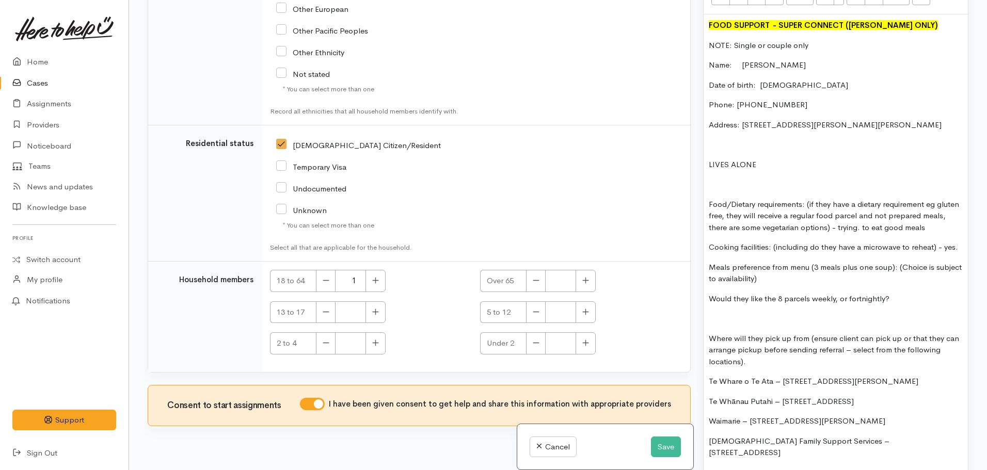
click at [902, 302] on p "Would they like the 8 parcels weekly, or fortnightly?" at bounding box center [836, 299] width 254 height 12
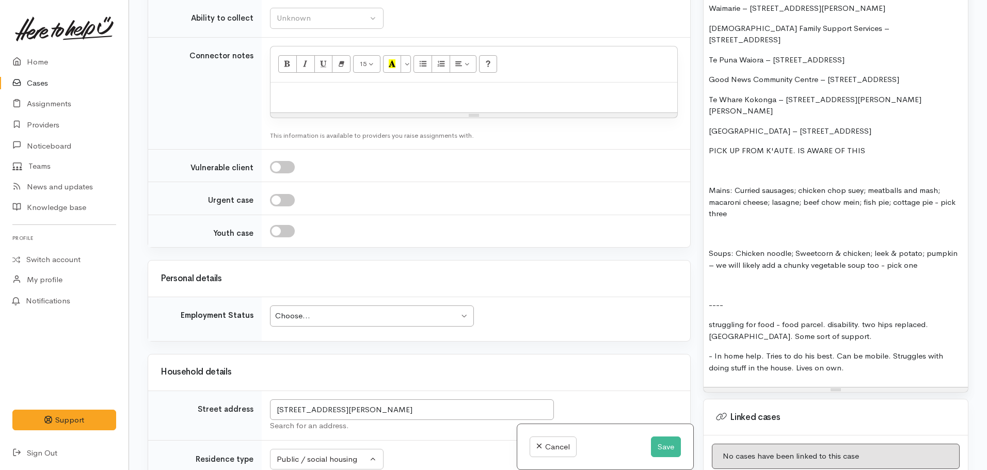
scroll to position [923, 0]
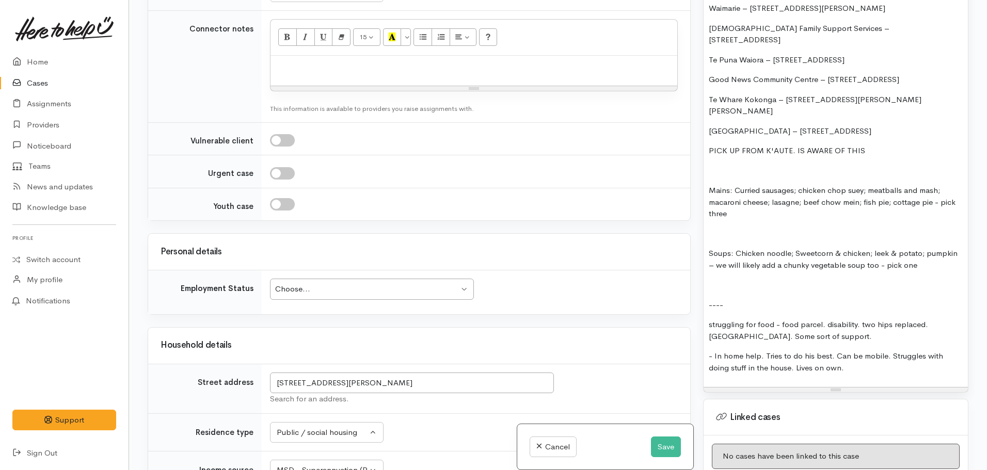
click at [735, 192] on p "Mains: Curried sausages; chicken chop suey; meatballs and mash; macaroni cheese…" at bounding box center [836, 202] width 254 height 35
drag, startPoint x: 893, startPoint y: 179, endPoint x: 862, endPoint y: 181, distance: 31.1
click at [862, 185] on p "Mains: Curried sausages; chicken chop suey; meatballs and mash; macaroni cheese…" at bounding box center [836, 202] width 254 height 35
drag, startPoint x: 865, startPoint y: 168, endPoint x: 800, endPoint y: 164, distance: 65.2
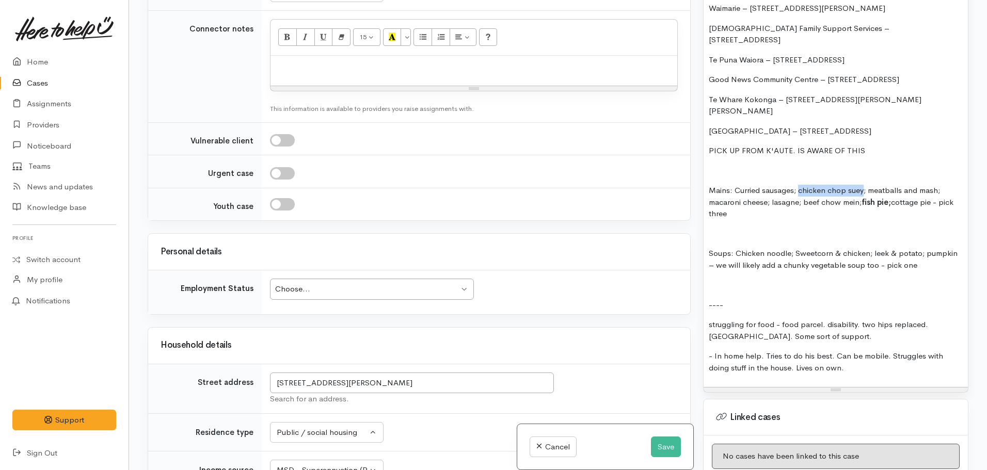
click at [800, 185] on p "Mains: Curried sausages; chicken chop suey; meatballs and mash; macaroni cheese…" at bounding box center [836, 202] width 254 height 35
click at [860, 185] on p "Mains: Curried sausages; chicken chop suey ; meatballs and mash; macaroni chees…" at bounding box center [836, 202] width 254 height 35
click at [867, 248] on p "Soups: Chicken noodle; Sweetcorn & chicken; leek & potato; pumpkin – we will li…" at bounding box center [836, 259] width 254 height 23
drag, startPoint x: 869, startPoint y: 230, endPoint x: 794, endPoint y: 228, distance: 74.9
click at [794, 248] on p "Soups: Chicken noodle; Sweetcorn & chicken; leek & potato; pumpkin – we will li…" at bounding box center [836, 259] width 254 height 23
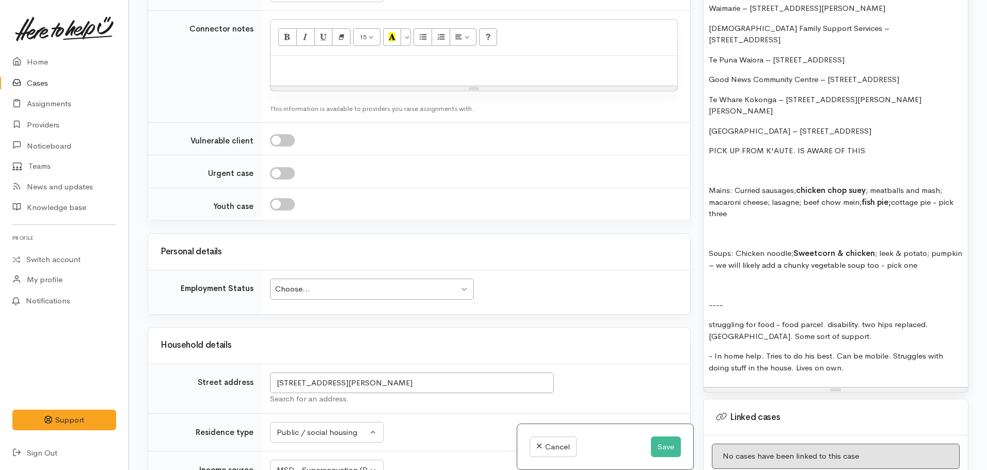
click at [886, 190] on p "Mains: Curried sausages; chicken chop suey ; meatballs and mash; macaroni chees…" at bounding box center [836, 202] width 254 height 35
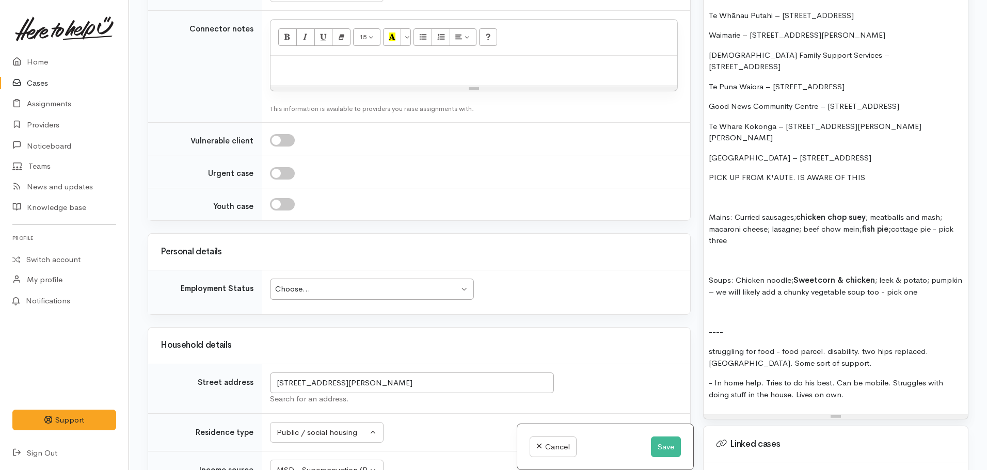
scroll to position [1033, 0]
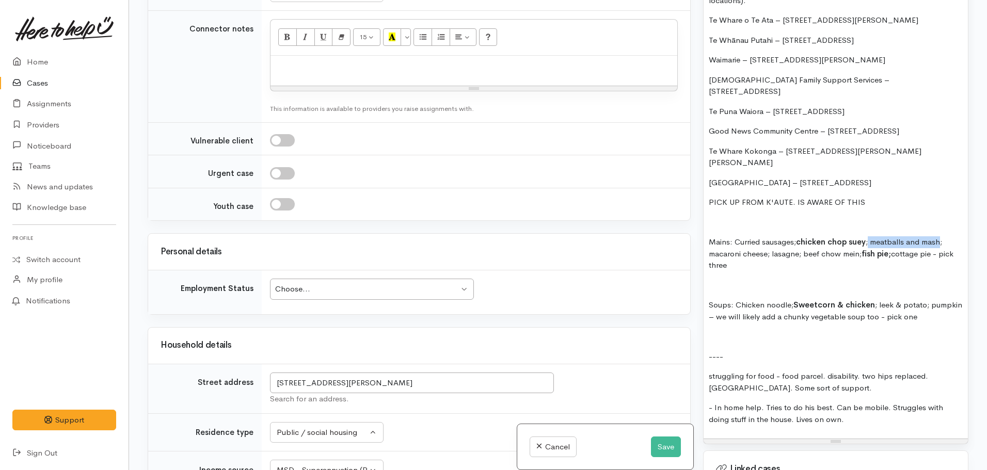
drag, startPoint x: 870, startPoint y: 218, endPoint x: 939, endPoint y: 215, distance: 69.3
click at [939, 237] on p "Mains: Curried sausages; chicken chop suey ; meatballs and mash; macaroni chees…" at bounding box center [836, 254] width 254 height 35
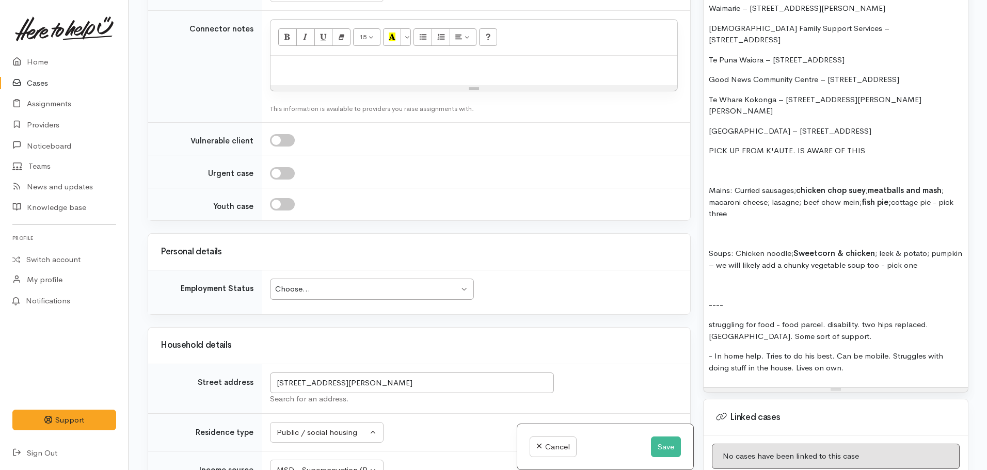
click at [319, 284] on div "Choose..." at bounding box center [367, 290] width 184 height 12
drag, startPoint x: 801, startPoint y: 241, endPoint x: 794, endPoint y: 247, distance: 9.1
click at [802, 248] on p "Soups: Chicken noodle; Sweetcorn & chicken ; leek & potato; pumpkin – we will l…" at bounding box center [836, 259] width 254 height 23
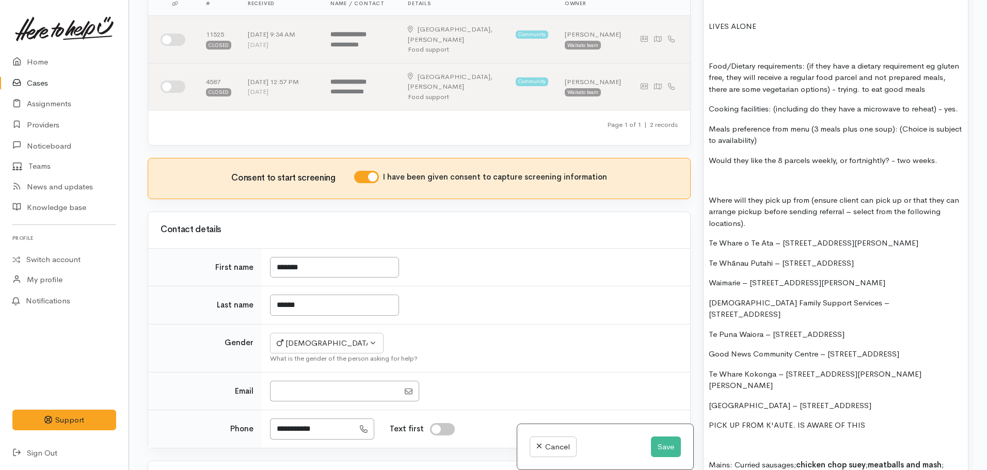
scroll to position [965, 0]
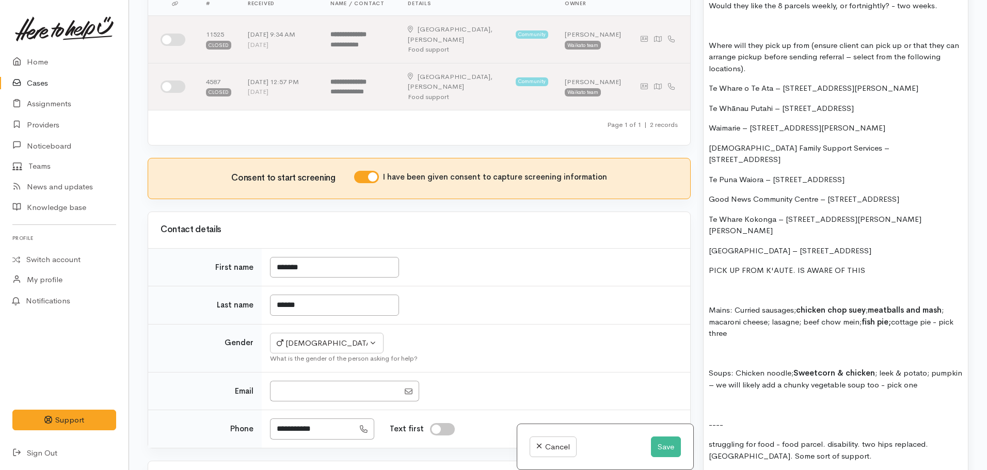
click at [714, 390] on div "FOOD SUPPORT  - SUPER CONNECT (HAMILTON ONLY) NOTE: Single or couple only Name:…" at bounding box center [836, 114] width 264 height 786
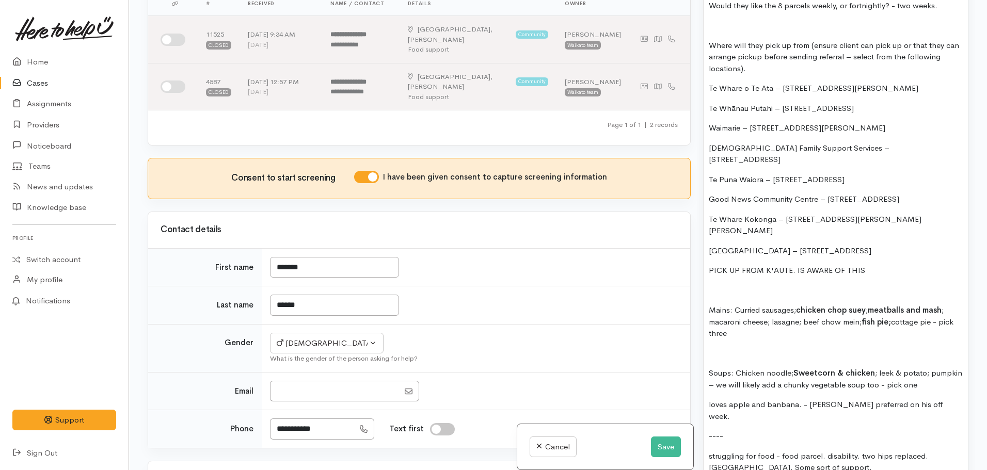
click at [818, 399] on p "loves apple and banbana. - thurday preferred on his off week." at bounding box center [836, 410] width 254 height 23
click at [822, 399] on p "loves apple and banbana. - thurday preferred on his off week." at bounding box center [836, 410] width 254 height 23
click at [934, 399] on p "loves apple and banbana. - thursday preferred on his off week." at bounding box center [836, 405] width 254 height 12
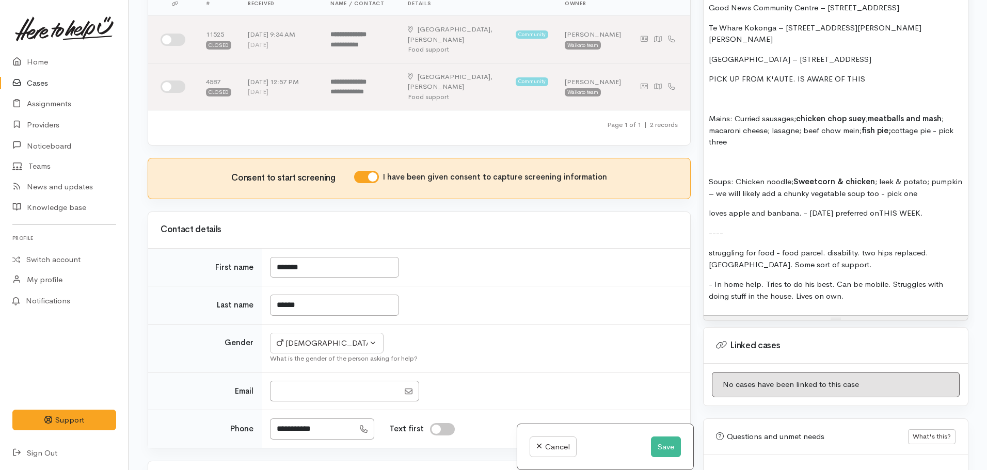
scroll to position [1171, 0]
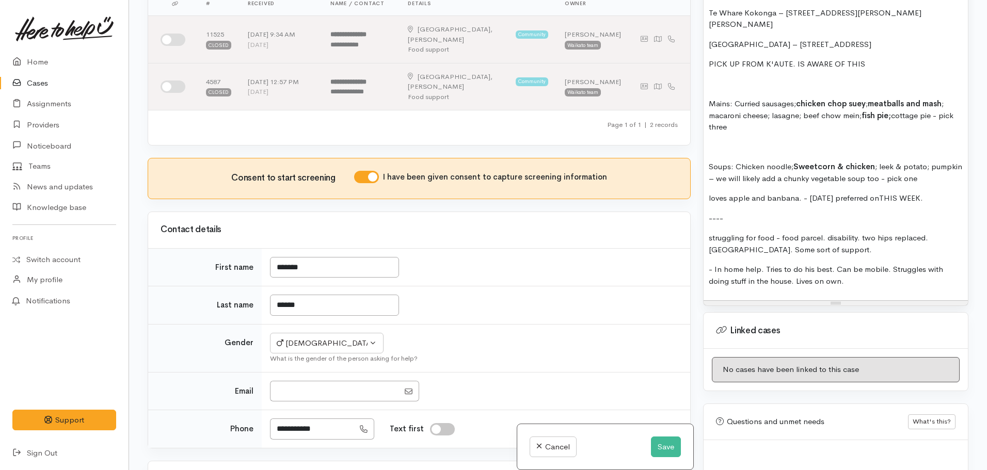
click at [883, 193] on p "loves apple and banbana. - thursday preferred onTHIS WEEK." at bounding box center [836, 199] width 254 height 12
click at [820, 193] on p "loves apple and banbana. - thursday preferred on - THIS WEEK." at bounding box center [836, 199] width 254 height 12
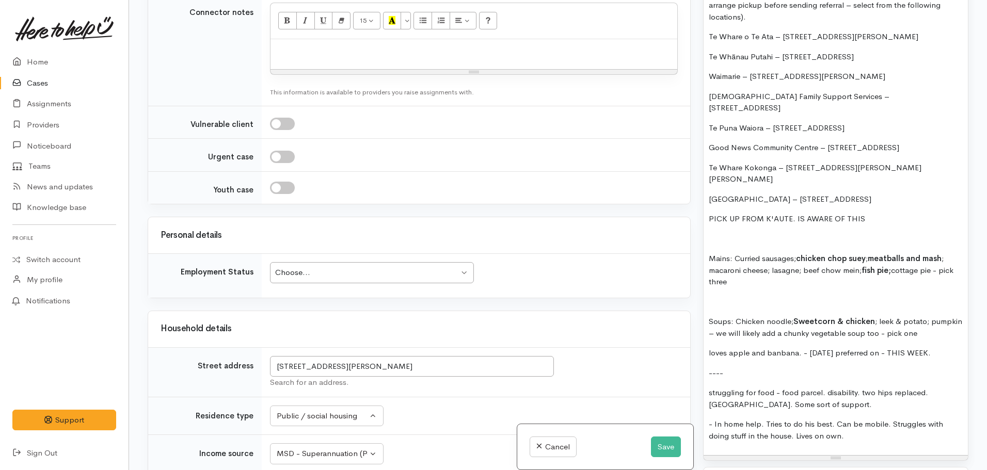
scroll to position [1078, 0]
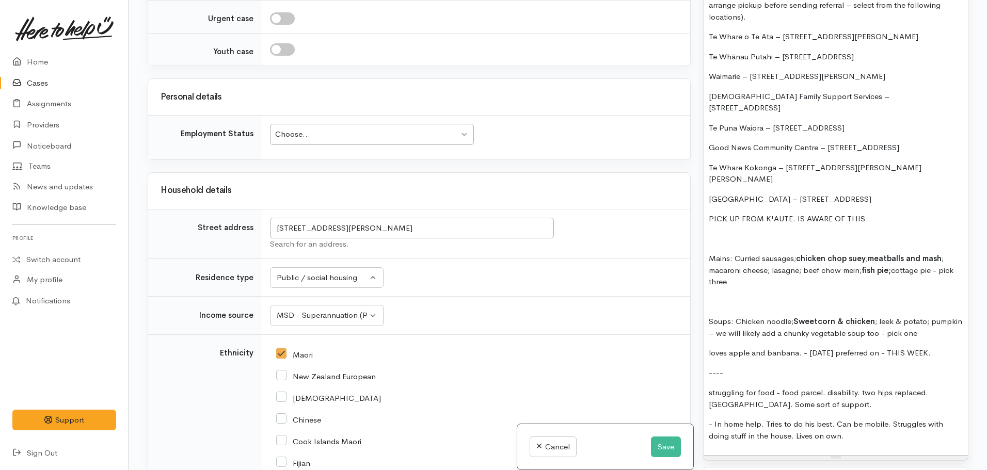
click at [333, 124] on div "Choose... Choose..." at bounding box center [372, 134] width 204 height 21
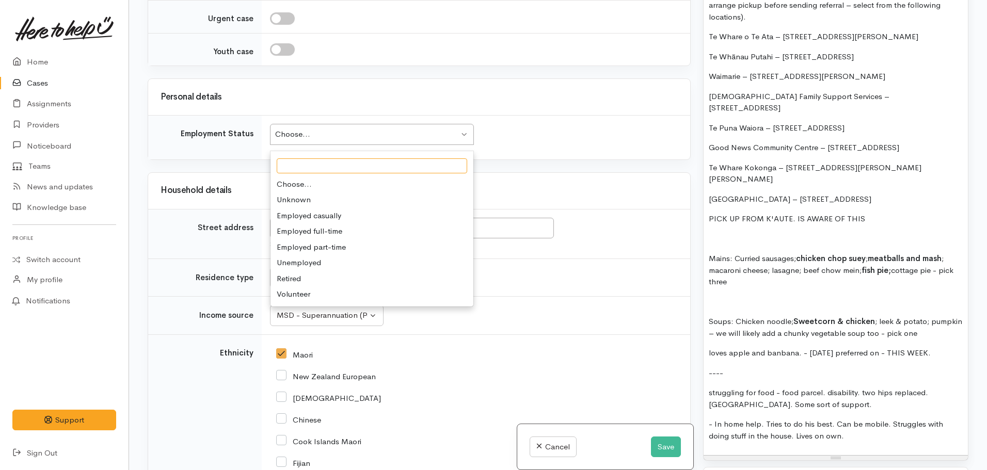
click at [340, 129] on div "Choose..." at bounding box center [367, 135] width 184 height 12
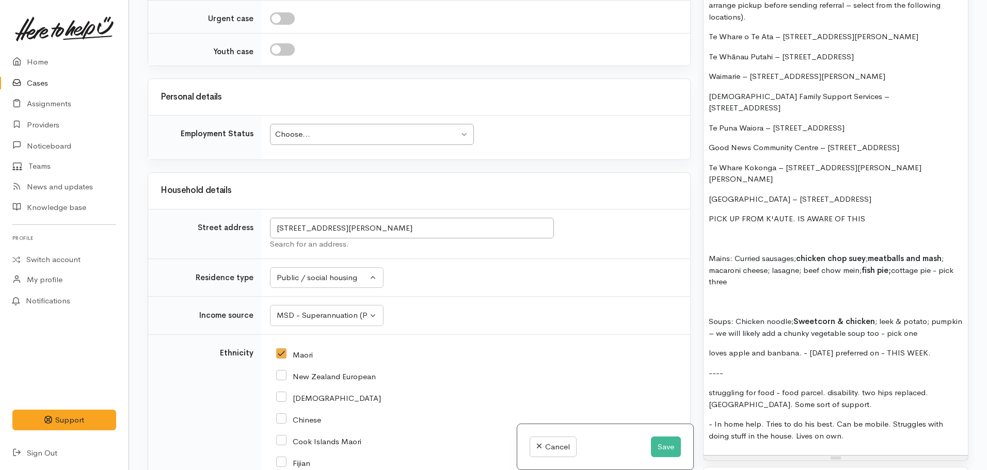
click at [388, 129] on div "Choose..." at bounding box center [367, 135] width 184 height 12
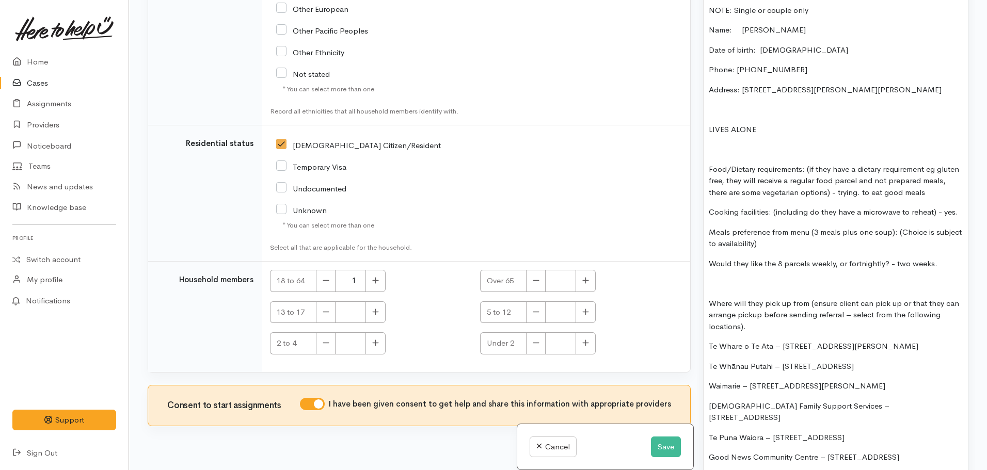
scroll to position [448, 0]
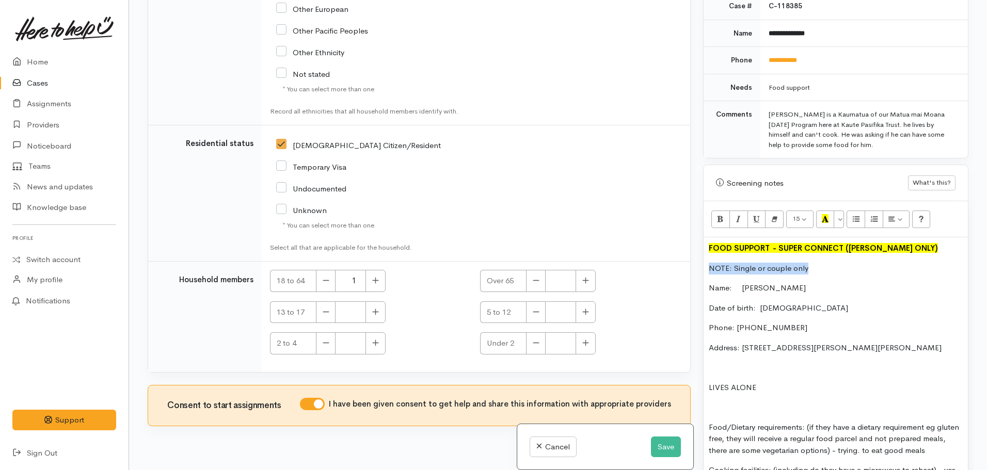
drag, startPoint x: 809, startPoint y: 260, endPoint x: 705, endPoint y: 260, distance: 104.3
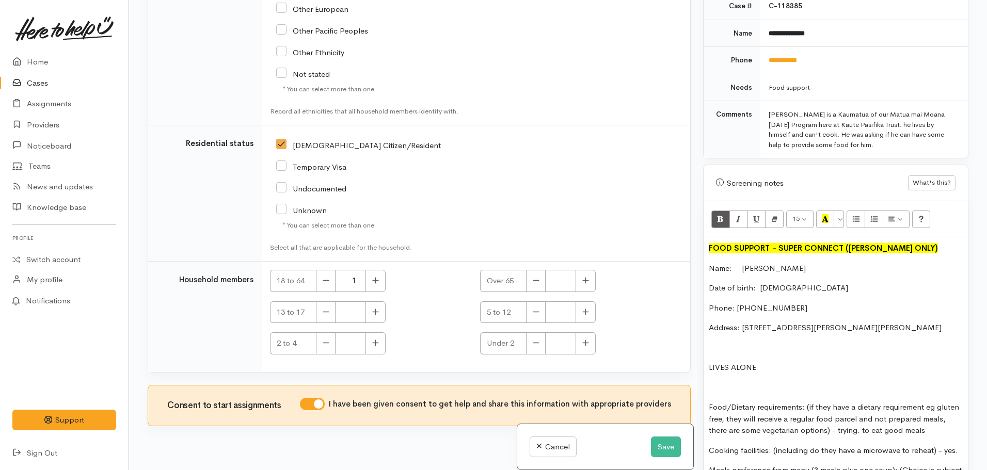
click at [795, 282] on p "Date of birth: 29.09.1951" at bounding box center [836, 288] width 254 height 12
drag, startPoint x: 810, startPoint y: 280, endPoint x: 760, endPoint y: 281, distance: 50.1
click at [760, 282] on p "Date of birth: 29.09.1951" at bounding box center [836, 288] width 254 height 12
copy p "29.09.1951"
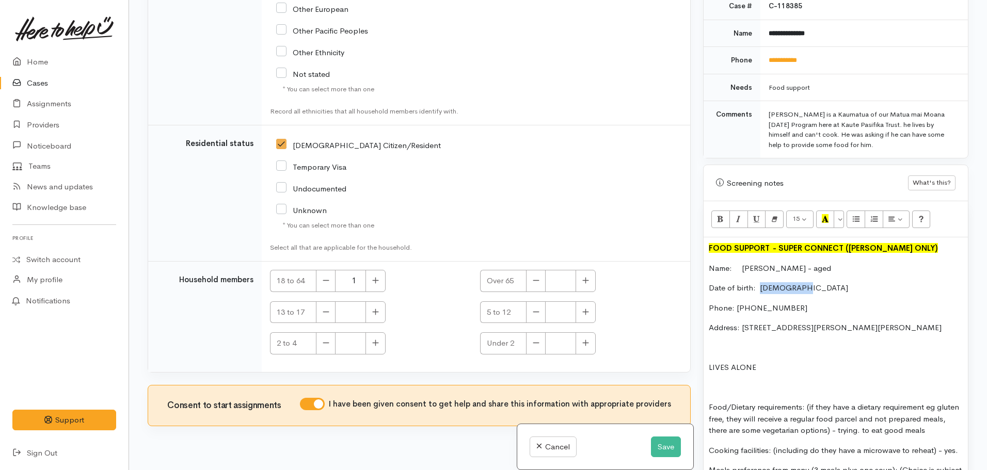
drag, startPoint x: 826, startPoint y: 261, endPoint x: 792, endPoint y: 261, distance: 34.1
click at [792, 263] on p "Name: Charles Potini - aged" at bounding box center [836, 269] width 254 height 12
copy span "- aged"
click at [821, 284] on p "Date of birth: 29.09.1951" at bounding box center [836, 288] width 254 height 12
click at [833, 282] on p "Date of birth: 29.09.1951 -" at bounding box center [836, 288] width 254 height 12
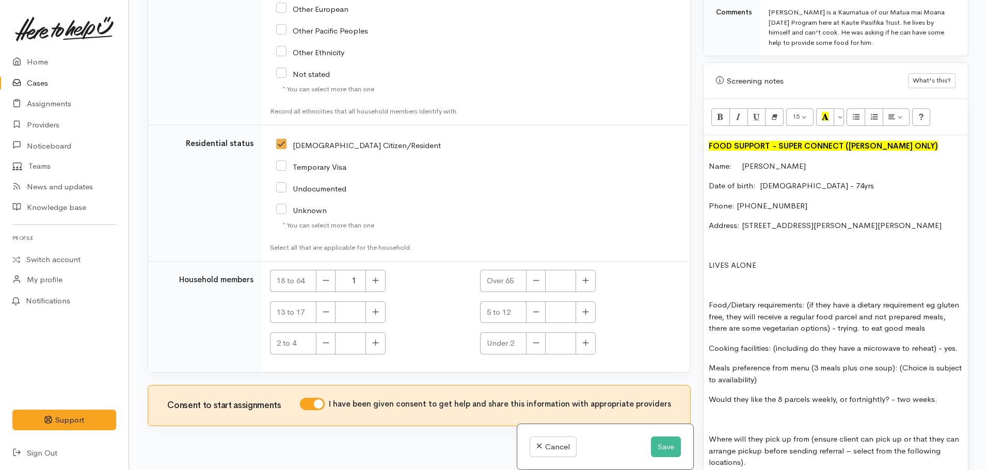
scroll to position [552, 0]
drag, startPoint x: 952, startPoint y: 317, endPoint x: 808, endPoint y: 296, distance: 145.1
click at [808, 299] on p "Food/Dietary requirements: (if they have a dietary requirement eg gluten free, …" at bounding box center [836, 316] width 254 height 35
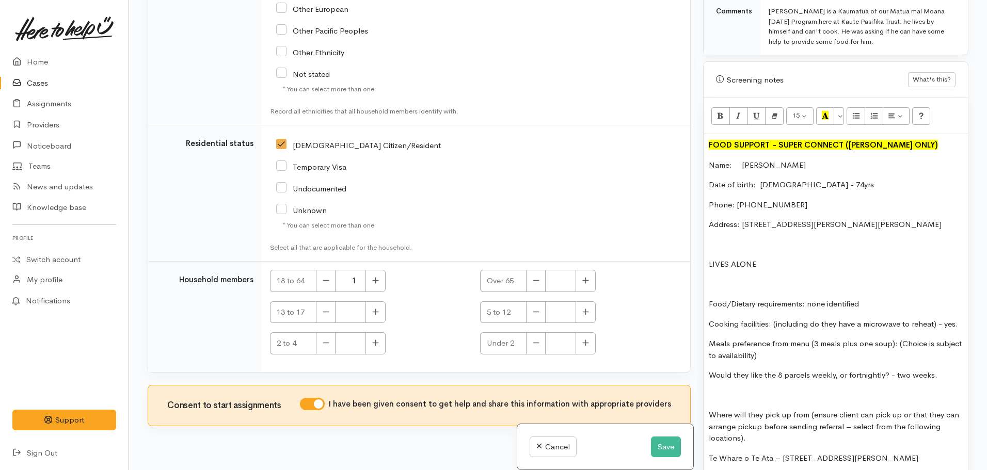
drag, startPoint x: 774, startPoint y: 317, endPoint x: 848, endPoint y: 322, distance: 74.5
click at [848, 322] on p "Cooking facilities: (including do they have a microwave to reheat) - yes." at bounding box center [836, 325] width 254 height 12
drag, startPoint x: 809, startPoint y: 338, endPoint x: 890, endPoint y: 343, distance: 81.2
click at [890, 343] on p "Meals preference from menu (3 meals plus one soup): (Choice is subject to avail…" at bounding box center [836, 349] width 254 height 23
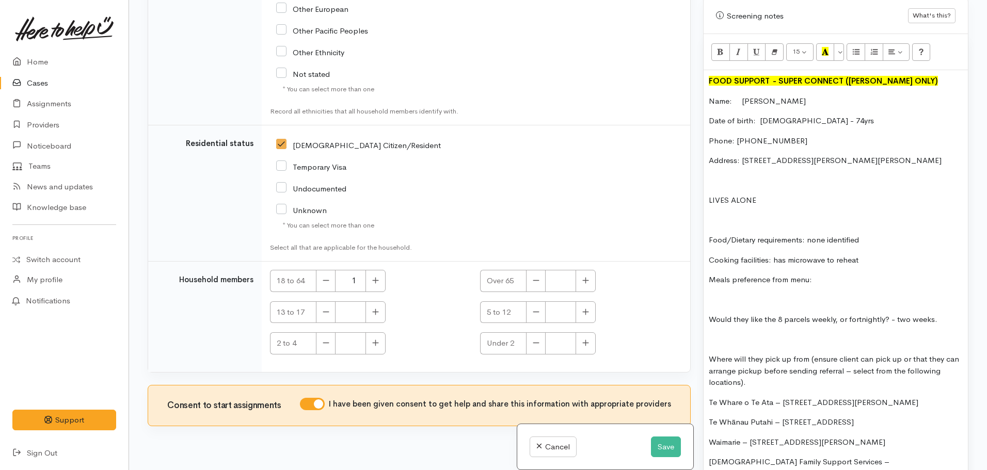
scroll to position [500, 0]
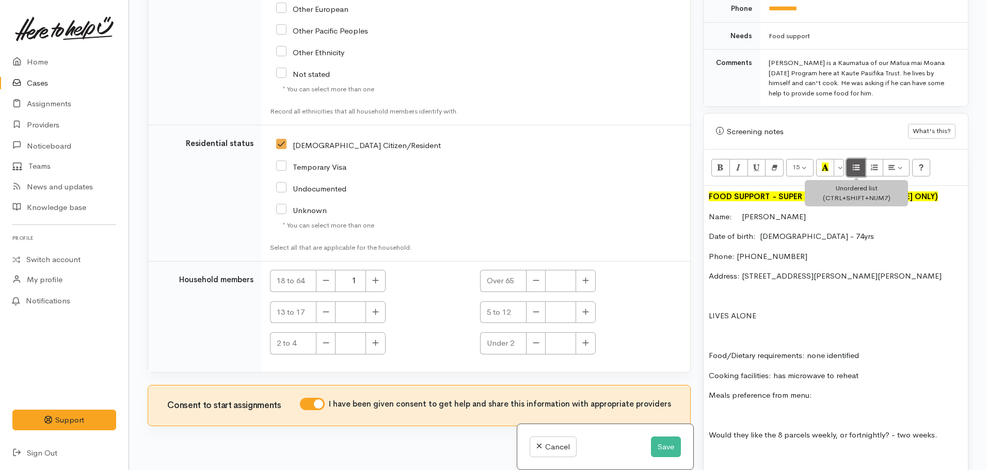
click at [858, 163] on icon "Unordered list (CTRL+SHIFT+NUM7)" at bounding box center [856, 167] width 7 height 9
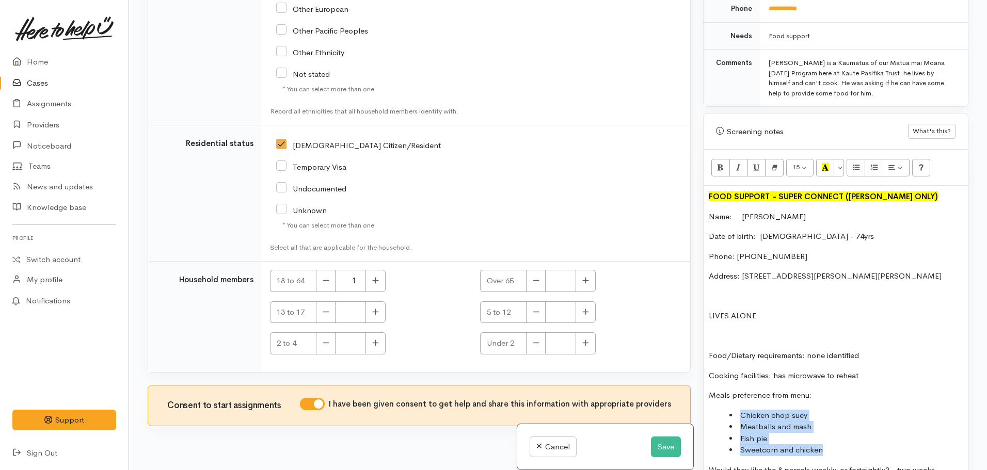
drag, startPoint x: 828, startPoint y: 446, endPoint x: 739, endPoint y: 410, distance: 96.4
click at [739, 410] on ul "Chicken chop suey Meatballs and mash Fish pie Sweetcorn and chicken" at bounding box center [836, 433] width 254 height 46
click at [866, 422] on li "Meatballs and mash" at bounding box center [846, 427] width 233 height 12
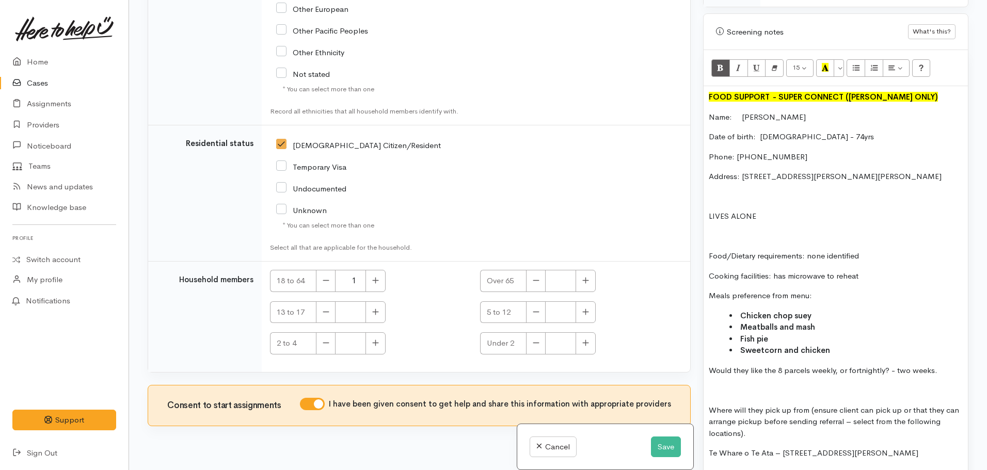
scroll to position [603, 0]
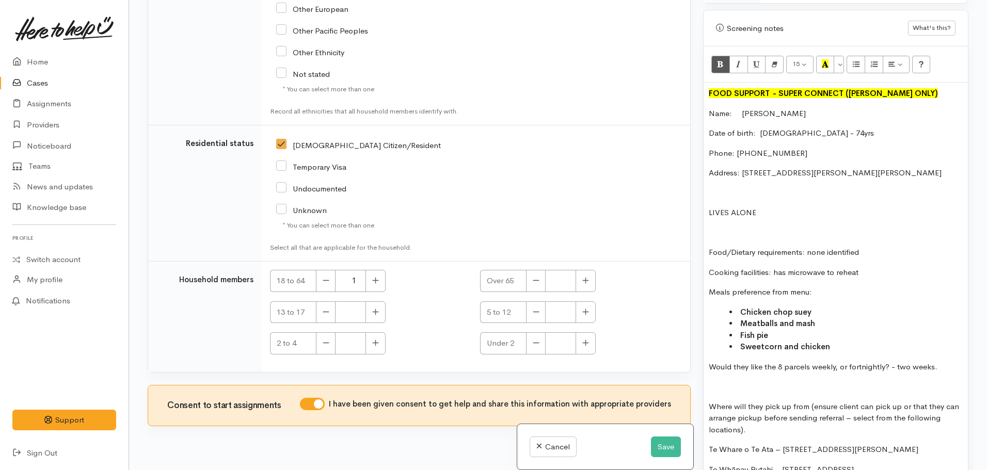
drag, startPoint x: 896, startPoint y: 358, endPoint x: 973, endPoint y: 358, distance: 77.5
click at [973, 358] on div "Warnings Add No warnings have been raised against this case Add Warning Title ●…" at bounding box center [836, 235] width 278 height 470
drag, startPoint x: 706, startPoint y: 358, endPoint x: 972, endPoint y: 356, distance: 266.0
click at [972, 356] on div "Warnings Add No warnings have been raised against this case Add Warning Title ●…" at bounding box center [836, 235] width 278 height 470
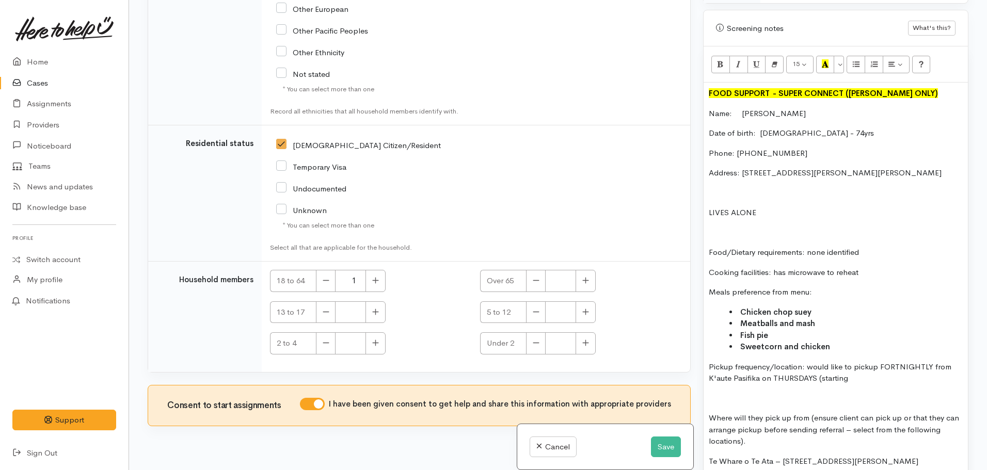
click at [865, 366] on p "Pickup frequency/location: would like to pickup FORTNIGHTLY from K'aute Pasifik…" at bounding box center [836, 373] width 254 height 23
click at [873, 374] on p "Pickup frequency/location: would like to pickup FORTNIGHTLY from K'aute Pasifik…" at bounding box center [836, 373] width 254 height 23
click at [820, 369] on p "Pickup frequency/location: would like to pickup FORTNIGHTLY from K'aute Pasifik…" at bounding box center [836, 373] width 254 height 23
click at [819, 369] on p "Pickup frequency/location: would like to pickup FORTNIGHTLY from K'aute Pasifik…" at bounding box center [836, 373] width 254 height 23
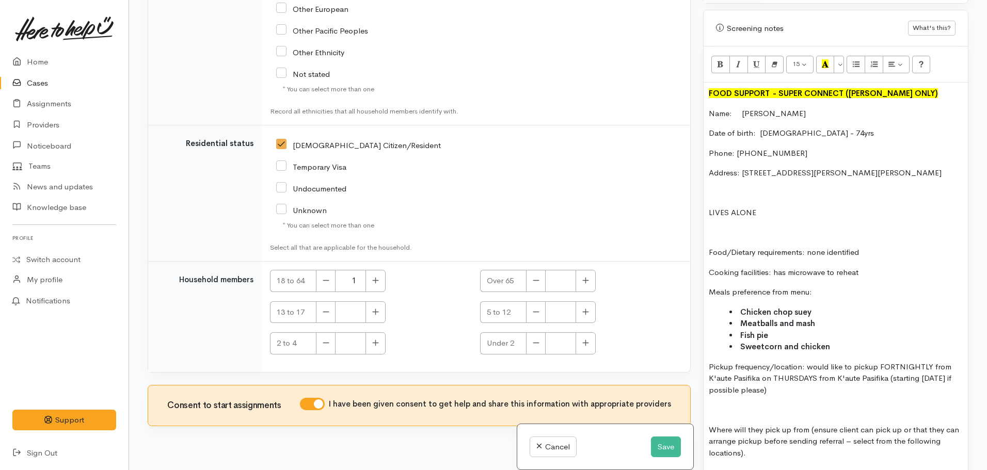
drag, startPoint x: 881, startPoint y: 357, endPoint x: 898, endPoint y: 377, distance: 26.7
click at [898, 377] on p "Pickup frequency/location: would like to pickup FORTNIGHTLY from K'aute Pasifik…" at bounding box center [836, 379] width 254 height 35
click at [820, 56] on button "Recent Color" at bounding box center [825, 65] width 19 height 18
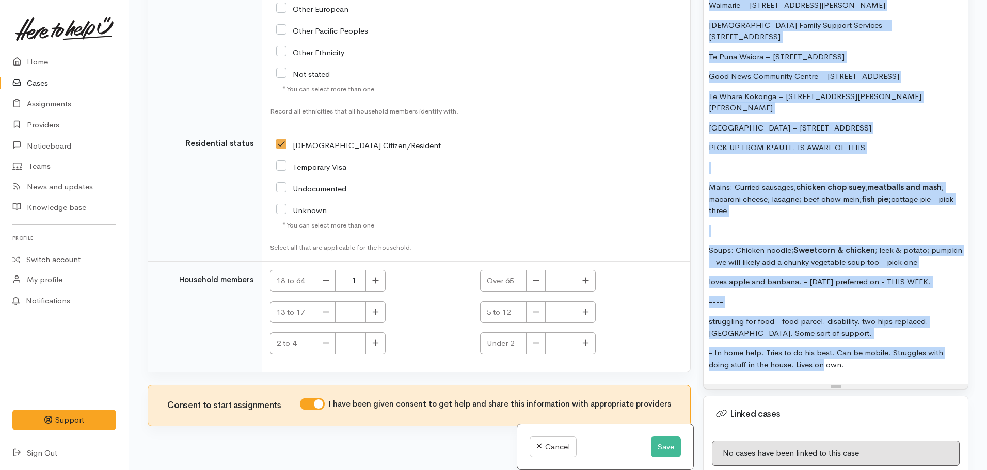
scroll to position [1120, 0]
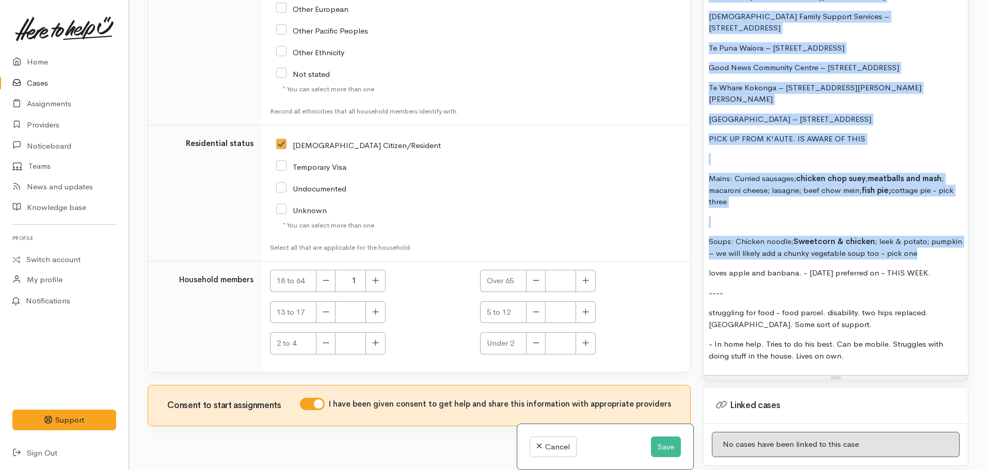
drag, startPoint x: 709, startPoint y: 268, endPoint x: 956, endPoint y: 220, distance: 251.4
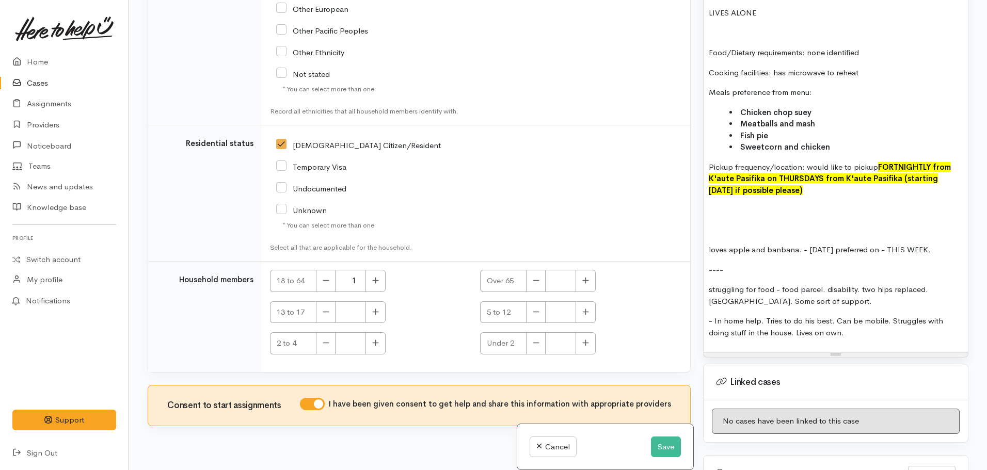
scroll to position [660, 0]
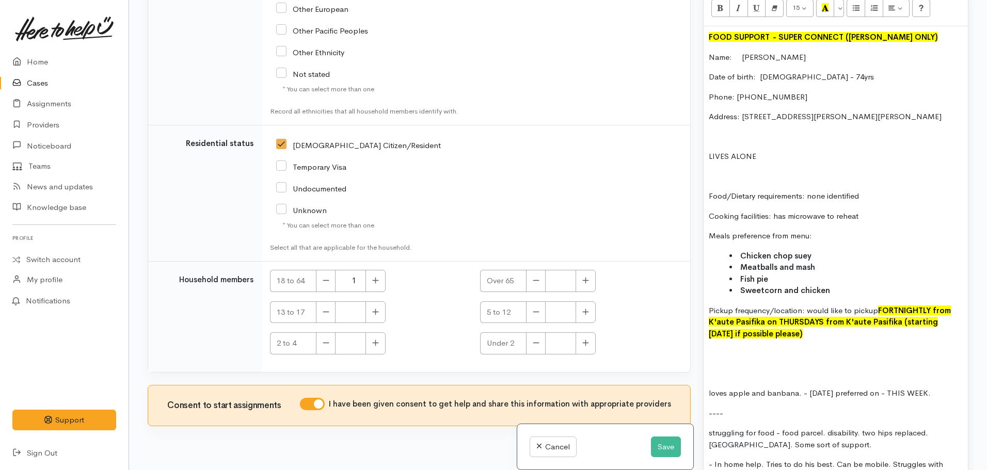
click at [715, 348] on p at bounding box center [836, 354] width 254 height 12
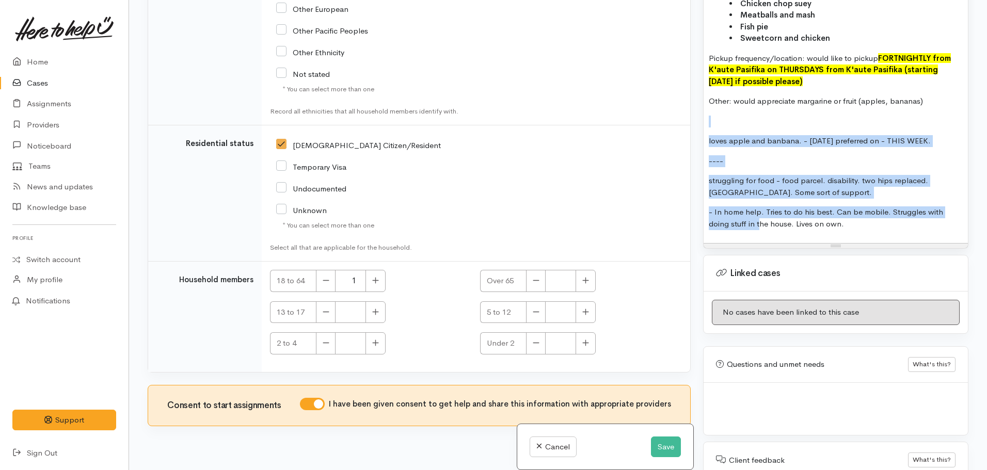
scroll to position [918, 0]
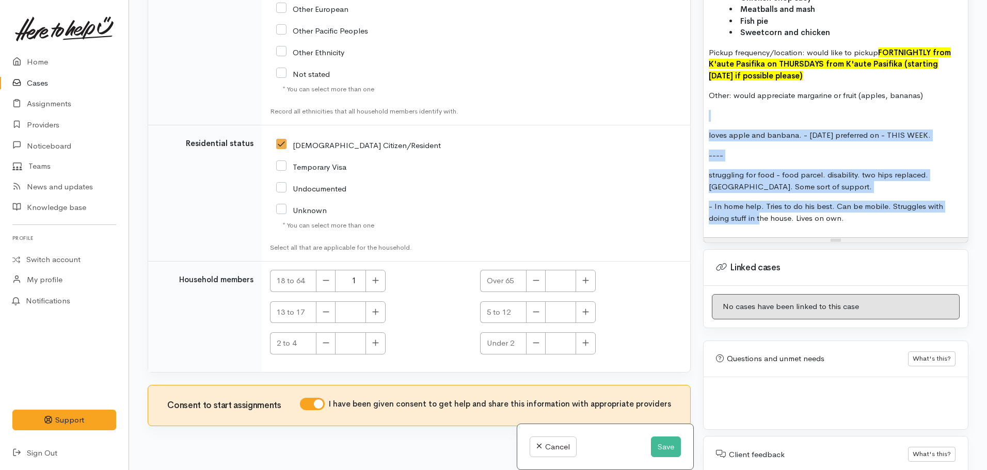
drag, startPoint x: 708, startPoint y: 365, endPoint x: 1015, endPoint y: 376, distance: 308.0
click at [987, 376] on html "Support Feedback I've got something to say Back" at bounding box center [493, 145] width 987 height 470
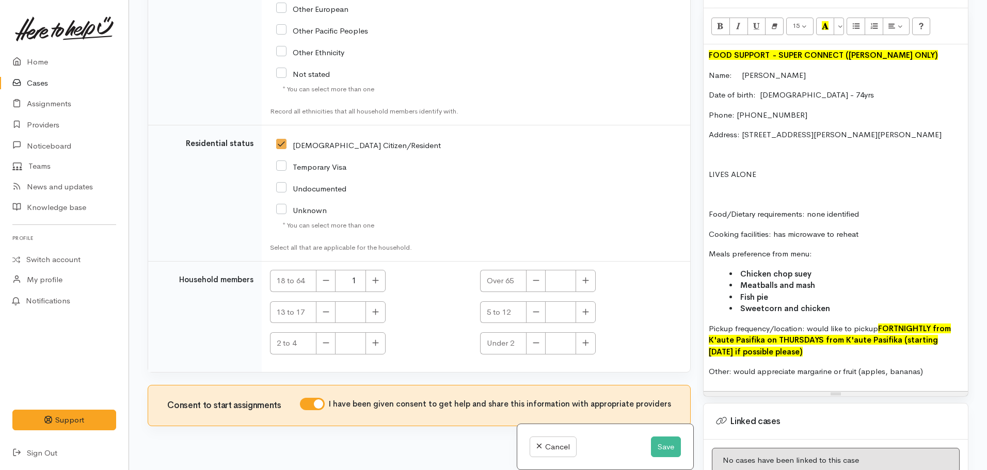
scroll to position [640, 0]
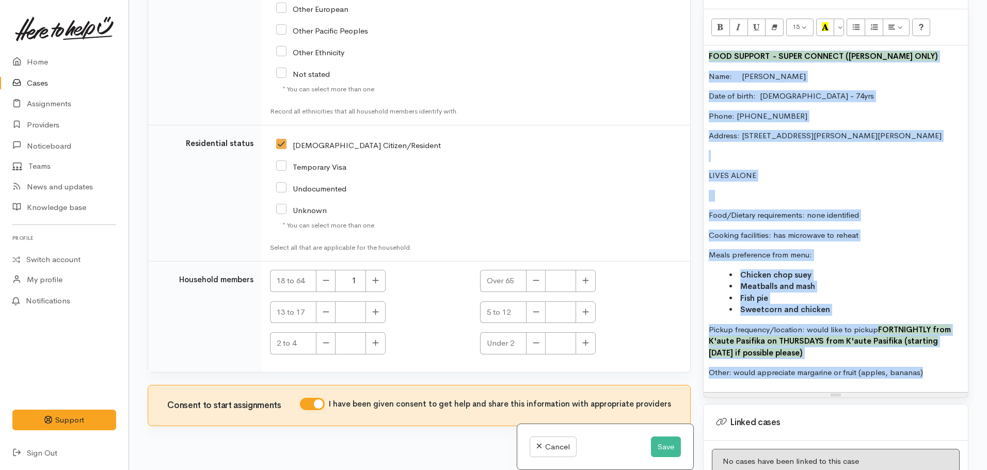
copy div "FOOD SUPPORT  - SUPER CONNECT (HAMILTON ONLY) Name: Charles Potini Date of birt…"
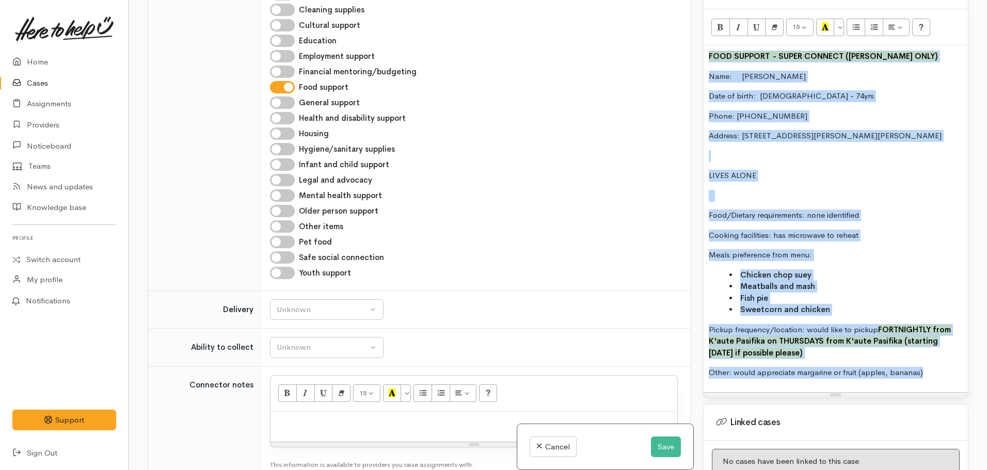
scroll to position [717, 0]
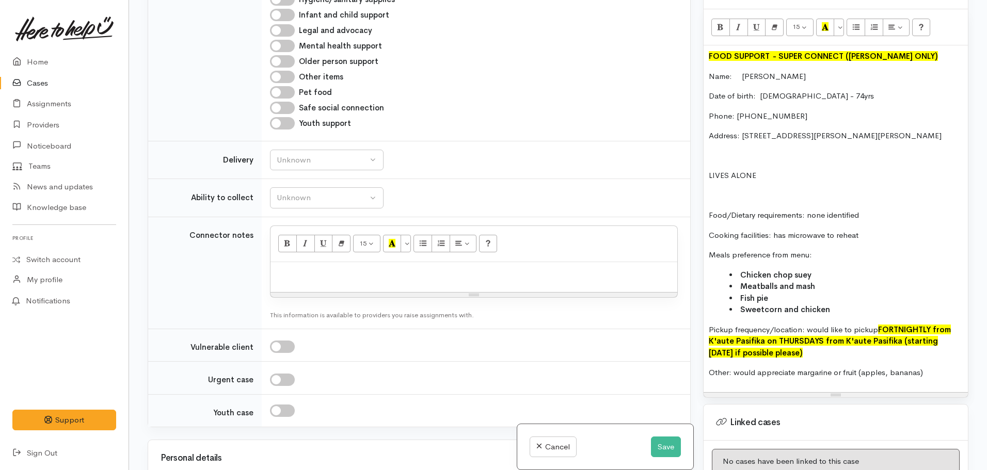
click at [311, 262] on div at bounding box center [474, 277] width 407 height 30
paste div
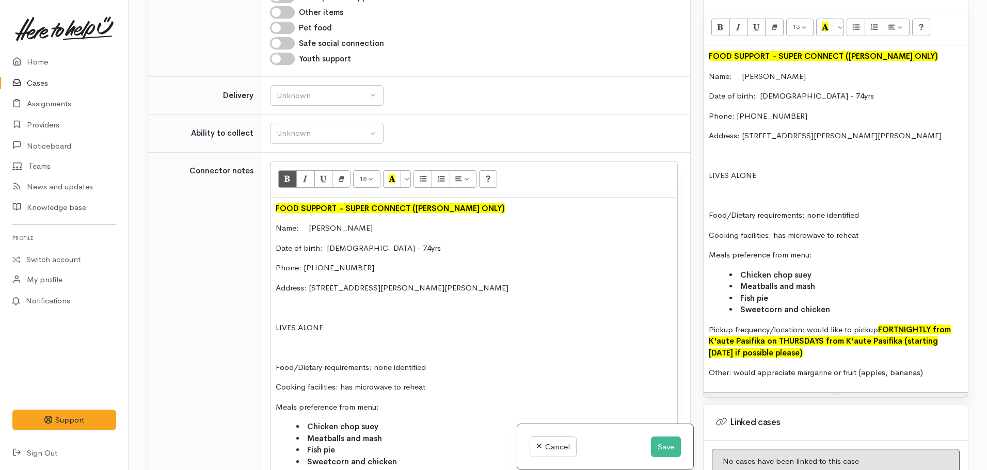
scroll to position [654, 0]
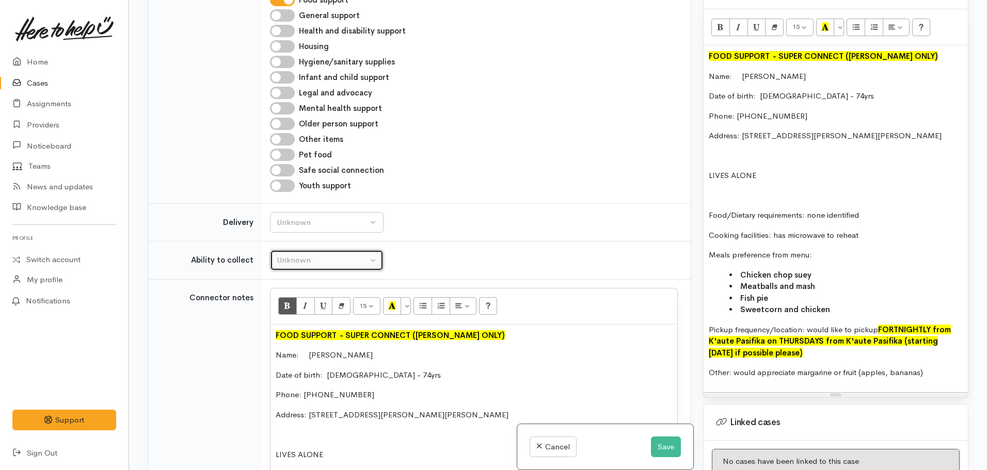
click at [334, 250] on button "Unknown" at bounding box center [327, 260] width 114 height 21
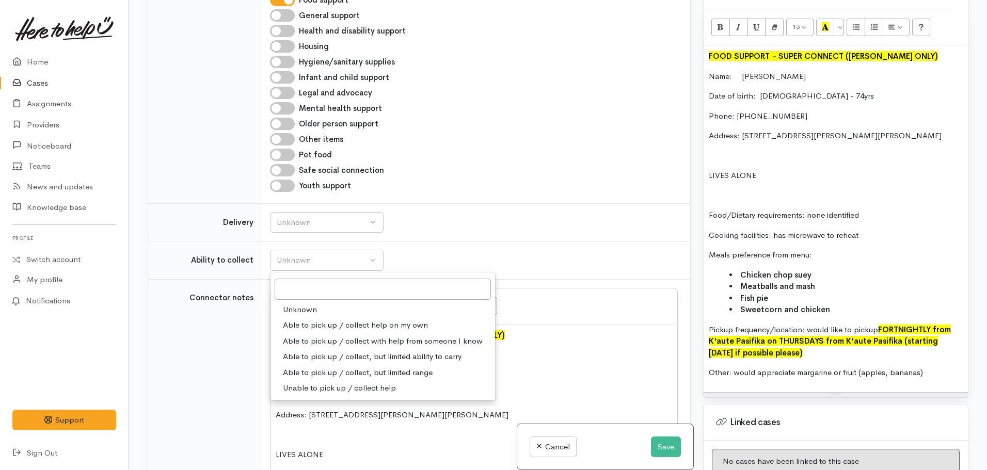
click at [371, 336] on span "Able to pick up / collect with help from someone I know" at bounding box center [383, 342] width 200 height 12
select select "5"
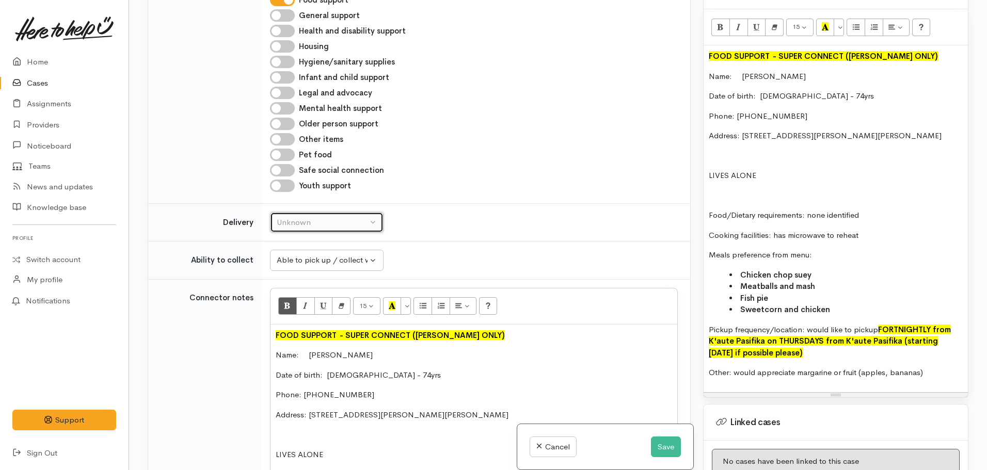
click at [364, 212] on button "Unknown" at bounding box center [327, 222] width 114 height 21
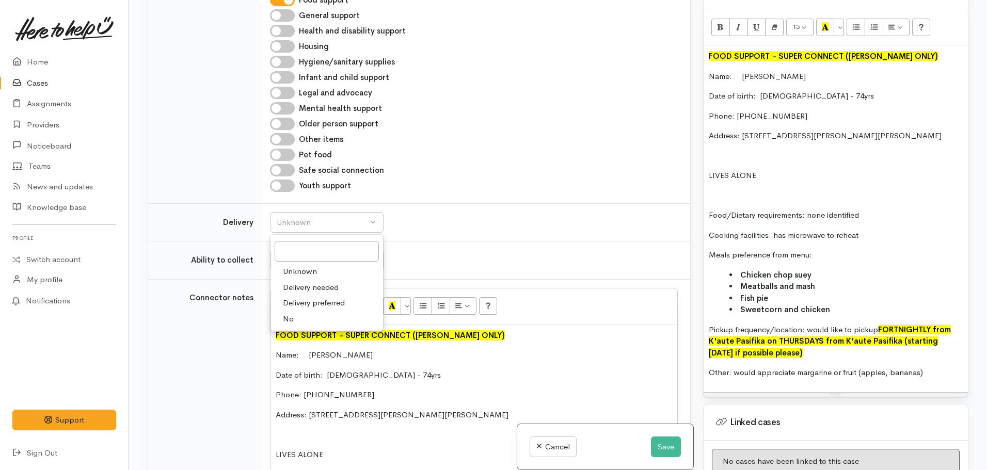
click at [289, 313] on span "No" at bounding box center [288, 319] width 11 height 12
select select "1"
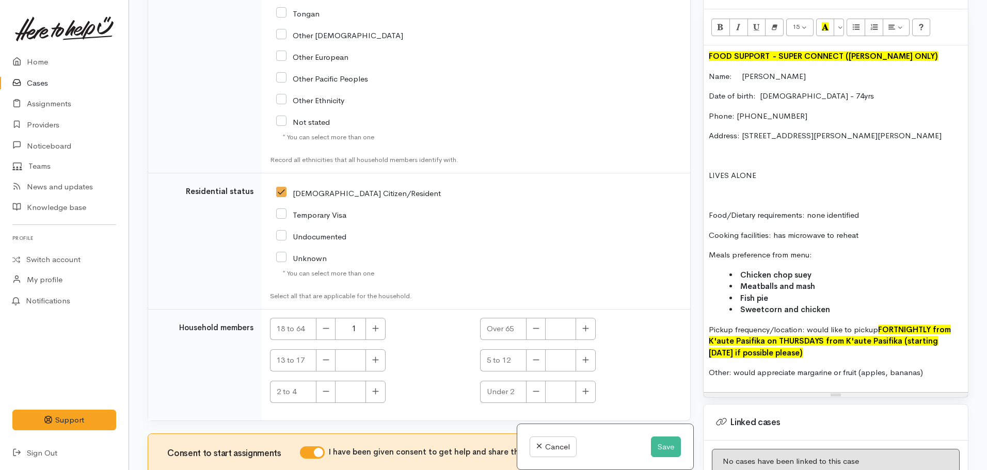
scroll to position [2054, 0]
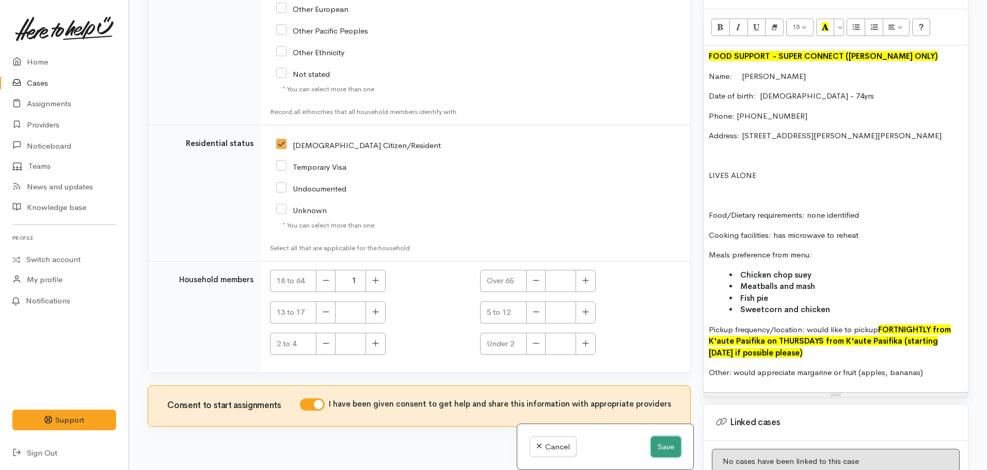
click at [661, 444] on button "Save" at bounding box center [666, 447] width 30 height 21
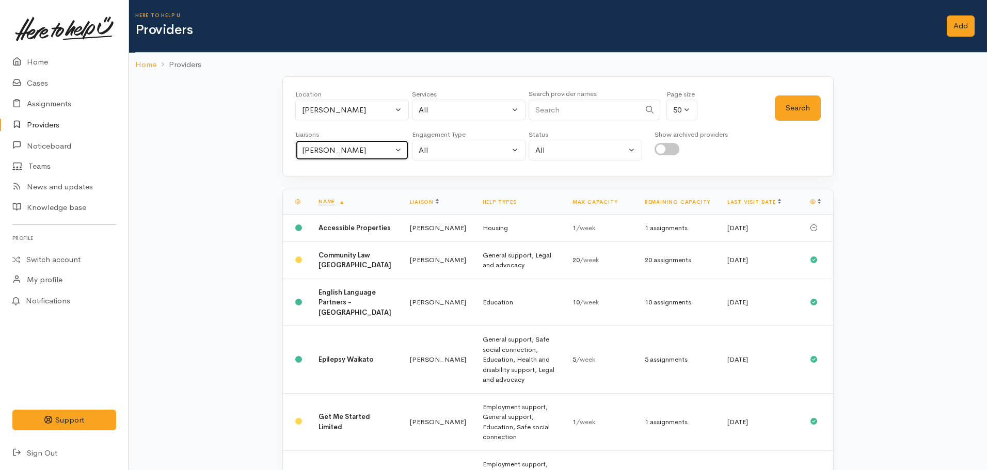
click at [345, 149] on div "Nicole Rusk" at bounding box center [347, 151] width 91 height 12
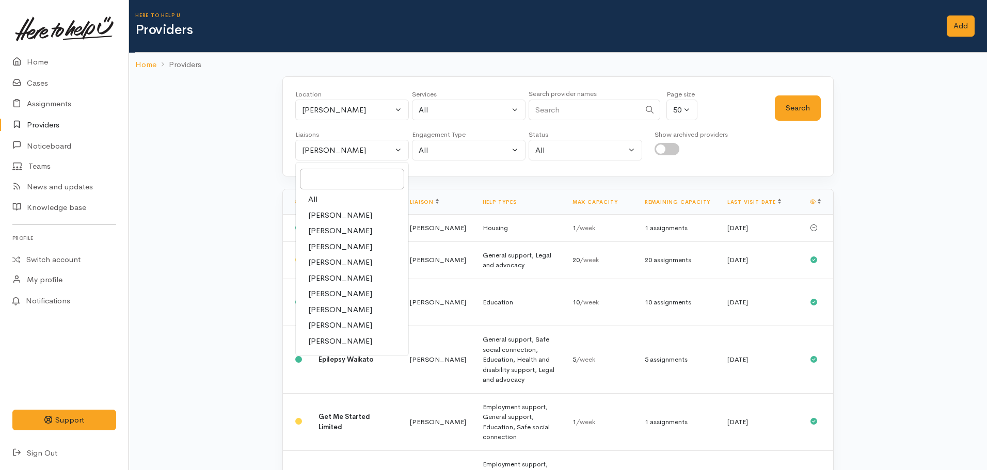
click at [311, 197] on span "All" at bounding box center [312, 200] width 9 height 12
select select "null"
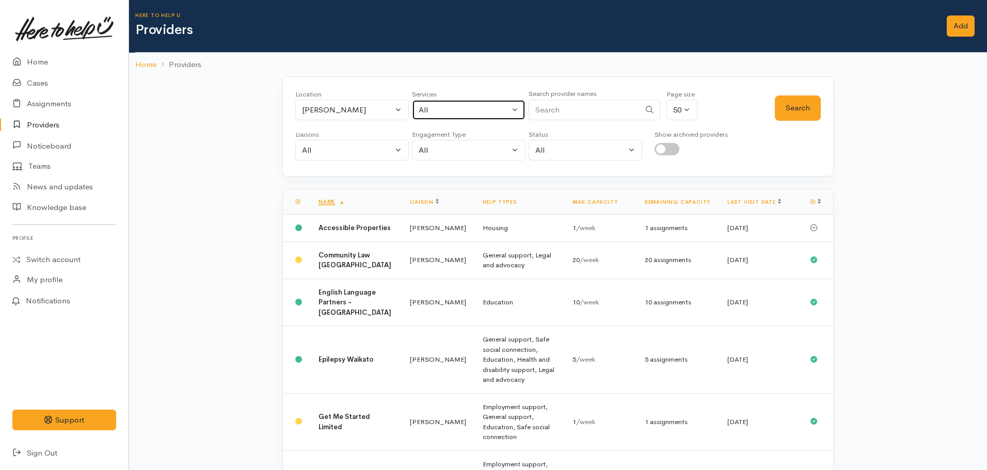
click at [479, 113] on div "All" at bounding box center [464, 110] width 91 height 12
type input "Health"
drag, startPoint x: 490, startPoint y: 176, endPoint x: 659, endPoint y: 148, distance: 171.2
click at [491, 173] on span "Health and disability support" at bounding box center [481, 178] width 102 height 12
select select "26"
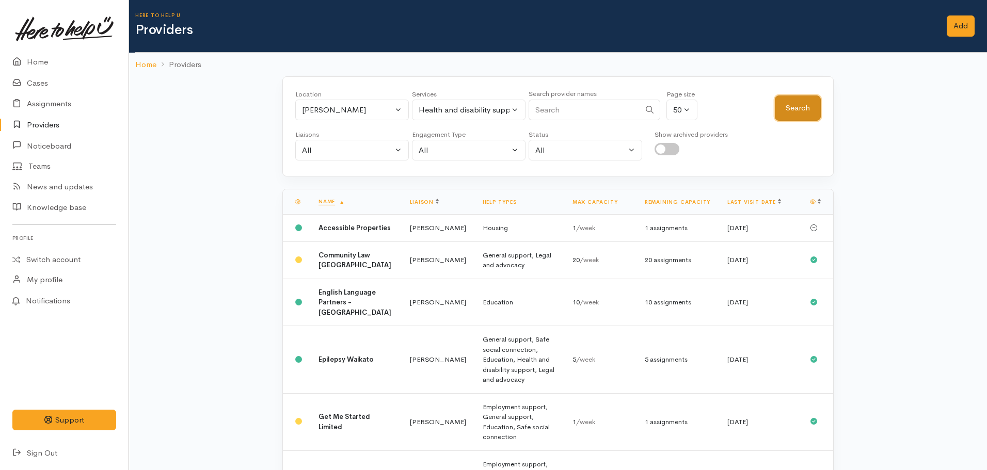
click at [798, 108] on button "Search" at bounding box center [798, 108] width 46 height 25
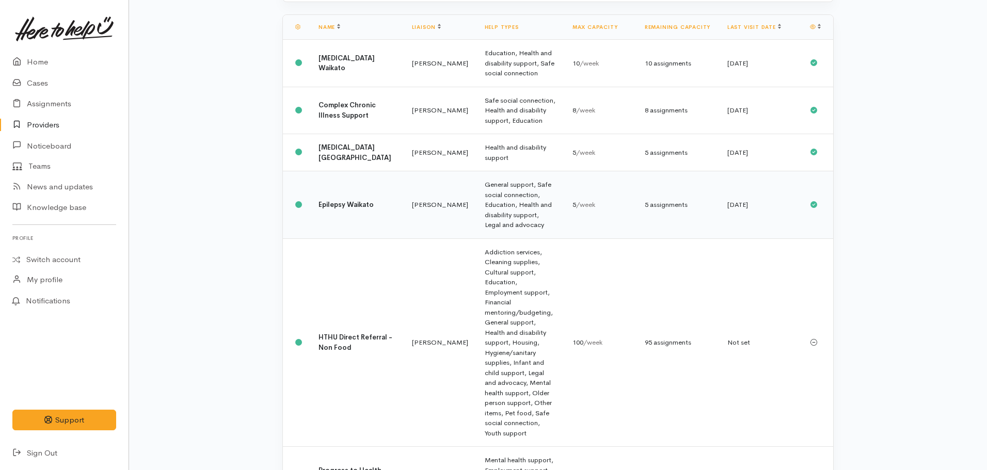
scroll to position [150, 0]
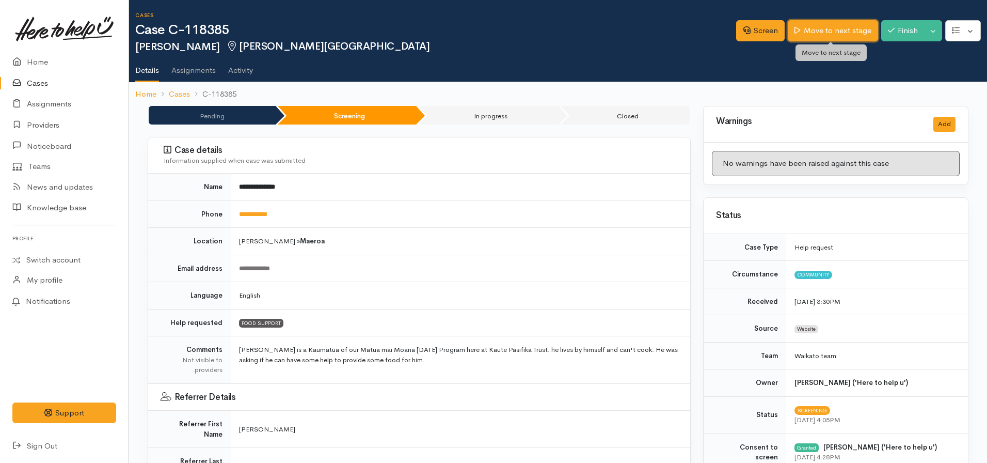
click at [808, 38] on link "Move to next stage" at bounding box center [833, 30] width 90 height 21
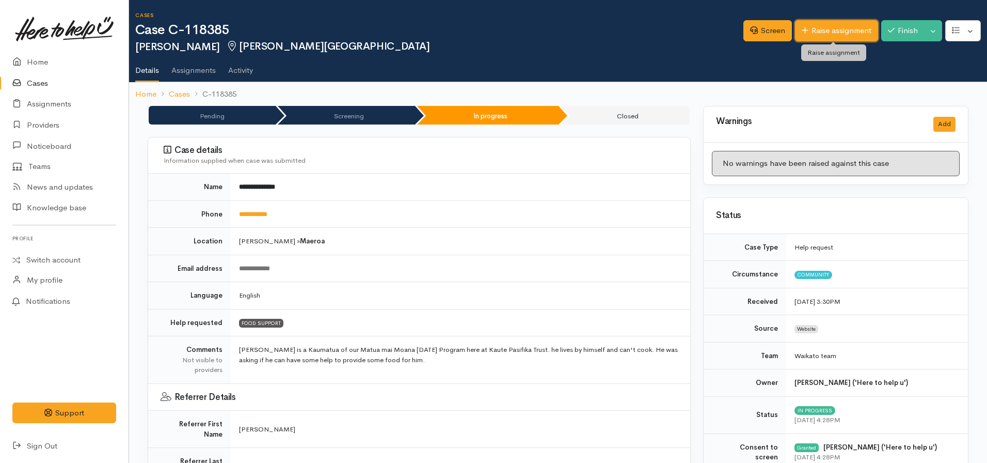
click at [816, 20] on link "Raise assignment" at bounding box center [836, 30] width 83 height 21
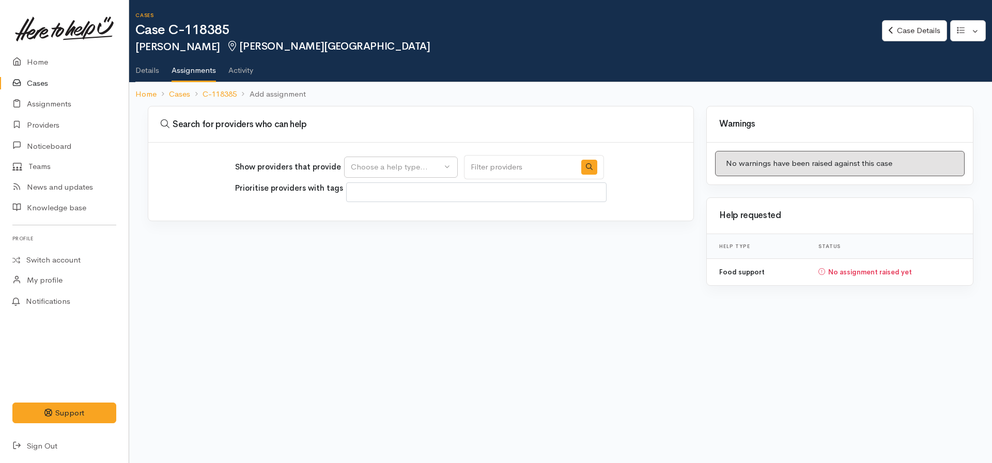
select select
click at [385, 161] on div "Choose a help type..." at bounding box center [396, 167] width 91 height 12
click at [371, 218] on span "Food support" at bounding box center [381, 217] width 48 height 12
select select "3"
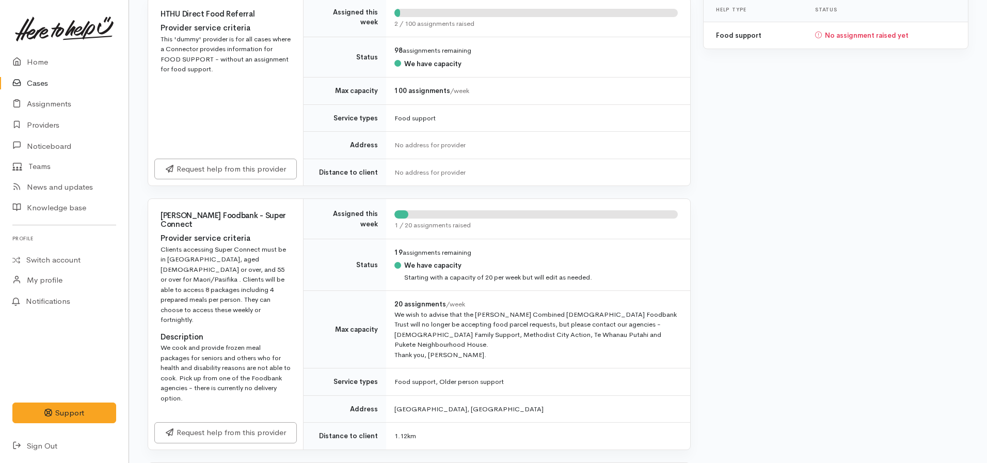
scroll to position [258, 0]
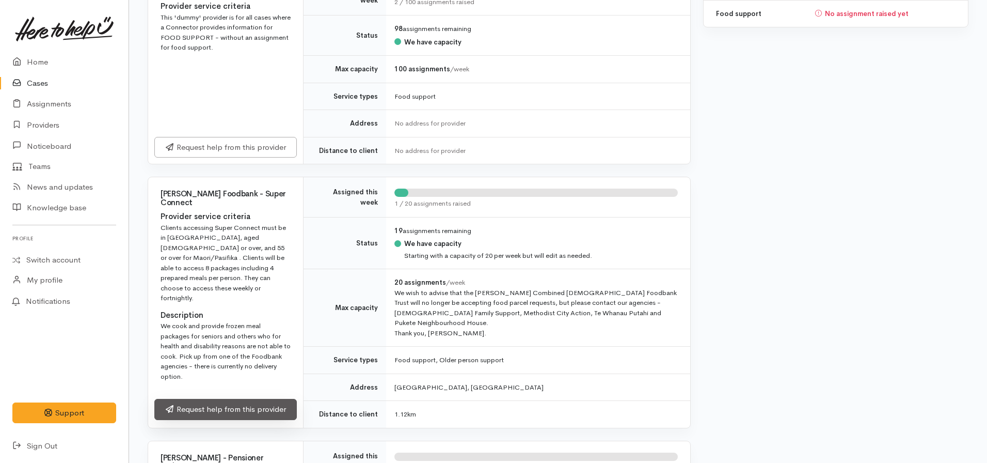
click at [199, 399] on link "Request help from this provider" at bounding box center [225, 409] width 143 height 21
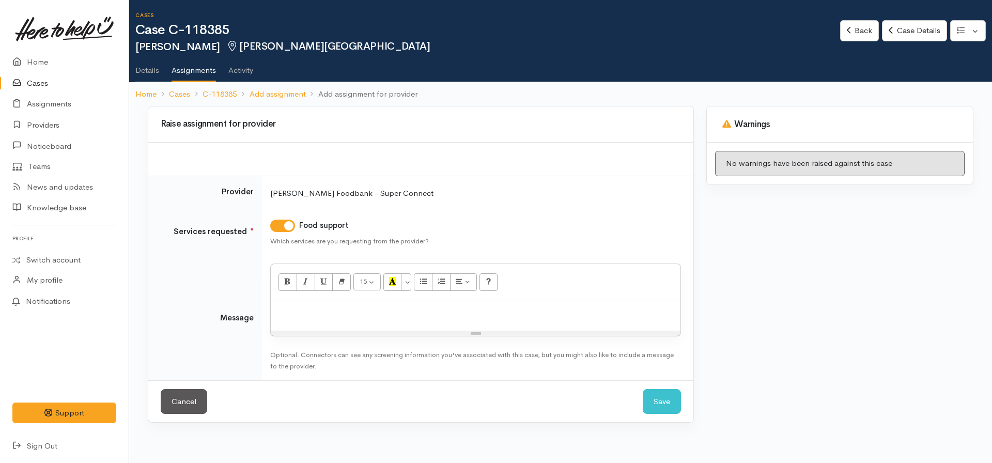
click at [283, 301] on div at bounding box center [476, 315] width 410 height 30
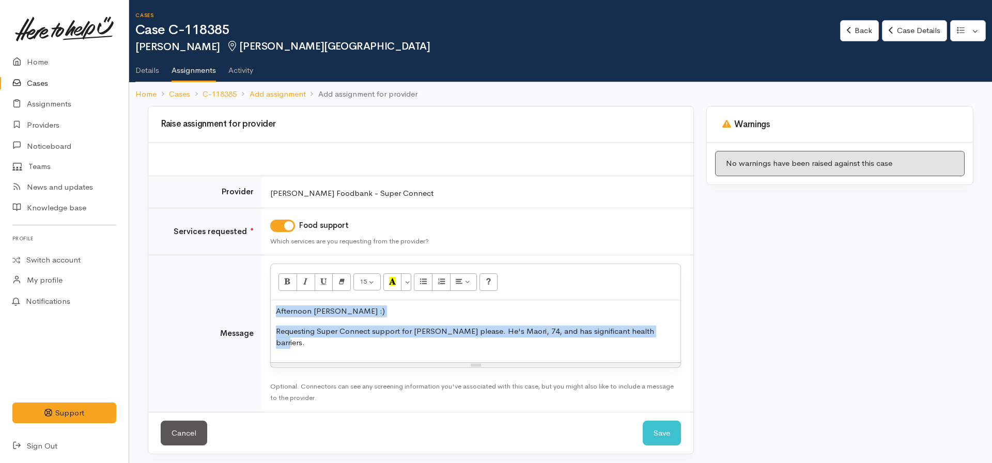
copy div "Afternoon Debbie :) Requesting Super Connect support for Charles please. He's M…"
click at [175, 424] on link "Cancel" at bounding box center [184, 432] width 46 height 25
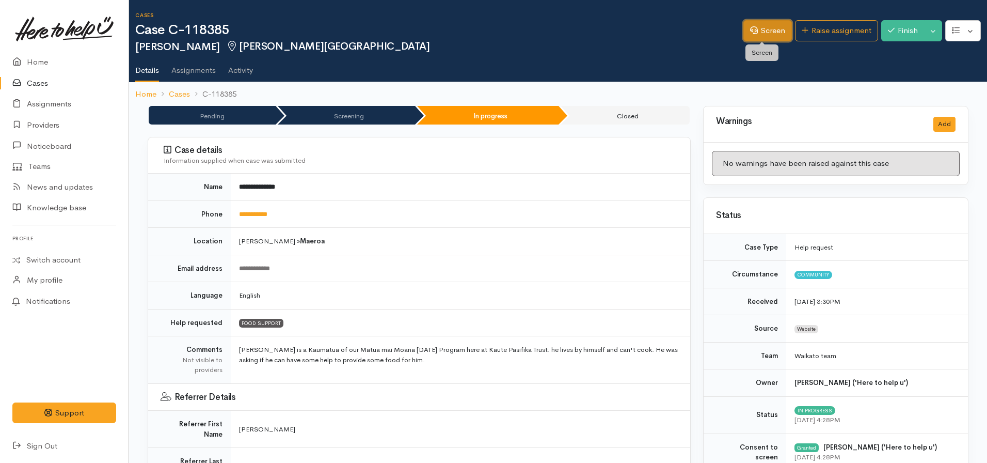
click at [764, 33] on link "Screen" at bounding box center [768, 30] width 49 height 21
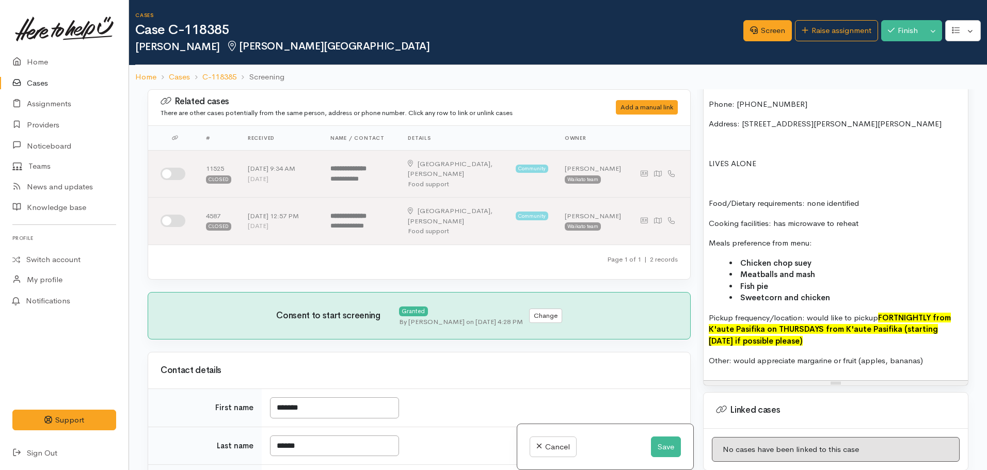
scroll to position [660, 0]
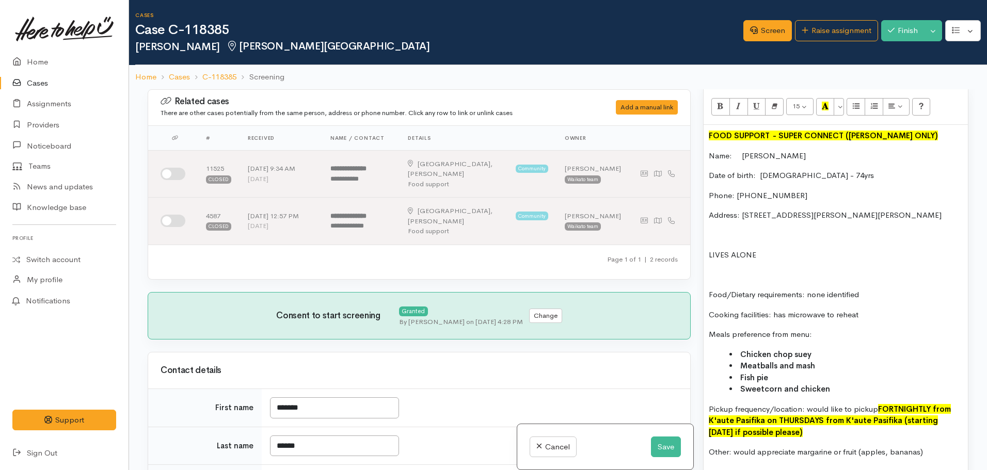
click at [782, 249] on p "LIVES ALONE" at bounding box center [836, 255] width 254 height 12
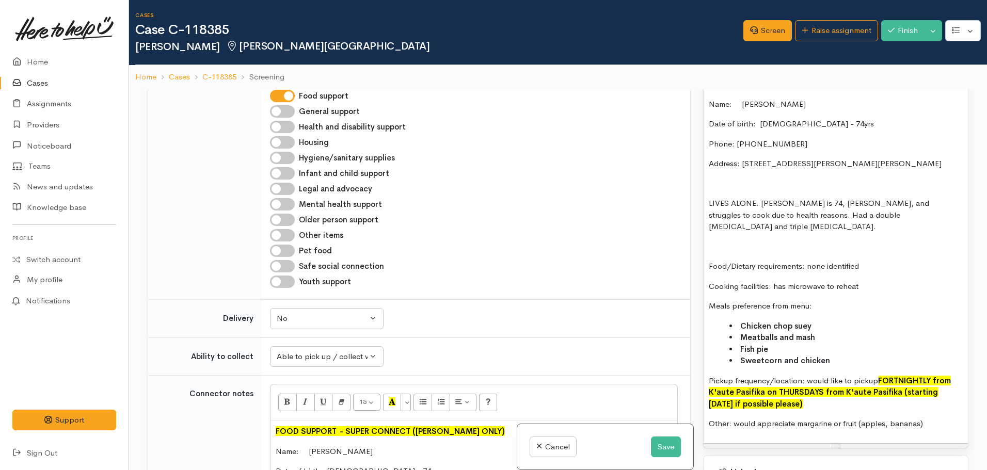
scroll to position [671, 0]
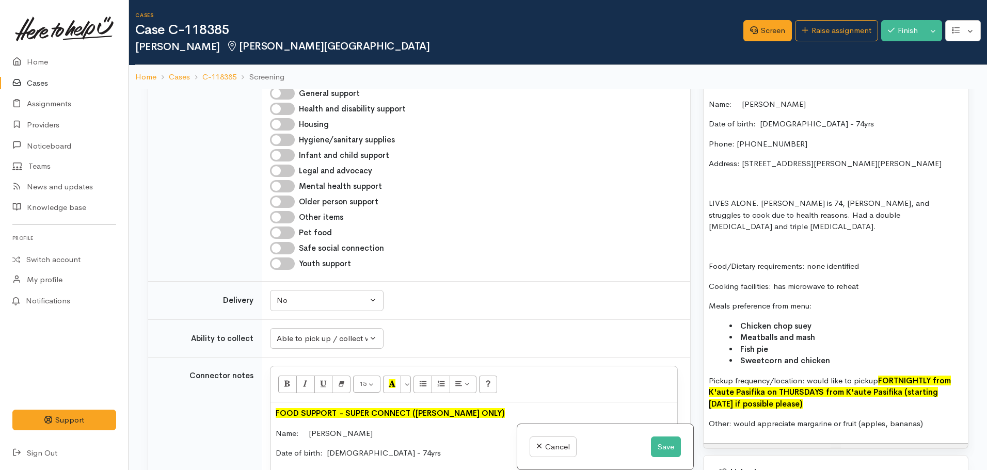
click at [761, 203] on p "LIVES ALONE. Charles is 74, Maori, and struggles to cook due to health reasons.…" at bounding box center [836, 215] width 254 height 35
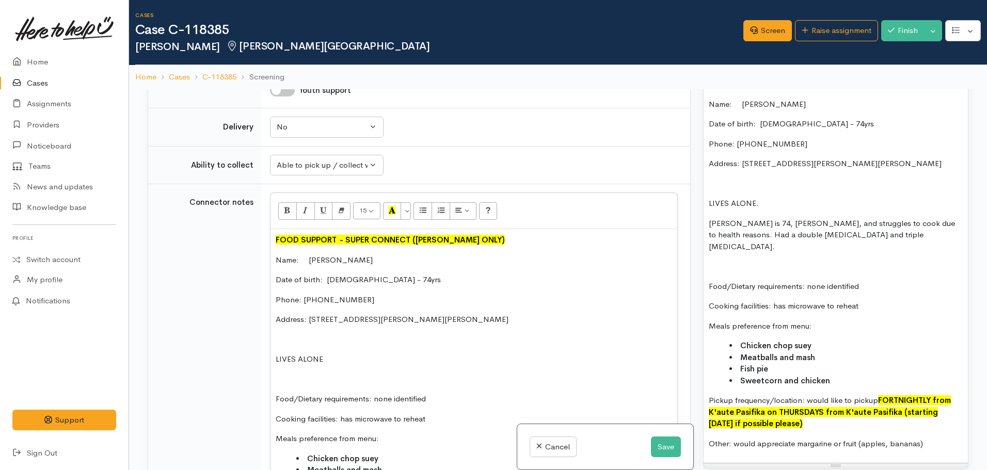
scroll to position [878, 0]
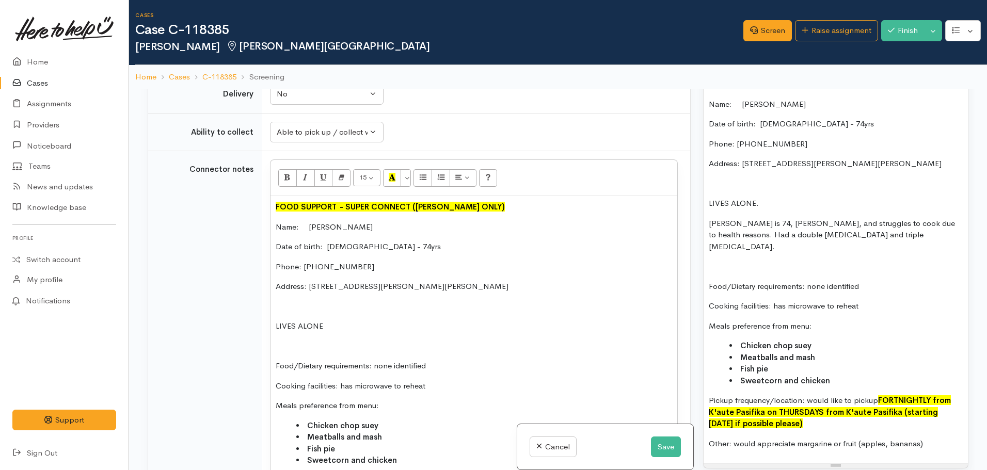
click at [332, 321] on p "LIVES ALONE" at bounding box center [474, 327] width 397 height 12
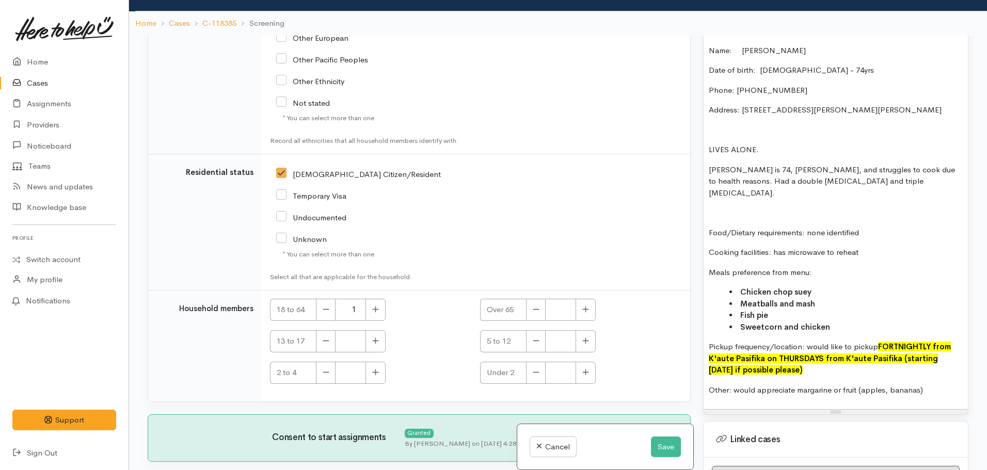
scroll to position [89, 0]
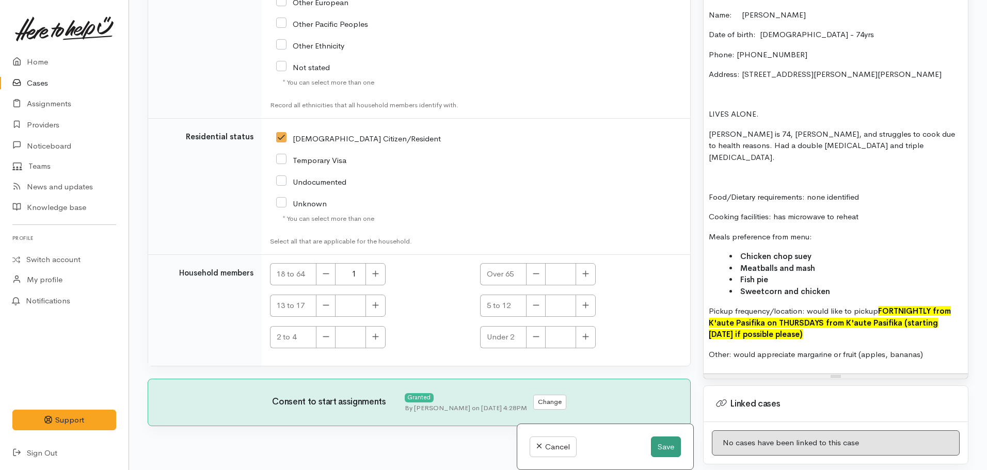
click at [645, 451] on div "Cancel Save" at bounding box center [605, 448] width 176 height 46
click at [660, 450] on button "Save" at bounding box center [666, 447] width 30 height 21
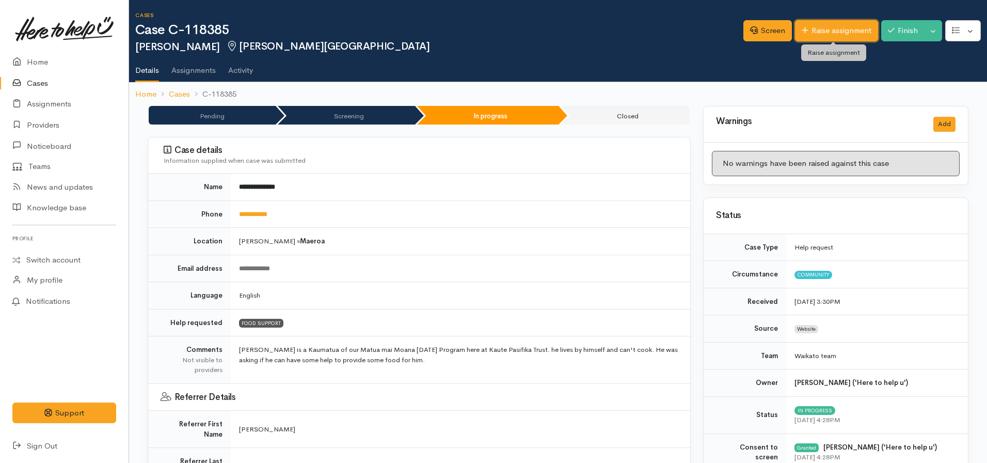
click at [838, 22] on link "Raise assignment" at bounding box center [836, 30] width 83 height 21
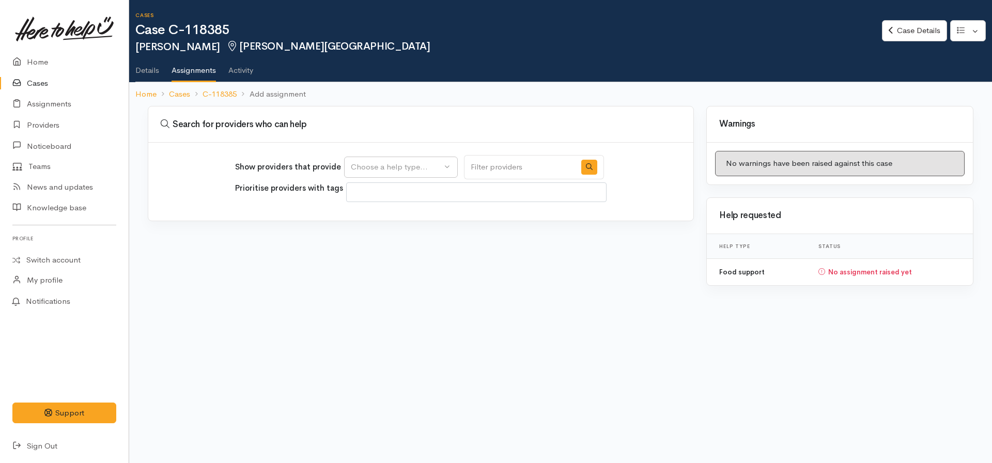
select select
click at [380, 174] on button "Choose a help type..." at bounding box center [401, 166] width 114 height 21
click at [376, 228] on div "Food support" at bounding box center [401, 204] width 114 height 50
click at [391, 167] on div "Choose a help type..." at bounding box center [396, 167] width 91 height 12
click at [385, 207] on div at bounding box center [400, 195] width 113 height 25
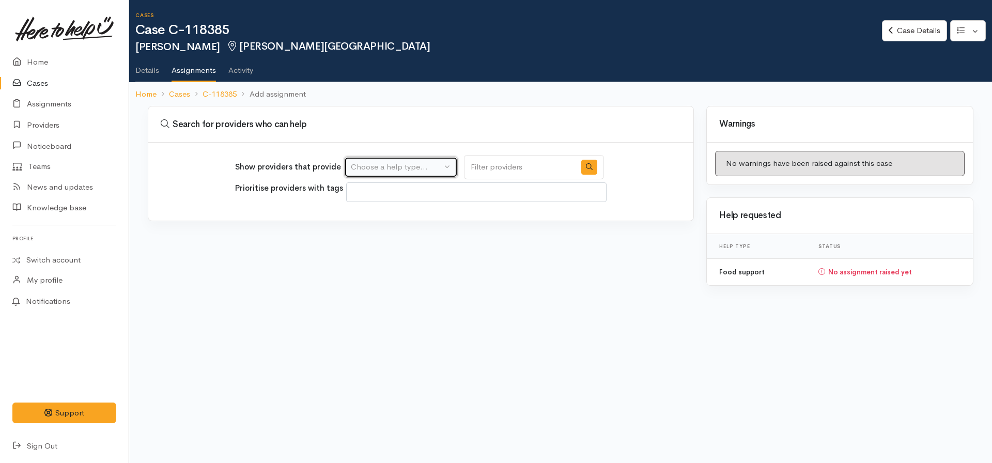
click at [392, 165] on div "Choose a help type..." at bounding box center [396, 167] width 91 height 12
click at [374, 216] on span "Food support" at bounding box center [381, 217] width 48 height 12
select select "3"
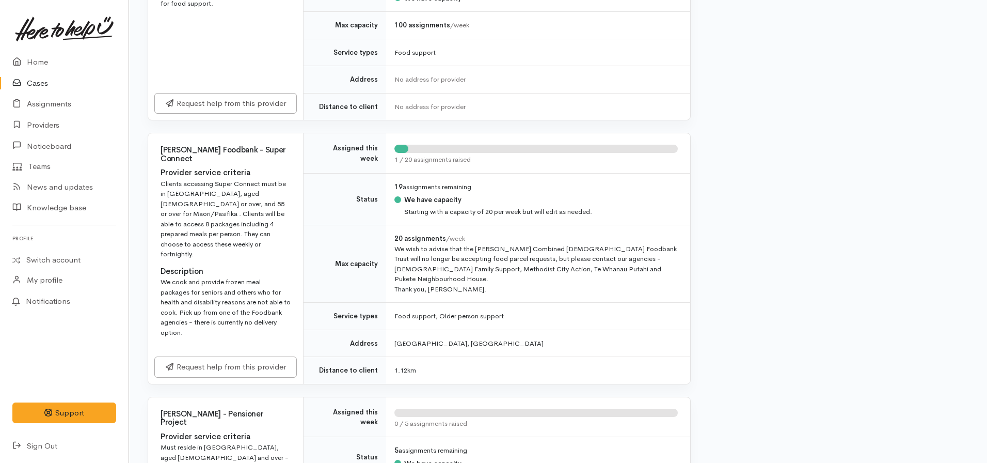
scroll to position [310, 0]
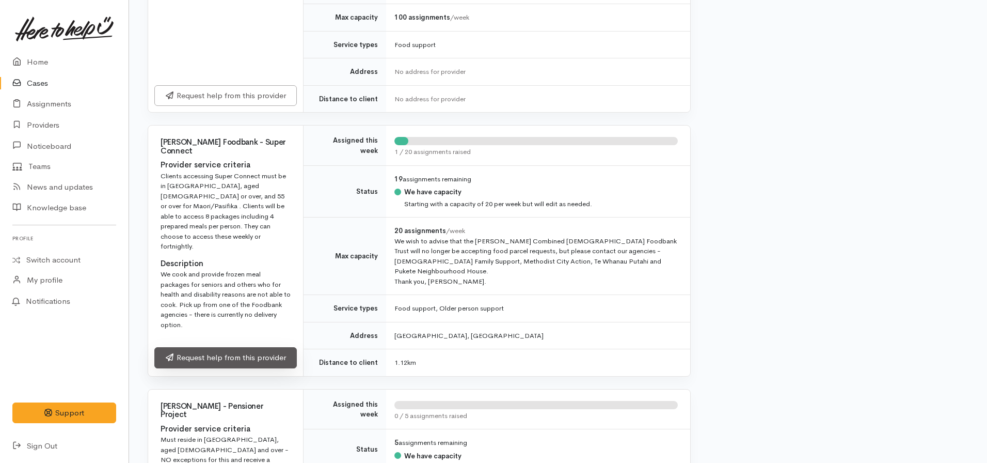
click at [235, 347] on link "Request help from this provider" at bounding box center [225, 357] width 143 height 21
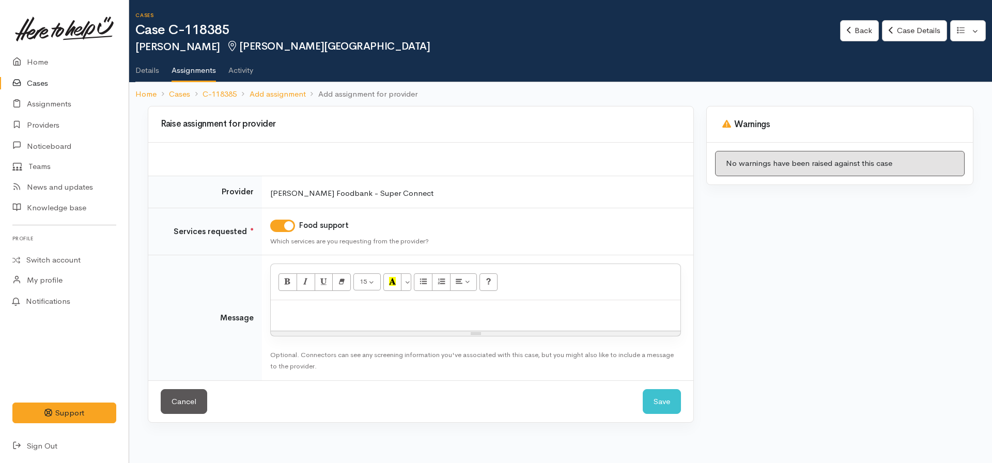
click at [337, 324] on div at bounding box center [476, 315] width 410 height 30
paste div
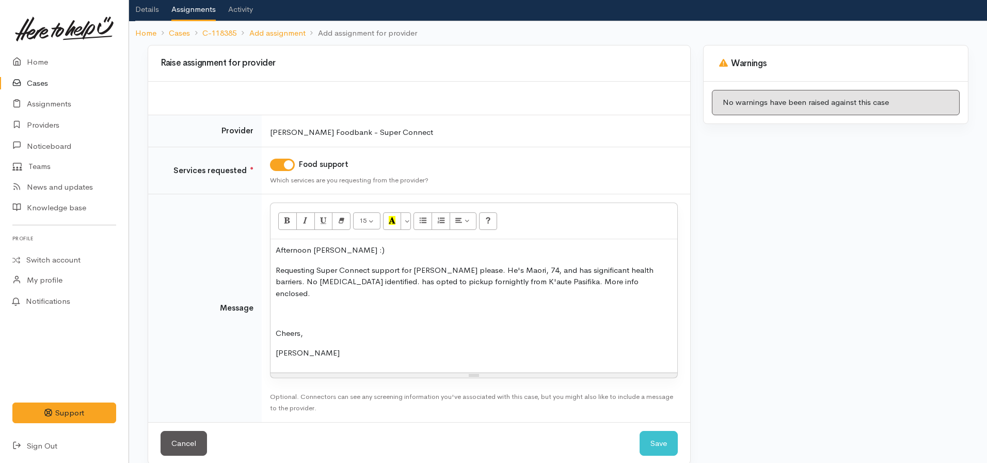
scroll to position [64, 0]
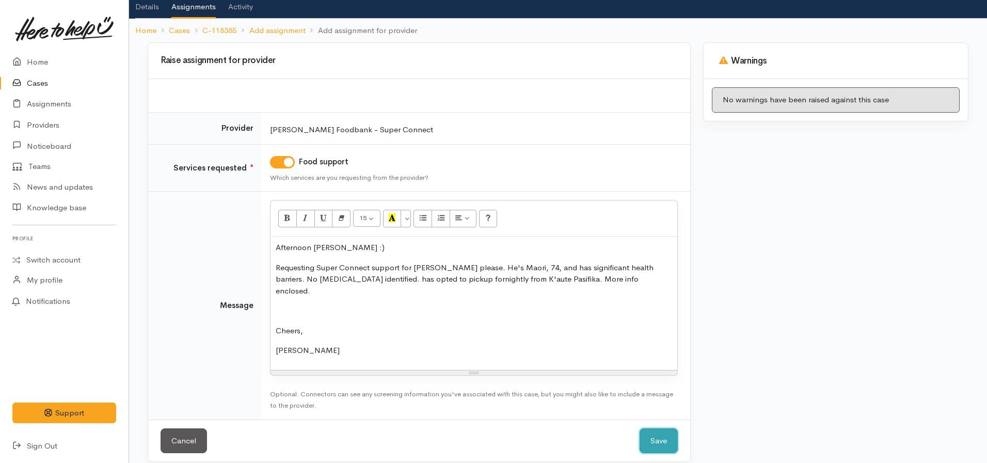
click at [659, 428] on button "Save" at bounding box center [659, 440] width 38 height 25
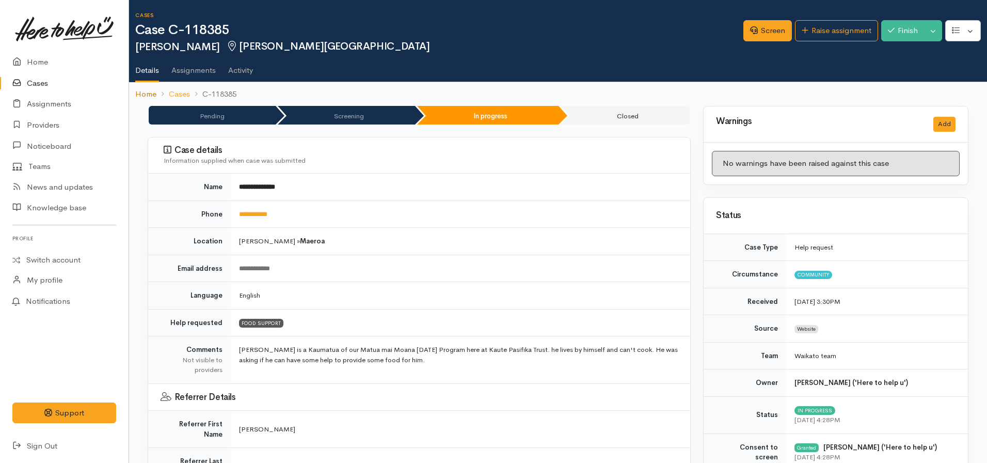
click at [145, 96] on link "Home" at bounding box center [145, 94] width 21 height 12
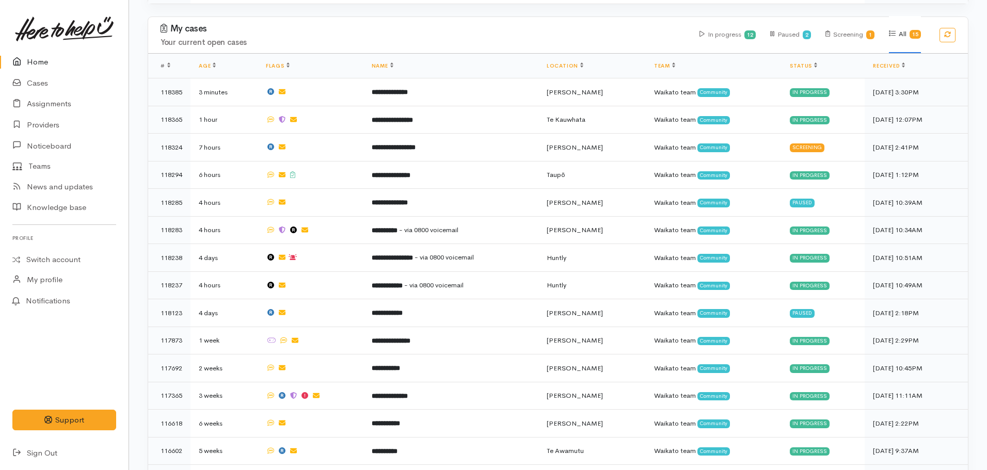
scroll to position [547, 0]
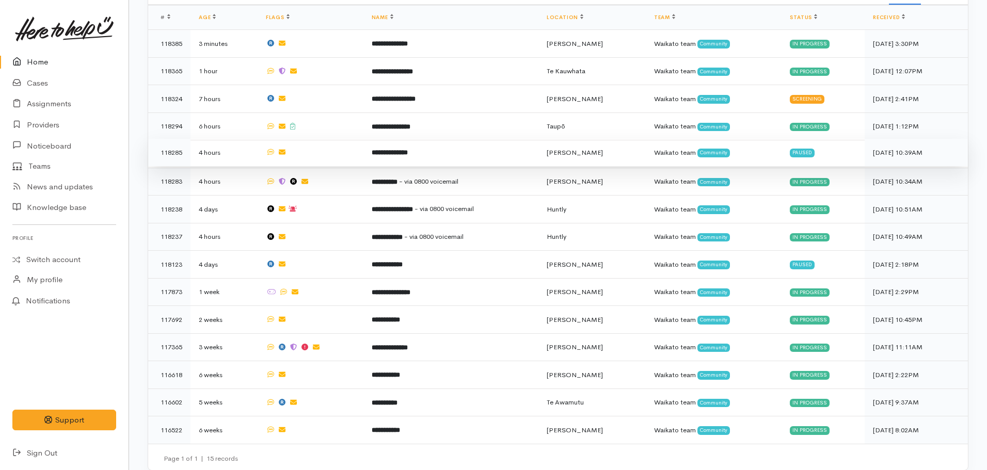
click at [395, 149] on b "**********" at bounding box center [390, 152] width 36 height 7
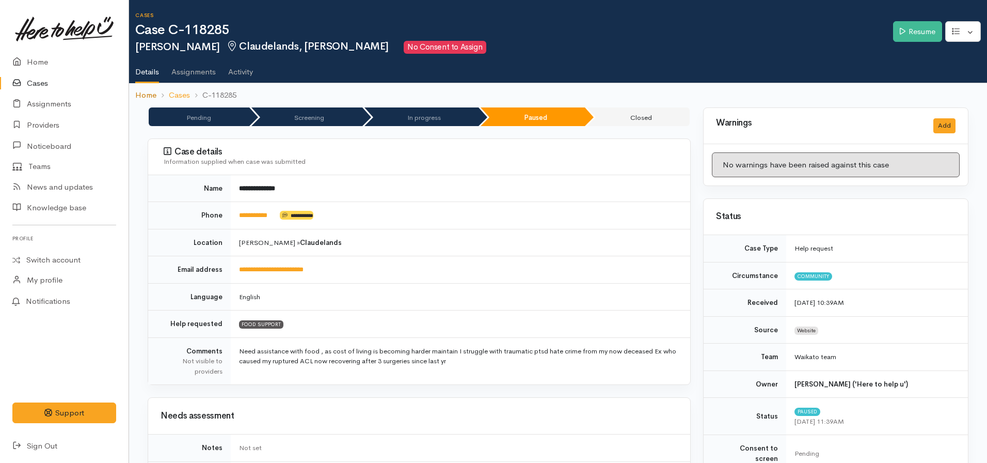
click at [137, 99] on link "Home" at bounding box center [145, 95] width 21 height 12
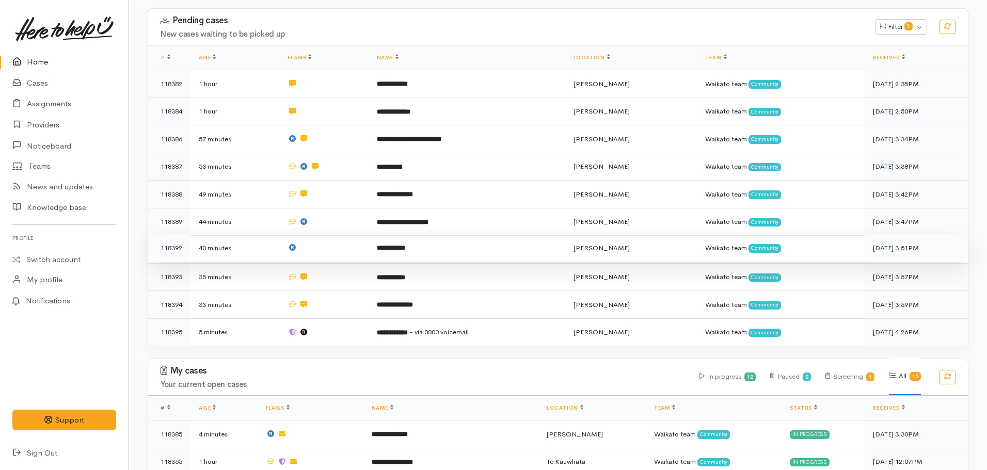
scroll to position [155, 0]
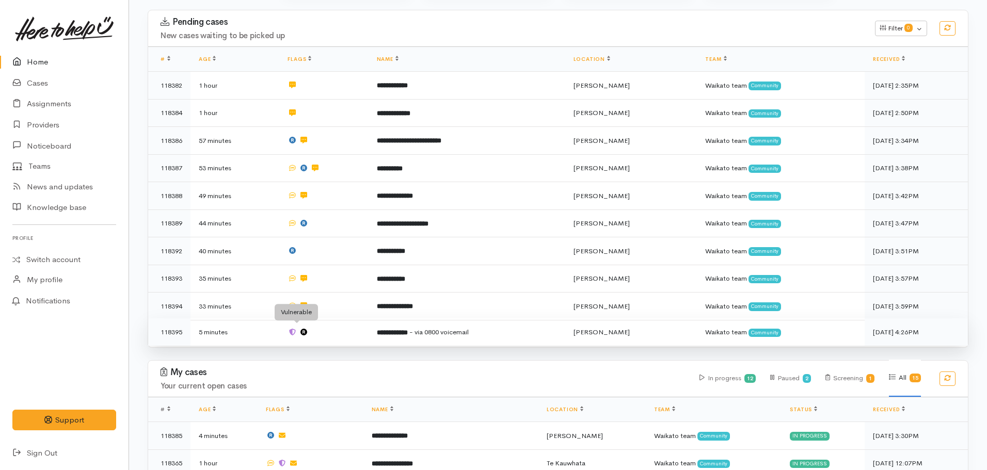
click at [296, 329] on icon at bounding box center [292, 332] width 7 height 7
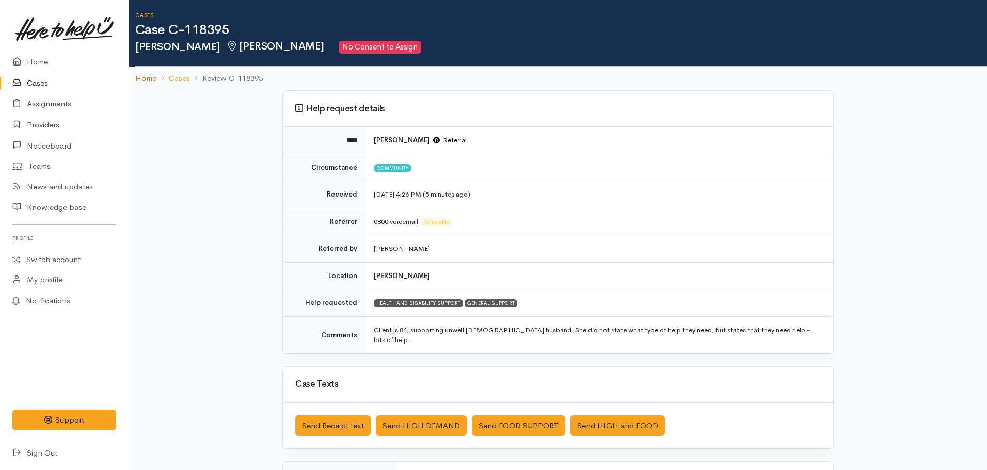
click at [143, 79] on link "Home" at bounding box center [145, 79] width 21 height 12
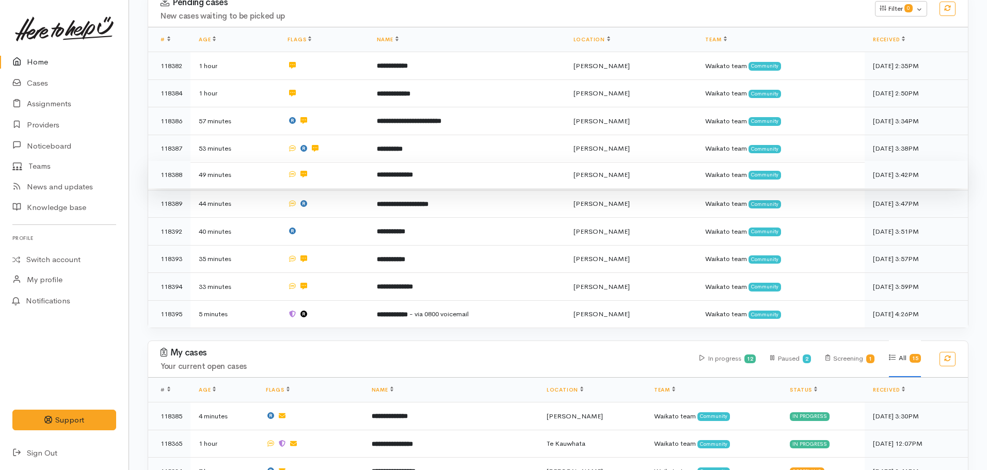
scroll to position [52, 0]
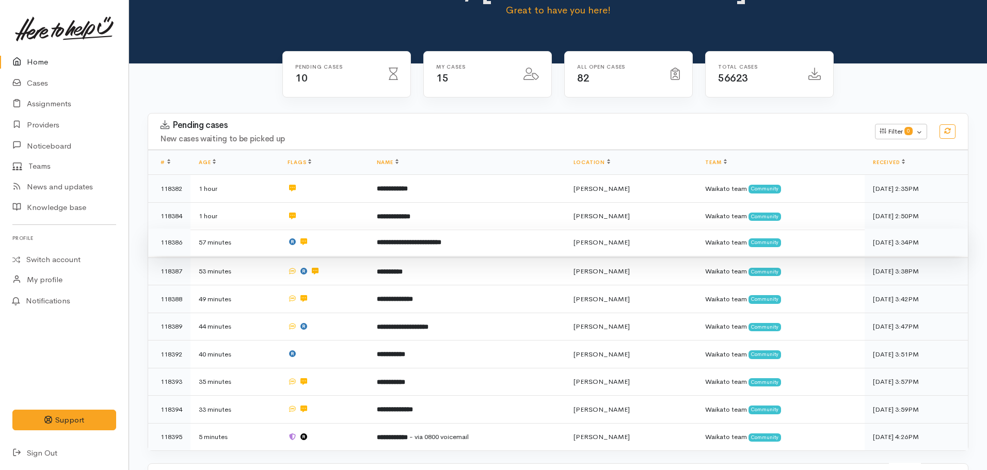
click at [417, 242] on b "**********" at bounding box center [409, 242] width 65 height 7
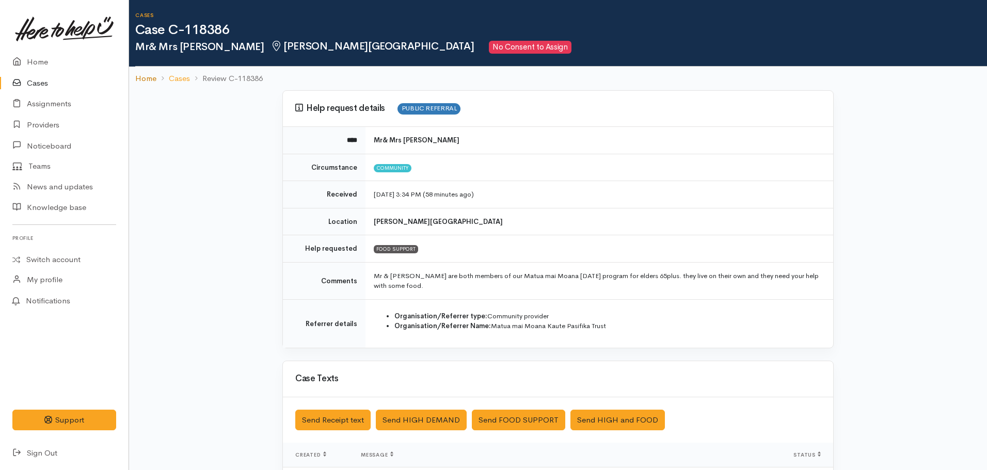
click at [140, 78] on link "Home" at bounding box center [145, 79] width 21 height 12
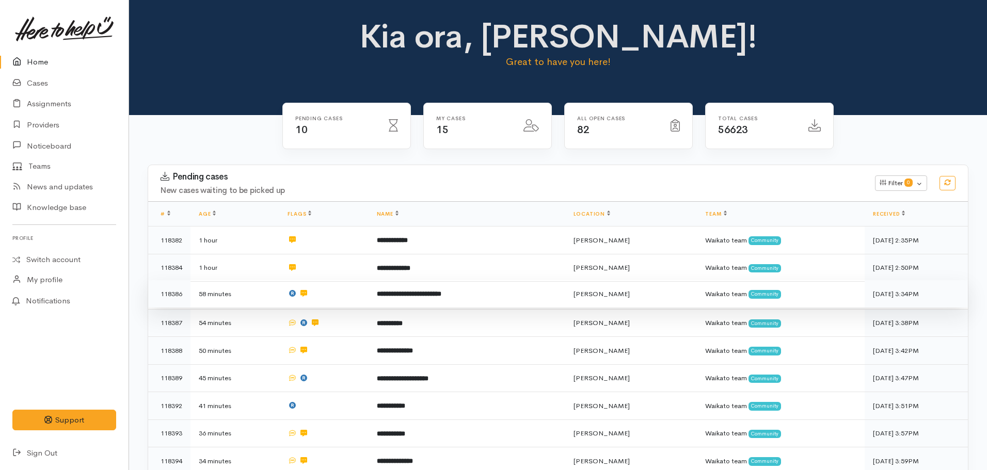
click at [422, 294] on b "**********" at bounding box center [409, 294] width 65 height 7
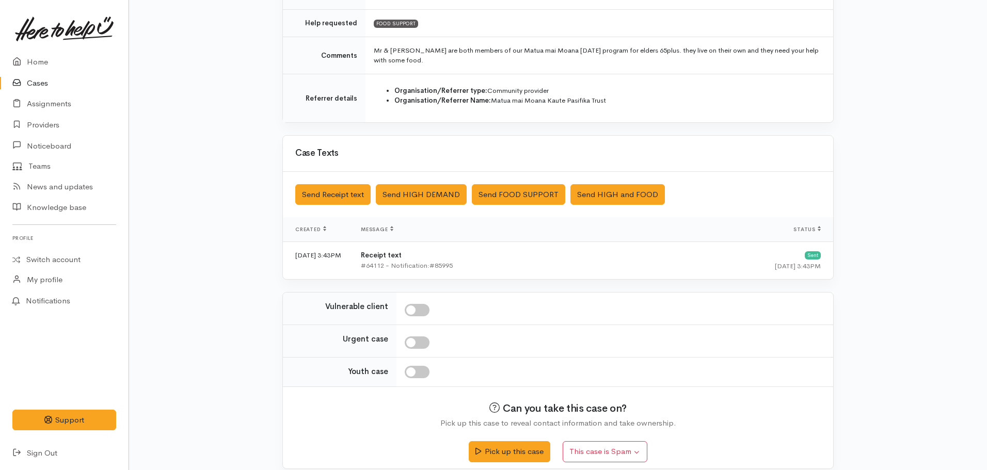
scroll to position [237, 0]
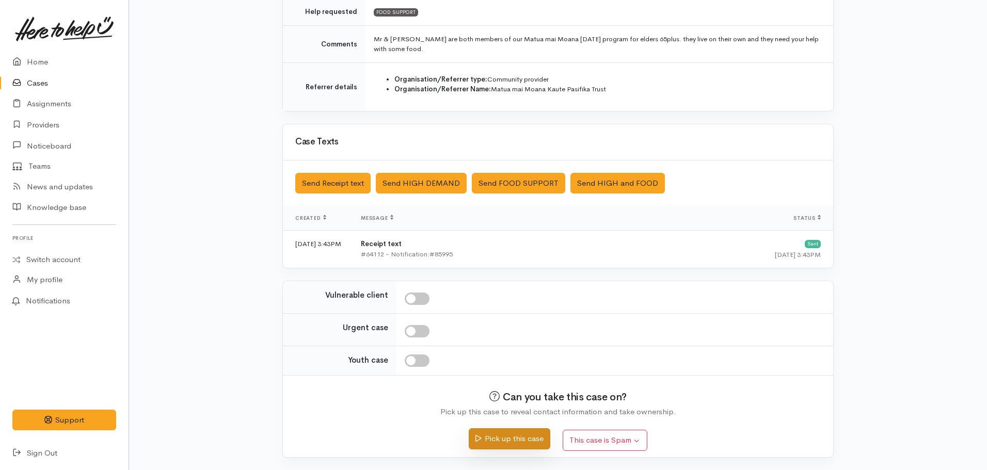
click at [497, 438] on button "Pick up this case" at bounding box center [509, 439] width 81 height 21
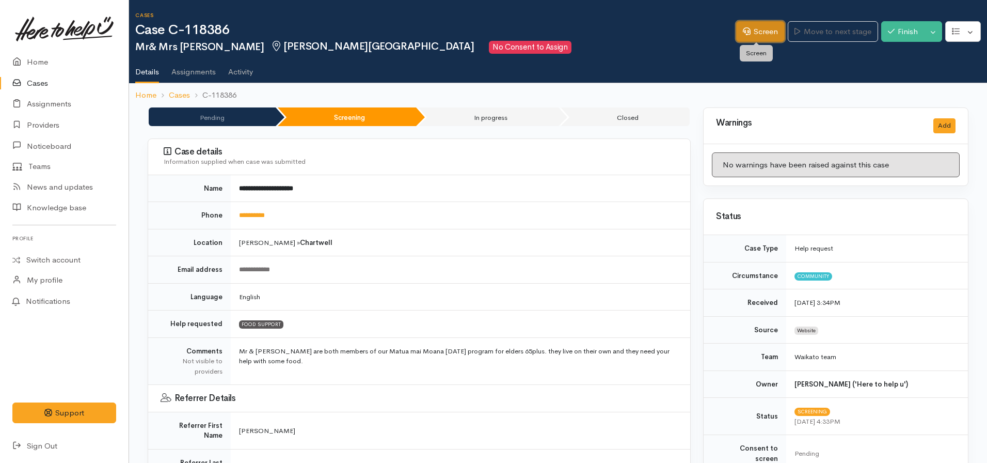
click at [750, 32] on link "Screen" at bounding box center [760, 31] width 49 height 21
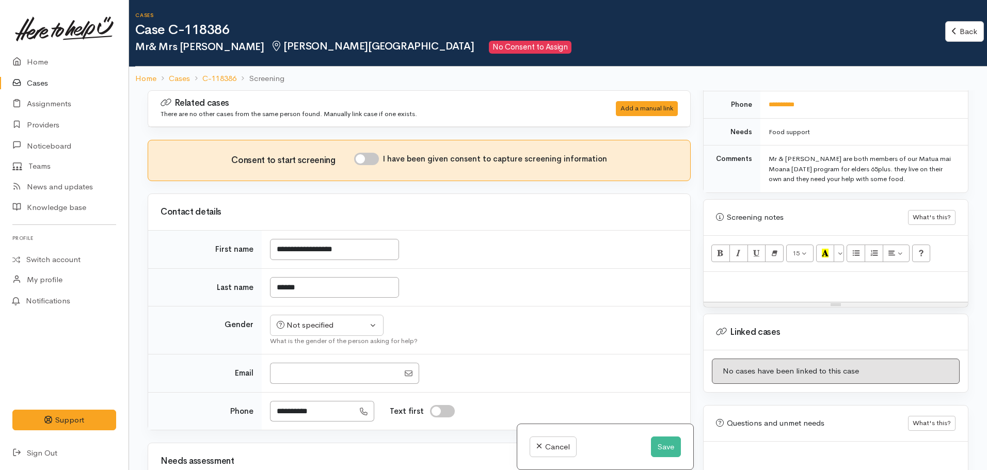
scroll to position [520, 0]
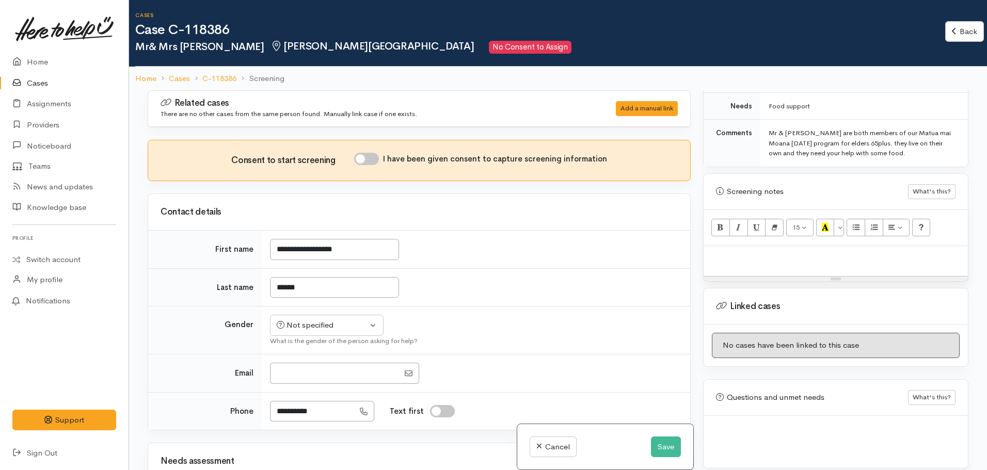
click at [747, 252] on p at bounding box center [836, 258] width 254 height 12
paste div
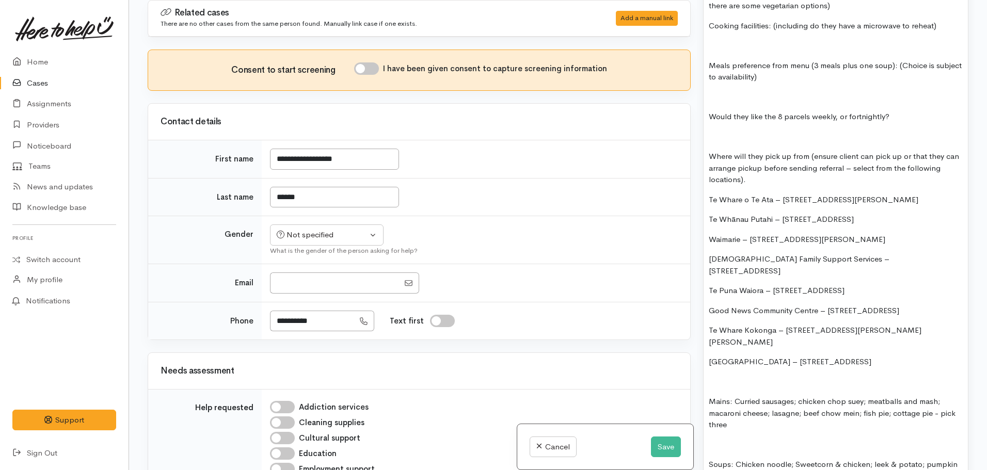
scroll to position [861, 0]
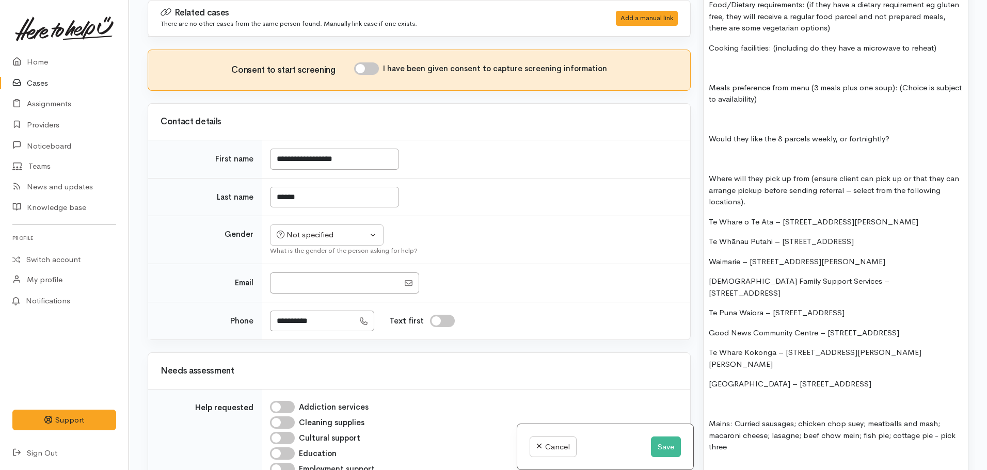
click at [914, 379] on p "Pukete Community Centre – 44 Church Road, Pukete" at bounding box center [836, 385] width 254 height 12
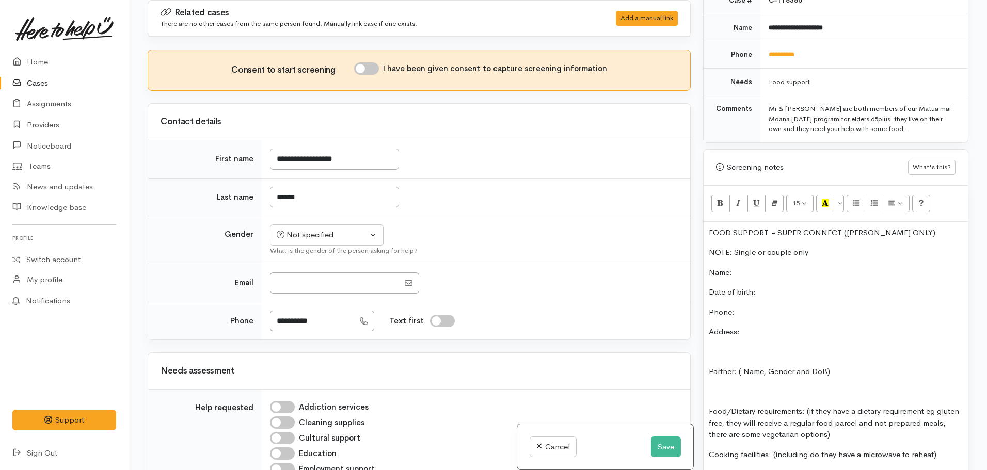
scroll to position [448, 0]
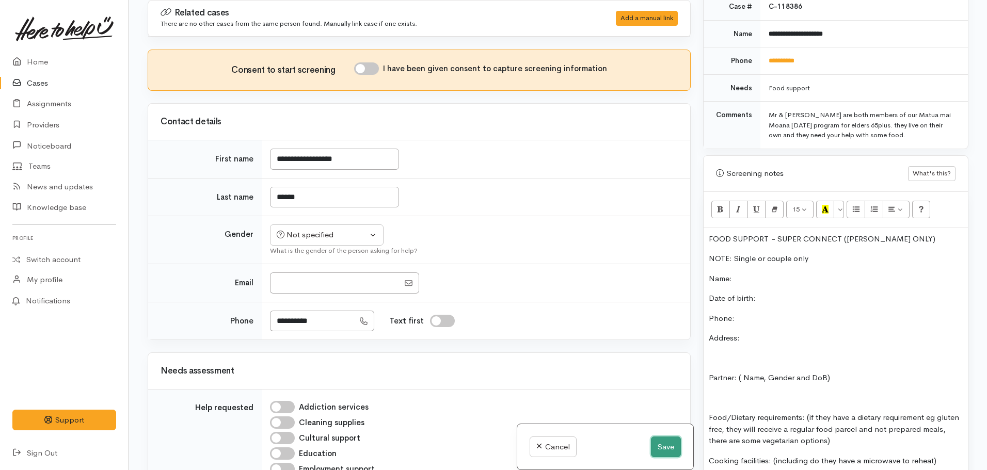
click at [658, 441] on button "Save" at bounding box center [666, 447] width 30 height 21
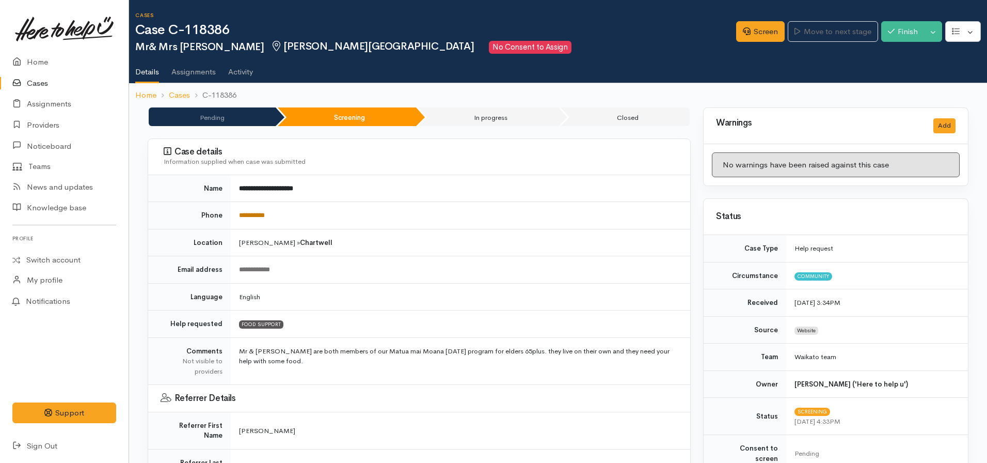
click at [253, 213] on link "**********" at bounding box center [252, 215] width 26 height 7
click at [747, 30] on link "Screen" at bounding box center [760, 31] width 49 height 21
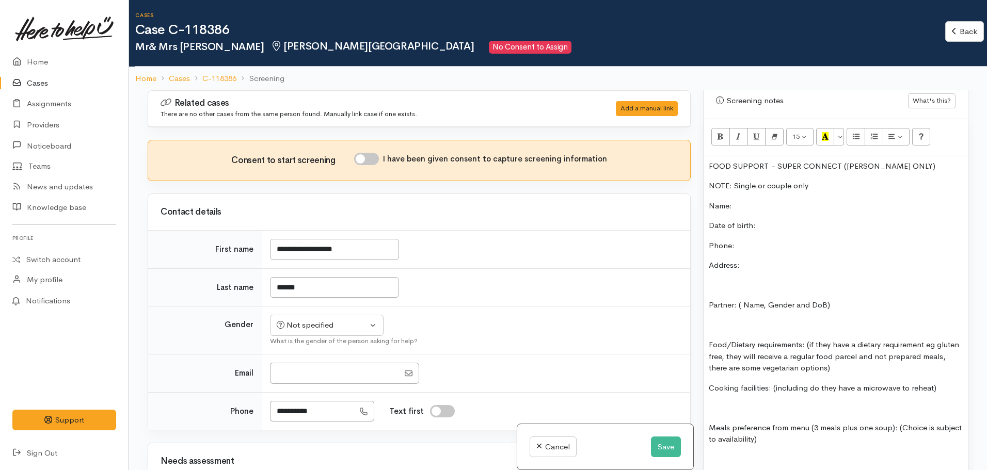
scroll to position [620, 0]
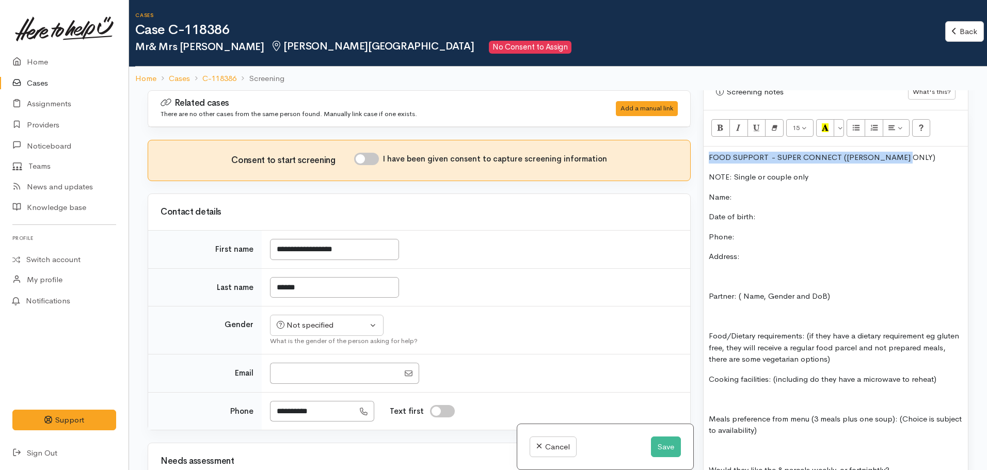
drag, startPoint x: 928, startPoint y: 145, endPoint x: 683, endPoint y: 130, distance: 245.3
click at [662, 135] on div "Related cases There are no other cases from the same person found. Manually lin…" at bounding box center [559, 325] width 834 height 470
click at [722, 119] on button "Bold (CTRL+B)" at bounding box center [721, 128] width 19 height 18
click at [826, 123] on icon "Recent Color" at bounding box center [825, 127] width 7 height 9
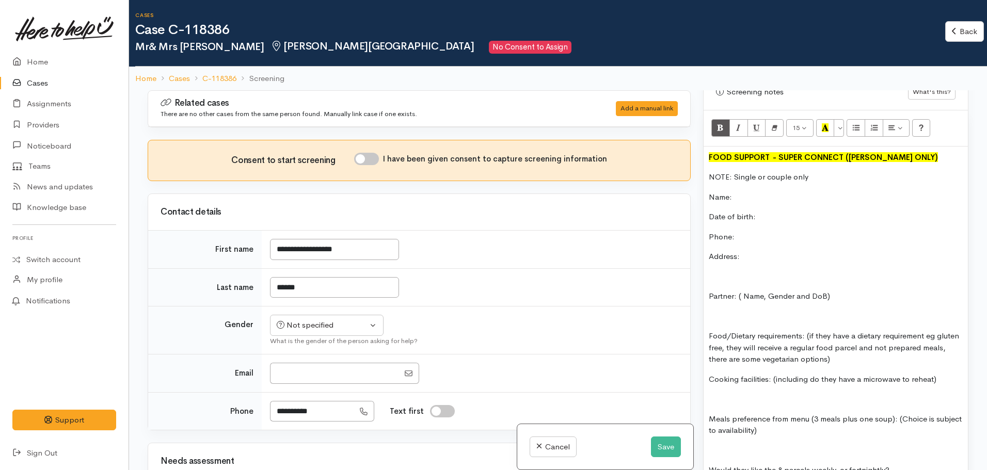
click at [748, 192] on p "Name:" at bounding box center [836, 198] width 254 height 12
click at [854, 291] on p "Partner: ( Name, Gender and DoB)" at bounding box center [836, 297] width 254 height 12
click at [760, 192] on p "Name:" at bounding box center [836, 198] width 254 height 12
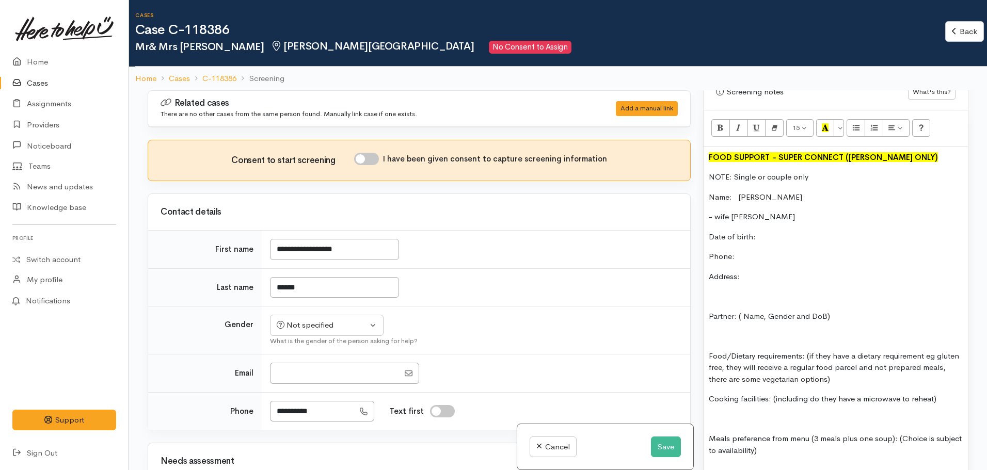
click at [775, 231] on p "Date of birth:" at bounding box center [836, 237] width 254 height 12
click at [798, 211] on p "- wife Ruuti Nubono" at bounding box center [836, 217] width 254 height 12
click at [756, 251] on p "Phone:" at bounding box center [836, 257] width 254 height 12
click at [780, 271] on p "Address:" at bounding box center [836, 277] width 254 height 12
click at [759, 251] on p "Phone:" at bounding box center [836, 257] width 254 height 12
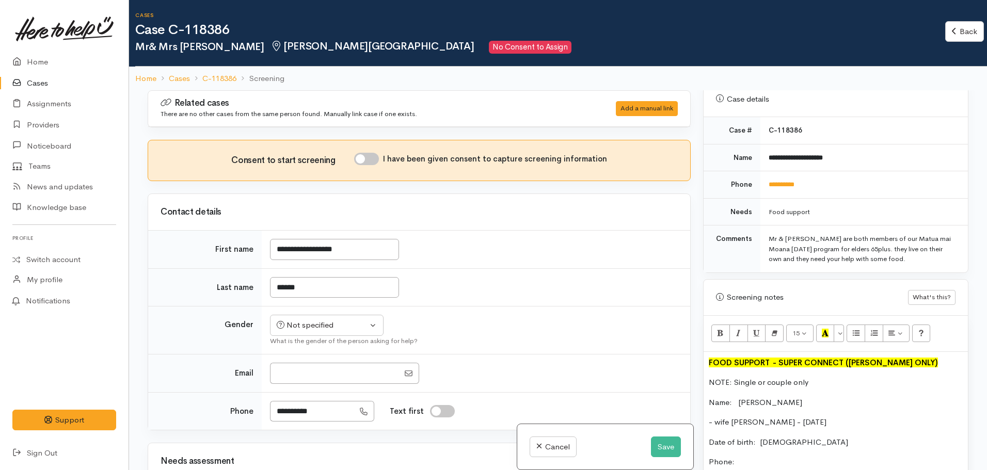
scroll to position [413, 0]
drag, startPoint x: 820, startPoint y: 174, endPoint x: 766, endPoint y: 179, distance: 54.5
click at [766, 179] on td "**********" at bounding box center [865, 185] width 208 height 27
copy link "**********"
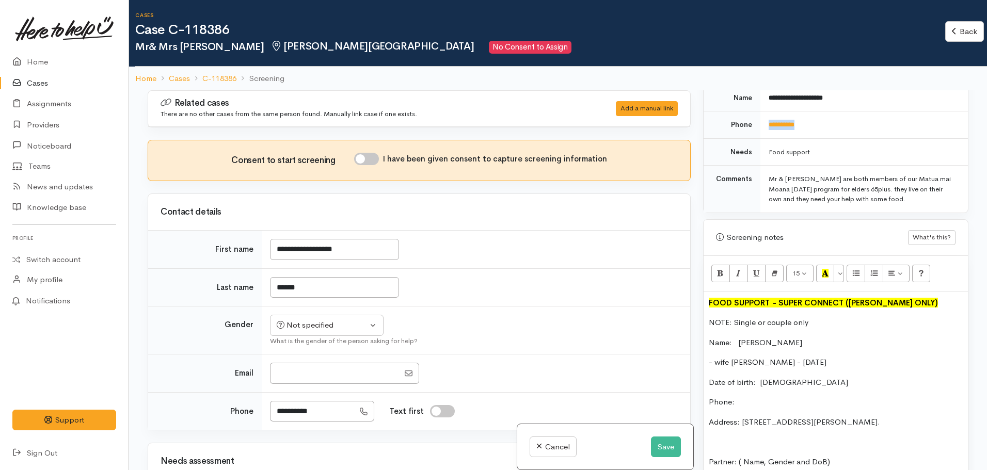
scroll to position [671, 0]
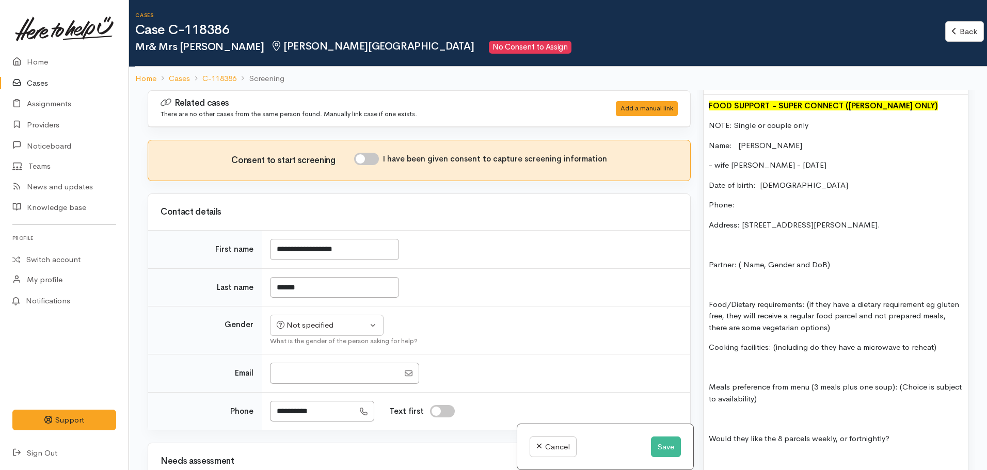
click at [753, 199] on p "Phone:" at bounding box center [836, 205] width 254 height 12
click at [330, 321] on div "Not specified" at bounding box center [322, 326] width 91 height 12
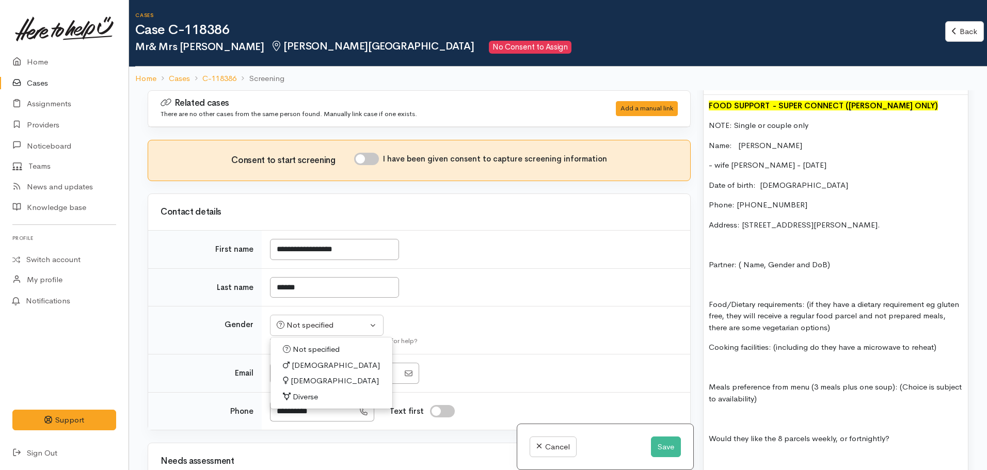
click at [299, 367] on span "[DEMOGRAPHIC_DATA]" at bounding box center [336, 366] width 88 height 12
select select "[DEMOGRAPHIC_DATA]"
drag, startPoint x: 369, startPoint y: 159, endPoint x: 400, endPoint y: 179, distance: 37.0
click at [369, 158] on input "I have been given consent to capture screening information" at bounding box center [366, 159] width 25 height 12
checkbox input "true"
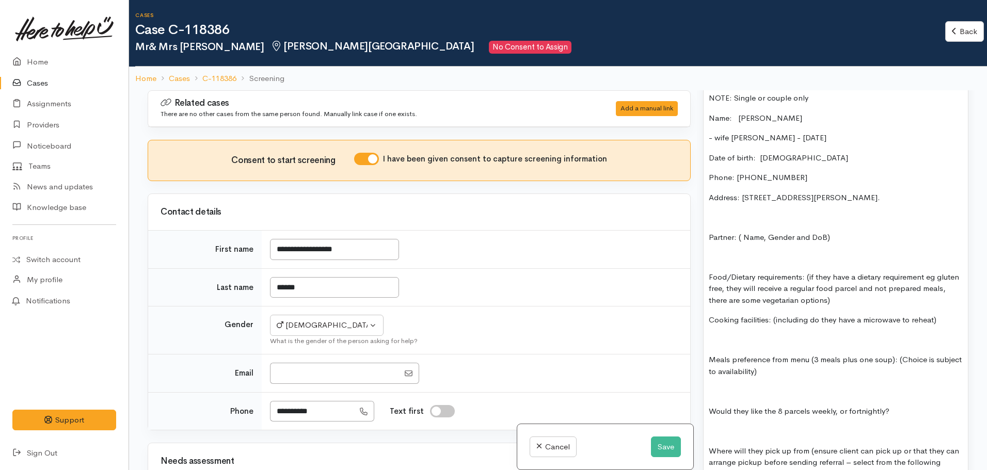
scroll to position [775, 0]
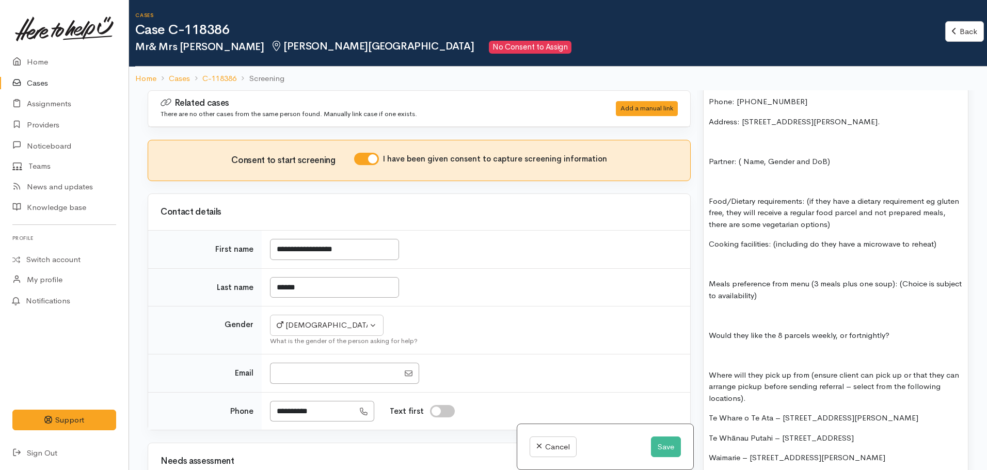
click at [877, 213] on p "Food/Dietary requirements: (if they have a dietary requirement eg gluten free, …" at bounding box center [836, 213] width 254 height 35
click at [953, 239] on p "Cooking facilities: (including do they have a microwave to reheat)" at bounding box center [836, 245] width 254 height 12
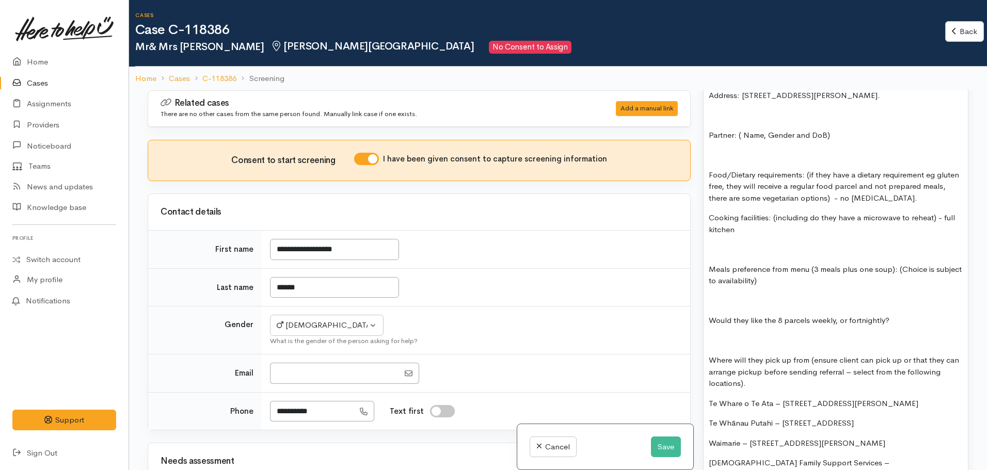
scroll to position [826, 0]
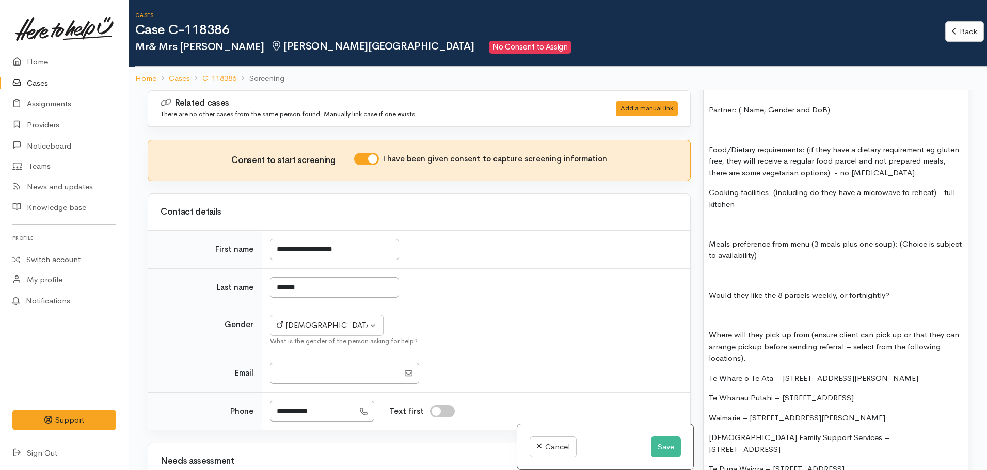
click at [896, 291] on p "Would they like the 8 parcels weekly, or fortnightly?" at bounding box center [836, 296] width 254 height 12
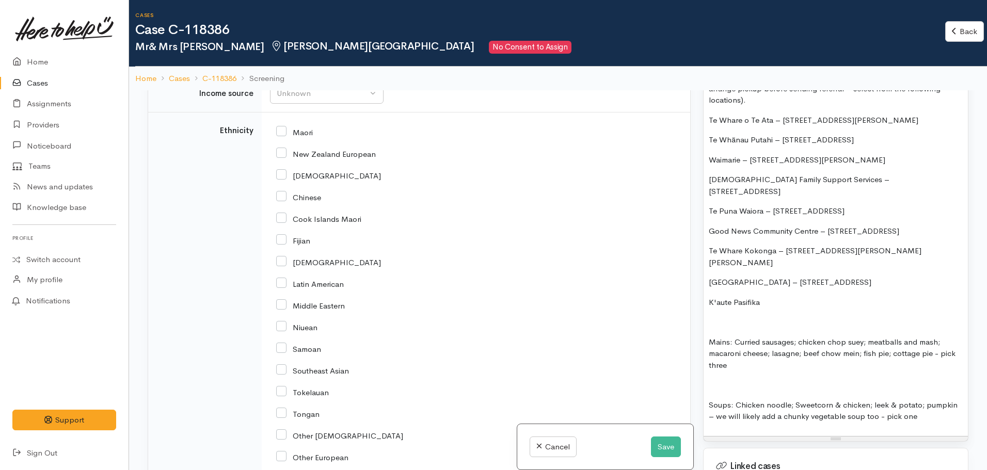
scroll to position [1239, 0]
click at [318, 91] on div "Unknown" at bounding box center [322, 92] width 91 height 12
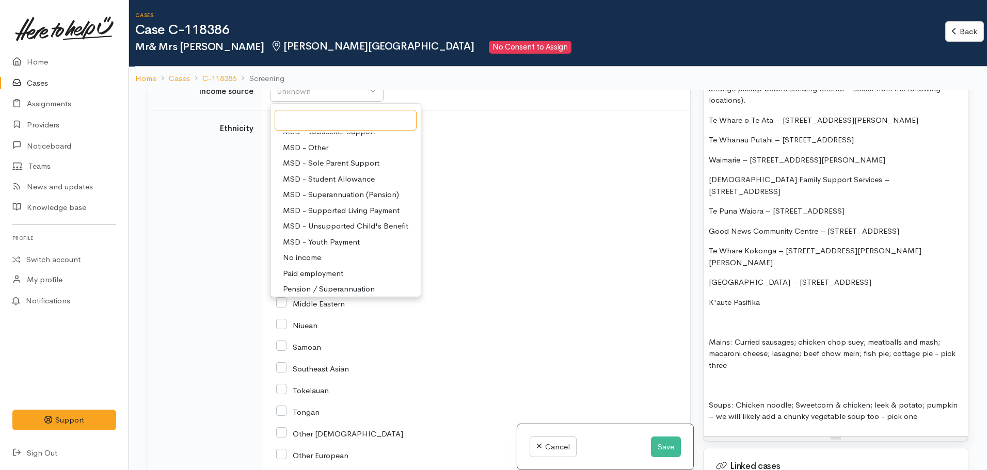
scroll to position [52, 0]
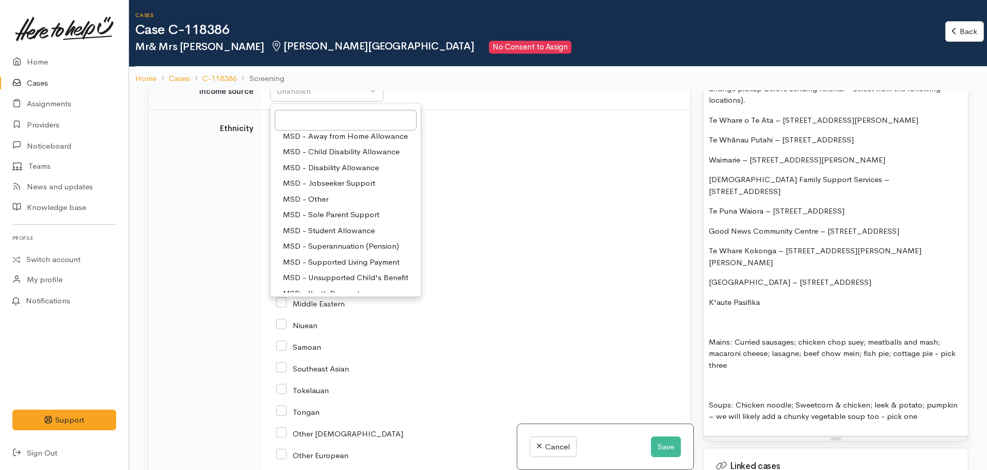
click at [309, 246] on span "MSD - Superannuation (Pension)" at bounding box center [341, 247] width 116 height 12
select select "2"
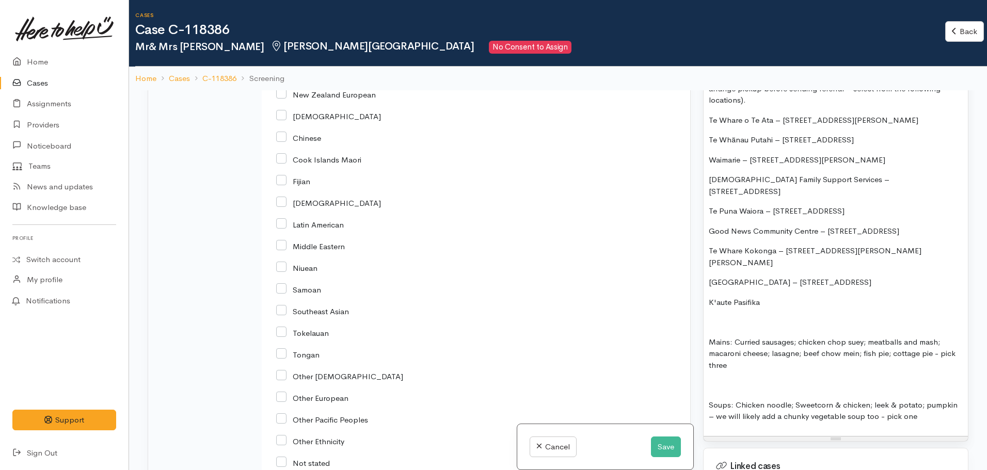
scroll to position [1488, 0]
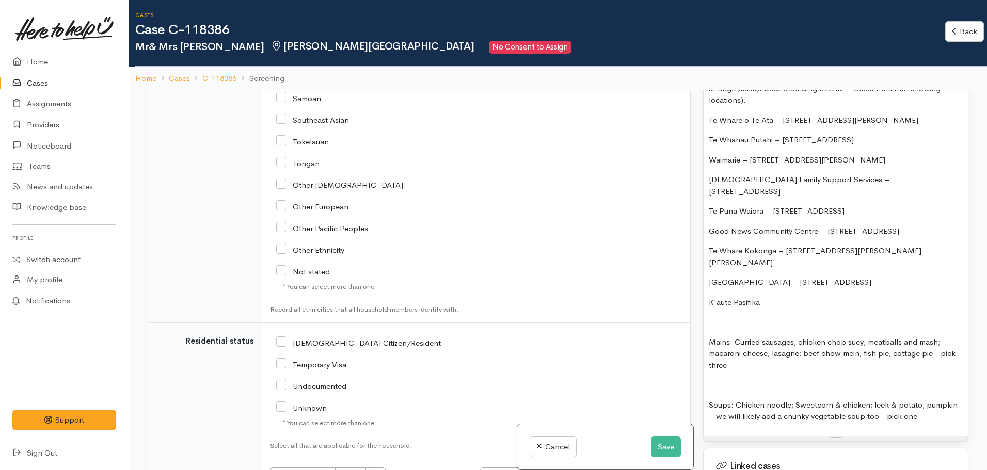
click at [285, 339] on input "NZ Citizen/Resident" at bounding box center [358, 342] width 165 height 9
checkbox input "true"
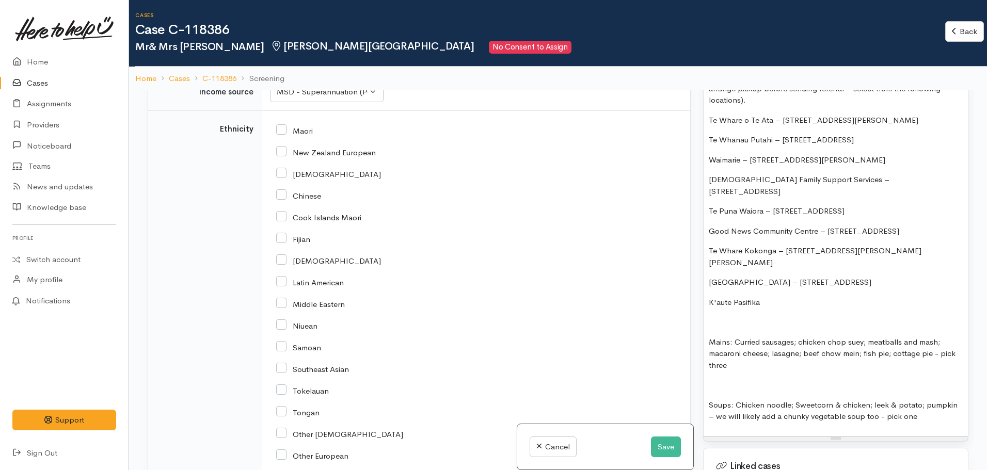
scroll to position [1230, 0]
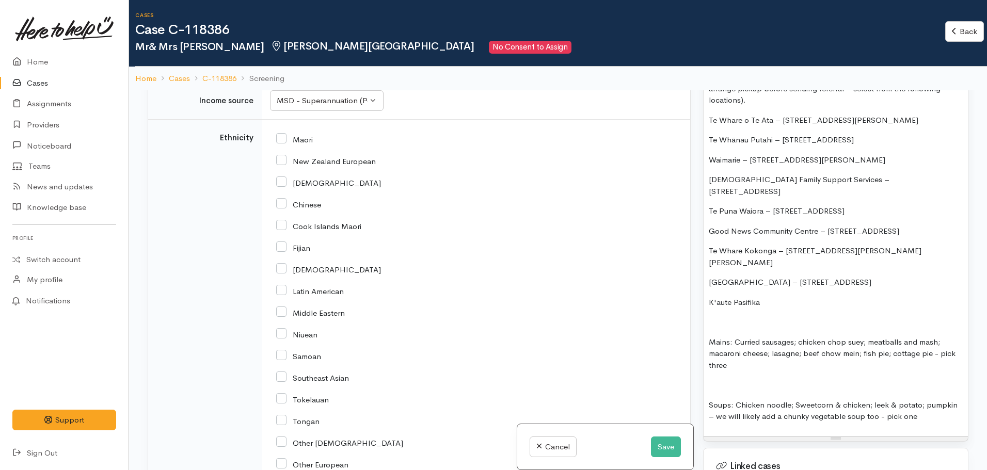
click at [273, 225] on div "Maori" at bounding box center [474, 345] width 408 height 435
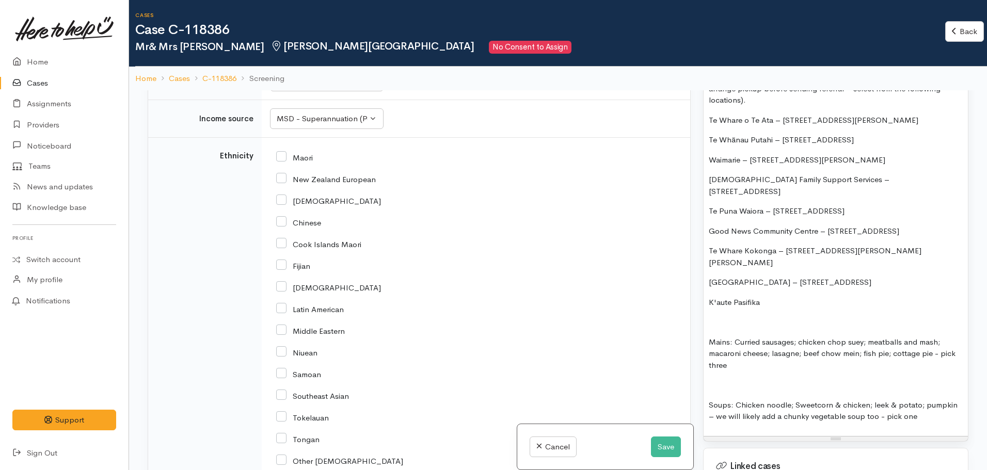
scroll to position [1179, 0]
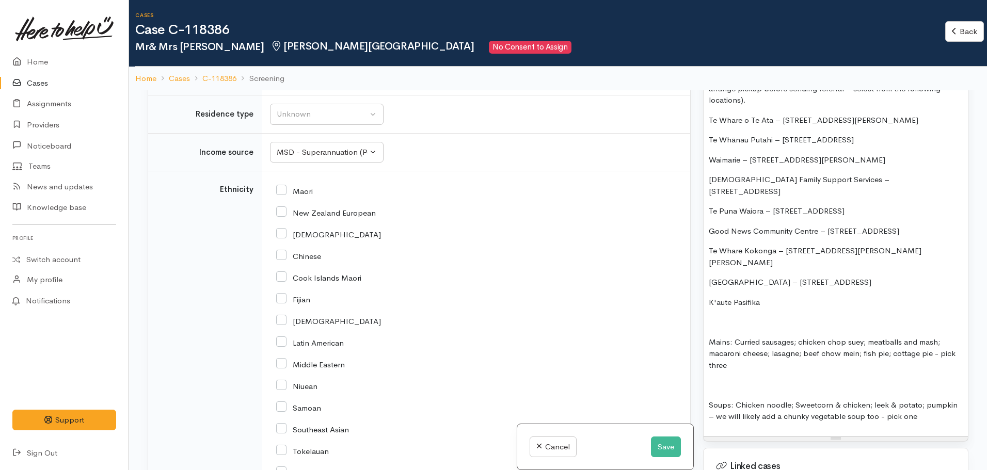
click at [282, 275] on input "Cook Islands Maori" at bounding box center [318, 277] width 85 height 9
checkbox input "true"
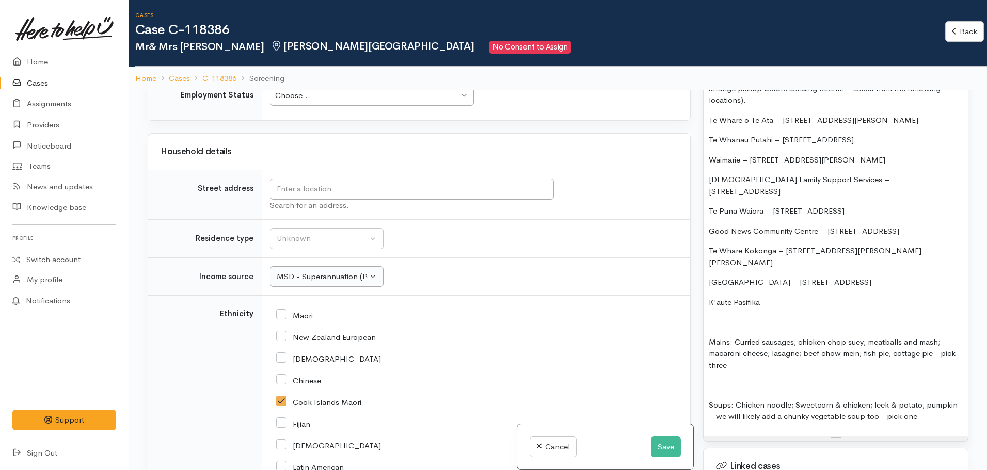
scroll to position [1024, 0]
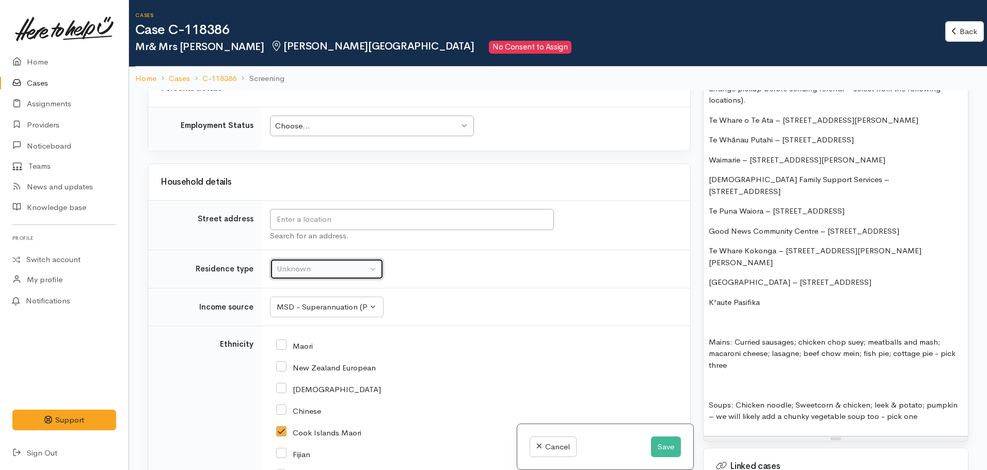
click at [304, 266] on div "Unknown" at bounding box center [322, 269] width 91 height 12
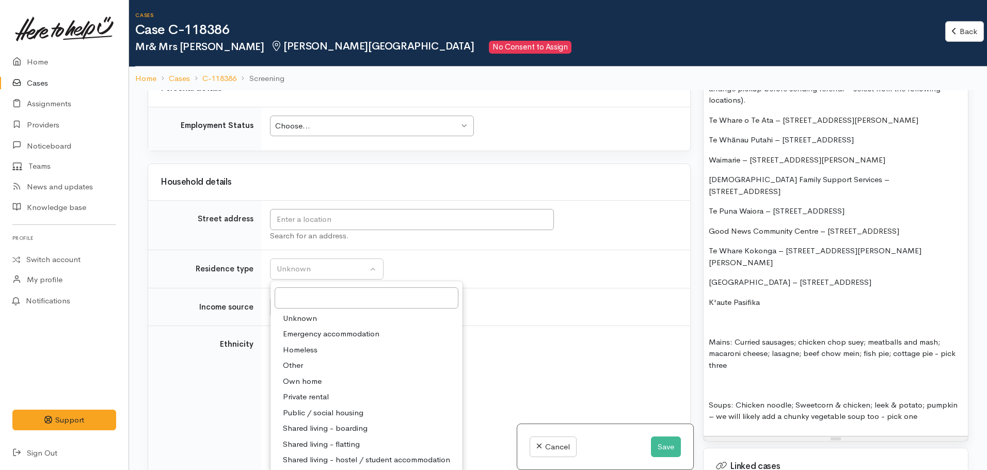
click at [486, 300] on td "Unknown ACC Maternity leave MSD - Away from Home Allowance MSD - Child Disabili…" at bounding box center [476, 307] width 429 height 38
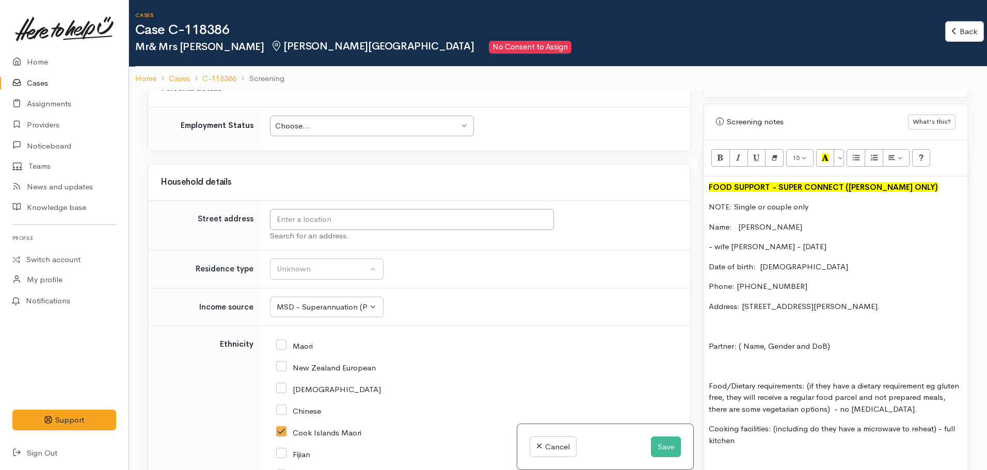
scroll to position [568, 0]
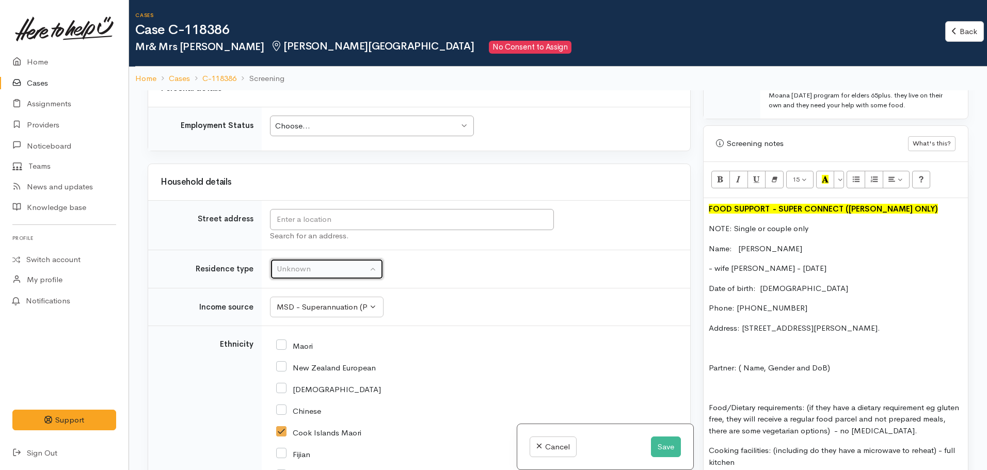
click at [329, 265] on div "Unknown" at bounding box center [322, 269] width 91 height 12
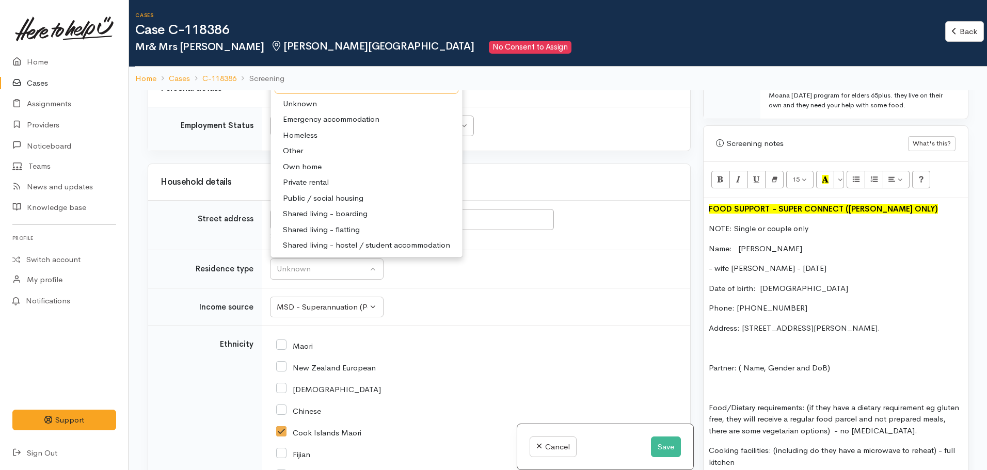
scroll to position [1006, 0]
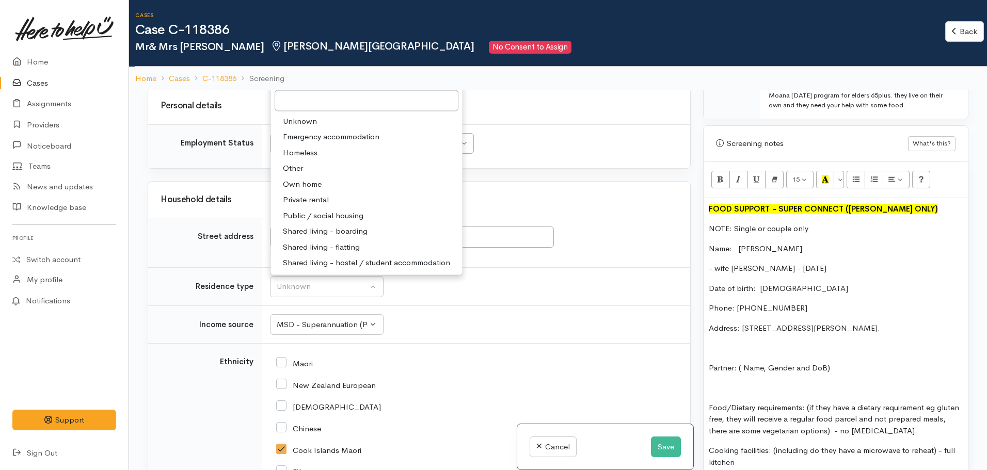
click at [321, 214] on span "Public / social housing" at bounding box center [323, 216] width 81 height 12
select select "3"
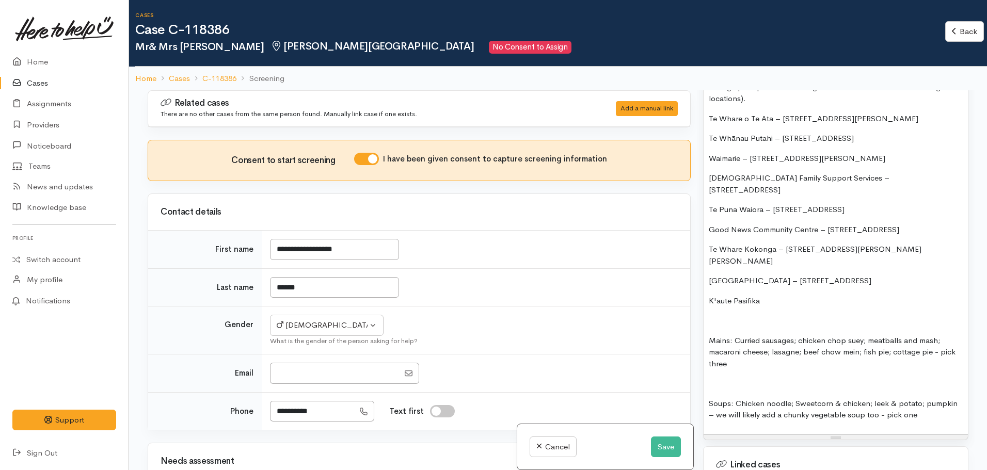
scroll to position [1188, 0]
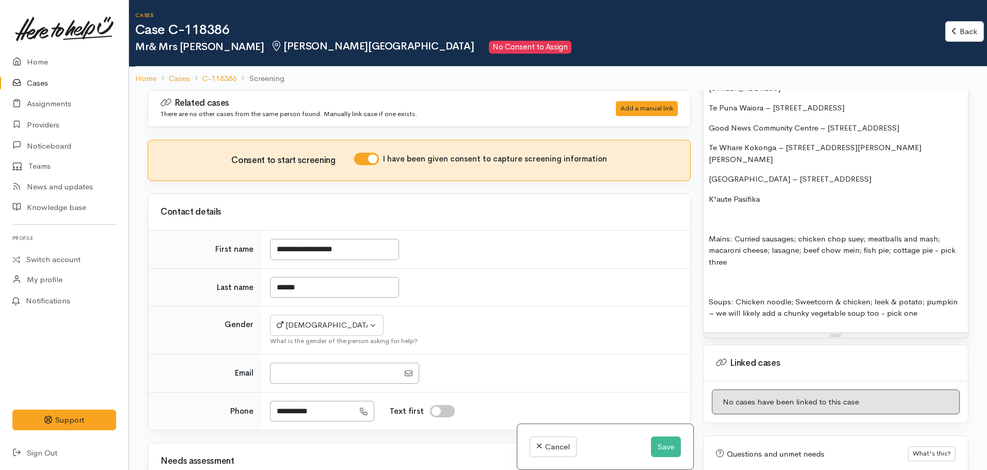
drag, startPoint x: 871, startPoint y: 277, endPoint x: 794, endPoint y: 275, distance: 76.5
click at [794, 296] on p "Soups: Chicken noodle; Sweetcorn & chicken; leek & potato; pumpkin – we will li…" at bounding box center [836, 307] width 254 height 23
click at [749, 237] on p "Mains: Curried sausages; chicken chop suey; meatballs and mash; macaroni cheese…" at bounding box center [836, 250] width 254 height 35
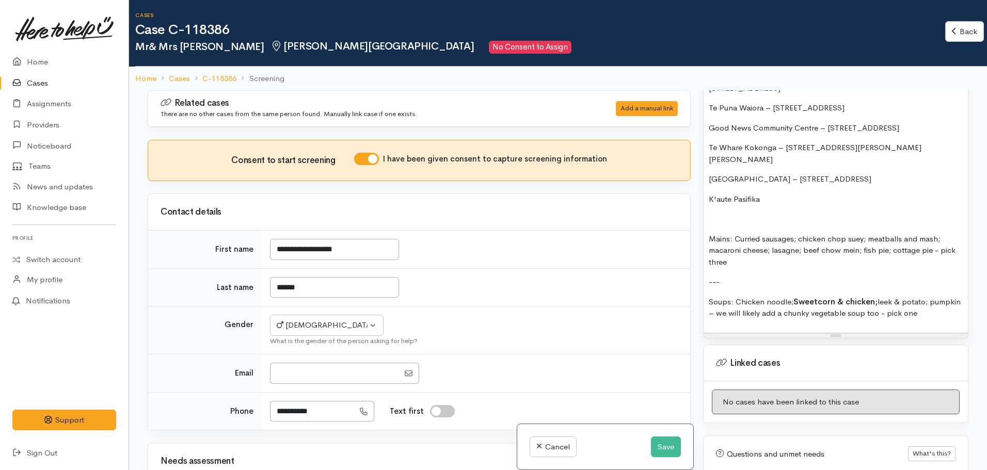
scroll to position [1136, 0]
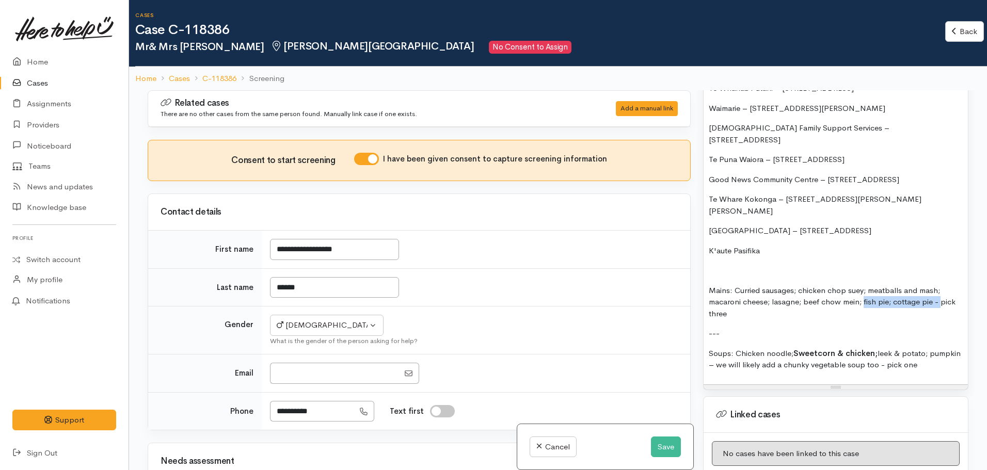
drag, startPoint x: 863, startPoint y: 281, endPoint x: 941, endPoint y: 281, distance: 78.0
click at [941, 285] on p "Mains: Curried sausages; chicken chop suey; meatballs and mash; macaroni cheese…" at bounding box center [836, 302] width 254 height 35
drag, startPoint x: 890, startPoint y: 286, endPoint x: 884, endPoint y: 286, distance: 6.2
click at [890, 286] on p "Mains: Curried sausages; chicken chop suey; meatballs and mash; macaroni cheese…" at bounding box center [836, 302] width 254 height 35
drag, startPoint x: 802, startPoint y: 281, endPoint x: 862, endPoint y: 285, distance: 60.0
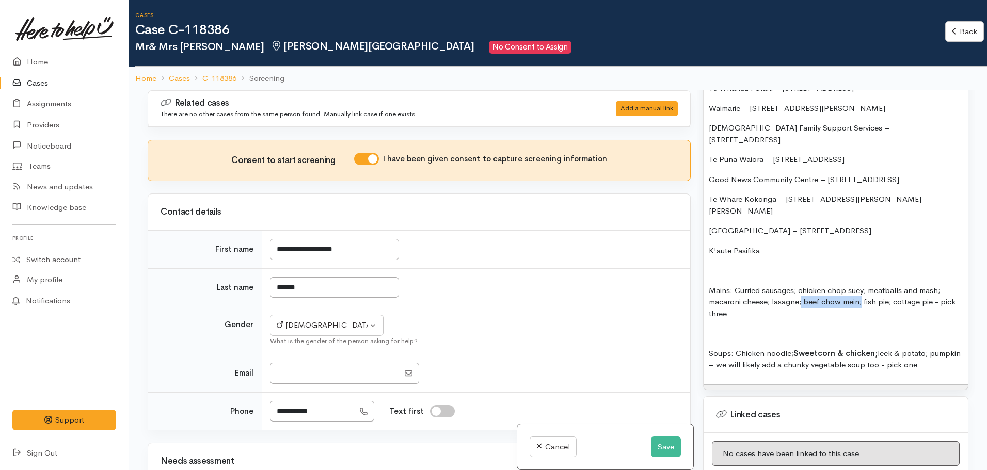
click at [862, 285] on p "Mains: Curried sausages; chicken chop suey; meatballs and mash; macaroni cheese…" at bounding box center [836, 302] width 254 height 35
click at [942, 285] on p "Mains: Curried sausages; chicken chop suey; meatballs and mash; macaroni cheese…" at bounding box center [836, 302] width 254 height 35
drag, startPoint x: 867, startPoint y: 280, endPoint x: 890, endPoint y: 279, distance: 22.7
click at [890, 285] on p "Mains: Curried sausages; chicken chop suey; meatballs and mash; macaroni cheese…" at bounding box center [836, 302] width 254 height 35
click at [807, 296] on p "Mains: Curried sausages; chicken chop suey; meatballs and mash; macaroni cheese…" at bounding box center [836, 302] width 254 height 35
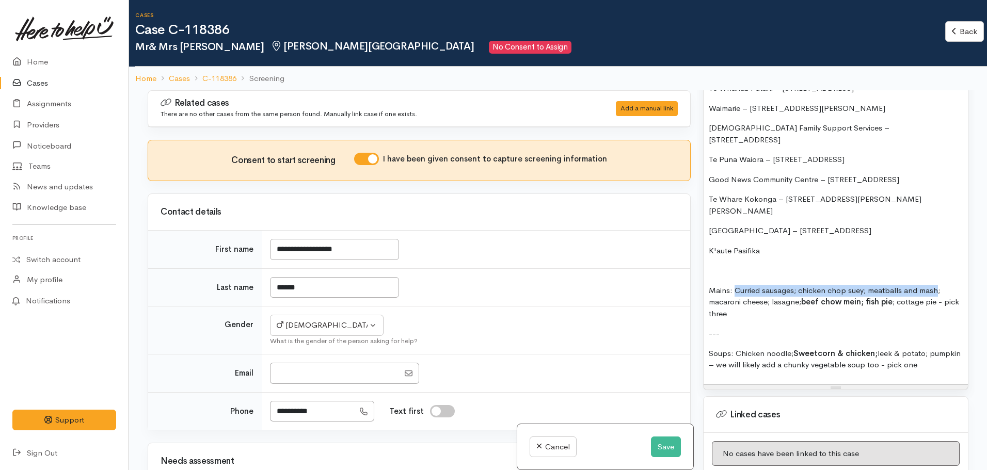
drag, startPoint x: 735, startPoint y: 270, endPoint x: 936, endPoint y: 256, distance: 201.4
click at [936, 256] on div "FOOD SUPPORT  - SUPER CONNECT (HAMILTON ONLY) NOTE: Single or couple only Name:…" at bounding box center [836, 7] width 264 height 755
click at [803, 262] on div "FOOD SUPPORT  - SUPER CONNECT (HAMILTON ONLY) NOTE: Single or couple only Name:…" at bounding box center [836, 7] width 264 height 755
drag, startPoint x: 737, startPoint y: 271, endPoint x: 810, endPoint y: 272, distance: 72.8
click at [809, 285] on p "Mains: Curried sausages; chicken chop suey; meatballs and mash; macaroni cheese…" at bounding box center [836, 302] width 254 height 35
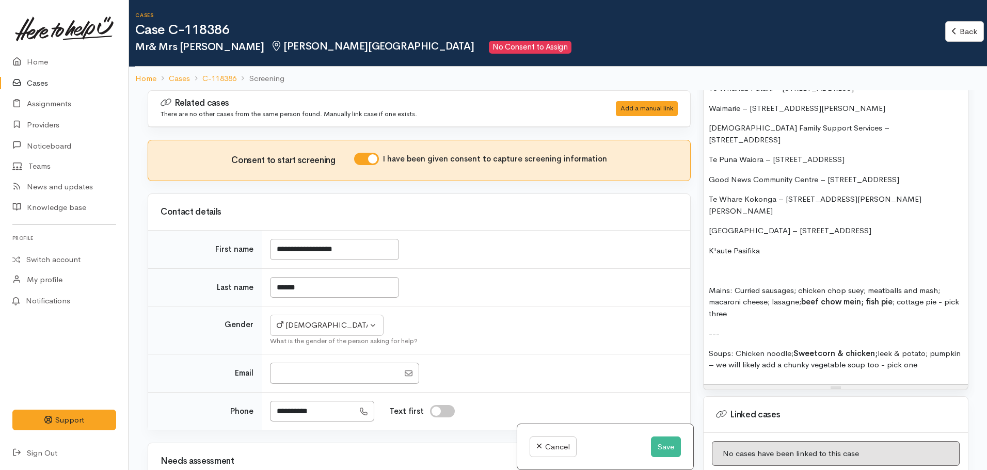
click at [813, 285] on p "Mains: Curried sausages; chicken chop suey; meatballs and mash; macaroni cheese…" at bounding box center [836, 302] width 254 height 35
drag, startPoint x: 800, startPoint y: 269, endPoint x: 865, endPoint y: 267, distance: 64.6
click at [865, 285] on p "Mains: Curried sausages; chicken chop suey; meatballs and mash; macaroni cheese…" at bounding box center [836, 302] width 254 height 35
click at [915, 285] on p "Mains: Curried sausages; chicken chop suey ; meatballs and mash; macaroni chees…" at bounding box center [836, 302] width 254 height 35
drag, startPoint x: 733, startPoint y: 265, endPoint x: 796, endPoint y: 262, distance: 63.1
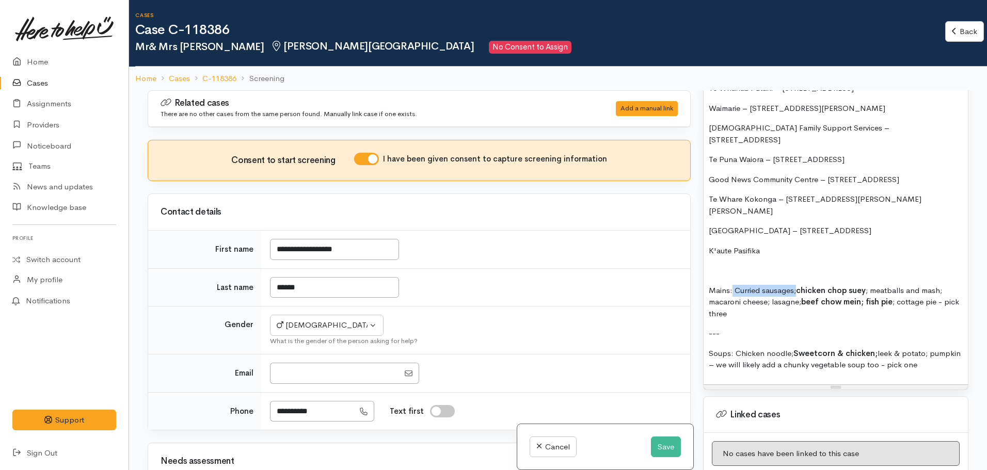
click at [796, 262] on div "FOOD SUPPORT  - SUPER CONNECT (HAMILTON ONLY) NOTE: Single or couple only Name:…" at bounding box center [836, 7] width 264 height 755
click at [783, 285] on p "Mains: Curried sausages; chicken chop suey ; meatballs and mash; macaroni chees…" at bounding box center [836, 302] width 254 height 35
drag, startPoint x: 794, startPoint y: 268, endPoint x: 736, endPoint y: 272, distance: 58.5
click at [736, 285] on p "Mains: Curried sausages; chicken chop suey ; meatballs and mash; macaroni chees…" at bounding box center [836, 302] width 254 height 35
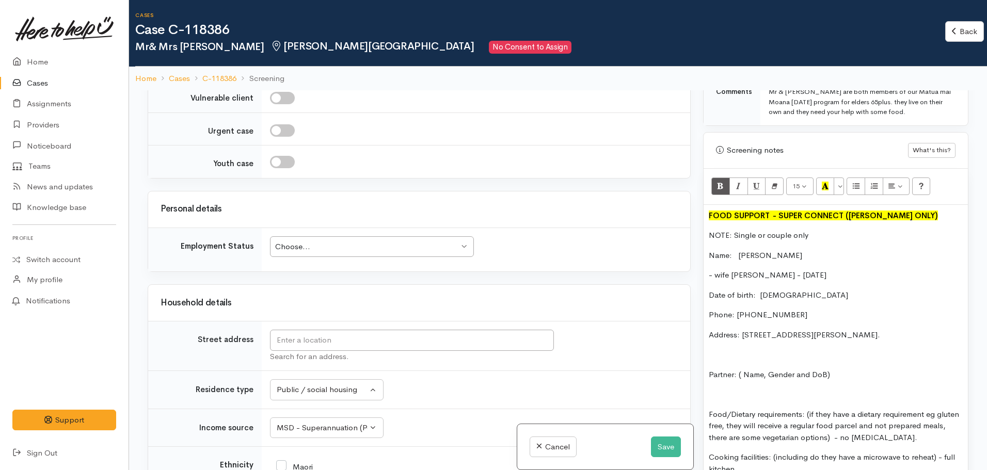
scroll to position [790, 0]
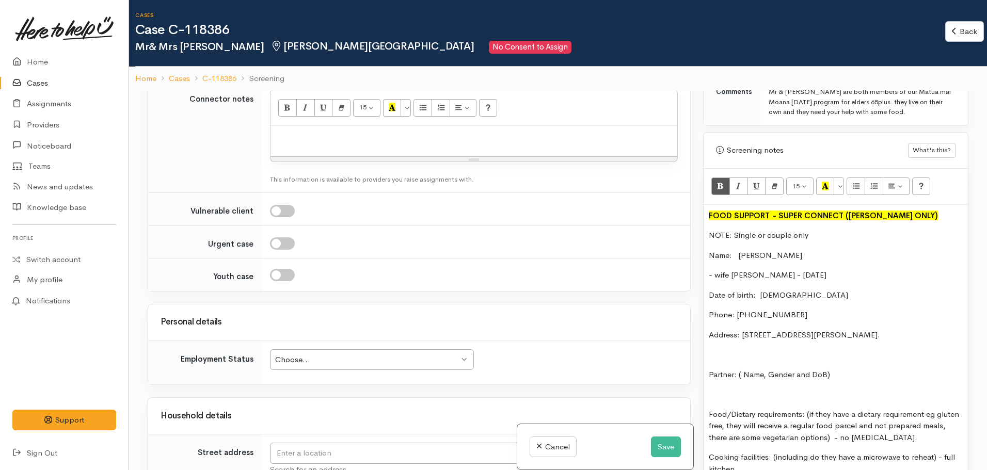
drag, startPoint x: 847, startPoint y: 367, endPoint x: 739, endPoint y: 363, distance: 109.1
click at [739, 369] on p "Partner: ( Name, Gender and DoB)" at bounding box center [836, 375] width 254 height 12
drag, startPoint x: 735, startPoint y: 364, endPoint x: 702, endPoint y: 356, distance: 33.3
drag, startPoint x: 728, startPoint y: 366, endPoint x: 761, endPoint y: 363, distance: 32.6
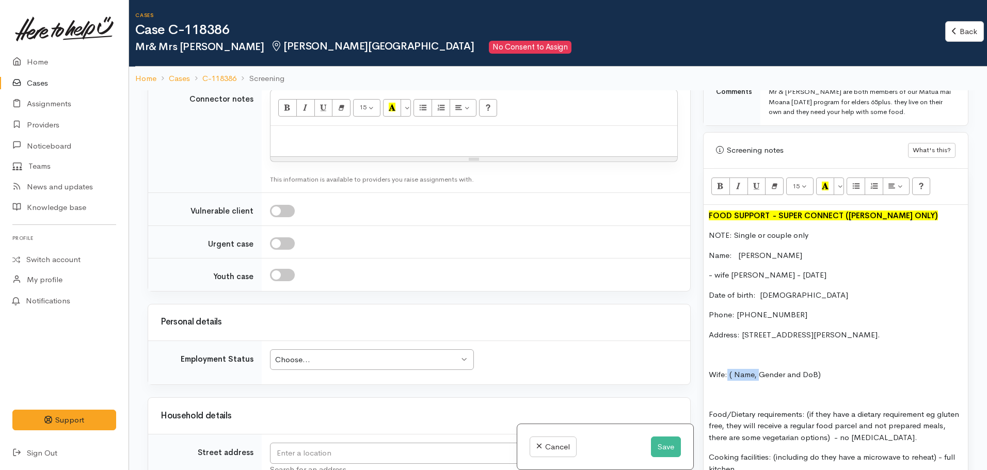
click at [761, 369] on p "Wife: ( Name, Gender and DoB)" at bounding box center [836, 375] width 254 height 12
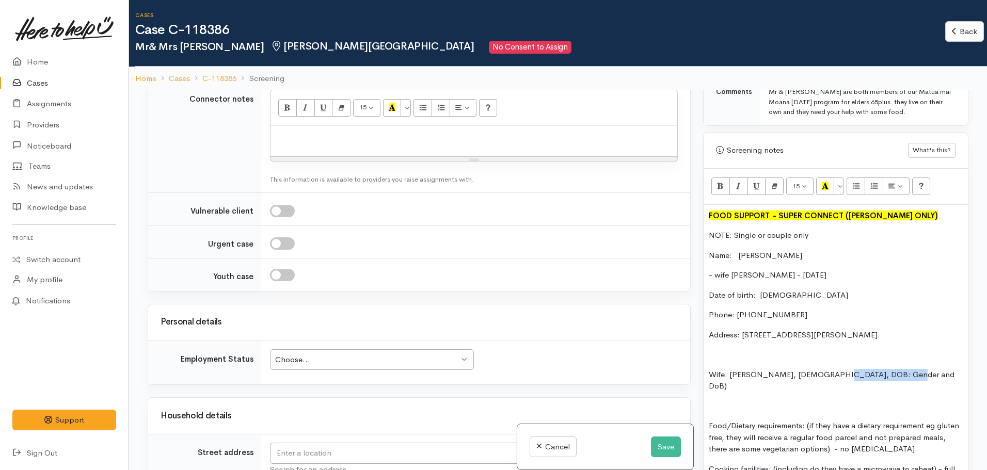
drag, startPoint x: 896, startPoint y: 363, endPoint x: 828, endPoint y: 363, distance: 67.1
click at [828, 369] on p "Wife: Ruuti Nubono, female, DOB: Gender and DoB)" at bounding box center [836, 380] width 254 height 23
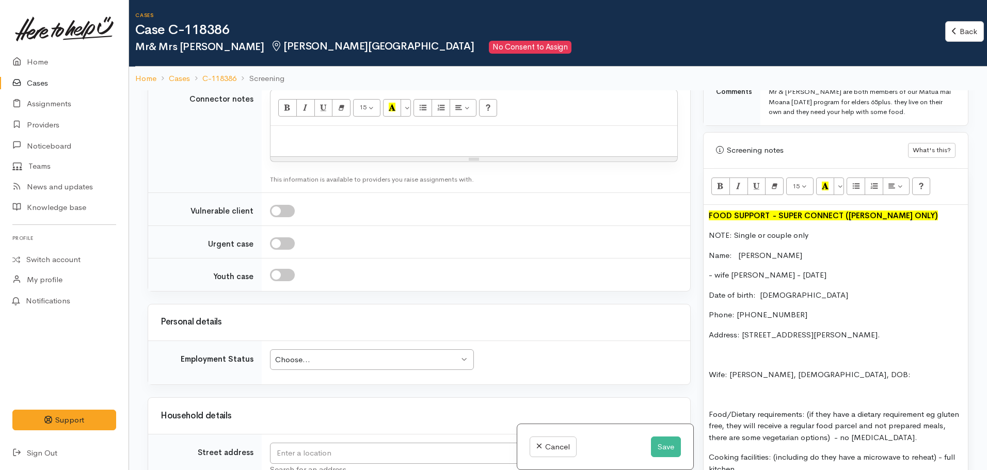
drag, startPoint x: 833, startPoint y: 266, endPoint x: 790, endPoint y: 262, distance: 43.6
click at [790, 270] on p "- wife Ruuti Nubono - 16.11.1962" at bounding box center [836, 276] width 254 height 12
copy p "16.11.1962"
click at [842, 369] on p "Wife: Ruuti Nubono, female, DOB:" at bounding box center [836, 375] width 254 height 12
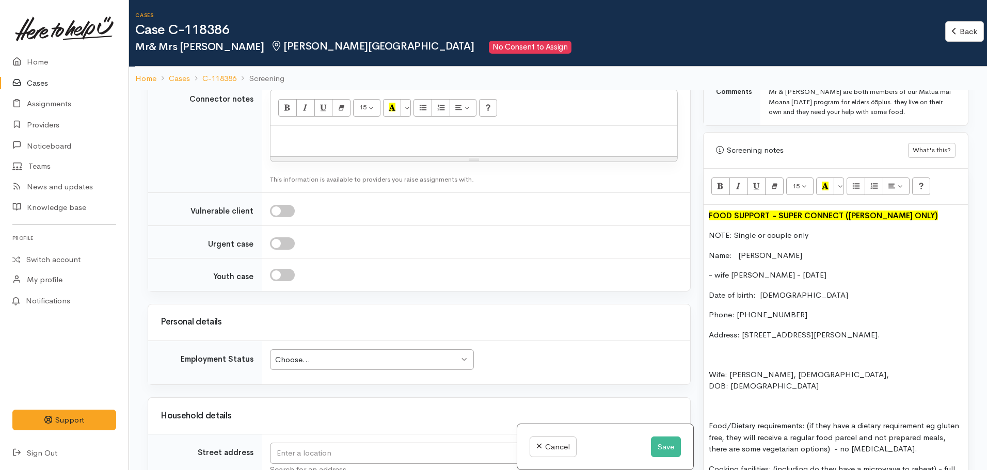
drag, startPoint x: 859, startPoint y: 257, endPoint x: 711, endPoint y: 266, distance: 148.5
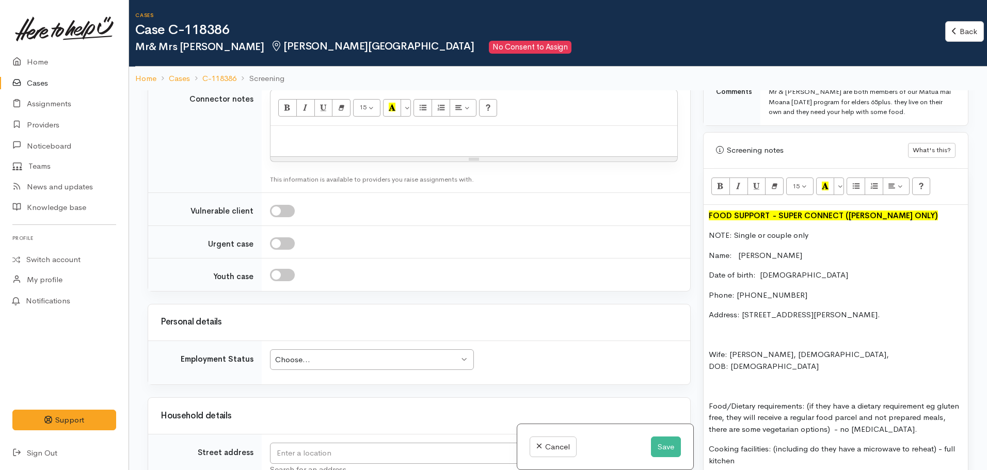
click at [744, 250] on p "Name: nubono tebano" at bounding box center [836, 256] width 254 height 12
drag, startPoint x: 819, startPoint y: 223, endPoint x: 673, endPoint y: 225, distance: 145.6
click at [673, 225] on div "Related cases There are no other cases from the same person found. Manually lin…" at bounding box center [559, 325] width 834 height 470
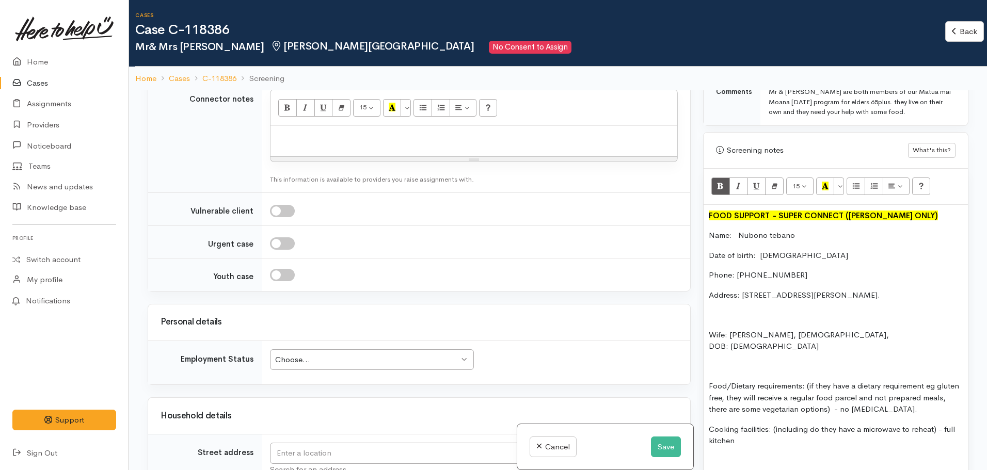
click at [811, 250] on p "Date of birth: 15.03.1956" at bounding box center [836, 256] width 254 height 12
click at [860, 250] on p "Date of birth: 15.03.1956 - aged" at bounding box center [836, 256] width 254 height 12
drag, startPoint x: 878, startPoint y: 325, endPoint x: 830, endPoint y: 326, distance: 48.0
click at [830, 329] on p "Wife: Ruuti Nubono, female, DOB: 16.11.1962" at bounding box center [836, 340] width 254 height 23
copy p "16.11.1962"
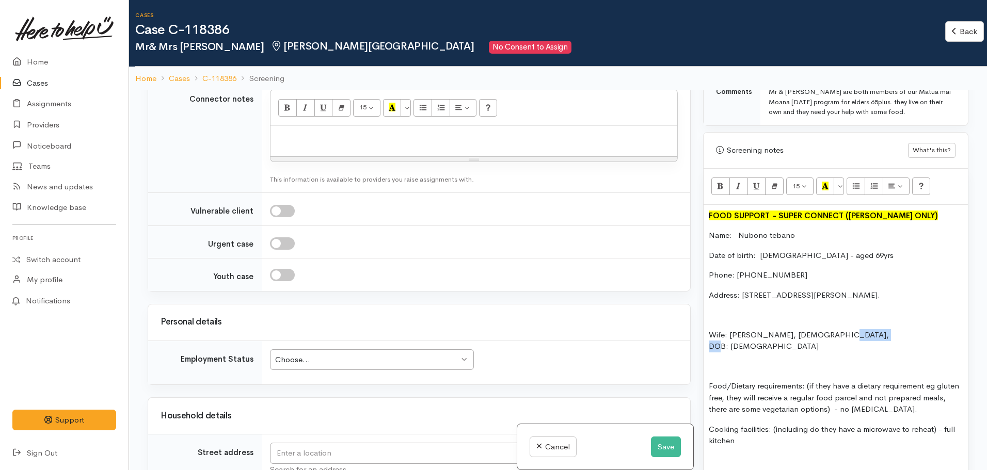
click at [885, 329] on p "Wife: Ruuti Nubono, female, DOB: 16.11.1962 -" at bounding box center [836, 340] width 254 height 23
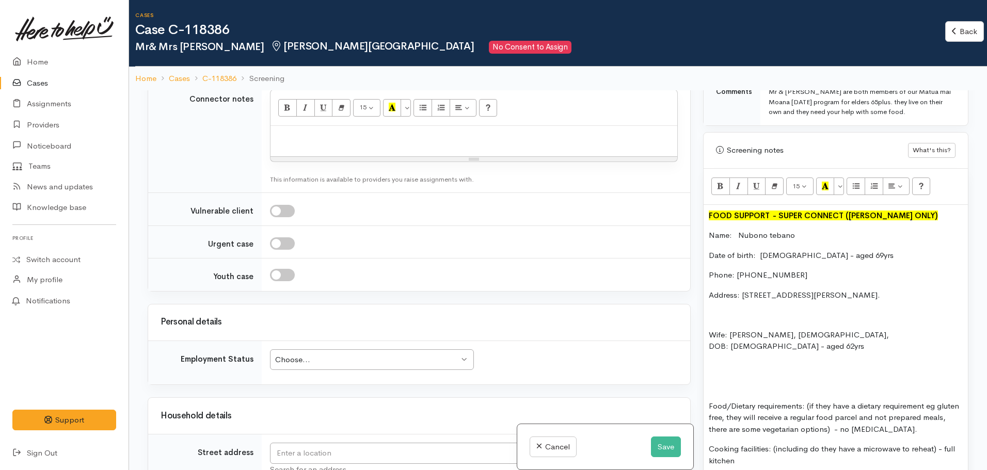
scroll to position [510, 0]
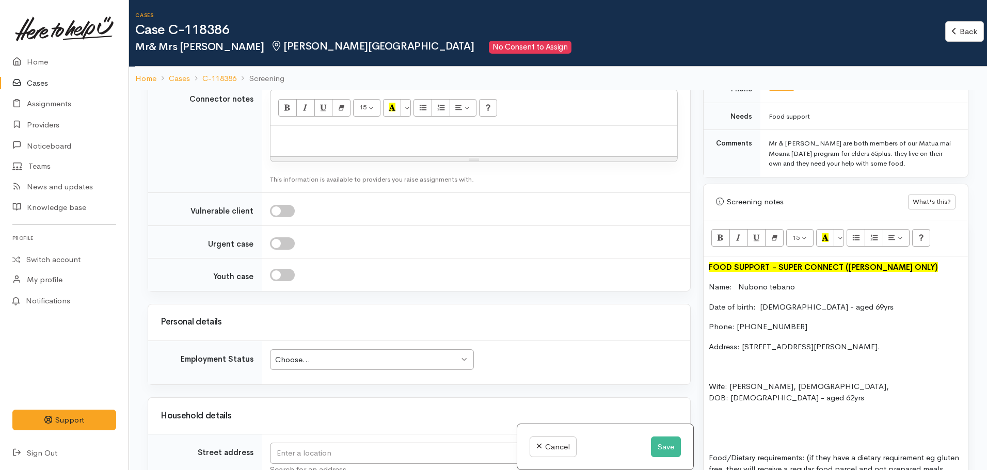
click at [710, 281] on p "Name: Nubono tebano" at bounding box center [836, 287] width 254 height 12
click at [713, 413] on p at bounding box center [836, 419] width 254 height 12
drag, startPoint x: 899, startPoint y: 131, endPoint x: 839, endPoint y: 147, distance: 62.6
click at [839, 147] on div "Mr & Mrs Tebano are both members of our Matua mai Moana community day program f…" at bounding box center [862, 153] width 187 height 30
copy div "Matua mai Moana community day program"
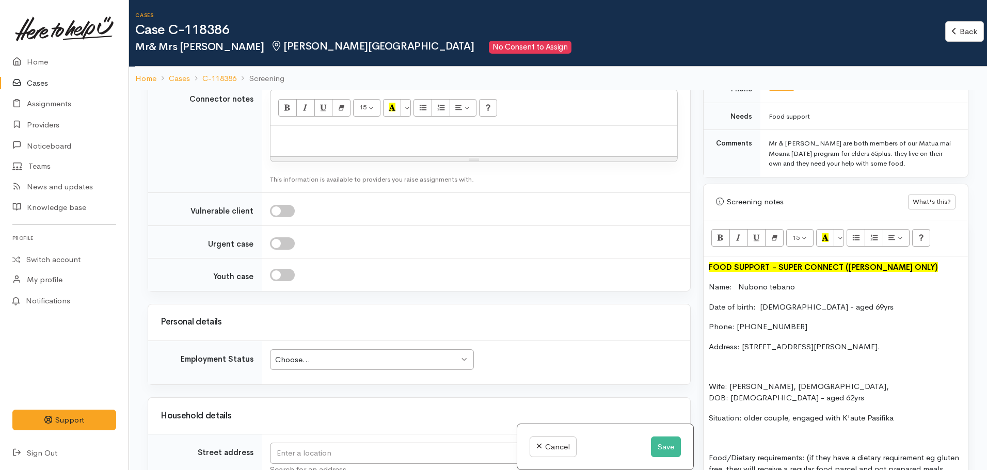
click at [901, 413] on p "Situation: older couple, engaged with K'aute Pasifika" at bounding box center [836, 419] width 254 height 12
click at [905, 413] on p "Situation: older couple, engaged with K'aute Pasifika" at bounding box center [836, 419] width 254 height 12
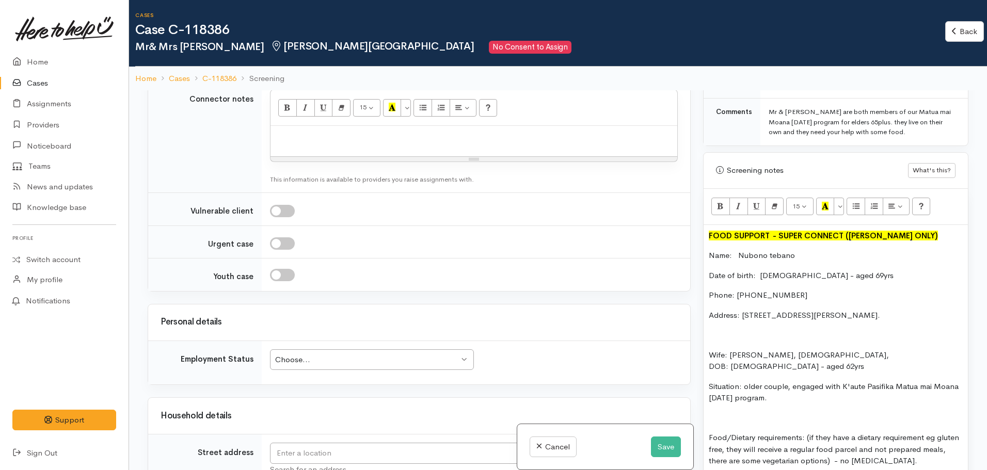
scroll to position [613, 0]
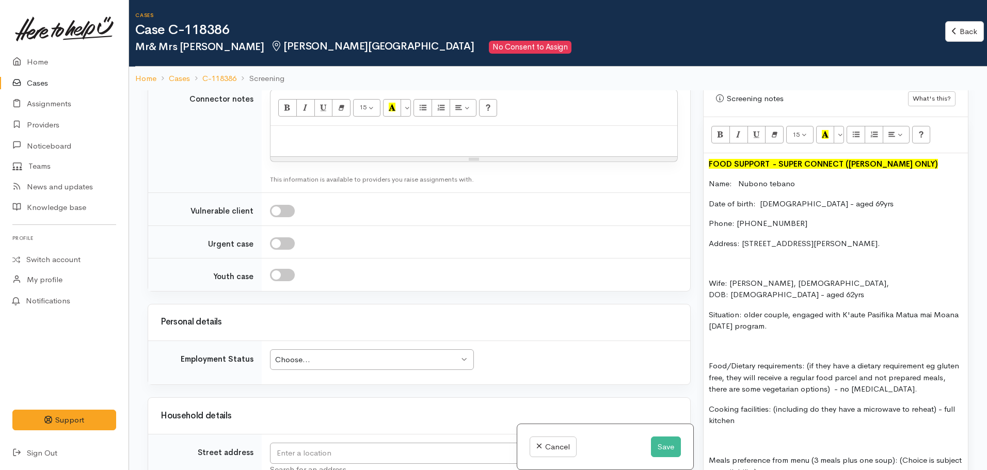
drag, startPoint x: 808, startPoint y: 341, endPoint x: 944, endPoint y: 363, distance: 137.0
click at [944, 363] on p "Food/Dietary requirements: (if they have a dietary requirement eg gluten free, …" at bounding box center [836, 377] width 254 height 35
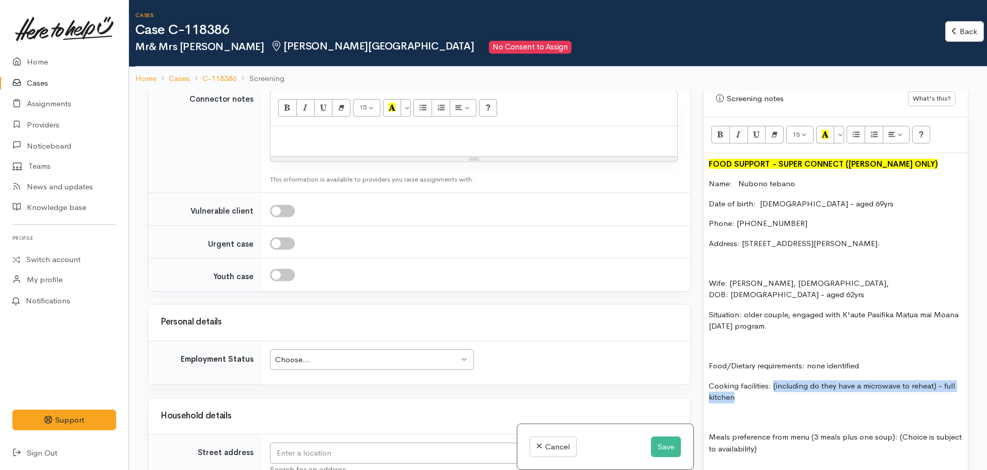
drag, startPoint x: 774, startPoint y: 365, endPoint x: 800, endPoint y: 373, distance: 28.3
click at [800, 381] on p "Cooking facilities: (including do they have a microwave to reheat) - full kitch…" at bounding box center [836, 392] width 254 height 23
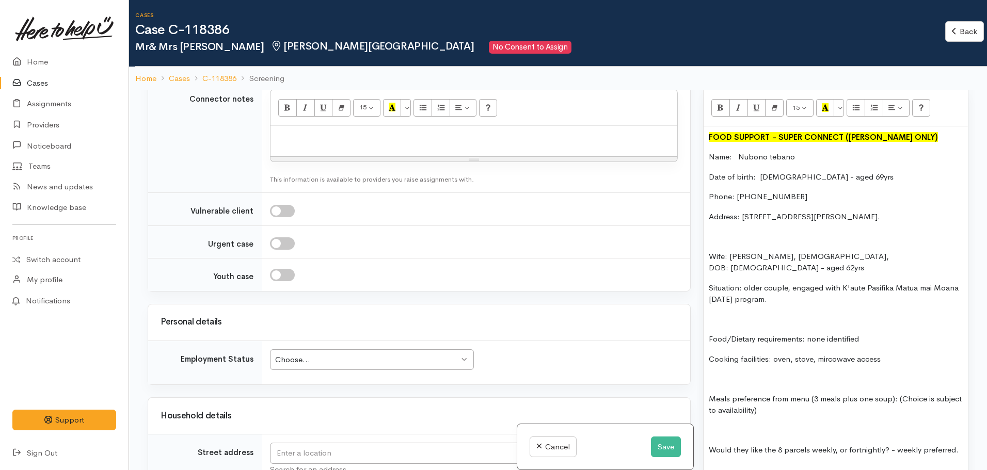
scroll to position [665, 0]
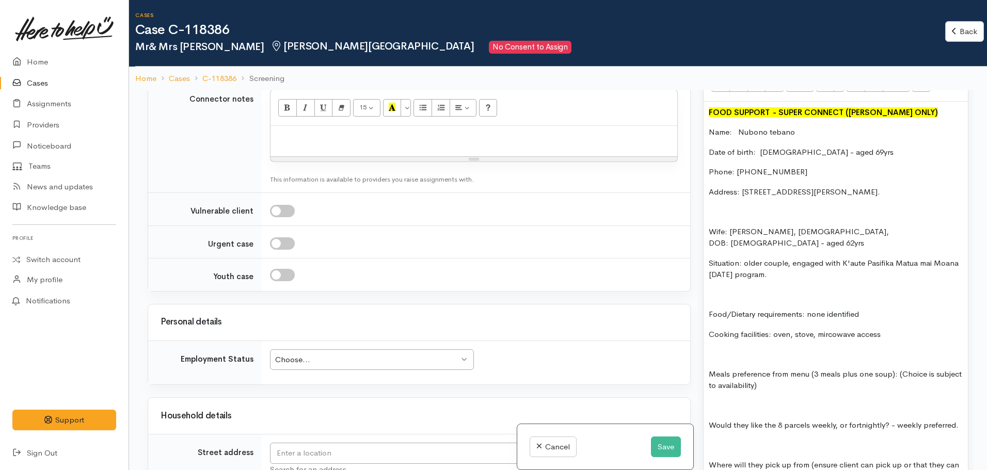
click at [807, 369] on p "Meals preference from menu (3 meals plus one soup): (Choice is subject to avail…" at bounding box center [836, 380] width 254 height 23
drag, startPoint x: 808, startPoint y: 356, endPoint x: 834, endPoint y: 372, distance: 30.8
click at [834, 371] on div "FOOD SUPPORT  - SUPER CONNECT (HAMILTON ONLY) Name: Nubono tebano Date of birth…" at bounding box center [836, 463] width 264 height 723
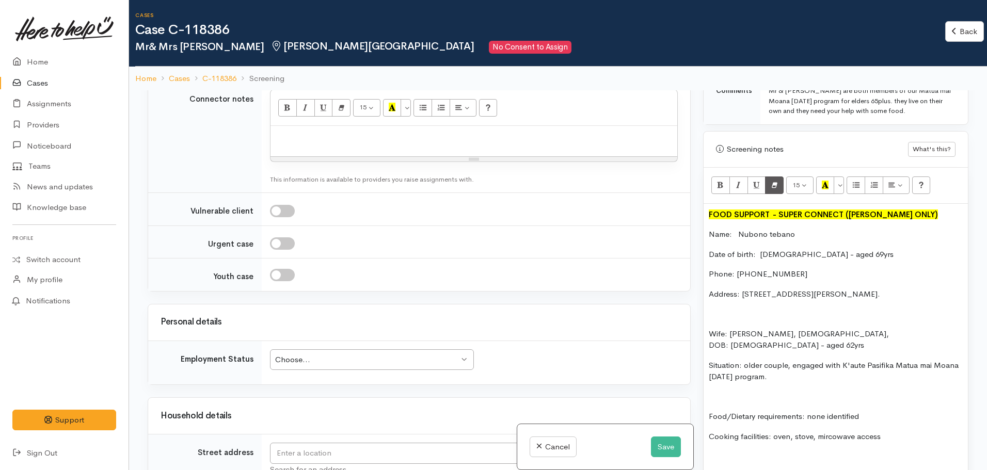
scroll to position [561, 0]
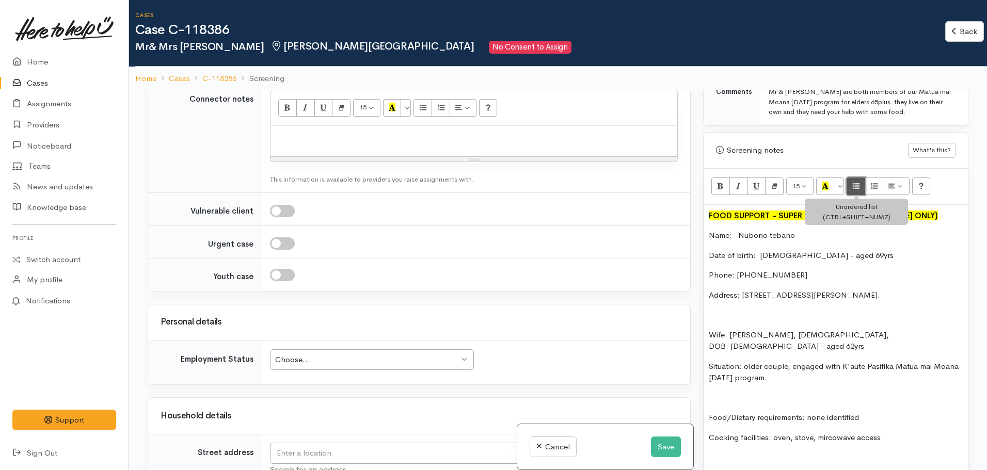
click at [855, 182] on icon "Unordered list (CTRL+SHIFT+NUM7)" at bounding box center [856, 186] width 7 height 9
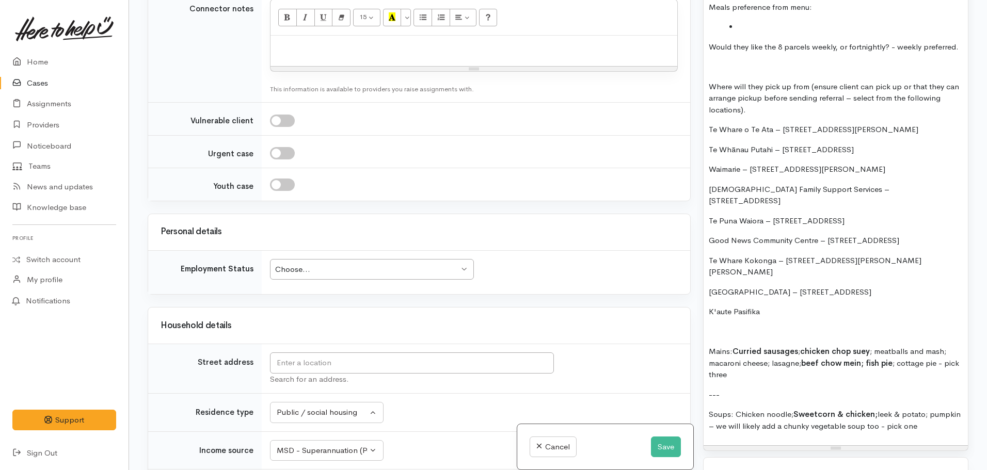
scroll to position [923, 0]
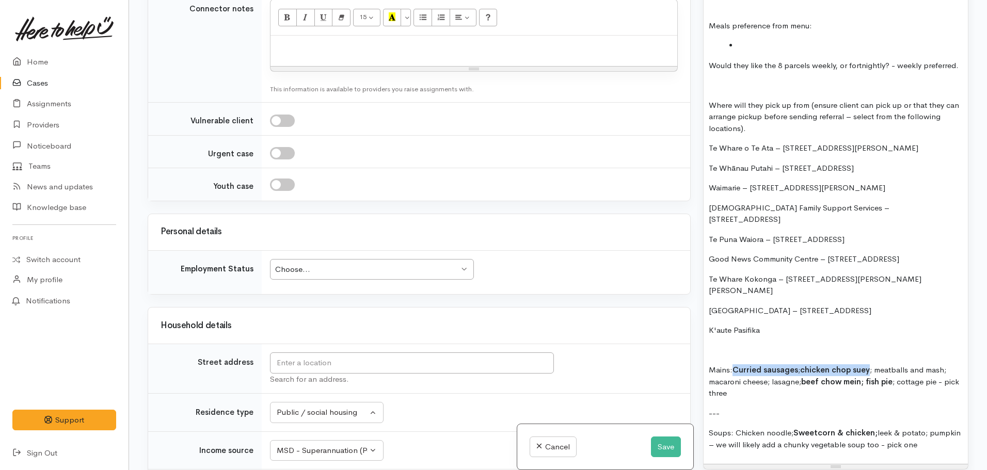
drag, startPoint x: 869, startPoint y: 336, endPoint x: 736, endPoint y: 336, distance: 132.2
click at [736, 365] on p "Mains: Curried sausages ; chicken chop suey ; meatballs and mash; macaroni chee…" at bounding box center [836, 382] width 254 height 35
copy p "Curried sausages ; chicken chop suey"
click at [748, 40] on li at bounding box center [846, 46] width 233 height 12
click at [806, 40] on li "Curried sausages; chicken chop suey" at bounding box center [846, 46] width 233 height 12
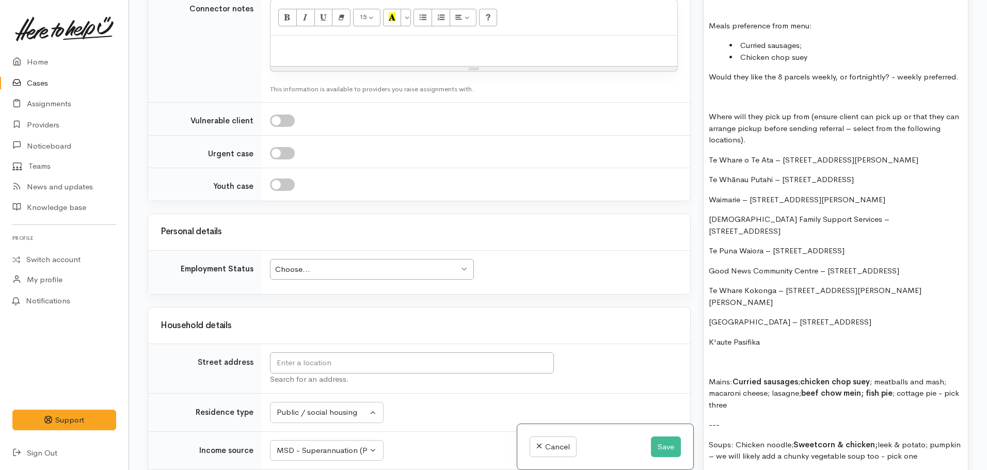
click at [830, 52] on li "Chicken chop suey" at bounding box center [846, 58] width 233 height 12
click at [822, 40] on li "Curried sausages;" at bounding box center [846, 46] width 233 height 12
click at [820, 52] on li "Chicken chop suey" at bounding box center [846, 58] width 233 height 12
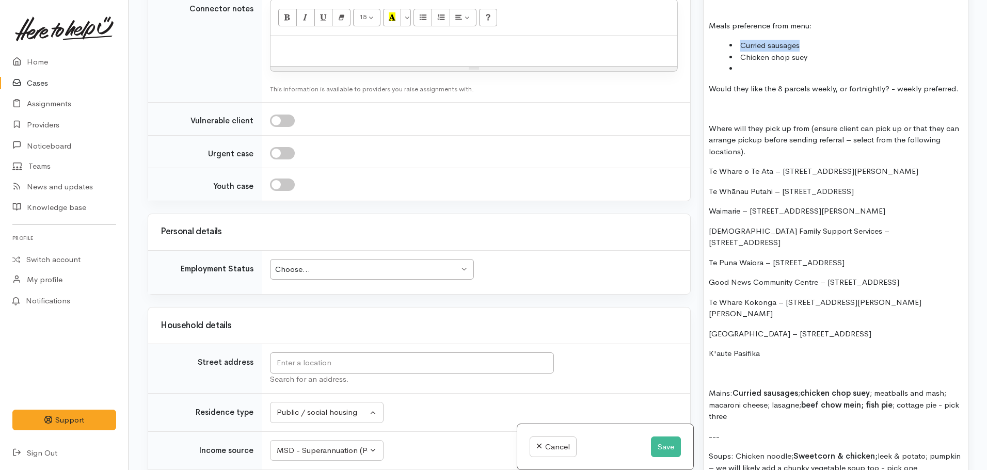
drag, startPoint x: 809, startPoint y: 24, endPoint x: 742, endPoint y: 20, distance: 67.8
click at [742, 40] on li "Curried sausages" at bounding box center [846, 46] width 233 height 12
click at [741, 40] on li "Fish Pie" at bounding box center [846, 46] width 233 height 12
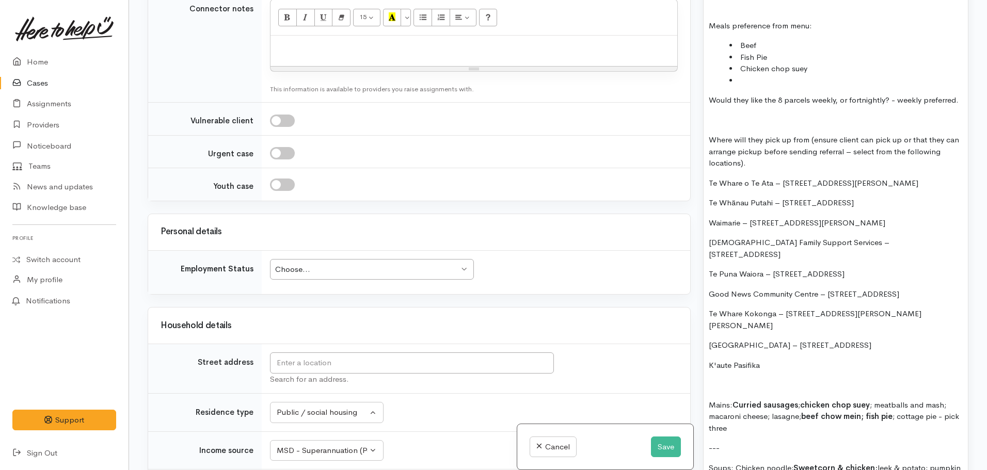
click at [755, 75] on li at bounding box center [846, 81] width 233 height 12
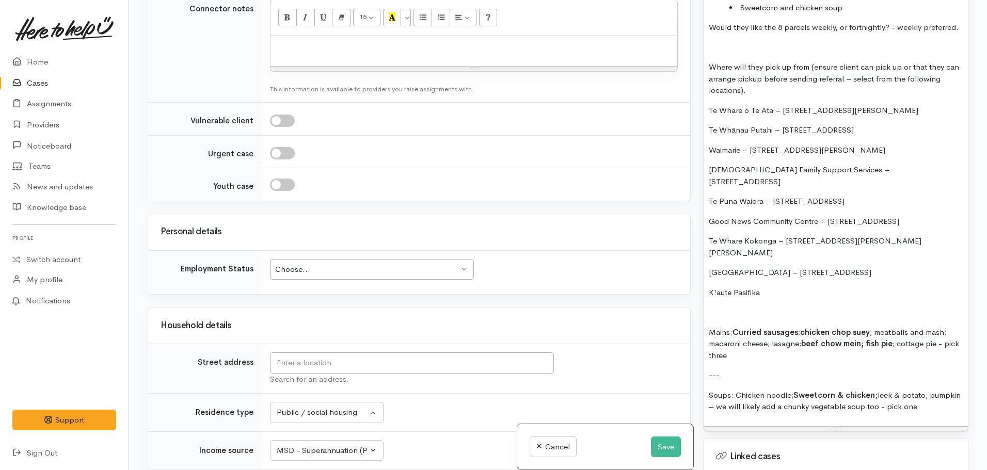
scroll to position [975, 0]
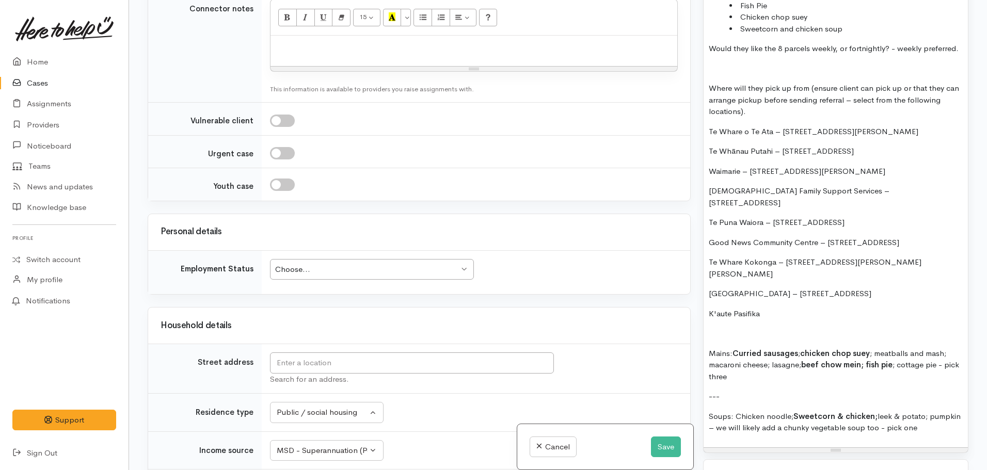
drag, startPoint x: 952, startPoint y: 292, endPoint x: 700, endPoint y: 29, distance: 364.2
click at [700, 29] on div "Warnings Add No warnings have been raised against this case Add Warning Title ●…" at bounding box center [836, 235] width 278 height 470
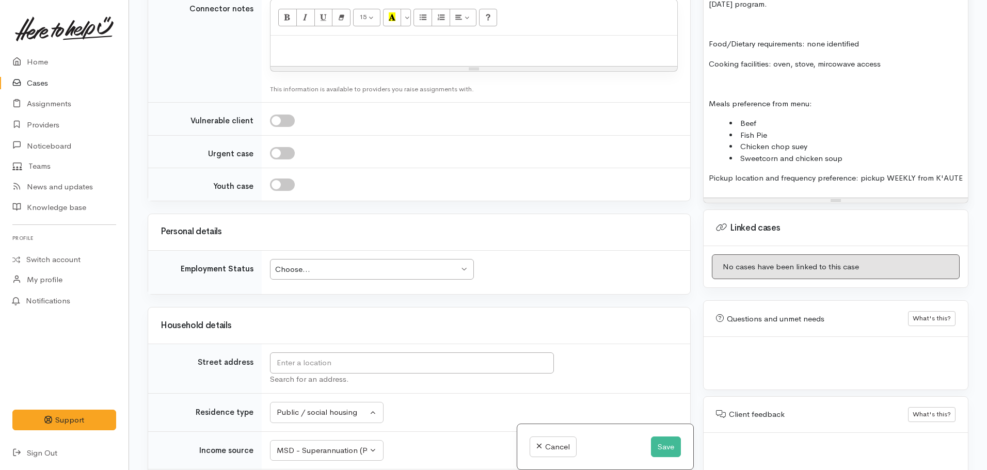
scroll to position [857, 0]
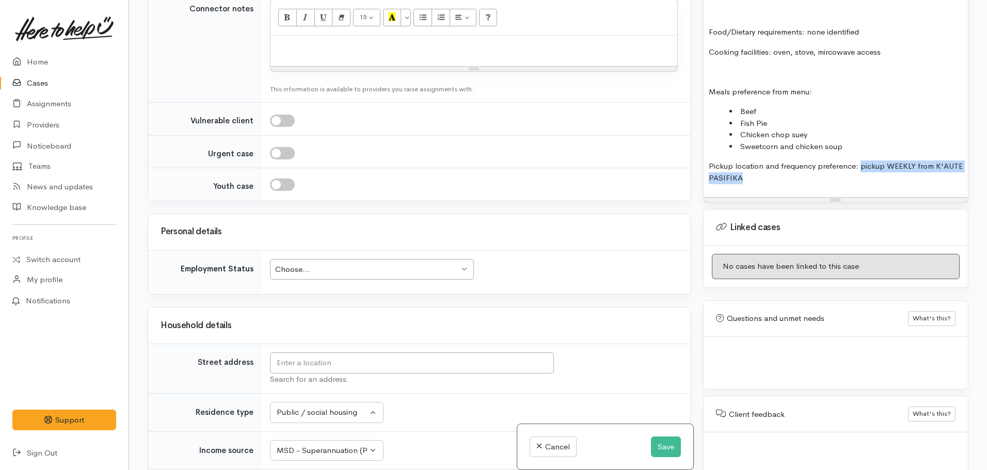
drag, startPoint x: 859, startPoint y: 144, endPoint x: 901, endPoint y: 168, distance: 47.9
click at [901, 168] on div "FOOD SUPPORT  - SUPER CONNECT (HAMILTON ONLY) Name: Nubono tebano Date of birth…" at bounding box center [836, 8] width 264 height 379
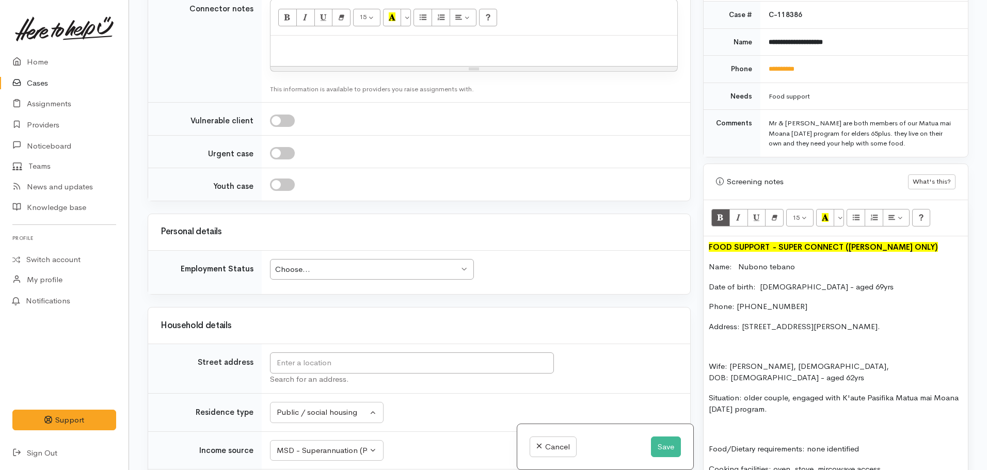
scroll to position [289, 0]
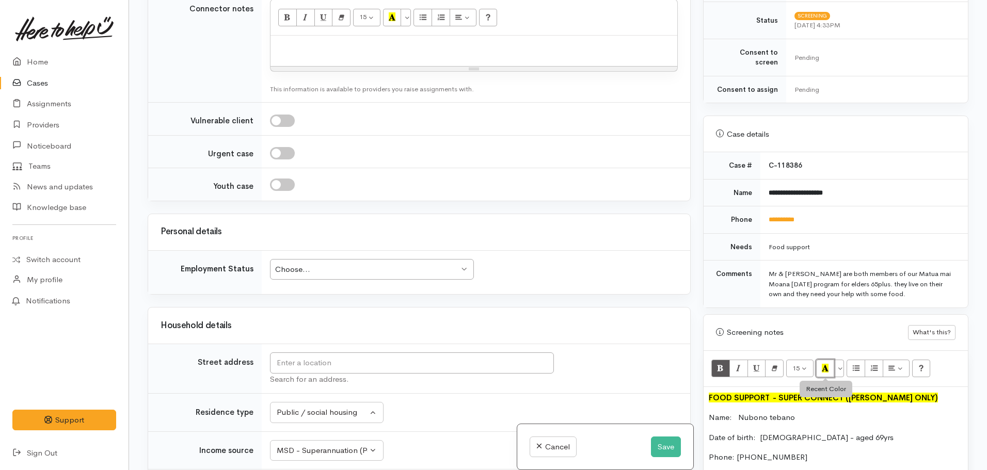
drag, startPoint x: 821, startPoint y: 365, endPoint x: 690, endPoint y: 364, distance: 131.2
click at [822, 364] on button "Recent Color" at bounding box center [825, 369] width 19 height 18
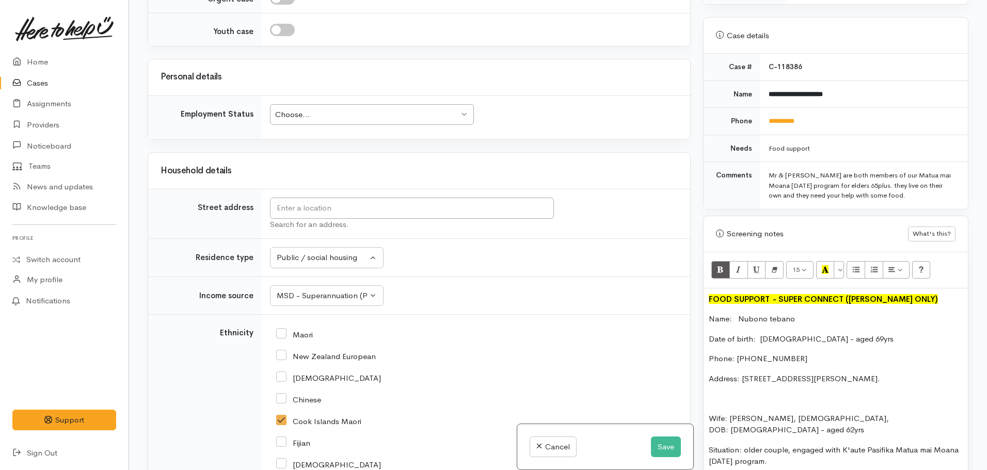
scroll to position [392, 0]
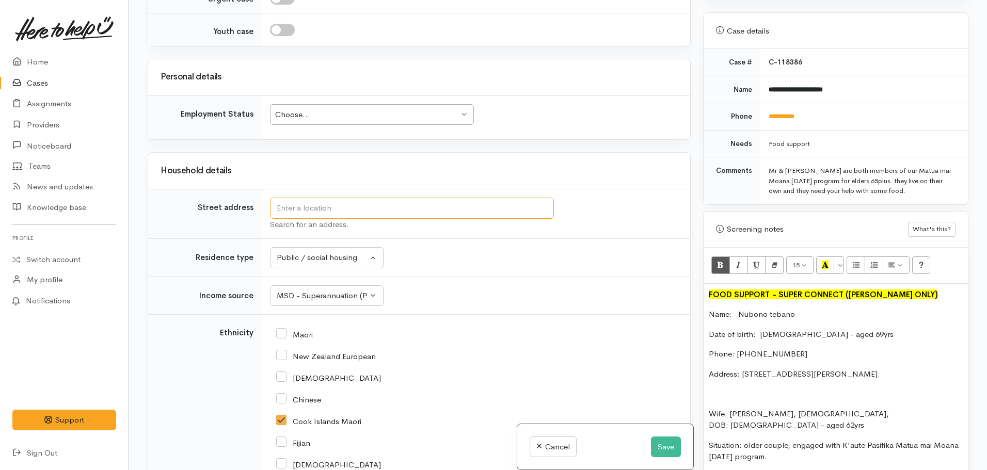
click at [315, 212] on input "text" at bounding box center [412, 208] width 284 height 21
click at [306, 115] on div "Choose..." at bounding box center [367, 115] width 184 height 12
click at [298, 218] on input "text" at bounding box center [412, 208] width 284 height 21
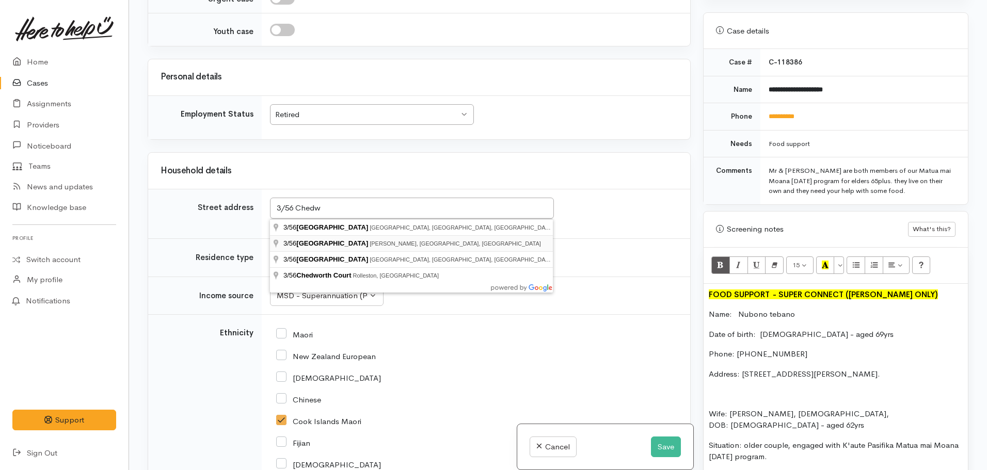
type input "3/56 Chedworth Avenue, Chedworth, Hamilton, New Zealand"
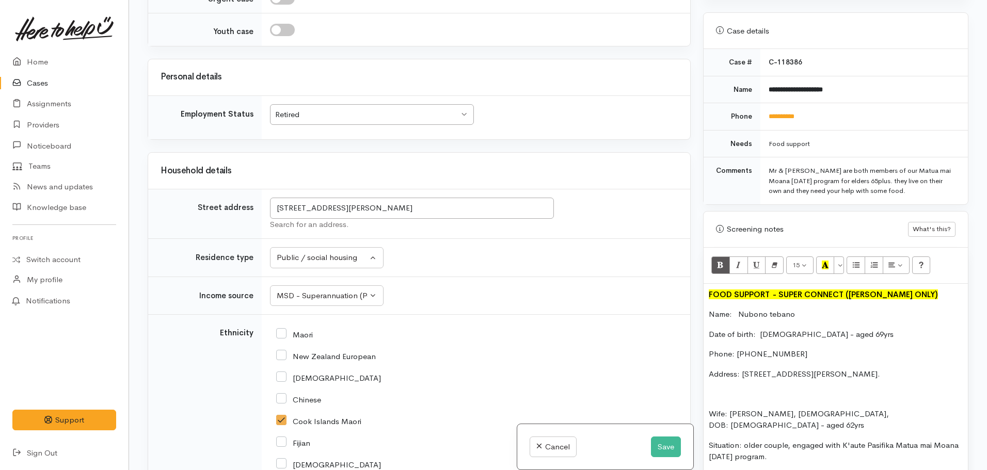
scroll to position [945, 0]
click at [509, 209] on input "3/56 Chedworth Avenue, Chedworth, Hamilton, New Zealand" at bounding box center [412, 208] width 284 height 21
drag, startPoint x: 909, startPoint y: 366, endPoint x: 747, endPoint y: 359, distance: 161.8
click at [747, 369] on p "Address: unit 3/56 Chatwood Avenue, Chartwell." at bounding box center [836, 375] width 254 height 12
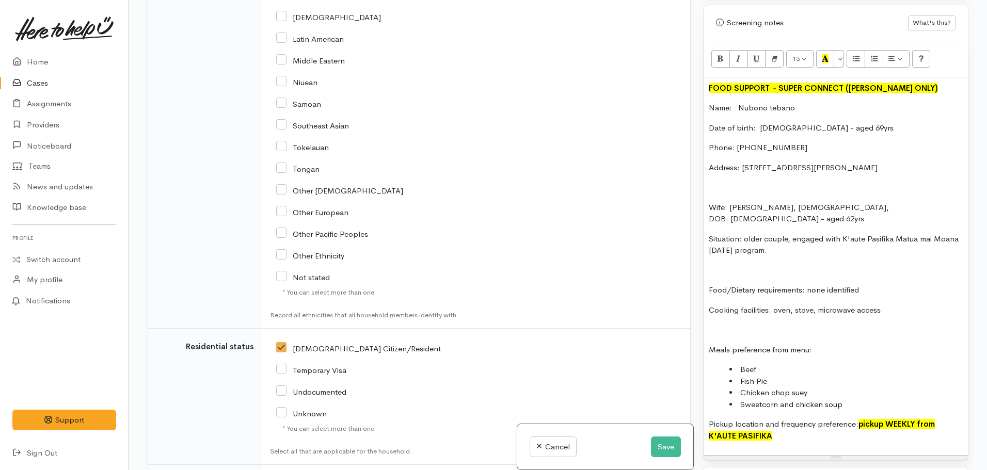
scroll to position [1616, 0]
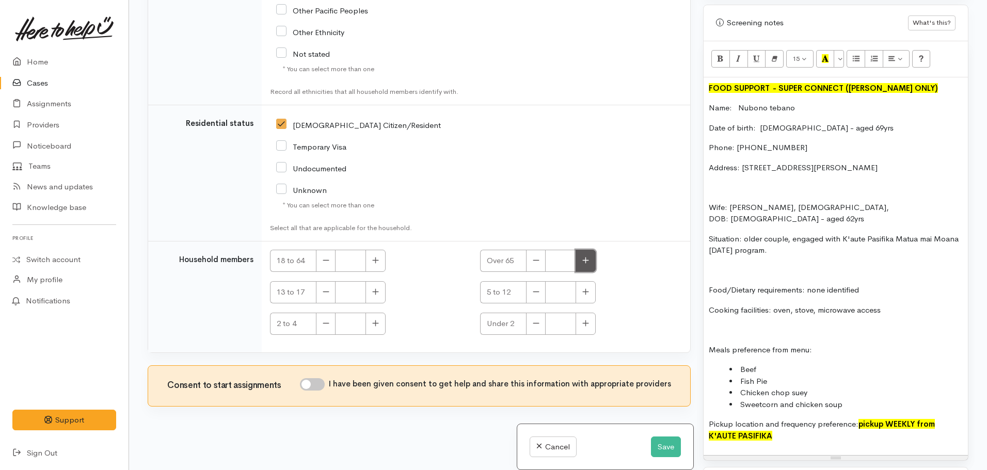
click at [583, 262] on icon "button" at bounding box center [586, 261] width 7 height 8
click at [535, 255] on button "button" at bounding box center [536, 261] width 20 height 22
type input "1"
click at [373, 263] on icon "button" at bounding box center [375, 261] width 7 height 8
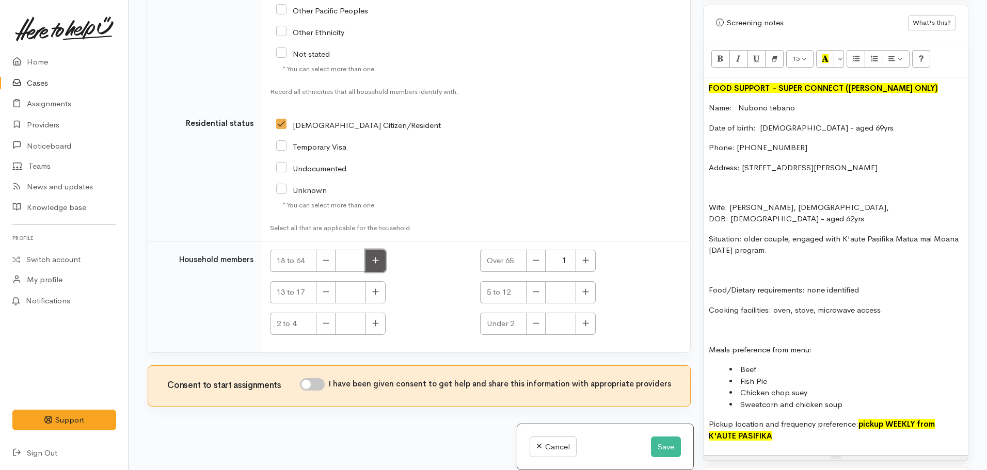
type input "1"
click at [316, 385] on input "I have been given consent to get help and share this information with appropria…" at bounding box center [312, 385] width 25 height 12
checkbox input "true"
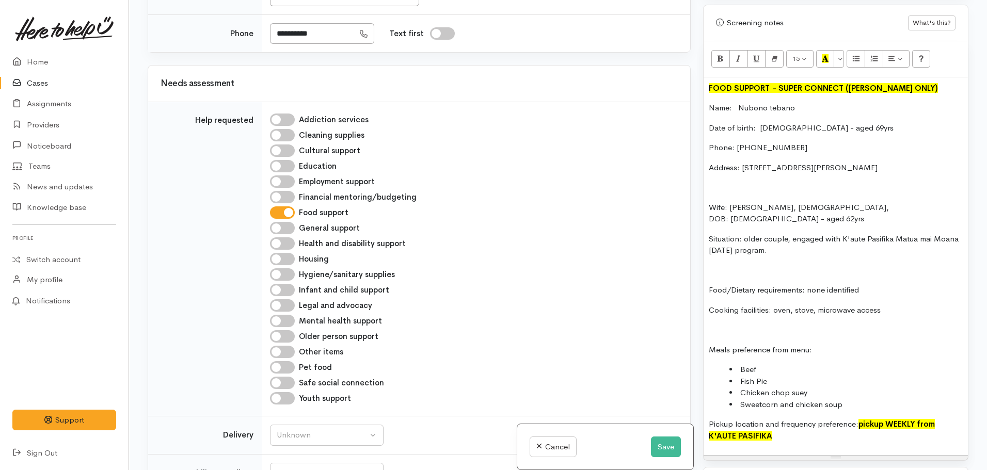
scroll to position [480, 0]
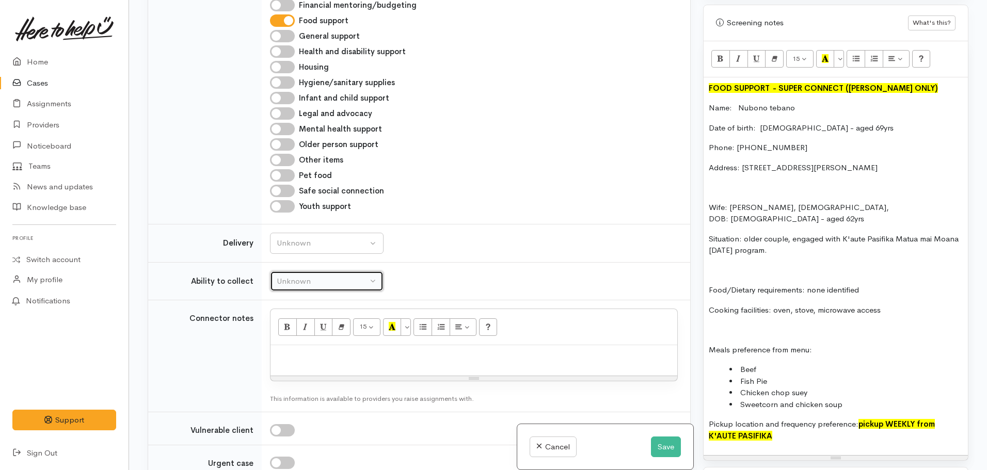
click at [311, 286] on div "Unknown" at bounding box center [322, 282] width 91 height 12
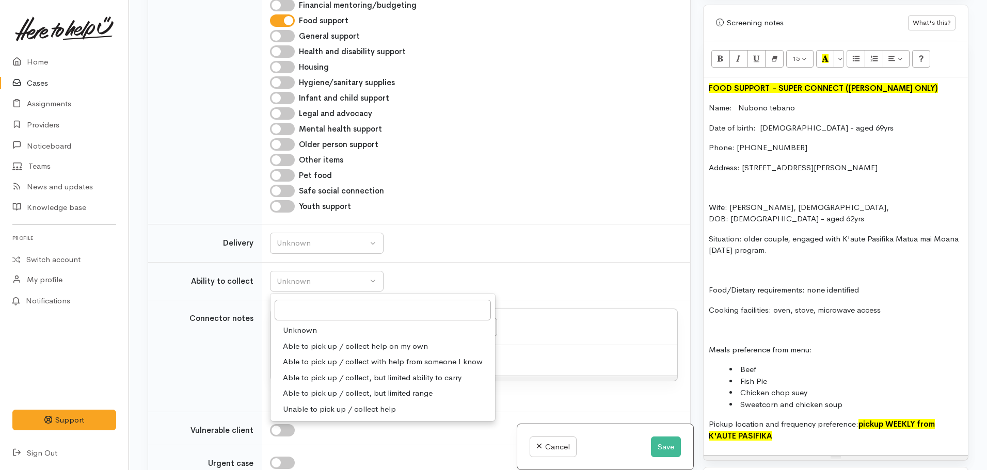
click at [343, 360] on span "Able to pick up / collect with help from someone I know" at bounding box center [383, 362] width 200 height 12
select select "5"
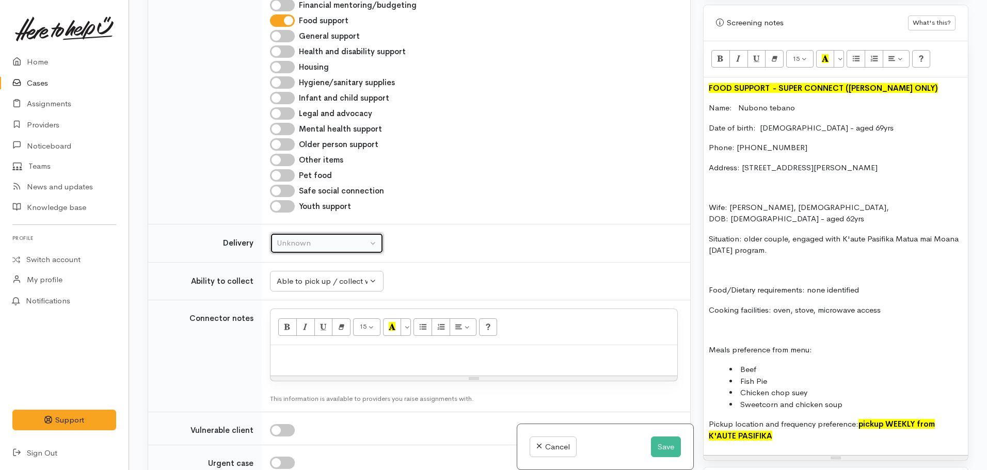
click at [311, 247] on div "Unknown" at bounding box center [322, 244] width 91 height 12
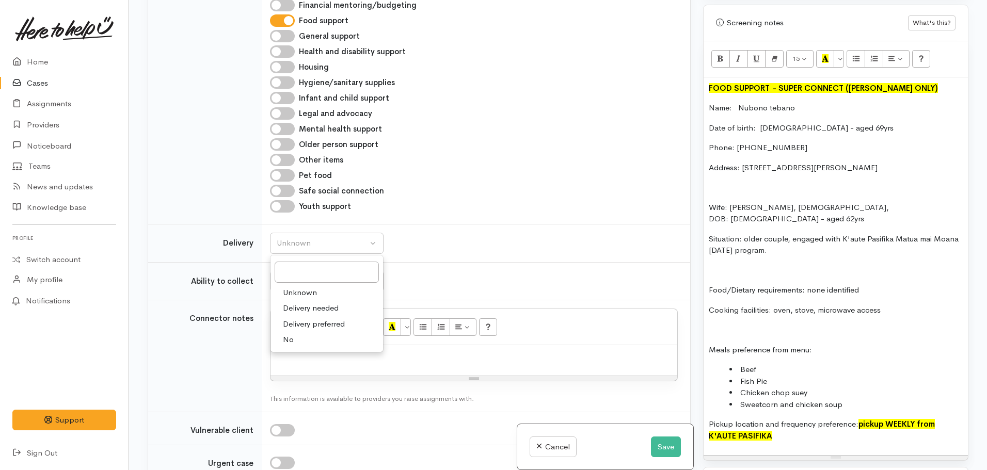
click at [308, 336] on link "No" at bounding box center [327, 340] width 113 height 16
select select "1"
click at [781, 278] on div "FOOD SUPPORT  - SUPER CONNECT (HAMILTON ONLY) Name: Nubono tebano Date of birth…" at bounding box center [836, 266] width 264 height 379
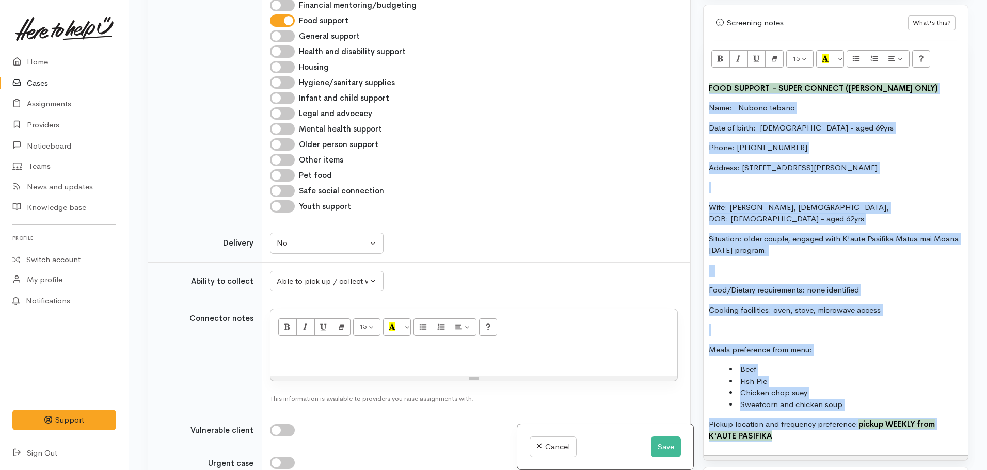
copy div "FOOD SUPPORT  - SUPER CONNECT (HAMILTON ONLY) Name: Nubono tebano Date of birth…"
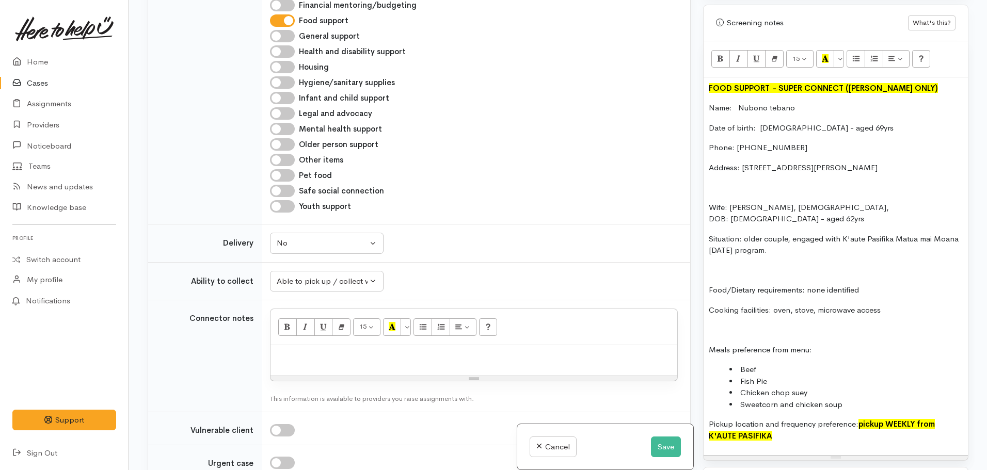
click at [305, 367] on div at bounding box center [474, 361] width 407 height 30
paste div
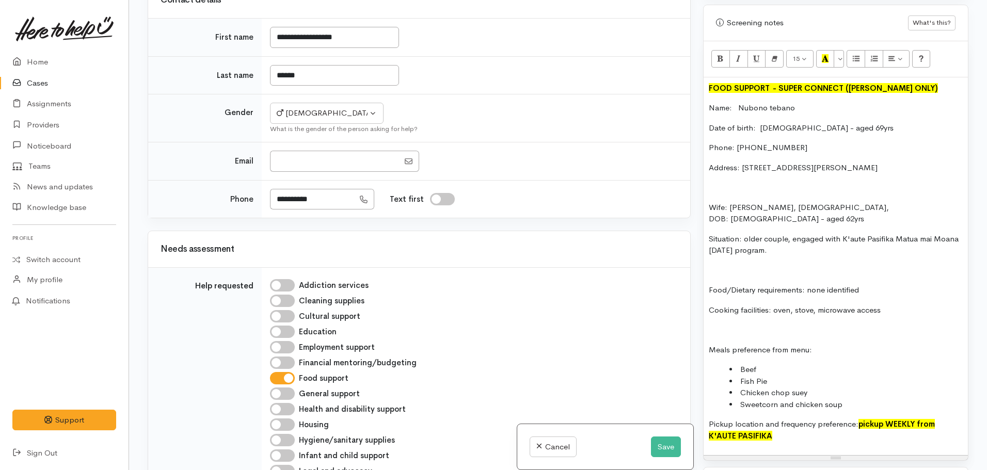
scroll to position [0, 0]
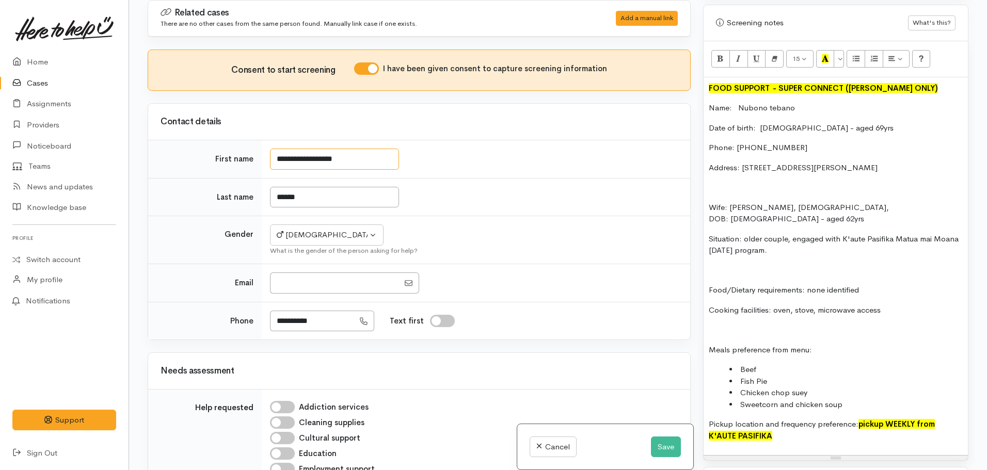
drag, startPoint x: 358, startPoint y: 161, endPoint x: 249, endPoint y: 159, distance: 109.5
click at [249, 159] on tr "**********" at bounding box center [419, 159] width 542 height 38
type input "******"
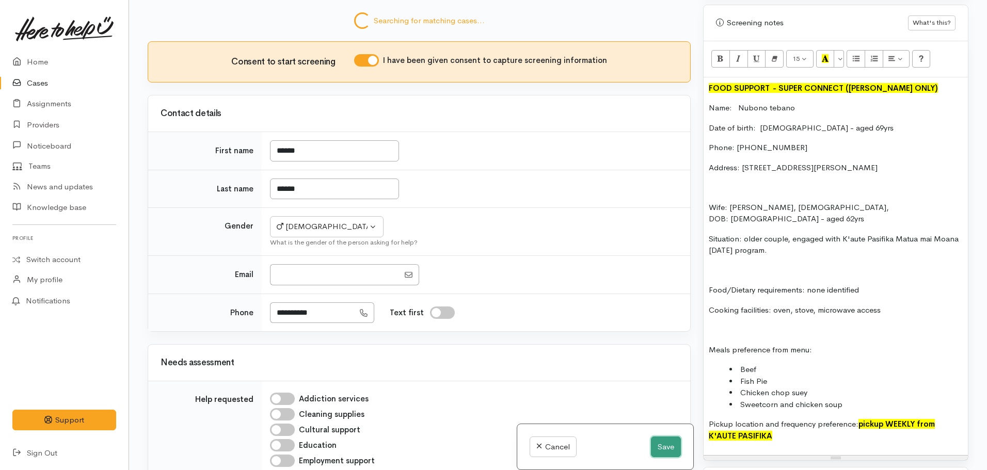
click at [668, 442] on button "Save" at bounding box center [666, 447] width 30 height 21
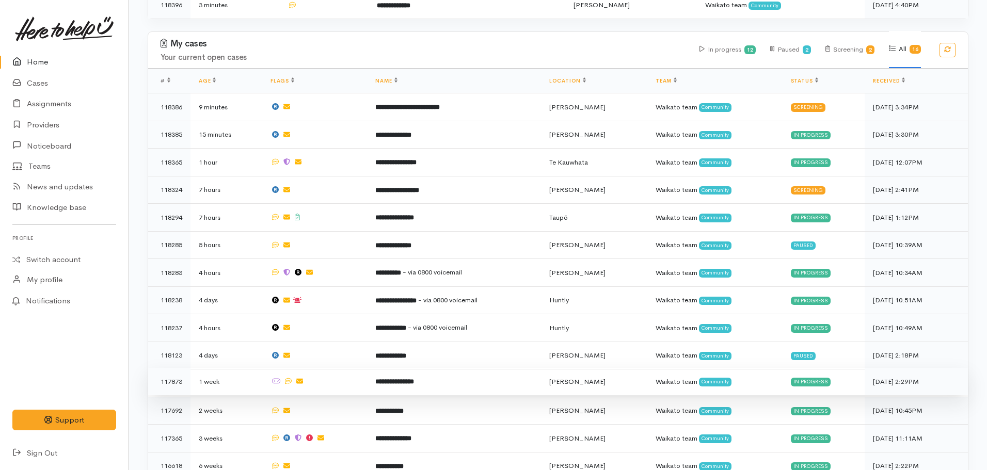
scroll to position [472, 0]
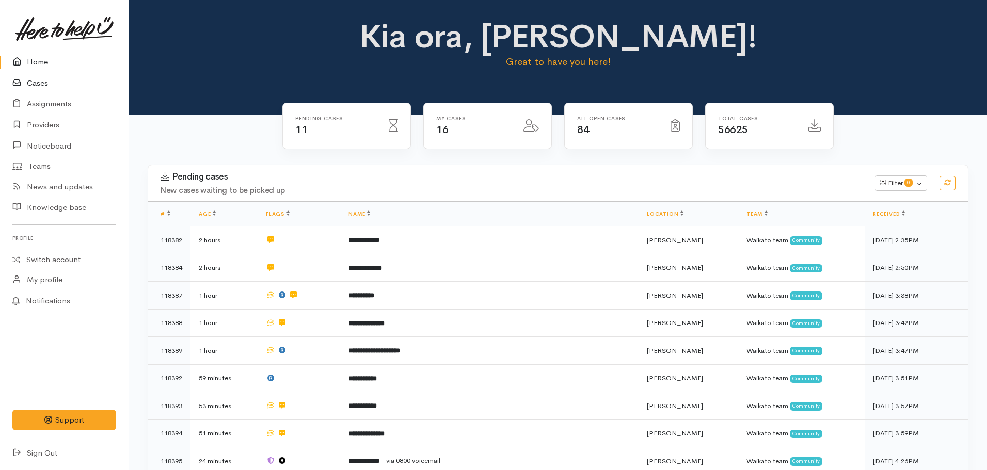
click at [33, 80] on link "Cases" at bounding box center [64, 83] width 129 height 21
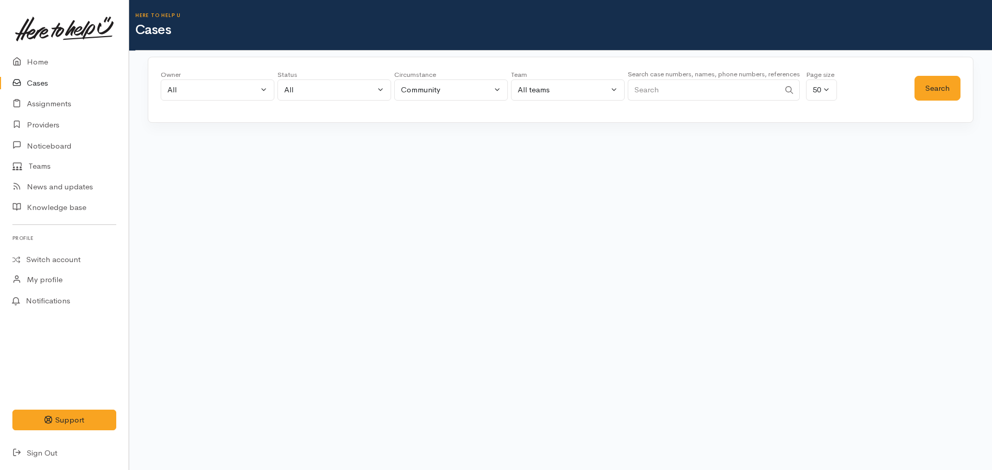
click at [646, 87] on input "Search" at bounding box center [703, 90] width 152 height 21
type input "118351"
click at [943, 87] on button "Search" at bounding box center [937, 88] width 46 height 25
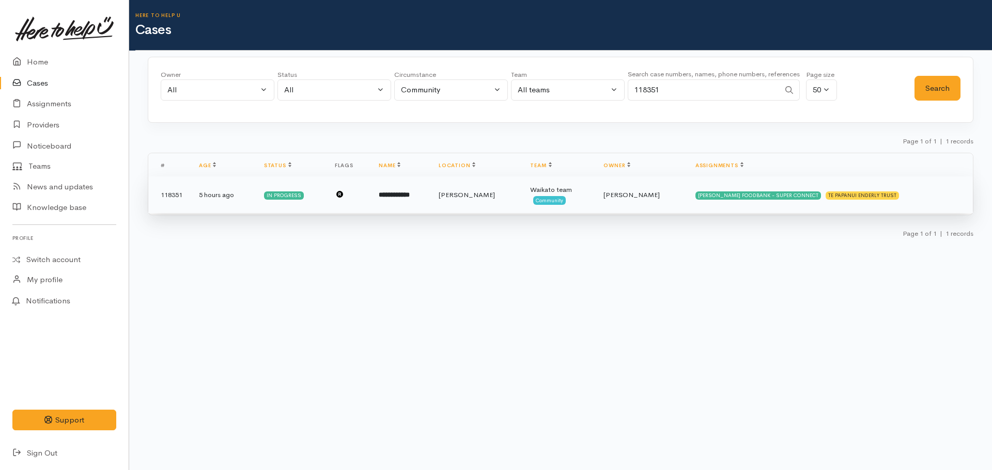
click at [430, 199] on td "**********" at bounding box center [400, 195] width 60 height 37
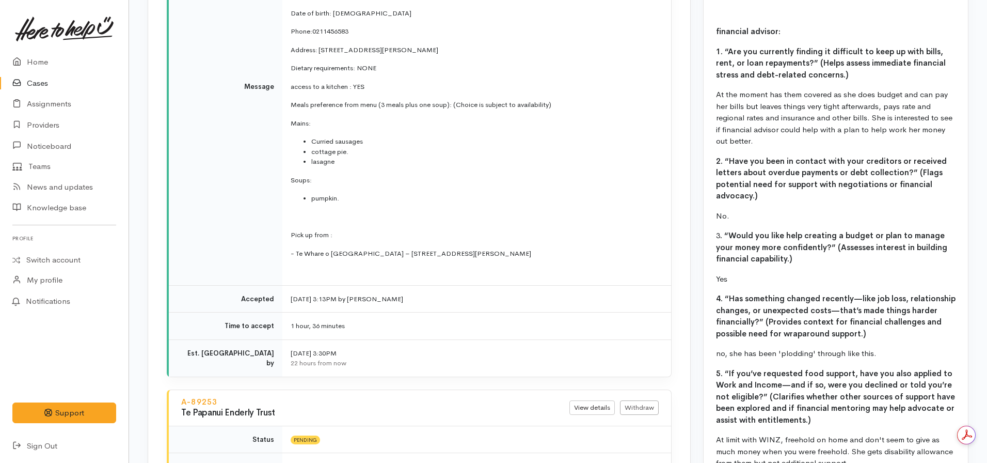
scroll to position [1372, 0]
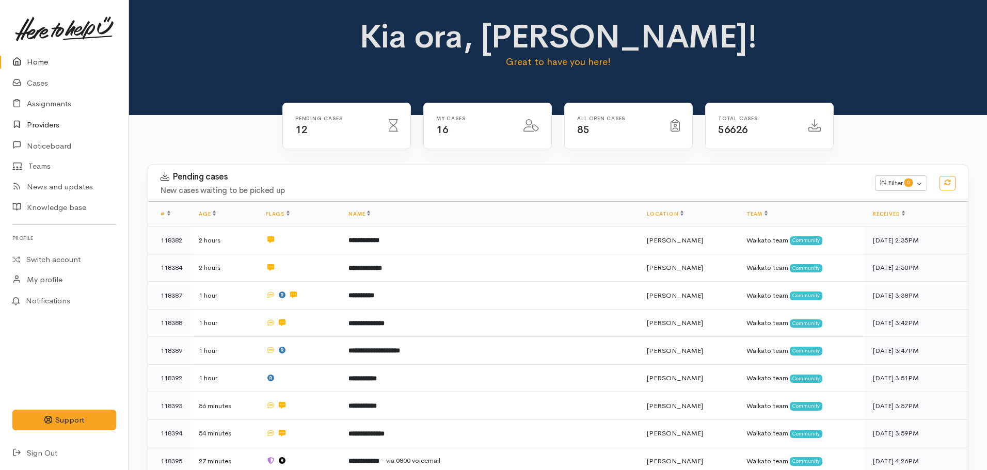
click at [33, 124] on link "Providers" at bounding box center [64, 125] width 129 height 21
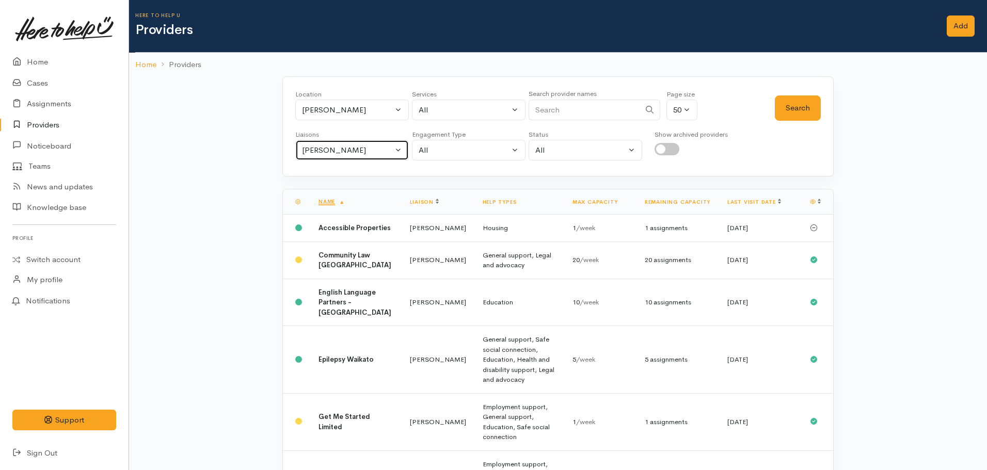
click at [338, 146] on div "[PERSON_NAME]" at bounding box center [347, 151] width 91 height 12
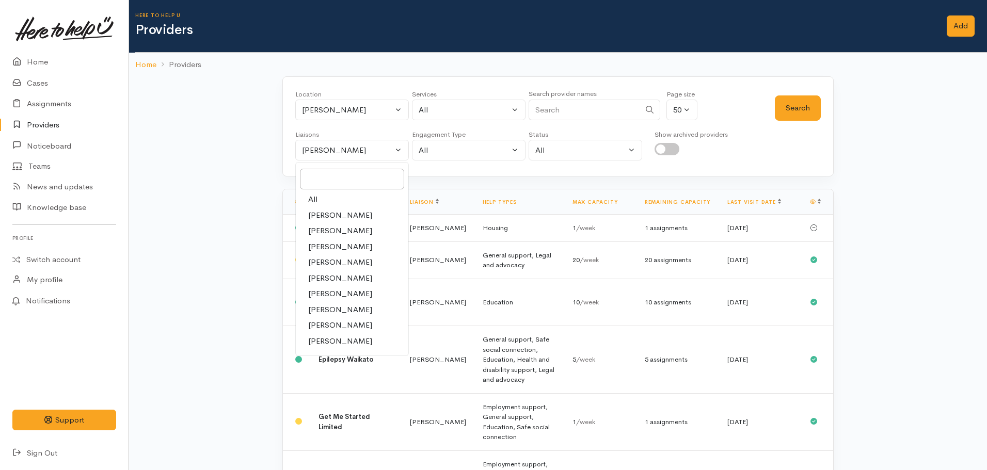
drag, startPoint x: 337, startPoint y: 199, endPoint x: 335, endPoint y: 194, distance: 5.8
click at [336, 199] on link "All" at bounding box center [352, 200] width 113 height 16
select select "null"
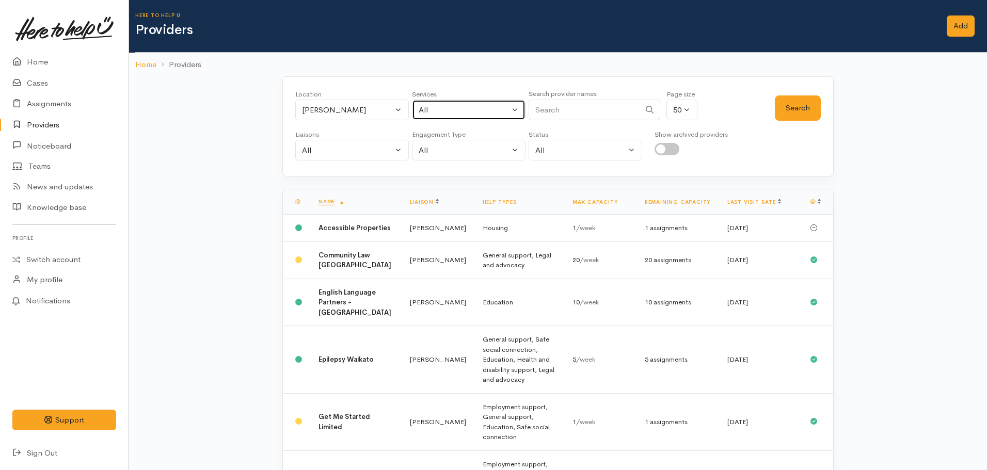
click at [450, 108] on div "All" at bounding box center [464, 110] width 91 height 12
type input "food"
click at [484, 181] on link "Food support" at bounding box center [469, 178] width 113 height 16
select select "3"
click at [797, 112] on button "Search" at bounding box center [798, 108] width 46 height 25
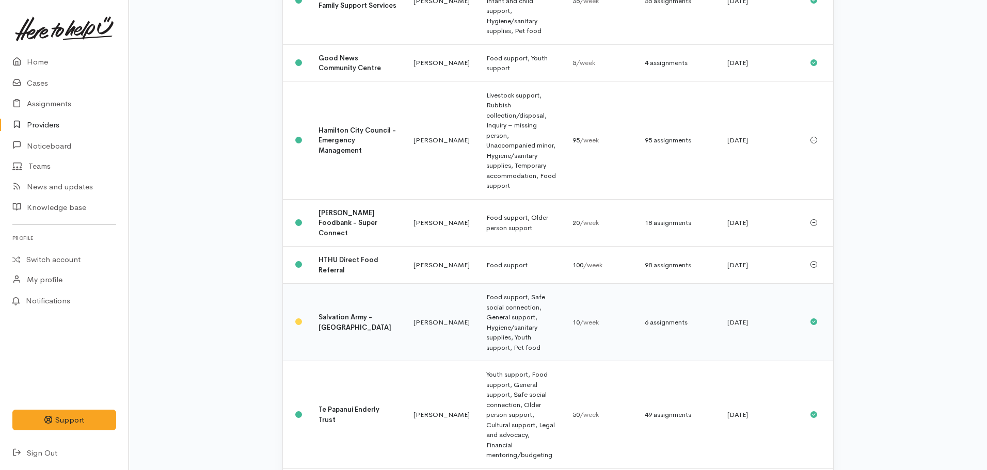
scroll to position [310, 0]
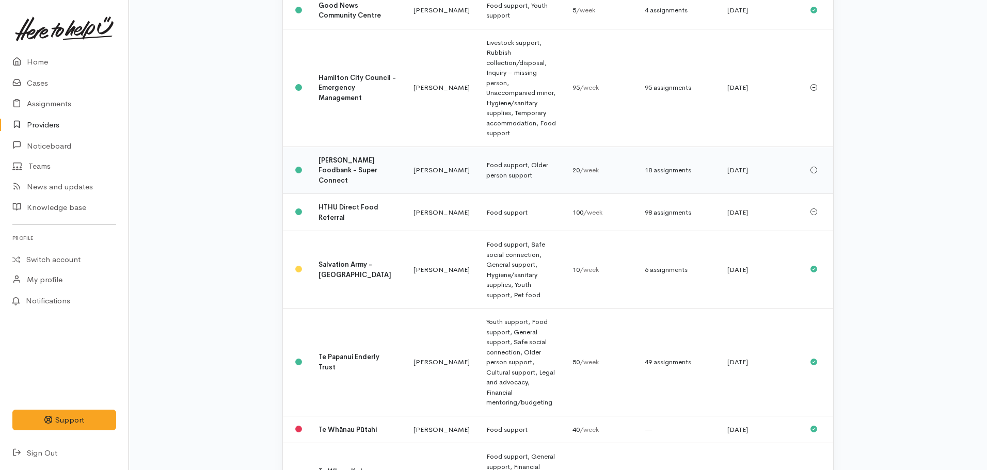
click at [324, 147] on td "[PERSON_NAME] Foodbank - Super Connect" at bounding box center [357, 171] width 95 height 48
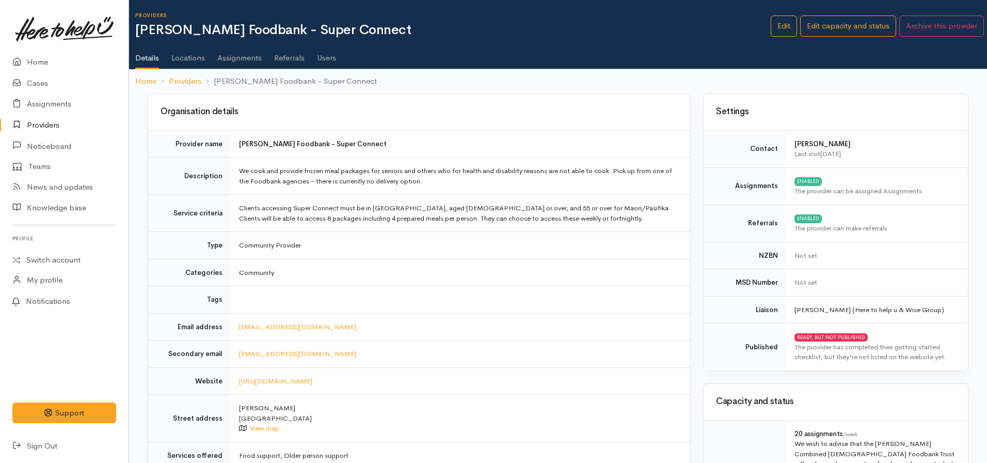
click at [223, 56] on link "Assignments" at bounding box center [239, 54] width 44 height 29
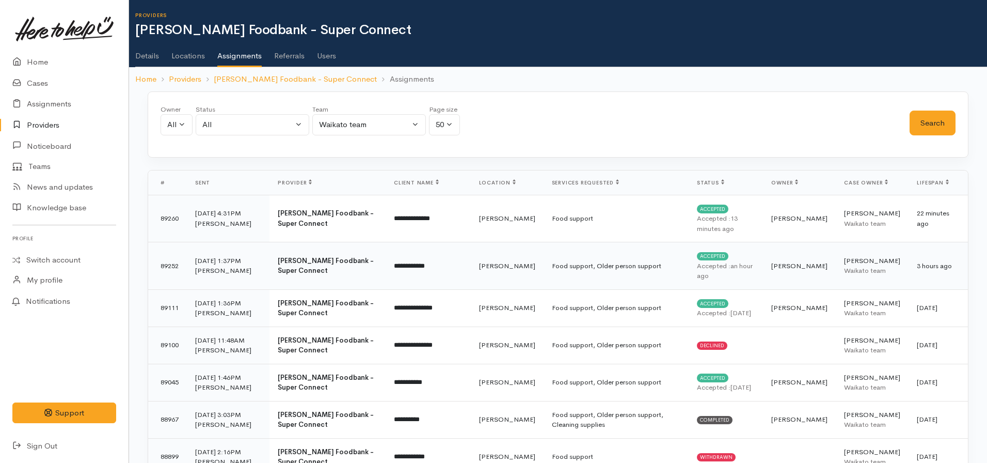
click at [606, 262] on td "Food support, Older person support" at bounding box center [616, 266] width 145 height 48
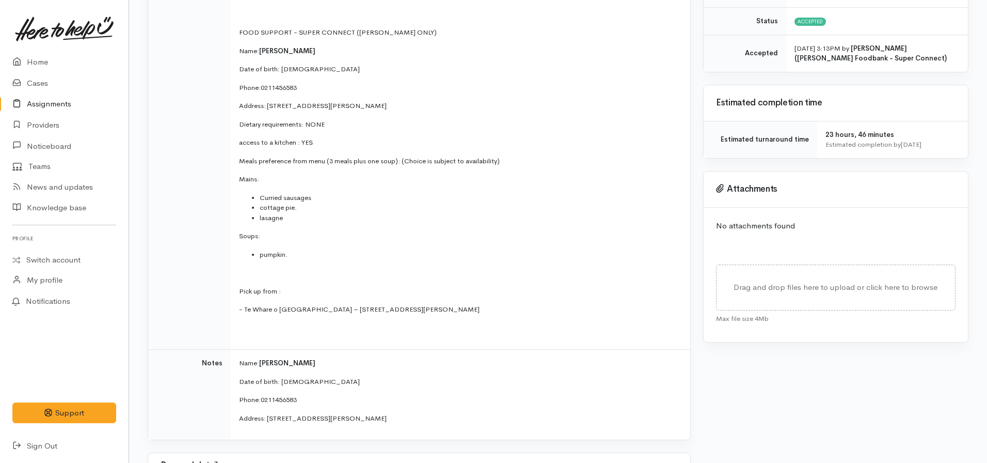
scroll to position [216, 0]
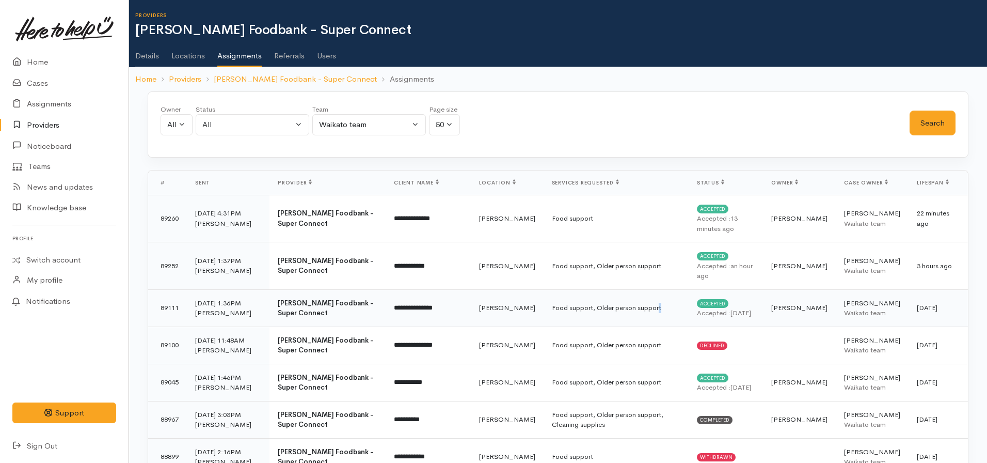
click at [544, 306] on td "Food support, Older person support" at bounding box center [616, 307] width 145 height 37
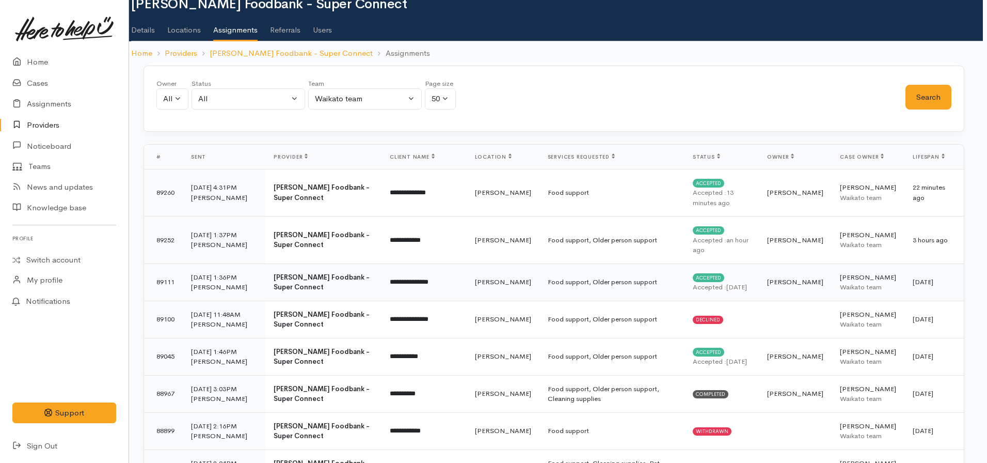
scroll to position [52, 4]
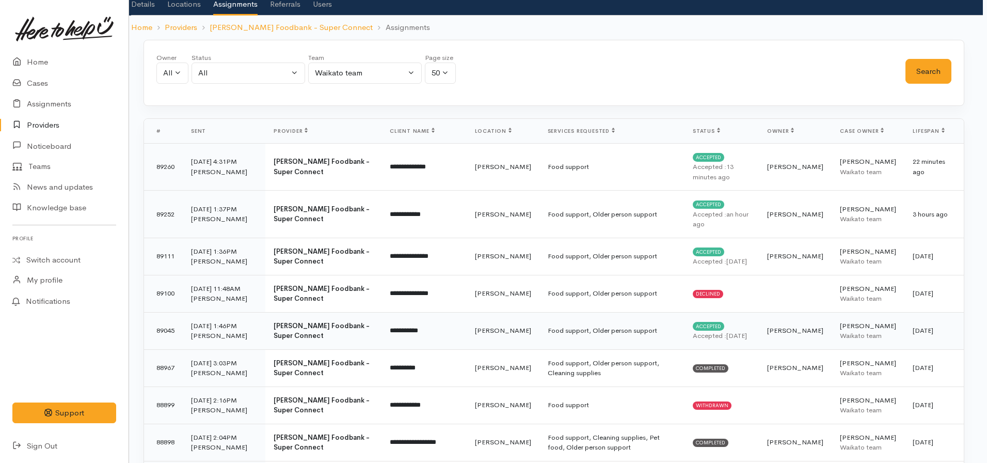
click at [416, 331] on td "**********" at bounding box center [424, 330] width 85 height 37
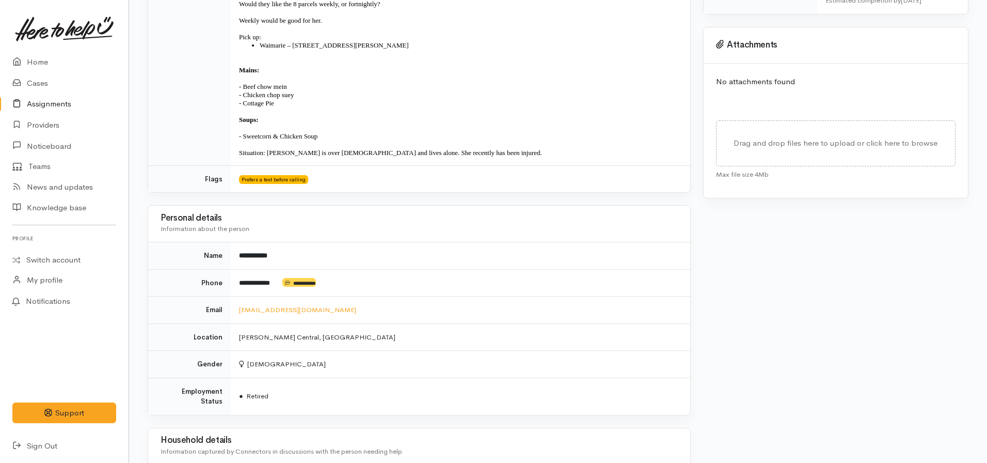
scroll to position [150, 0]
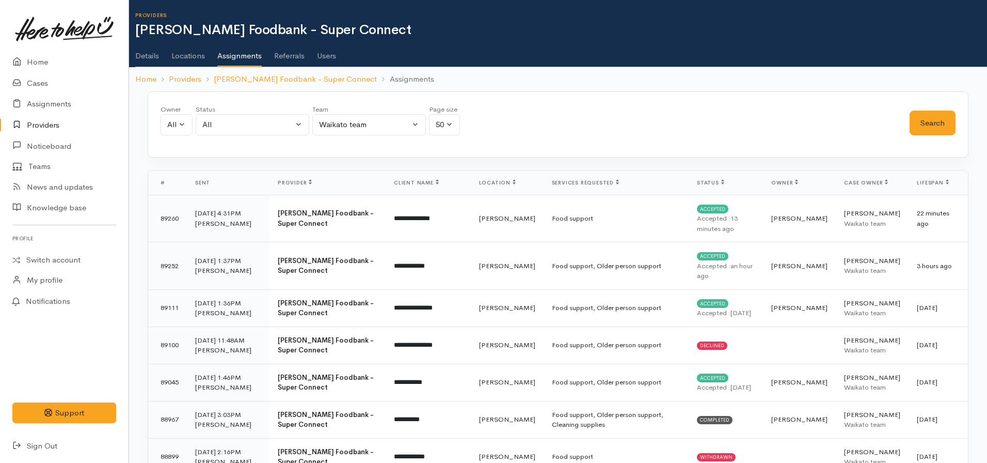
scroll to position [39, 4]
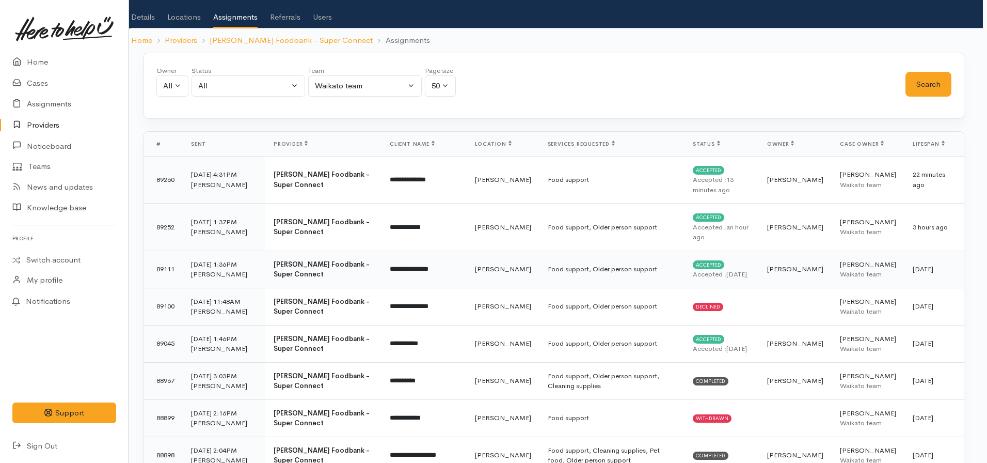
click at [478, 270] on td "[PERSON_NAME]" at bounding box center [503, 268] width 73 height 37
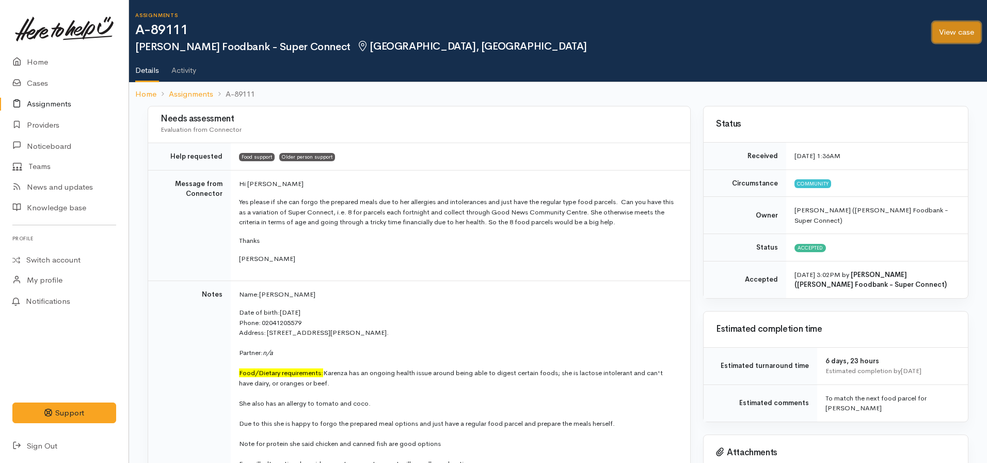
click at [943, 33] on link "View case" at bounding box center [957, 32] width 49 height 21
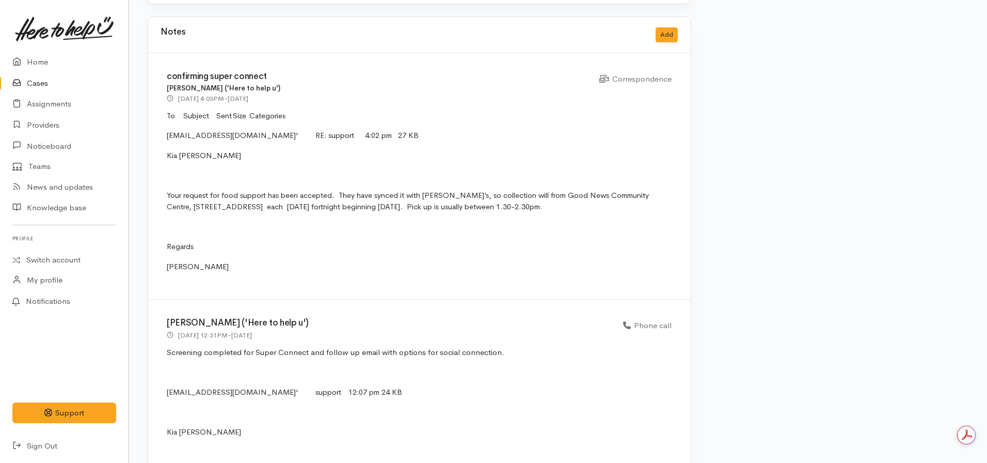
scroll to position [2686, 0]
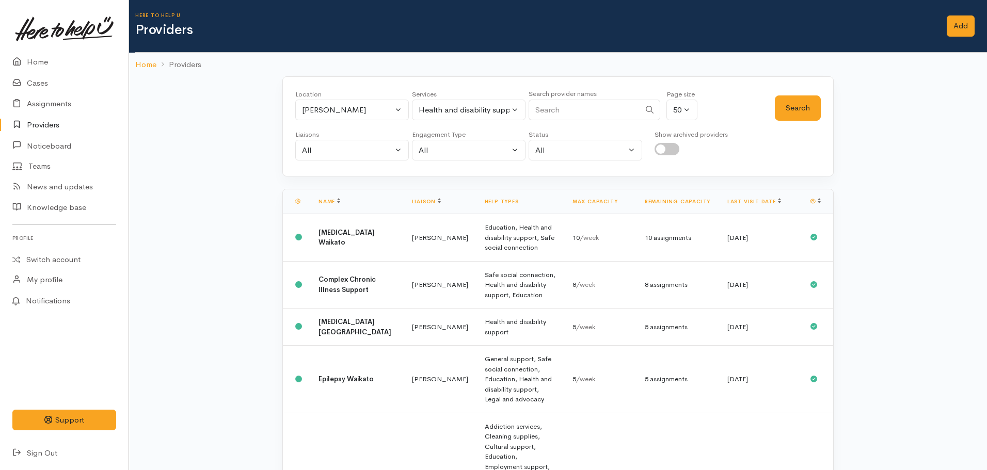
select select "26"
select select "null"
click at [474, 103] on button "Health and disability support" at bounding box center [469, 110] width 114 height 21
type input "food"
drag, startPoint x: 464, startPoint y: 174, endPoint x: 688, endPoint y: 125, distance: 228.8
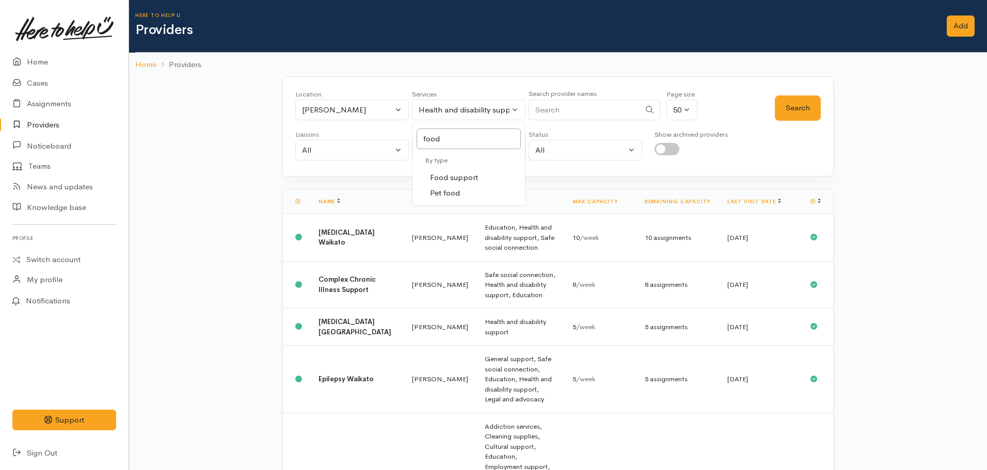
click at [466, 172] on span "Food support" at bounding box center [454, 178] width 48 height 12
select select "3"
click at [815, 100] on button "Search" at bounding box center [798, 108] width 46 height 25
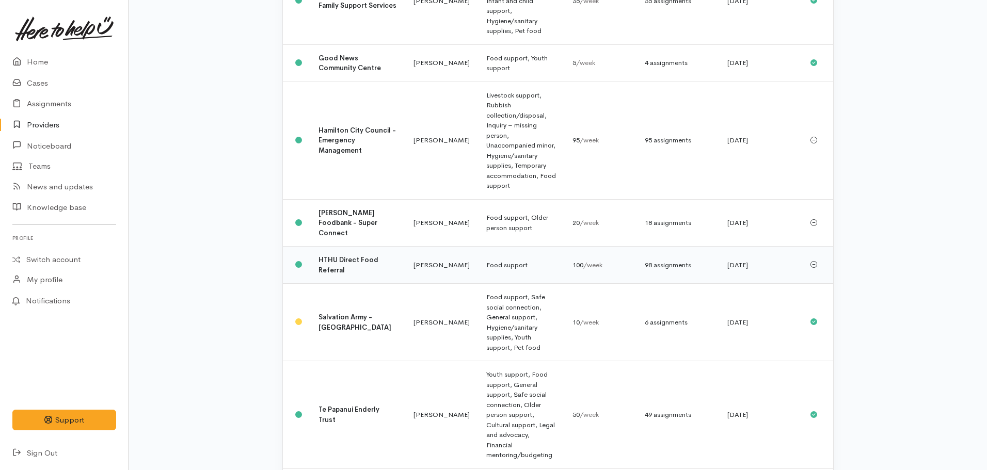
scroll to position [258, 0]
click at [328, 208] on b "[PERSON_NAME] Foodbank - Super Connect" at bounding box center [348, 222] width 59 height 29
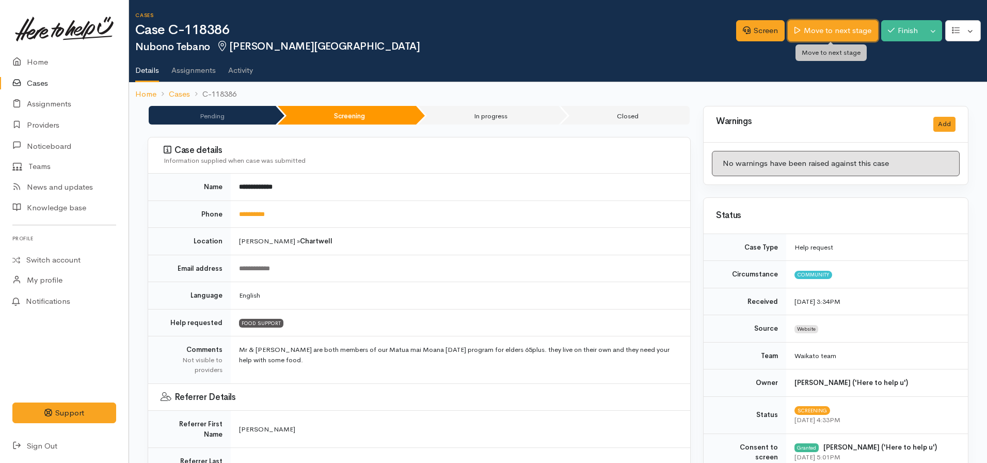
click at [808, 28] on link "Move to next stage" at bounding box center [833, 30] width 90 height 21
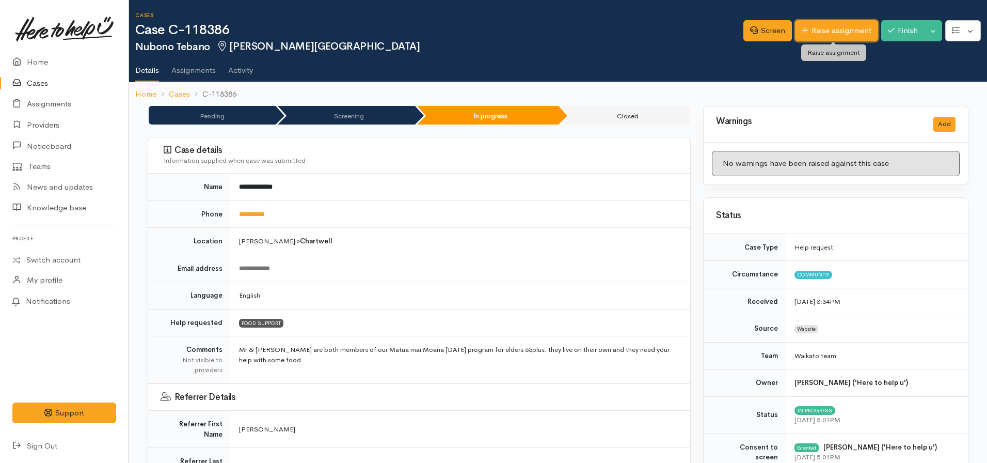
click at [835, 33] on link "Raise assignment" at bounding box center [836, 30] width 83 height 21
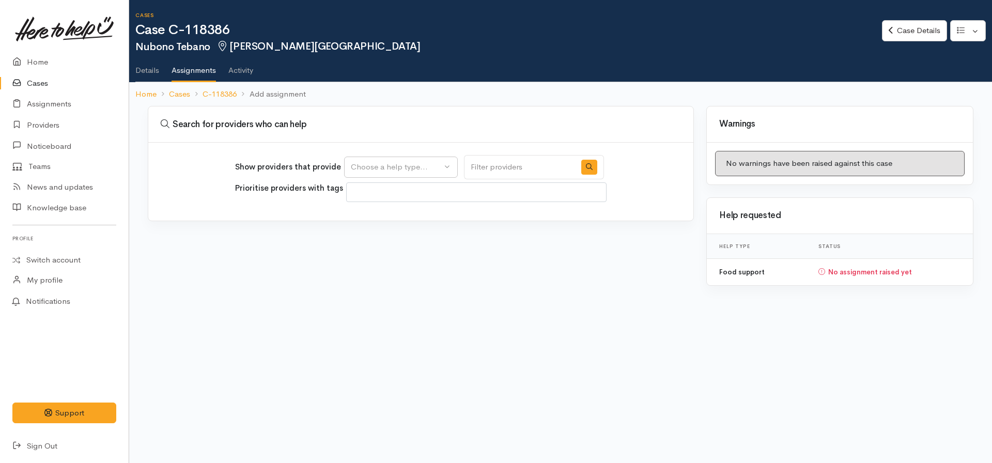
select select
click at [418, 163] on div "Choose a help type..." at bounding box center [396, 167] width 91 height 12
click at [389, 216] on span "Food support" at bounding box center [381, 217] width 48 height 12
select select "3"
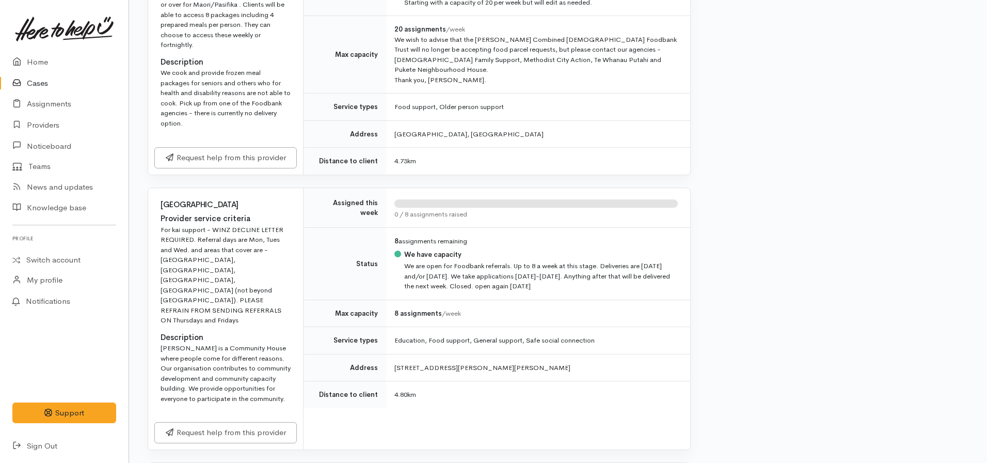
scroll to position [1446, 0]
click at [225, 159] on link "Request help from this provider" at bounding box center [225, 155] width 143 height 21
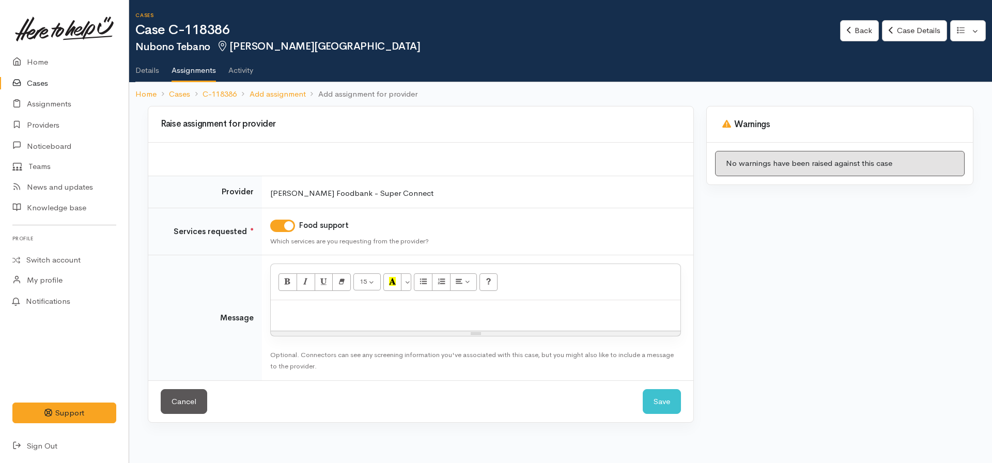
click at [320, 310] on p at bounding box center [475, 311] width 399 height 12
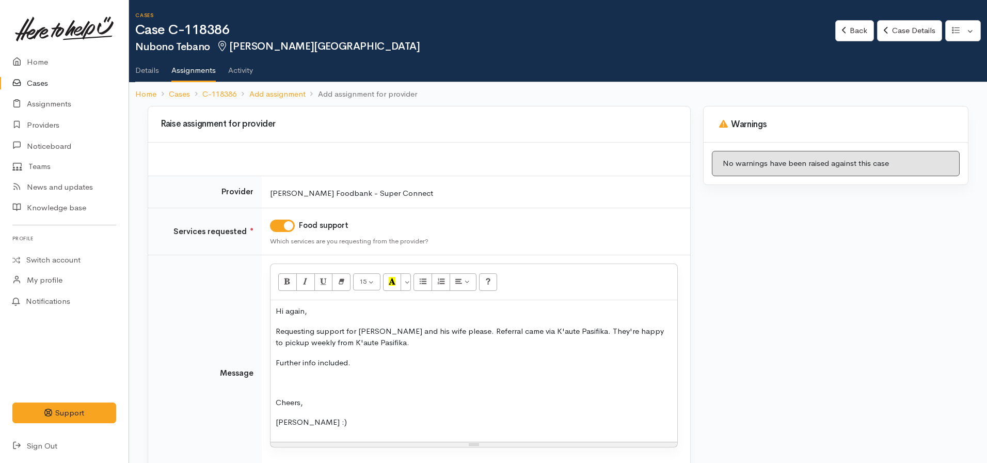
drag, startPoint x: 352, startPoint y: 363, endPoint x: 319, endPoint y: 366, distance: 33.2
click at [319, 366] on p "Further info included." at bounding box center [474, 363] width 397 height 12
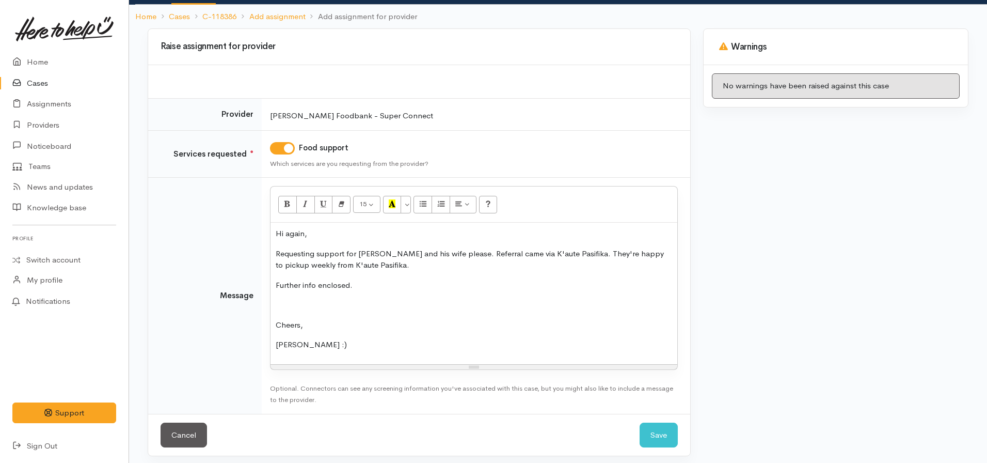
scroll to position [83, 0]
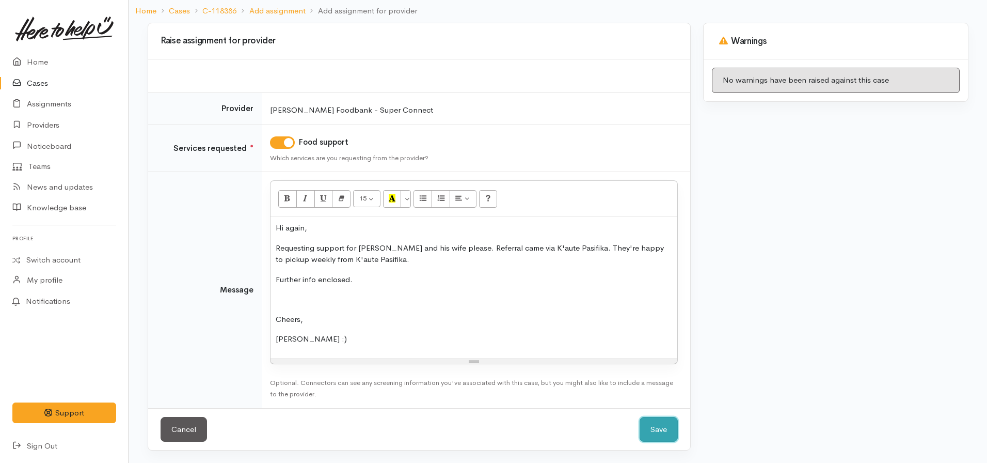
click at [653, 429] on button "Save" at bounding box center [659, 429] width 38 height 25
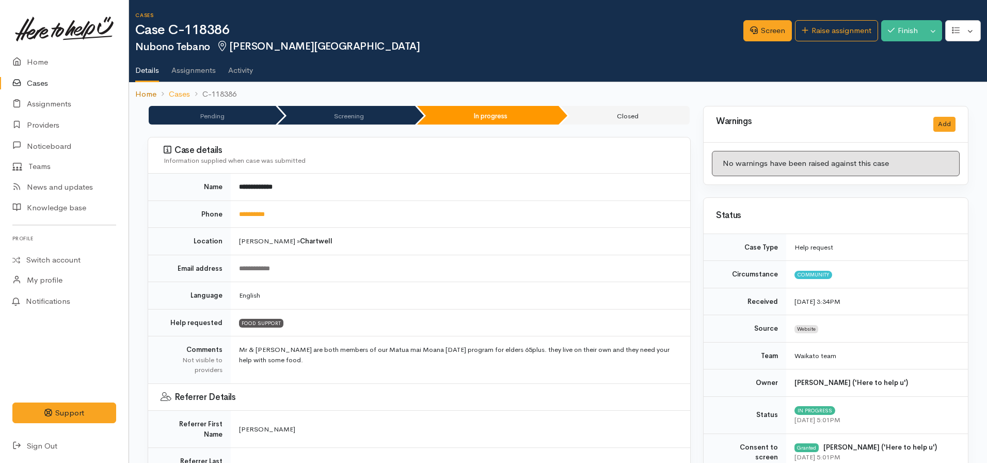
click at [144, 95] on link "Home" at bounding box center [145, 94] width 21 height 12
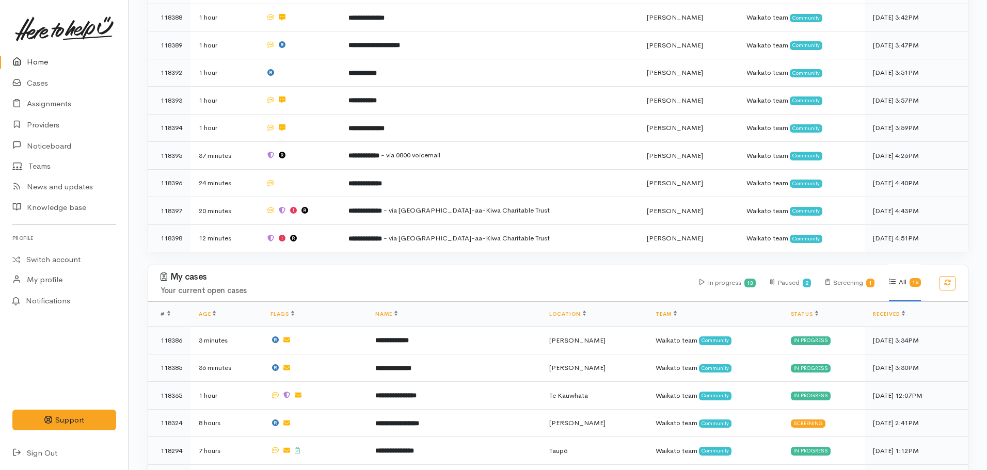
scroll to position [310, 0]
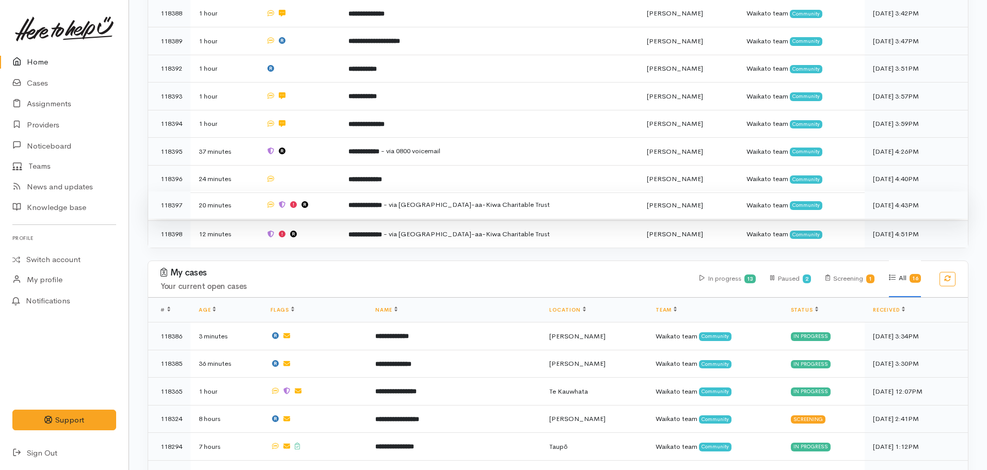
click at [364, 203] on td "**********" at bounding box center [489, 206] width 299 height 28
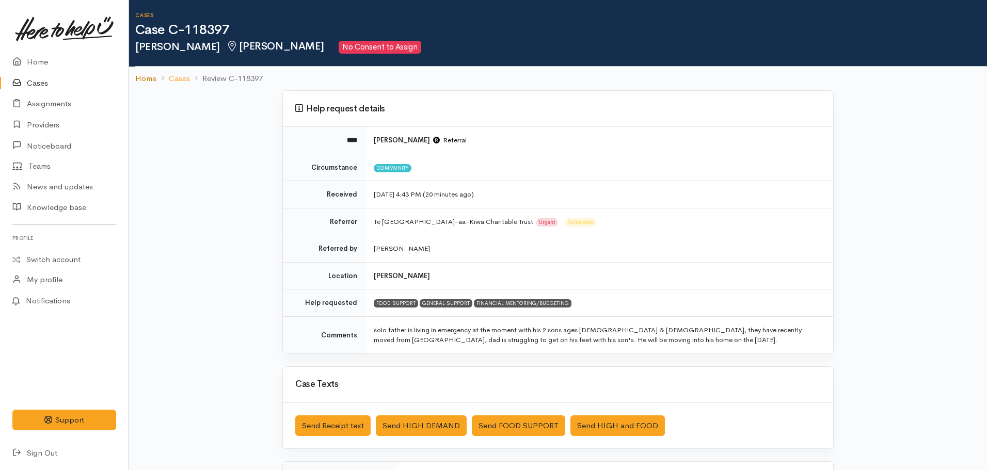
click at [147, 78] on link "Home" at bounding box center [145, 79] width 21 height 12
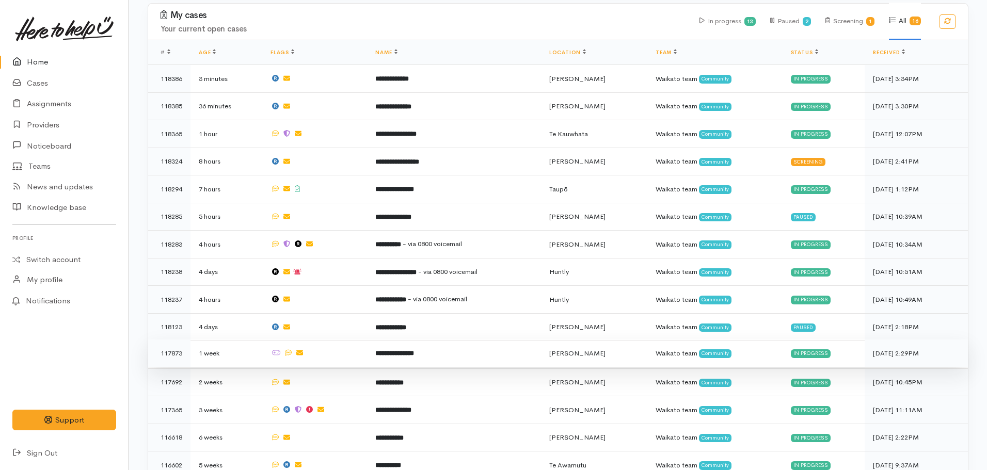
scroll to position [568, 0]
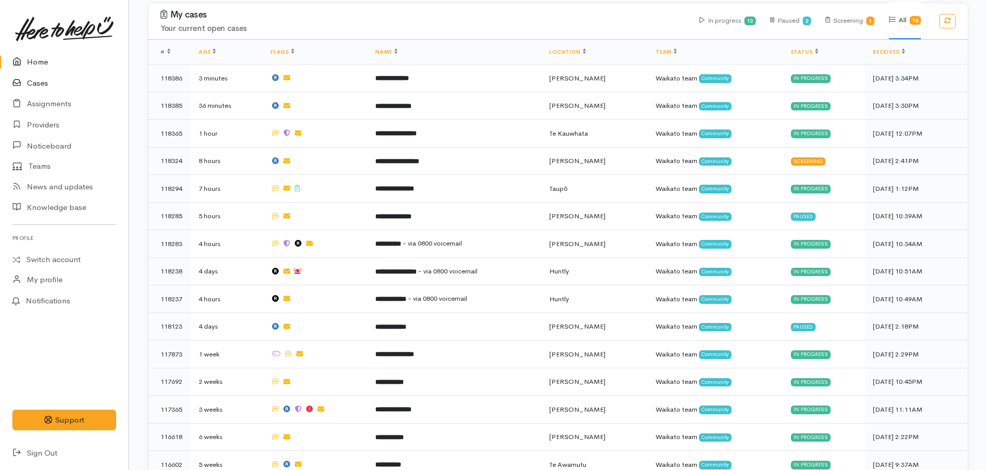
click at [39, 91] on link "Cases" at bounding box center [64, 83] width 129 height 21
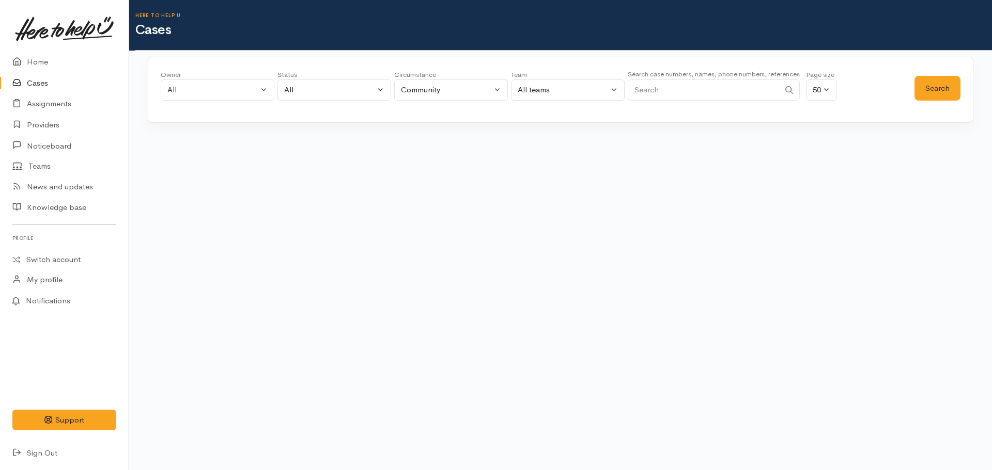
click at [656, 90] on input "Search" at bounding box center [703, 90] width 152 height 21
type input "0225134678"
click at [938, 85] on button "Search" at bounding box center [937, 88] width 46 height 25
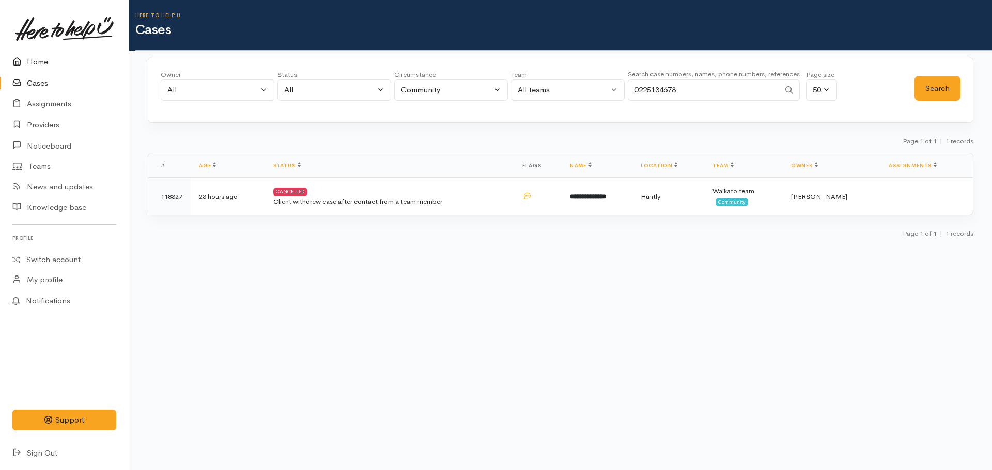
click at [23, 56] on icon at bounding box center [19, 62] width 14 height 13
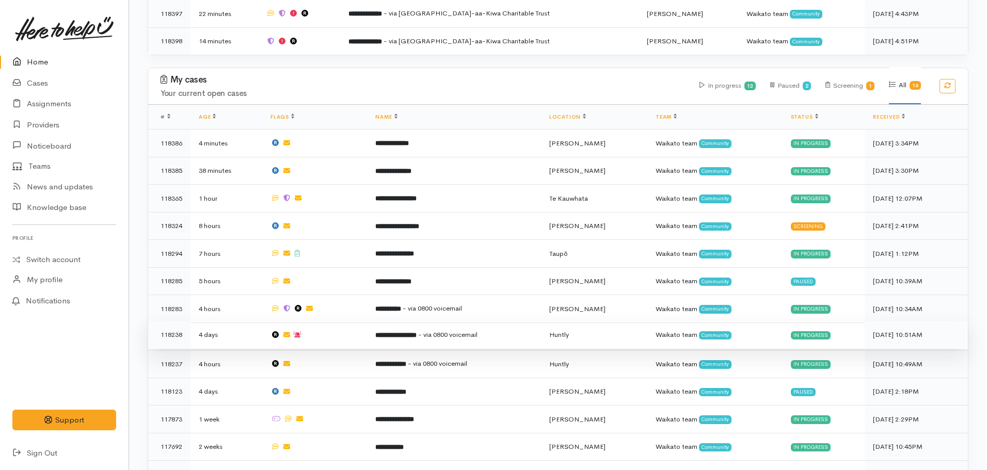
scroll to position [413, 0]
